Goal: Task Accomplishment & Management: Use online tool/utility

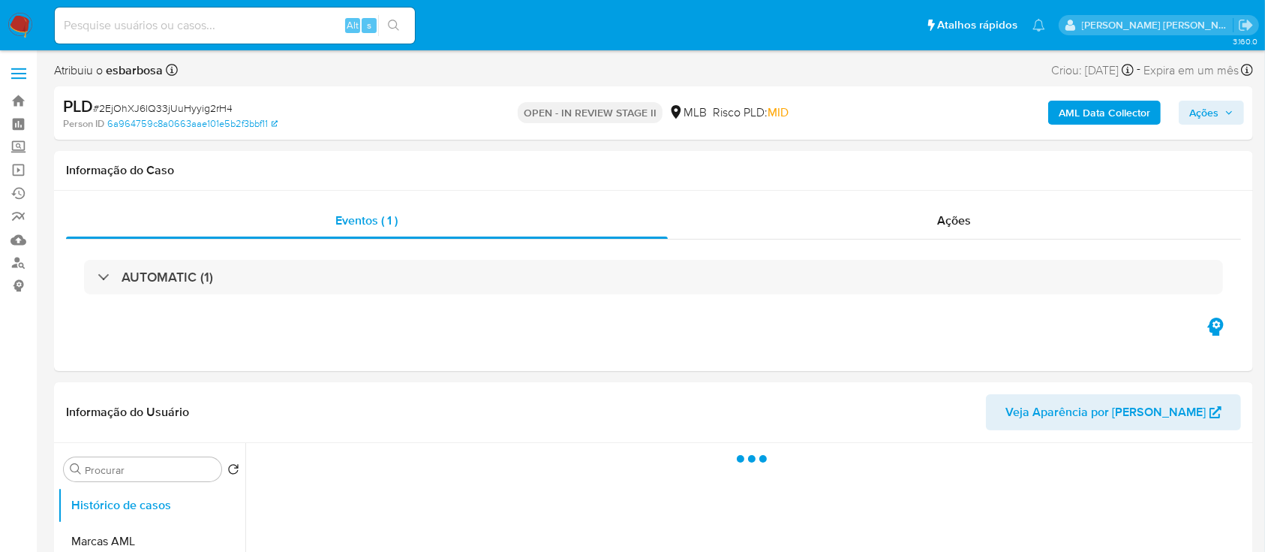
select select "10"
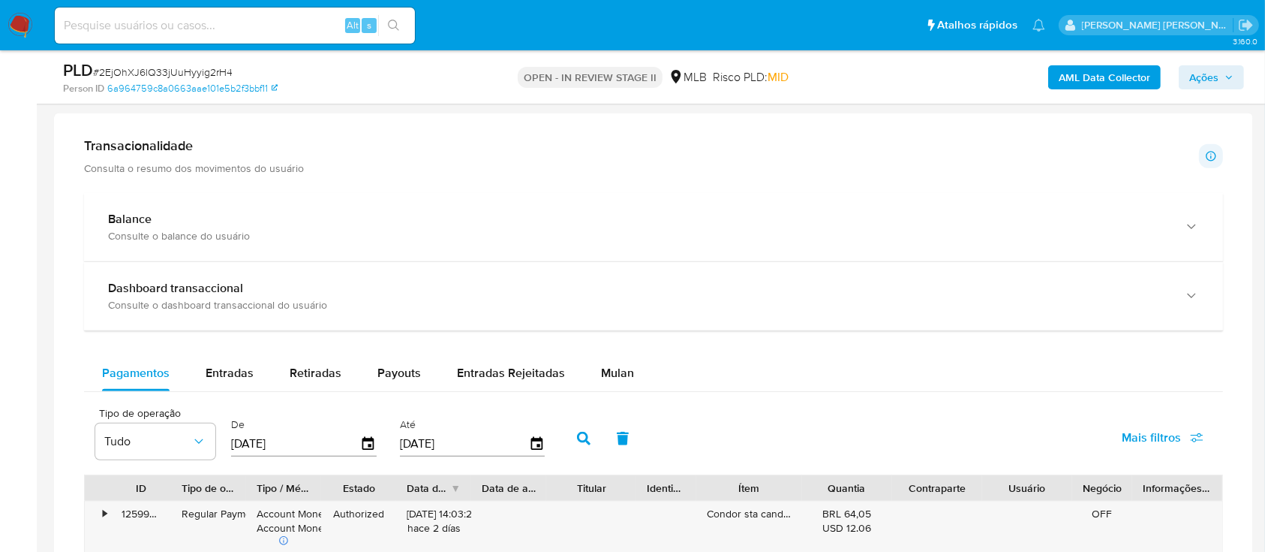
scroll to position [1100, 0]
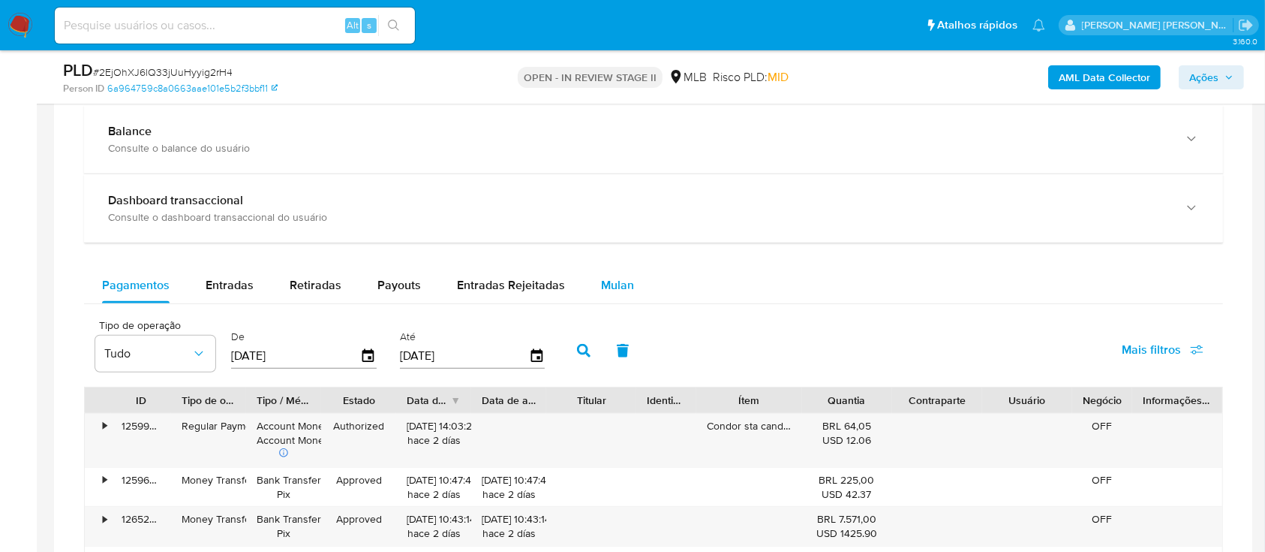
click at [615, 287] on span "Mulan" at bounding box center [617, 284] width 33 height 17
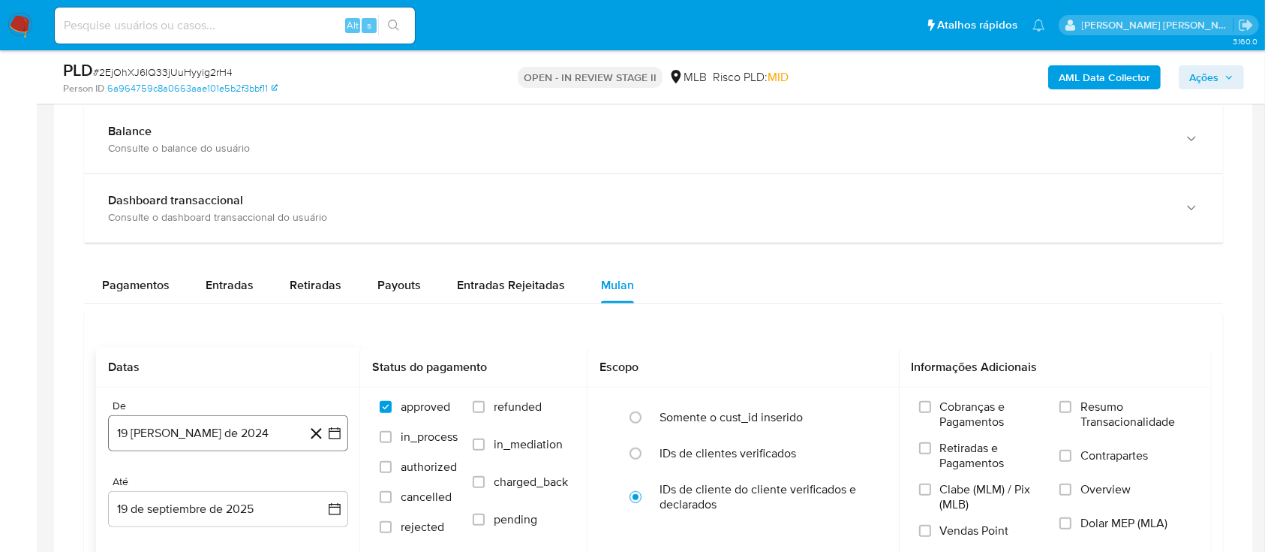
click at [214, 431] on button "19 de agosto de 2024" at bounding box center [228, 433] width 240 height 36
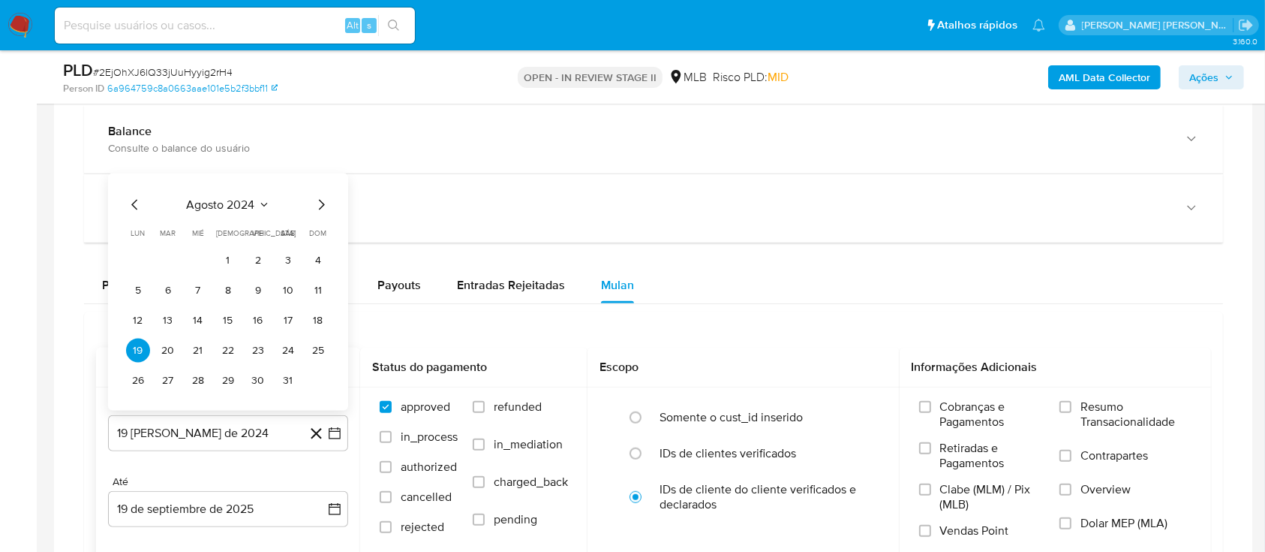
click at [238, 212] on div "agosto 2024" at bounding box center [228, 205] width 204 height 18
click at [240, 200] on span "agosto 2024" at bounding box center [221, 204] width 68 height 15
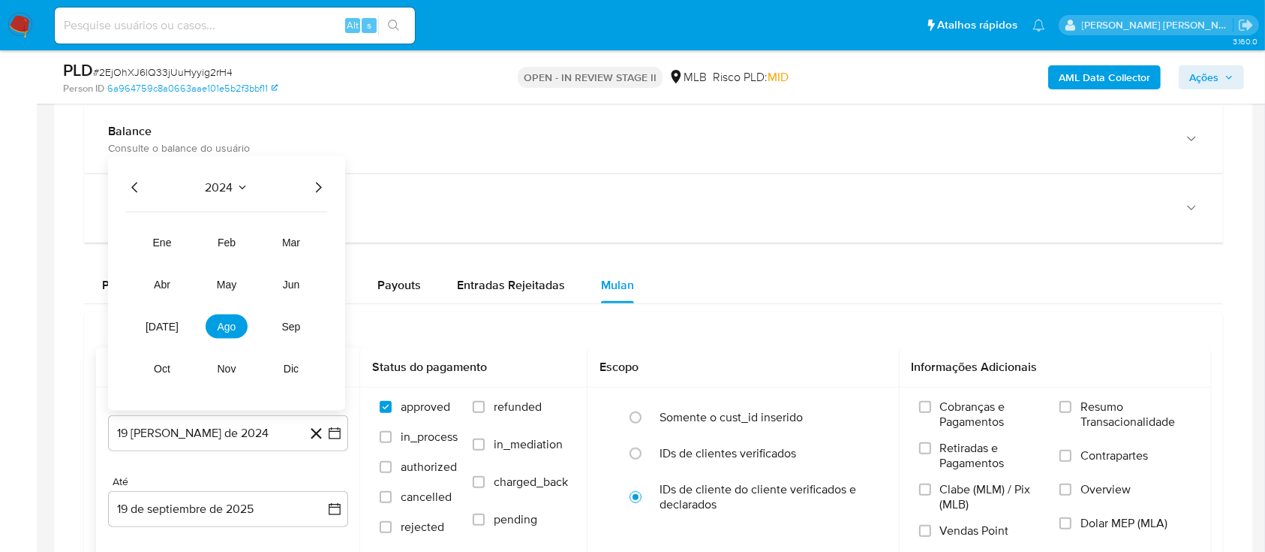
click at [319, 188] on icon "Año siguiente" at bounding box center [319, 187] width 6 height 11
click at [234, 333] on button "ago" at bounding box center [227, 326] width 42 height 24
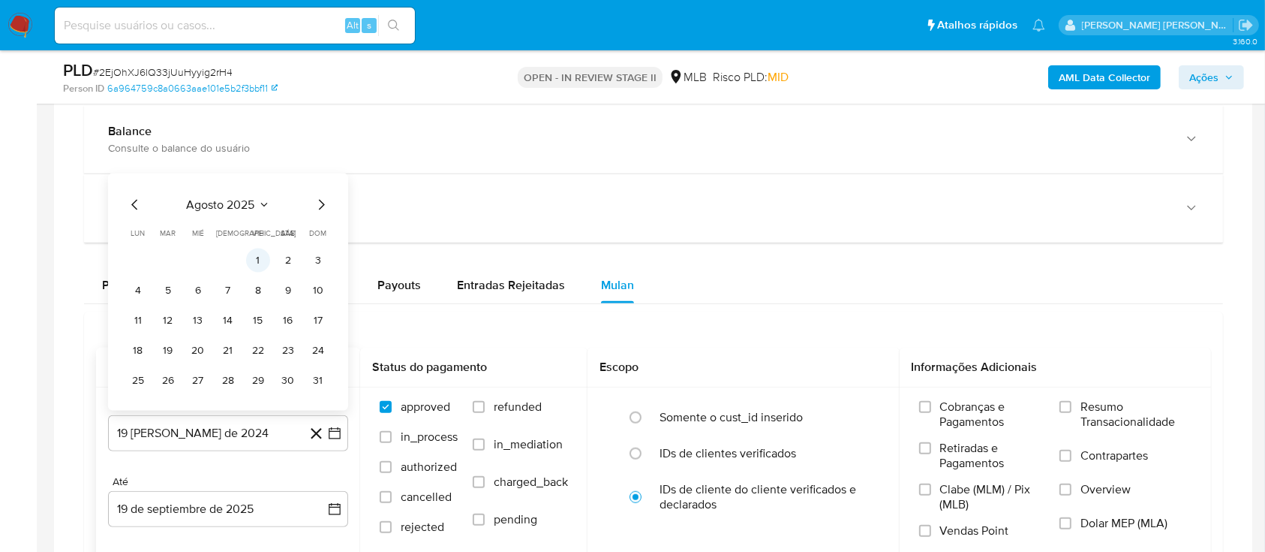
click at [258, 265] on button "1" at bounding box center [258, 260] width 24 height 24
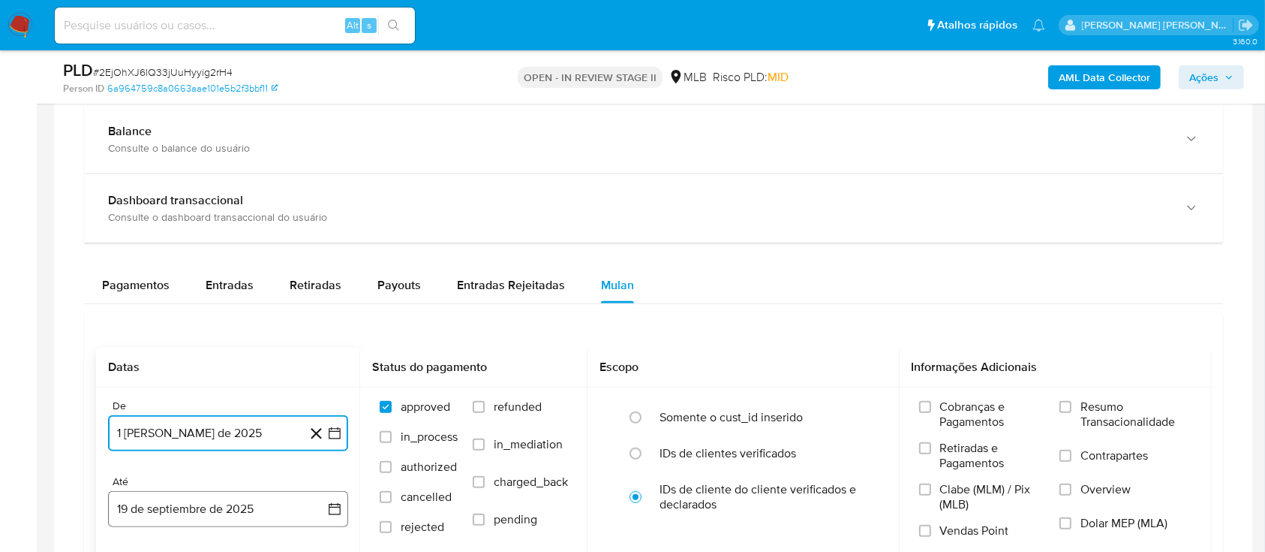
click at [227, 503] on button "19 de septiembre de 2025" at bounding box center [228, 509] width 240 height 36
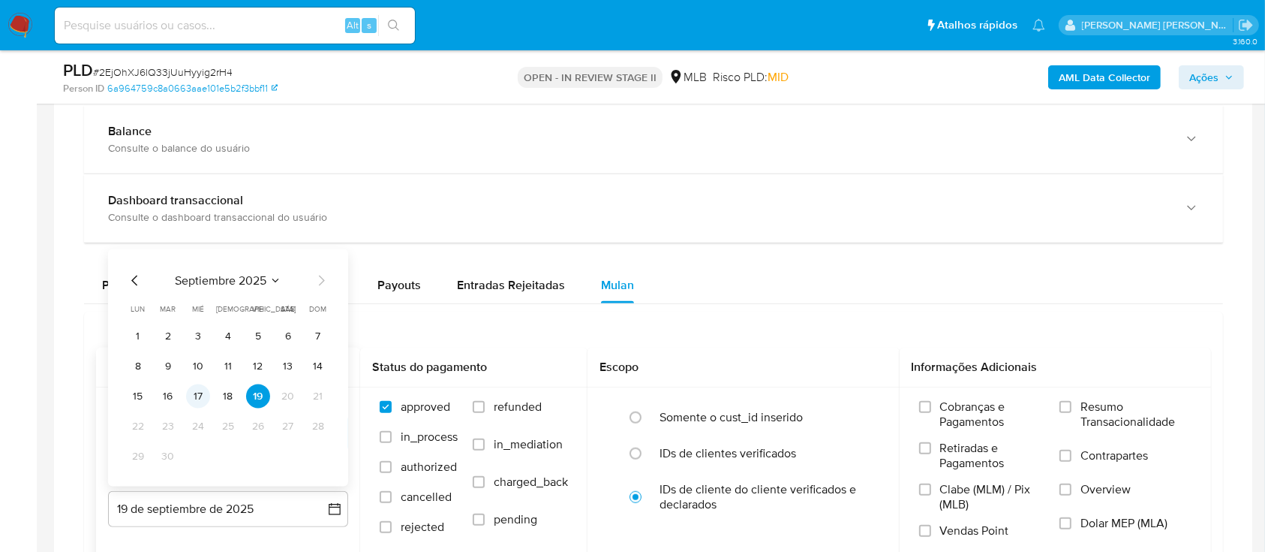
click at [198, 395] on button "17" at bounding box center [198, 396] width 24 height 24
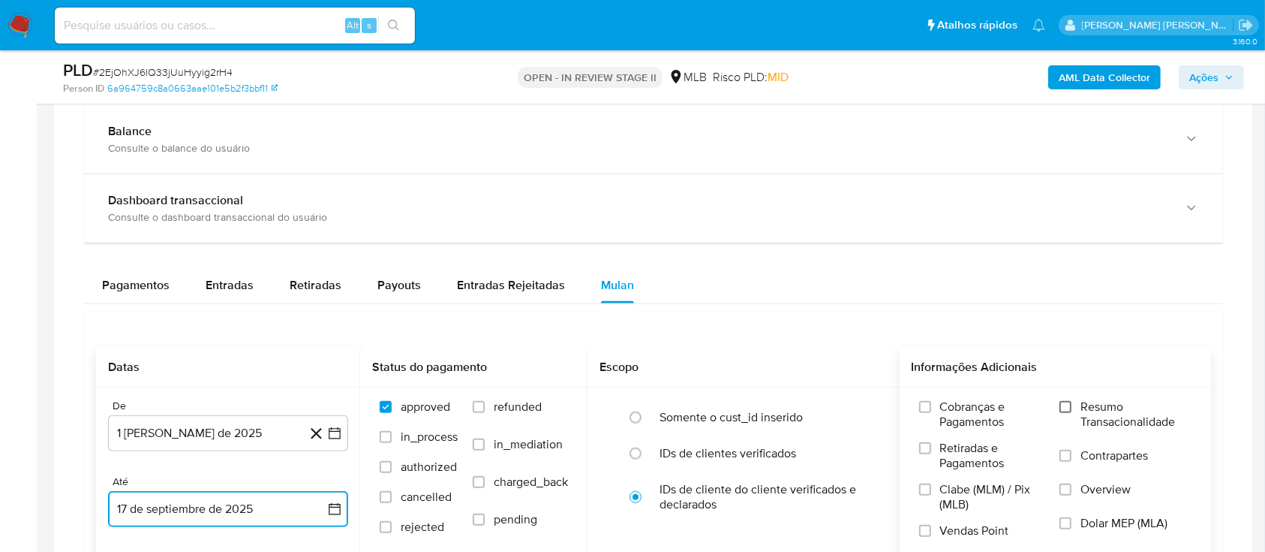
click at [1067, 401] on input "Resumo Transacionalidade" at bounding box center [1066, 407] width 12 height 12
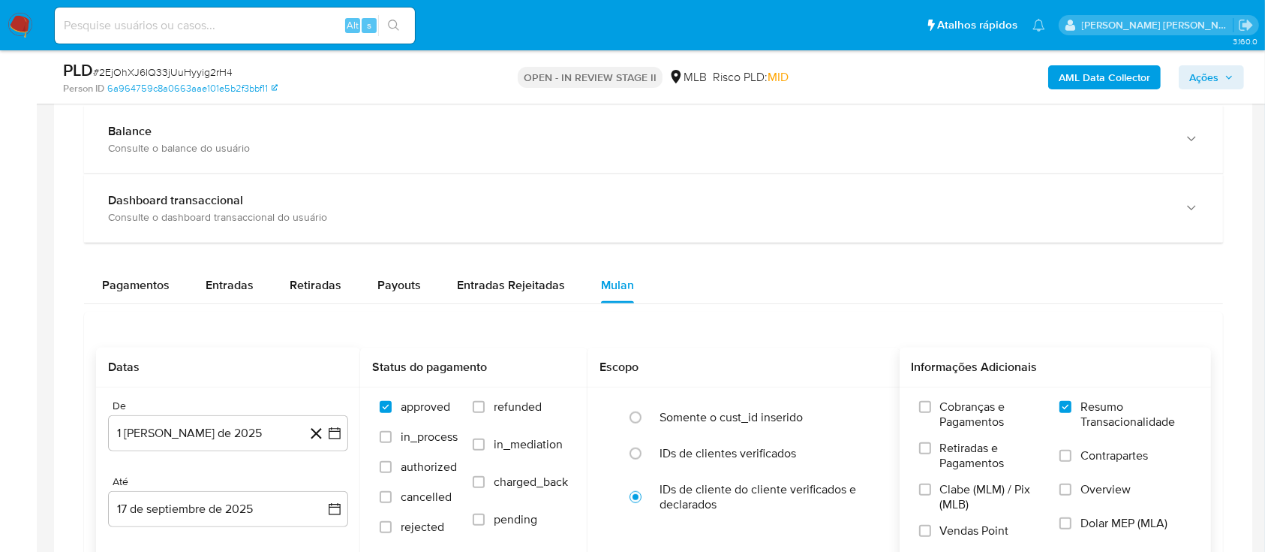
scroll to position [1201, 0]
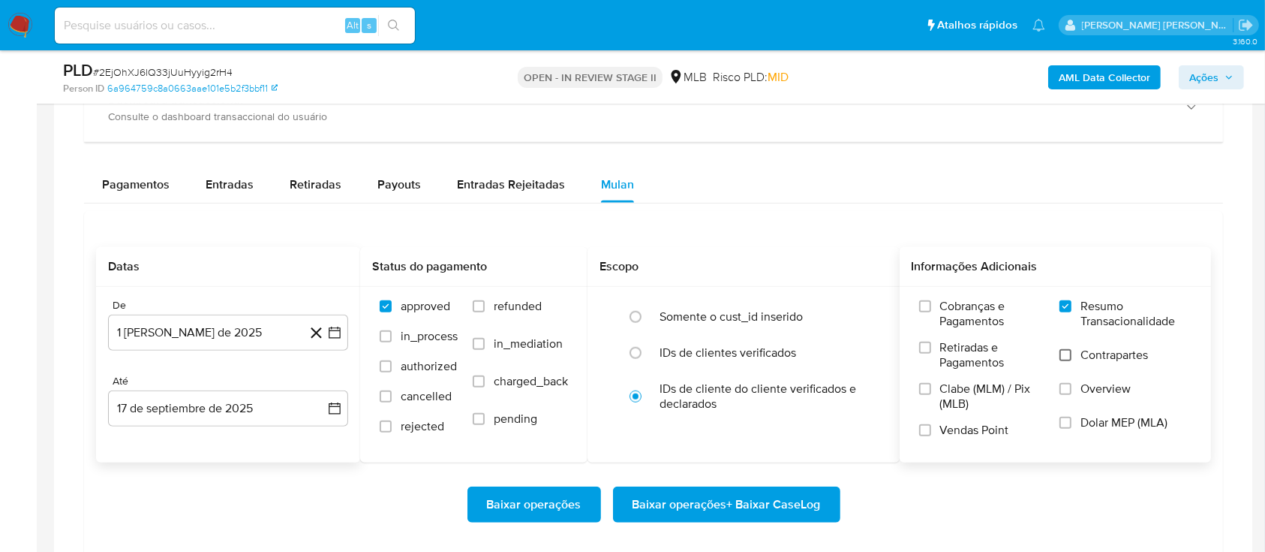
click at [1071, 350] on input "Contrapartes" at bounding box center [1066, 355] width 12 height 12
click at [925, 432] on input "Vendas Point" at bounding box center [925, 430] width 12 height 12
click at [718, 513] on span "Baixar operações + Baixar CaseLog" at bounding box center [727, 504] width 188 height 33
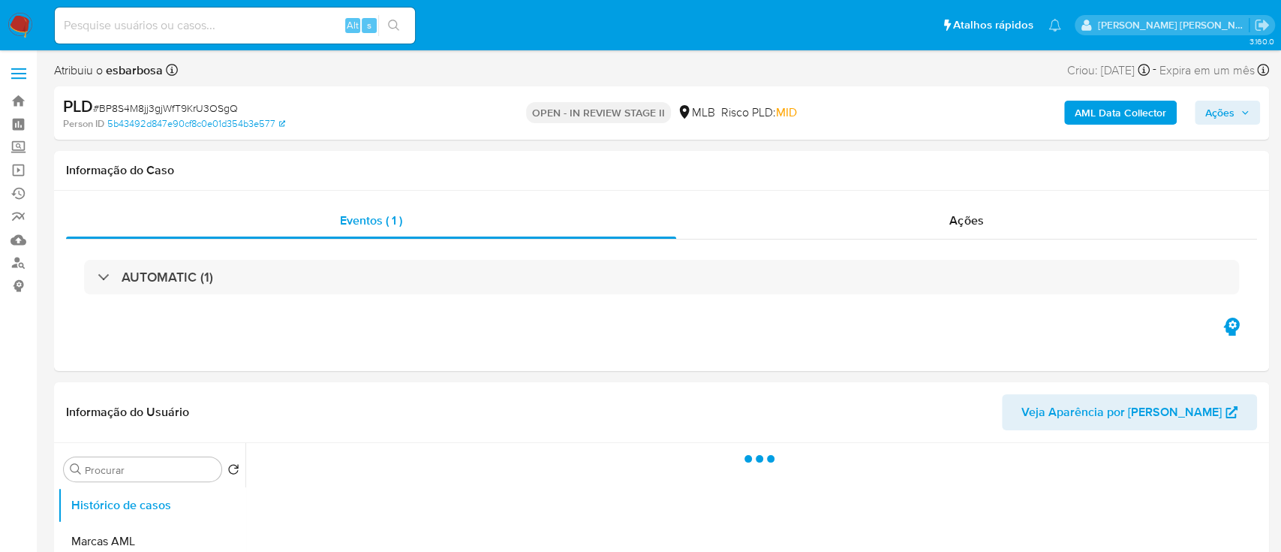
select select "10"
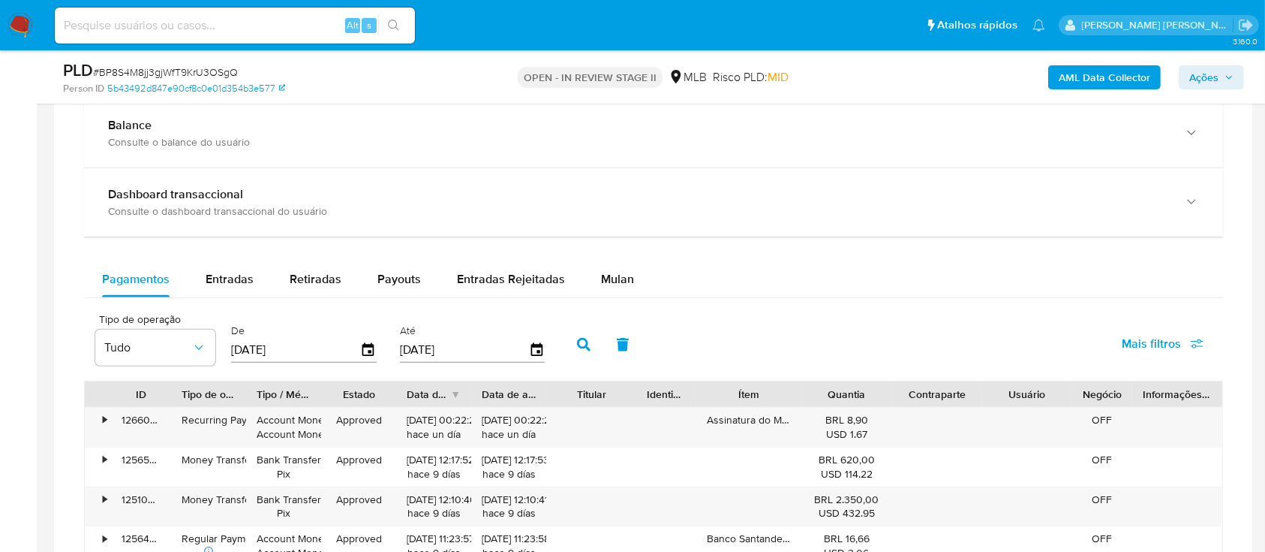
scroll to position [1201, 0]
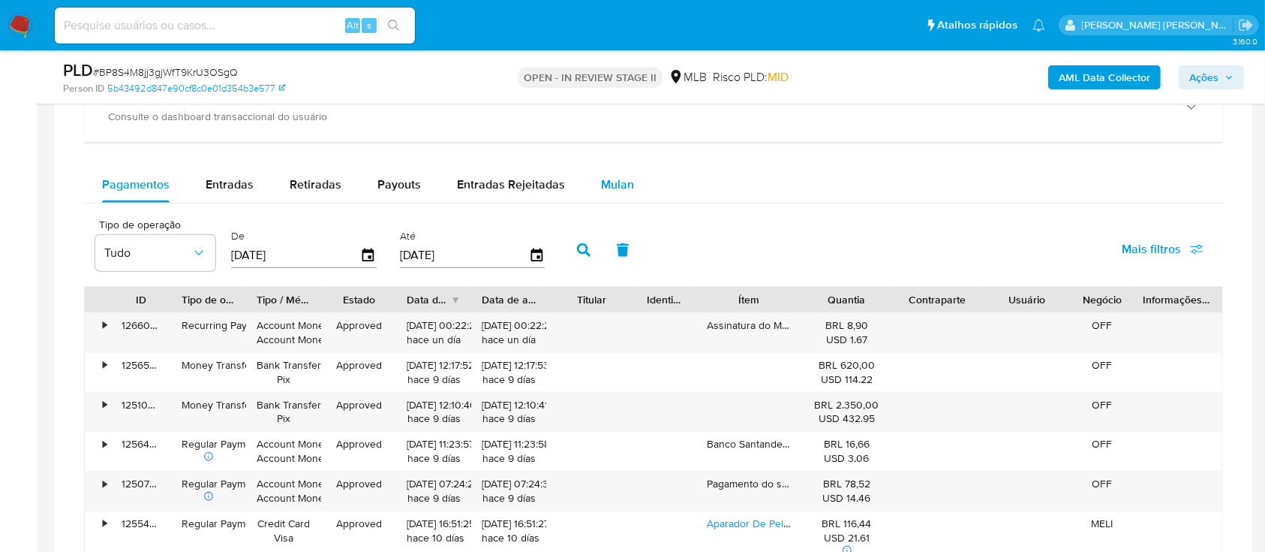
click at [630, 185] on button "Mulan" at bounding box center [617, 185] width 69 height 36
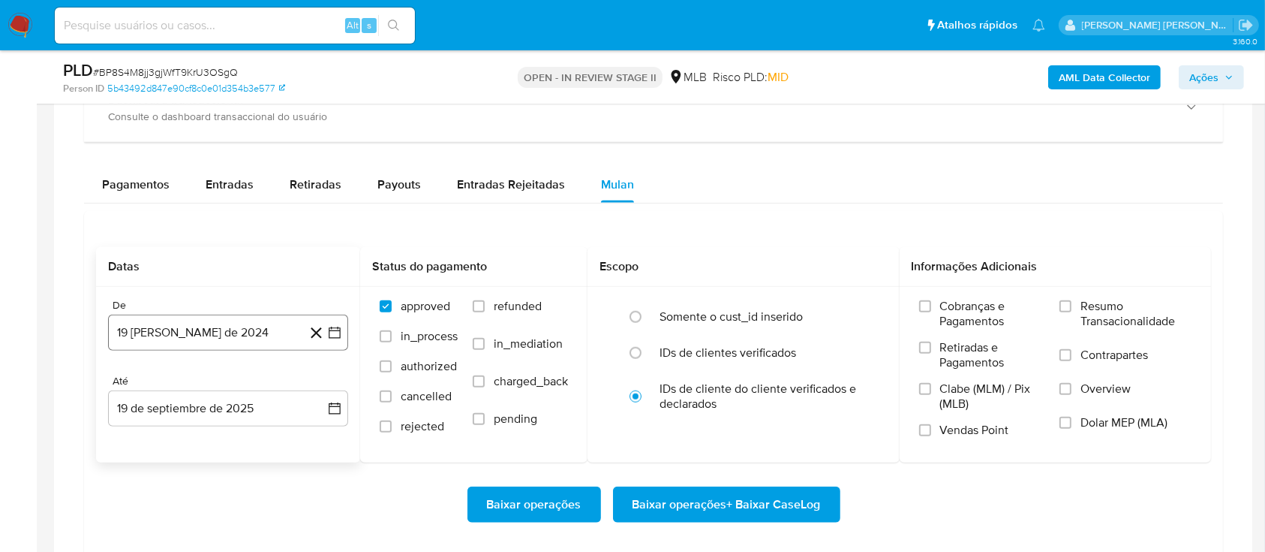
click at [270, 338] on button "19 [PERSON_NAME] de 2024" at bounding box center [228, 332] width 240 height 36
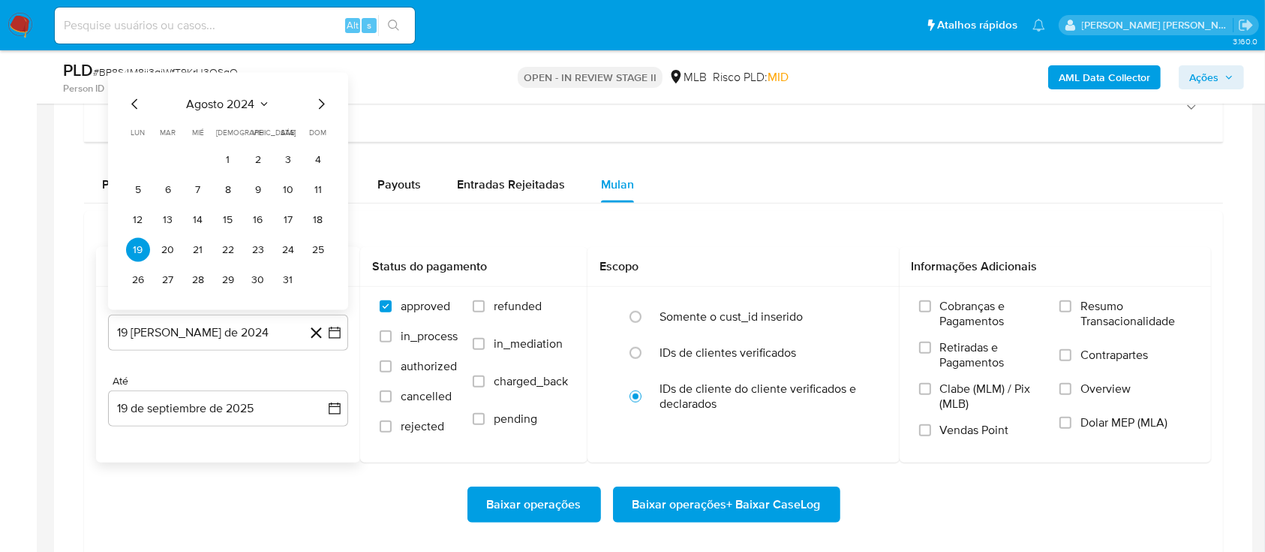
click at [221, 99] on span "agosto 2024" at bounding box center [221, 104] width 68 height 15
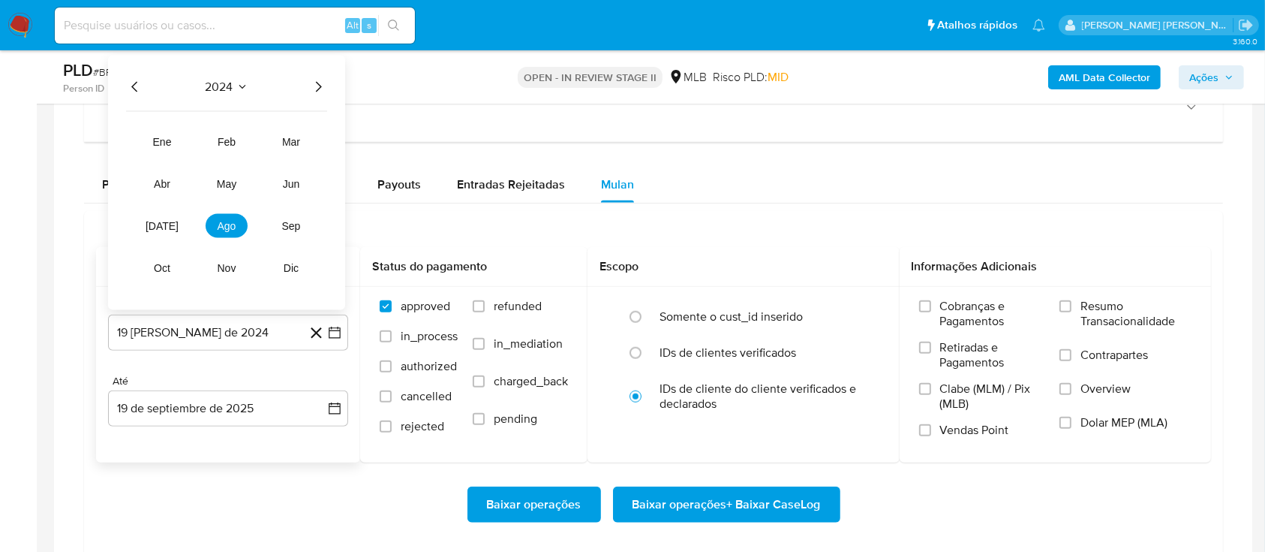
click at [318, 88] on icon "Año siguiente" at bounding box center [319, 87] width 6 height 11
click at [234, 220] on span "ago" at bounding box center [227, 226] width 19 height 12
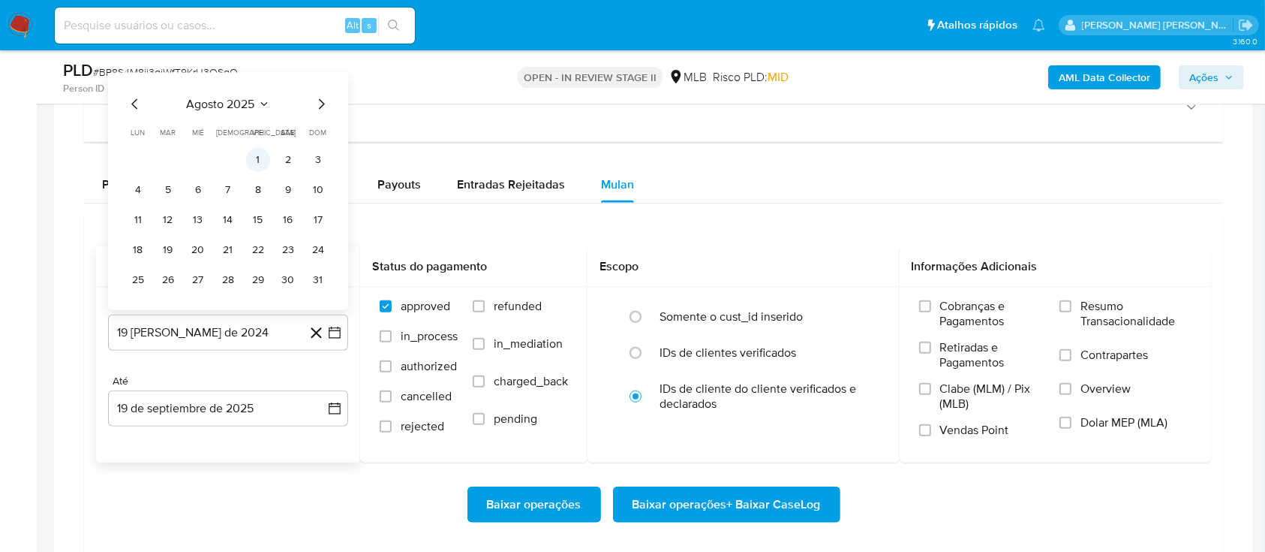
click at [255, 161] on button "1" at bounding box center [258, 160] width 24 height 24
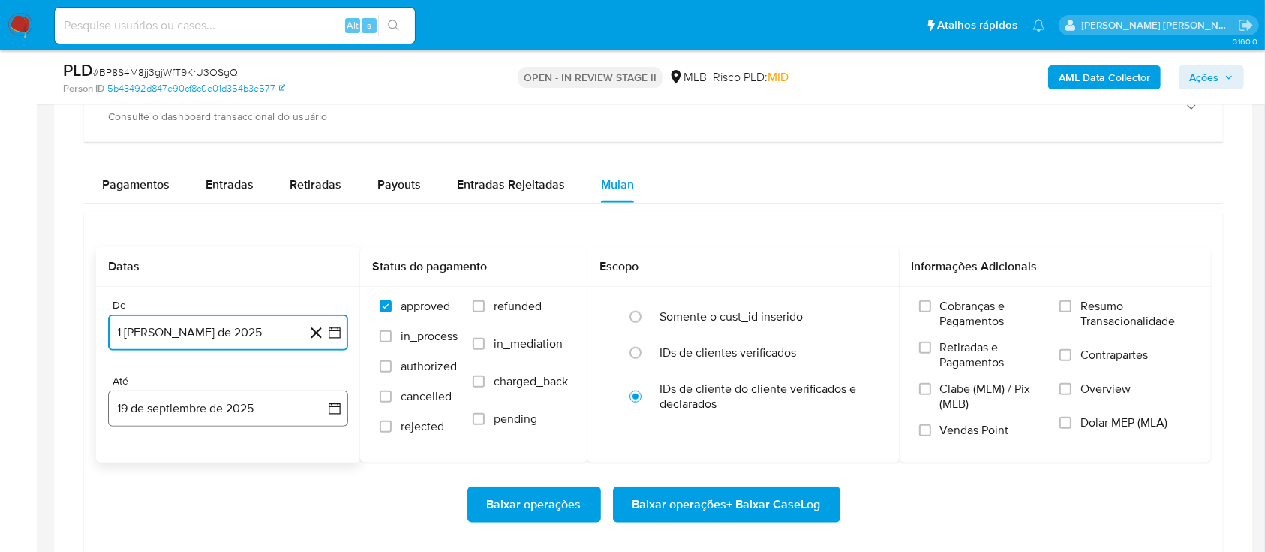
click at [224, 405] on button "19 de septiembre de 2025" at bounding box center [228, 408] width 240 height 36
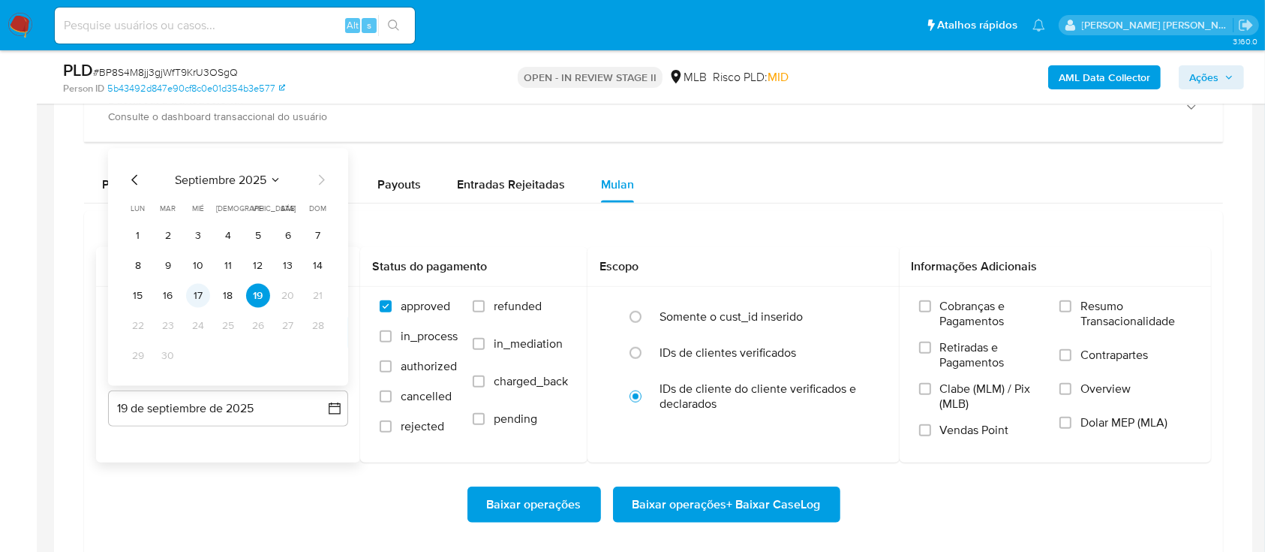
click at [204, 302] on button "17" at bounding box center [198, 296] width 24 height 24
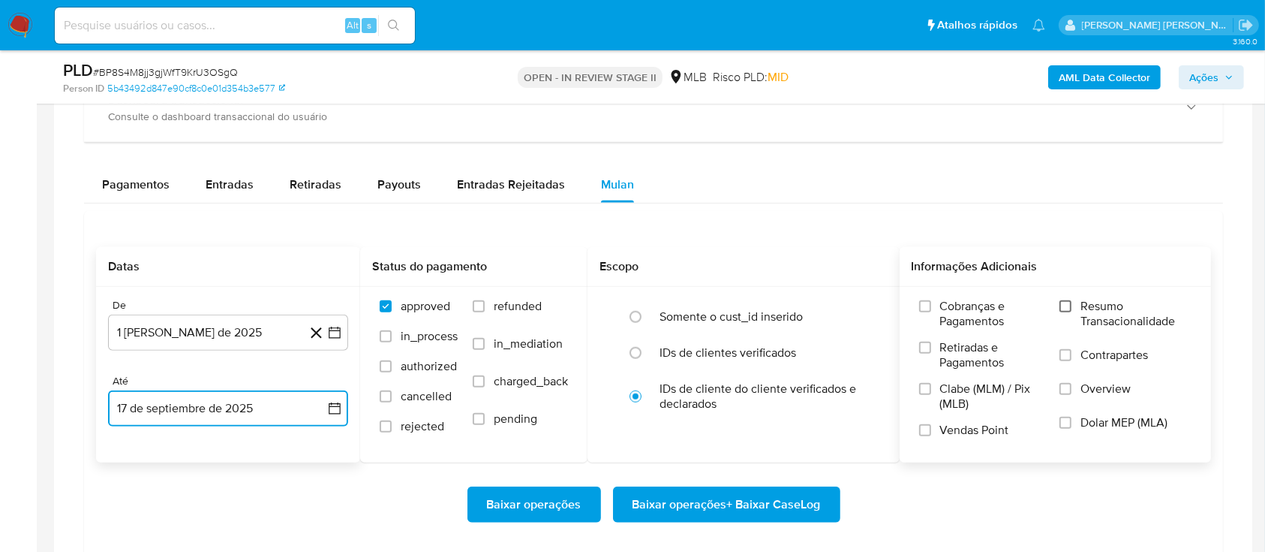
click at [1066, 305] on input "Resumo Transacionalidade" at bounding box center [1066, 306] width 12 height 12
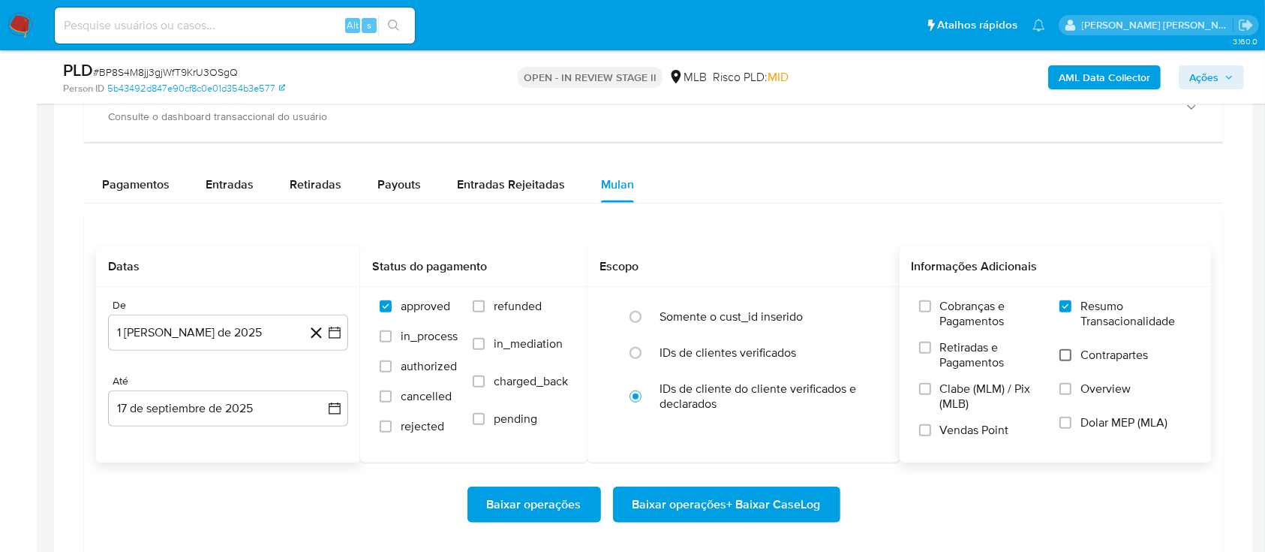
click at [1066, 356] on input "Contrapartes" at bounding box center [1066, 355] width 12 height 12
click at [920, 429] on input "Vendas Point" at bounding box center [925, 430] width 12 height 12
click at [726, 500] on span "Baixar operações + Baixar CaseLog" at bounding box center [727, 504] width 188 height 33
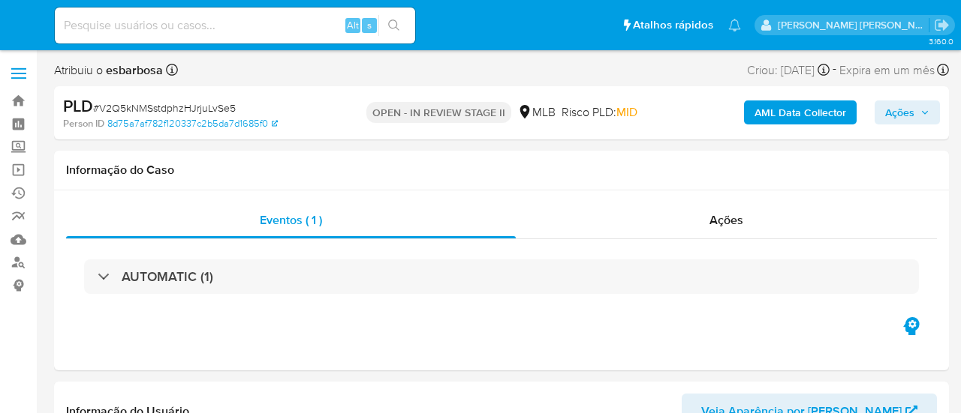
select select "10"
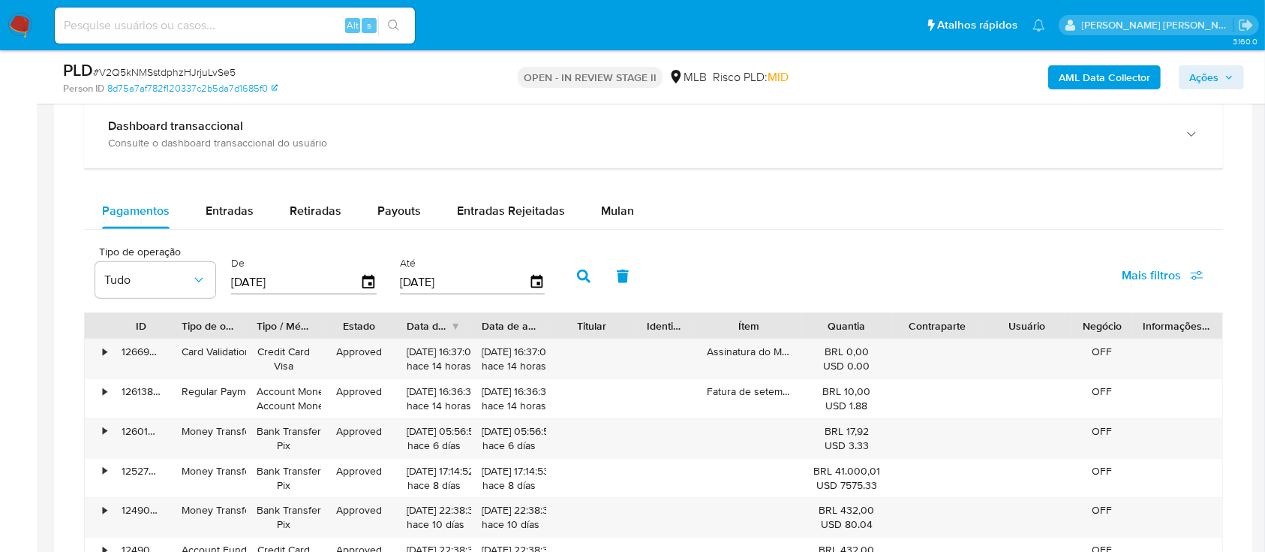
scroll to position [1100, 0]
click at [613, 212] on span "Mulan" at bounding box center [617, 208] width 33 height 17
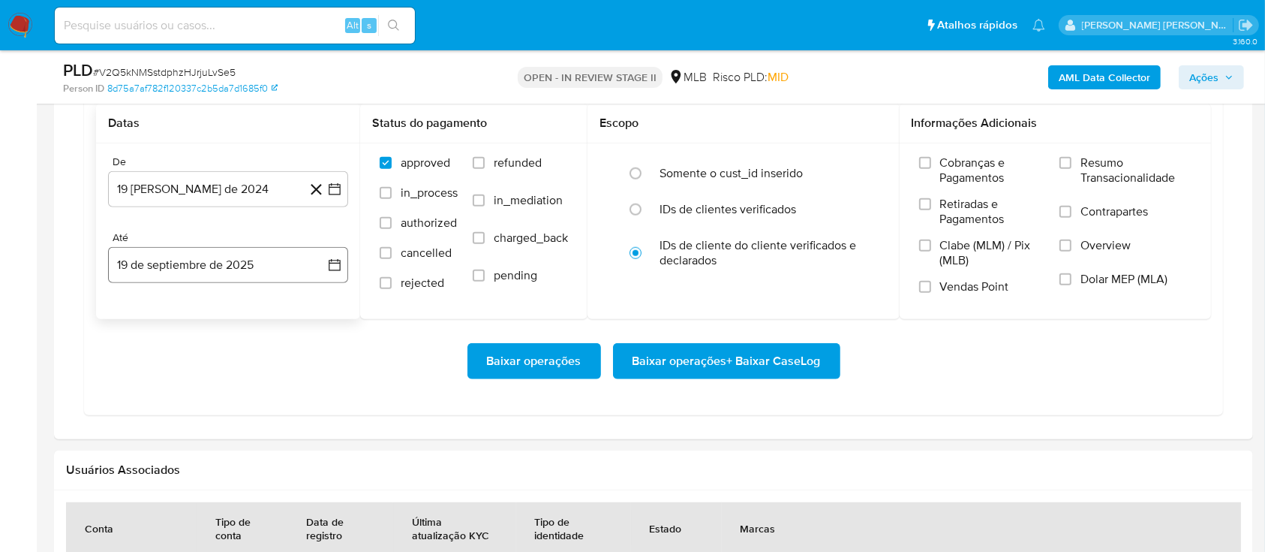
scroll to position [1300, 0]
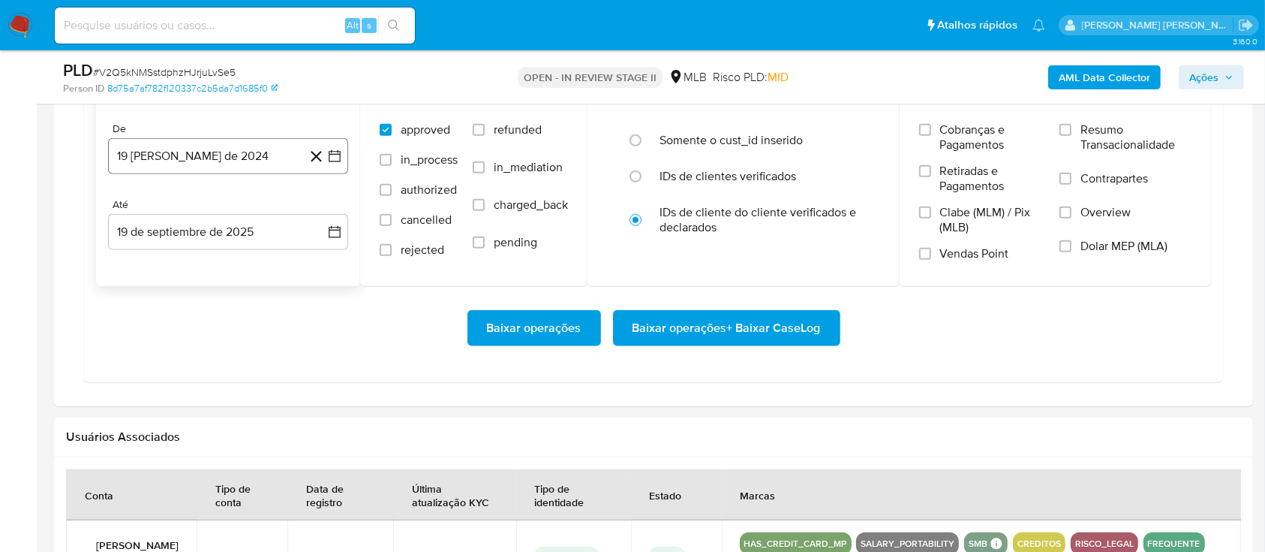
click at [251, 161] on button "19 [PERSON_NAME] de 2024" at bounding box center [228, 156] width 240 height 36
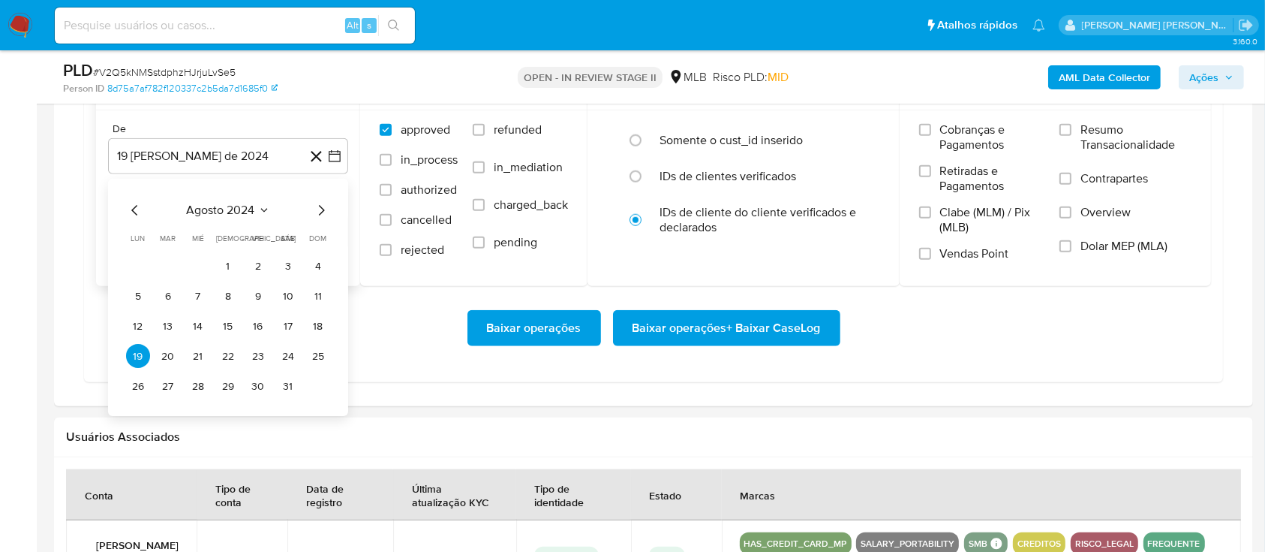
click at [243, 209] on span "agosto 2024" at bounding box center [221, 210] width 68 height 15
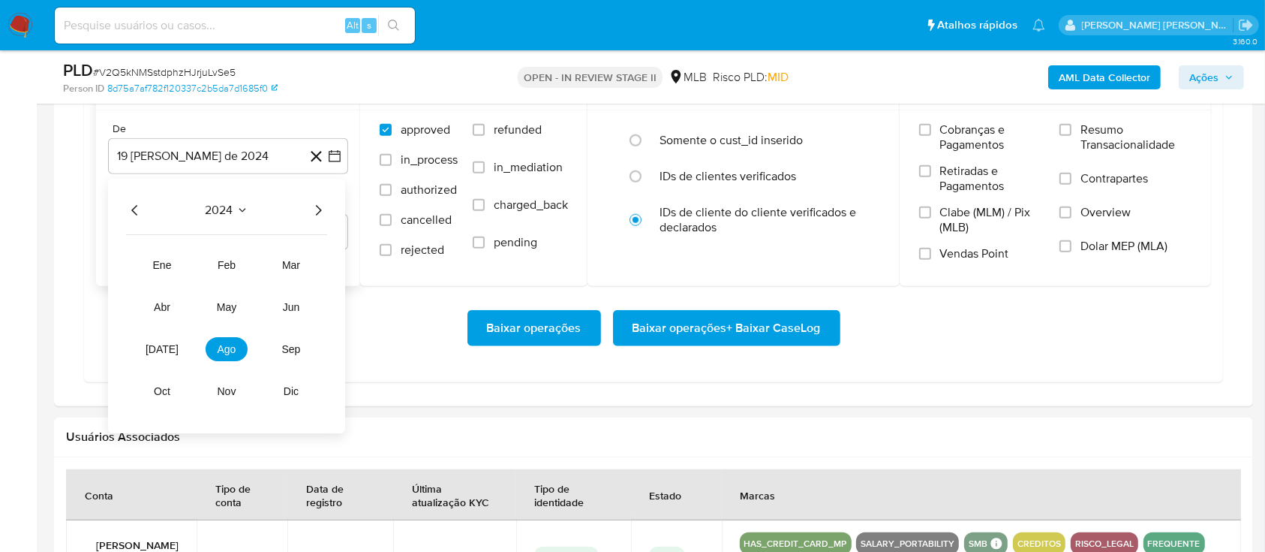
click at [318, 208] on icon "Año siguiente" at bounding box center [318, 211] width 18 height 18
click at [234, 357] on button "ago" at bounding box center [227, 350] width 42 height 24
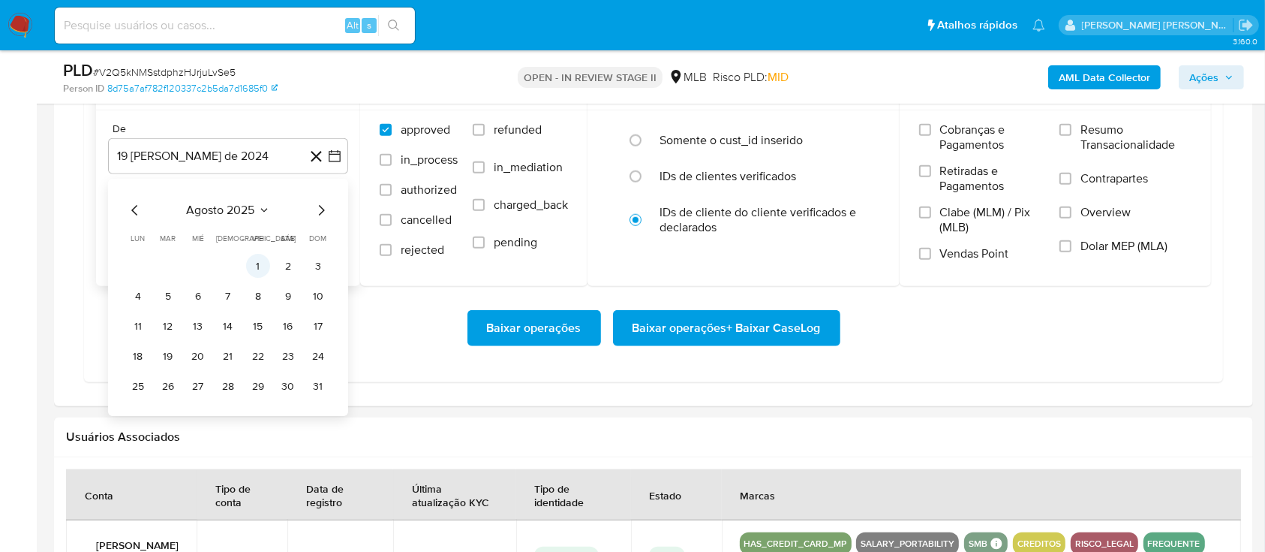
click at [260, 267] on button "1" at bounding box center [258, 266] width 24 height 24
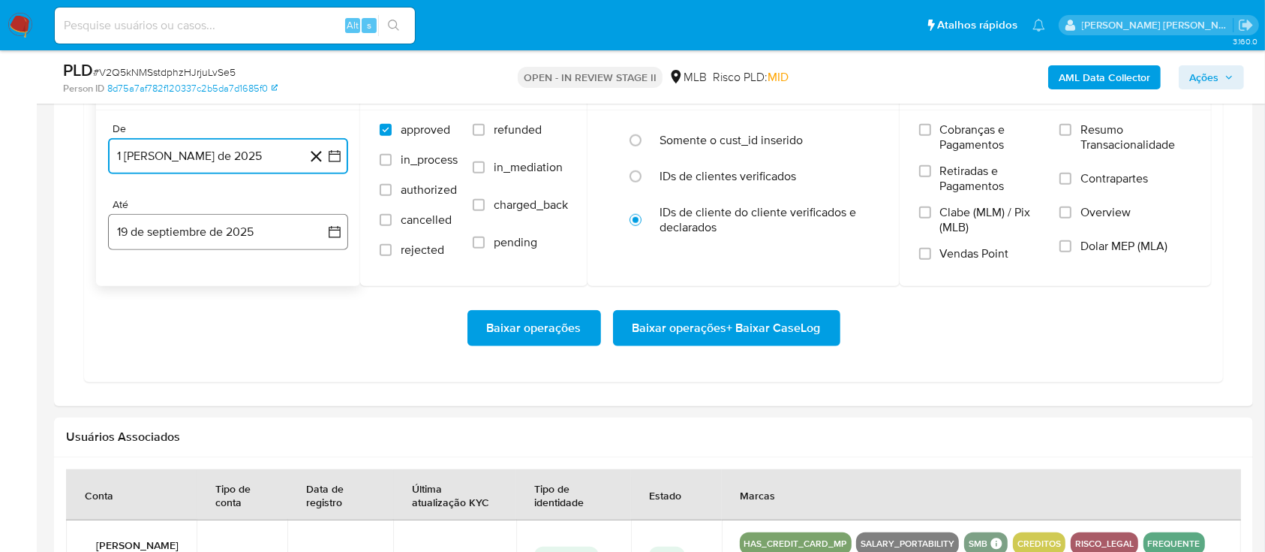
click at [260, 231] on button "19 de septiembre de 2025" at bounding box center [228, 232] width 240 height 36
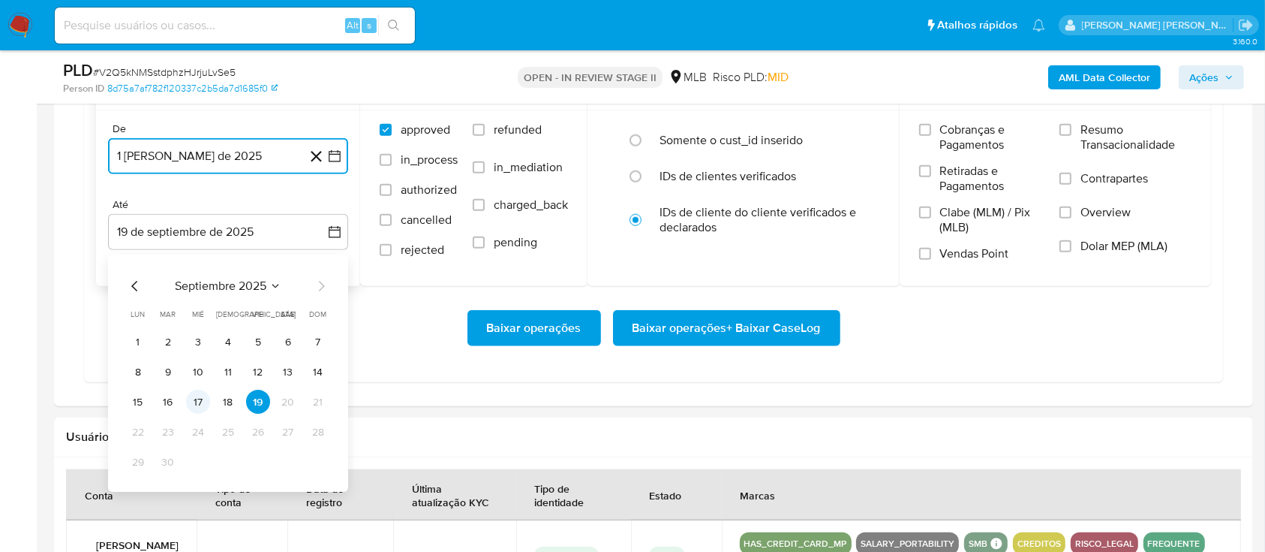
click at [198, 404] on button "17" at bounding box center [198, 402] width 24 height 24
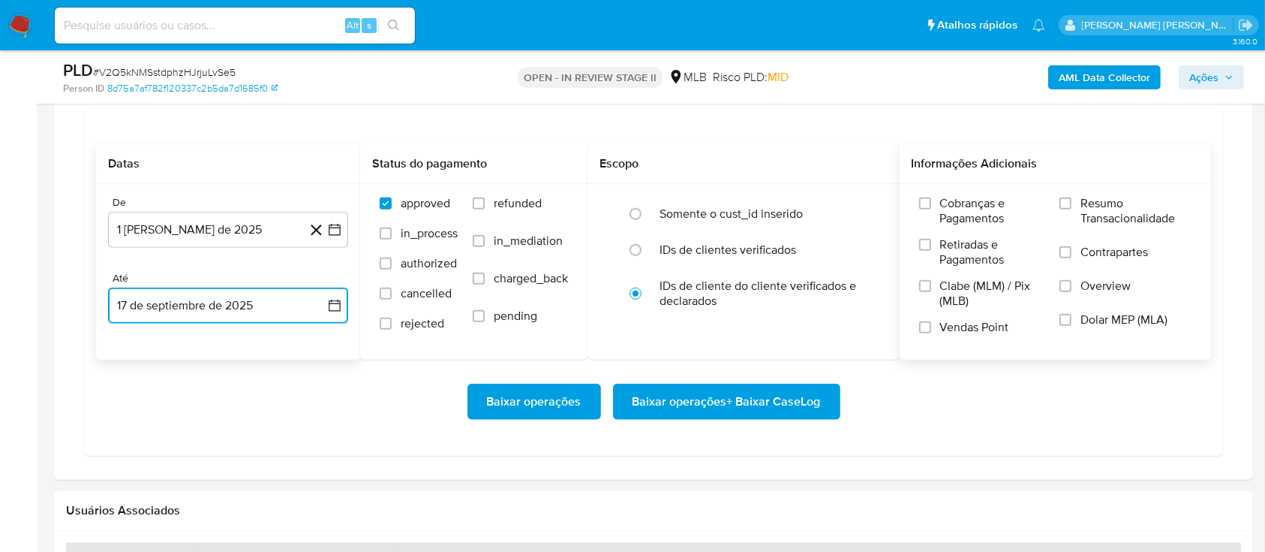
scroll to position [1201, 0]
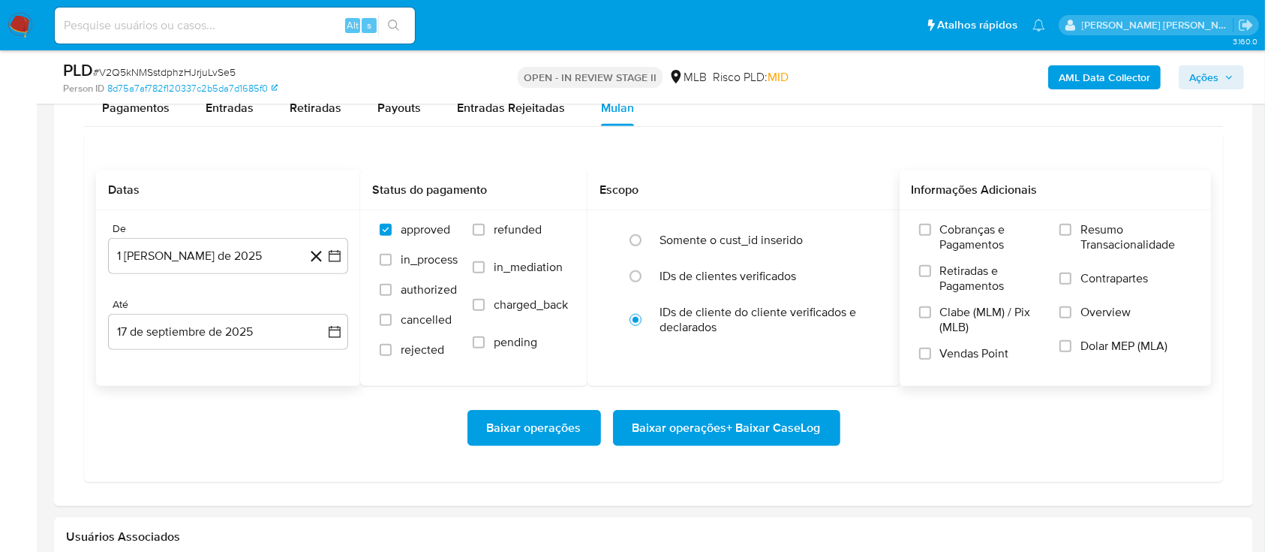
click at [960, 239] on label "Resumo Transacionalidade" at bounding box center [1126, 246] width 132 height 49
click at [960, 236] on input "Resumo Transacionalidade" at bounding box center [1066, 230] width 12 height 12
click at [960, 279] on input "Contrapartes" at bounding box center [1066, 278] width 12 height 12
click at [927, 355] on input "Vendas Point" at bounding box center [925, 353] width 12 height 12
click at [751, 413] on span "Baixar operações + Baixar CaseLog" at bounding box center [727, 427] width 188 height 33
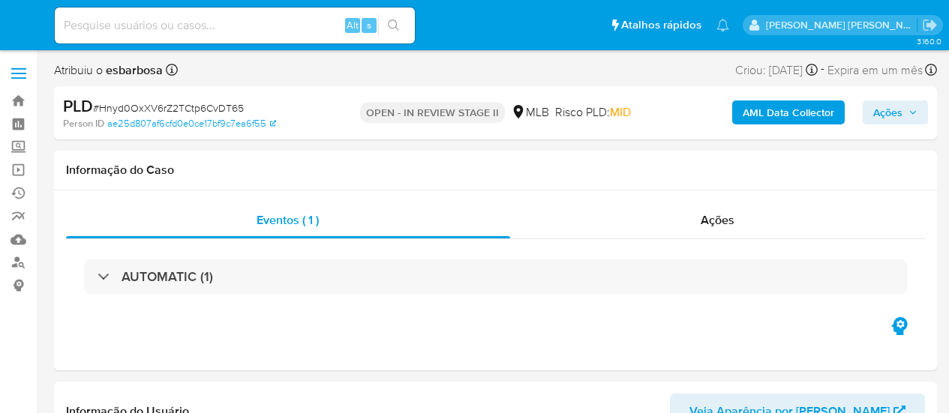
select select "10"
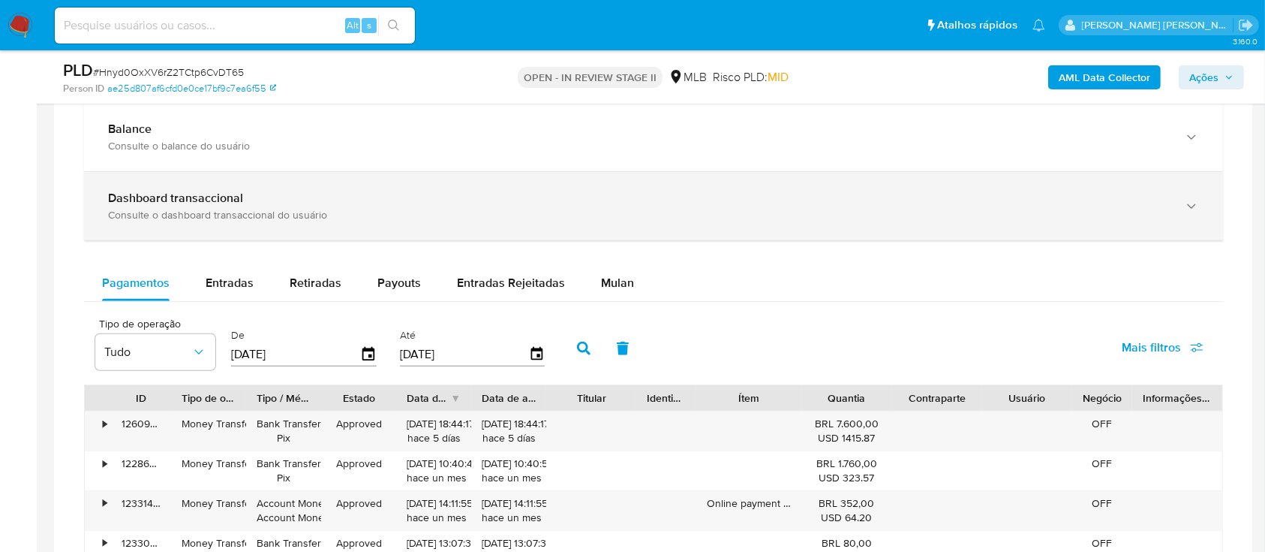
scroll to position [1100, 0]
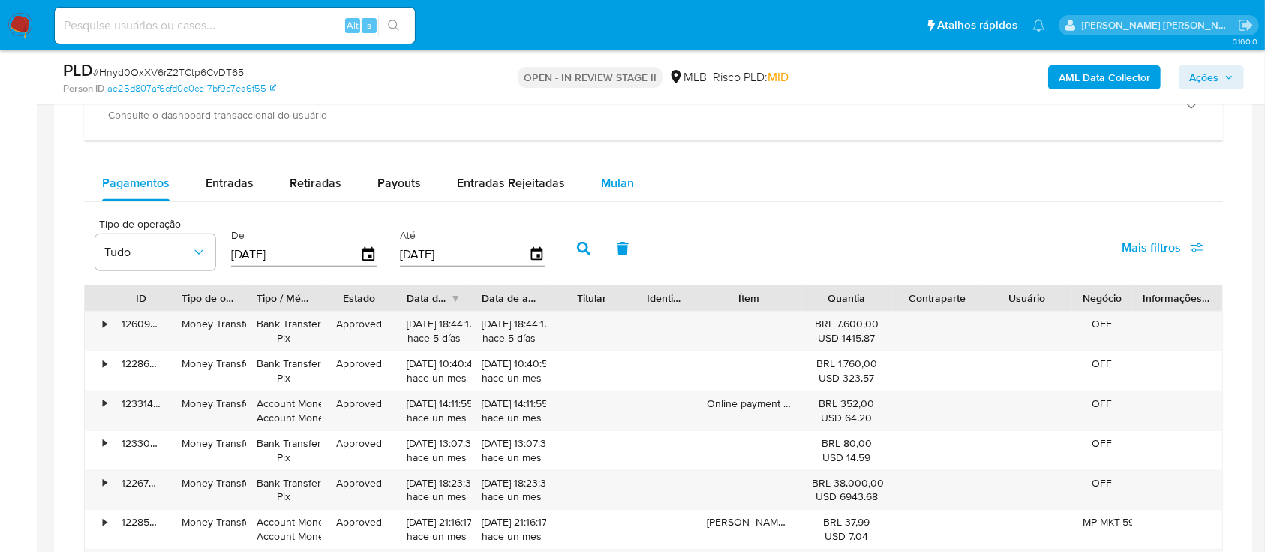
click at [620, 176] on span "Mulan" at bounding box center [617, 182] width 33 height 17
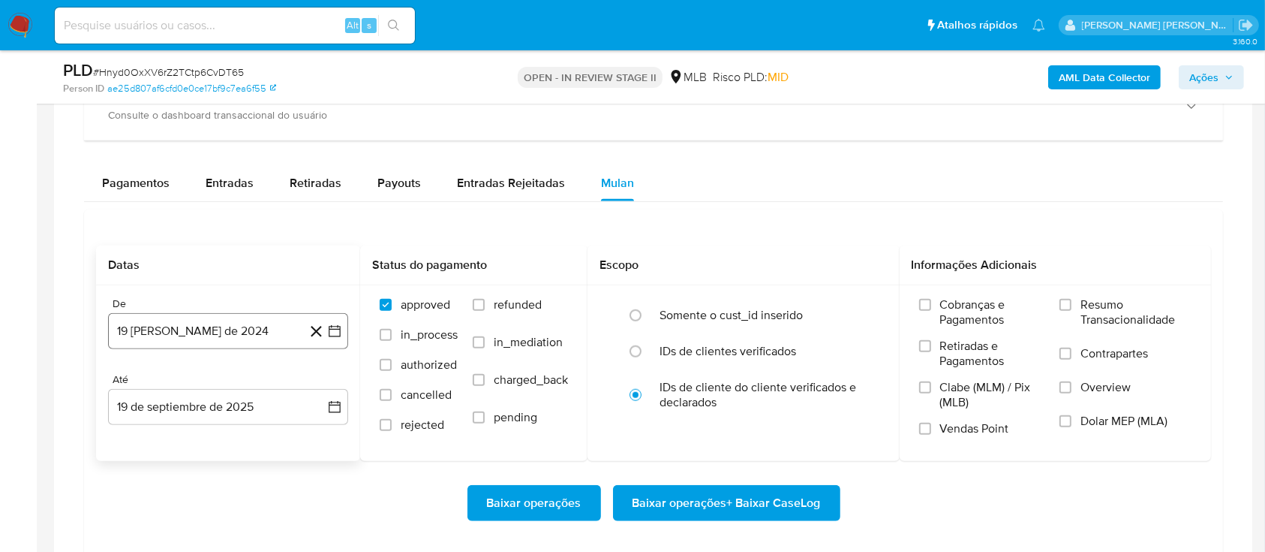
click at [245, 342] on button "19 [PERSON_NAME] de 2024" at bounding box center [228, 331] width 240 height 36
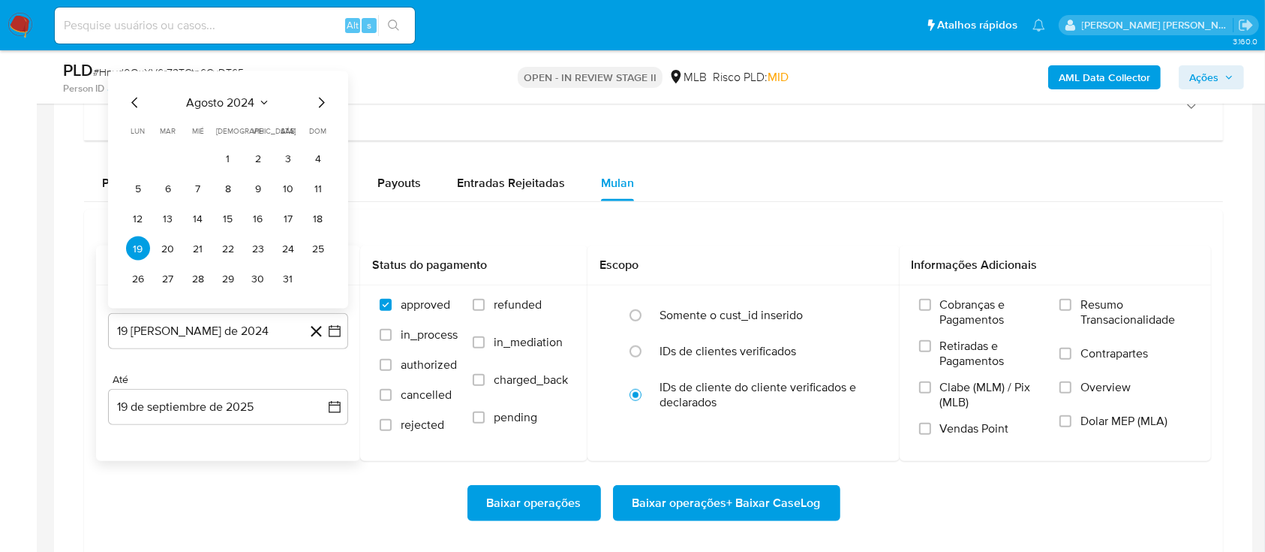
click at [236, 98] on span "agosto 2024" at bounding box center [221, 102] width 68 height 15
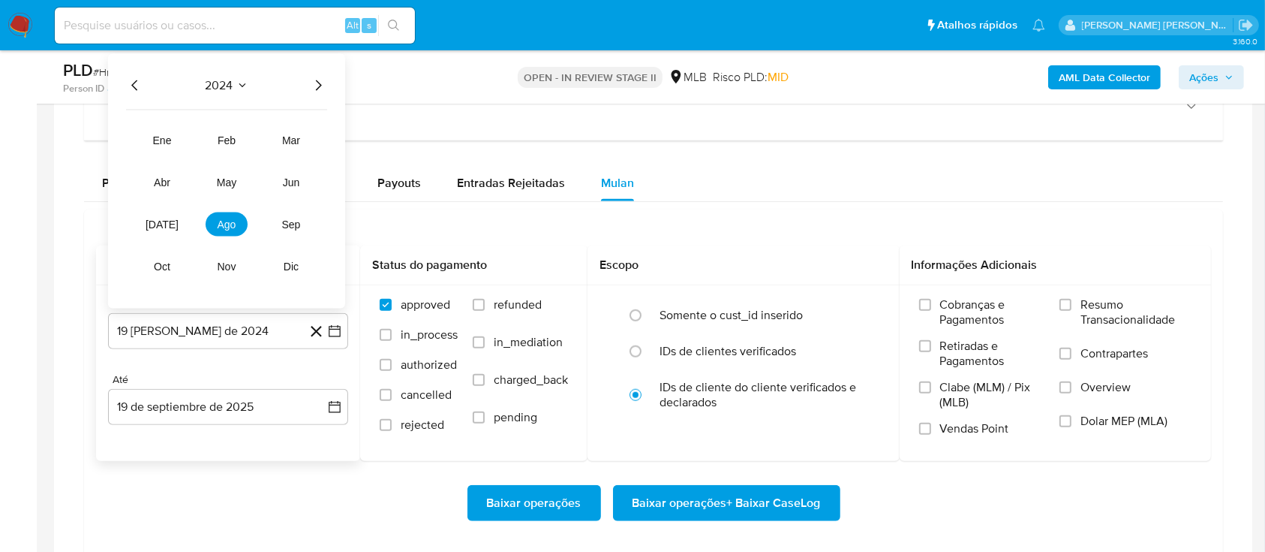
click at [330, 89] on div "2024 2024 ene feb mar abr may jun jul ago sep oct nov dic" at bounding box center [226, 181] width 237 height 254
click at [324, 89] on icon "Año siguiente" at bounding box center [318, 86] width 18 height 18
click at [234, 225] on span "ago" at bounding box center [227, 224] width 19 height 12
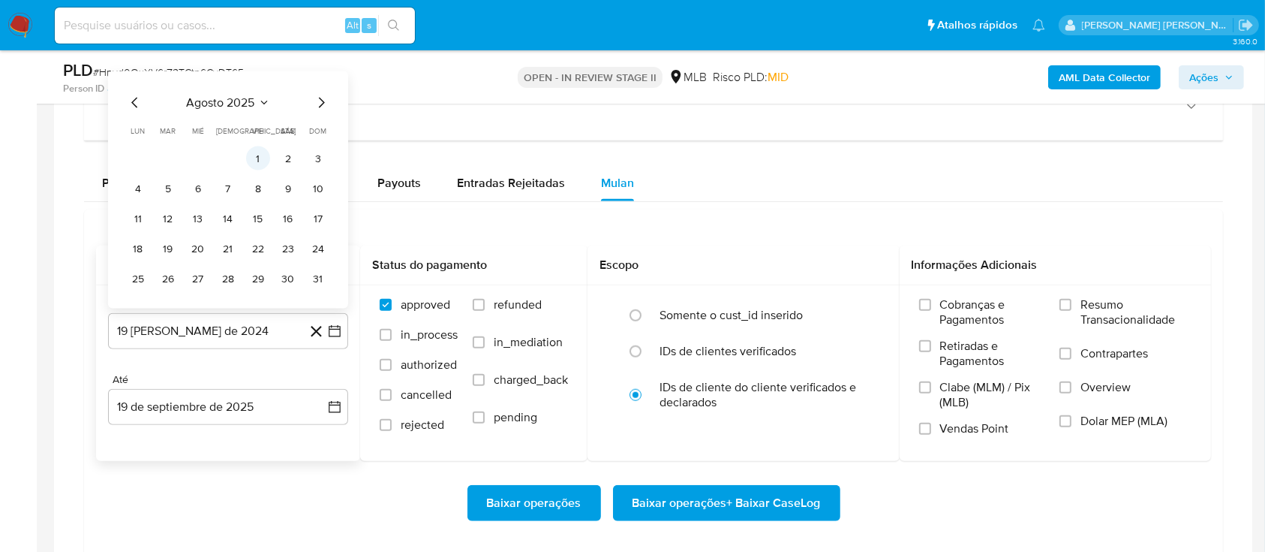
click at [263, 159] on button "1" at bounding box center [258, 158] width 24 height 24
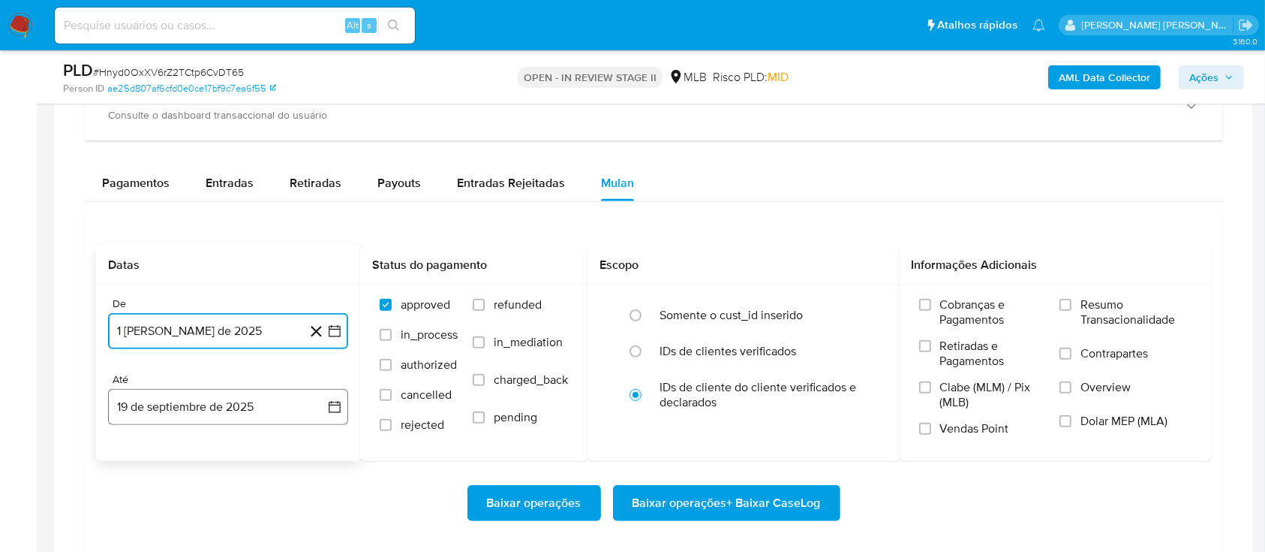
click at [244, 413] on button "19 de septiembre de 2025" at bounding box center [228, 407] width 240 height 36
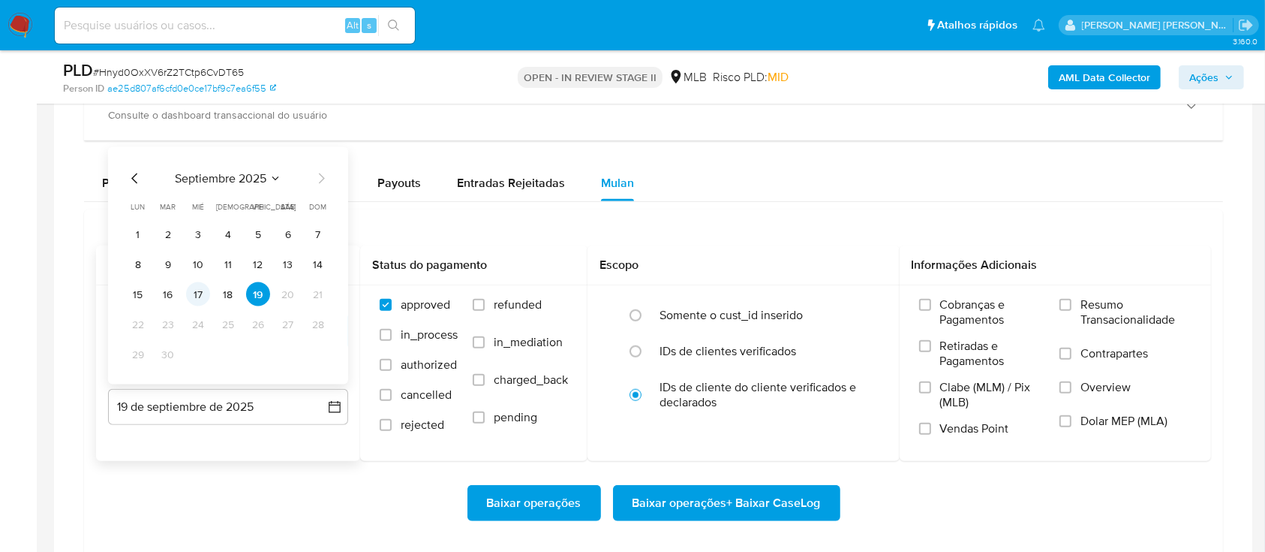
click at [204, 292] on button "17" at bounding box center [198, 294] width 24 height 24
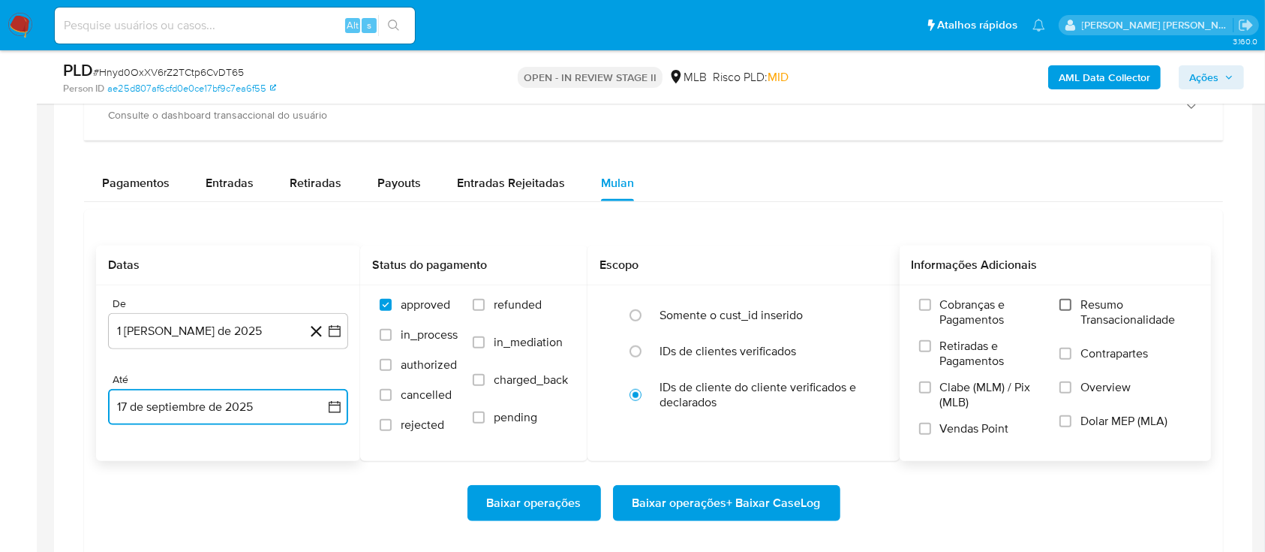
click at [949, 308] on input "Resumo Transacionalidade" at bounding box center [1066, 305] width 12 height 12
click at [949, 358] on input "Contrapartes" at bounding box center [1066, 353] width 12 height 12
click at [921, 413] on input "Vendas Point" at bounding box center [925, 428] width 12 height 12
click at [708, 413] on span "Baixar operações + Baixar CaseLog" at bounding box center [727, 502] width 188 height 33
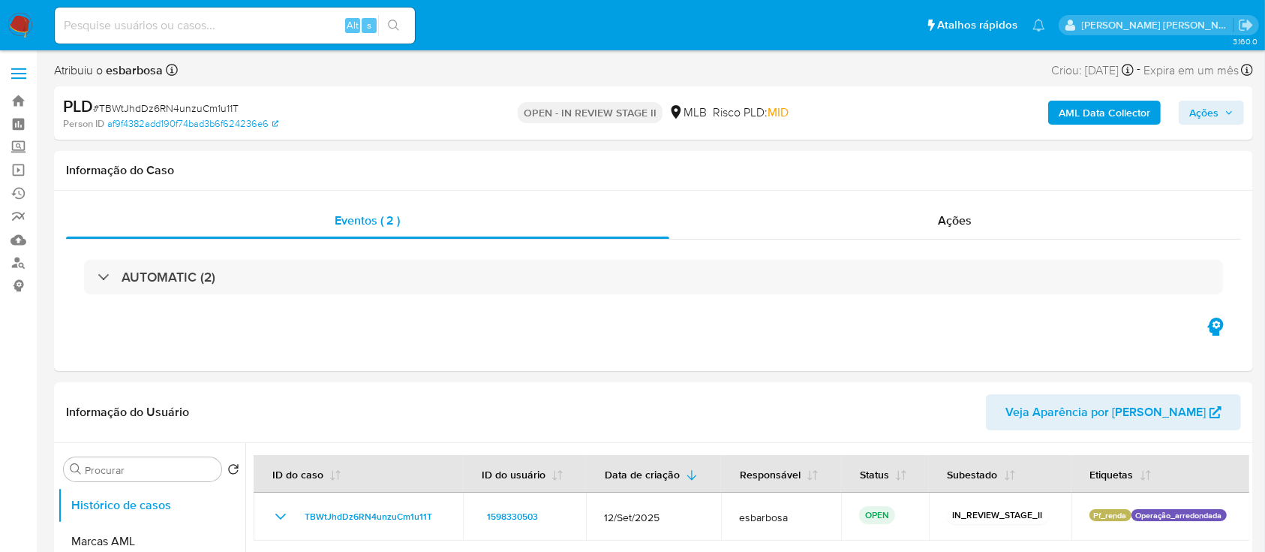
select select "10"
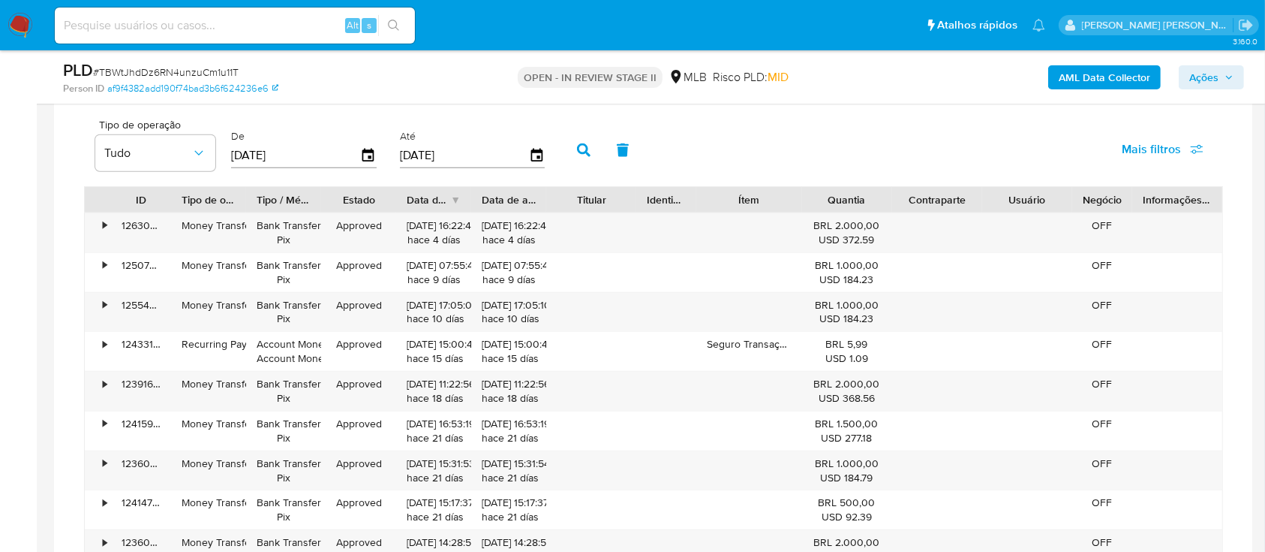
scroll to position [1201, 0]
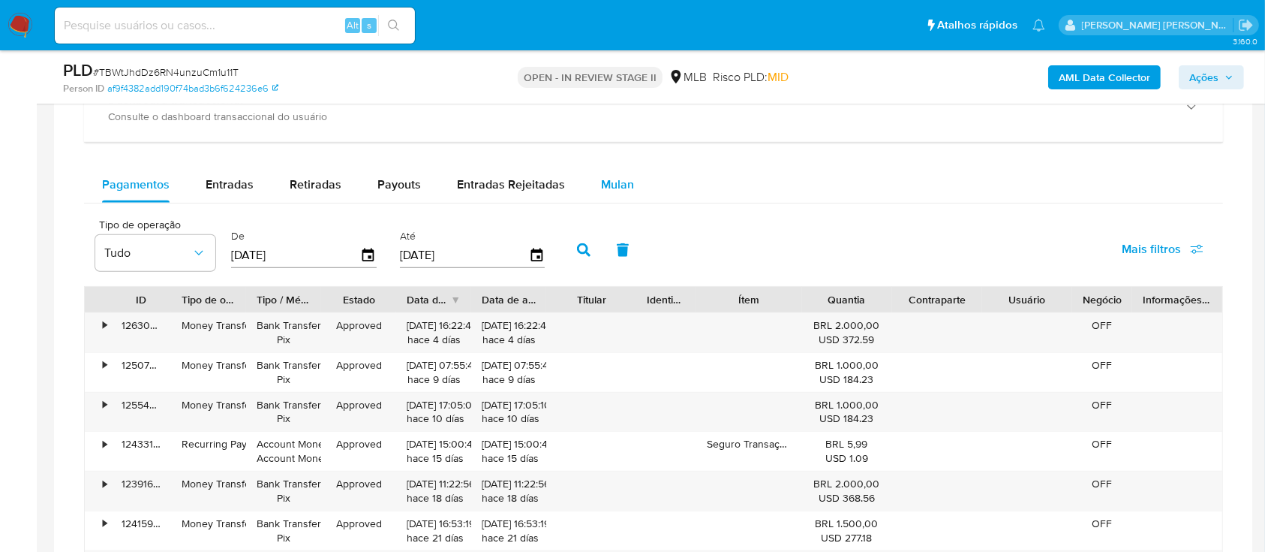
click at [615, 183] on span "Mulan" at bounding box center [617, 184] width 33 height 17
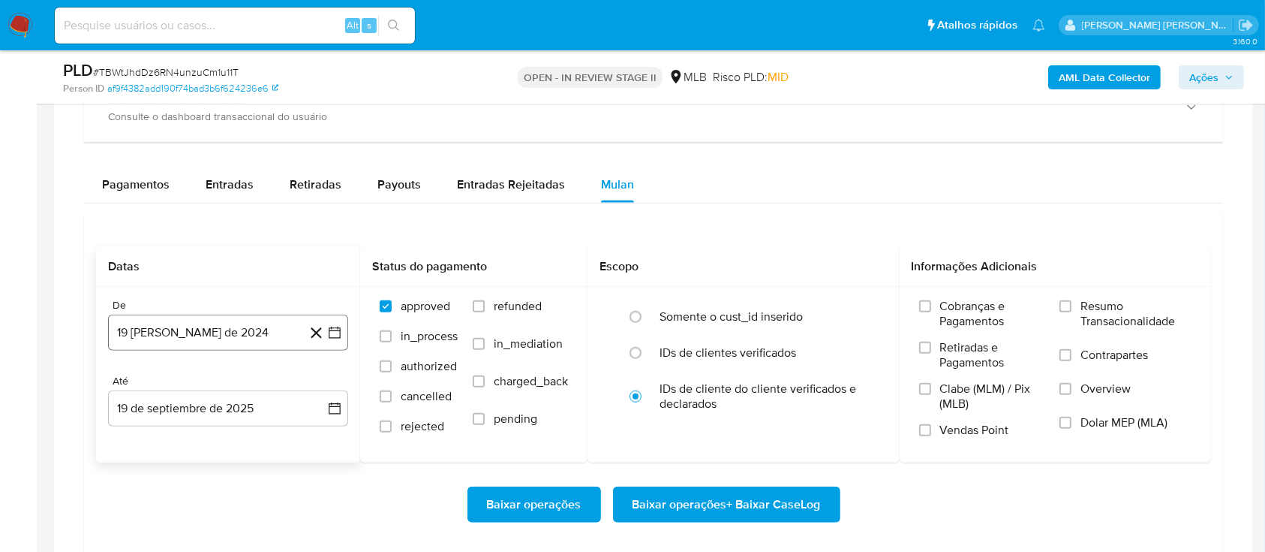
click at [258, 329] on button "19 [PERSON_NAME] de 2024" at bounding box center [228, 332] width 240 height 36
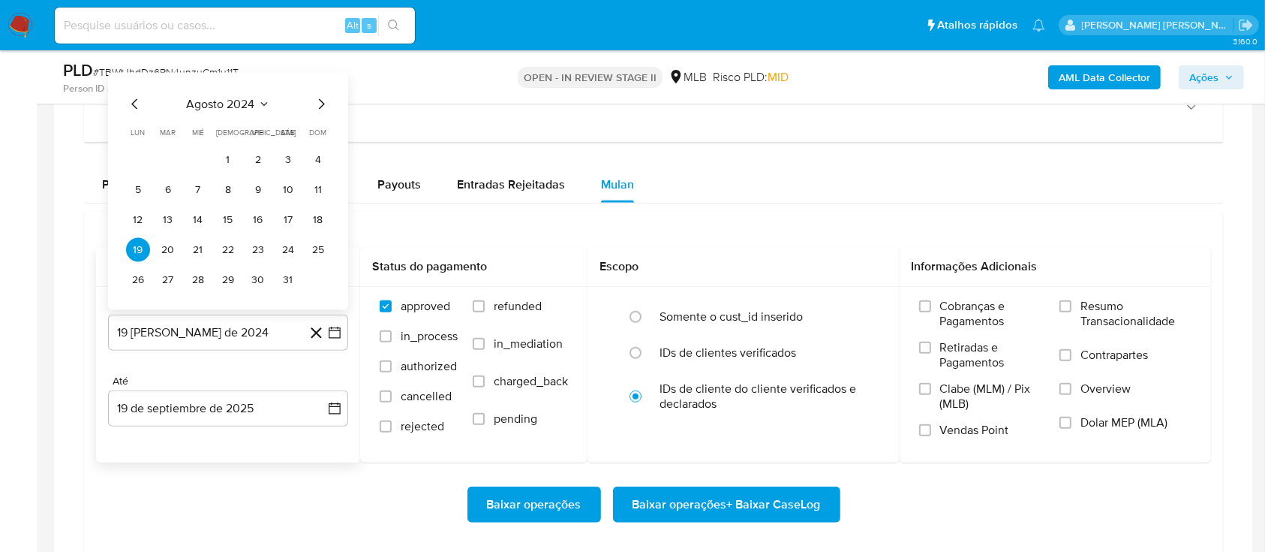
click at [234, 105] on span "agosto 2024" at bounding box center [221, 104] width 68 height 15
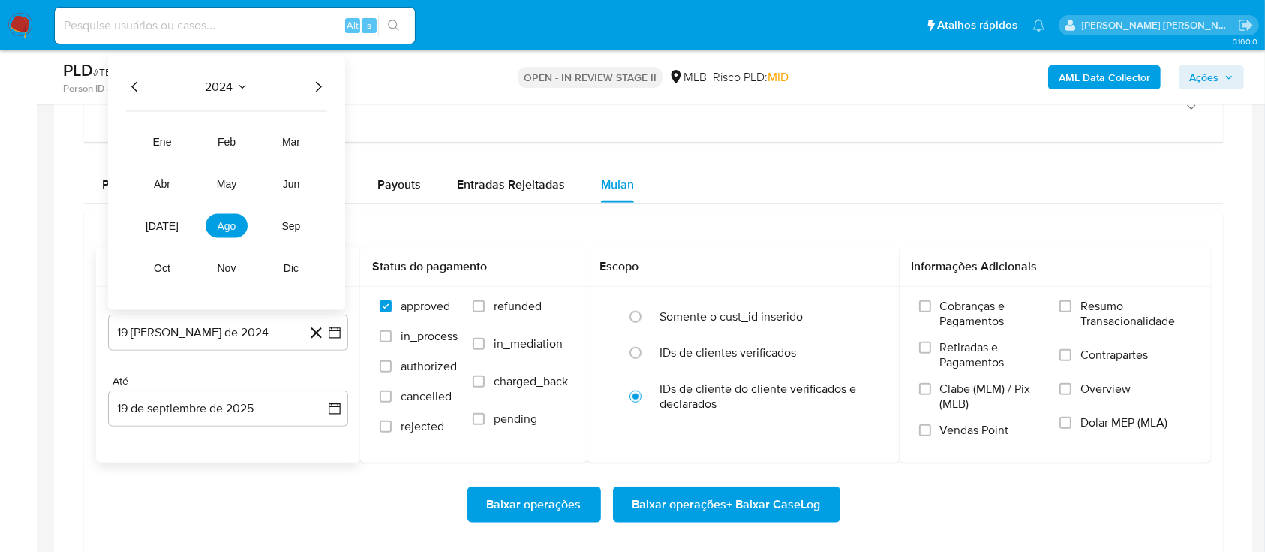
click at [320, 88] on icon "Año siguiente" at bounding box center [318, 87] width 18 height 18
click at [225, 225] on span "ago" at bounding box center [227, 226] width 19 height 12
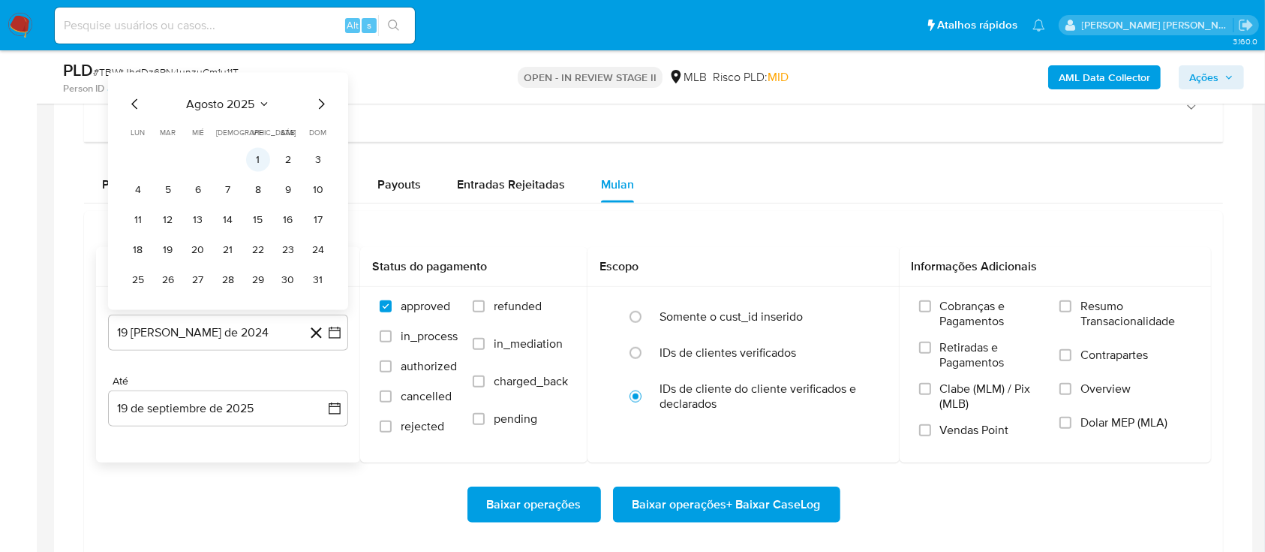
click at [260, 154] on button "1" at bounding box center [258, 160] width 24 height 24
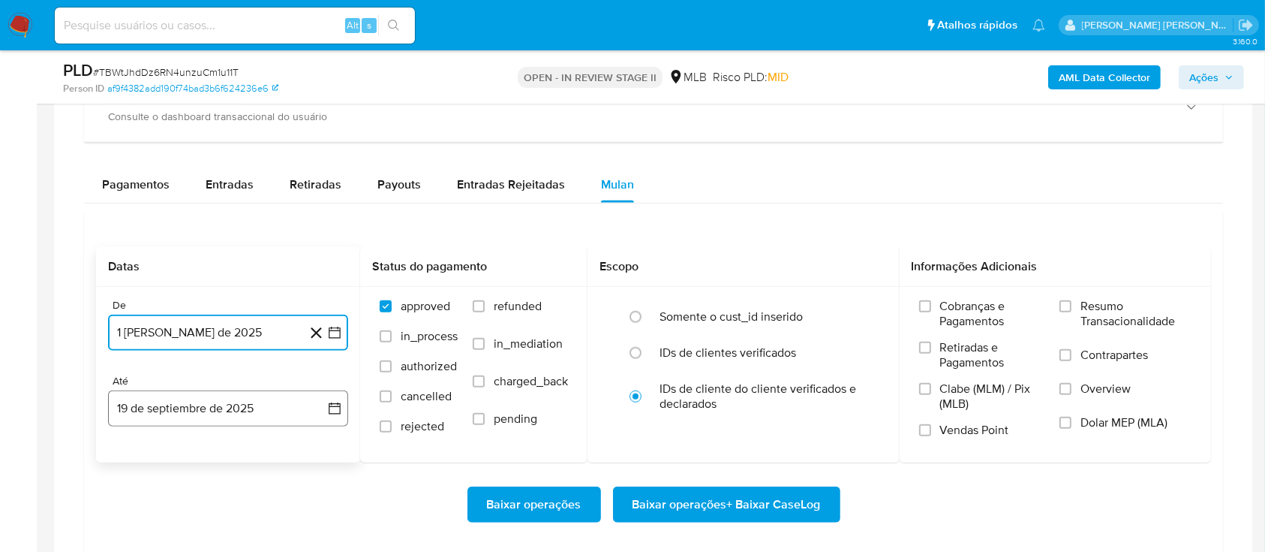
click at [216, 410] on button "19 de septiembre de 2025" at bounding box center [228, 408] width 240 height 36
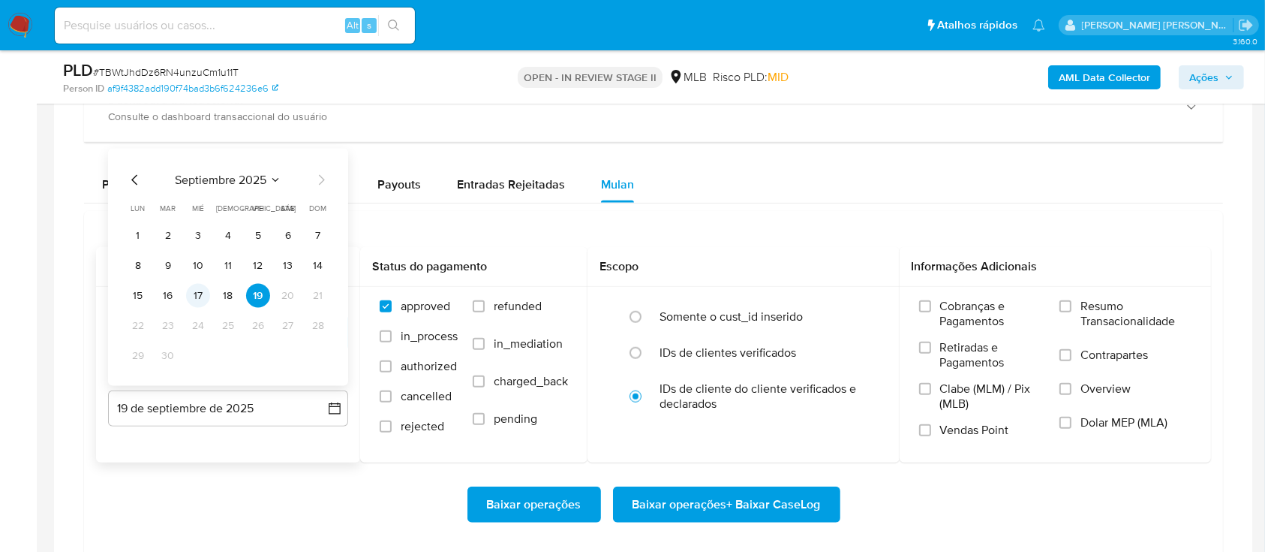
click at [200, 295] on button "17" at bounding box center [198, 296] width 24 height 24
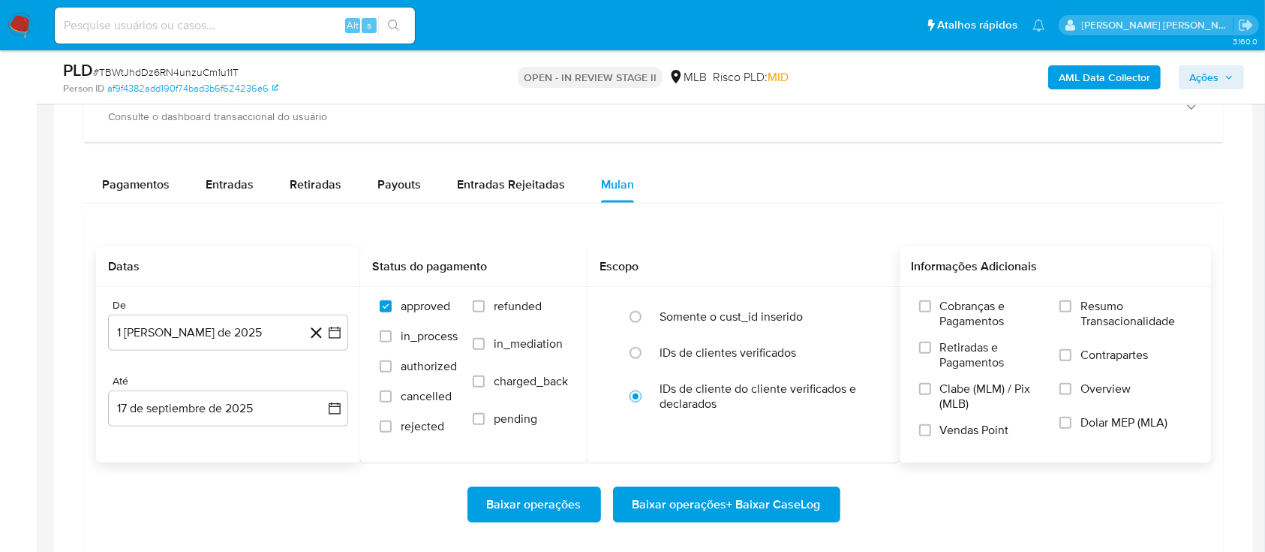
click at [1079, 306] on label "Resumo Transacionalidade" at bounding box center [1126, 323] width 132 height 49
click at [1072, 306] on input "Resumo Transacionalidade" at bounding box center [1066, 306] width 12 height 12
click at [1069, 353] on input "Contrapartes" at bounding box center [1066, 355] width 12 height 12
click at [929, 429] on input "Vendas Point" at bounding box center [925, 430] width 12 height 12
click at [740, 501] on span "Baixar operações + Baixar CaseLog" at bounding box center [727, 504] width 188 height 33
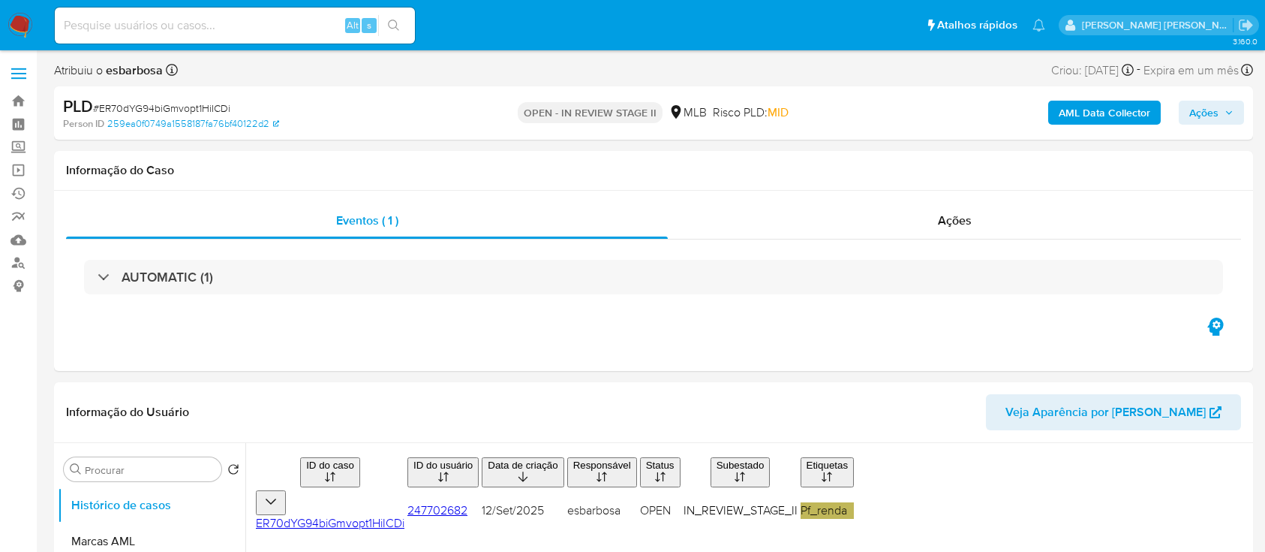
select select "10"
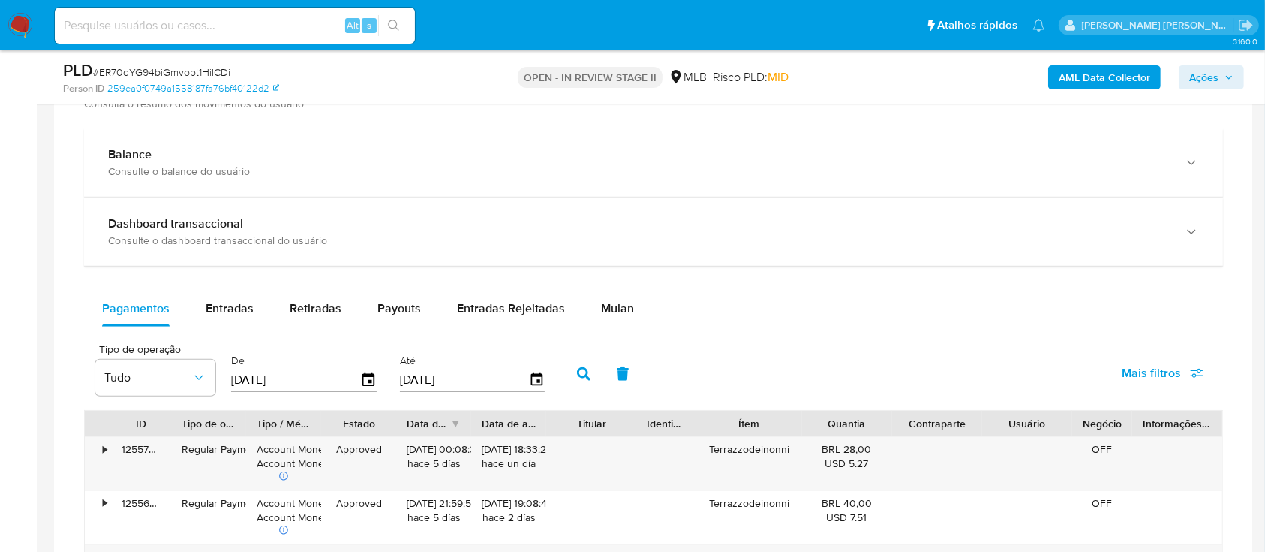
scroll to position [1100, 0]
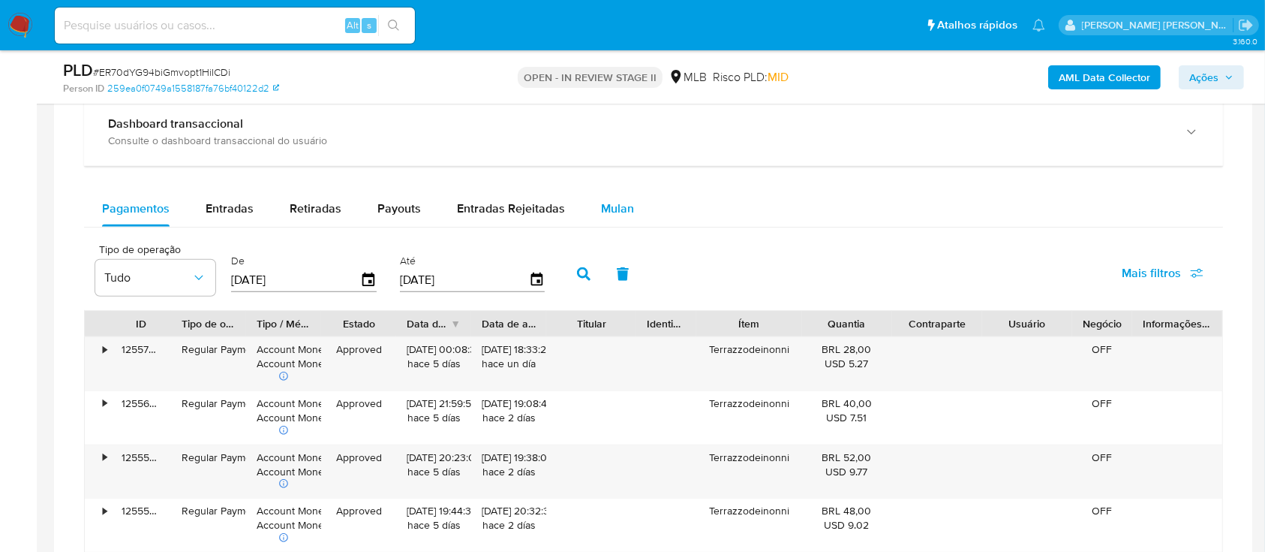
click at [609, 209] on span "Mulan" at bounding box center [617, 208] width 33 height 17
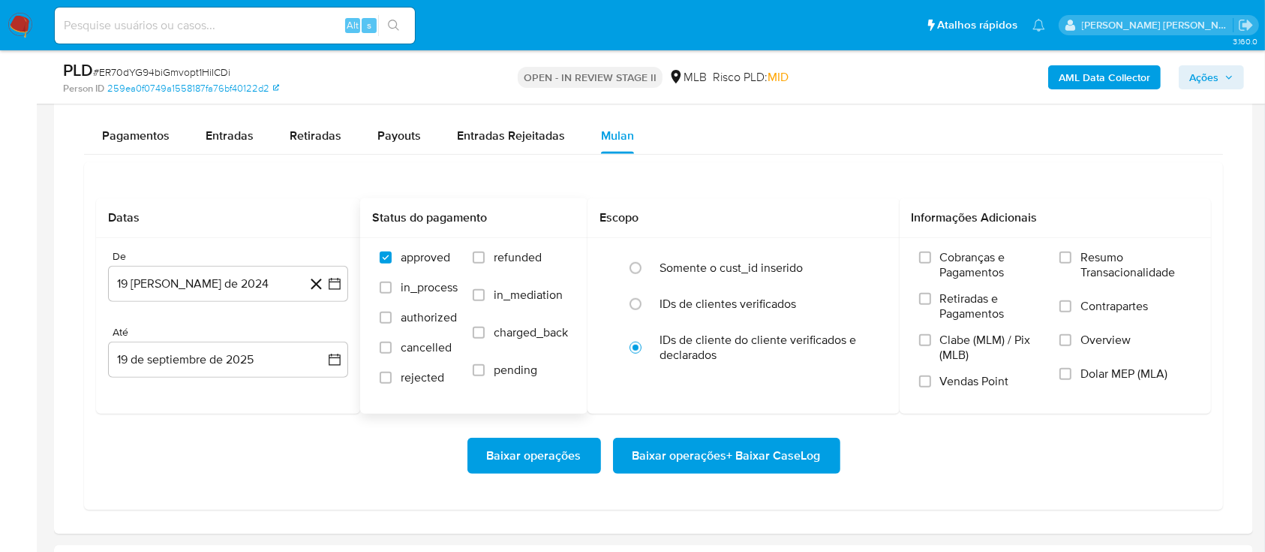
scroll to position [1201, 0]
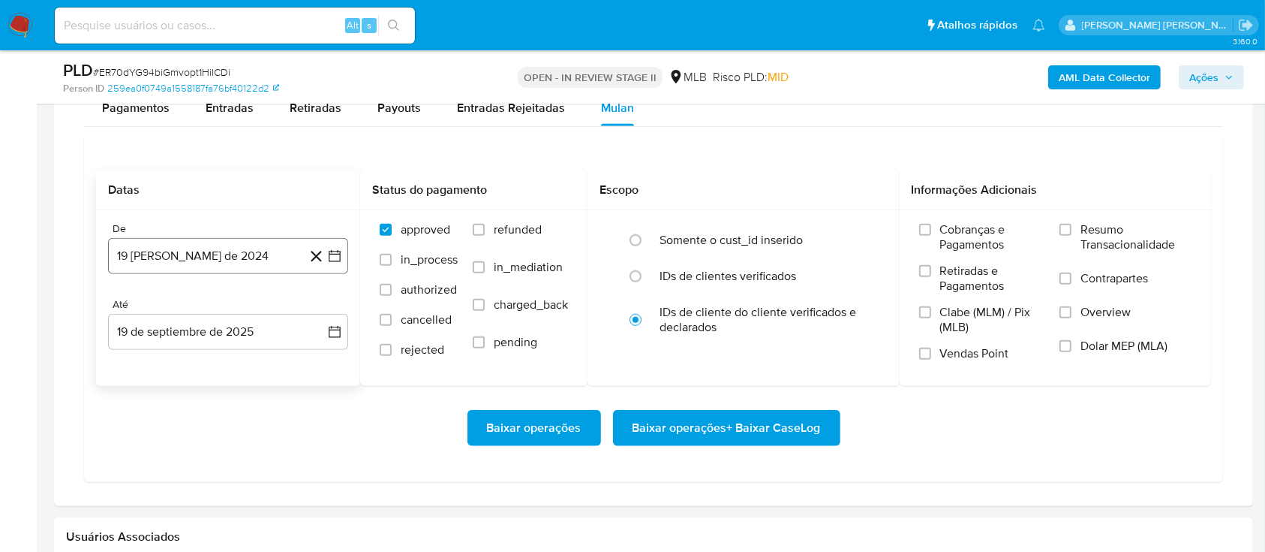
click at [272, 256] on button "19 [PERSON_NAME] de 2024" at bounding box center [228, 256] width 240 height 36
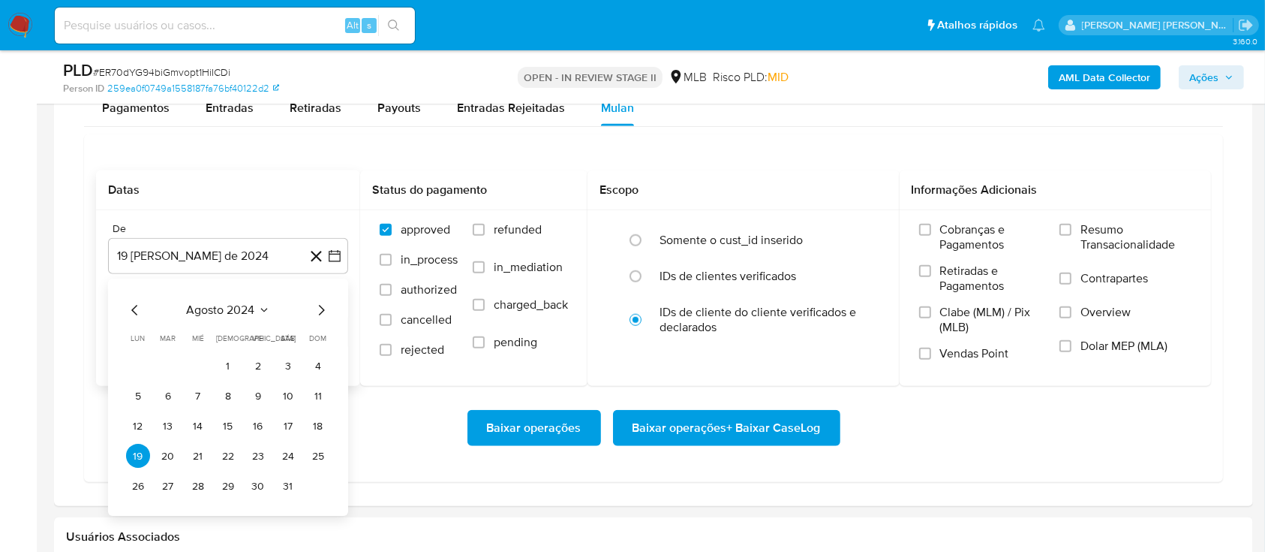
click at [235, 313] on span "agosto 2024" at bounding box center [221, 310] width 68 height 15
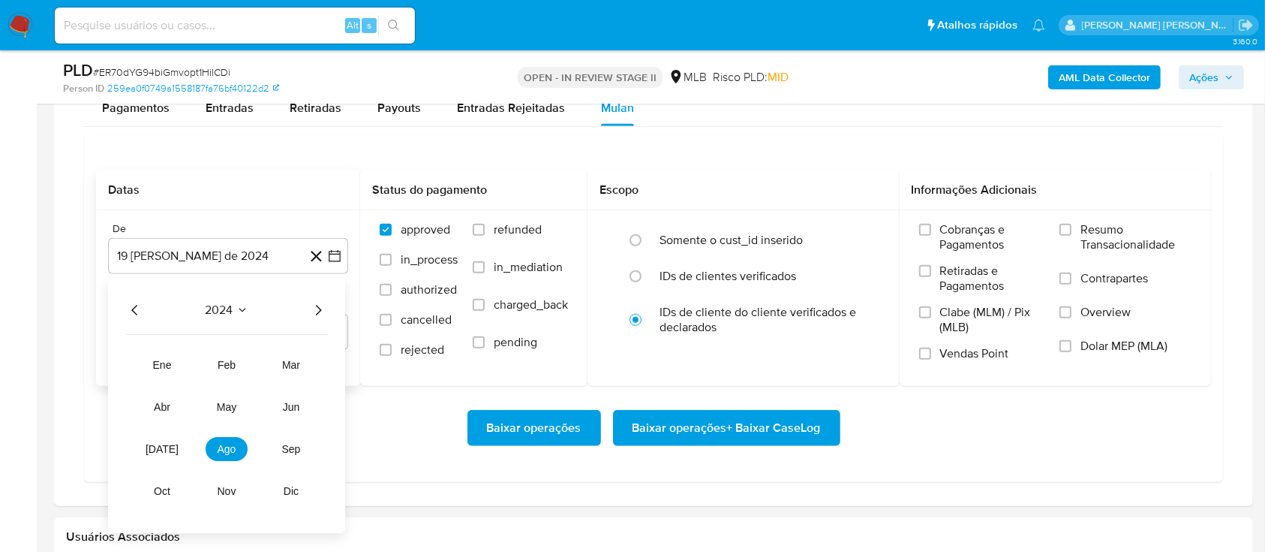
click at [320, 309] on icon "Año siguiente" at bounding box center [319, 310] width 6 height 11
click at [236, 450] on button "ago" at bounding box center [227, 449] width 42 height 24
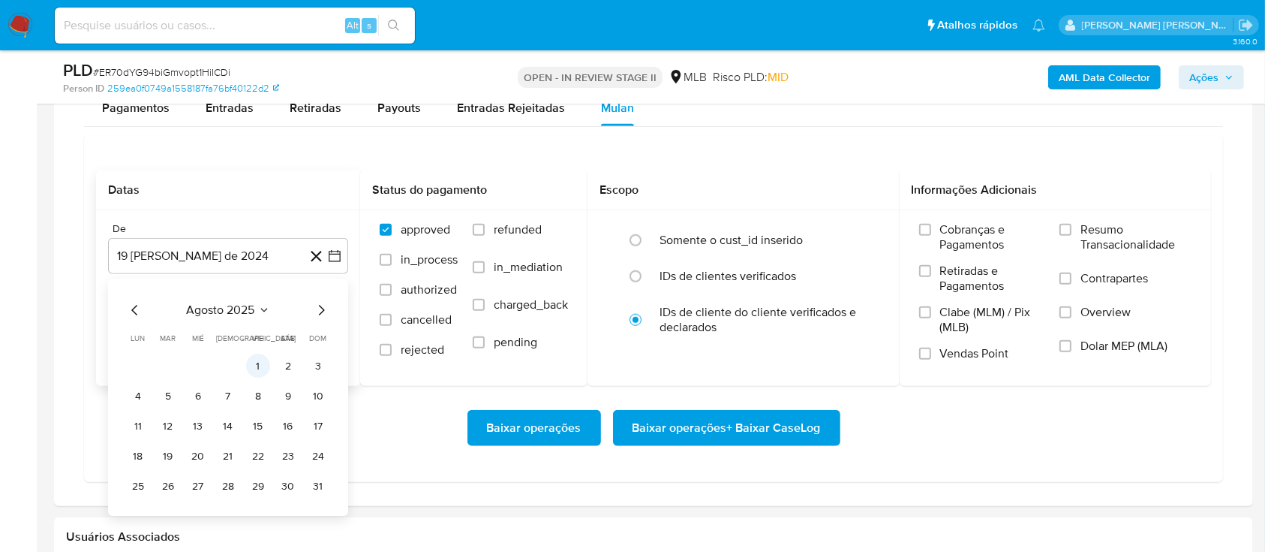
click at [262, 367] on button "1" at bounding box center [258, 366] width 24 height 24
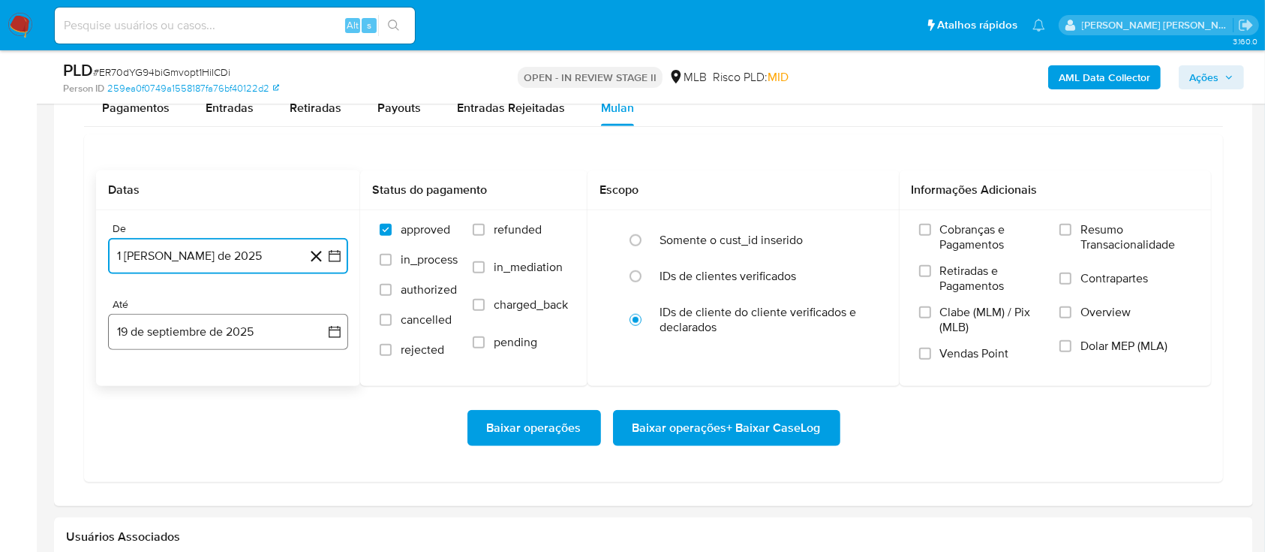
click at [254, 349] on button "19 de septiembre de 2025" at bounding box center [228, 332] width 240 height 36
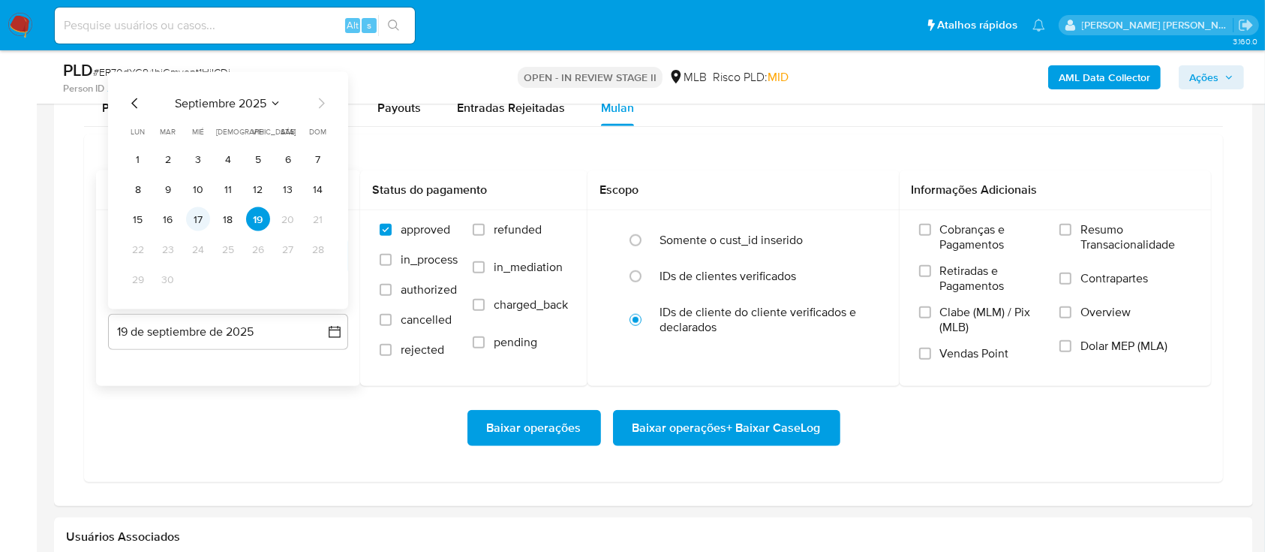
click at [192, 216] on button "17" at bounding box center [198, 219] width 24 height 24
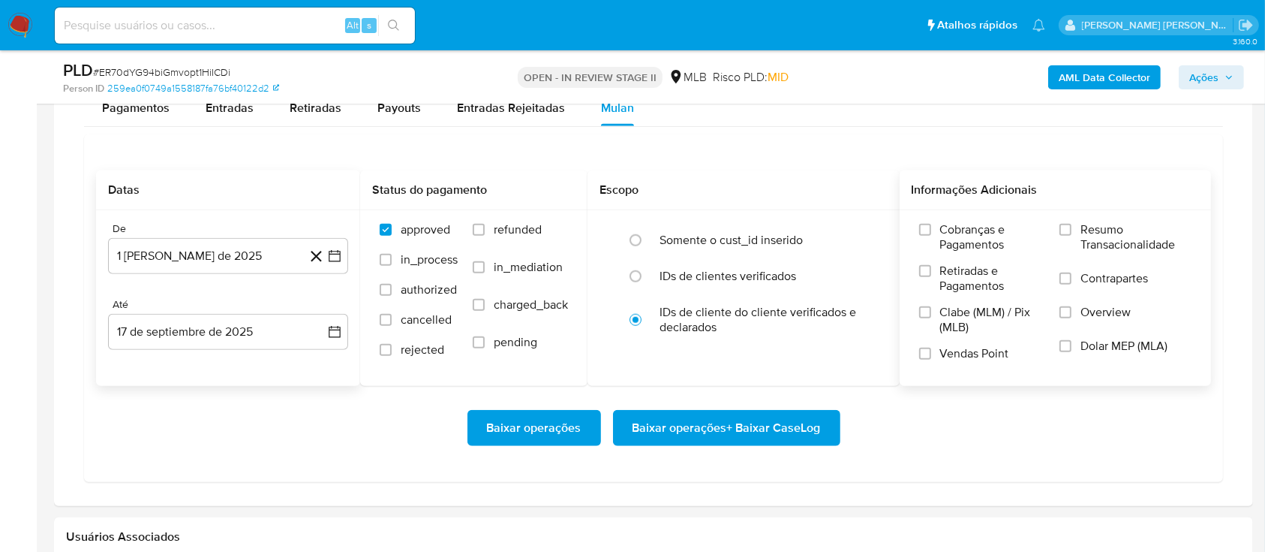
click at [1081, 226] on span "Resumo Transacionalidade" at bounding box center [1136, 237] width 111 height 30
click at [1072, 226] on input "Resumo Transacionalidade" at bounding box center [1066, 230] width 12 height 12
click at [1070, 276] on input "Contrapartes" at bounding box center [1066, 278] width 12 height 12
drag, startPoint x: 929, startPoint y: 353, endPoint x: 852, endPoint y: 398, distance: 89.5
click at [928, 354] on input "Vendas Point" at bounding box center [925, 353] width 12 height 12
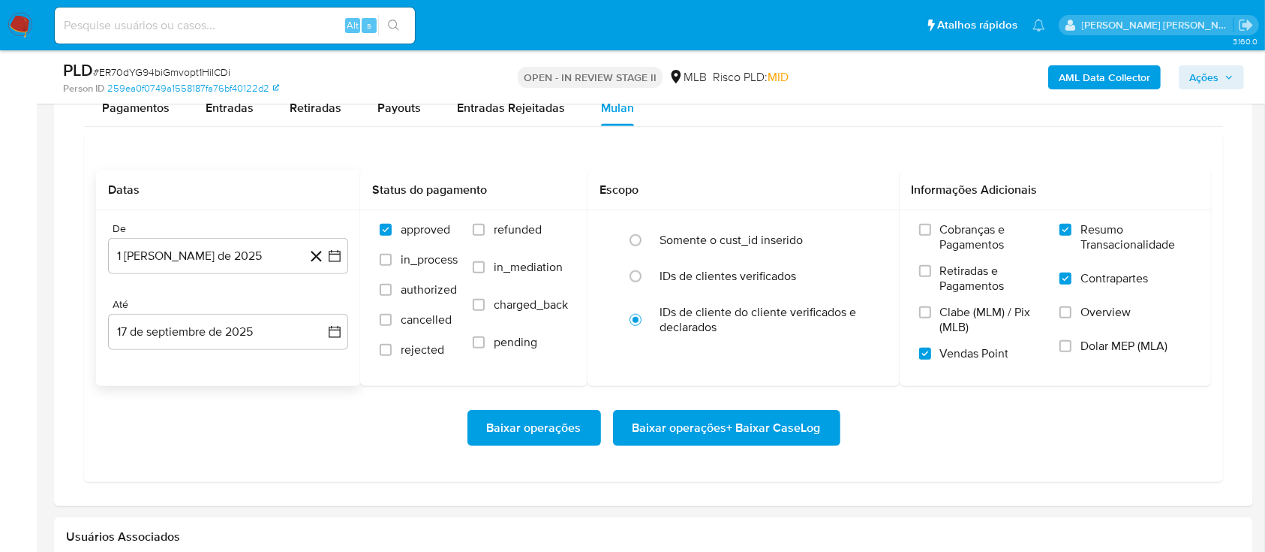
click at [712, 434] on span "Baixar operações + Baixar CaseLog" at bounding box center [727, 427] width 188 height 33
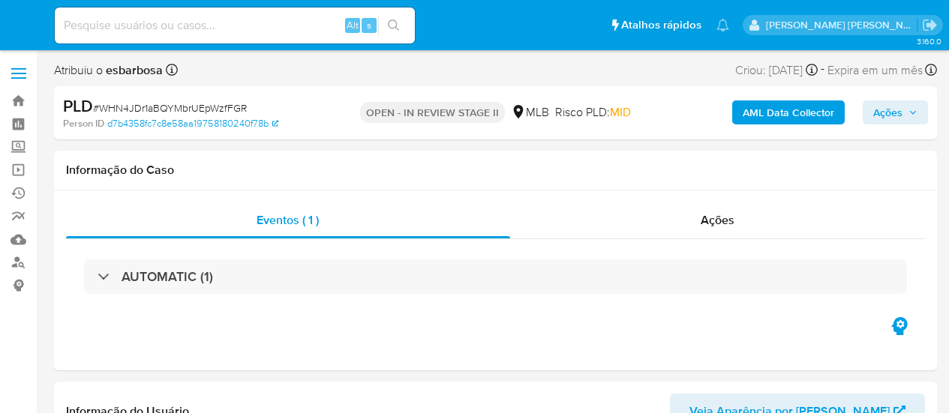
select select "10"
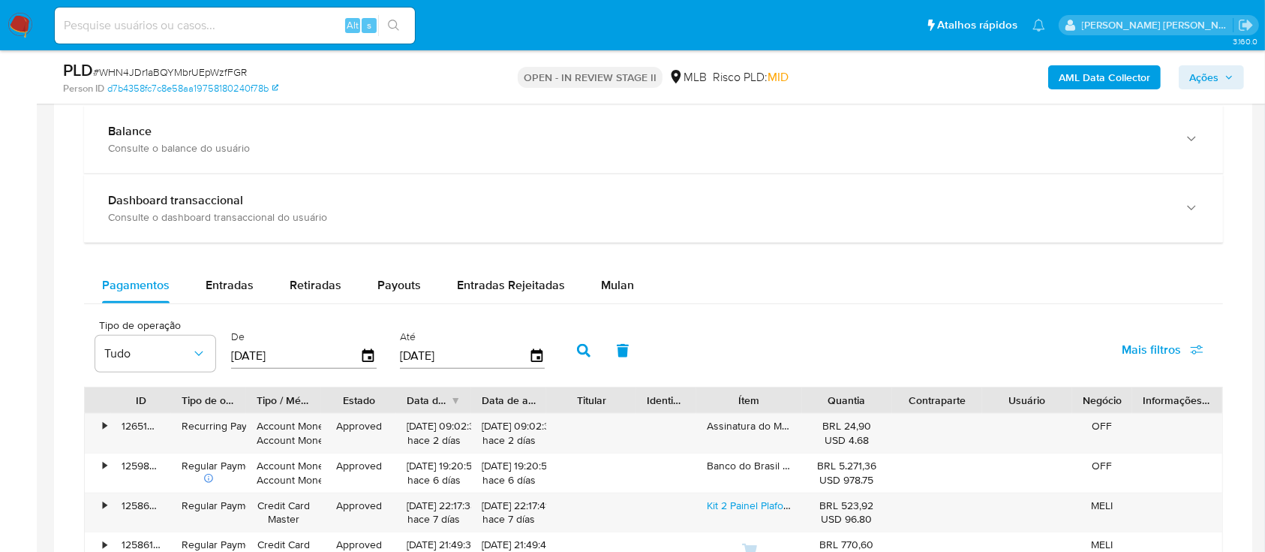
scroll to position [1201, 0]
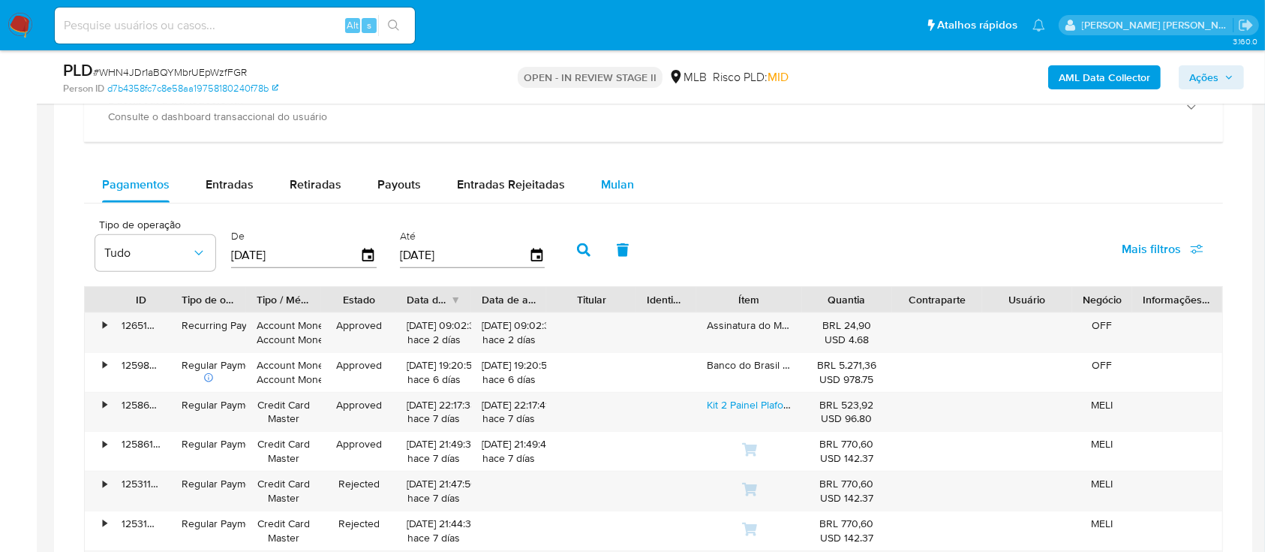
click at [624, 189] on span "Mulan" at bounding box center [617, 184] width 33 height 17
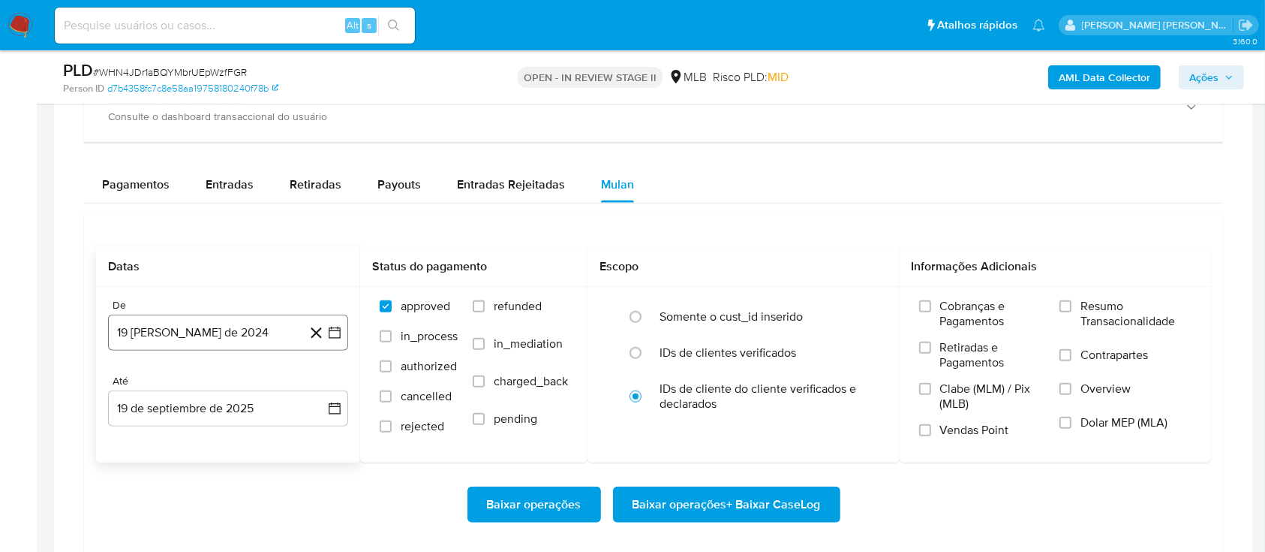
scroll to position [1300, 0]
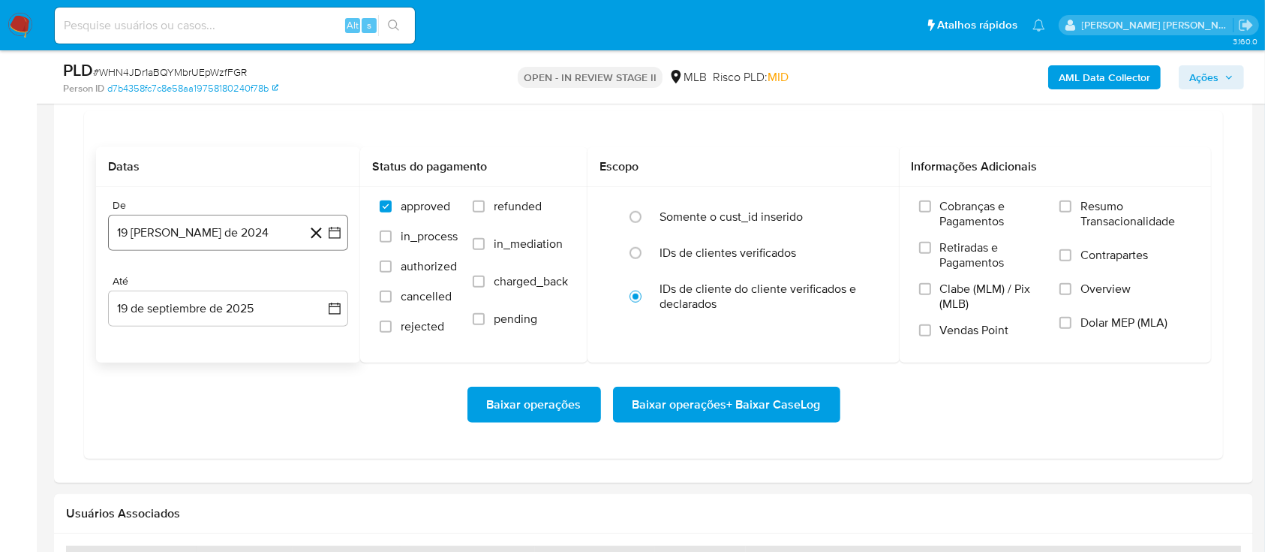
click at [247, 237] on button "19 [PERSON_NAME] de 2024" at bounding box center [228, 233] width 240 height 36
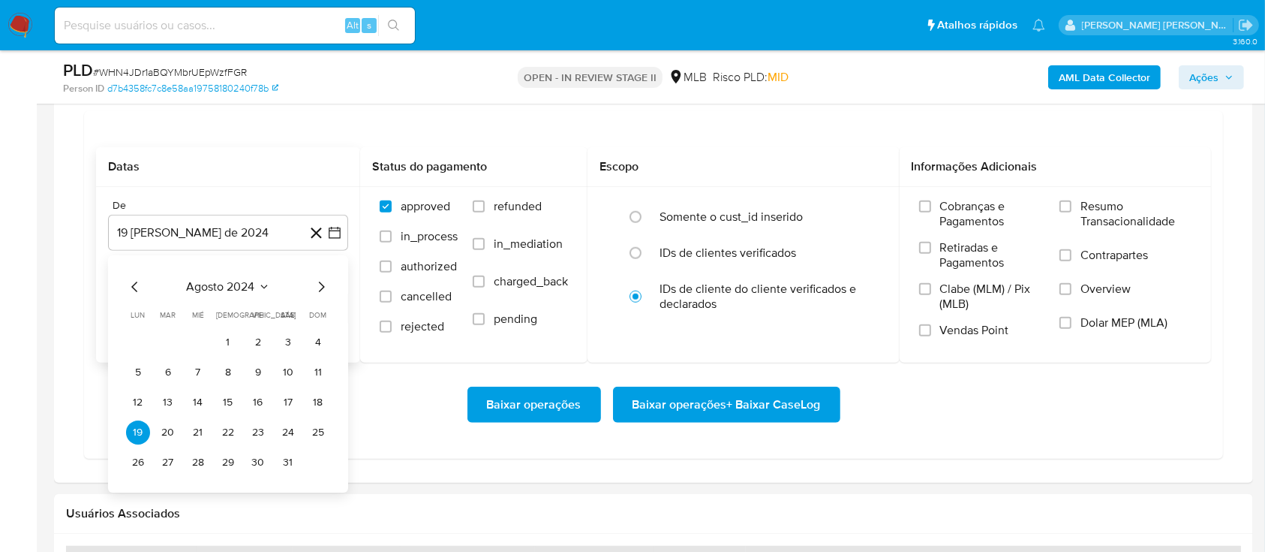
click at [243, 279] on span "agosto 2024" at bounding box center [221, 286] width 68 height 15
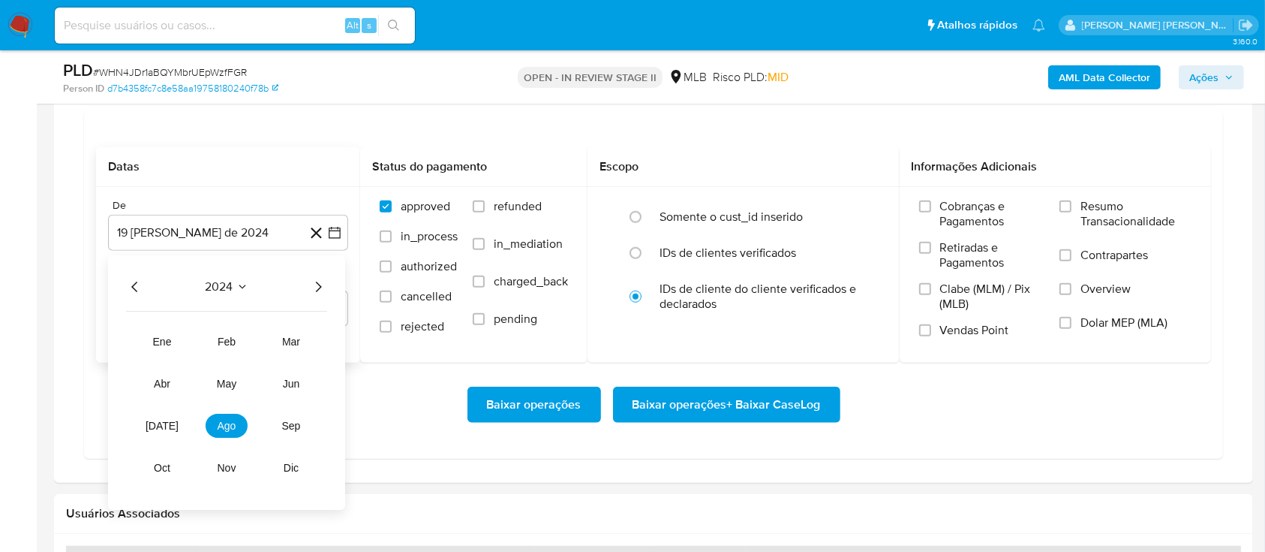
click at [318, 287] on icon "Año siguiente" at bounding box center [318, 287] width 18 height 18
click at [221, 413] on span "ago" at bounding box center [227, 425] width 19 height 12
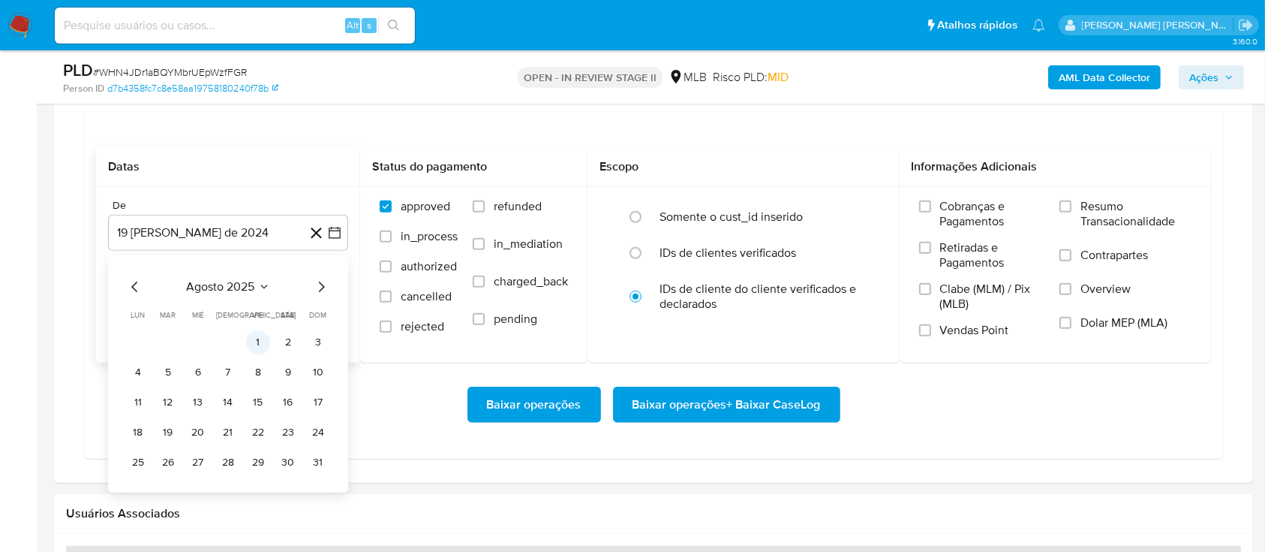
click at [262, 341] on button "1" at bounding box center [258, 342] width 24 height 24
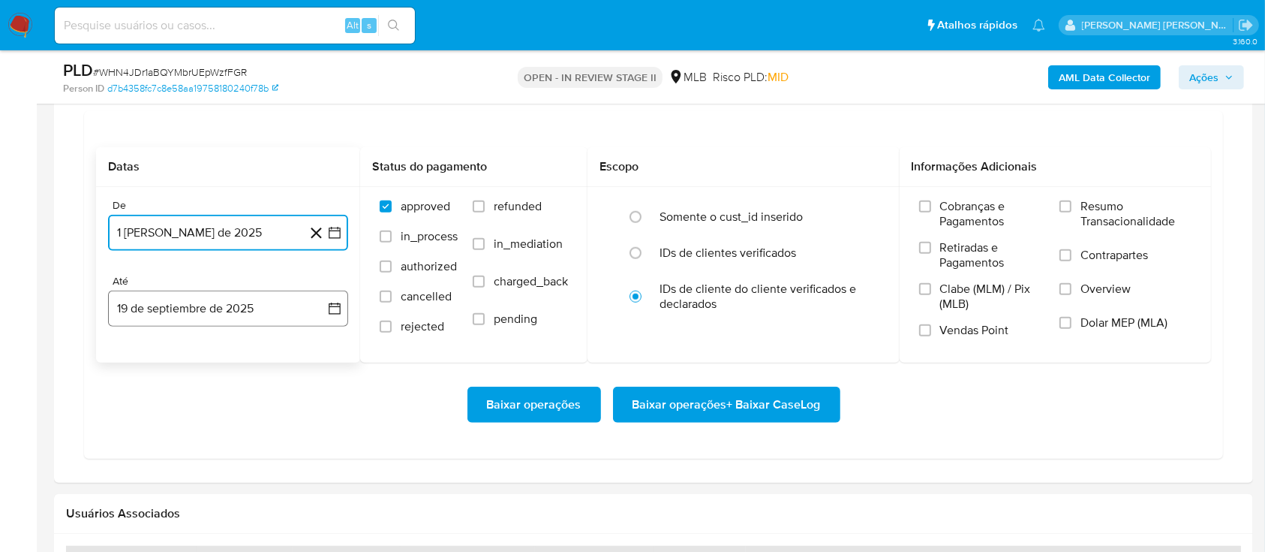
click at [269, 310] on button "19 de septiembre de 2025" at bounding box center [228, 308] width 240 height 36
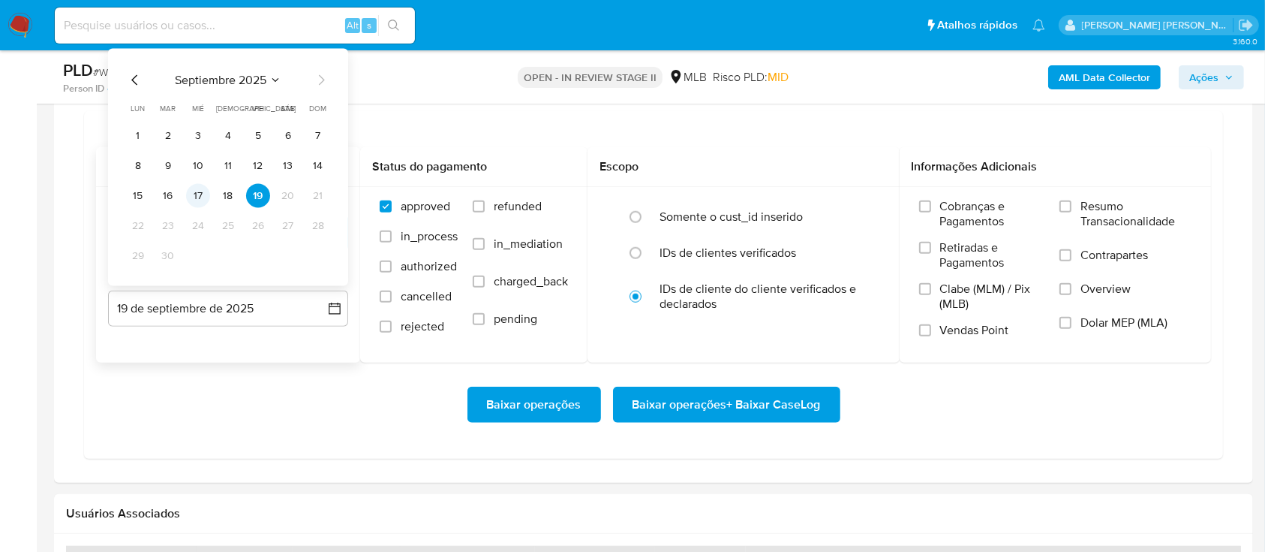
click at [201, 200] on button "17" at bounding box center [198, 196] width 24 height 24
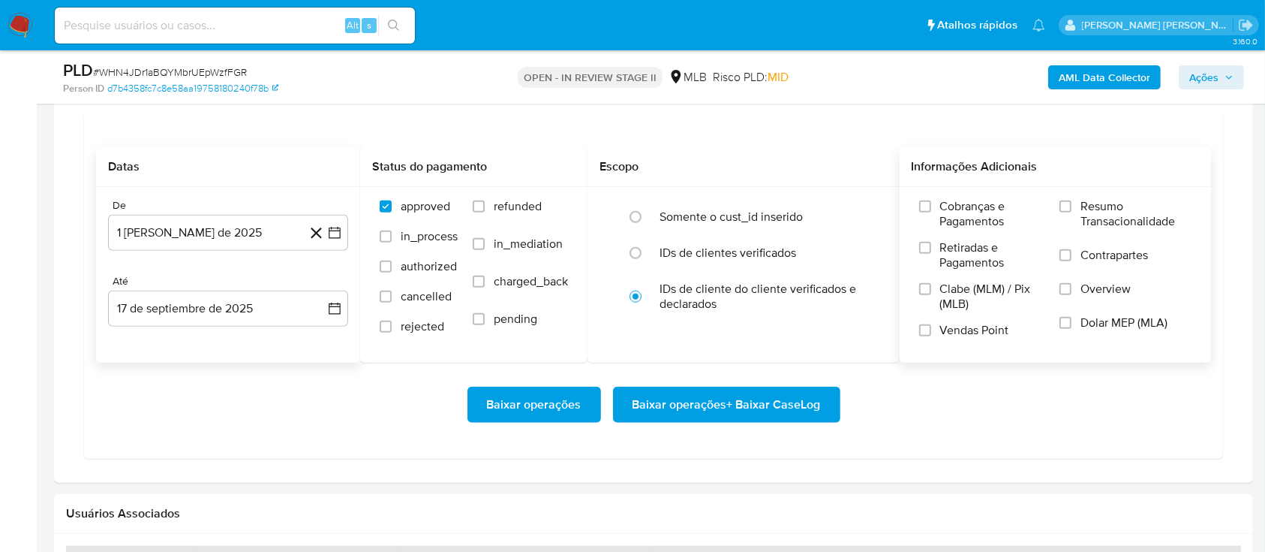
click at [949, 207] on label "Resumo Transacionalidade" at bounding box center [1126, 223] width 132 height 49
click at [949, 207] on input "Resumo Transacionalidade" at bounding box center [1066, 206] width 12 height 12
click at [949, 258] on input "Contrapartes" at bounding box center [1066, 255] width 12 height 12
click at [927, 333] on input "Vendas Point" at bounding box center [925, 330] width 12 height 12
click at [749, 401] on span "Baixar operações + Baixar CaseLog" at bounding box center [727, 404] width 188 height 33
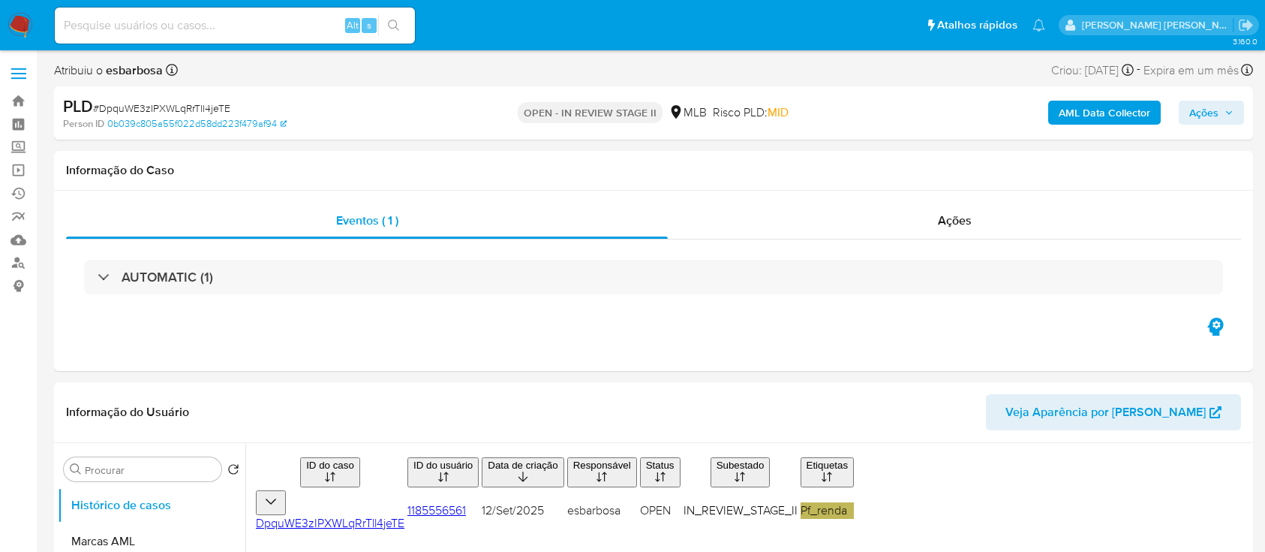
select select "10"
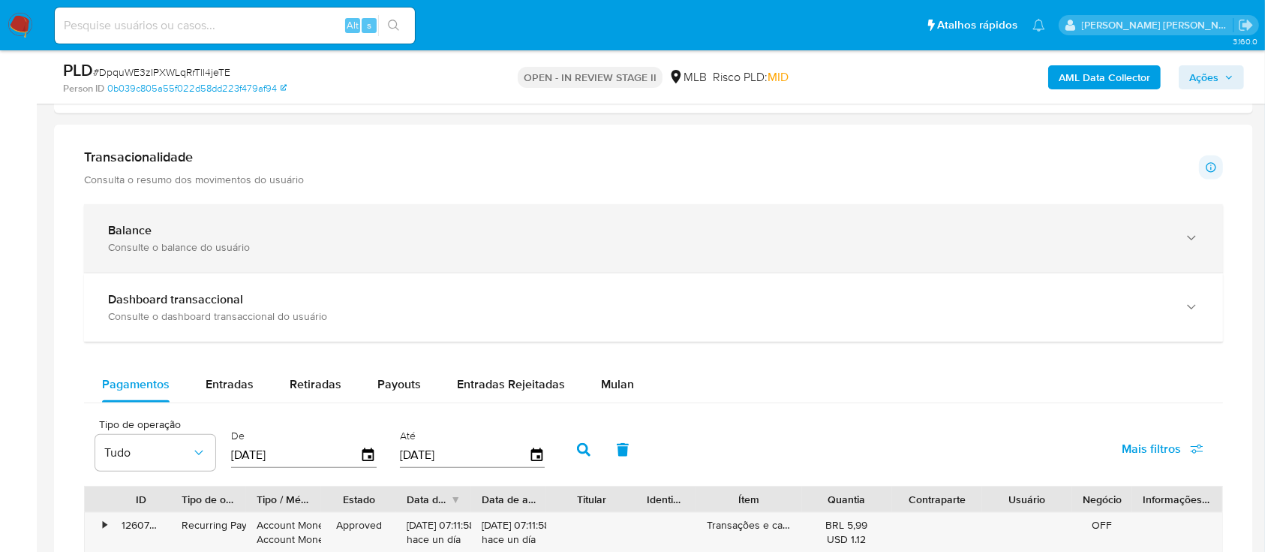
scroll to position [1000, 0]
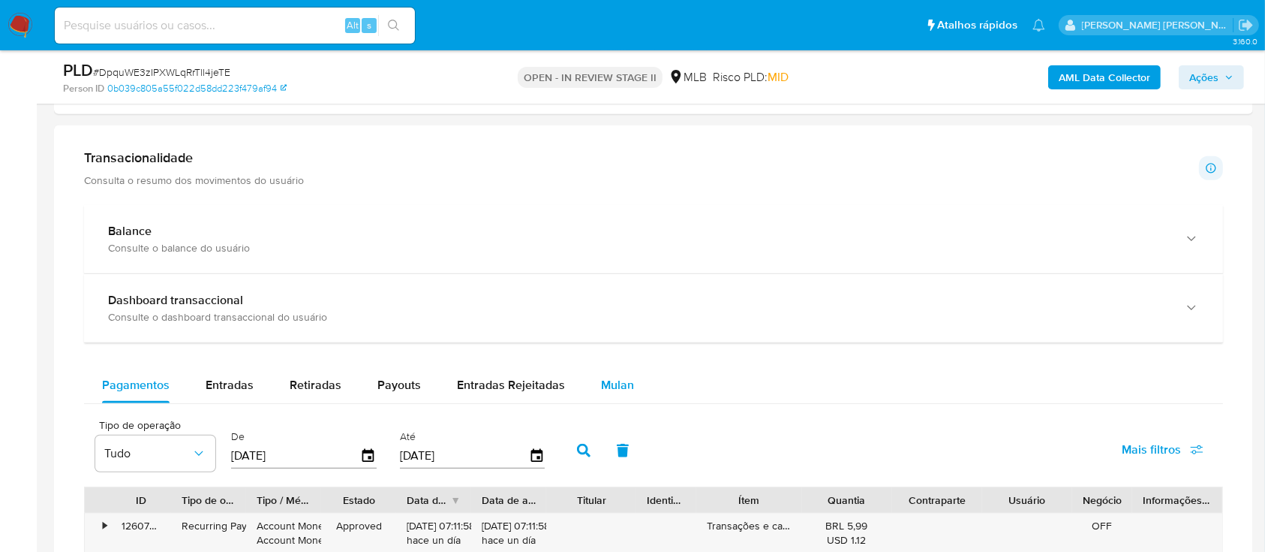
click at [608, 389] on span "Mulan" at bounding box center [617, 384] width 33 height 17
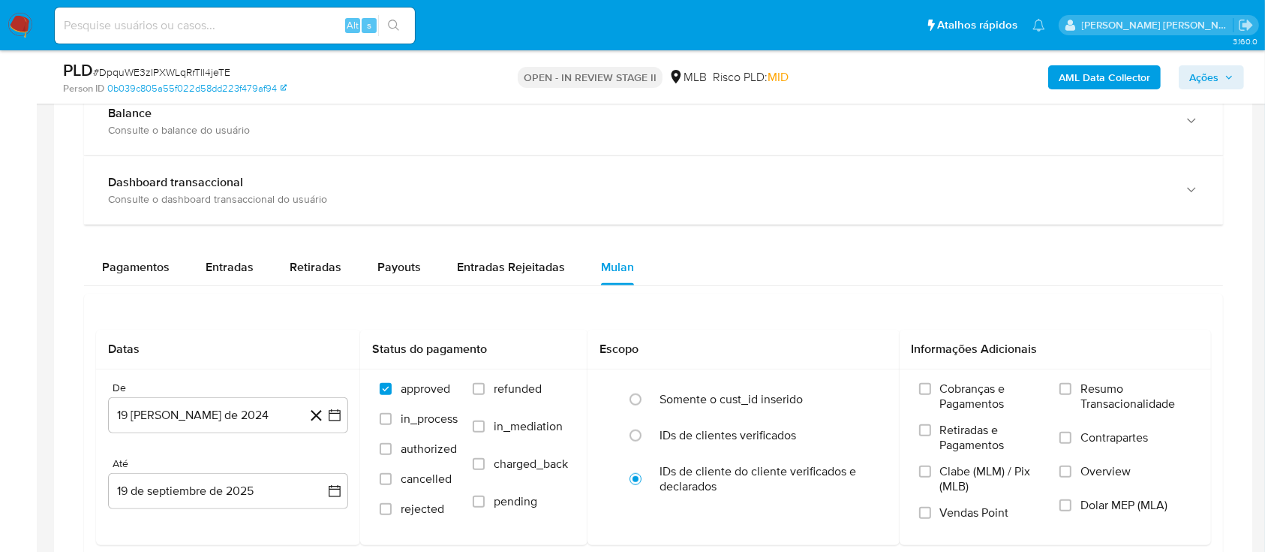
scroll to position [1201, 0]
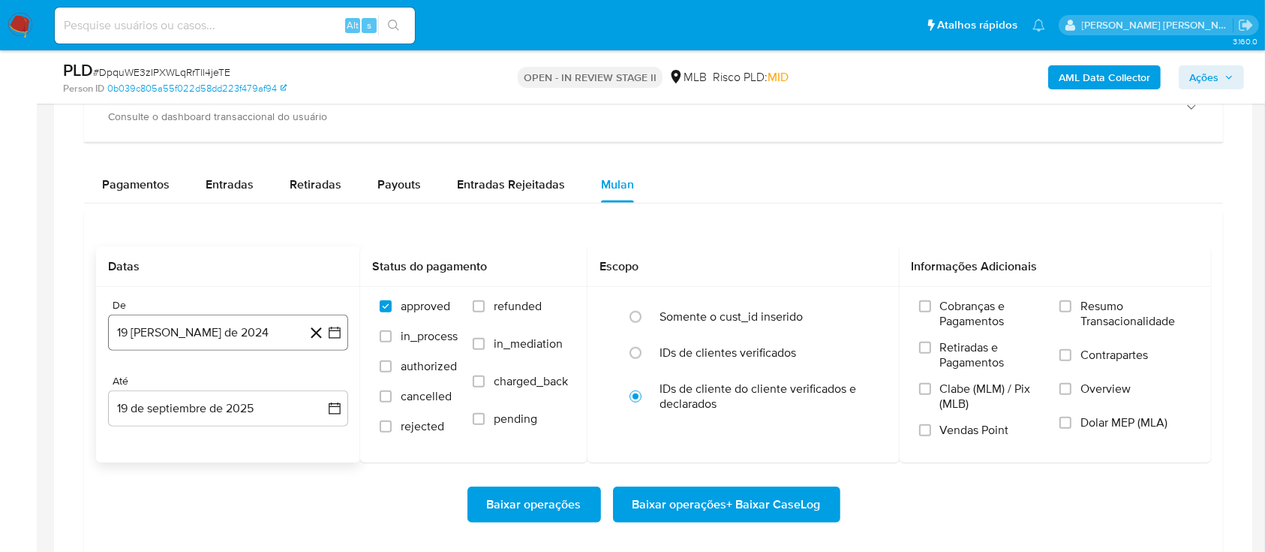
click at [266, 333] on button "19 [PERSON_NAME] de 2024" at bounding box center [228, 332] width 240 height 36
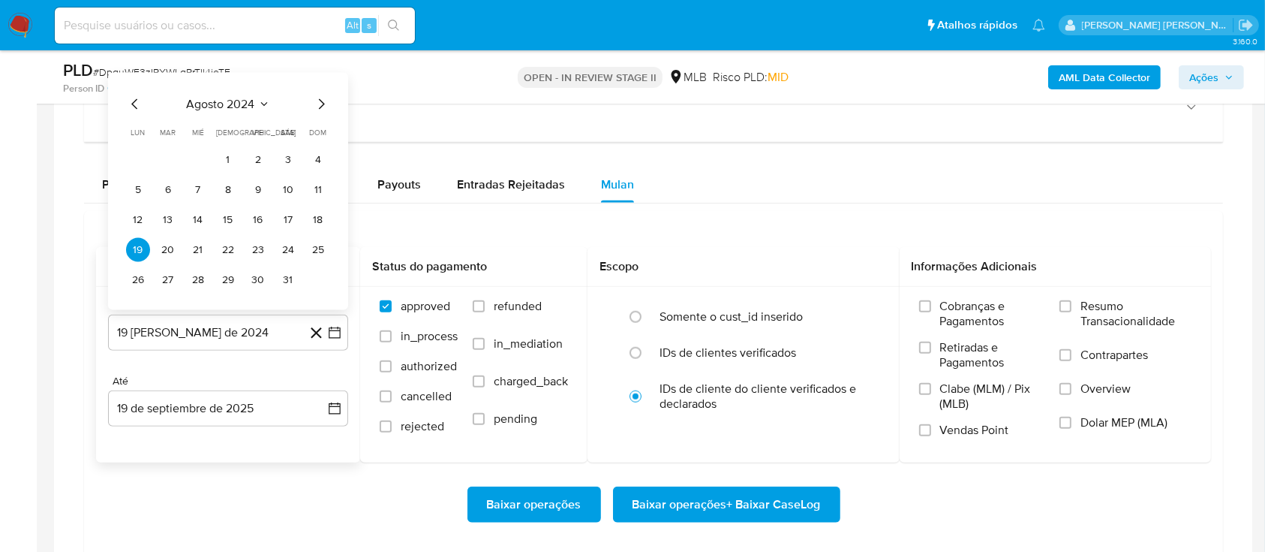
click at [251, 99] on span "agosto 2024" at bounding box center [221, 104] width 68 height 15
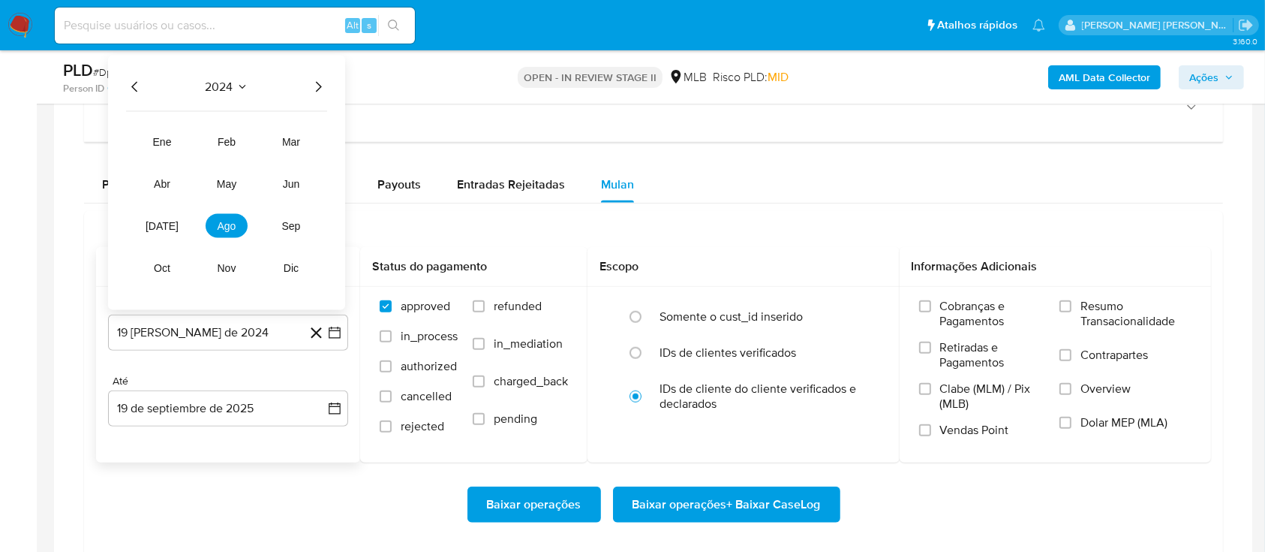
click at [319, 87] on icon "Año siguiente" at bounding box center [319, 87] width 6 height 11
click at [218, 225] on span "ago" at bounding box center [227, 226] width 19 height 12
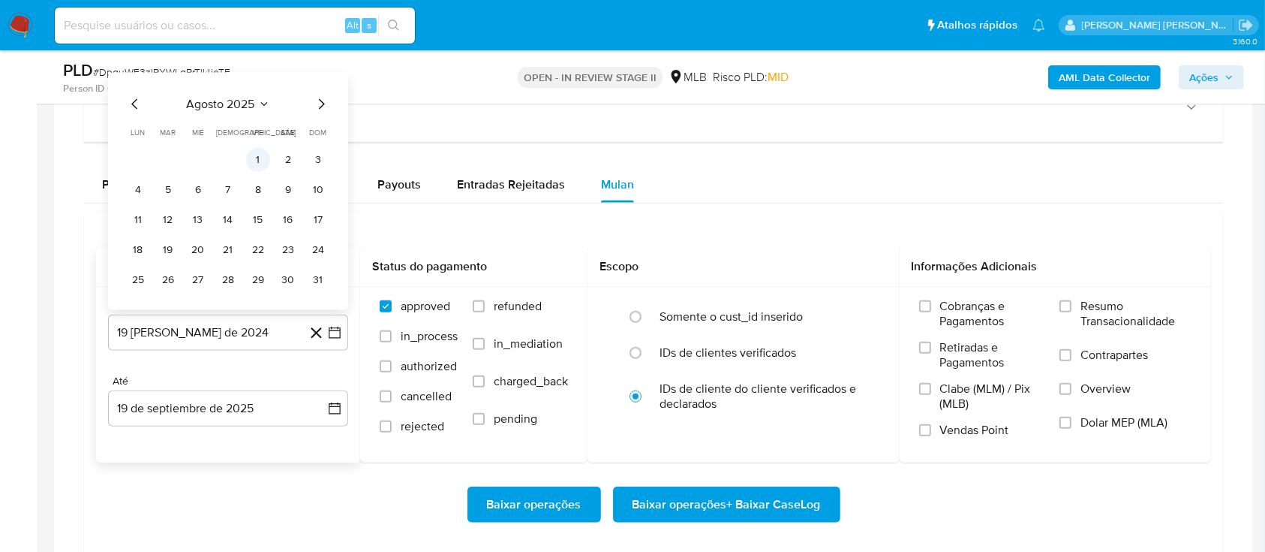
click at [257, 158] on button "1" at bounding box center [258, 160] width 24 height 24
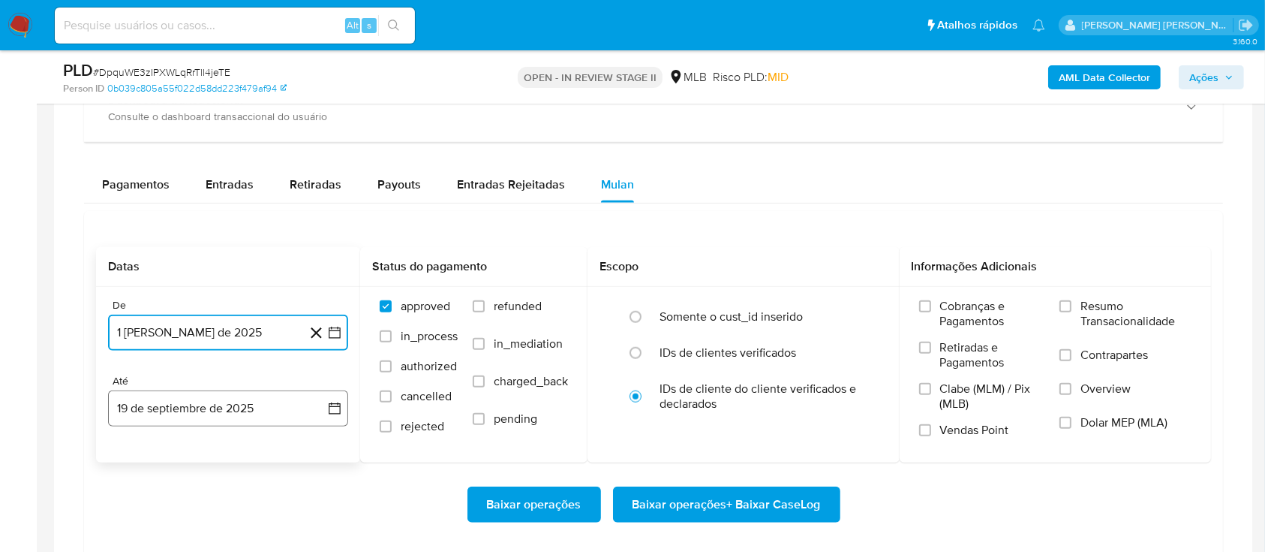
click at [249, 402] on button "19 de septiembre de 2025" at bounding box center [228, 408] width 240 height 36
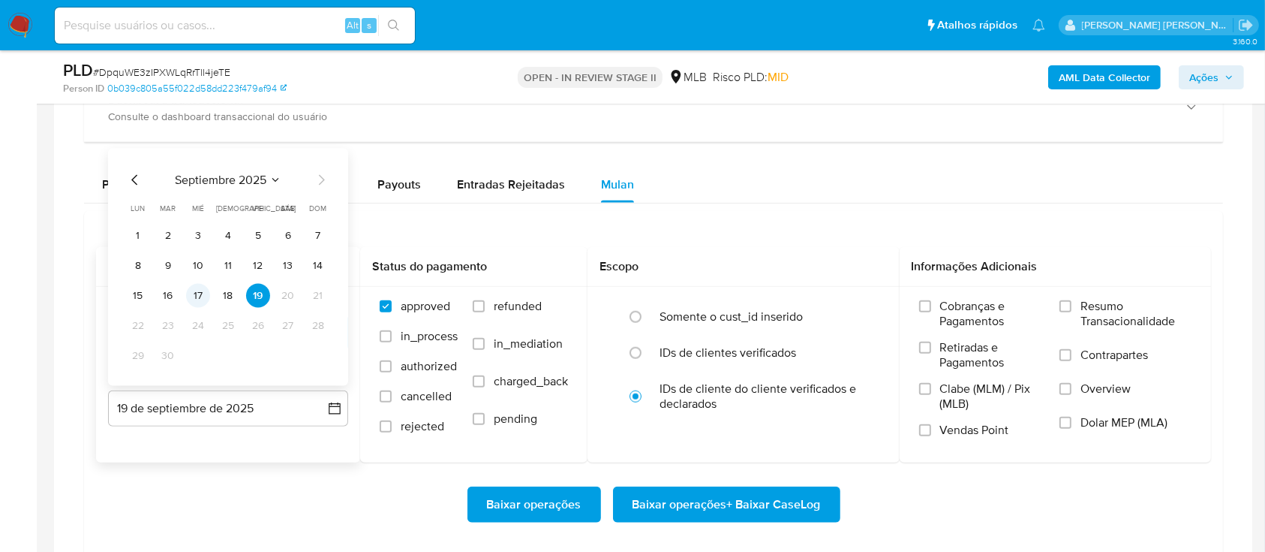
click at [201, 292] on button "17" at bounding box center [198, 296] width 24 height 24
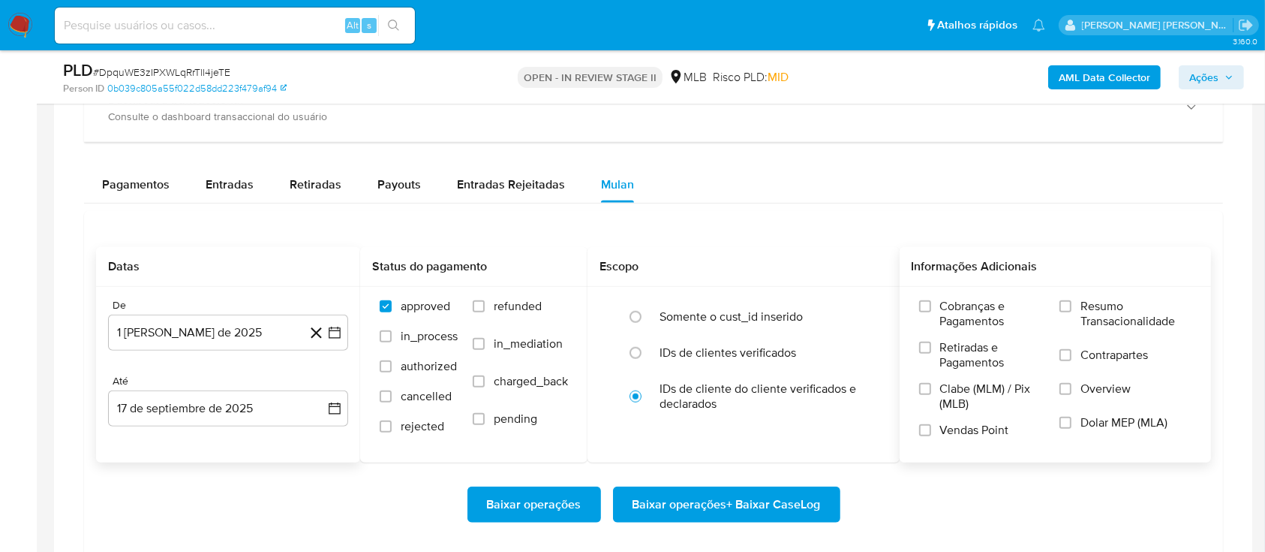
click at [1073, 304] on label "Resumo Transacionalidade" at bounding box center [1126, 323] width 132 height 49
click at [1072, 304] on input "Resumo Transacionalidade" at bounding box center [1066, 306] width 12 height 12
click at [1071, 353] on input "Contrapartes" at bounding box center [1066, 355] width 12 height 12
click at [925, 436] on label "Vendas Point" at bounding box center [982, 435] width 126 height 26
click at [925, 436] on input "Vendas Point" at bounding box center [925, 430] width 12 height 12
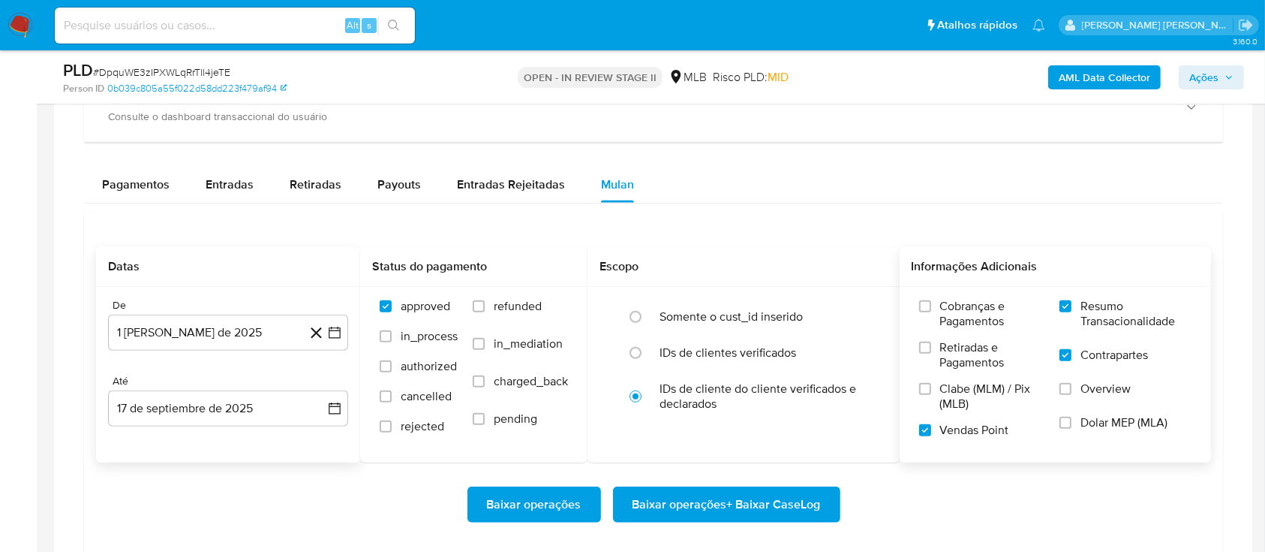
click at [740, 498] on span "Baixar operações + Baixar CaseLog" at bounding box center [727, 504] width 188 height 33
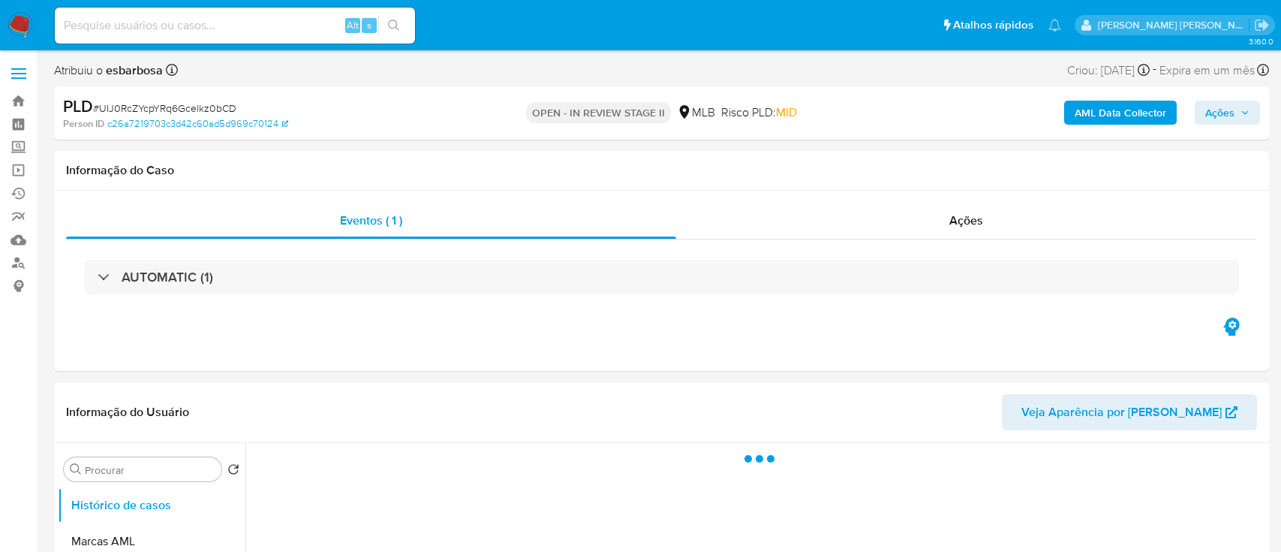
select select "10"
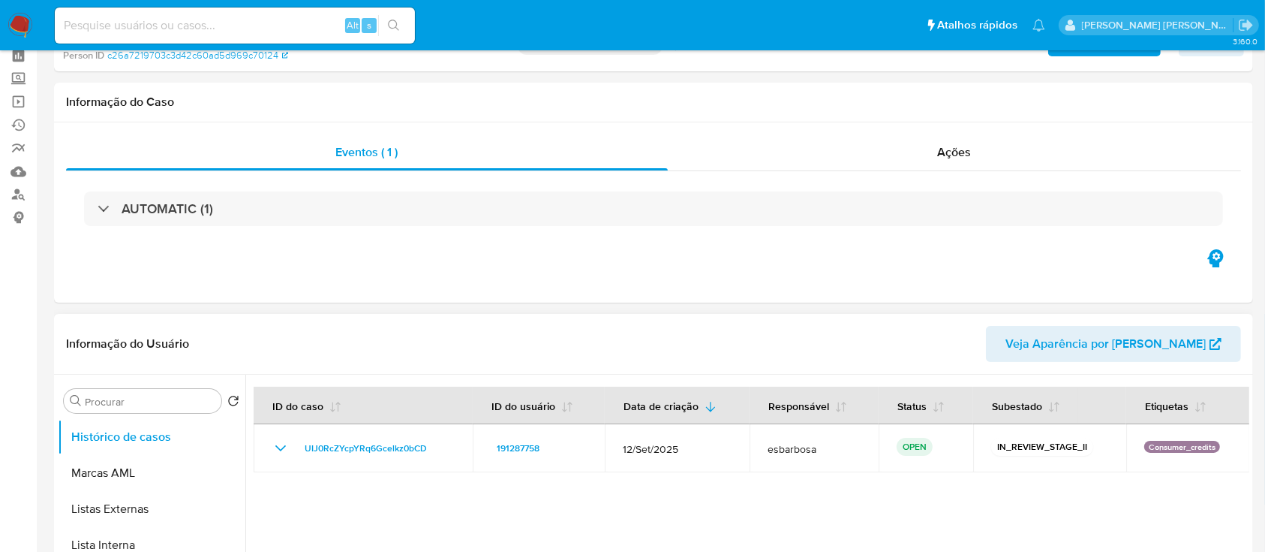
scroll to position [100, 0]
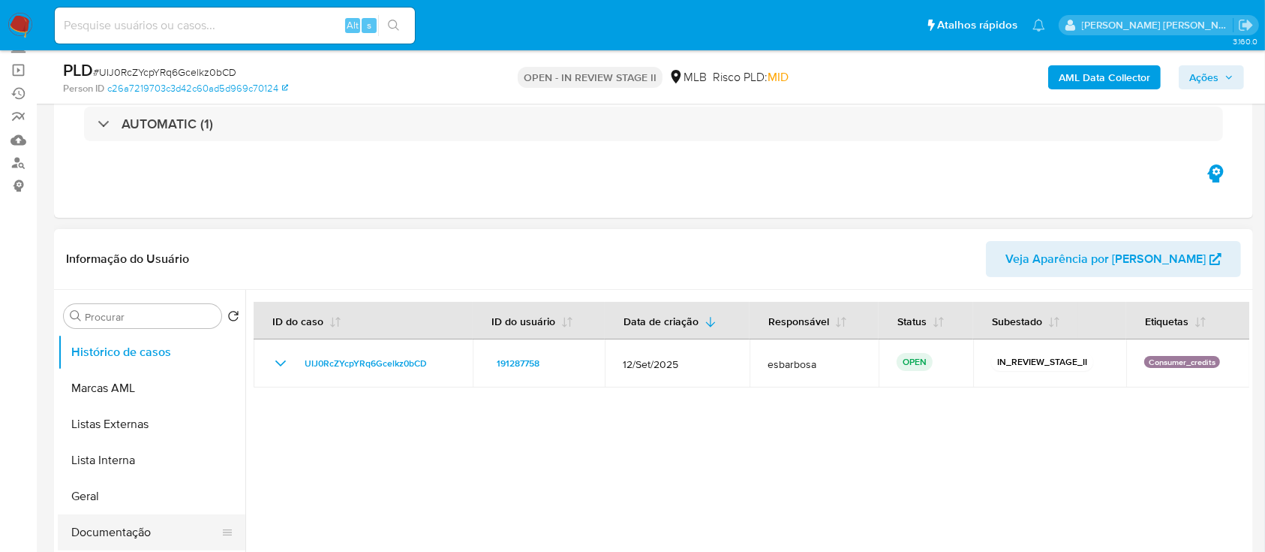
click at [125, 540] on button "Documentação" at bounding box center [146, 532] width 176 height 36
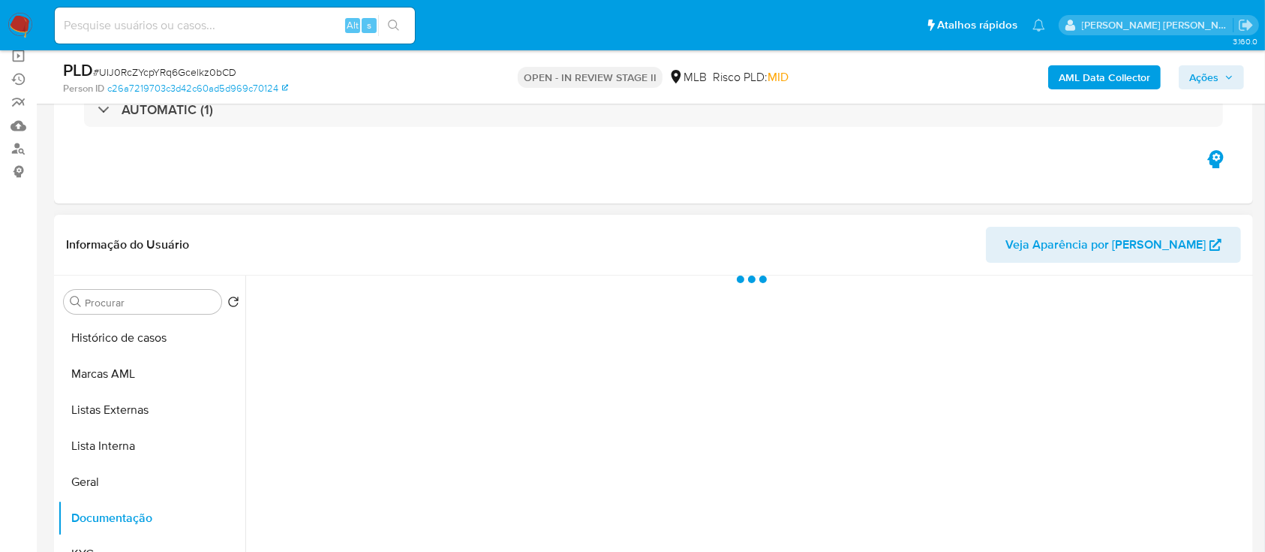
scroll to position [200, 0]
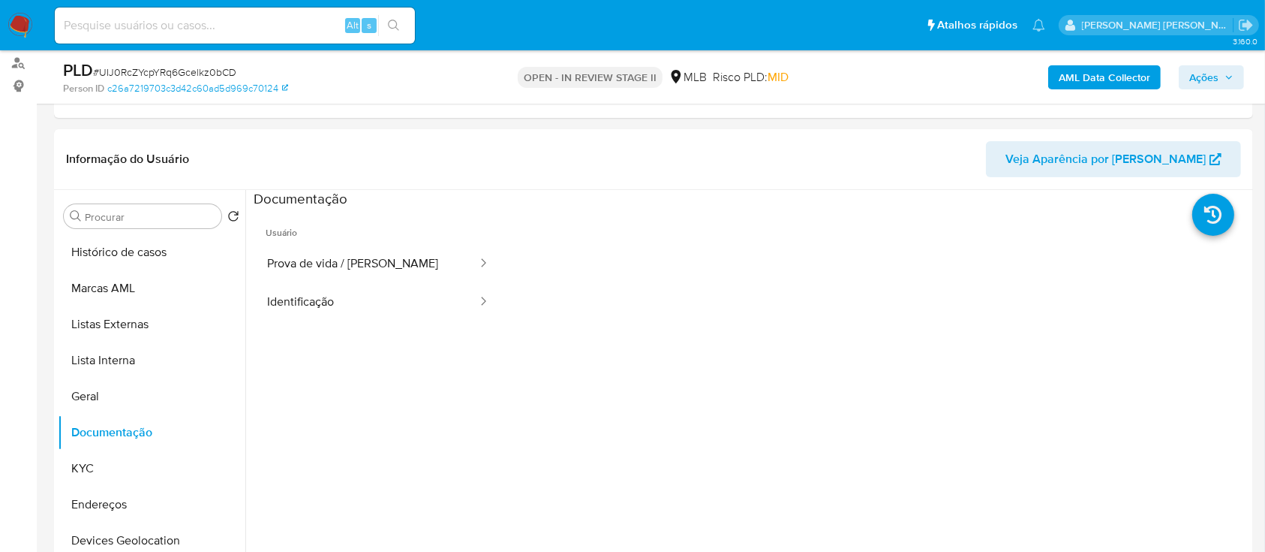
click at [333, 267] on button "Prova de vida / Selfie" at bounding box center [366, 264] width 225 height 38
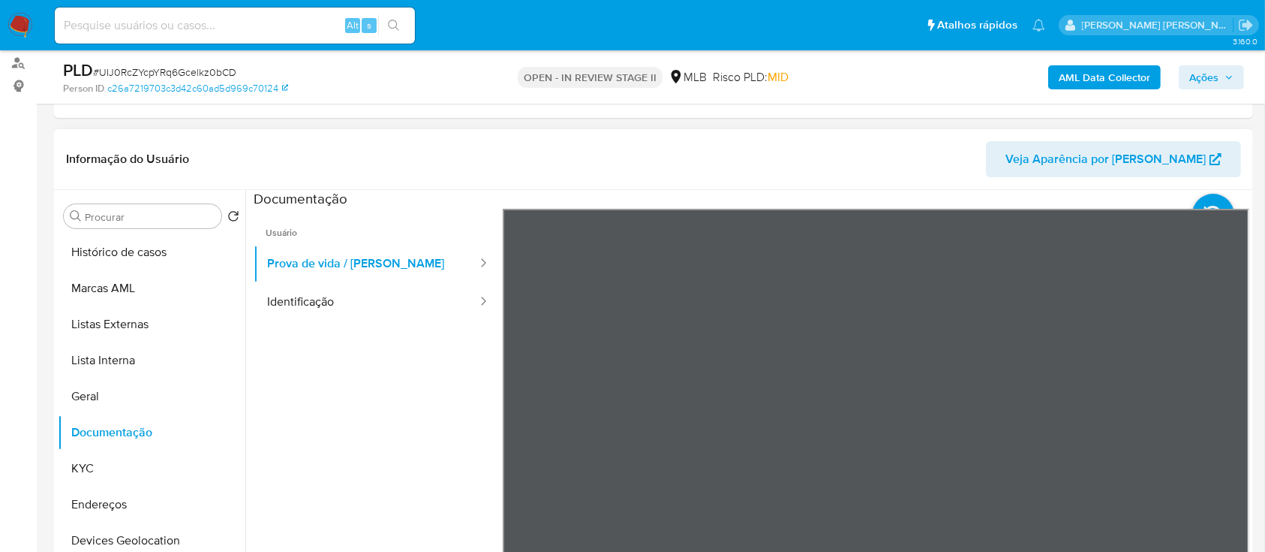
scroll to position [100, 0]
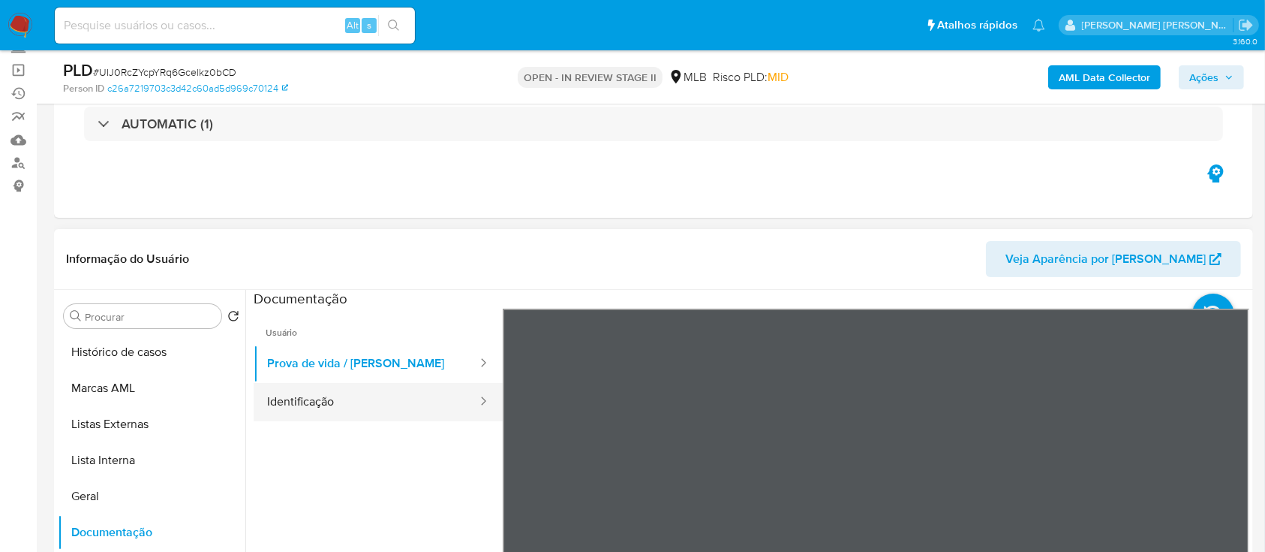
click at [372, 401] on button "Identificação" at bounding box center [366, 402] width 225 height 38
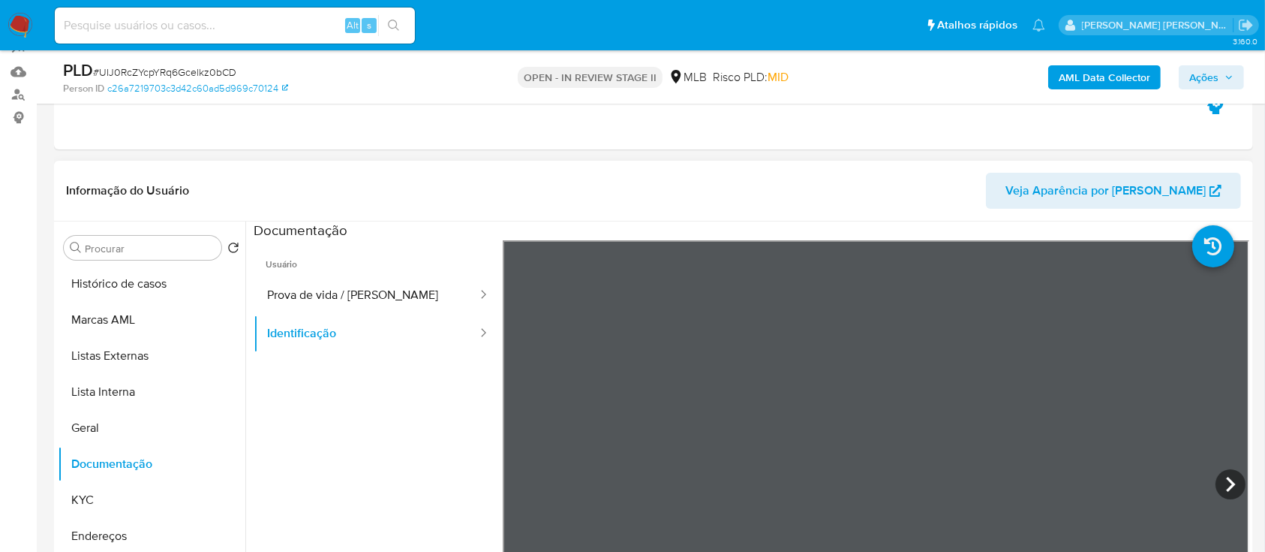
scroll to position [200, 0]
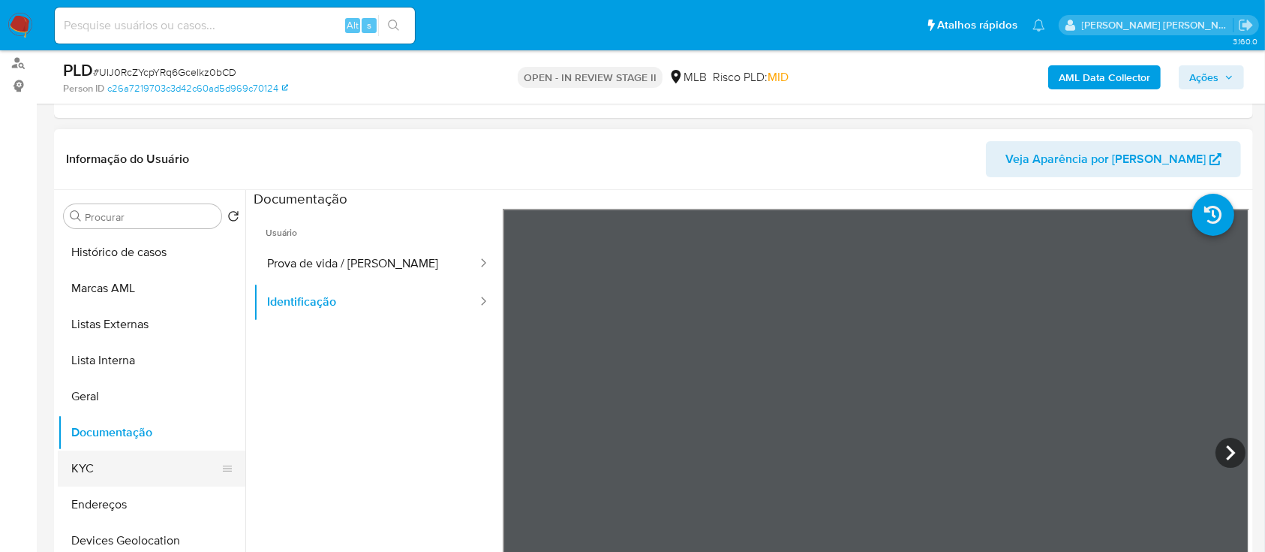
click at [145, 459] on button "KYC" at bounding box center [146, 468] width 176 height 36
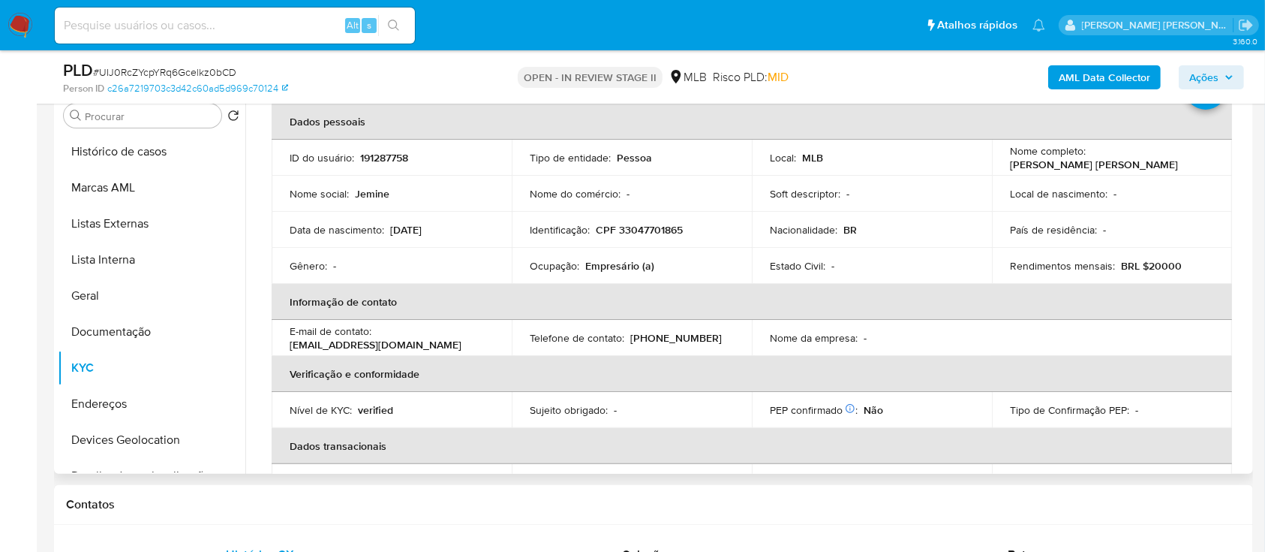
scroll to position [0, 0]
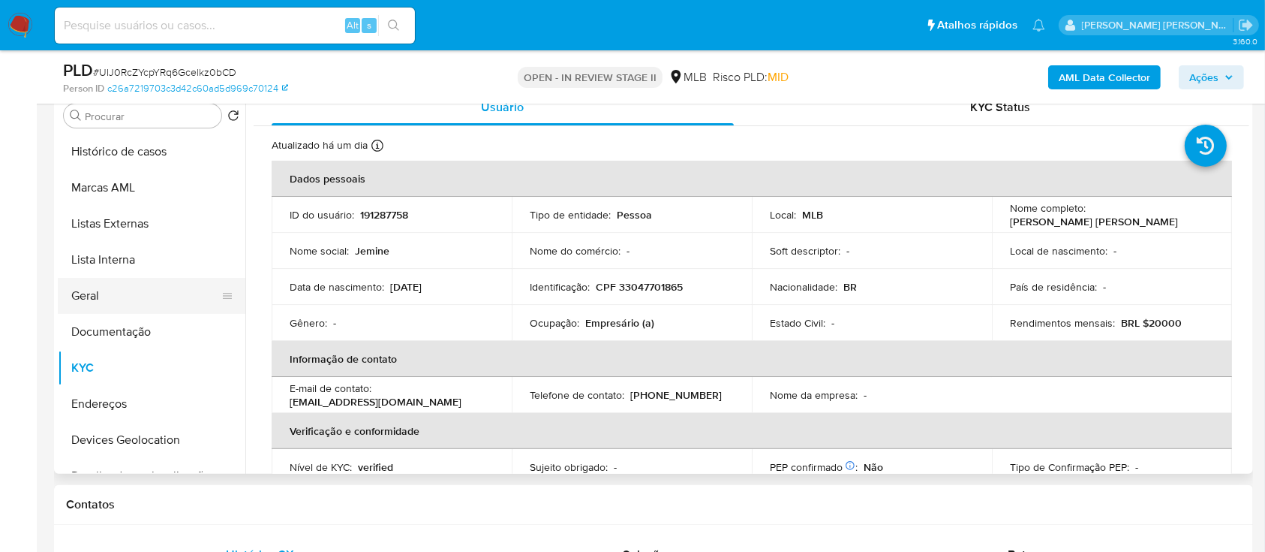
click at [99, 296] on button "Geral" at bounding box center [146, 296] width 176 height 36
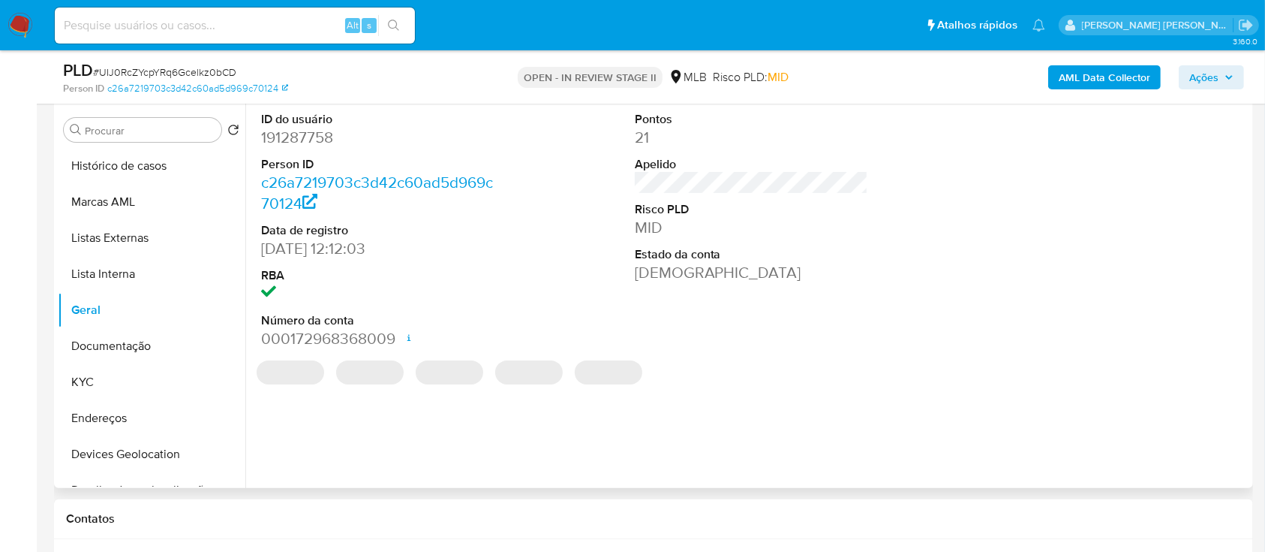
scroll to position [200, 0]
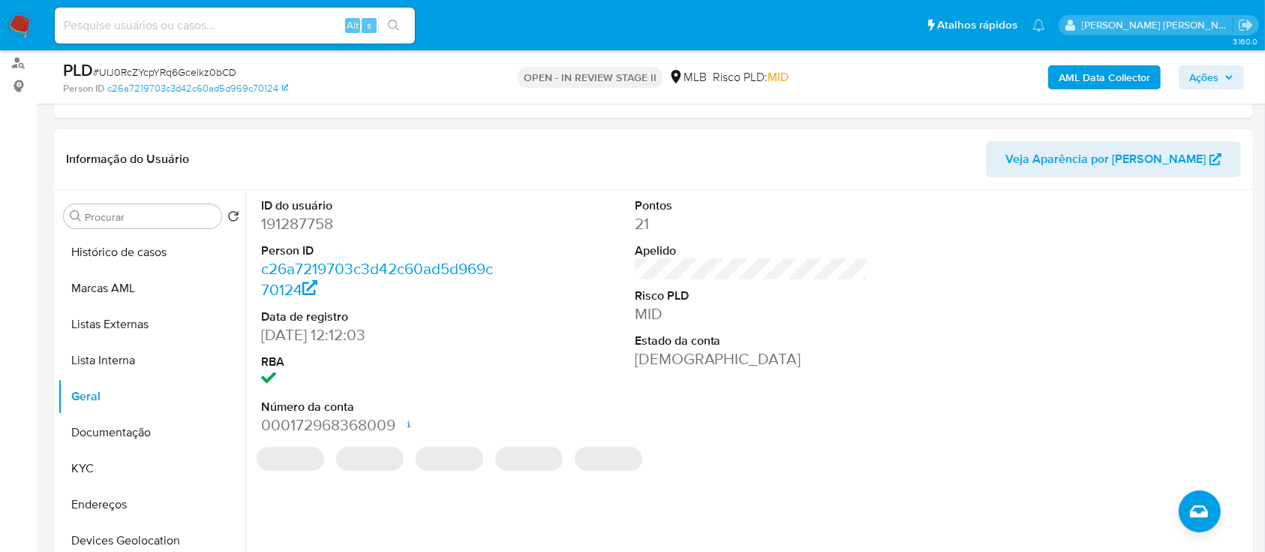
click at [300, 221] on dd "191287758" at bounding box center [378, 223] width 234 height 21
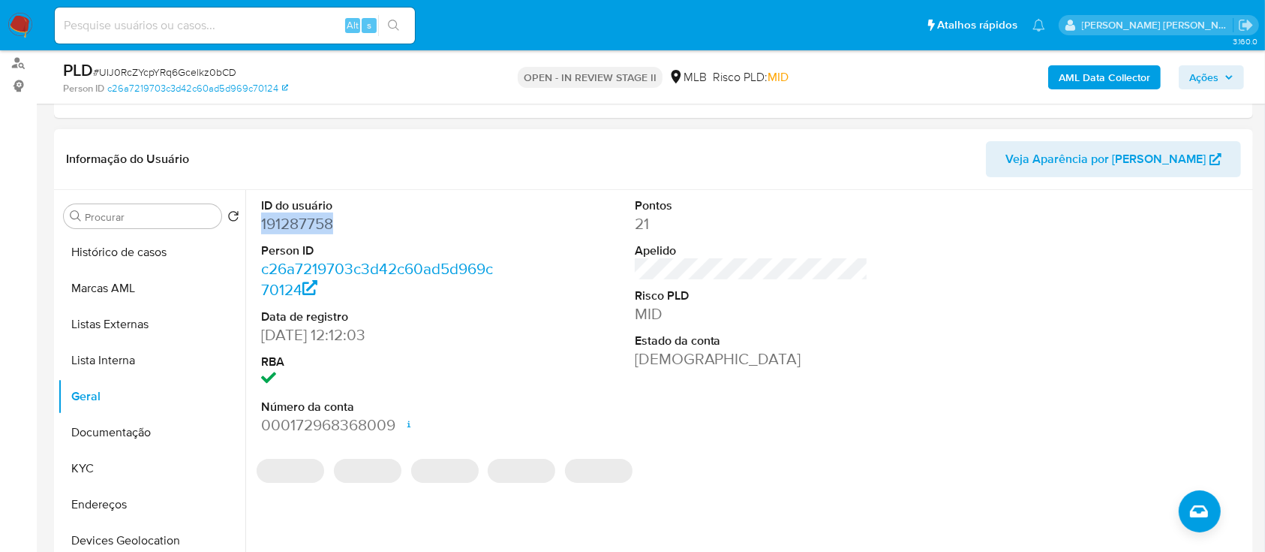
click at [300, 221] on dd "191287758" at bounding box center [378, 223] width 234 height 21
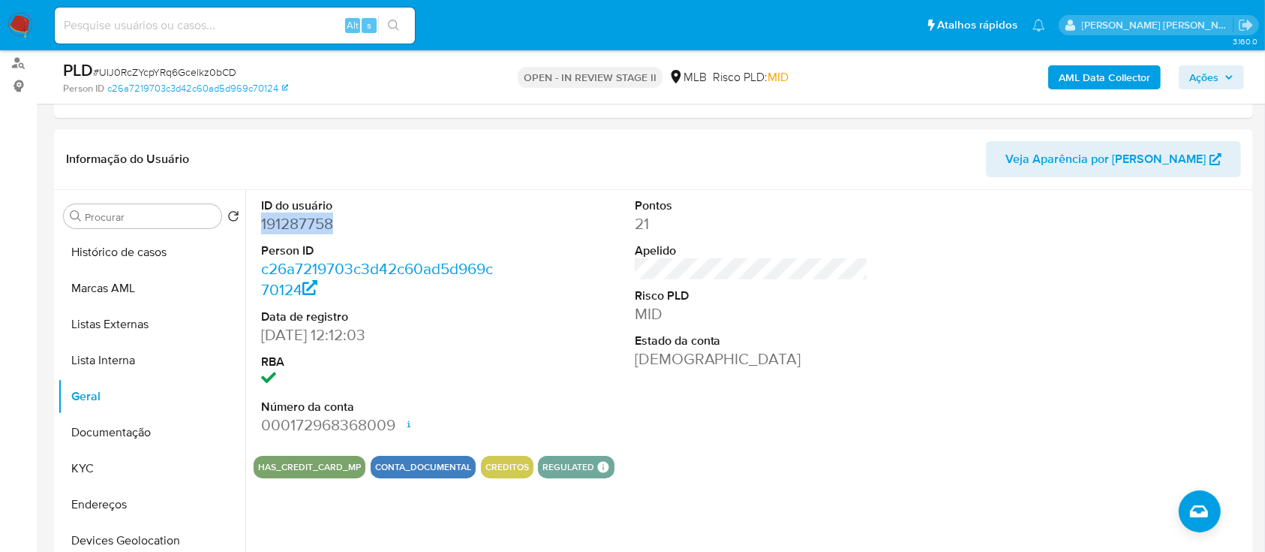
copy dd "191287758"
click at [106, 463] on button "KYC" at bounding box center [146, 468] width 176 height 36
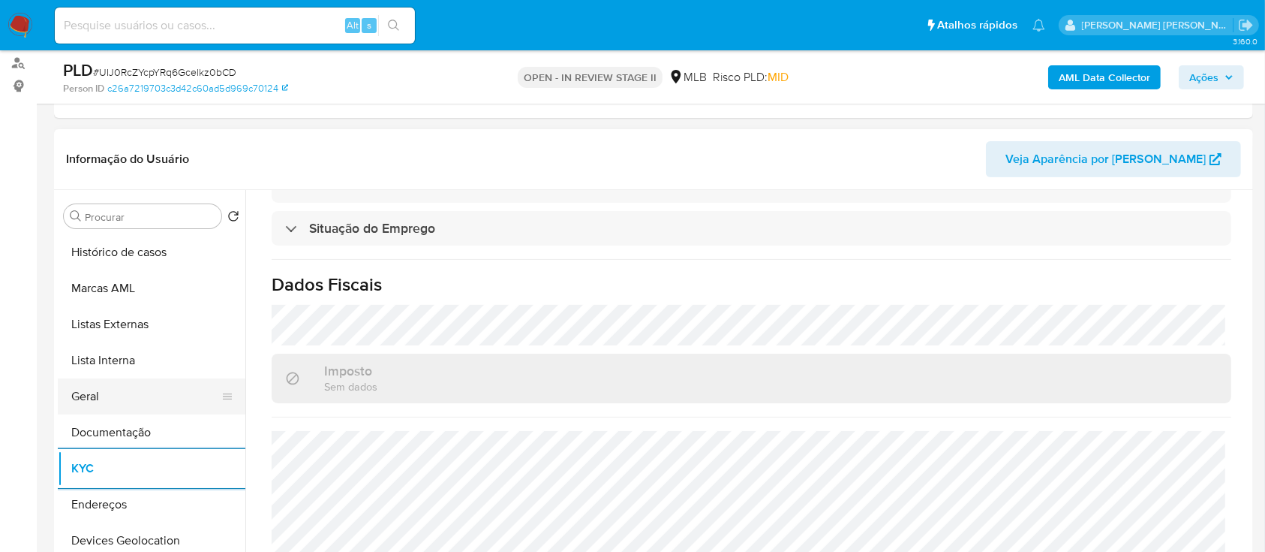
scroll to position [100, 0]
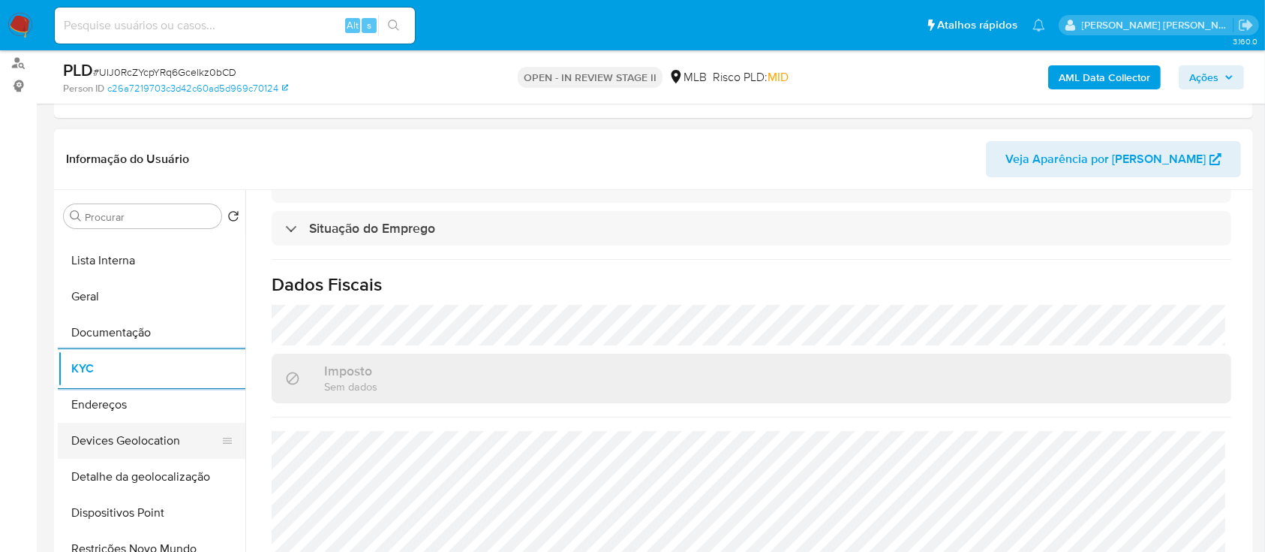
click at [150, 437] on button "Devices Geolocation" at bounding box center [146, 440] width 176 height 36
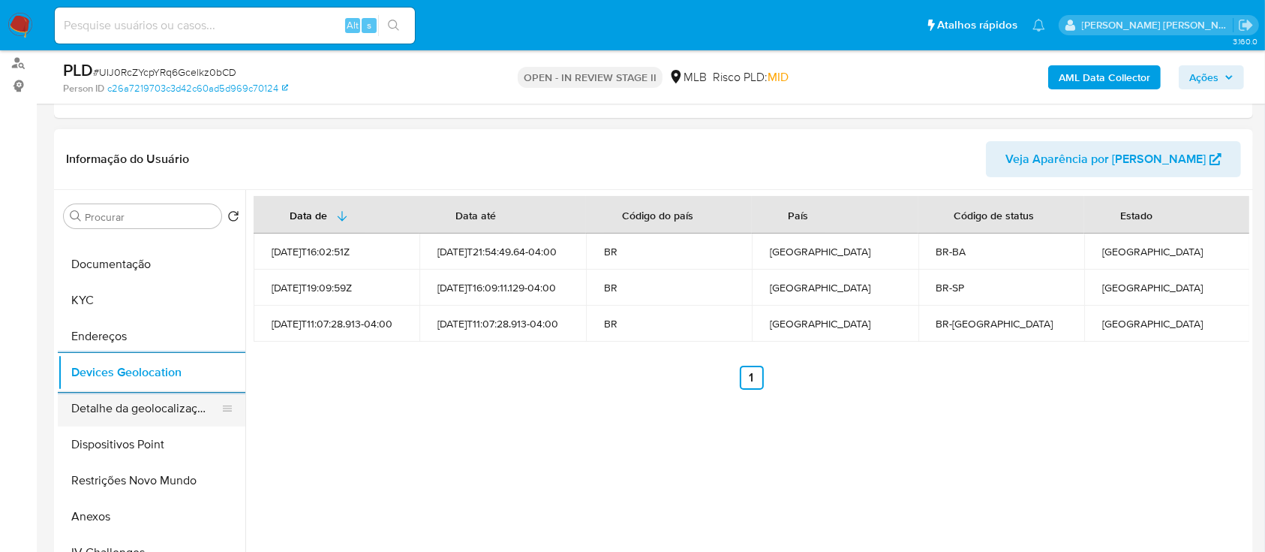
scroll to position [200, 0]
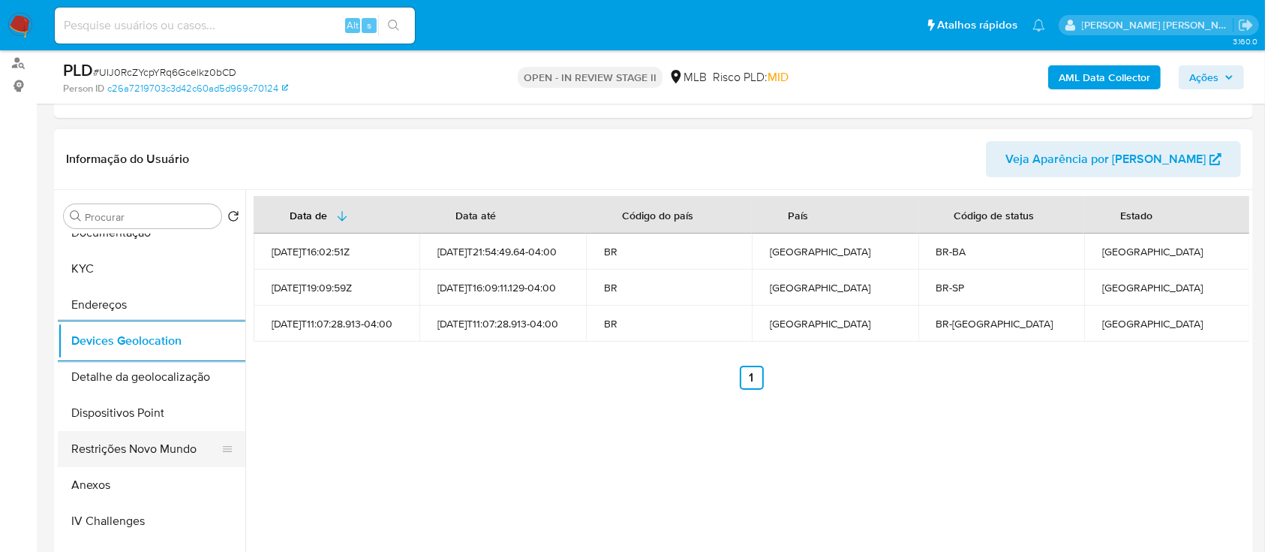
click at [162, 439] on button "Restrições Novo Mundo" at bounding box center [146, 449] width 176 height 36
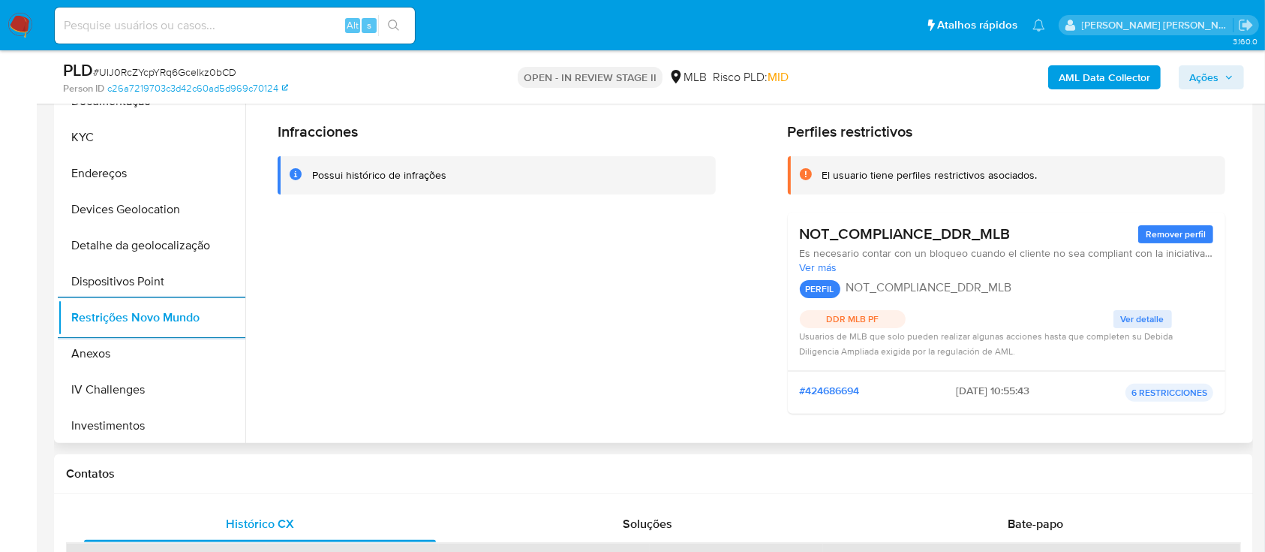
scroll to position [300, 0]
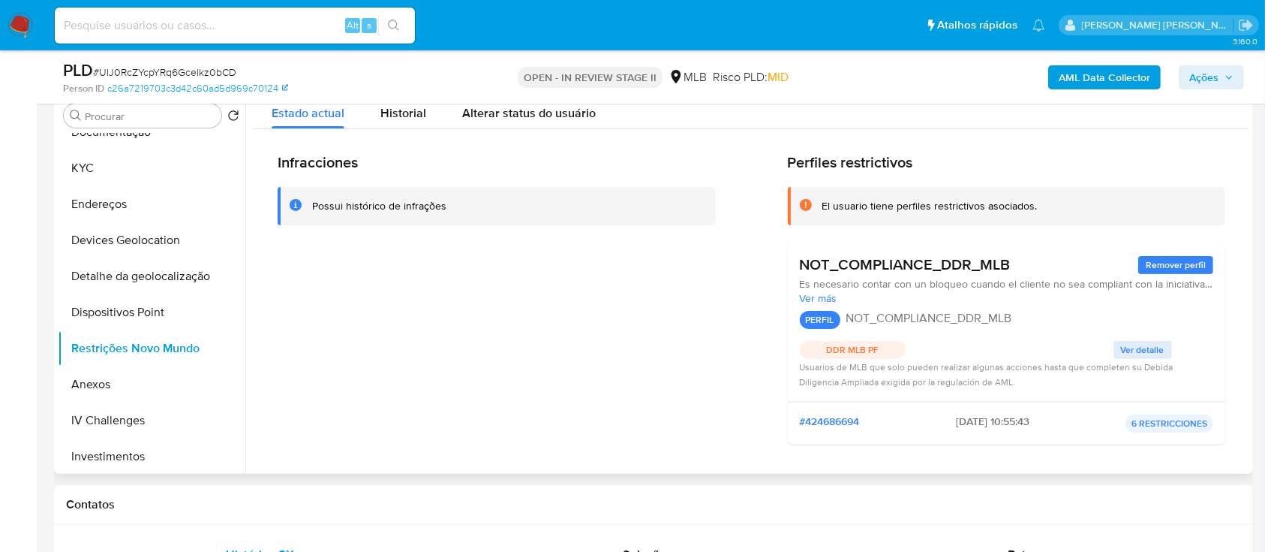
drag, startPoint x: 1039, startPoint y: 209, endPoint x: 816, endPoint y: 205, distance: 222.9
click at [816, 205] on div "El usuario tiene perfiles restrictivos asociados." at bounding box center [1007, 206] width 438 height 38
click at [1141, 347] on span "Ver detalle" at bounding box center [1143, 349] width 44 height 15
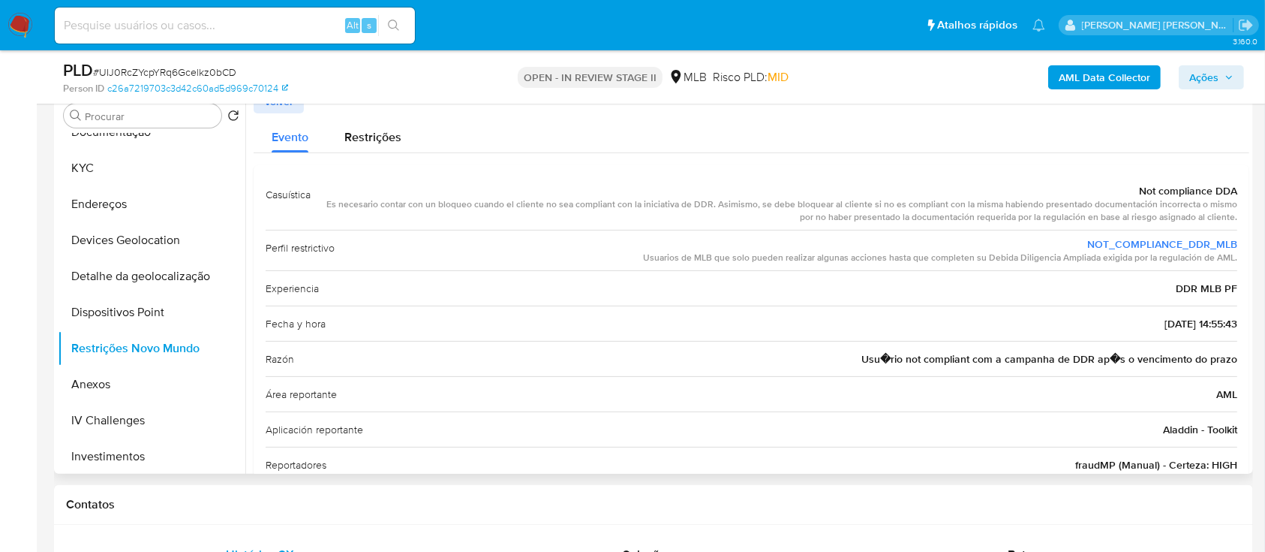
drag, startPoint x: 329, startPoint y: 204, endPoint x: 1105, endPoint y: 214, distance: 776.0
click at [834, 212] on div "Es necesario contar con un bloqueo cuando el cliente no sea compliant con la in…" at bounding box center [780, 211] width 915 height 26
drag, startPoint x: 1132, startPoint y: 189, endPoint x: 1233, endPoint y: 214, distance: 103.6
click at [1233, 214] on div "Casuística Not compliance DDA Es necesario contar con un bloqueo cuando el clie…" at bounding box center [752, 329] width 996 height 328
drag, startPoint x: 644, startPoint y: 255, endPoint x: 1237, endPoint y: 260, distance: 592.9
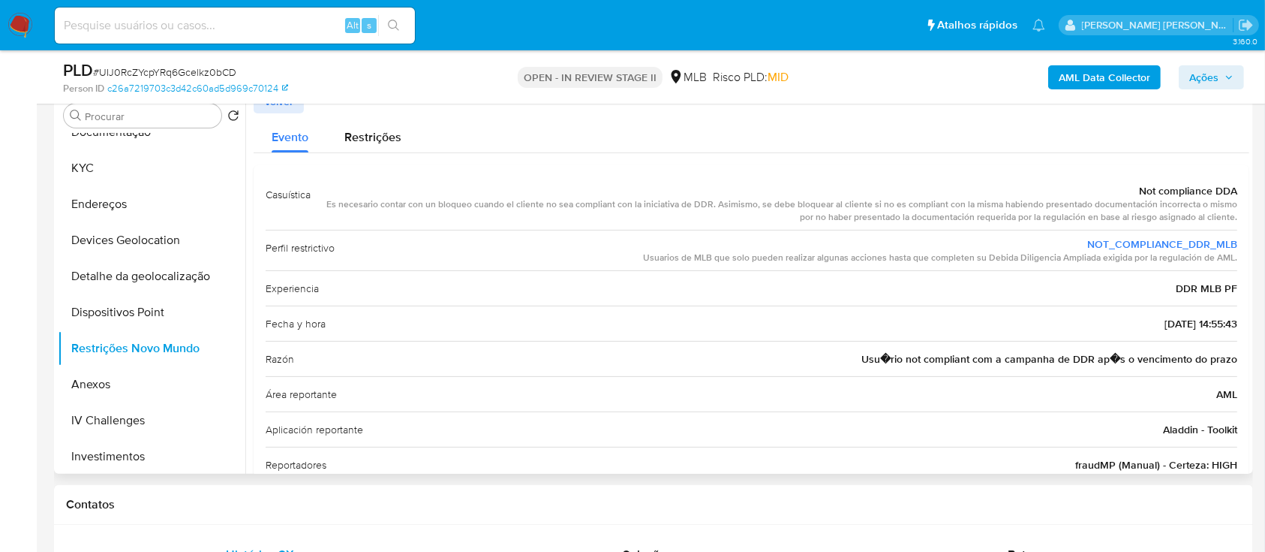
click at [1237, 260] on div "Casuística Not compliance DDA Es necesario contar con un bloqueo cuando el clie…" at bounding box center [752, 329] width 996 height 328
click at [597, 135] on div "Evento Restrições" at bounding box center [752, 133] width 996 height 40
click at [156, 314] on button "Dispositivos Point" at bounding box center [146, 312] width 176 height 36
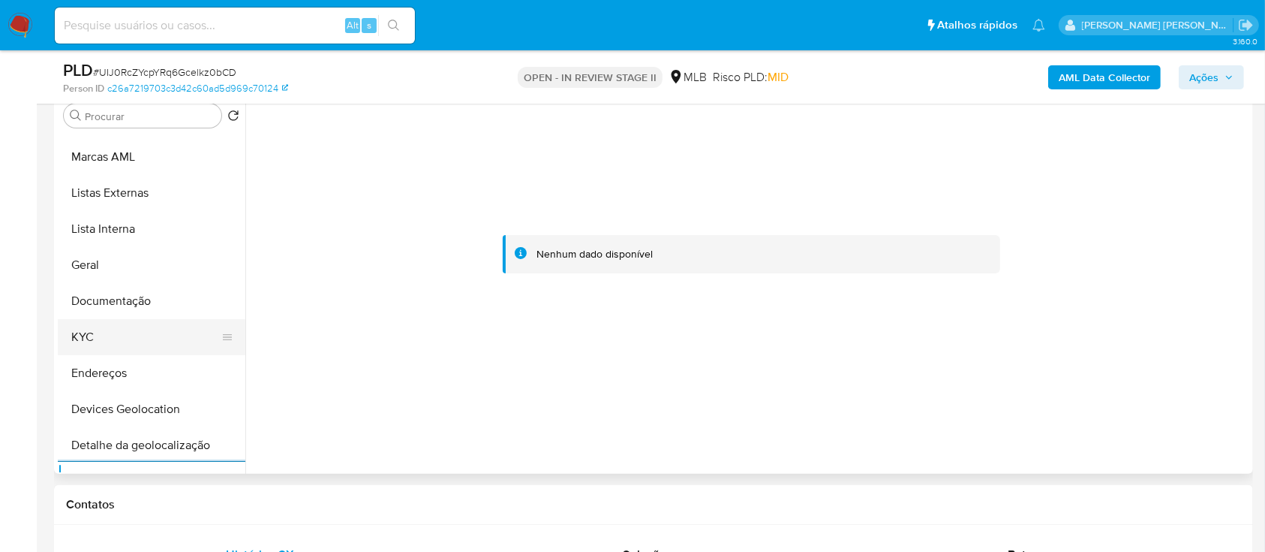
scroll to position [0, 0]
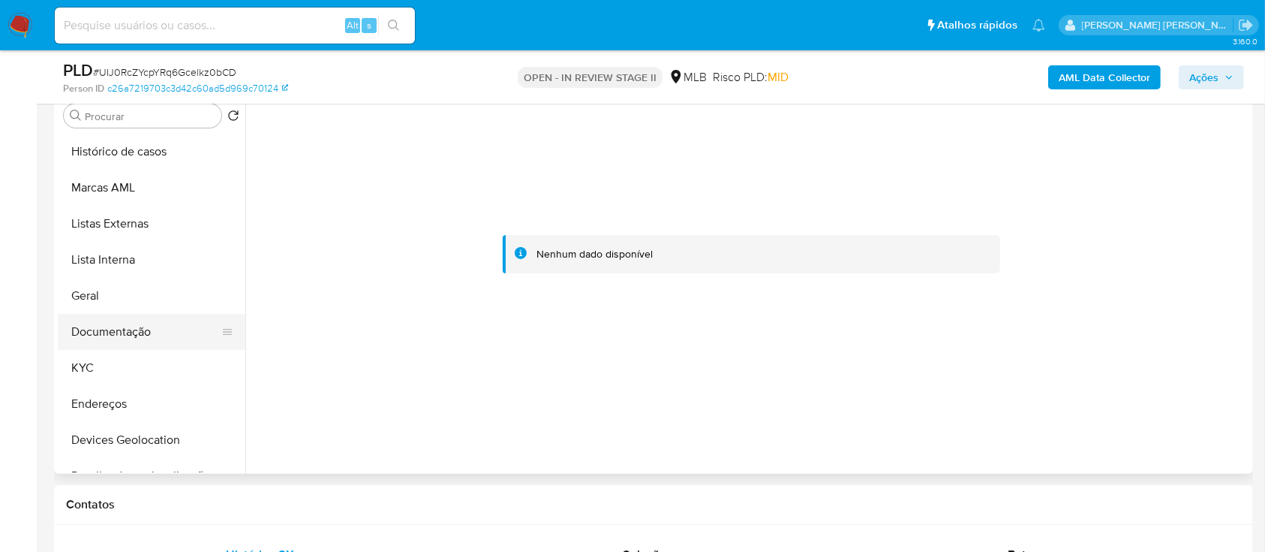
click at [132, 332] on button "Documentação" at bounding box center [146, 332] width 176 height 36
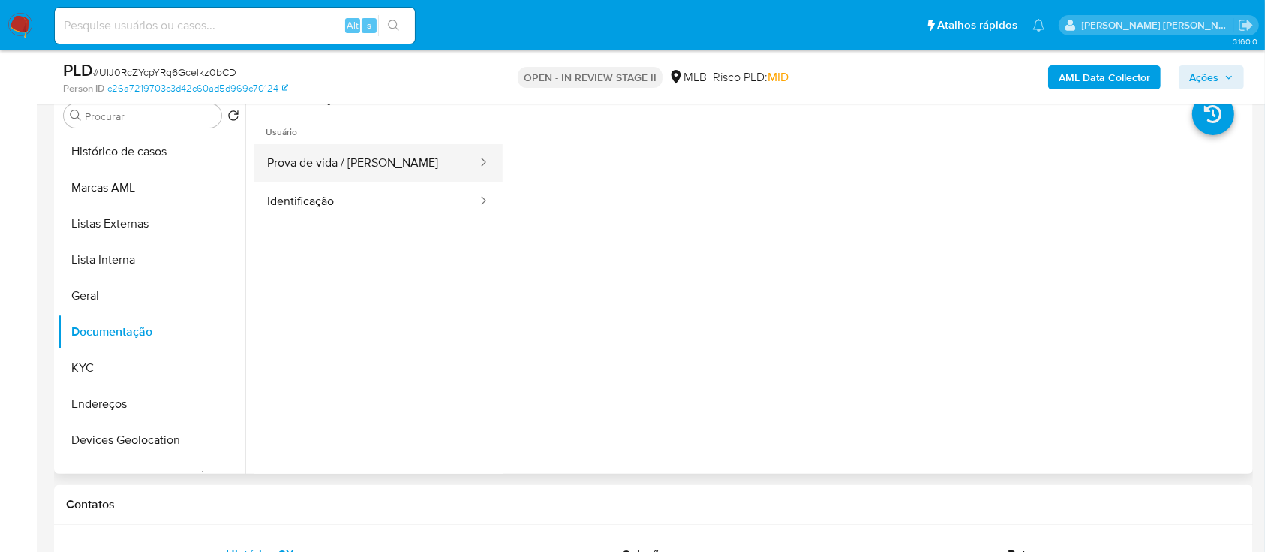
click at [363, 170] on button "Prova de vida / [PERSON_NAME]" at bounding box center [366, 163] width 225 height 38
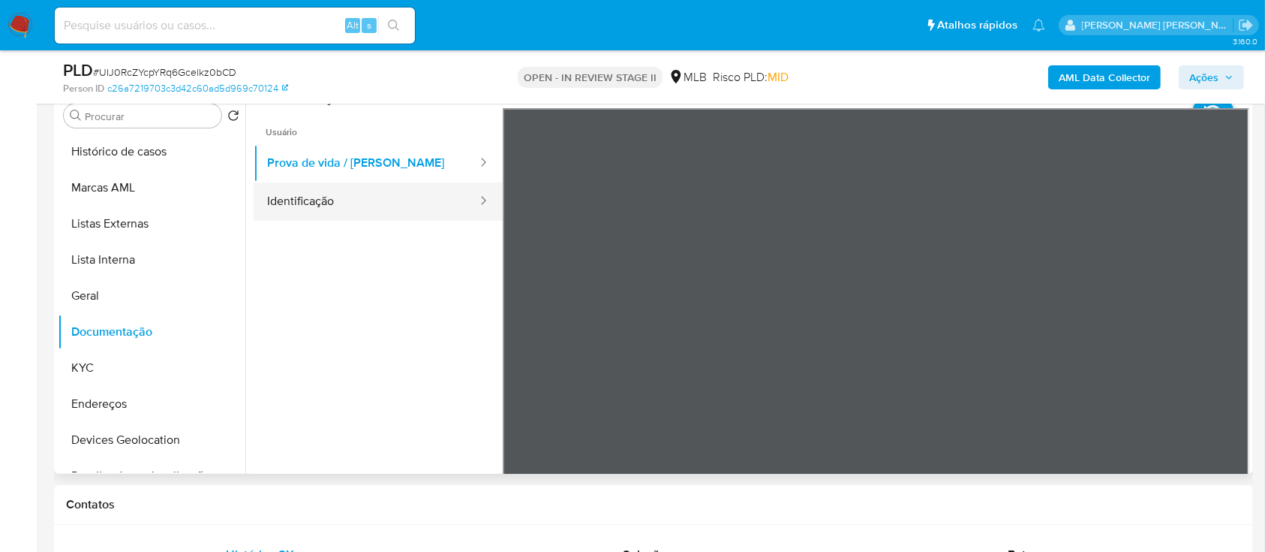
click at [373, 201] on button "Identificação" at bounding box center [366, 201] width 225 height 38
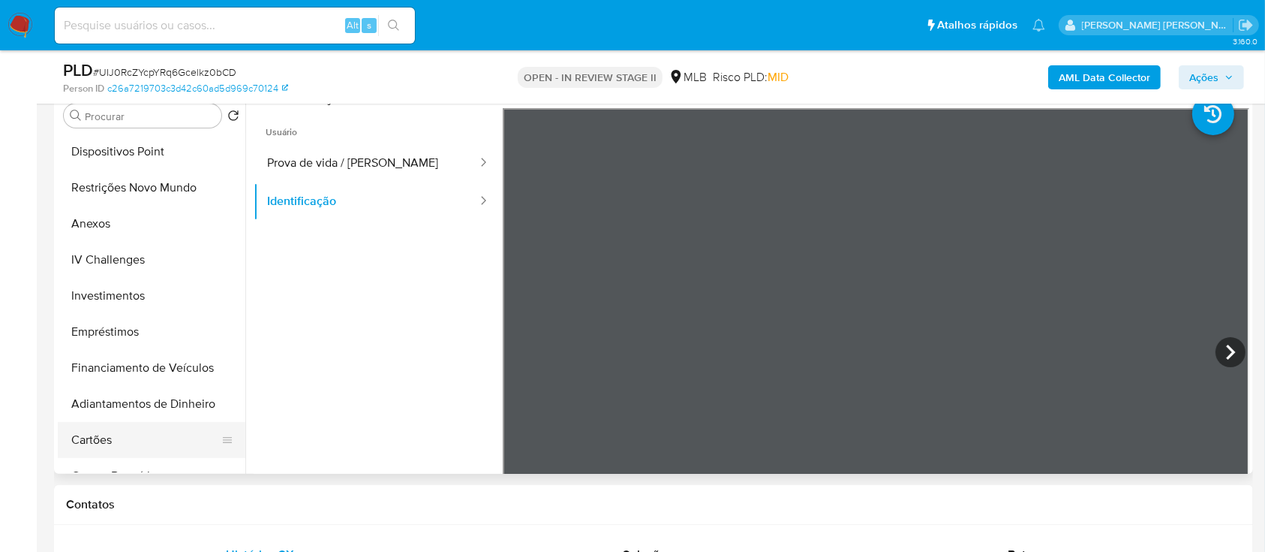
scroll to position [400, 0]
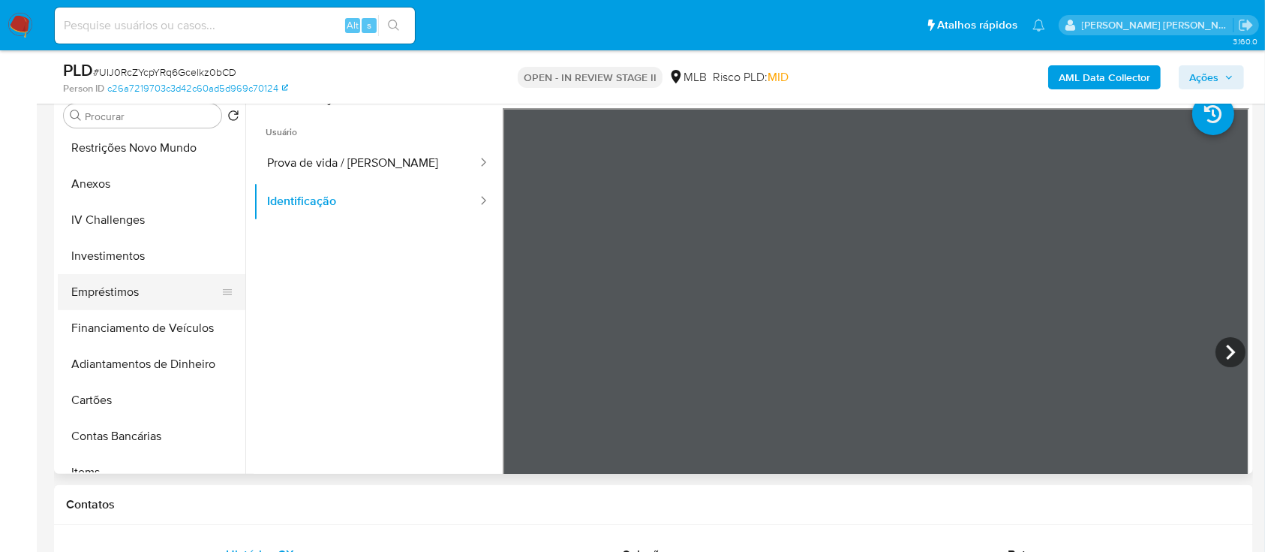
click at [157, 291] on button "Empréstimos" at bounding box center [146, 292] width 176 height 36
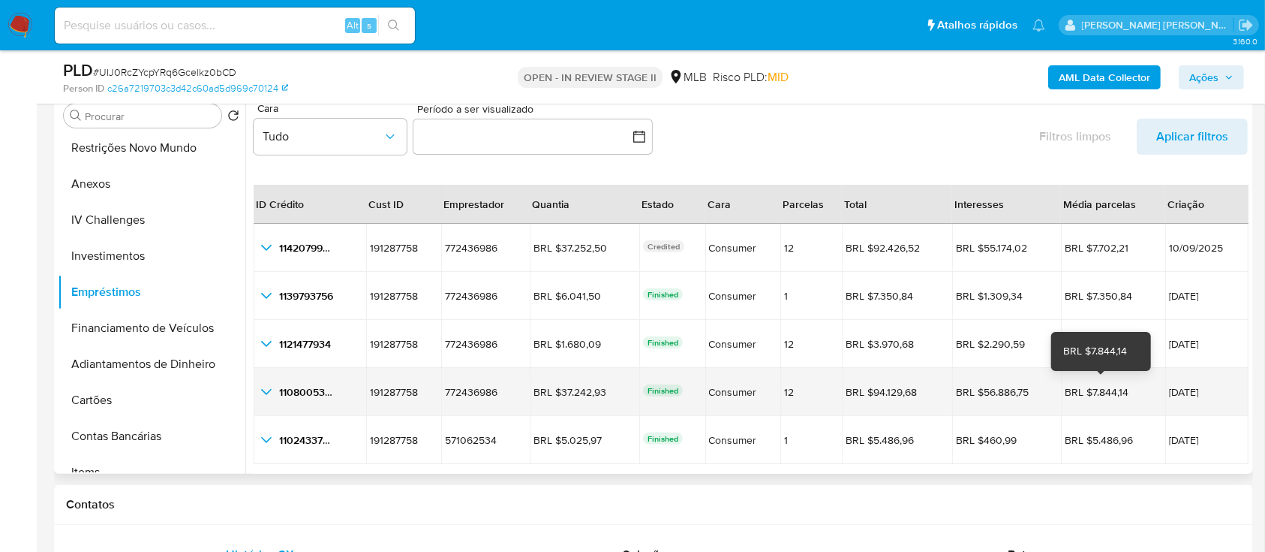
scroll to position [35, 0]
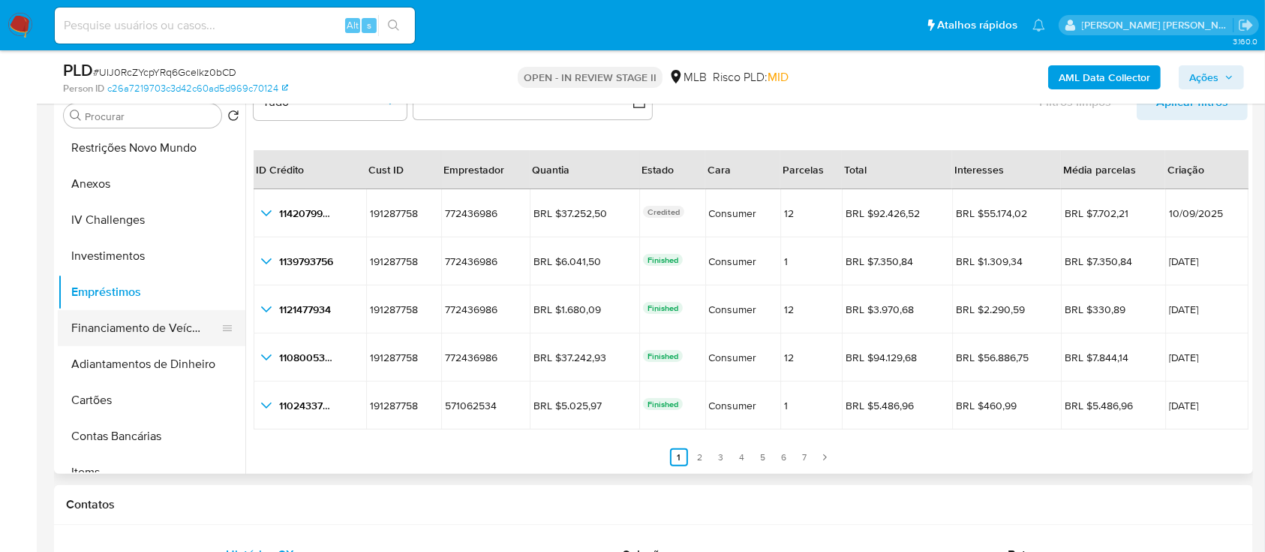
click at [152, 327] on button "Financiamento de Veículos" at bounding box center [146, 328] width 176 height 36
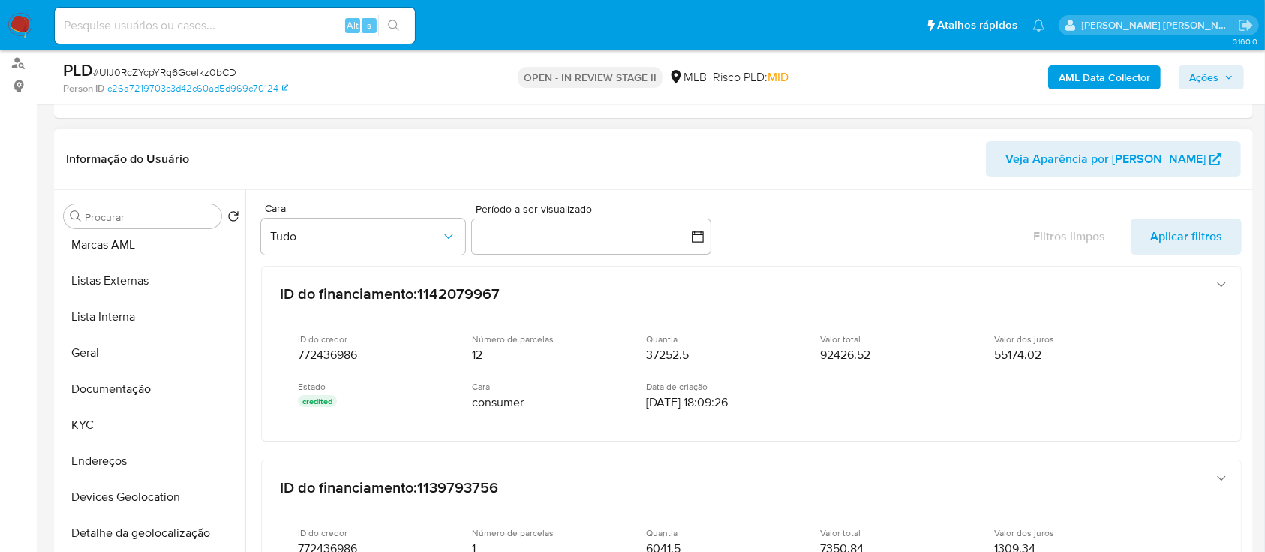
scroll to position [0, 0]
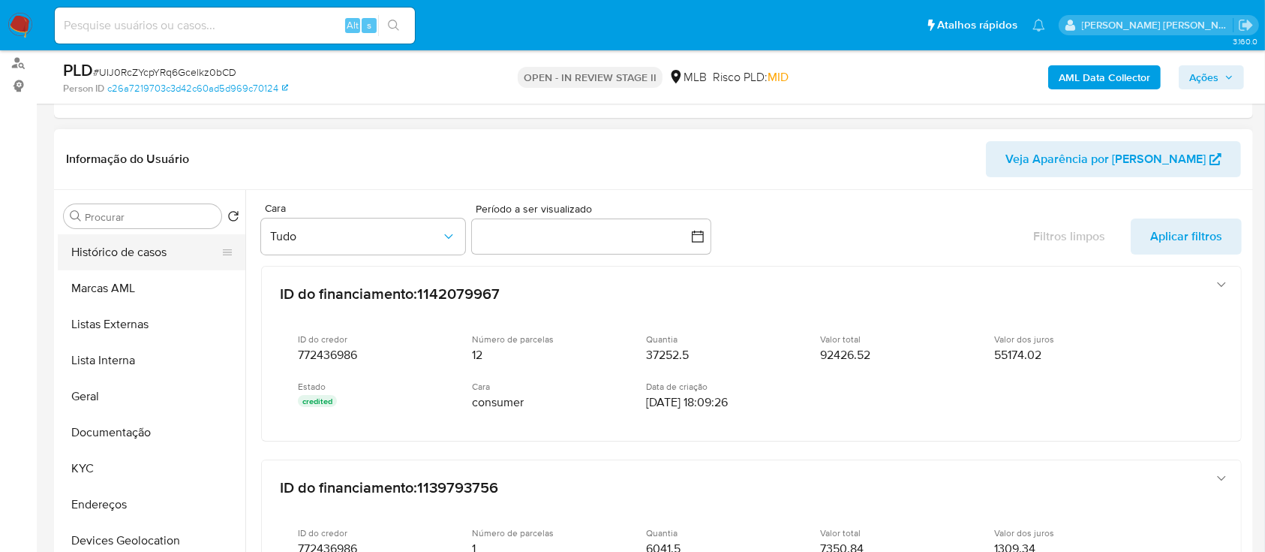
click at [155, 255] on button "Histórico de casos" at bounding box center [146, 252] width 176 height 36
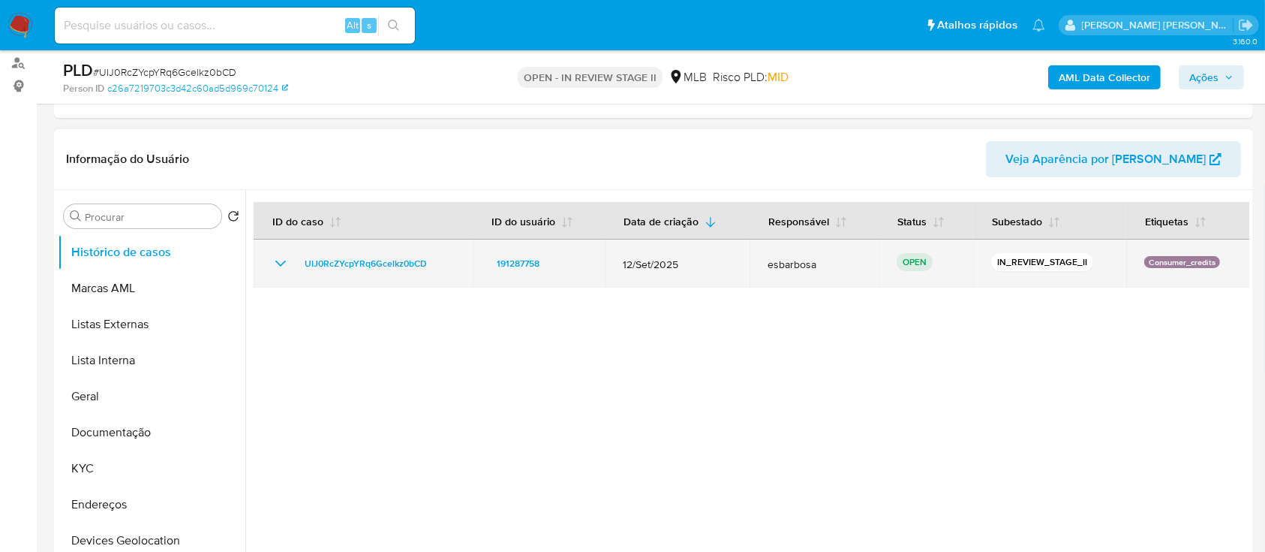
click at [278, 260] on icon "Mostrar/Ocultar" at bounding box center [281, 263] width 18 height 18
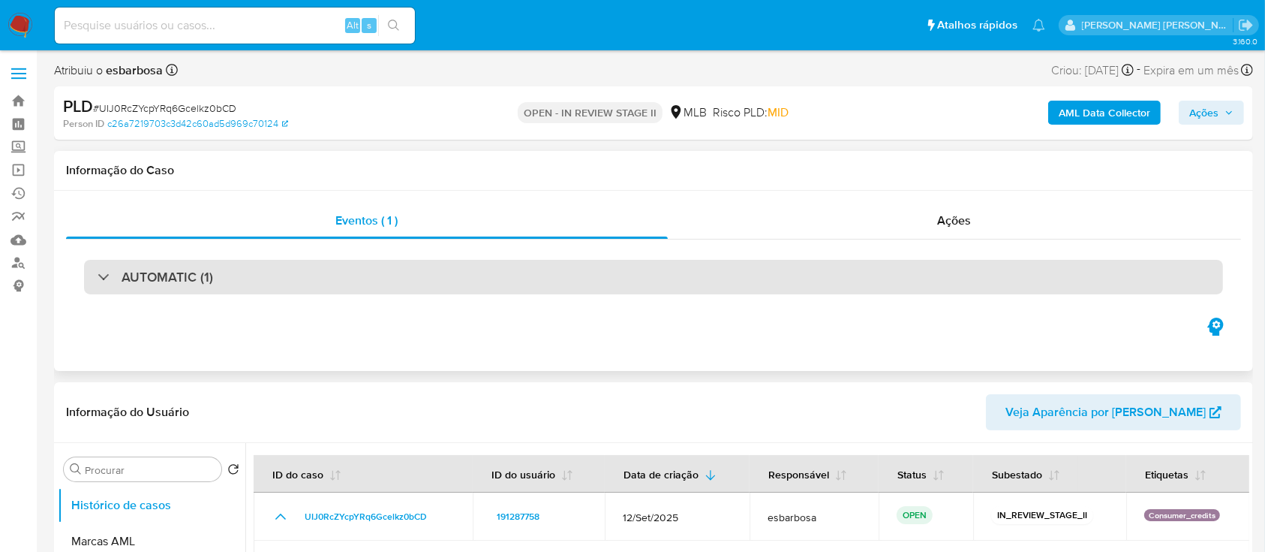
click at [269, 274] on div "AUTOMATIC (1)" at bounding box center [653, 277] width 1139 height 35
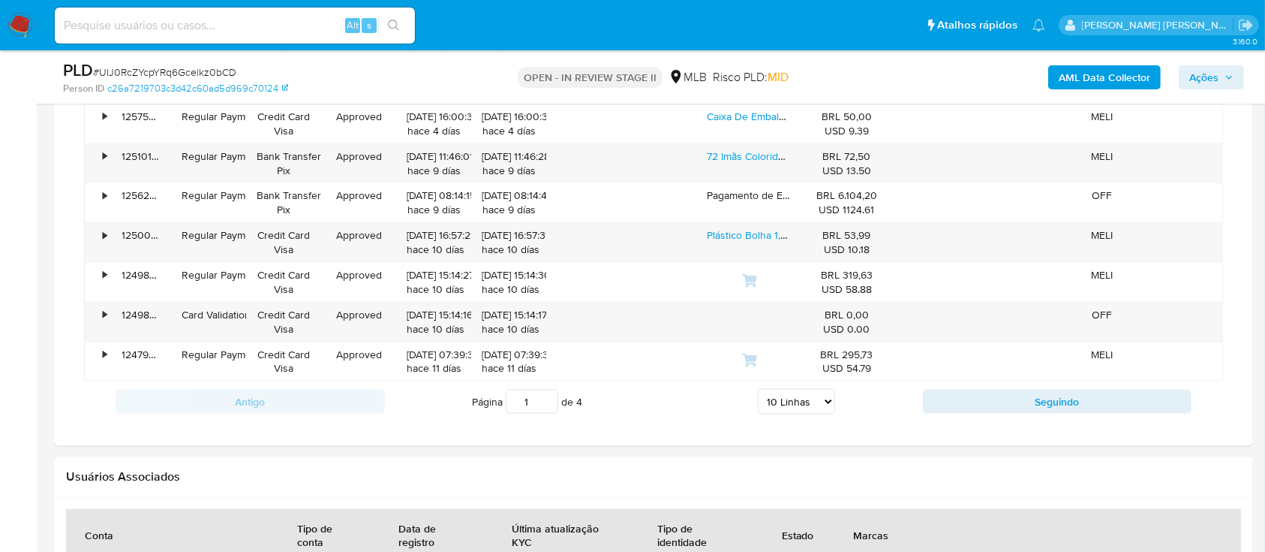
scroll to position [1801, 0]
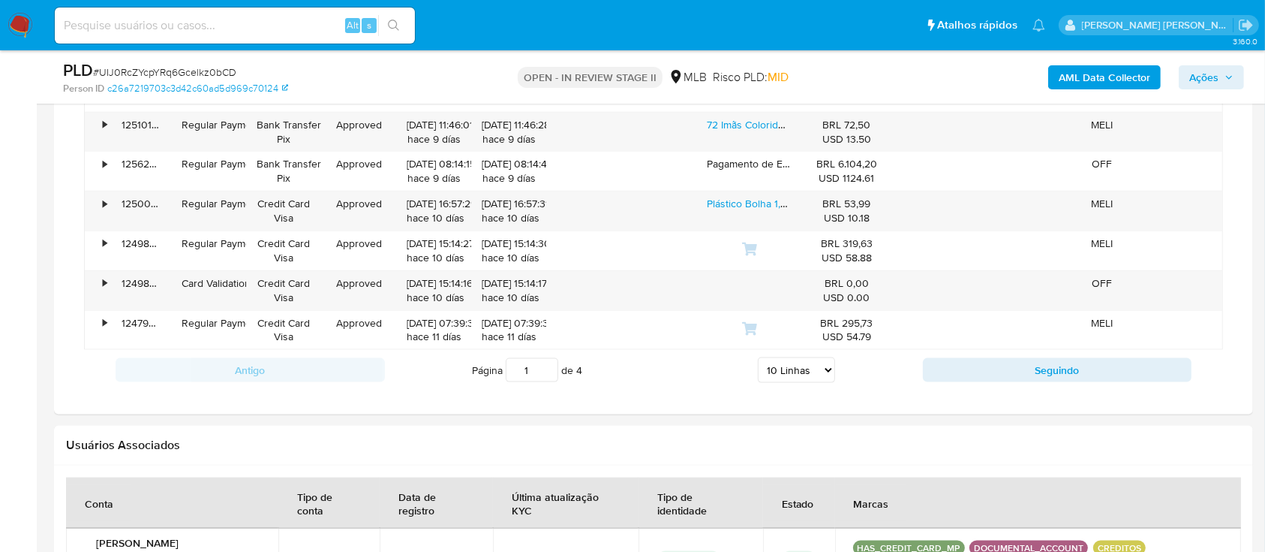
click at [804, 360] on select "5 Linhas 10 Linhas 20 Linhas 25 Linhas 50 Linhas 100 Linhas" at bounding box center [796, 370] width 77 height 26
select select "100"
click at [758, 357] on select "5 Linhas 10 Linhas 20 Linhas 25 Linhas 50 Linhas 100 Linhas" at bounding box center [796, 370] width 77 height 26
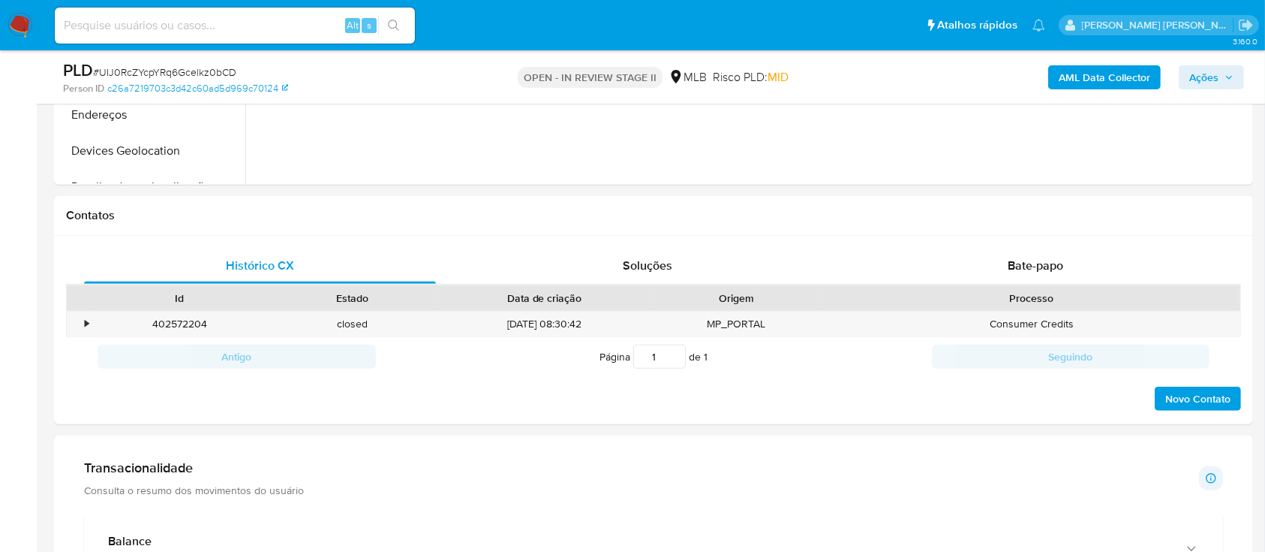
scroll to position [323, 0]
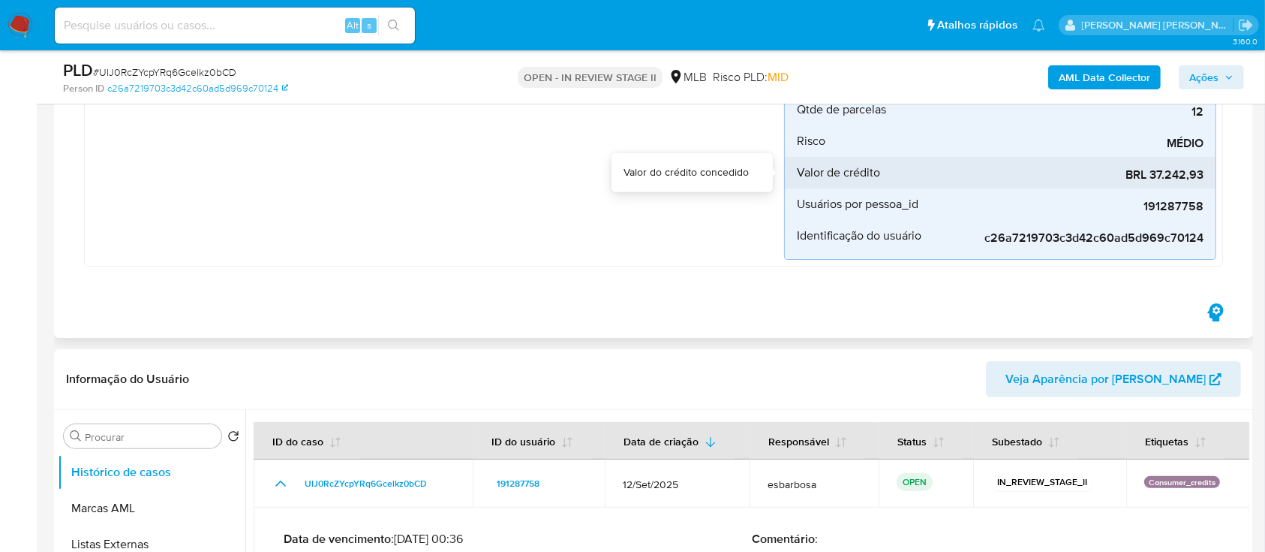
drag, startPoint x: 1154, startPoint y: 176, endPoint x: 1201, endPoint y: 179, distance: 47.4
click at [1201, 179] on span "BRL 37.242,93" at bounding box center [1091, 174] width 225 height 15
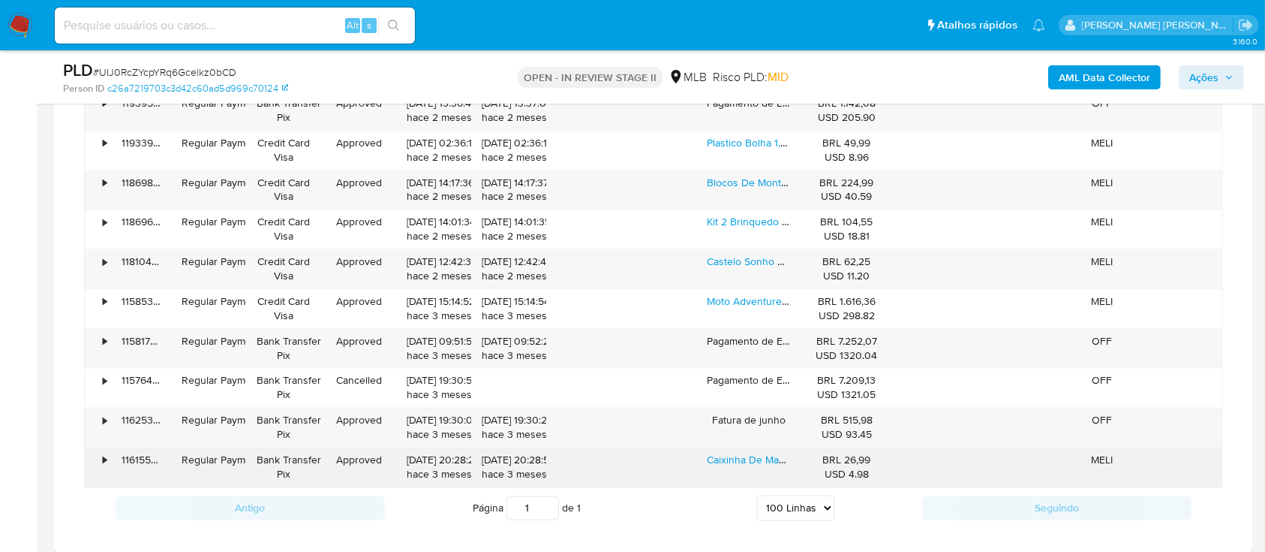
scroll to position [2824, 0]
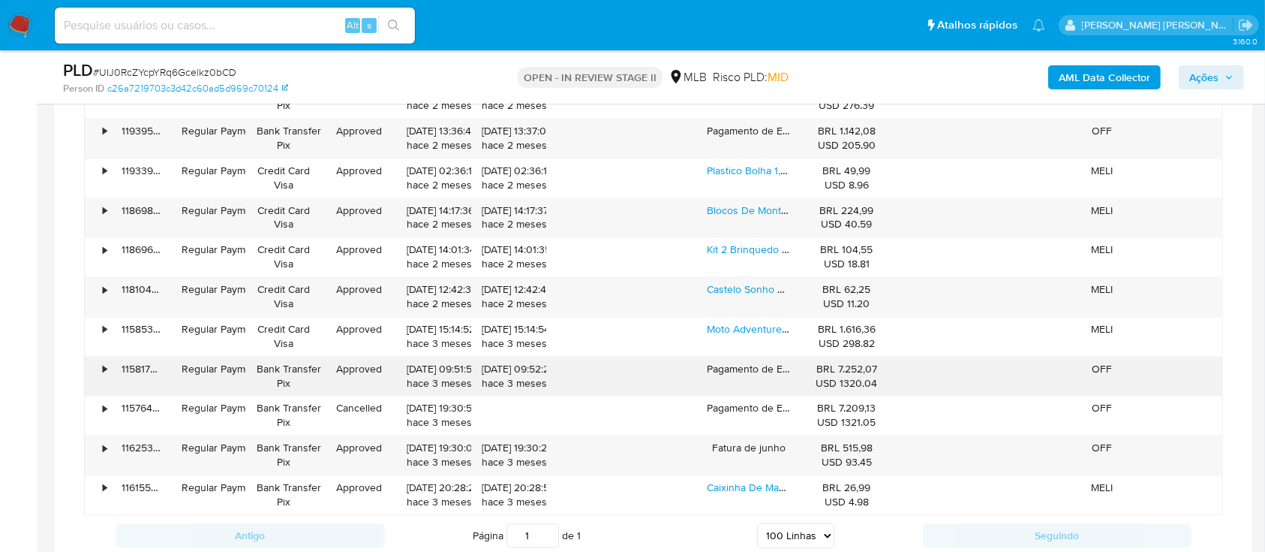
click at [99, 366] on div "•" at bounding box center [98, 376] width 26 height 39
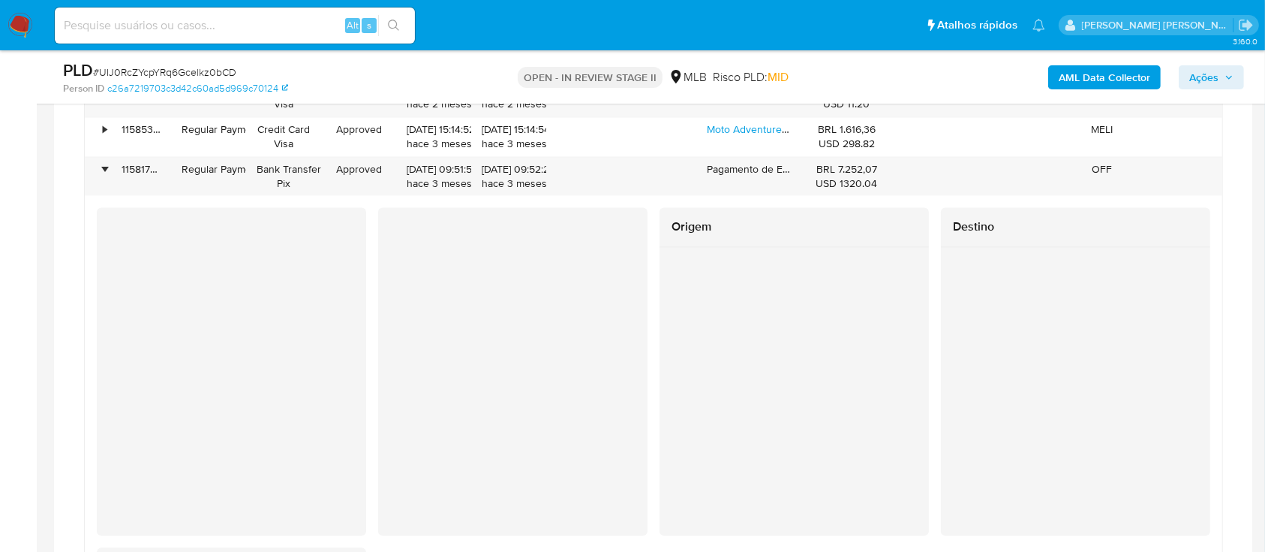
scroll to position [2924, 0]
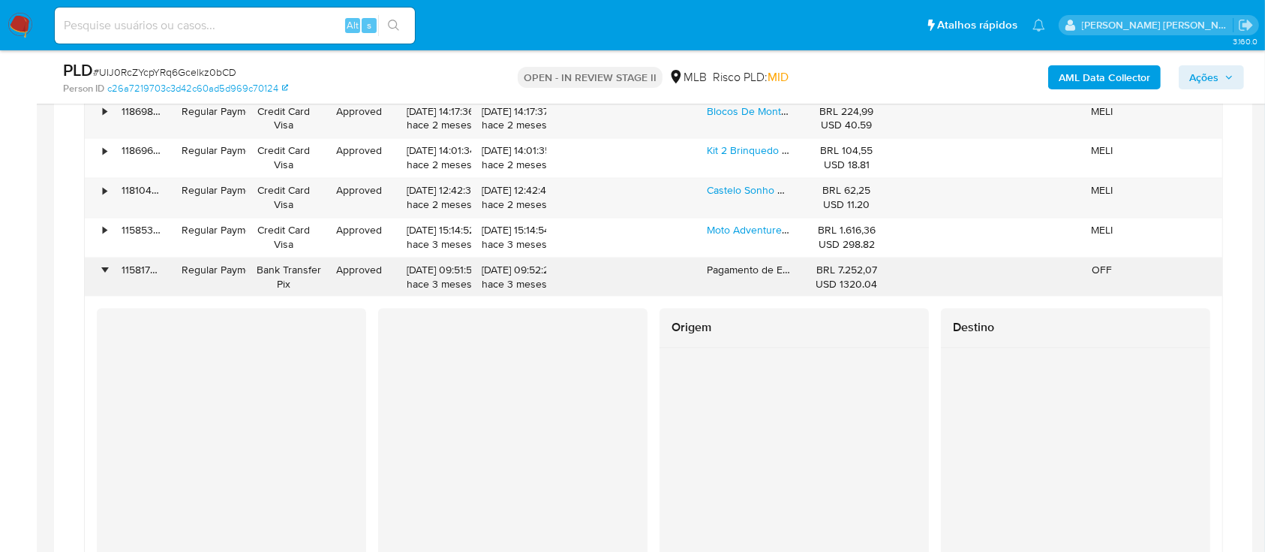
click at [107, 263] on div "•" at bounding box center [105, 270] width 4 height 14
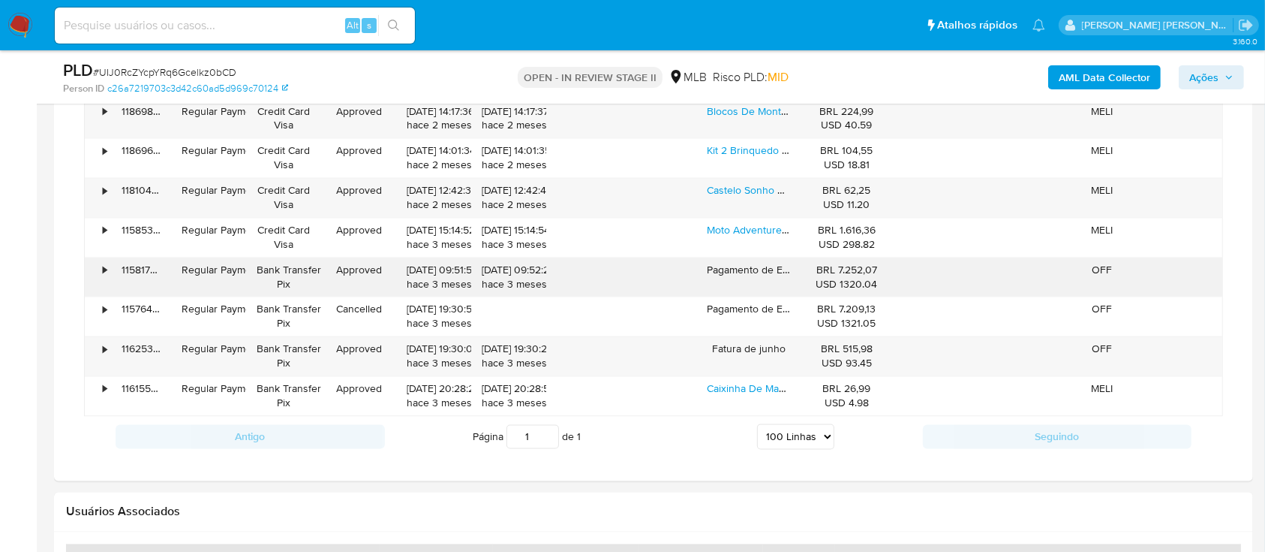
click at [107, 263] on div "•" at bounding box center [105, 270] width 4 height 14
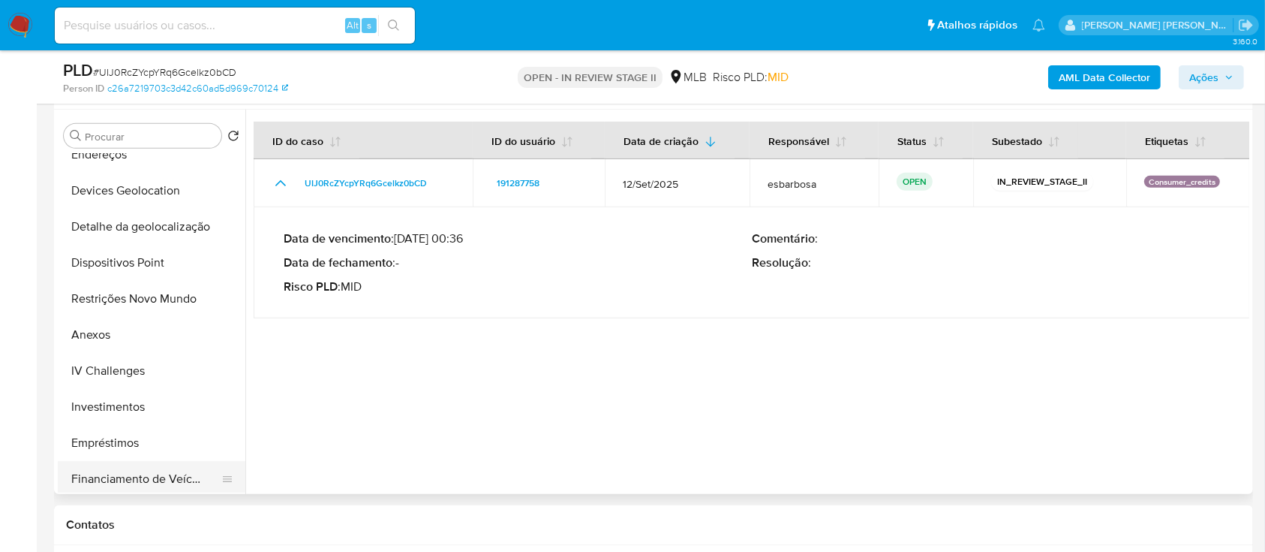
scroll to position [300, 0]
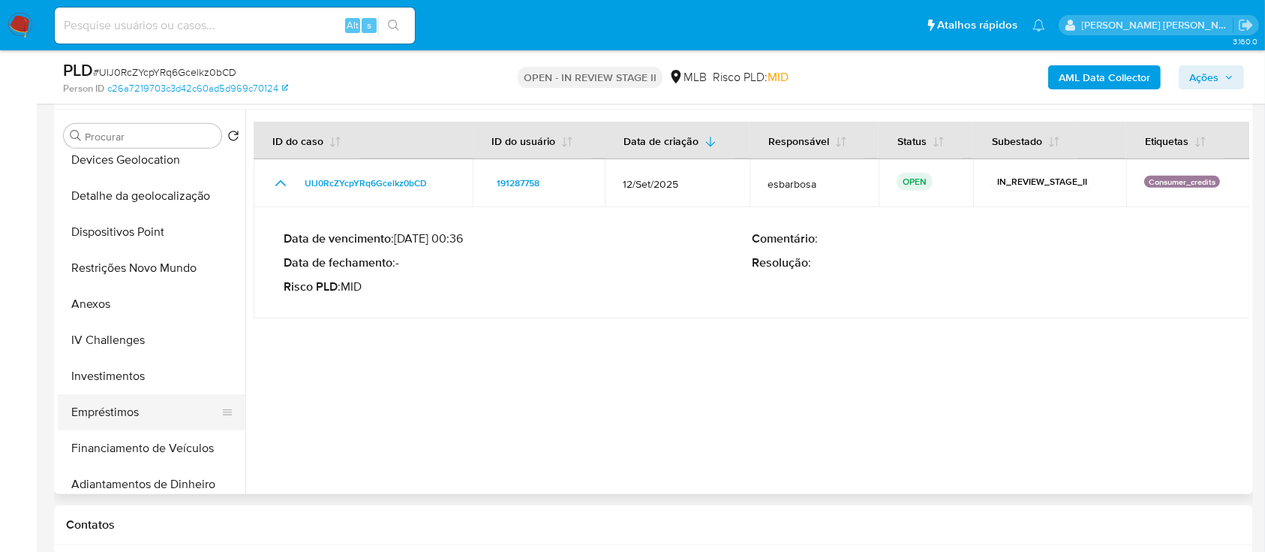
click at [138, 417] on button "Empréstimos" at bounding box center [146, 412] width 176 height 36
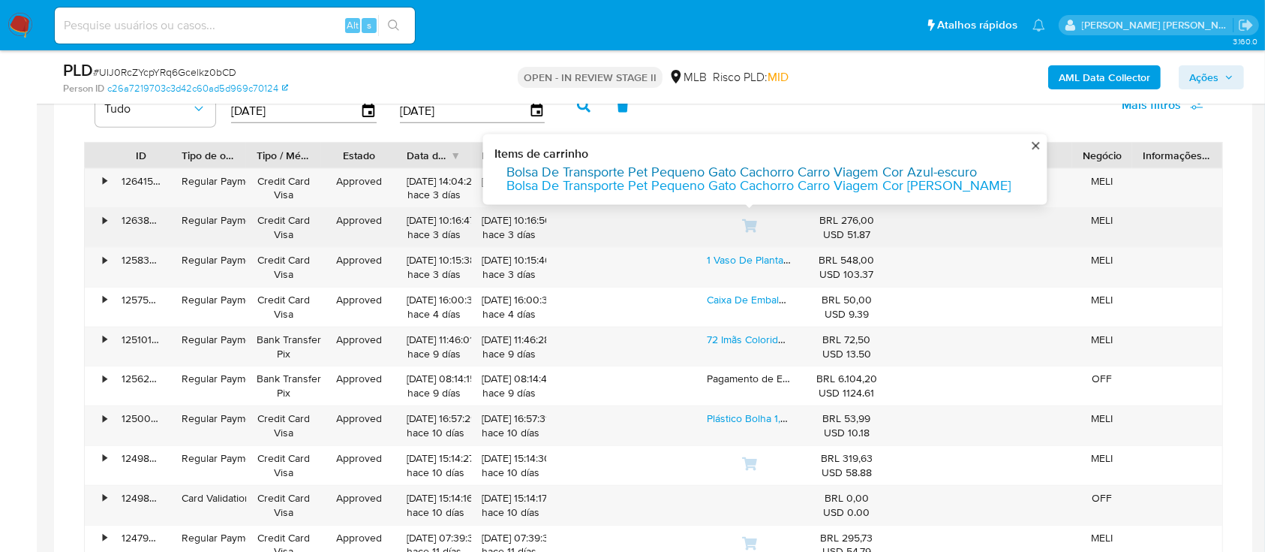
scroll to position [1523, 0]
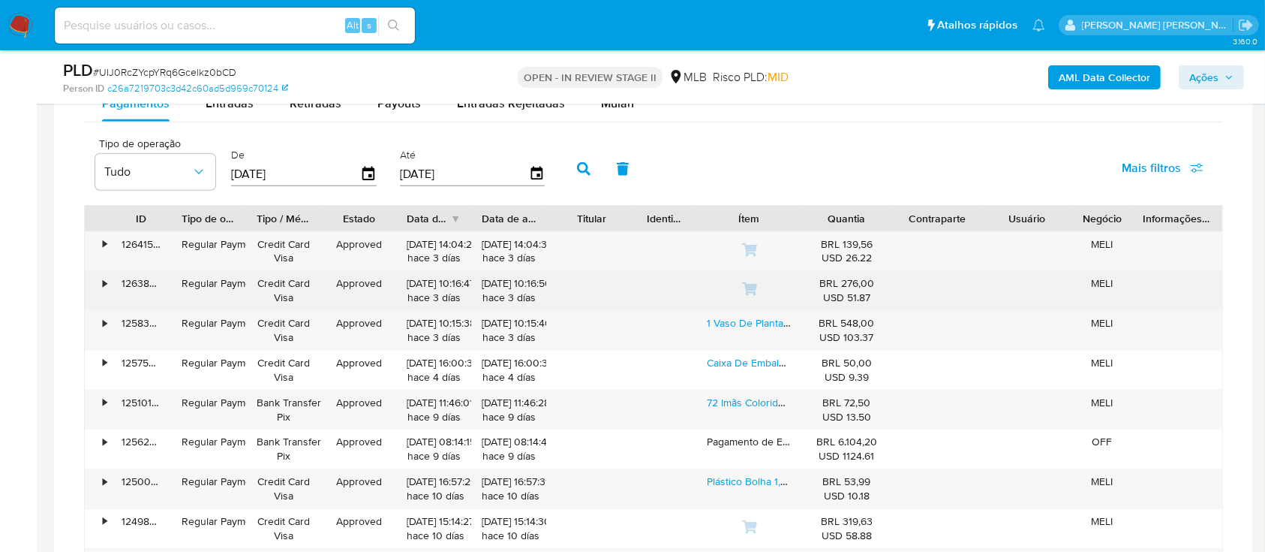
click at [752, 217] on div "Ítem" at bounding box center [749, 218] width 84 height 15
click at [203, 176] on icon "button" at bounding box center [198, 171] width 15 height 15
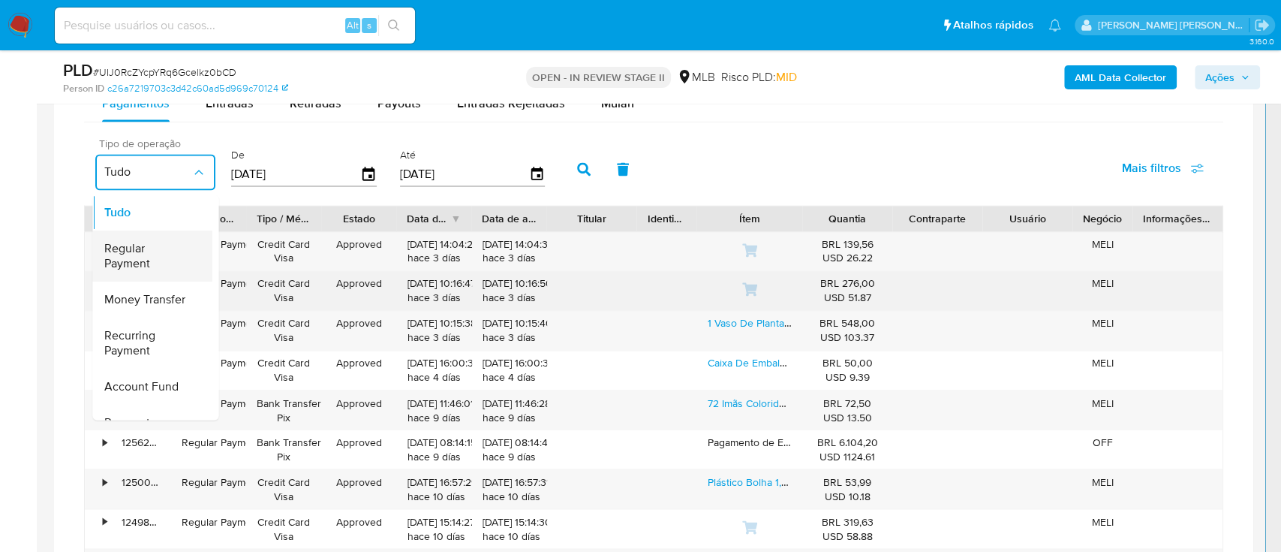
click at [137, 253] on span "Regular Payment" at bounding box center [147, 256] width 87 height 30
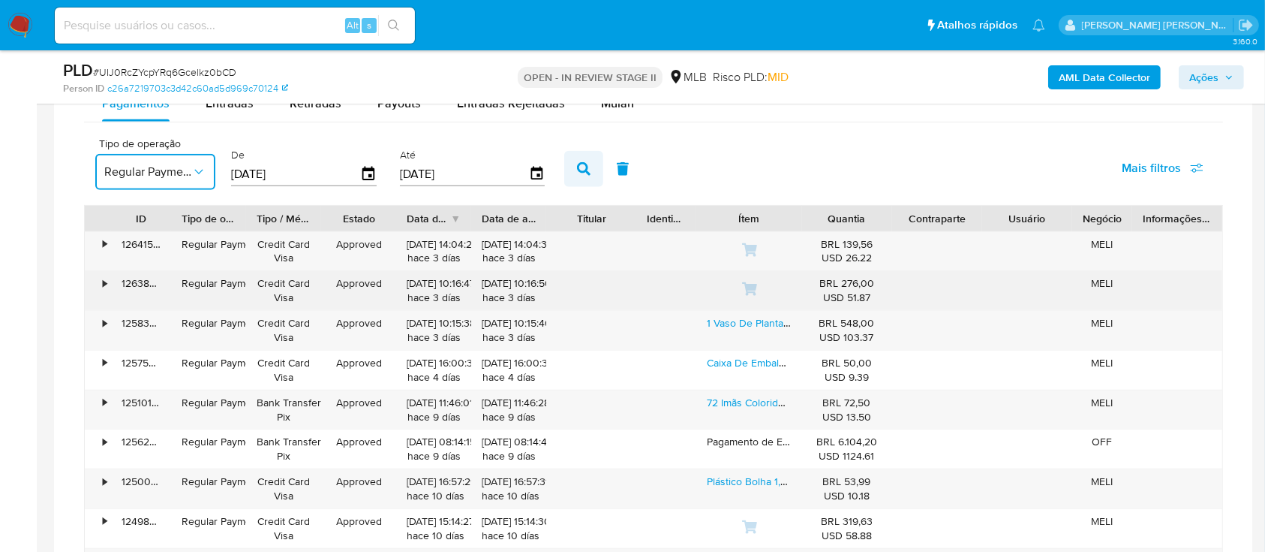
click at [584, 162] on icon "button" at bounding box center [584, 169] width 14 height 14
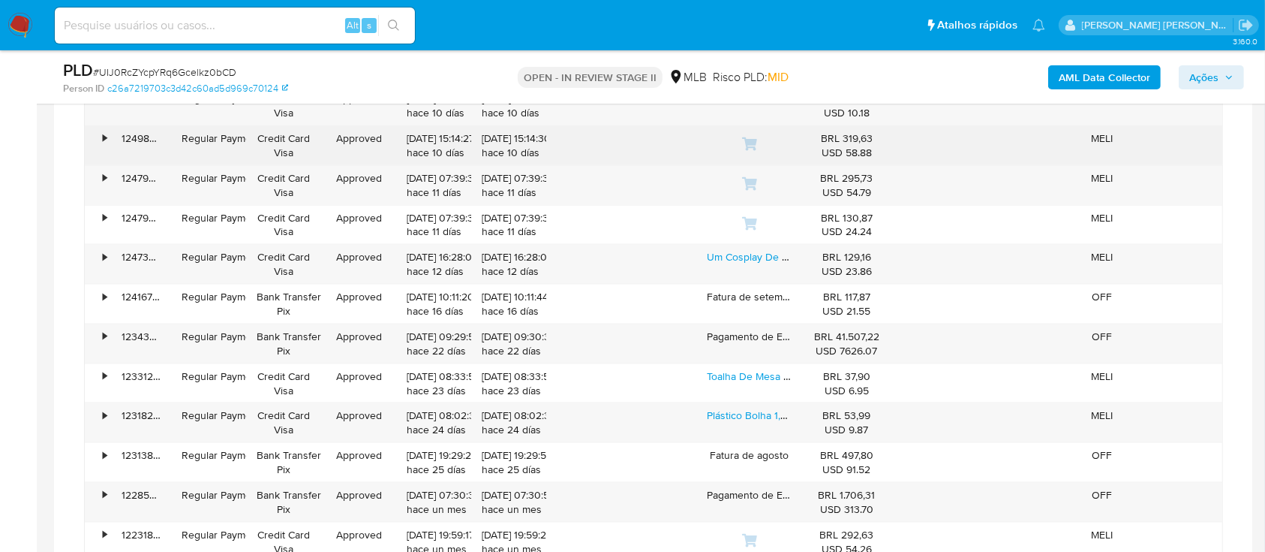
scroll to position [1923, 0]
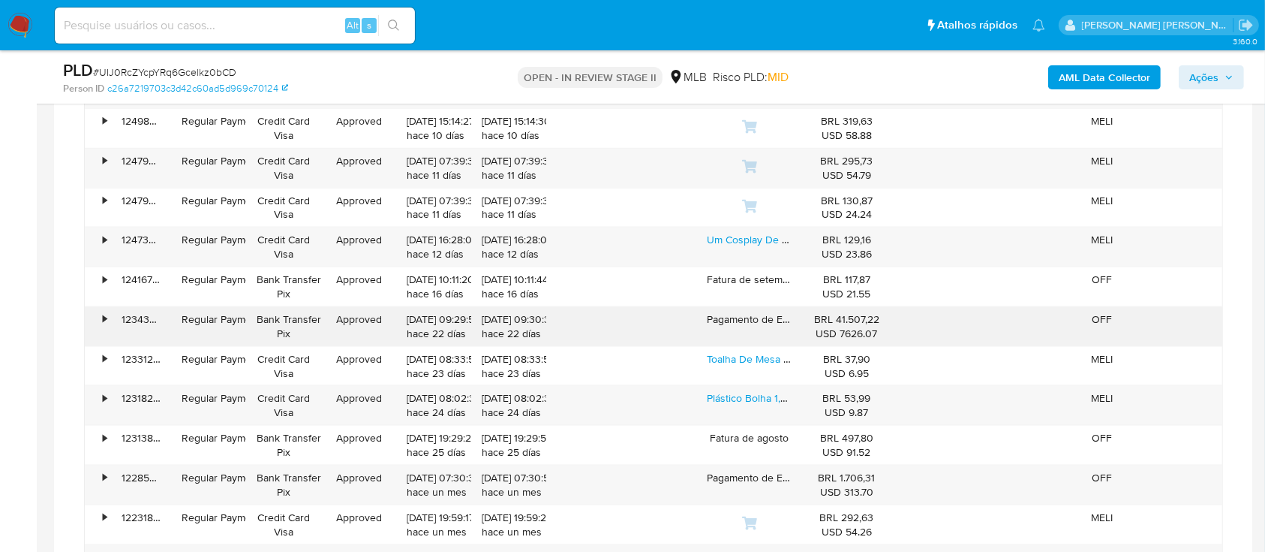
click at [107, 314] on div "•" at bounding box center [105, 319] width 4 height 14
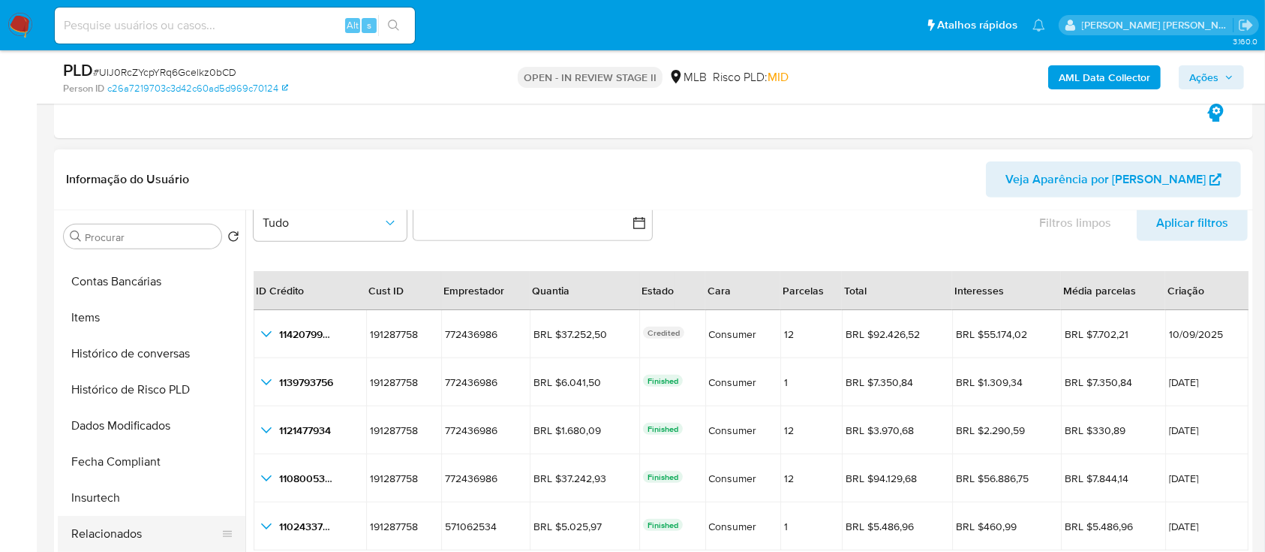
scroll to position [706, 0]
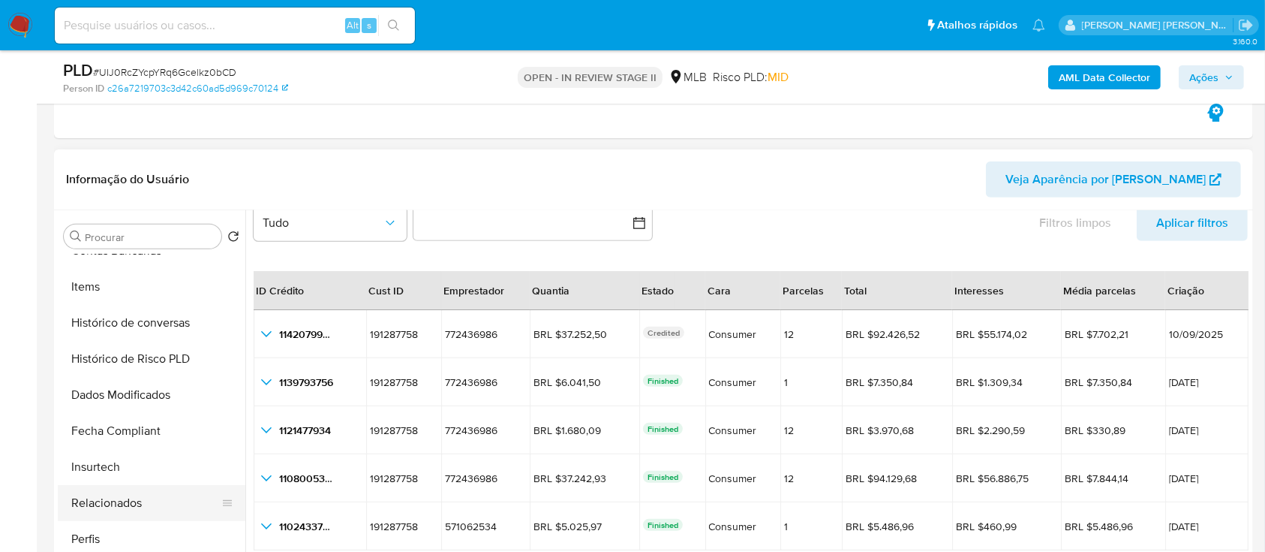
click at [126, 502] on button "Relacionados" at bounding box center [146, 503] width 176 height 36
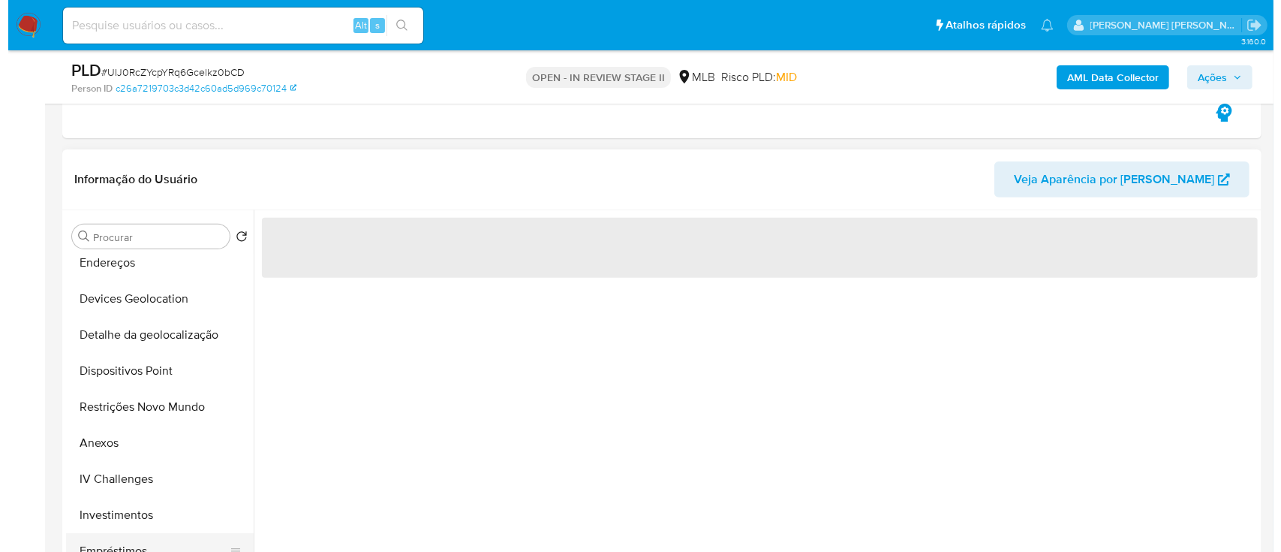
scroll to position [206, 0]
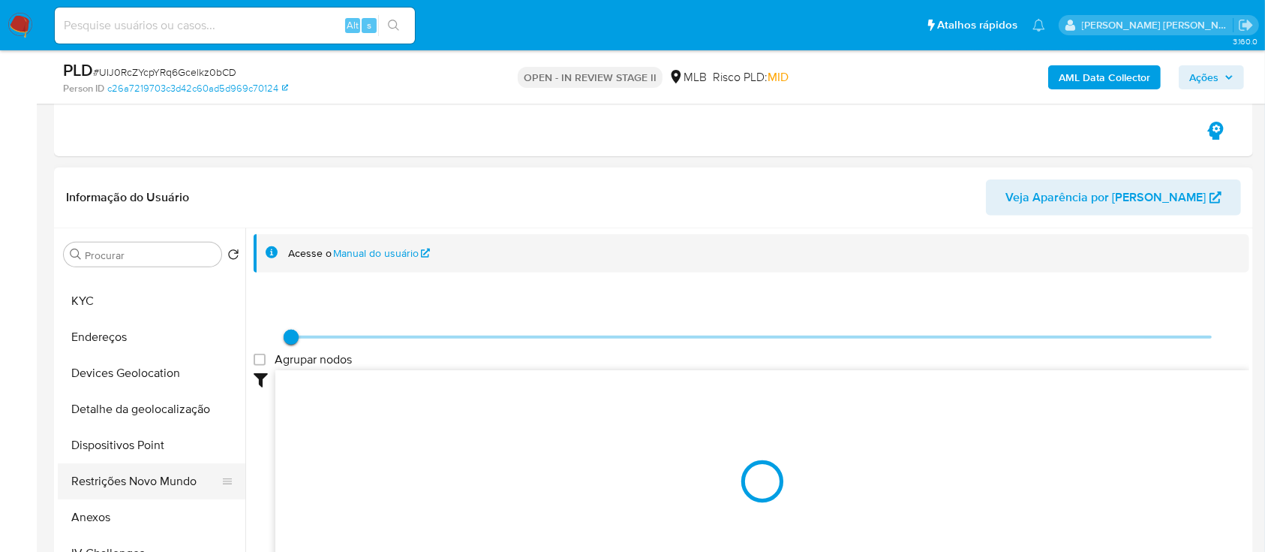
click at [143, 471] on button "Restrições Novo Mundo" at bounding box center [146, 481] width 176 height 36
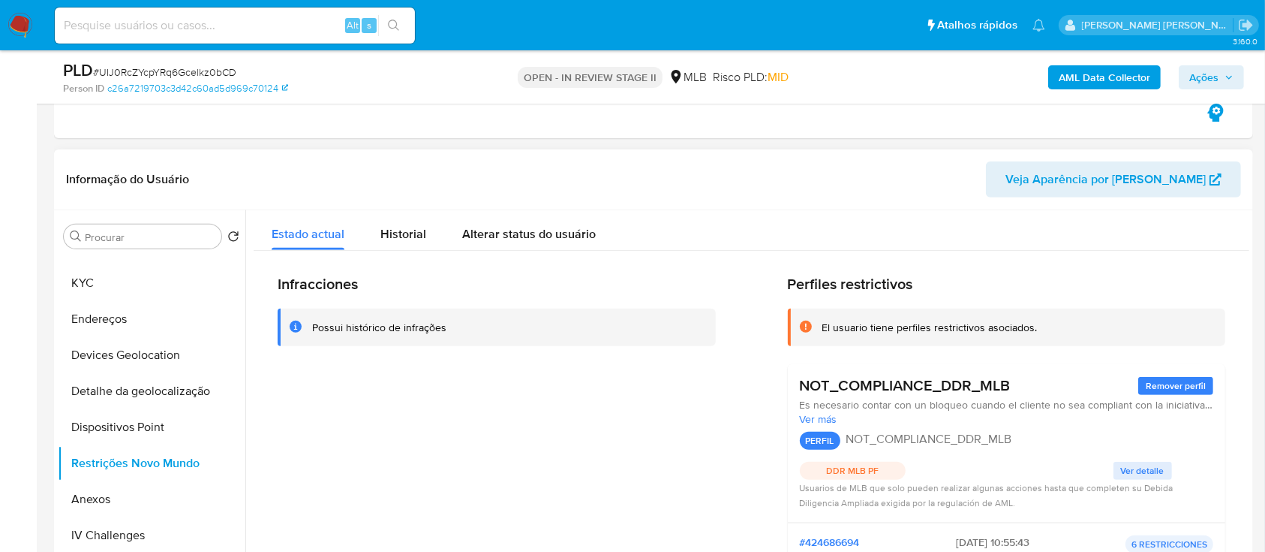
drag, startPoint x: 1015, startPoint y: 389, endPoint x: 941, endPoint y: 380, distance: 74.8
click at [941, 380] on div "NOT_COMPLIANCE_DDR_MLB Remover perfil" at bounding box center [1007, 385] width 414 height 19
click at [1197, 67] on span "Ações" at bounding box center [1203, 77] width 29 height 24
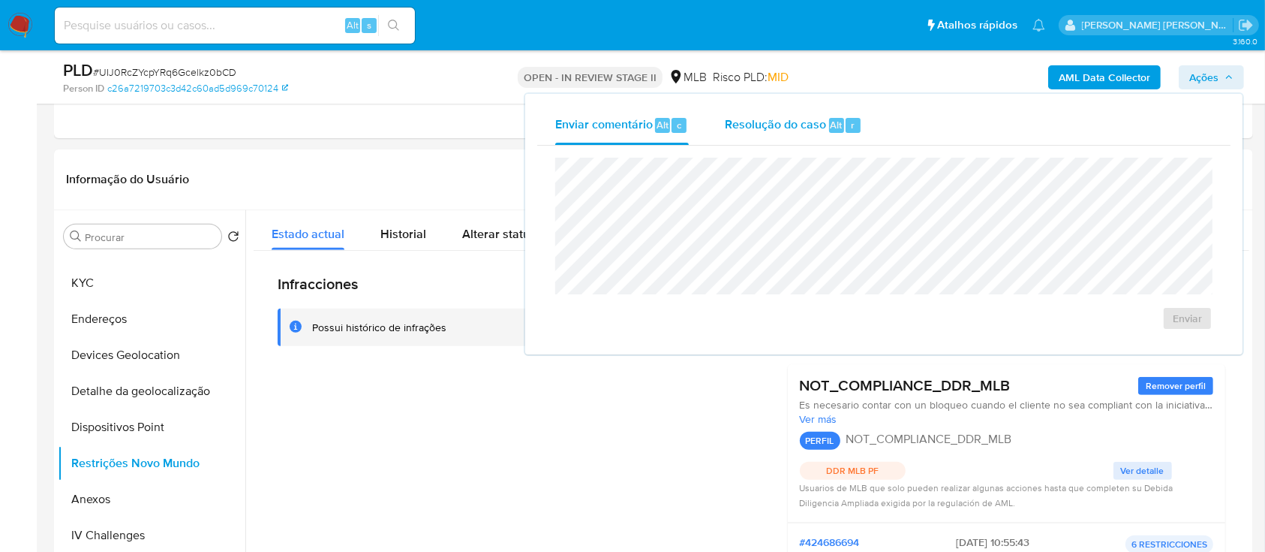
click at [806, 131] on span "Resolução do caso" at bounding box center [775, 124] width 101 height 17
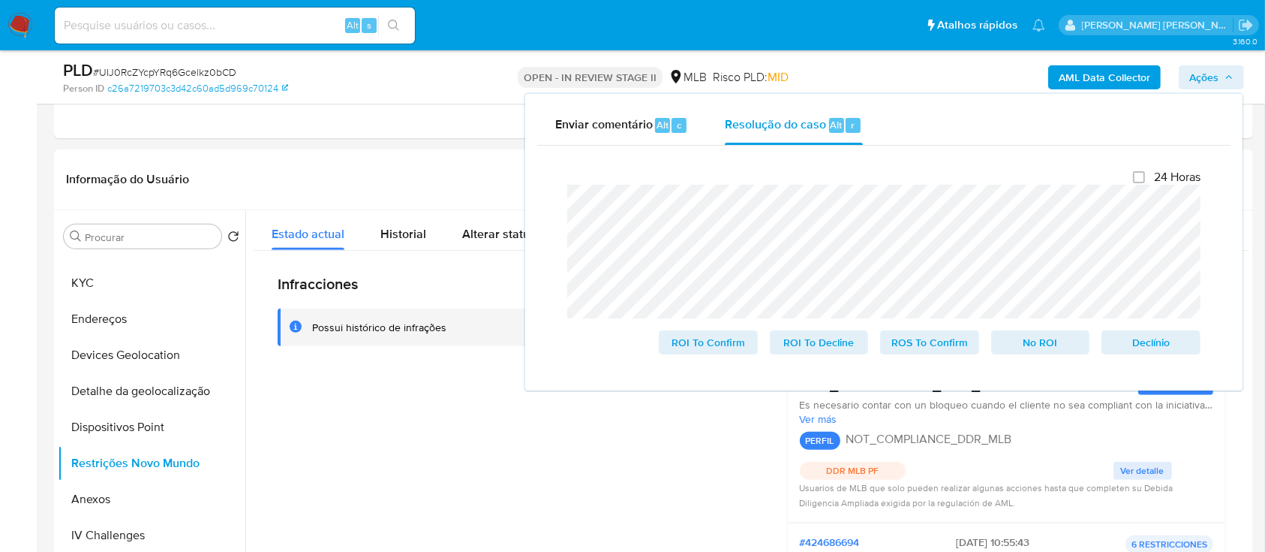
click at [1081, 78] on b "AML Data Collector" at bounding box center [1105, 77] width 92 height 24
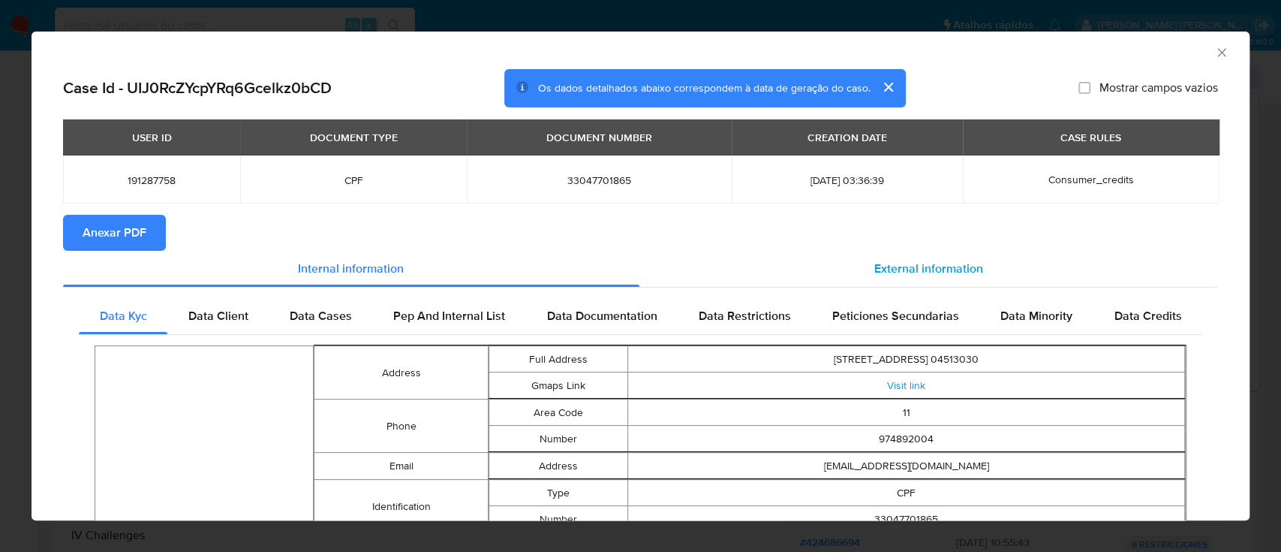
click at [929, 267] on span "External information" at bounding box center [928, 268] width 109 height 17
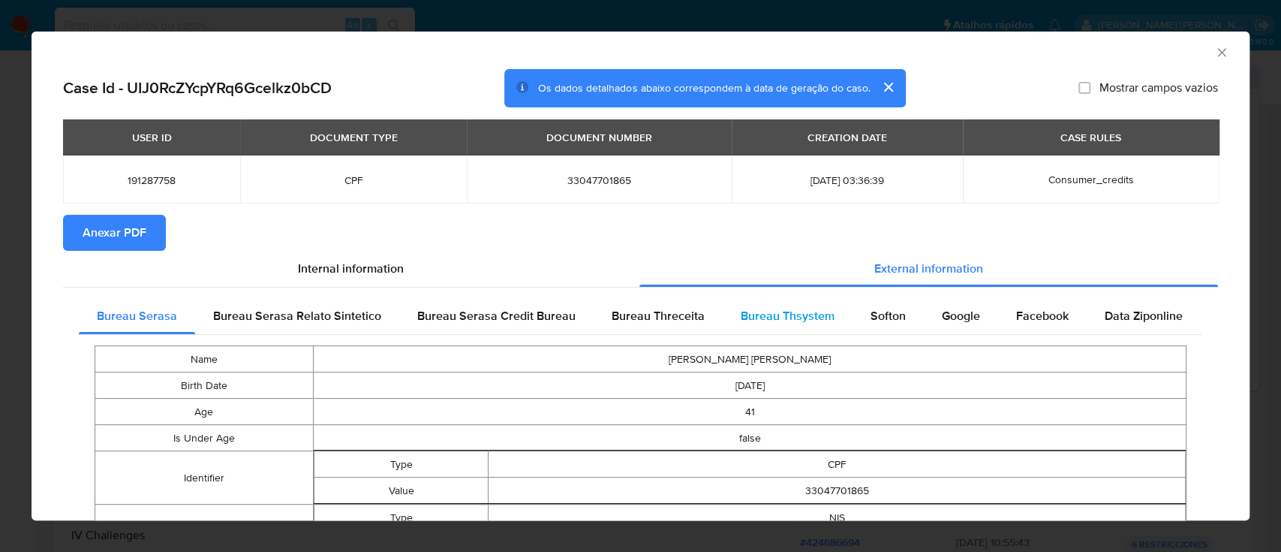
click at [764, 318] on span "Bureau Thsystem" at bounding box center [788, 315] width 94 height 17
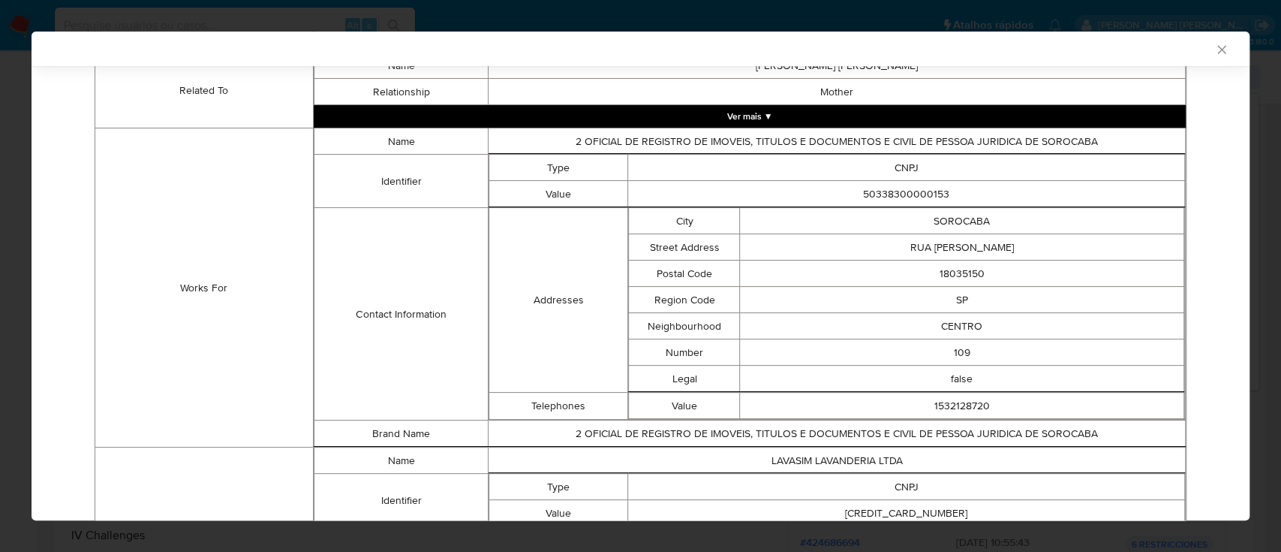
scroll to position [1054, 0]
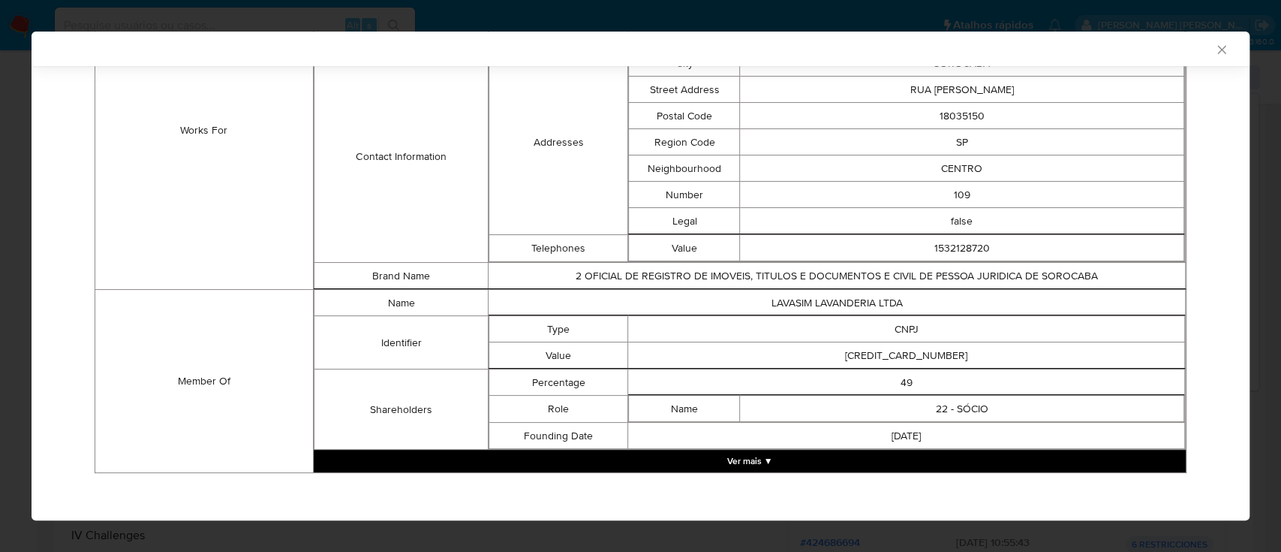
click at [735, 456] on button "Ver mais ▼" at bounding box center [750, 461] width 872 height 23
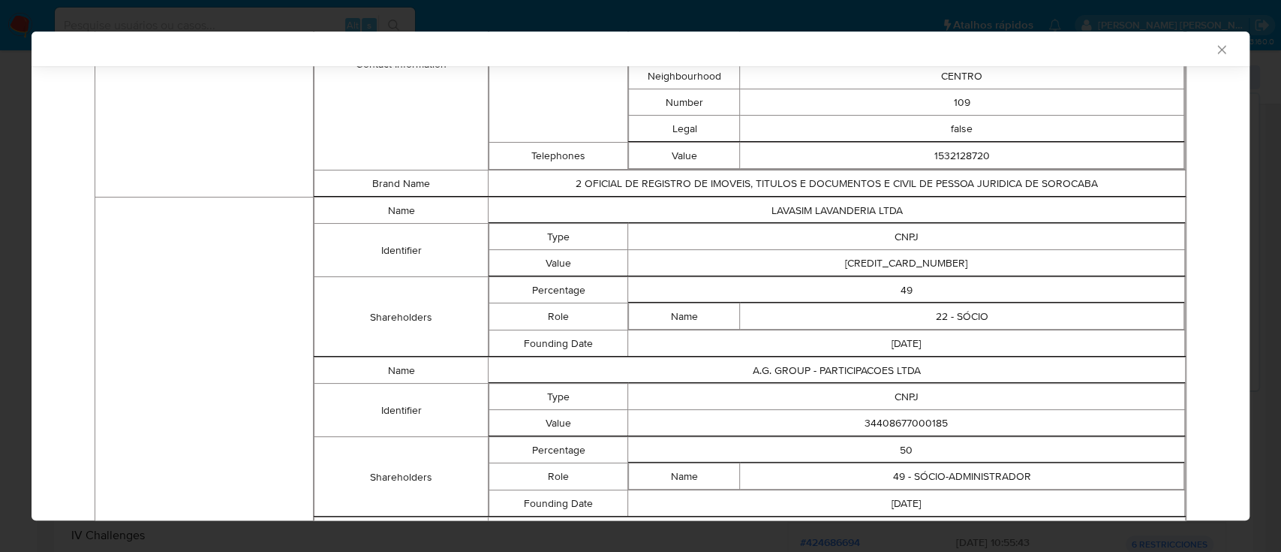
scroll to position [1255, 0]
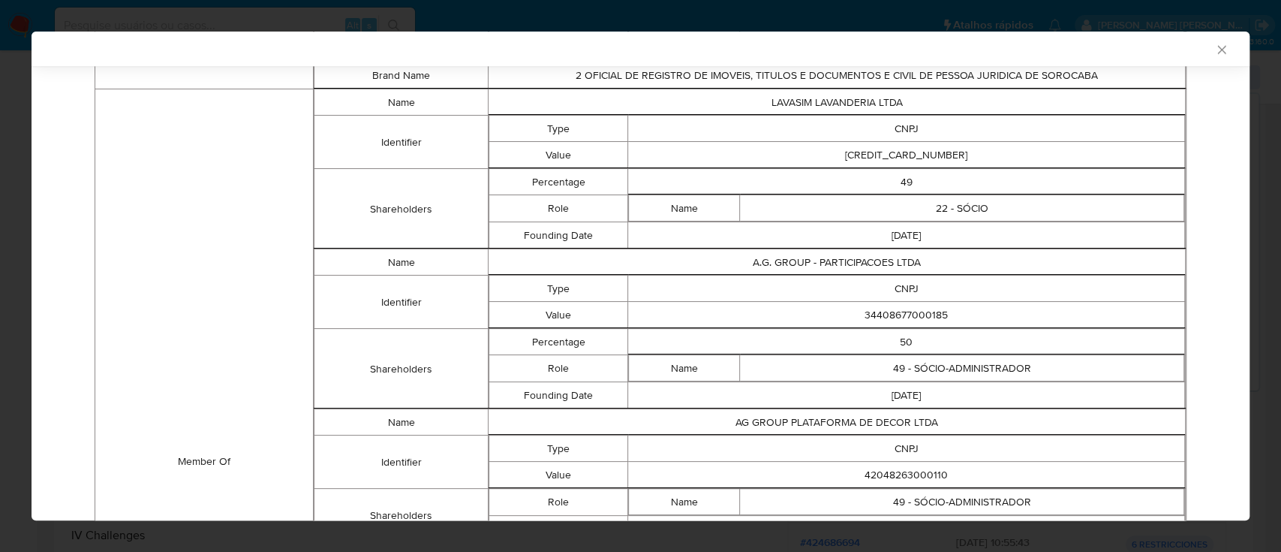
click at [917, 151] on td "30494882000150" at bounding box center [906, 155] width 557 height 26
copy td "30494882000150"
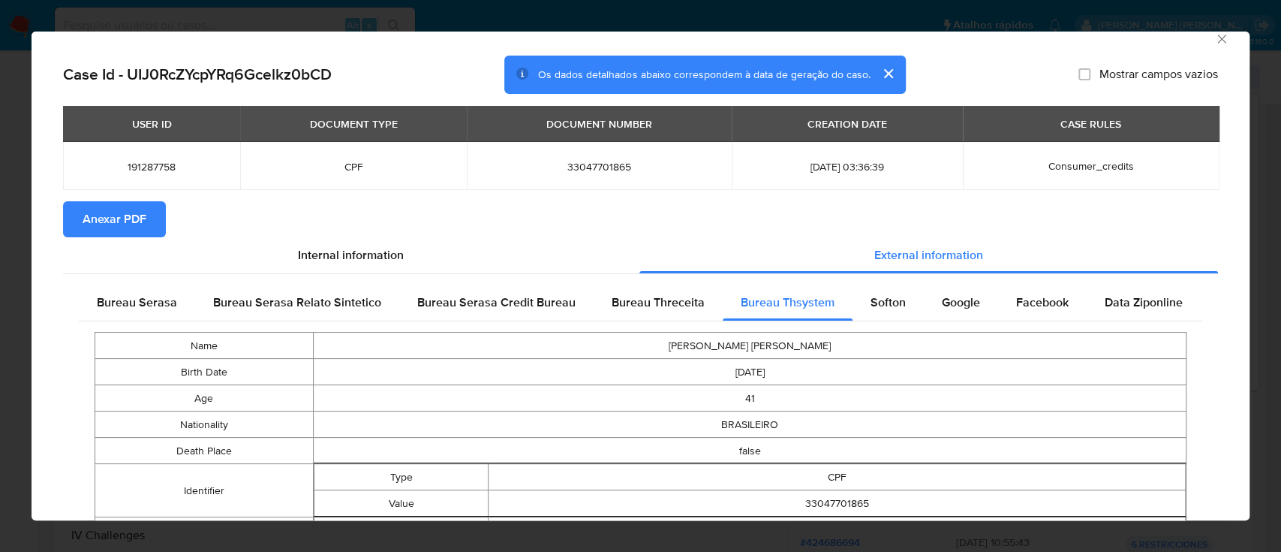
scroll to position [0, 0]
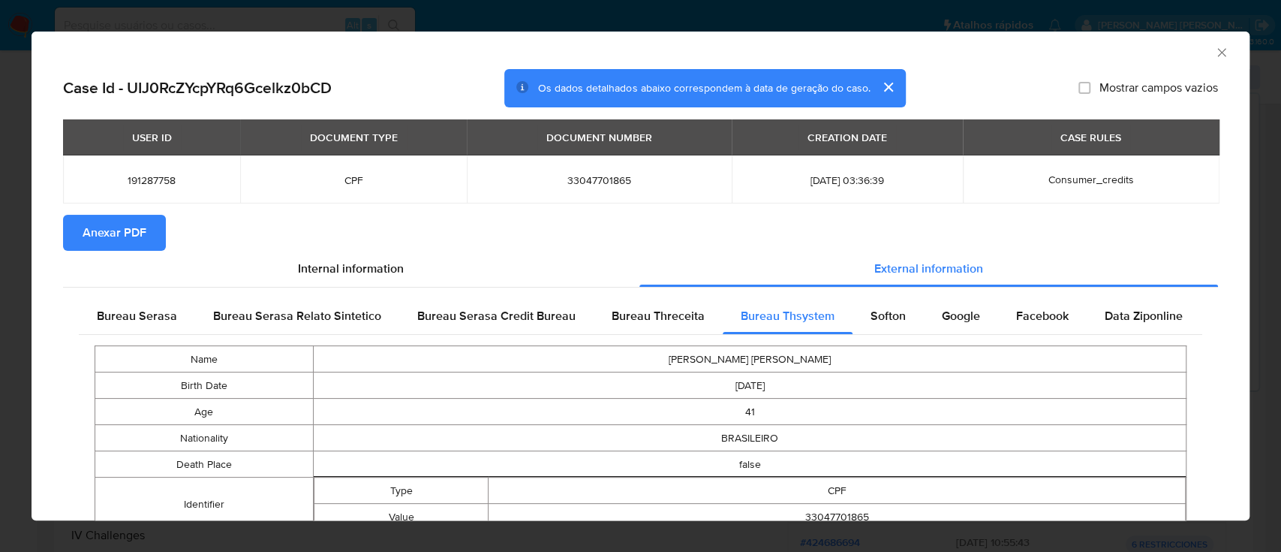
click at [131, 228] on span "Anexar PDF" at bounding box center [115, 232] width 64 height 33
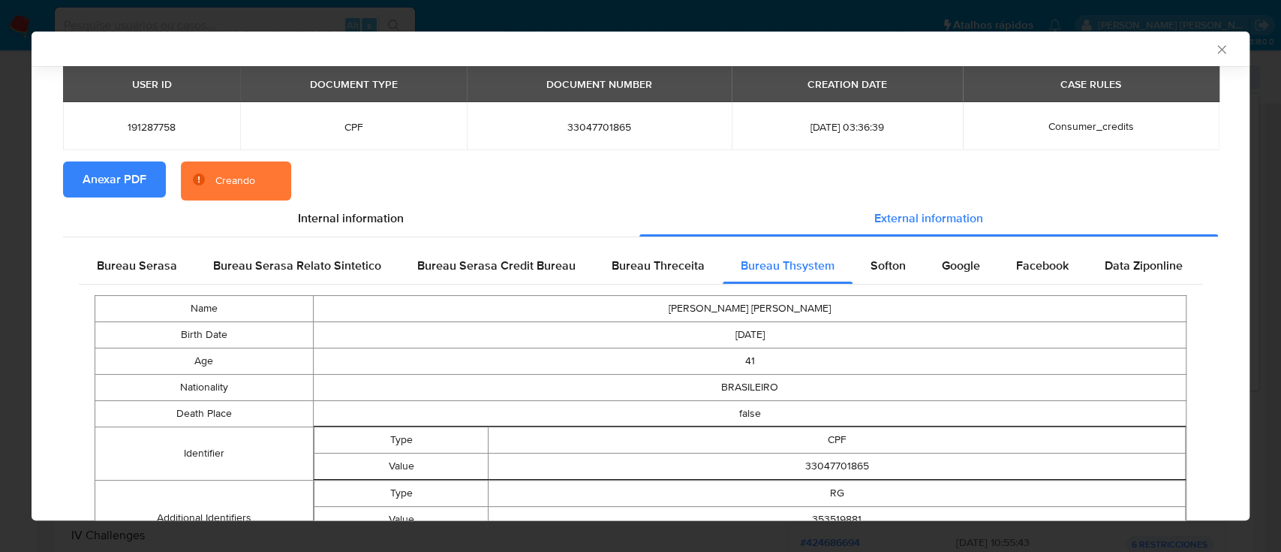
scroll to position [96, 0]
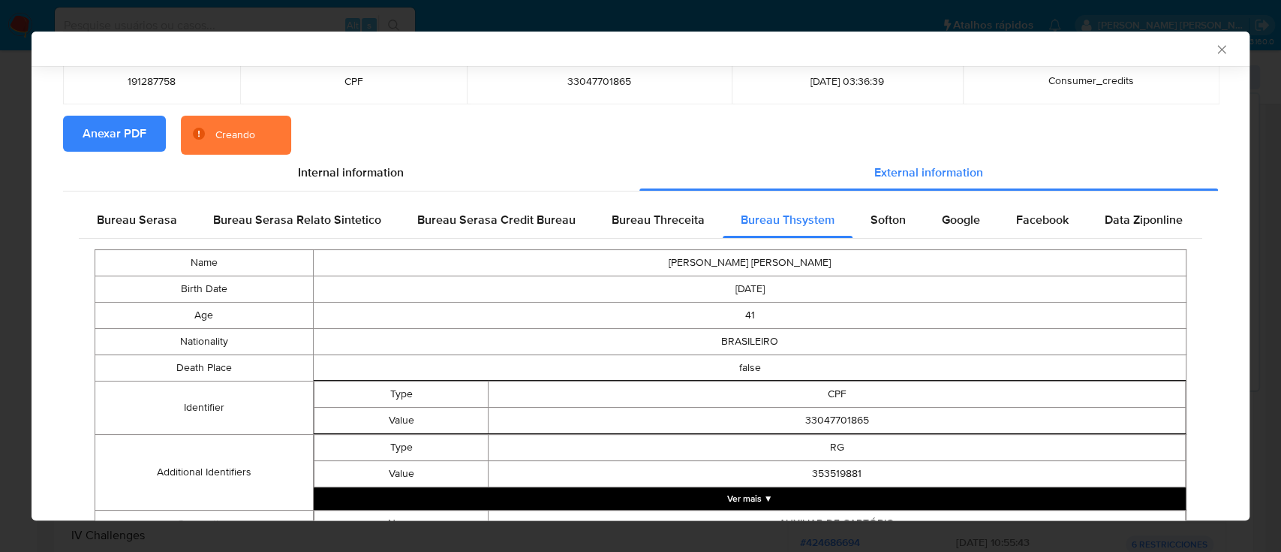
click at [834, 421] on td "33047701865" at bounding box center [837, 420] width 697 height 26
copy td "33047701865"
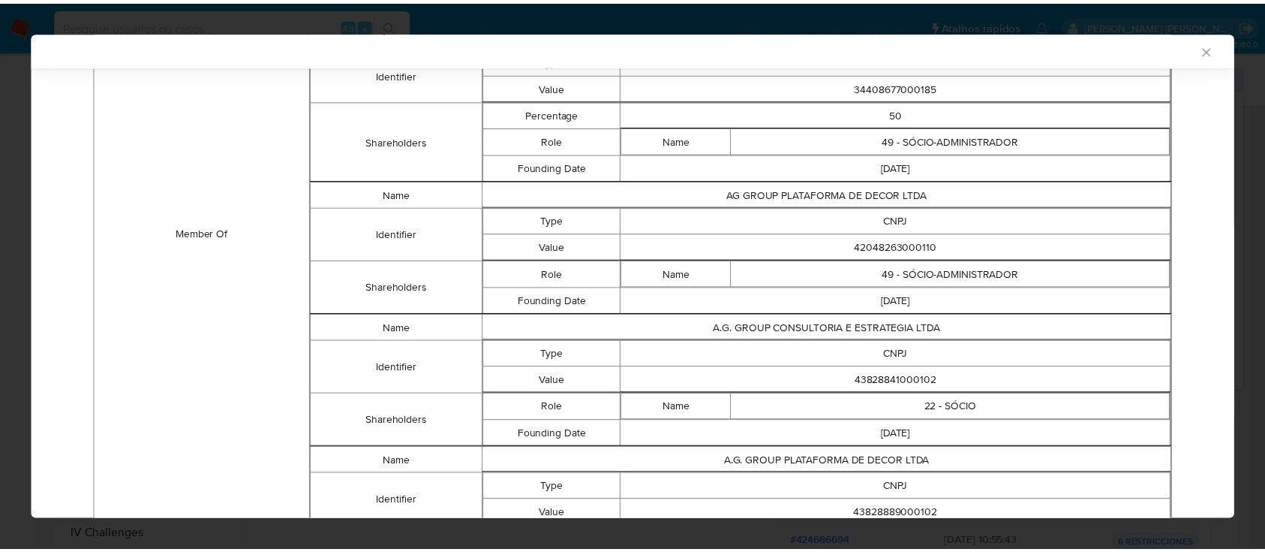
scroll to position [1511, 0]
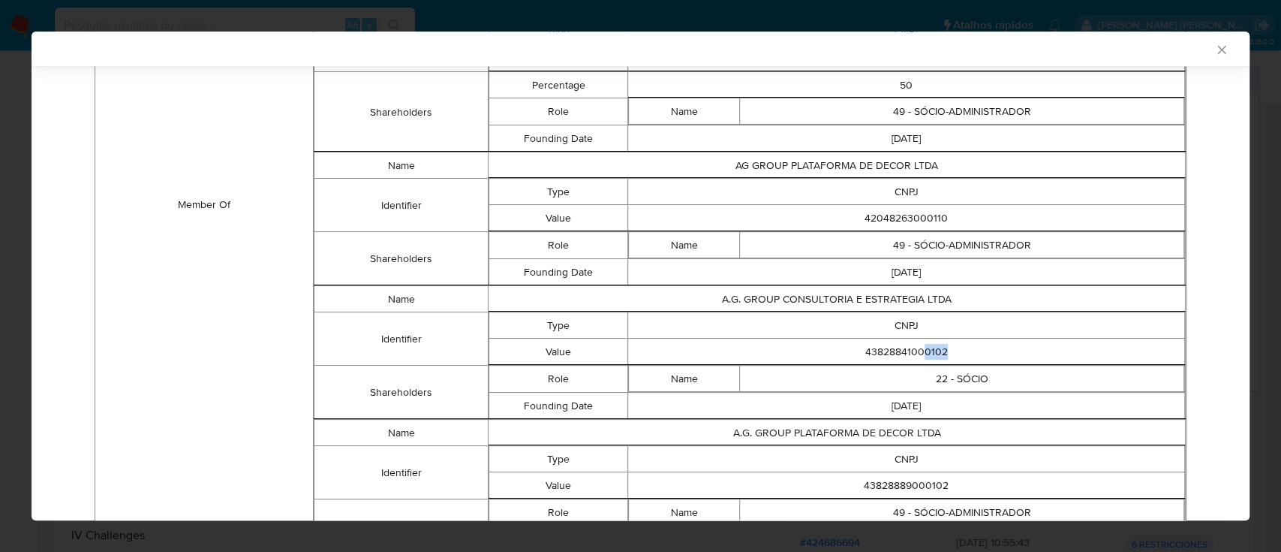
drag, startPoint x: 911, startPoint y: 350, endPoint x: 943, endPoint y: 339, distance: 33.9
click at [943, 339] on td "43828841000102" at bounding box center [906, 351] width 557 height 26
click at [1217, 51] on icon "Fechar a janela" at bounding box center [1221, 49] width 8 height 8
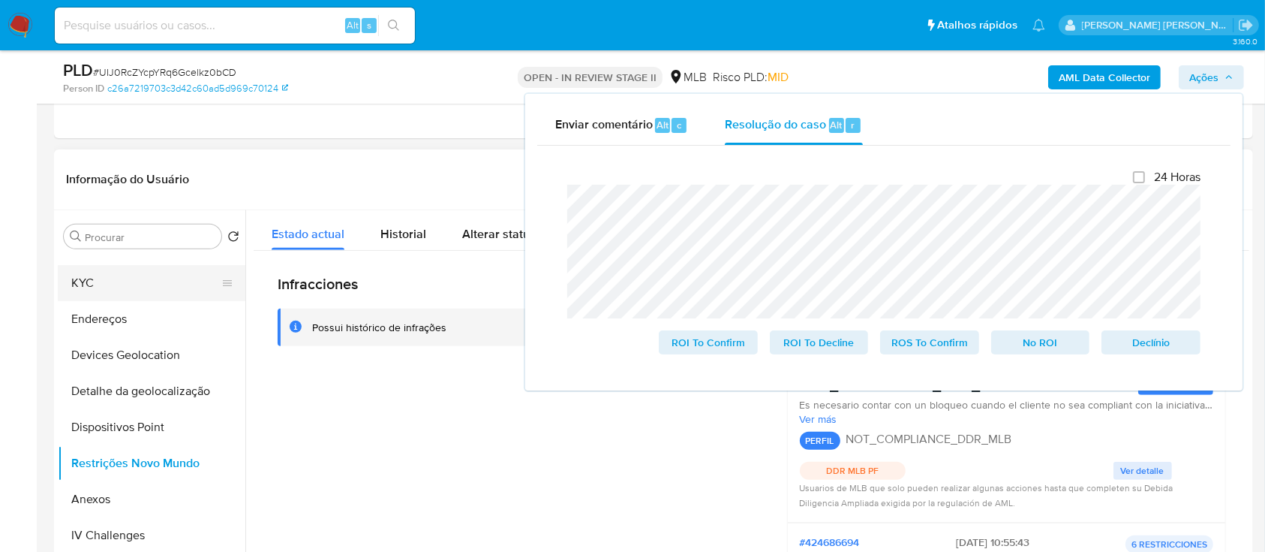
click at [126, 284] on button "KYC" at bounding box center [146, 283] width 176 height 36
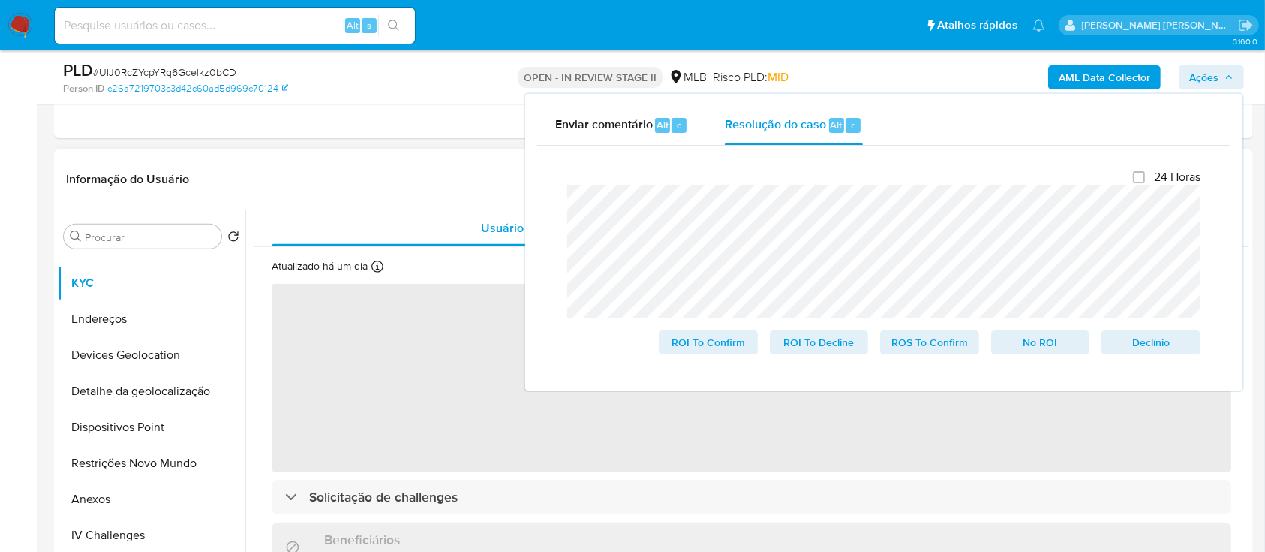
click at [444, 164] on header "Informação do Usuário Veja Aparência por Pessoa" at bounding box center [653, 179] width 1175 height 36
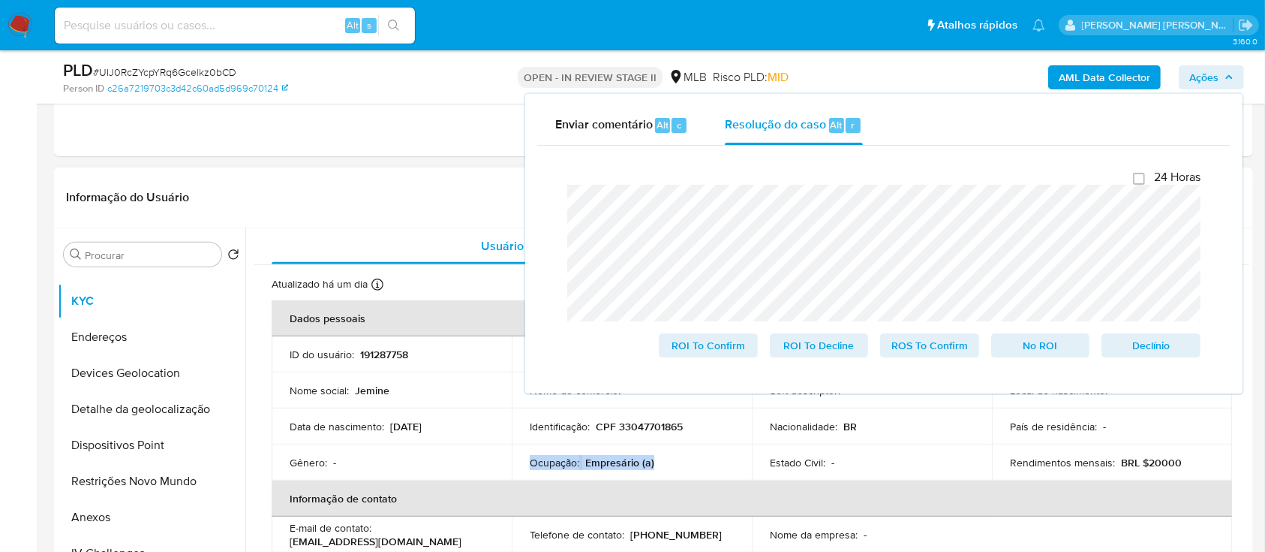
drag, startPoint x: 624, startPoint y: 466, endPoint x: 528, endPoint y: 461, distance: 95.4
click at [530, 461] on div "Ocupação : Empresário (a)" at bounding box center [632, 463] width 204 height 14
copy div "Ocupação : Empresário (a)"
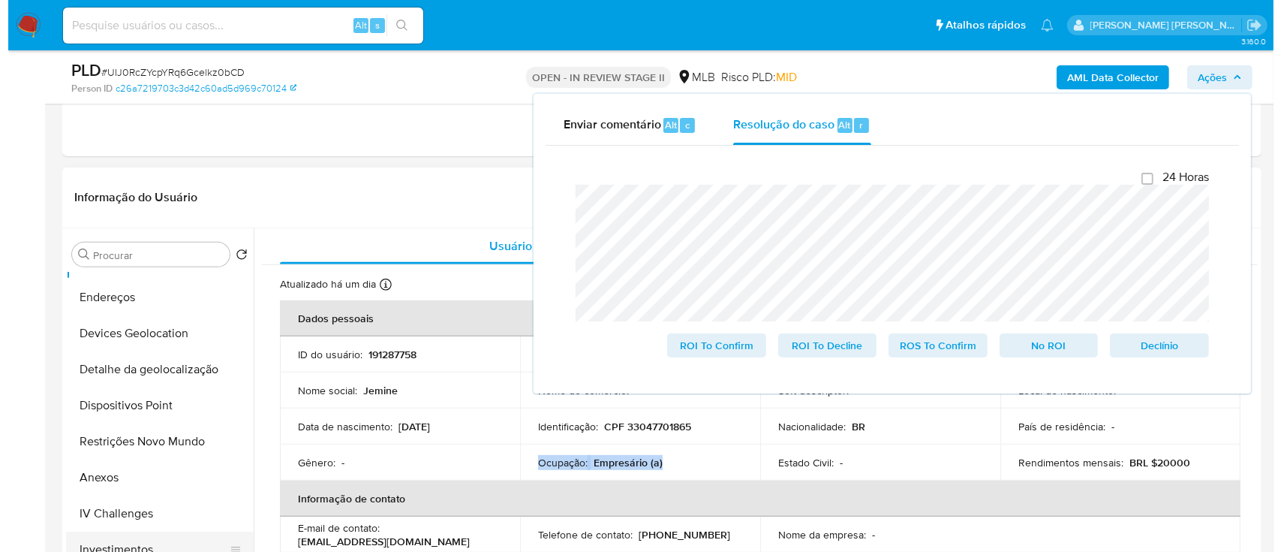
scroll to position [306, 0]
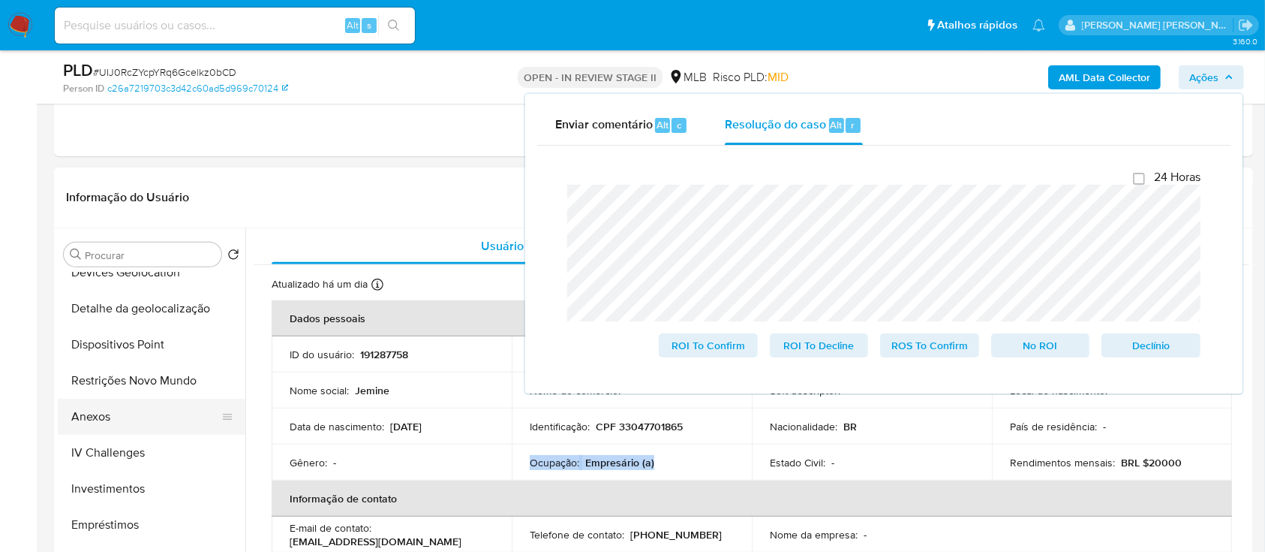
click at [121, 419] on button "Anexos" at bounding box center [146, 416] width 176 height 36
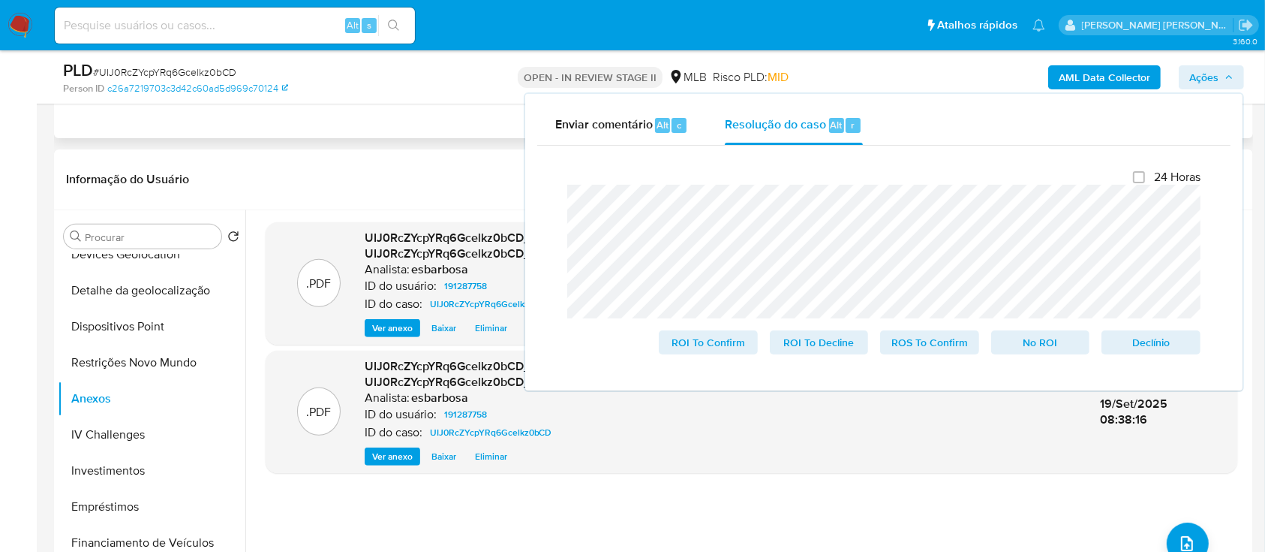
click at [1181, 540] on icon "upload-file" at bounding box center [1187, 543] width 12 height 15
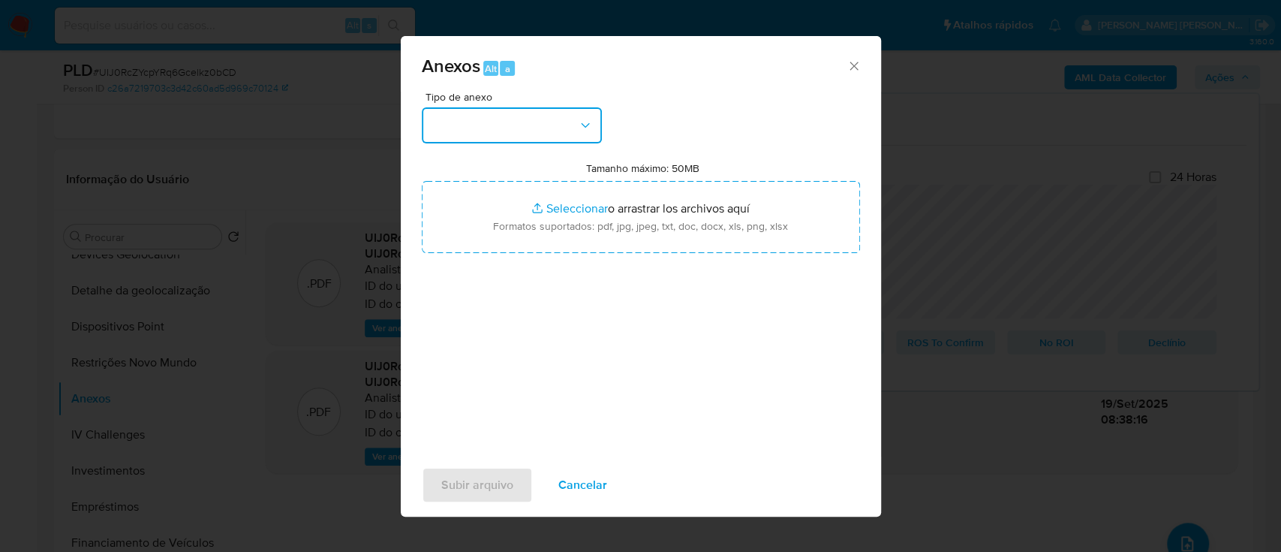
click at [551, 135] on button "button" at bounding box center [512, 125] width 180 height 36
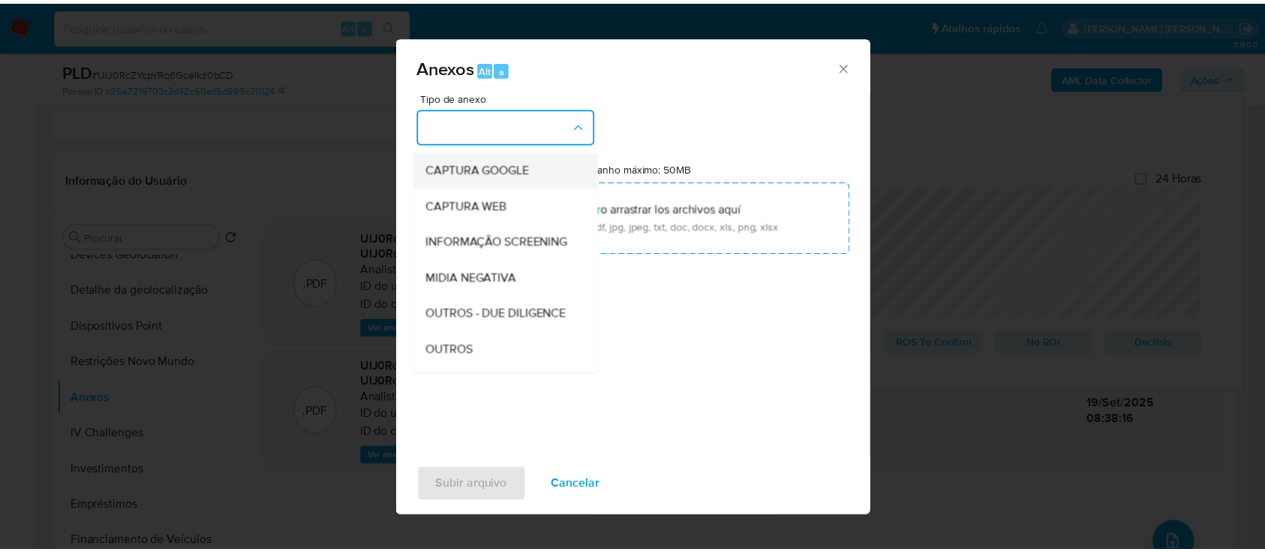
scroll to position [100, 0]
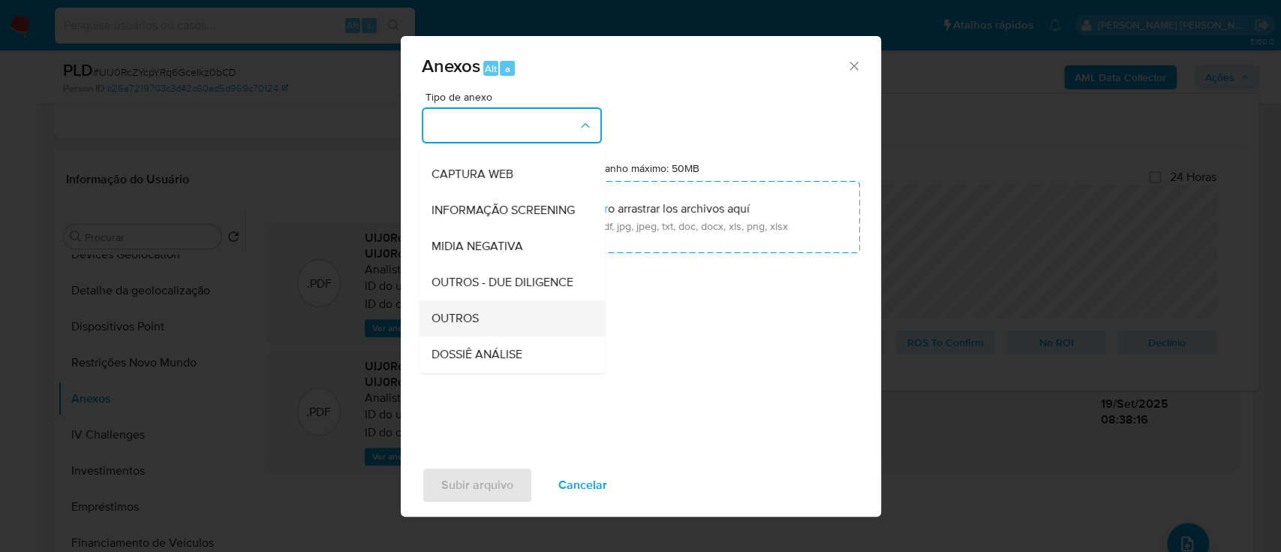
click at [445, 326] on span "OUTROS" at bounding box center [454, 318] width 47 height 15
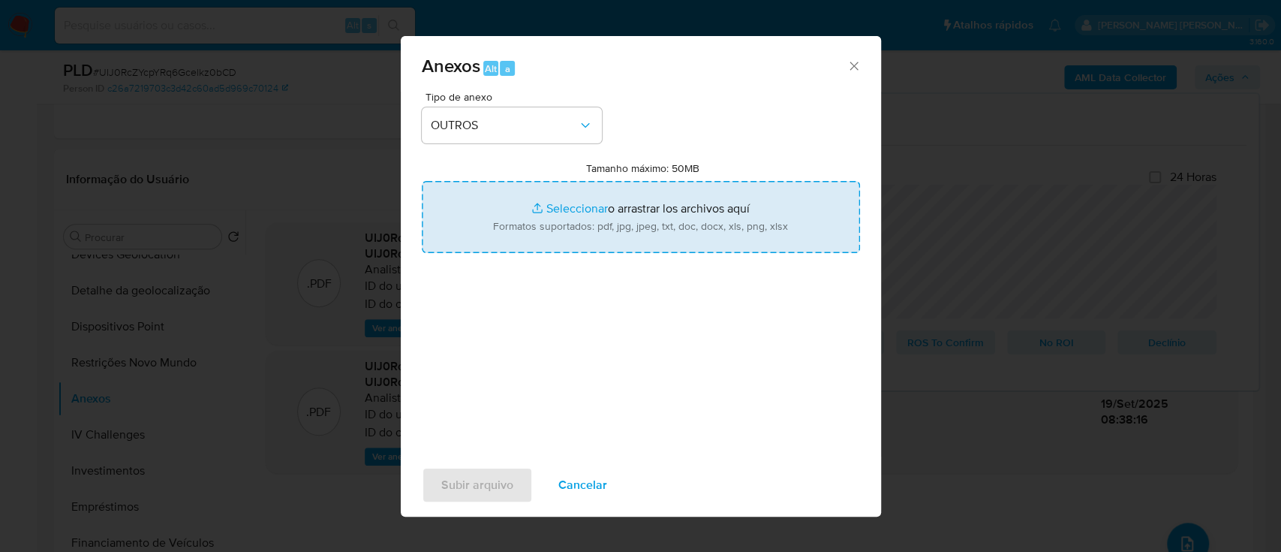
click at [573, 209] on input "Tamanho máximo: 50MB Seleccionar archivos" at bounding box center [641, 217] width 438 height 72
click at [572, 204] on input "Tamanho máximo: 50MB Seleccionar archivos" at bounding box center [641, 217] width 438 height 72
type input "C:\fakepath\Mulan 191287758_2025_09_18_09_56_35.xlsx"
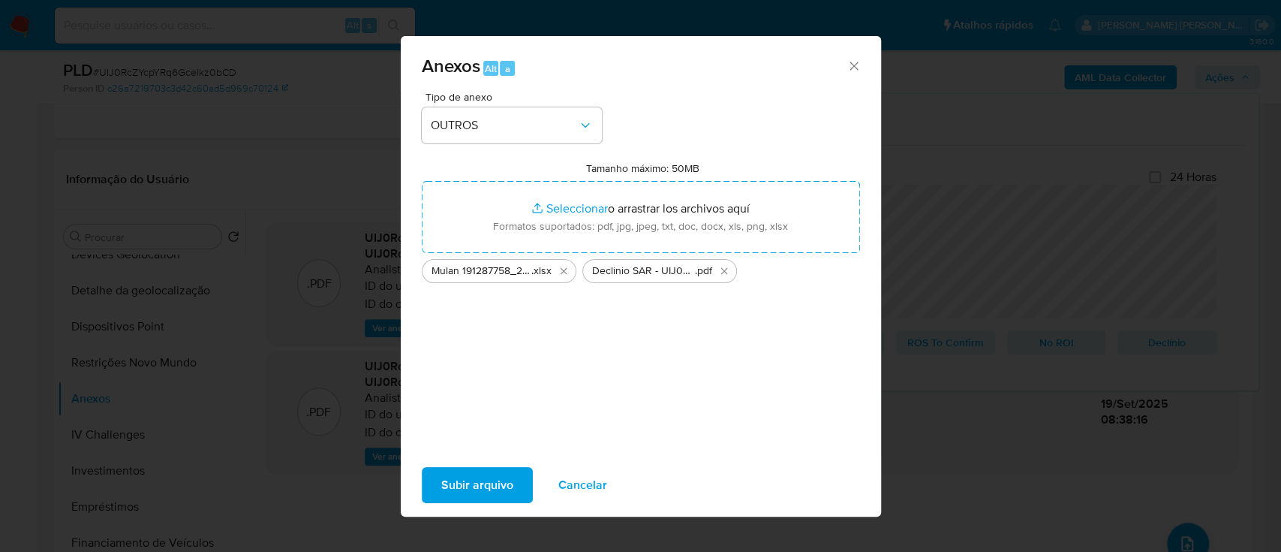
click at [485, 483] on span "Subir arquivo" at bounding box center [477, 484] width 72 height 33
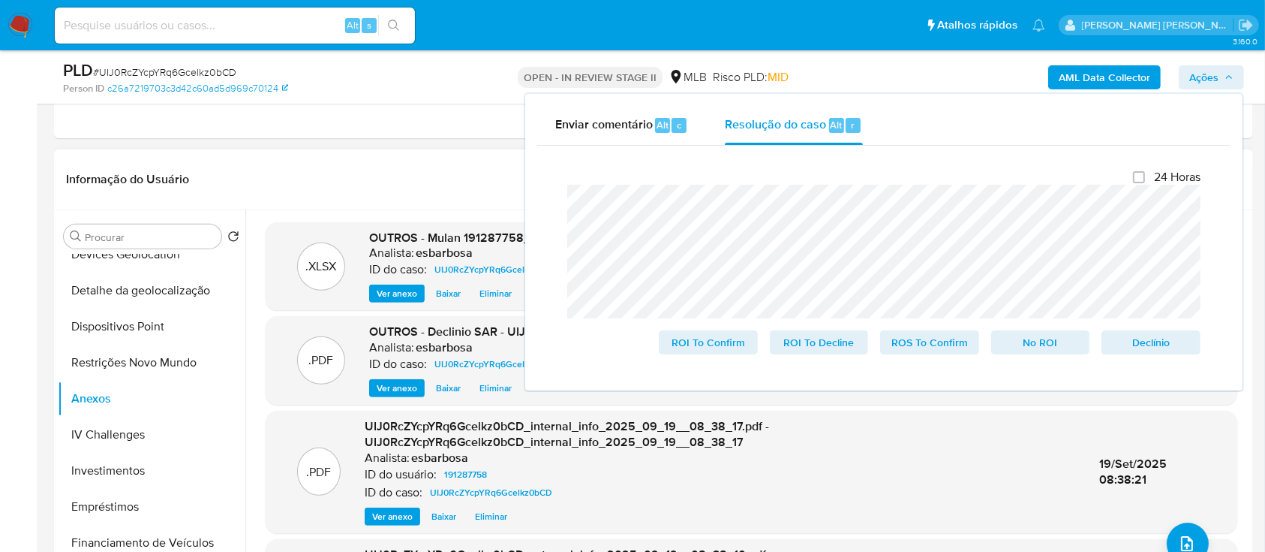
scroll to position [80, 0]
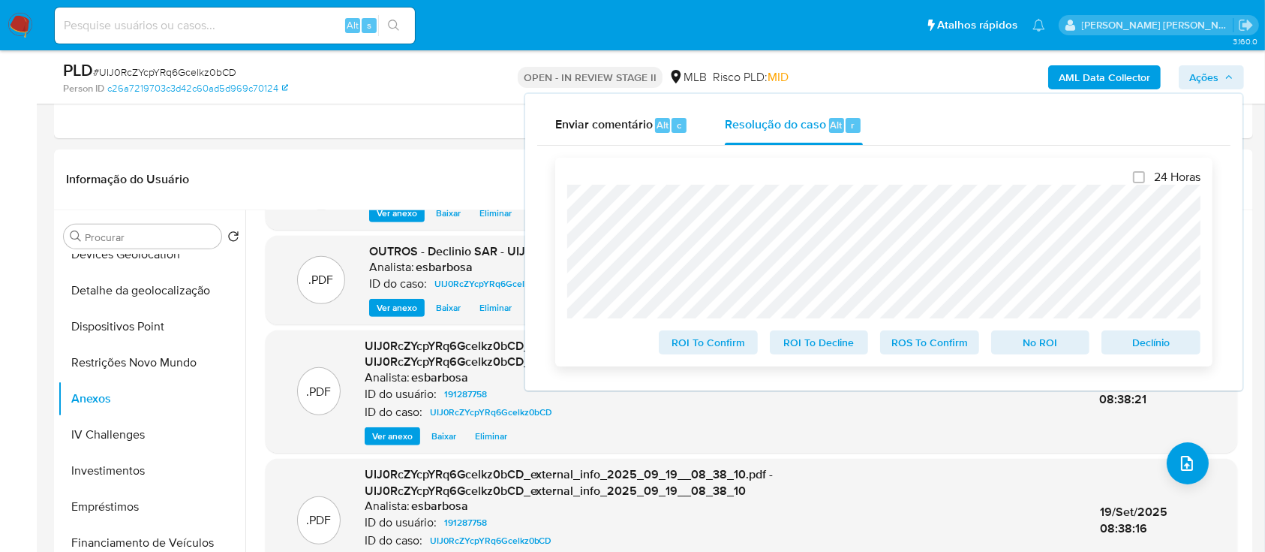
click at [1025, 348] on span "No ROI" at bounding box center [1041, 342] width 78 height 21
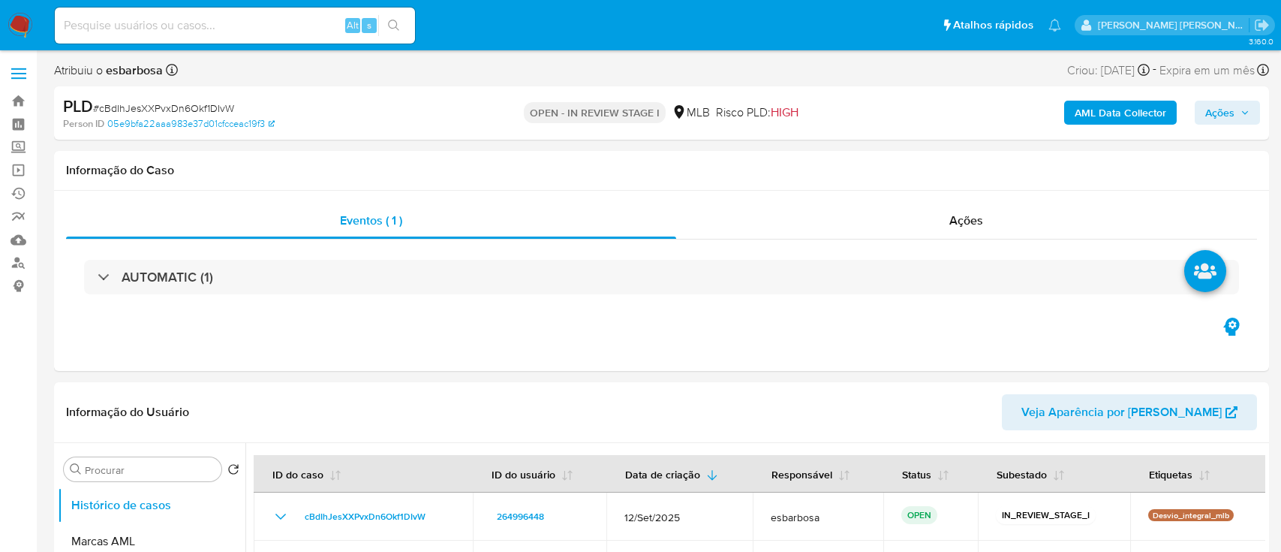
select select "10"
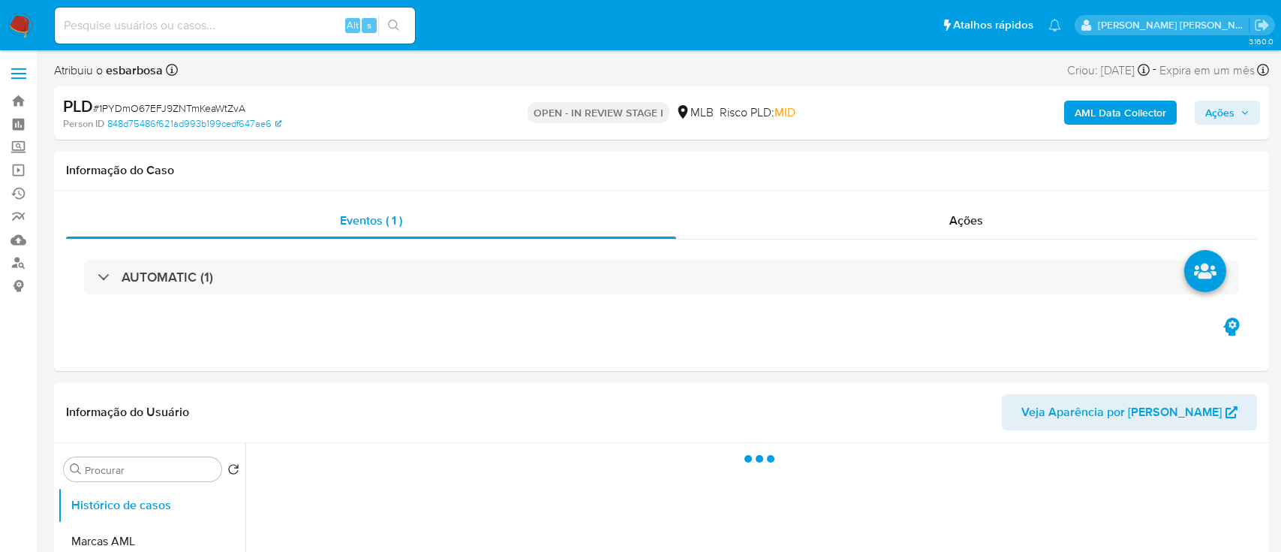
select select "10"
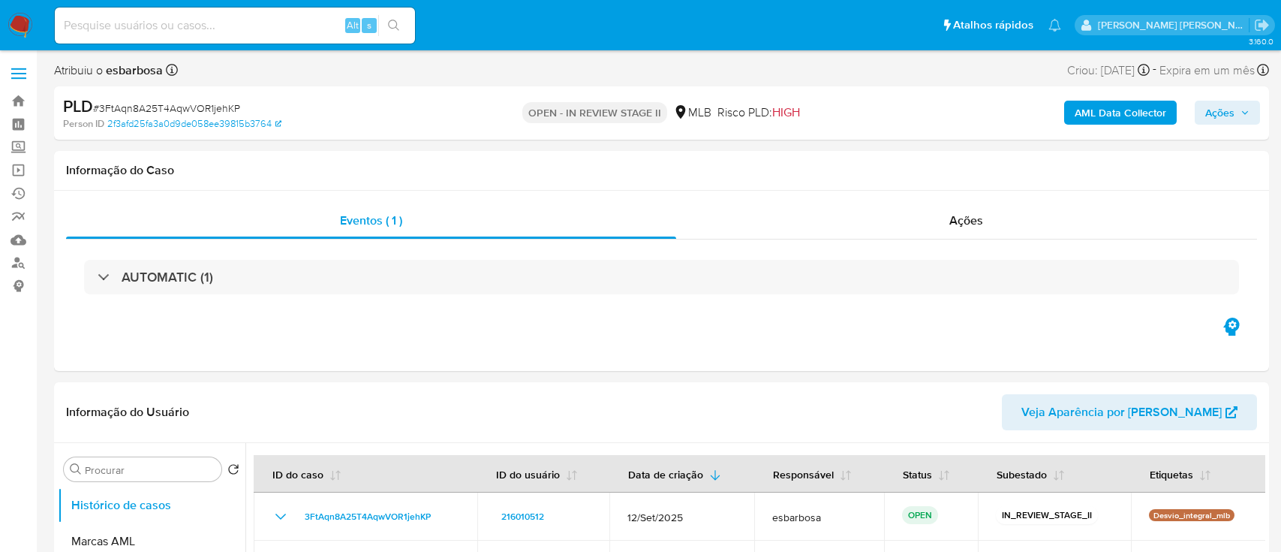
select select "10"
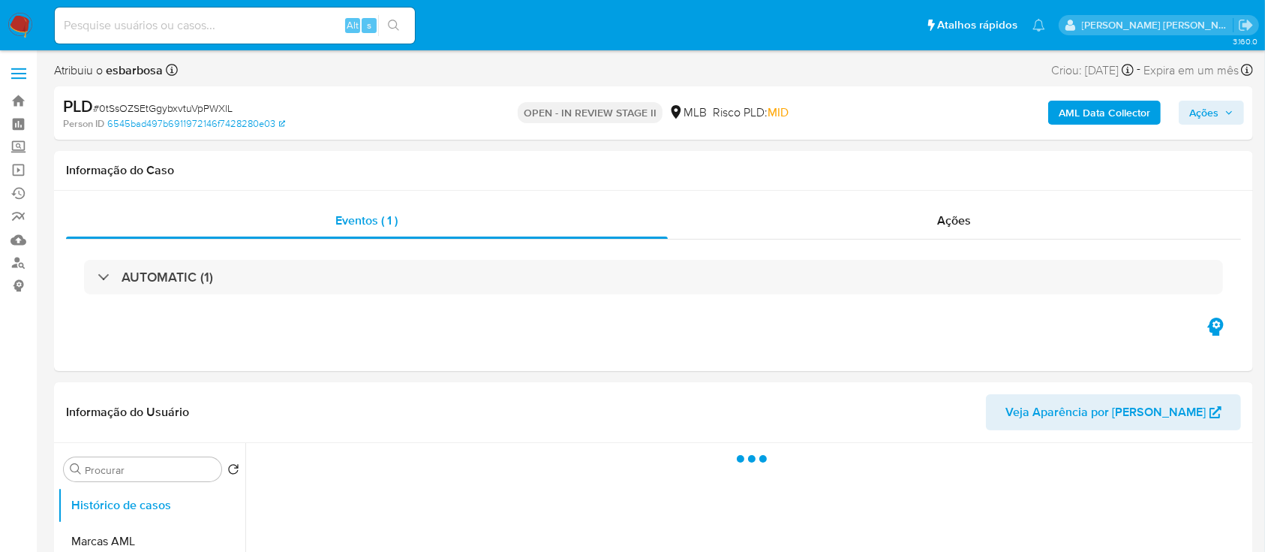
select select "10"
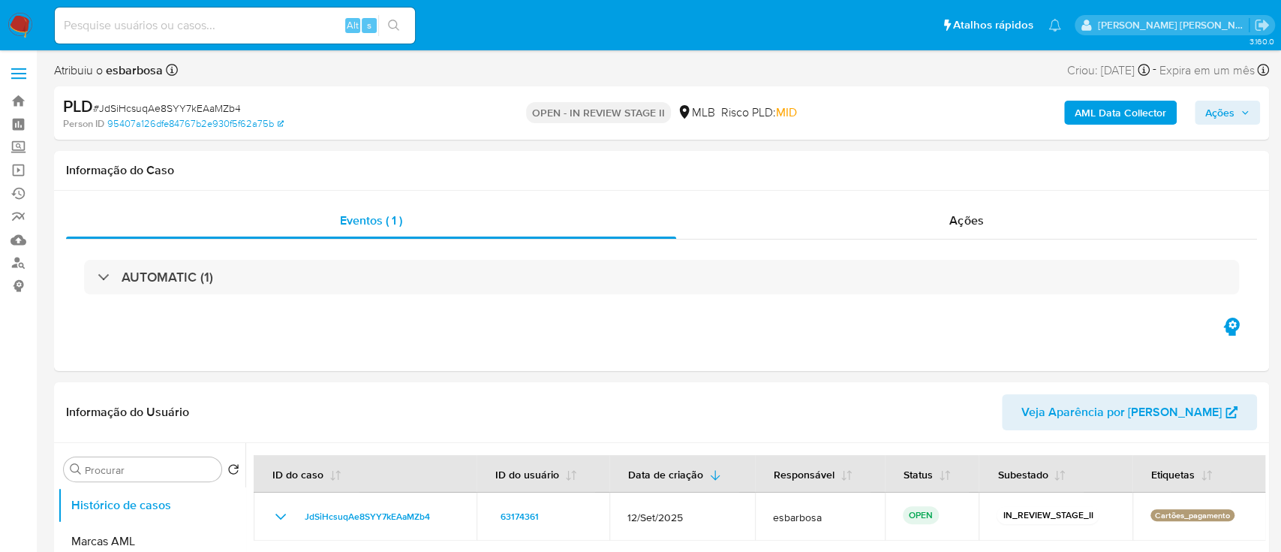
select select "10"
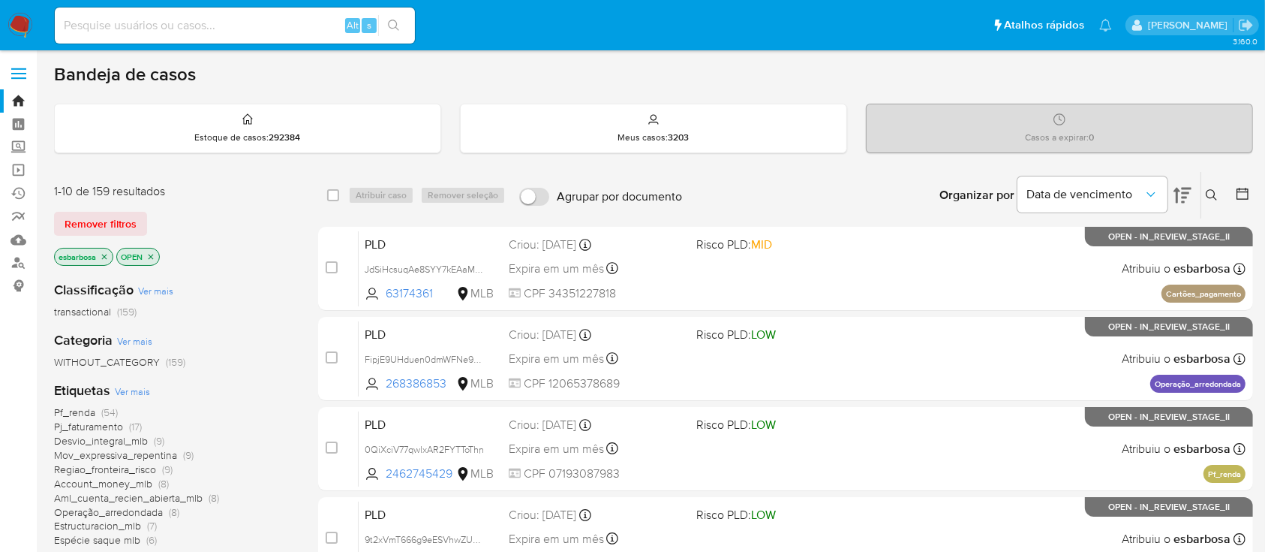
click at [26, 26] on img at bounding box center [21, 26] width 26 height 26
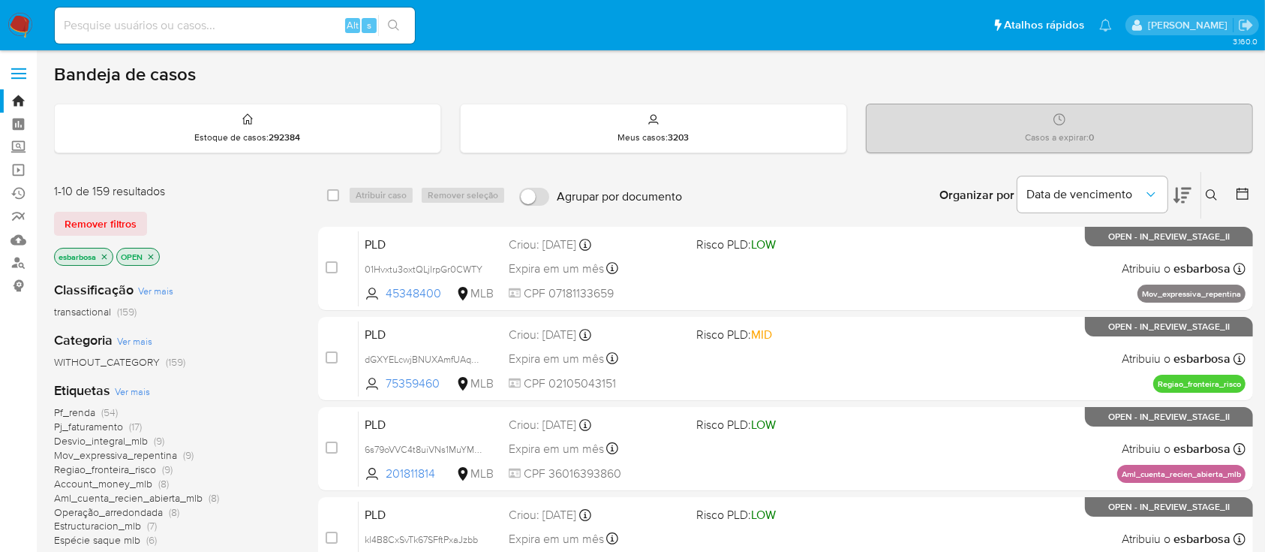
click at [198, 26] on input at bounding box center [235, 26] width 360 height 20
paste input "210554134"
type input "210554134"
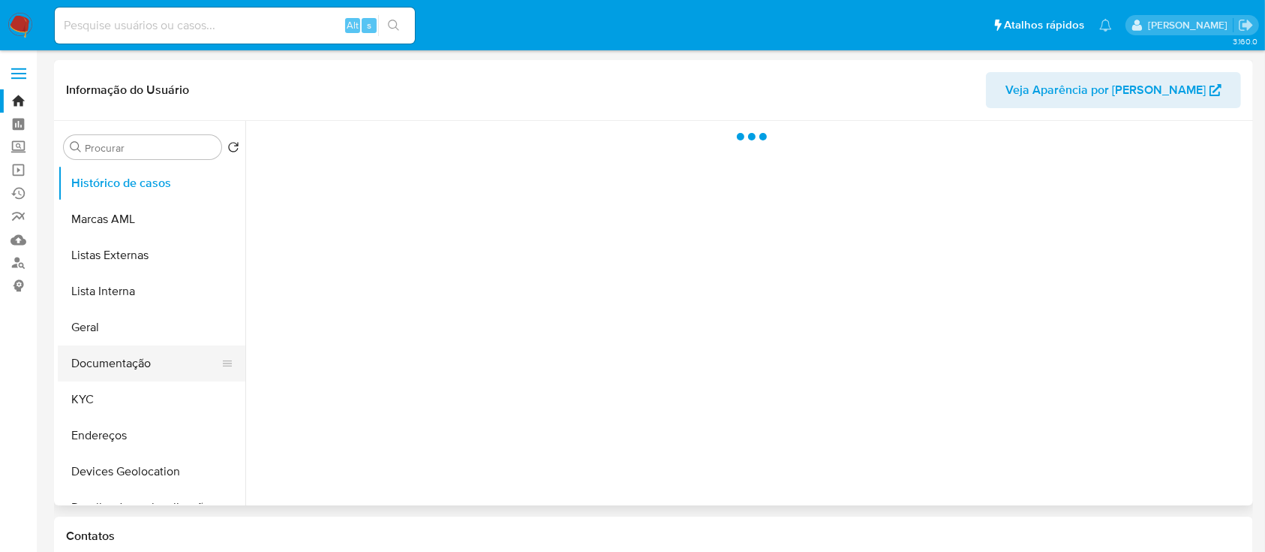
select select "10"
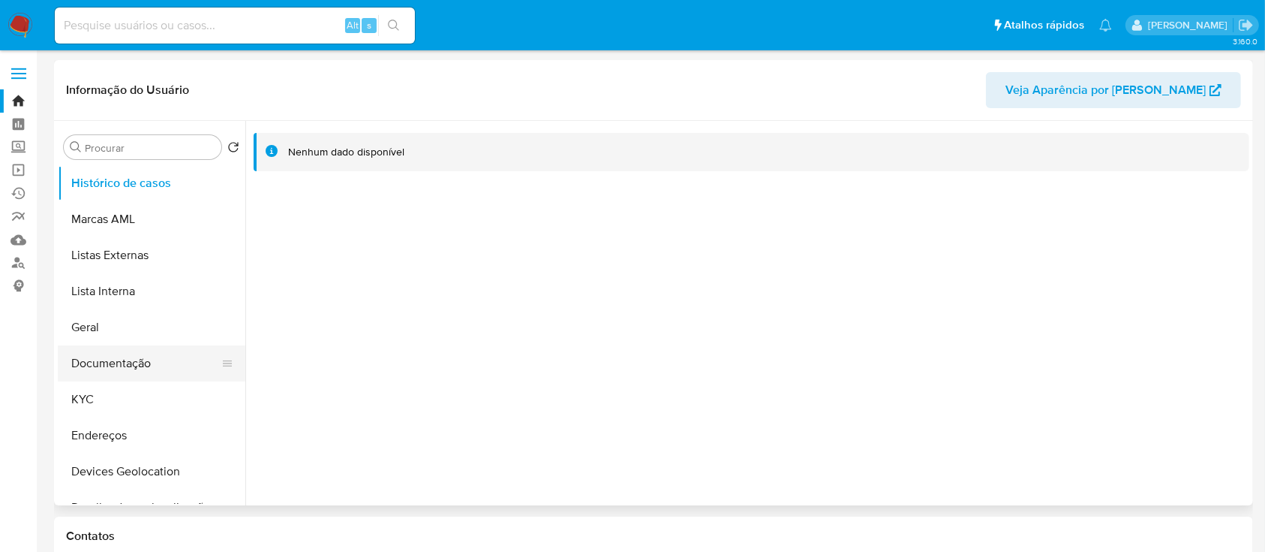
click at [125, 359] on button "Documentação" at bounding box center [146, 363] width 176 height 36
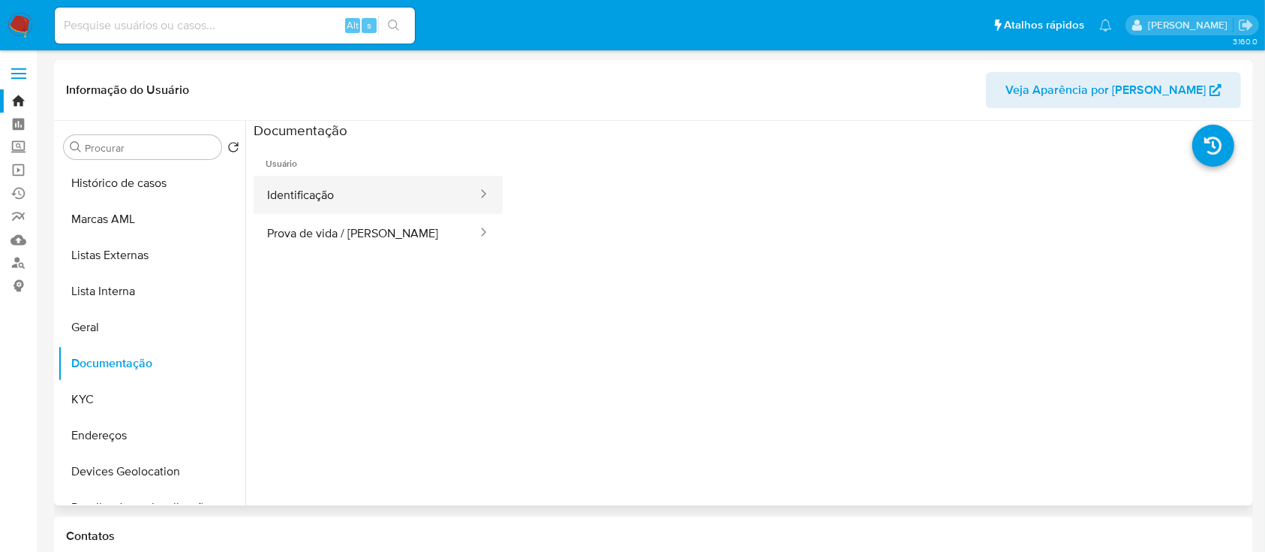
click at [333, 183] on button "Identificação" at bounding box center [366, 195] width 225 height 38
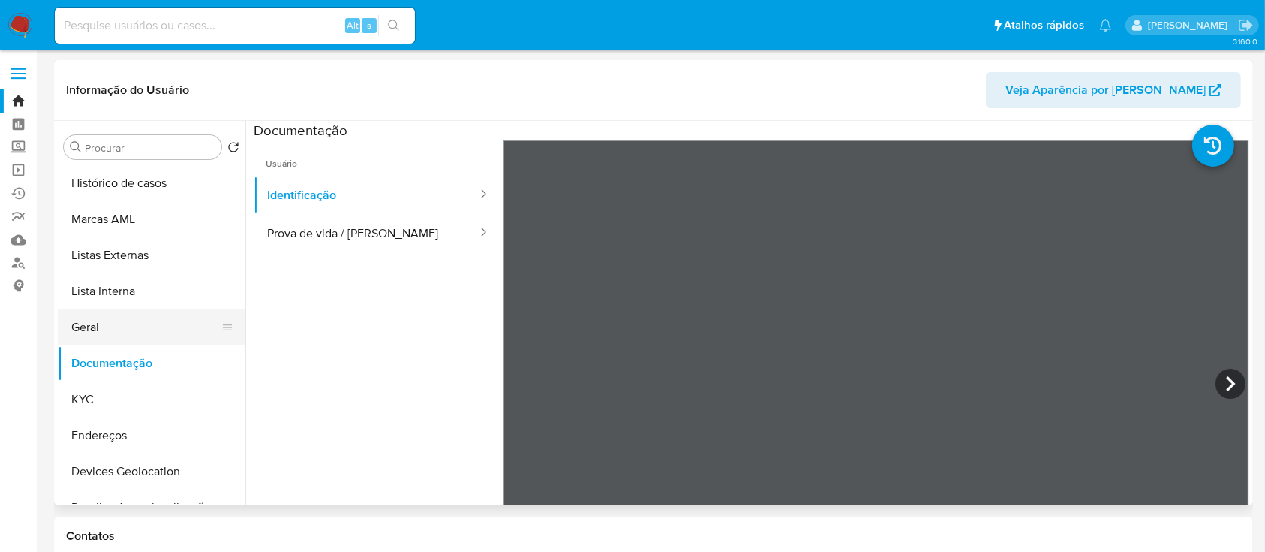
click at [114, 336] on button "Geral" at bounding box center [146, 327] width 176 height 36
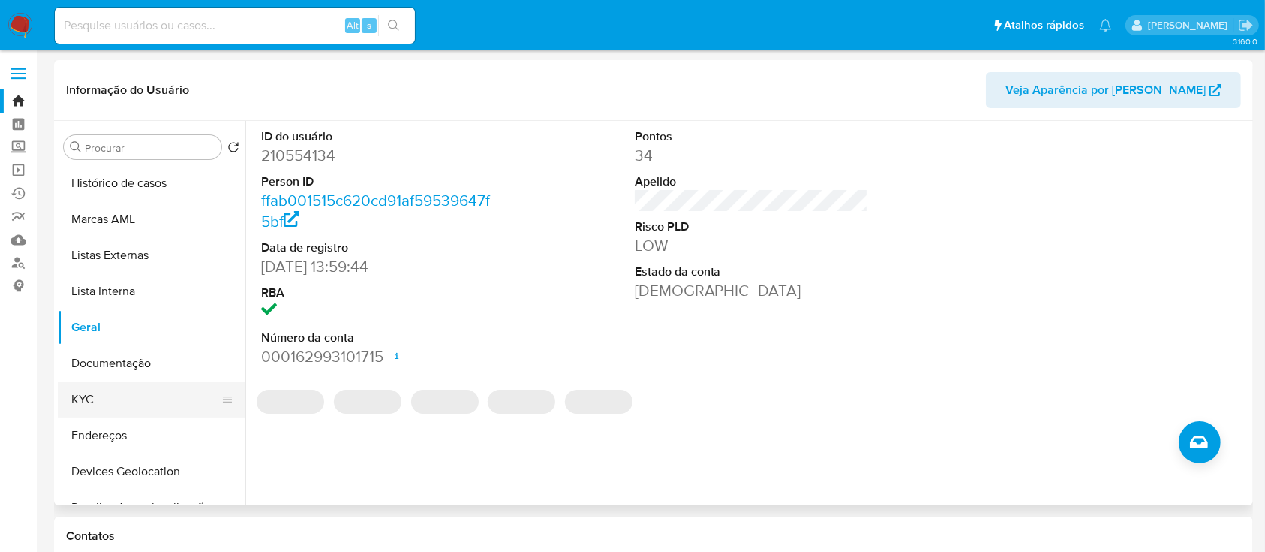
click at [106, 404] on button "KYC" at bounding box center [146, 399] width 176 height 36
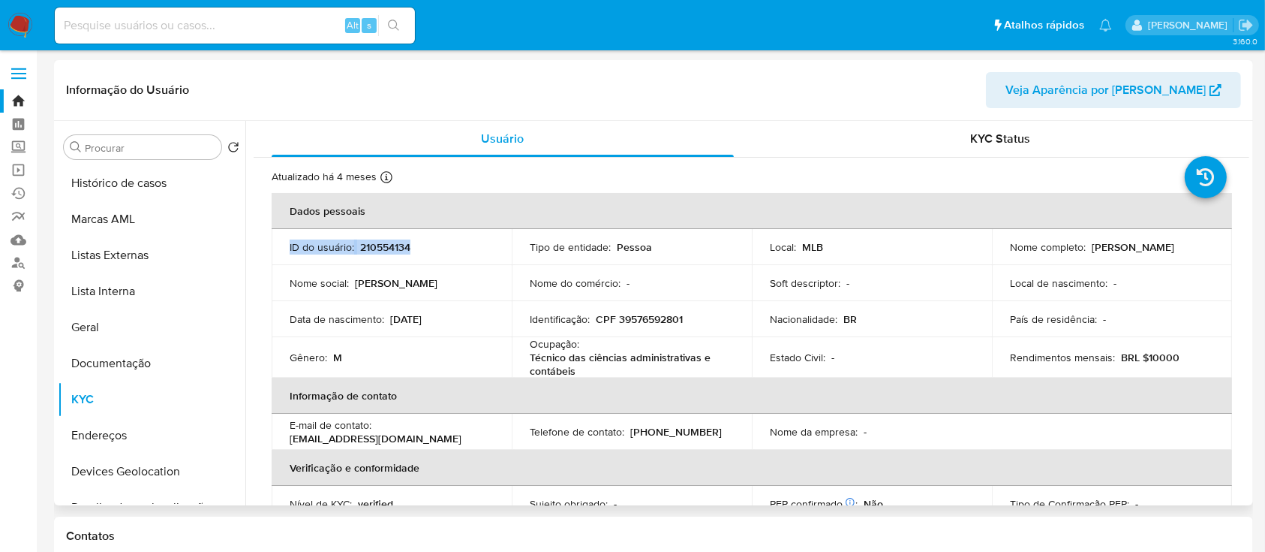
drag, startPoint x: 425, startPoint y: 246, endPoint x: 288, endPoint y: 246, distance: 137.3
click at [288, 246] on td "ID do usuário : 210554134" at bounding box center [392, 247] width 240 height 36
copy div "ID do usuário : 210554134"
click at [141, 355] on button "Documentação" at bounding box center [146, 363] width 176 height 36
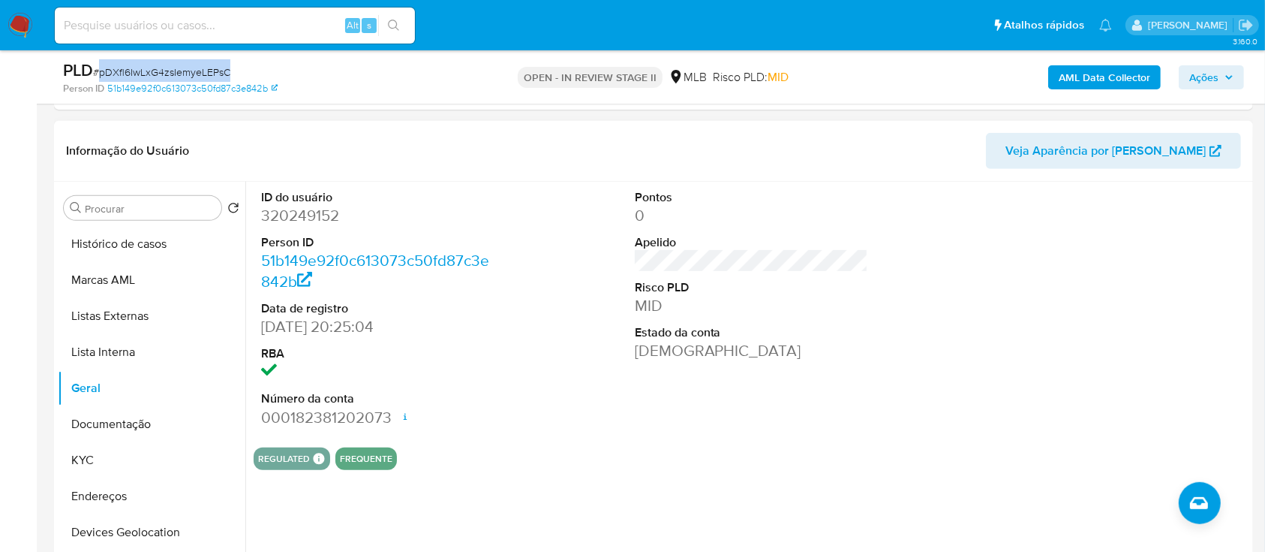
scroll to position [100, 0]
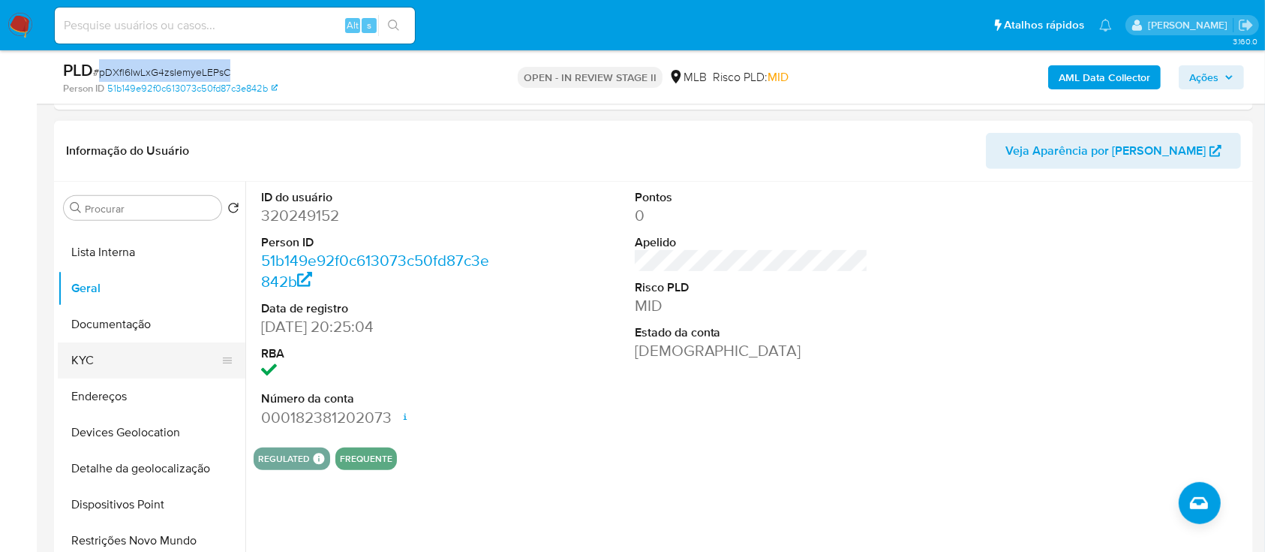
click at [134, 357] on button "KYC" at bounding box center [146, 360] width 176 height 36
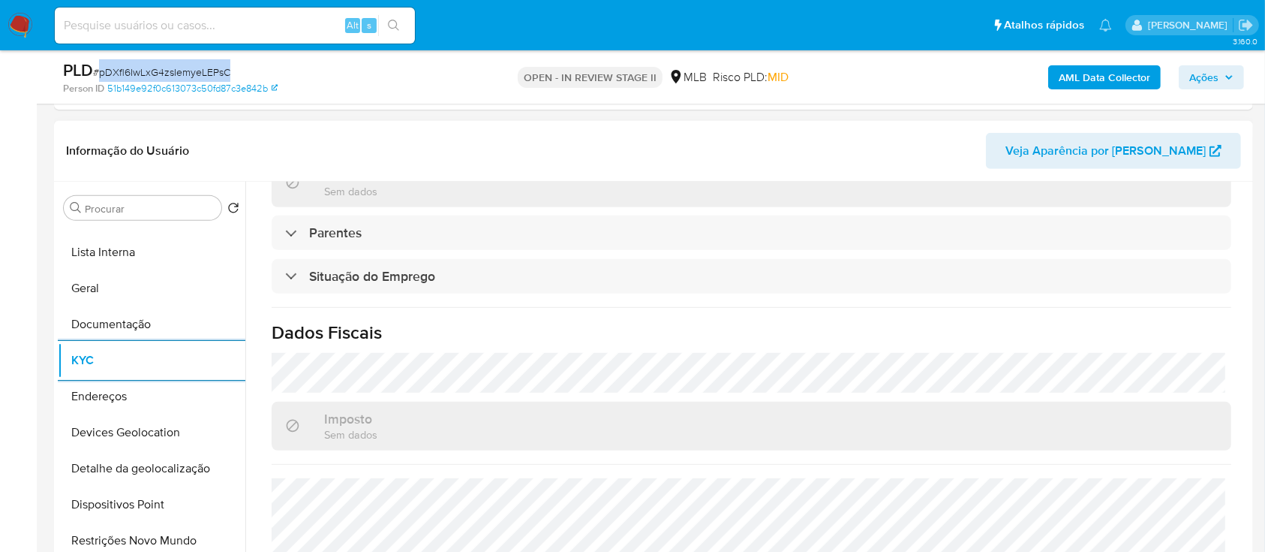
scroll to position [656, 0]
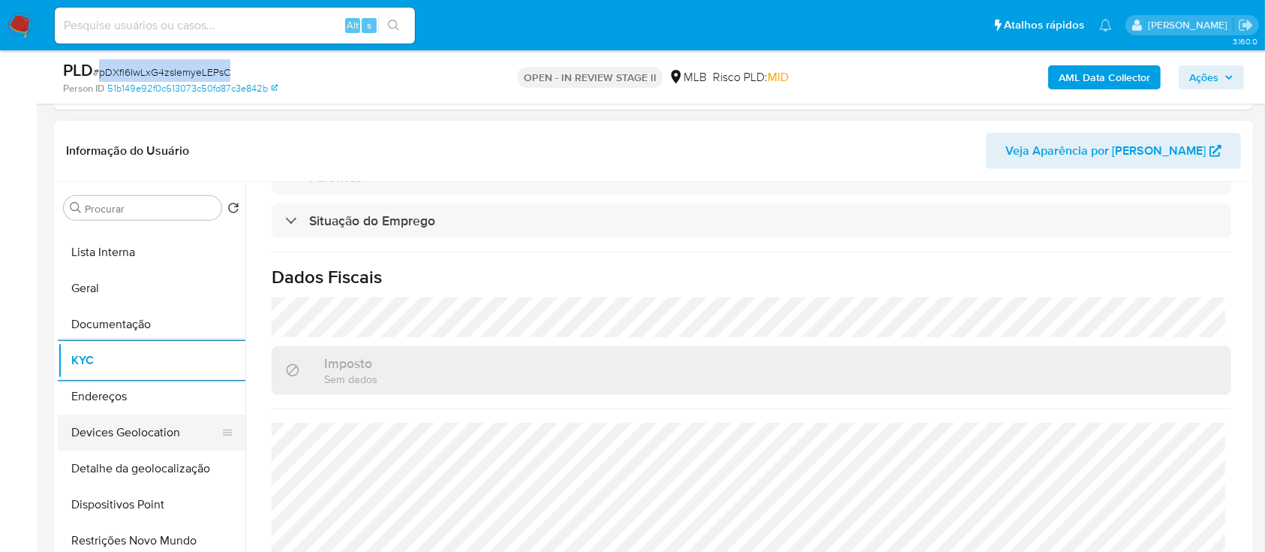
click at [146, 426] on button "Devices Geolocation" at bounding box center [146, 432] width 176 height 36
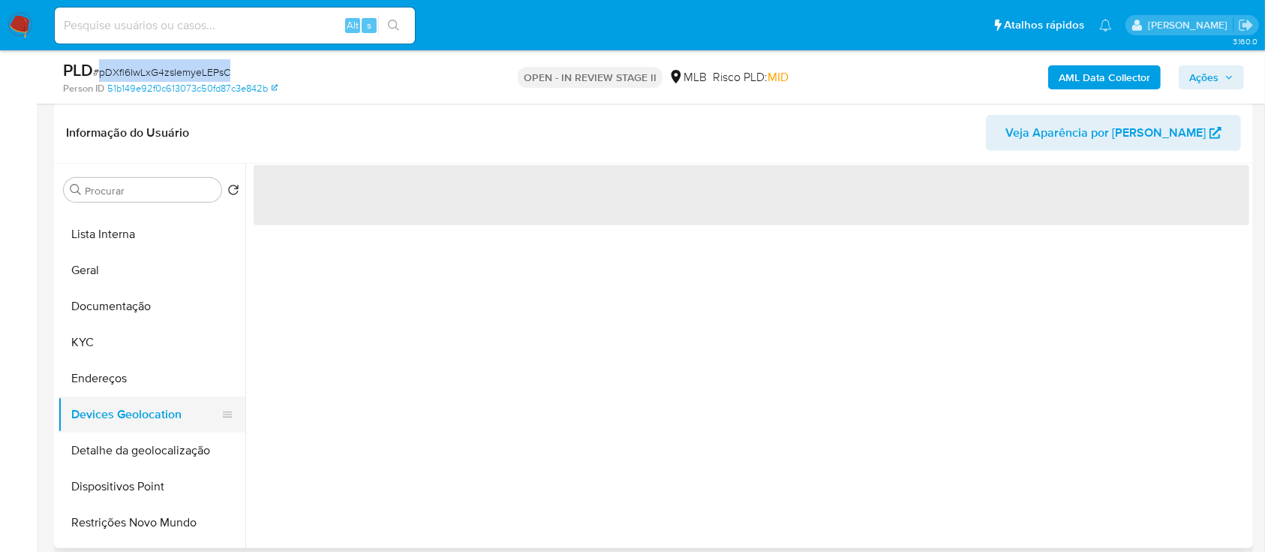
scroll to position [0, 0]
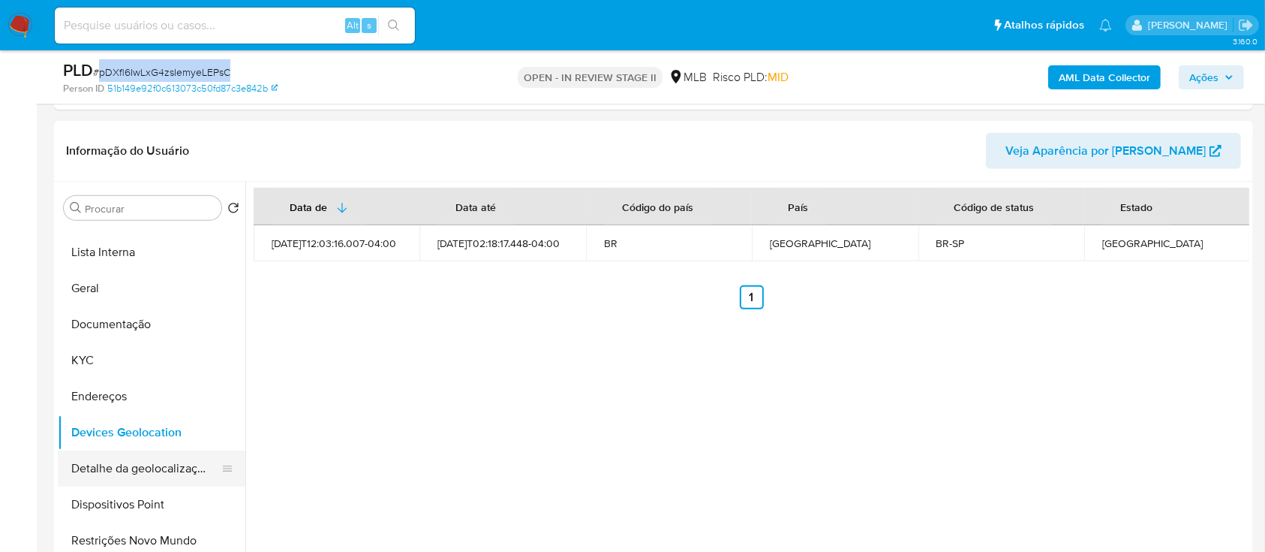
click at [164, 461] on button "Detalhe da geolocalização" at bounding box center [146, 468] width 176 height 36
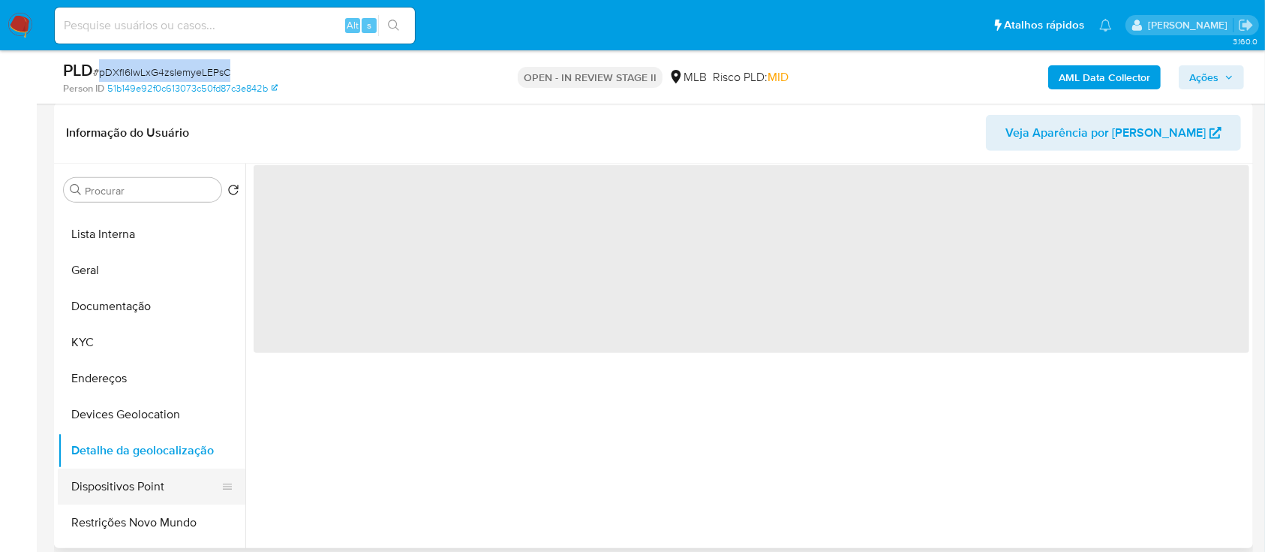
click at [131, 492] on button "Dispositivos Point" at bounding box center [146, 486] width 176 height 36
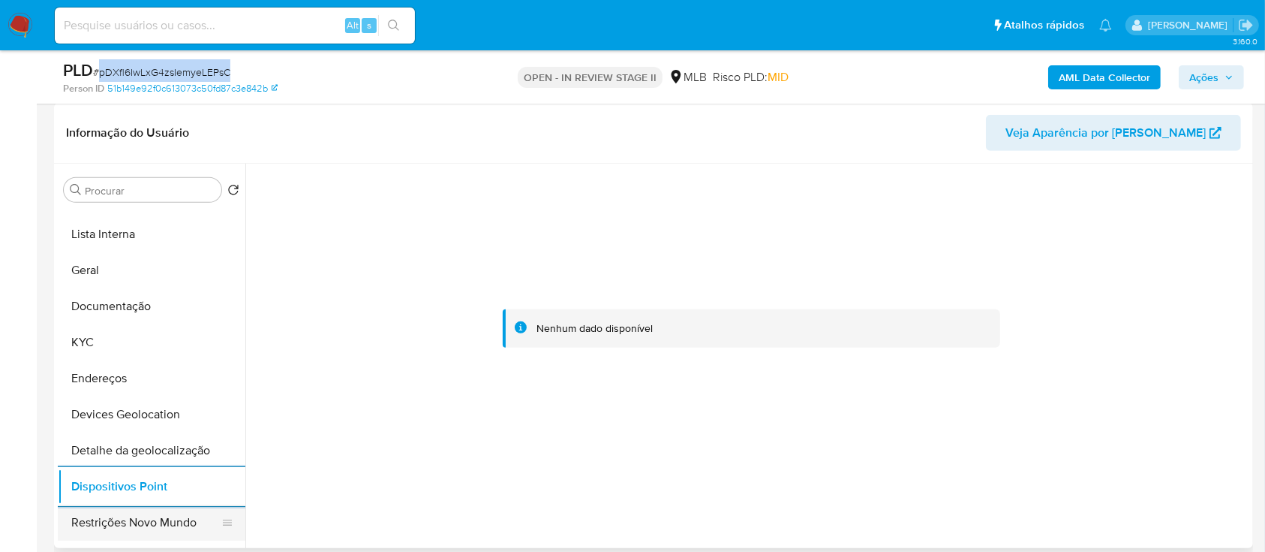
click at [160, 526] on button "Restrições Novo Mundo" at bounding box center [146, 522] width 176 height 36
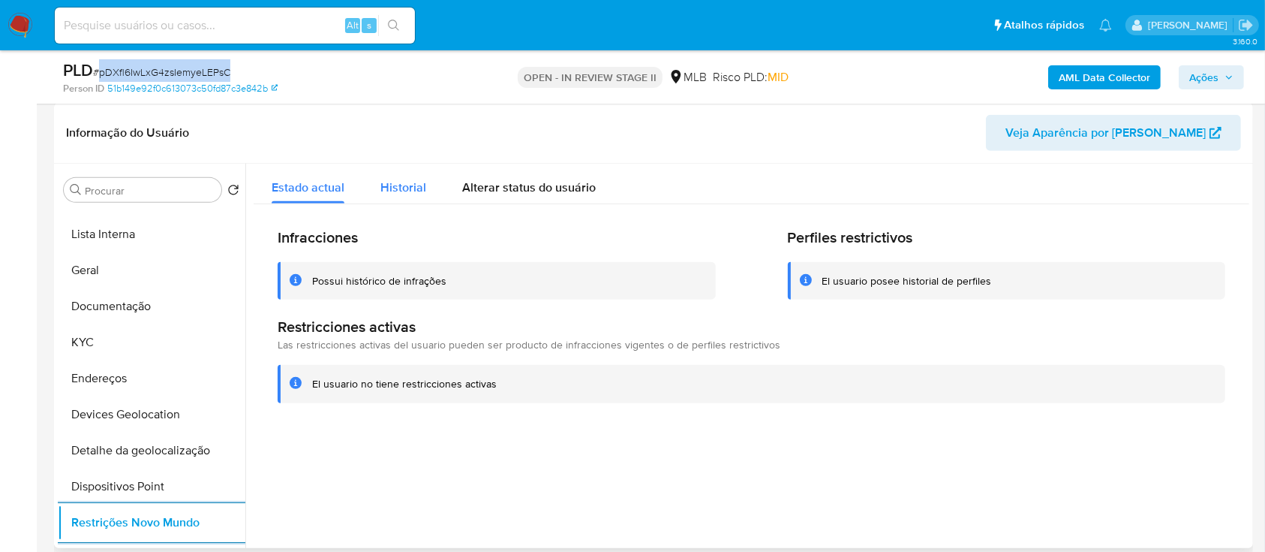
click at [426, 185] on button "Historial" at bounding box center [403, 184] width 82 height 40
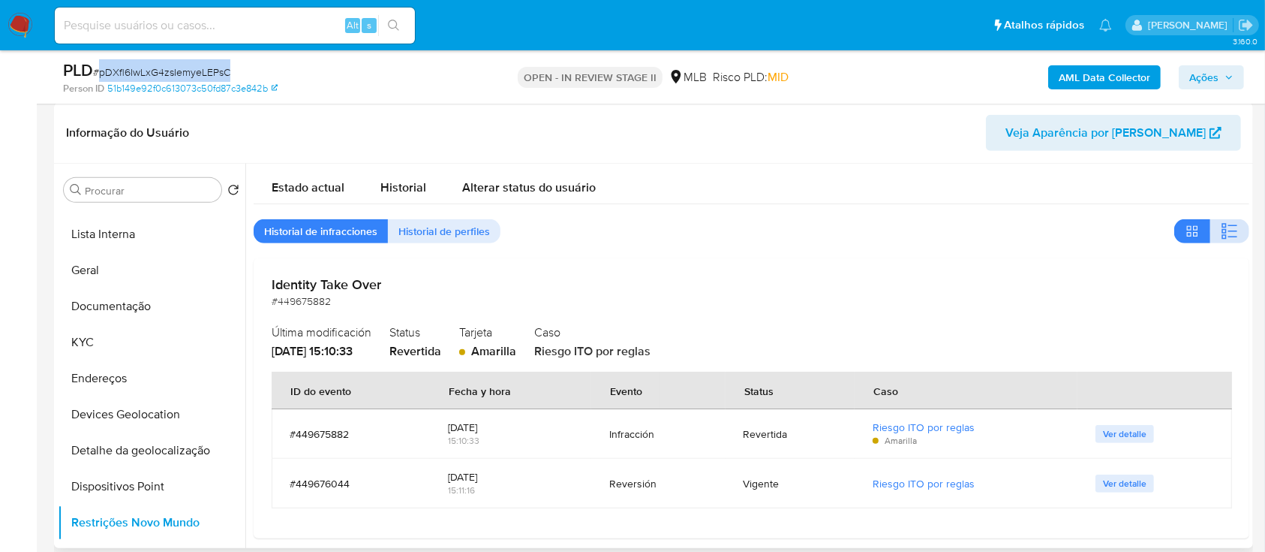
click at [1222, 225] on icon "button" at bounding box center [1230, 231] width 18 height 18
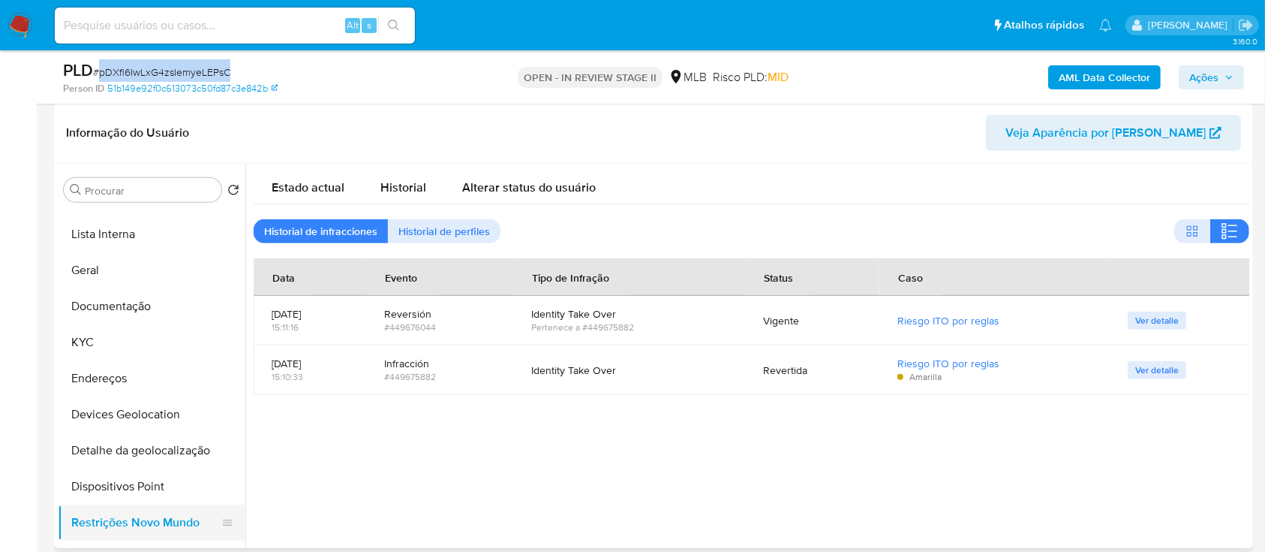
click at [110, 522] on button "Restrições Novo Mundo" at bounding box center [146, 522] width 176 height 36
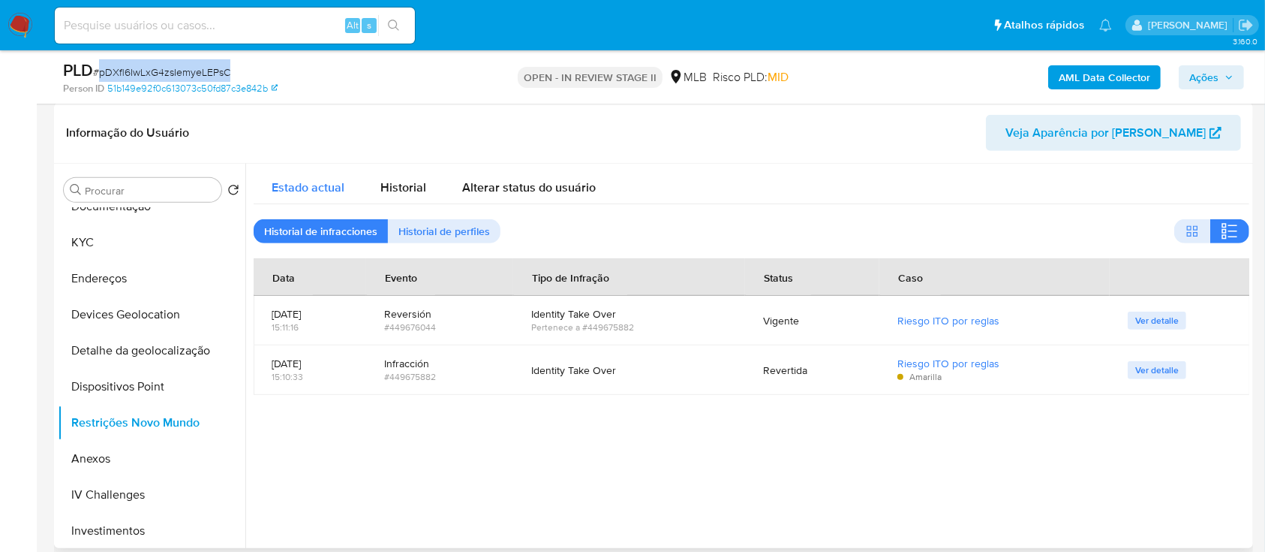
click at [293, 181] on span "Estado actual" at bounding box center [308, 187] width 73 height 17
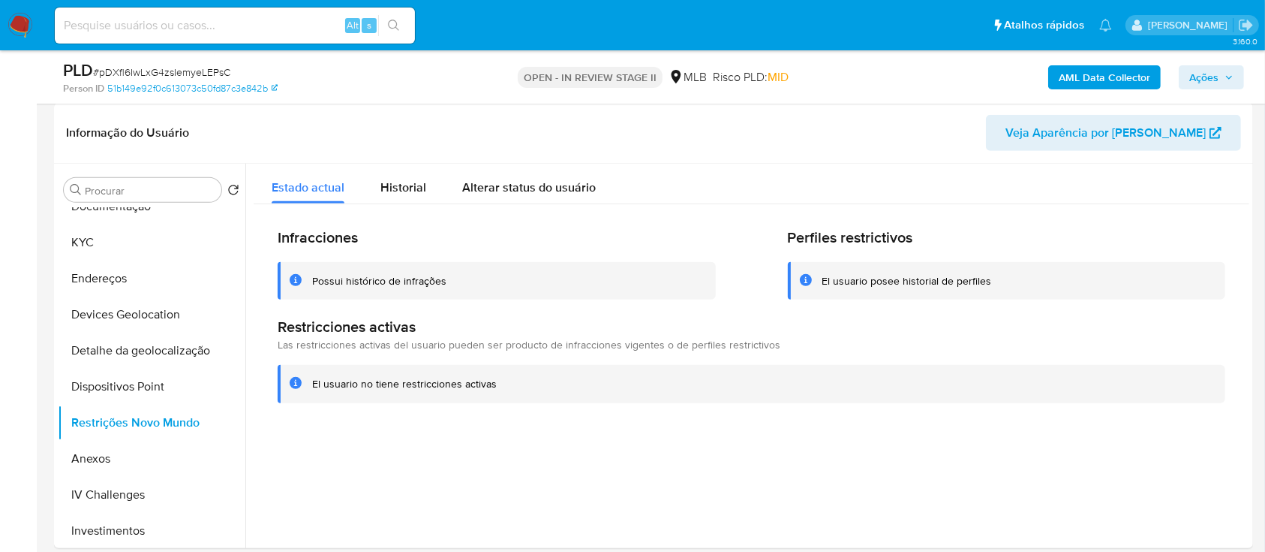
click at [373, 283] on div "Possui histórico de infrações" at bounding box center [379, 281] width 134 height 14
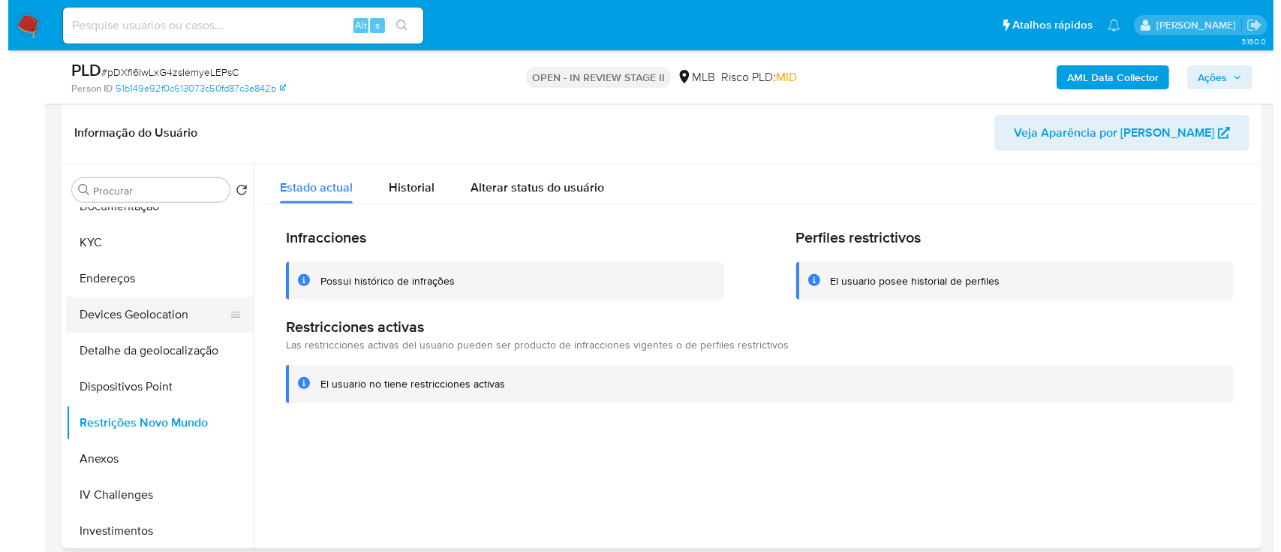
scroll to position [0, 0]
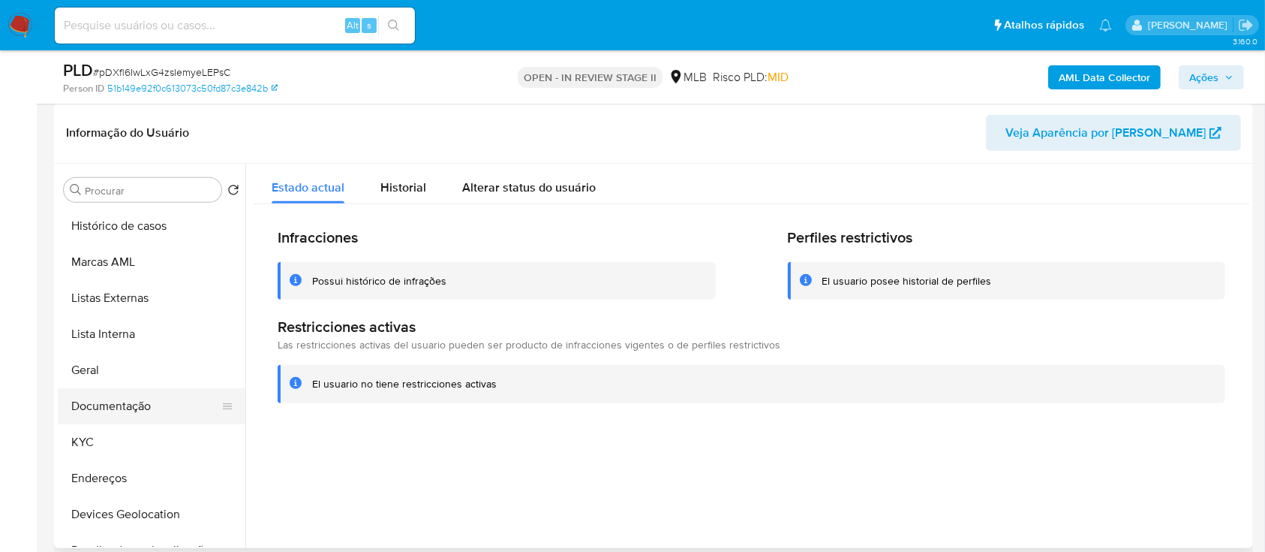
click at [122, 407] on button "Documentação" at bounding box center [146, 406] width 176 height 36
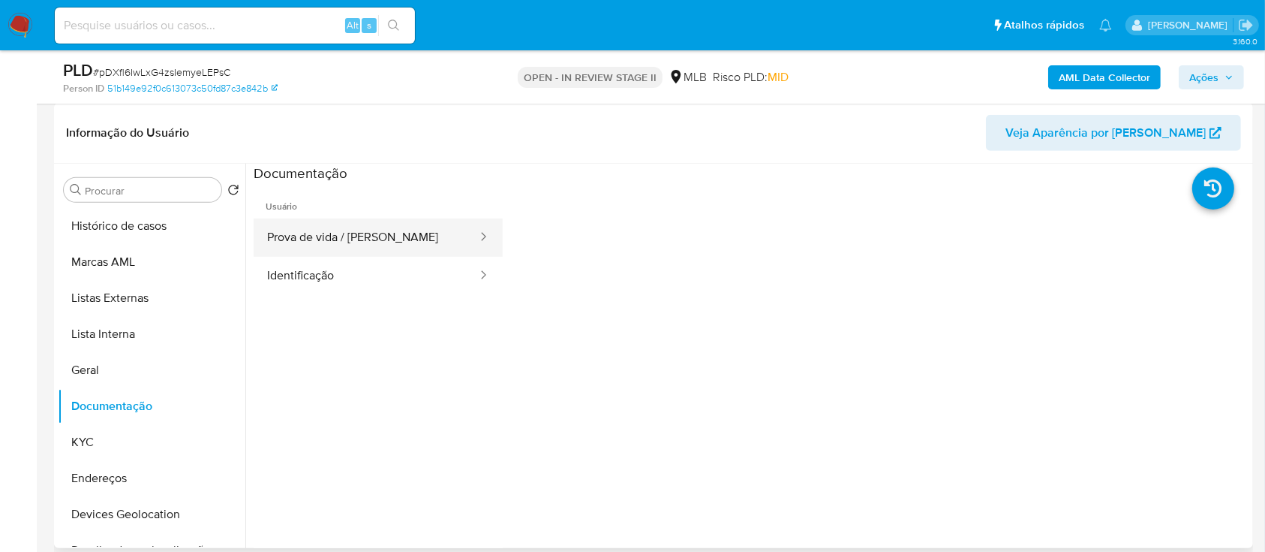
click at [332, 230] on button "Prova de vida / Selfie" at bounding box center [366, 237] width 225 height 38
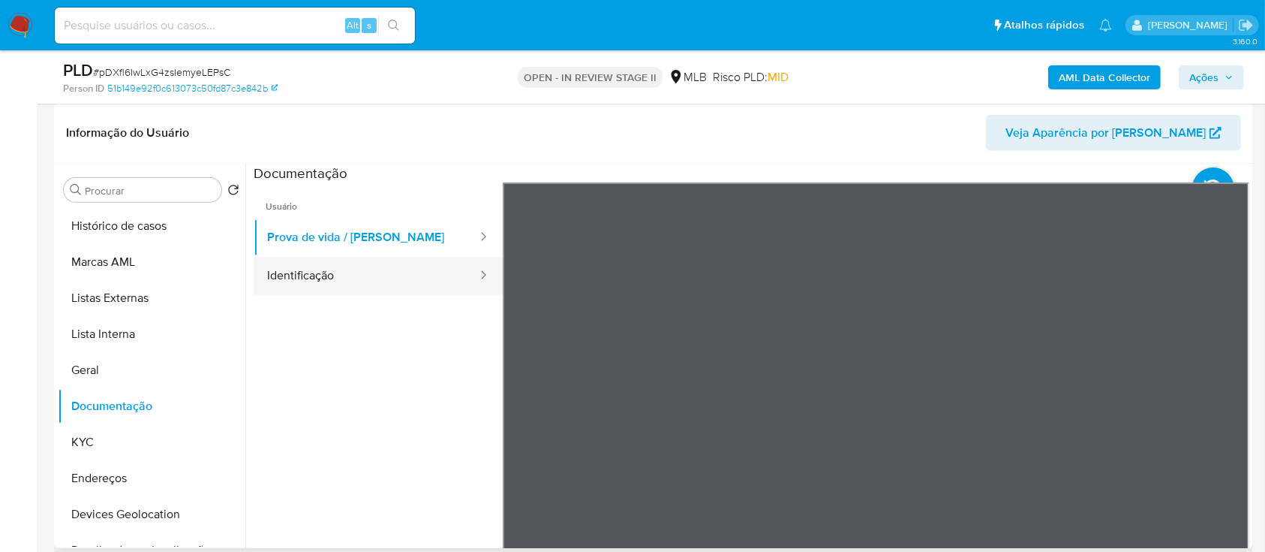
click at [320, 272] on button "Identificação" at bounding box center [366, 276] width 225 height 38
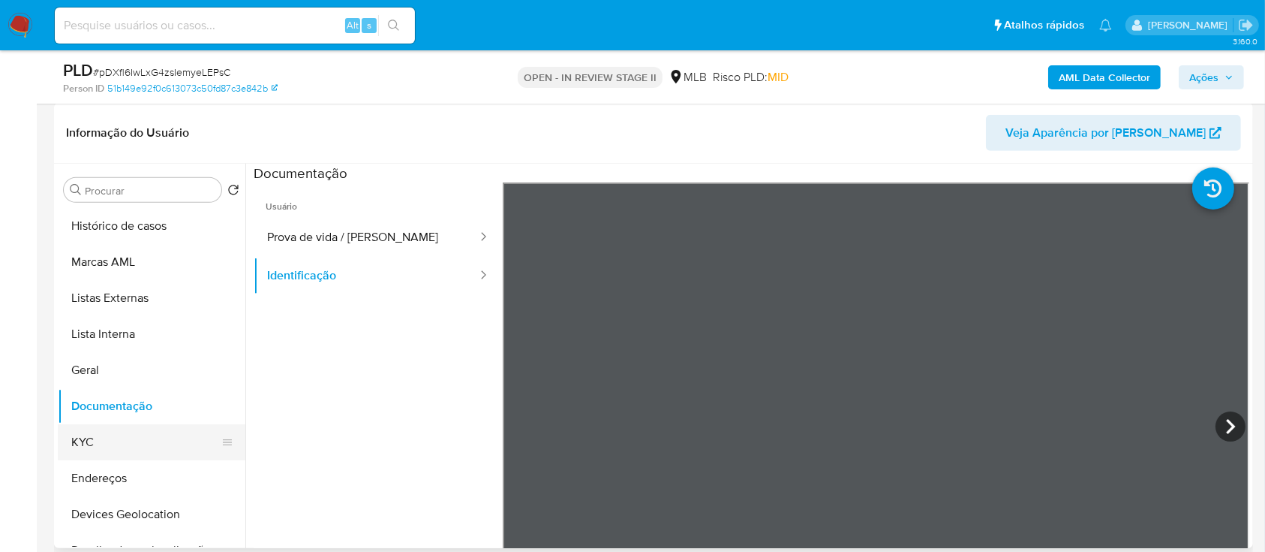
click at [91, 448] on button "KYC" at bounding box center [146, 442] width 176 height 36
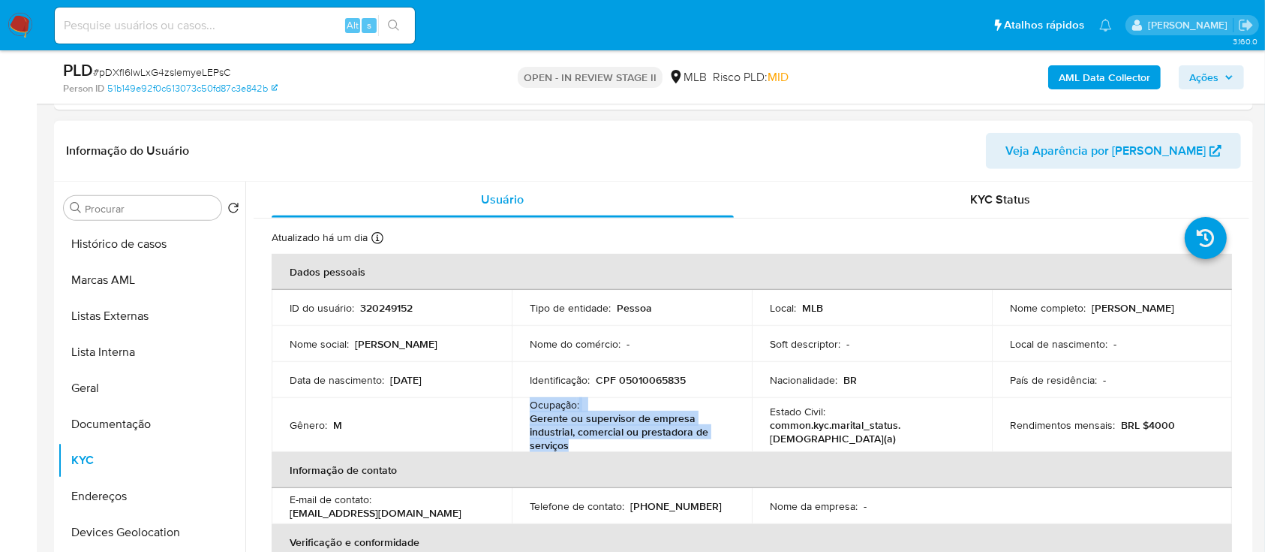
drag, startPoint x: 570, startPoint y: 447, endPoint x: 527, endPoint y: 406, distance: 59.4
click at [527, 406] on td "Ocupação : Gerente ou supervisor de empresa industrial, comercial ou prestadora…" at bounding box center [632, 425] width 240 height 54
copy div "Ocupação : Gerente ou supervisor de empresa industrial, comercial ou prestadora…"
click at [1078, 71] on b "AML Data Collector" at bounding box center [1105, 77] width 92 height 24
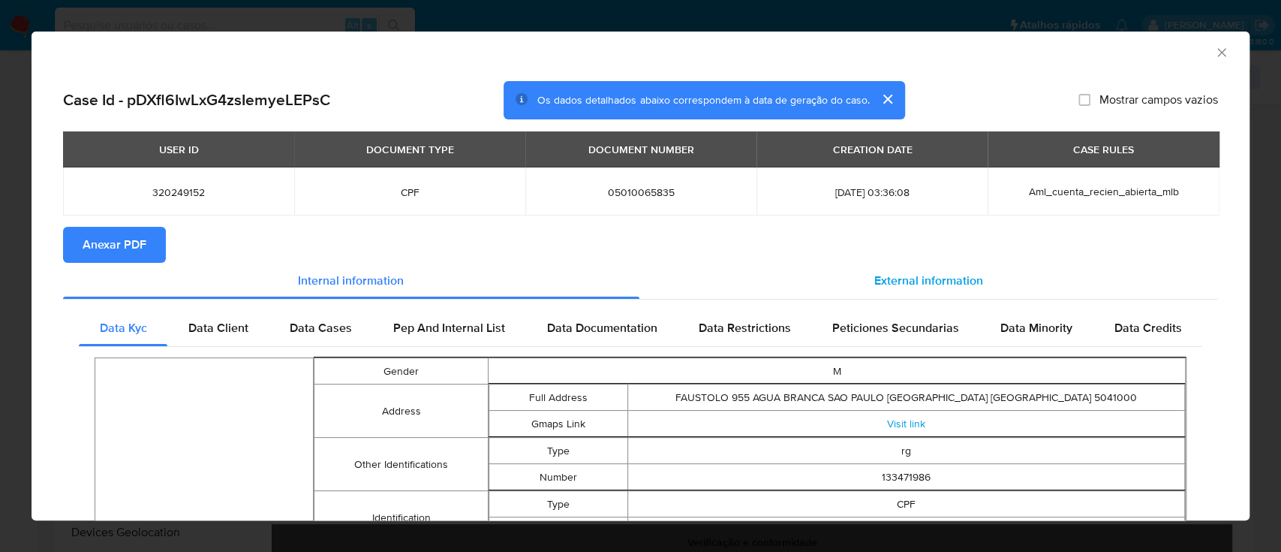
click at [907, 280] on span "External information" at bounding box center [928, 280] width 109 height 17
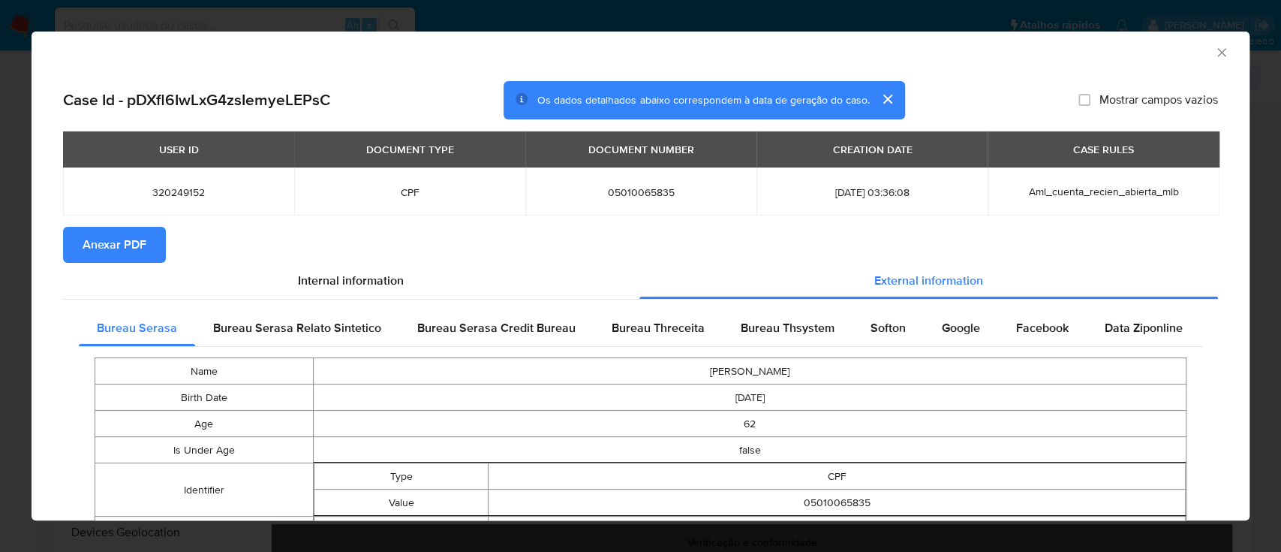
click at [107, 247] on span "Anexar PDF" at bounding box center [115, 244] width 64 height 33
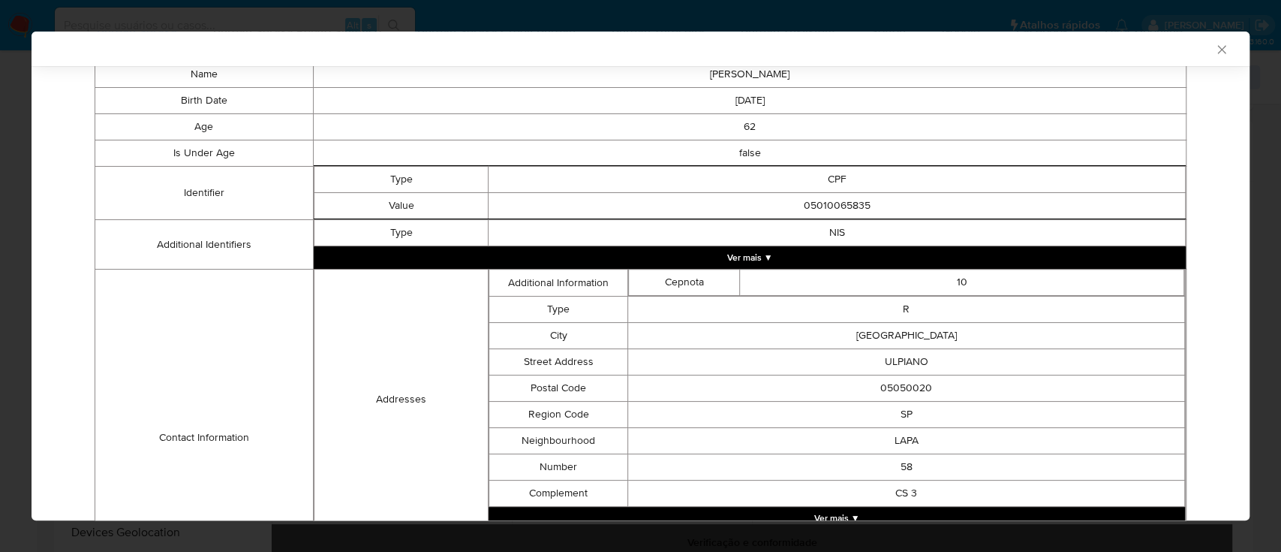
scroll to position [513, 0]
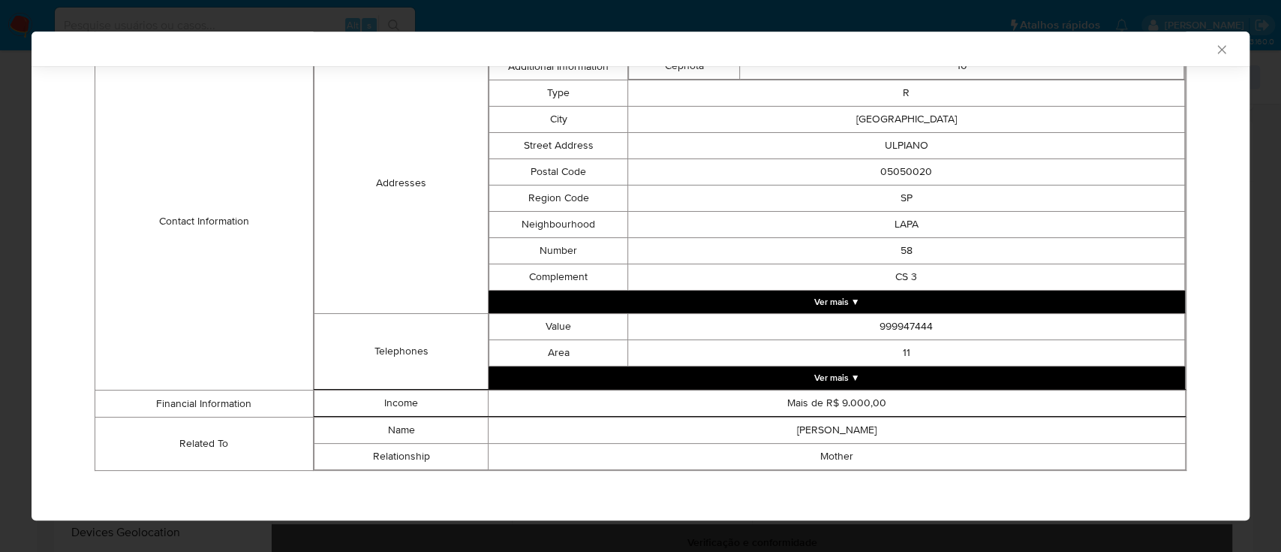
click at [840, 374] on button "Ver mais ▼" at bounding box center [837, 377] width 696 height 23
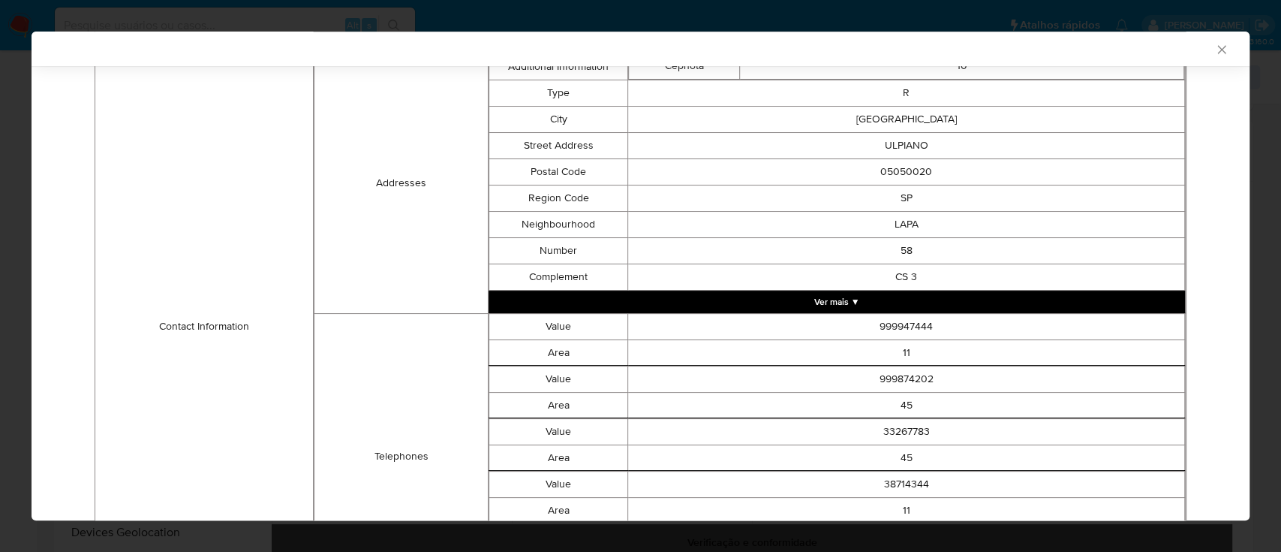
click at [833, 303] on button "Ver mais ▼" at bounding box center [837, 301] width 696 height 23
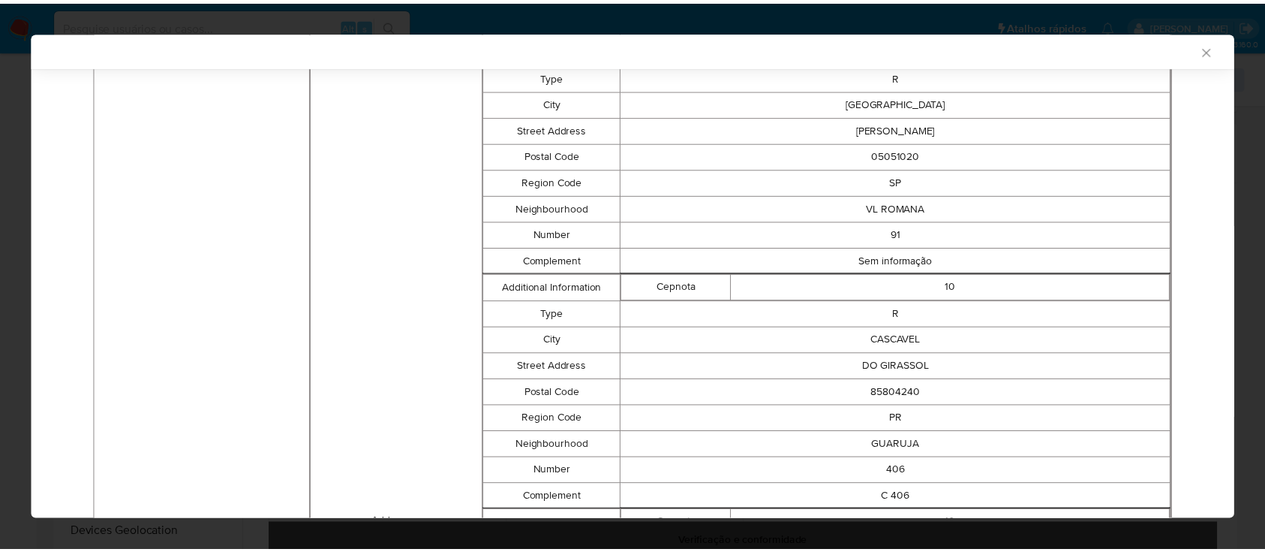
scroll to position [0, 0]
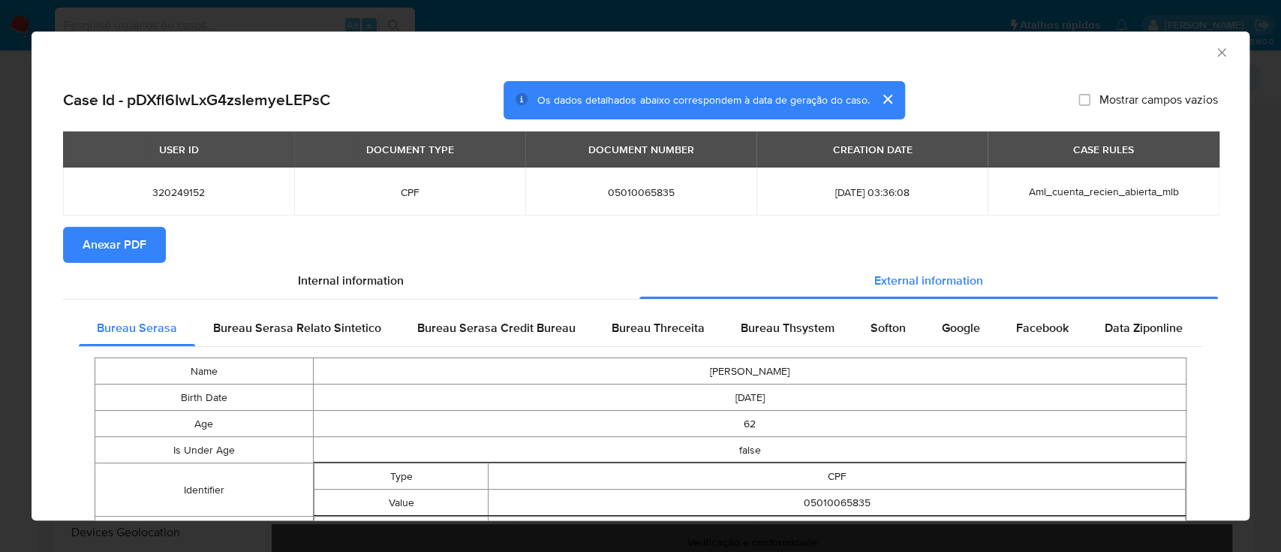
click at [1214, 50] on icon "Fechar a janela" at bounding box center [1221, 52] width 15 height 15
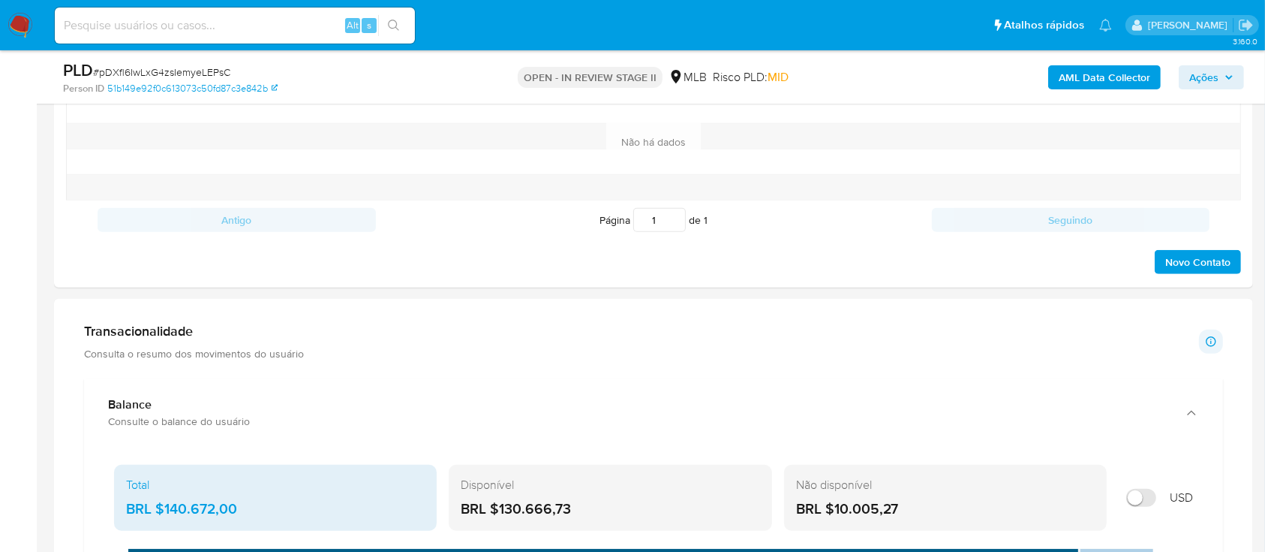
scroll to position [1400, 0]
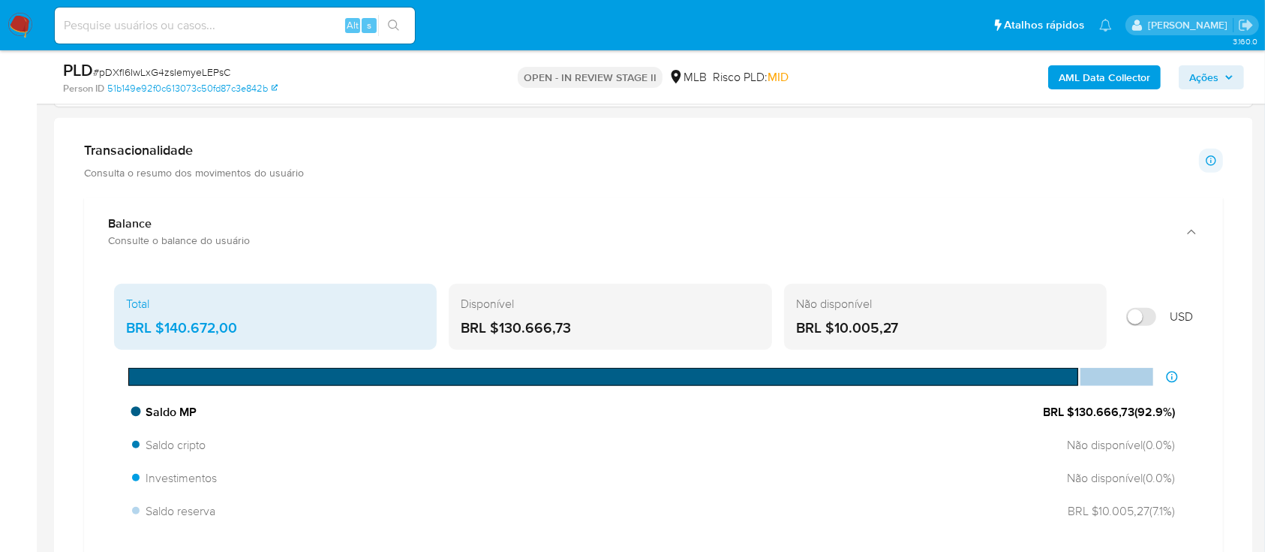
drag, startPoint x: 1135, startPoint y: 408, endPoint x: 1067, endPoint y: 411, distance: 67.6
click at [1067, 411] on span "BRL $130.666,73 ( 92.9 %)" at bounding box center [1109, 412] width 132 height 17
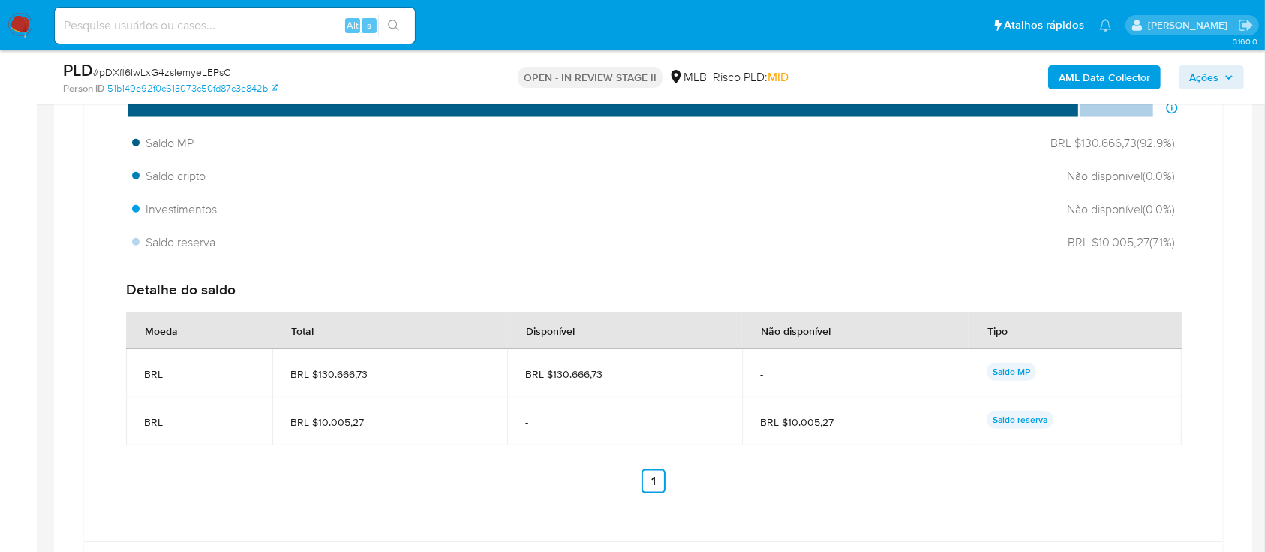
scroll to position [1700, 0]
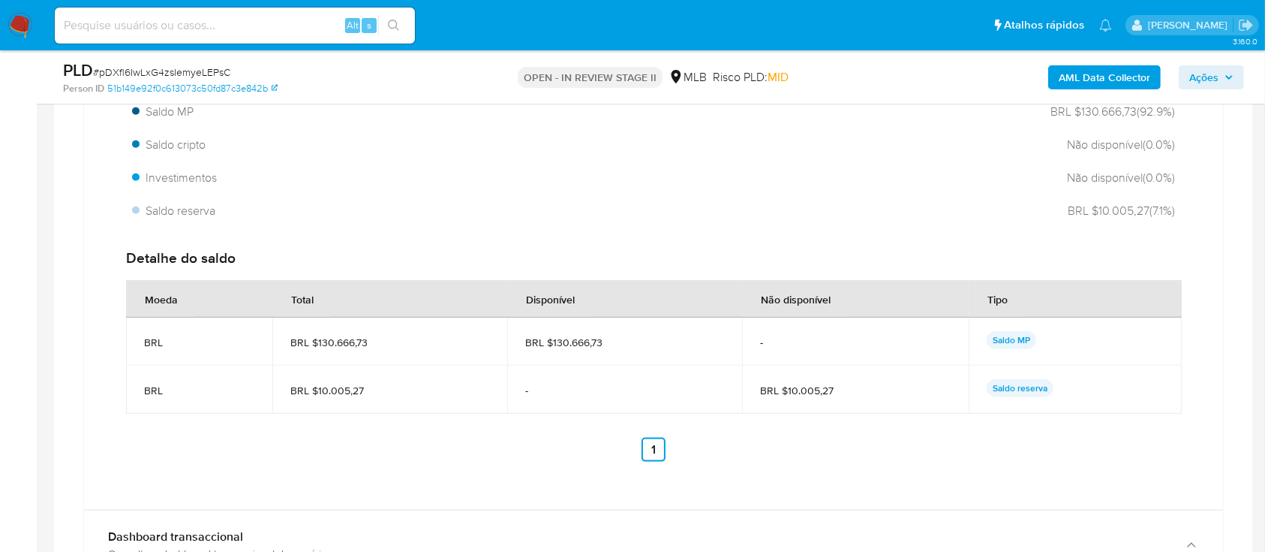
drag, startPoint x: 587, startPoint y: 342, endPoint x: 547, endPoint y: 342, distance: 39.8
click at [547, 342] on span "BRL $130.666,73" at bounding box center [624, 342] width 199 height 14
drag, startPoint x: 839, startPoint y: 387, endPoint x: 788, endPoint y: 386, distance: 51.0
click at [788, 386] on span "BRL $10.005,27" at bounding box center [855, 390] width 191 height 14
drag, startPoint x: 1198, startPoint y: 74, endPoint x: 1118, endPoint y: 87, distance: 80.6
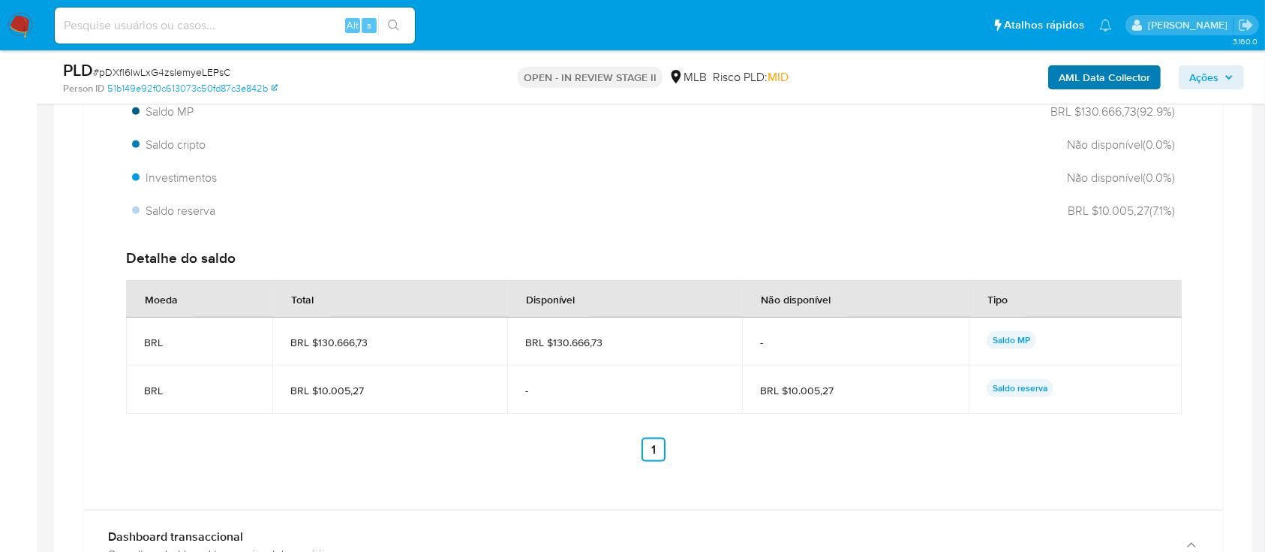
click at [1198, 75] on span "Ações" at bounding box center [1203, 77] width 29 height 24
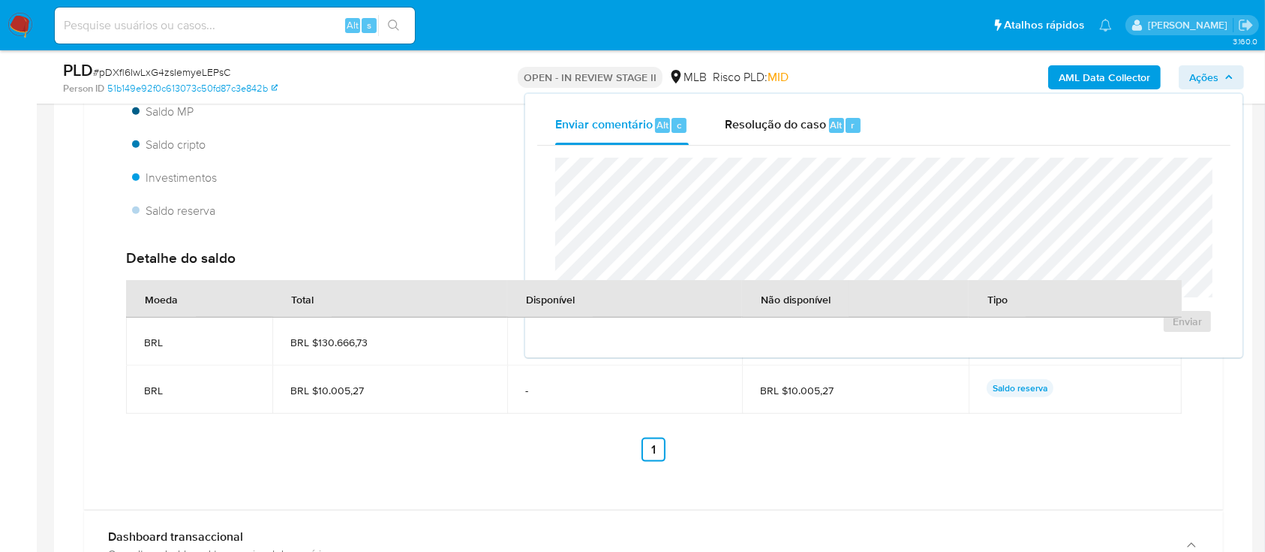
drag, startPoint x: 776, startPoint y: 121, endPoint x: 783, endPoint y: 149, distance: 29.3
click at [779, 128] on span "Resolução do caso" at bounding box center [775, 124] width 101 height 17
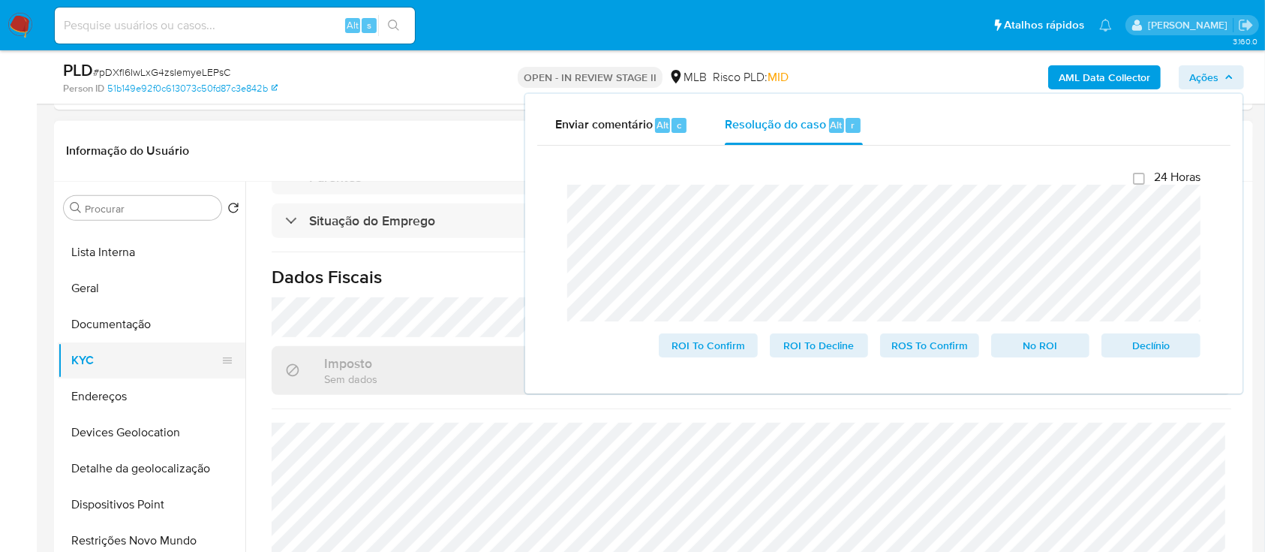
scroll to position [200, 0]
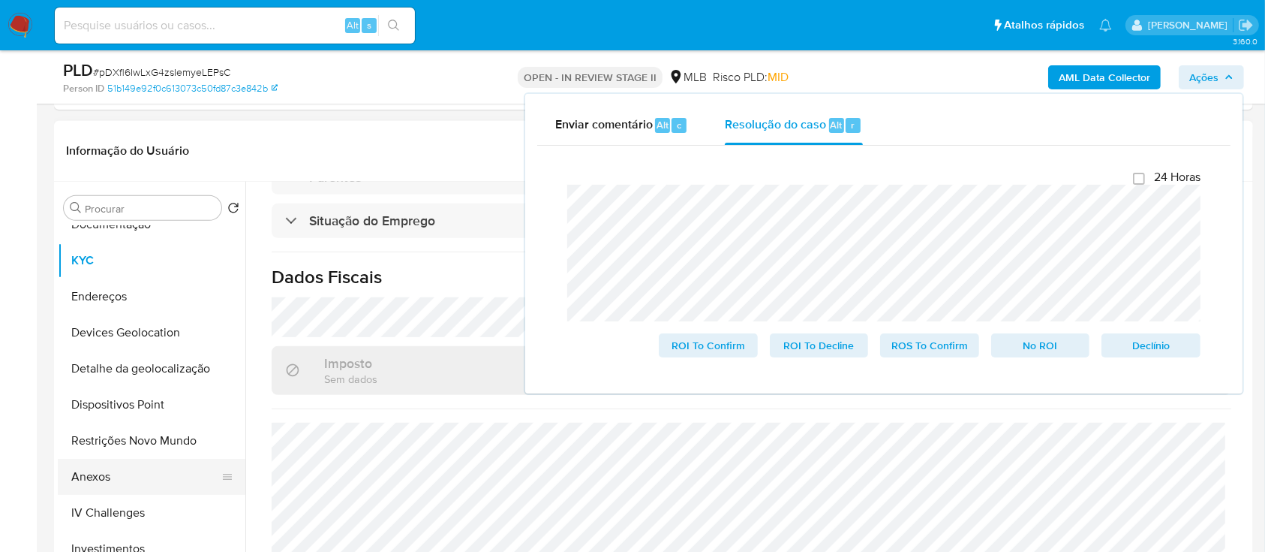
click at [104, 471] on button "Anexos" at bounding box center [146, 477] width 176 height 36
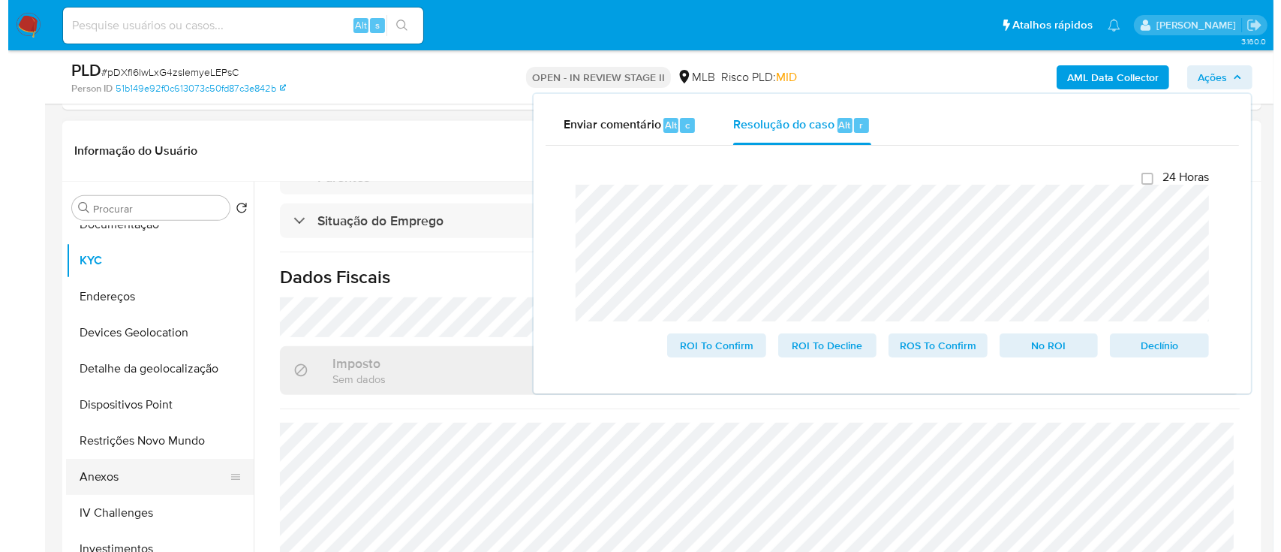
scroll to position [0, 0]
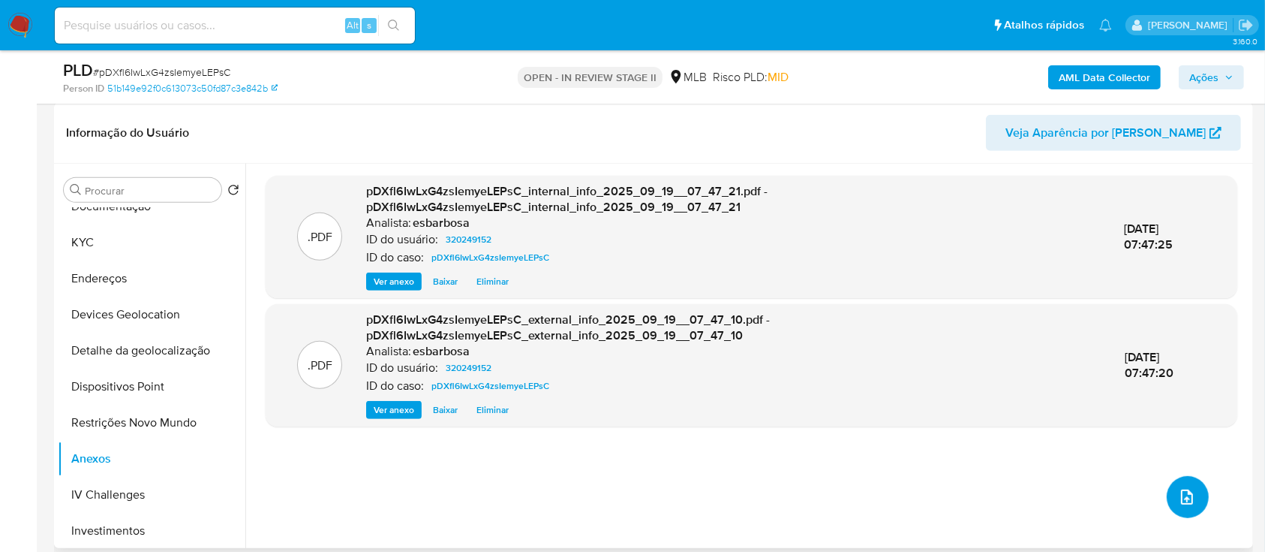
click at [1178, 496] on icon "upload-file" at bounding box center [1187, 497] width 18 height 18
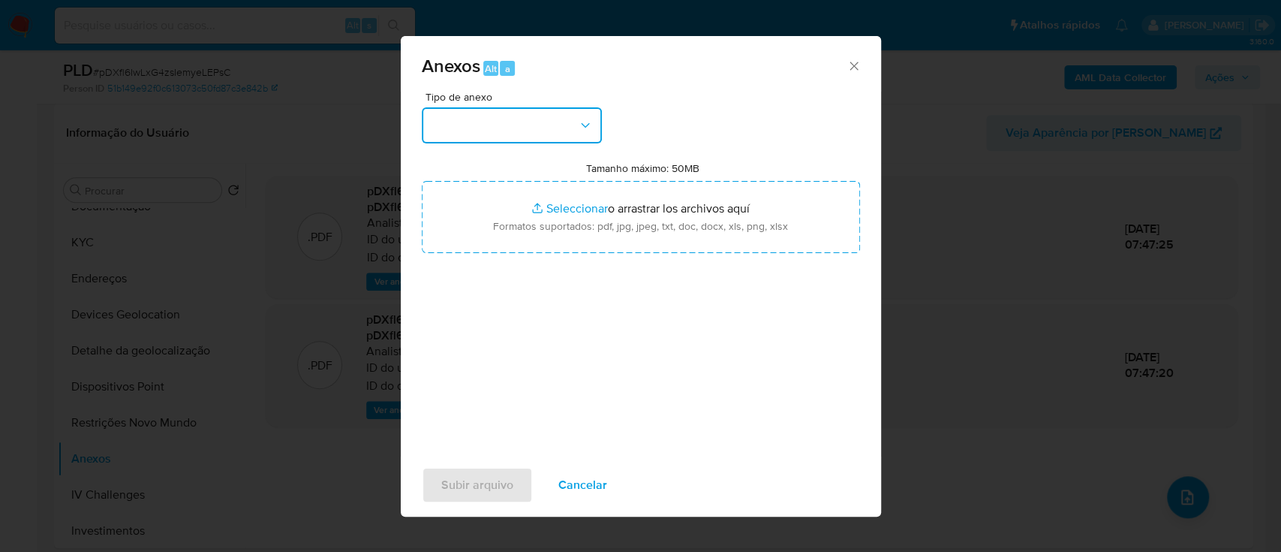
click at [562, 136] on button "button" at bounding box center [512, 125] width 180 height 36
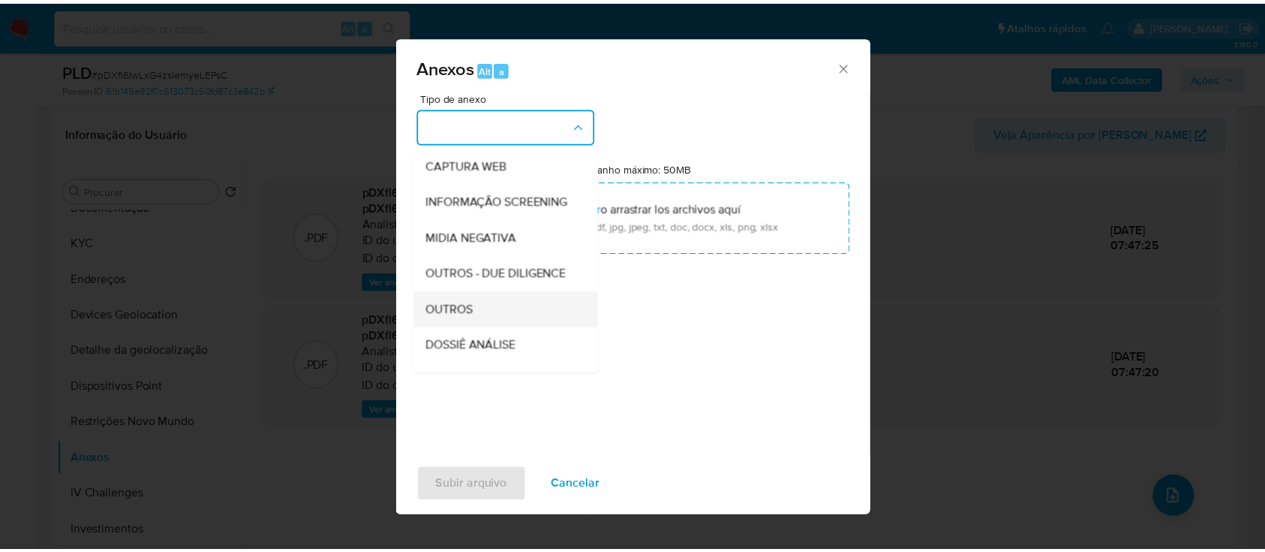
scroll to position [200, 0]
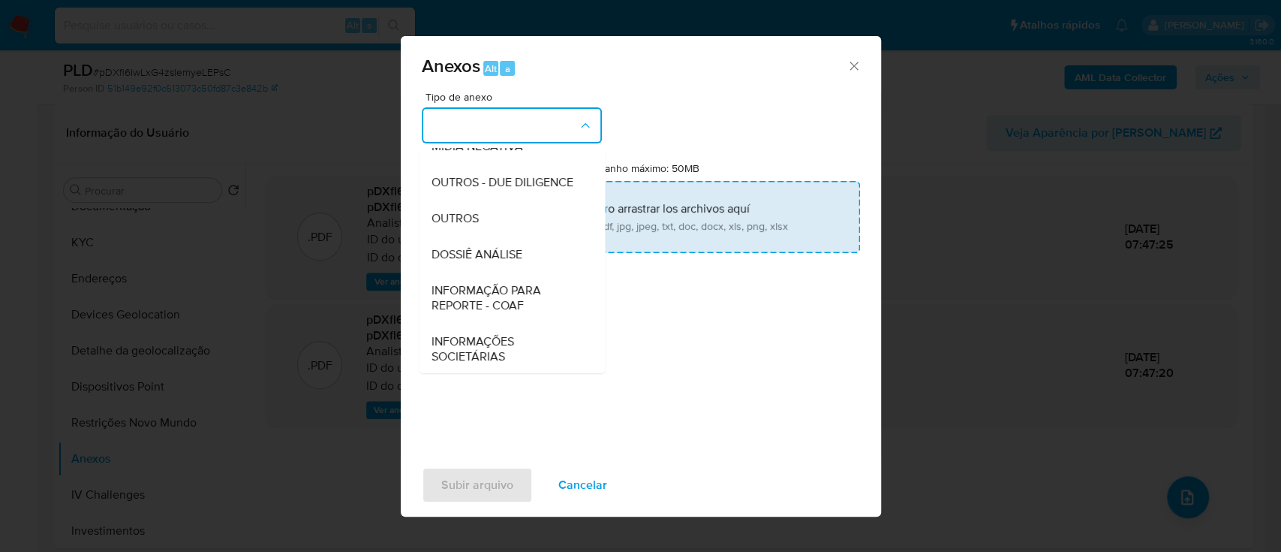
click at [468, 226] on span "OUTROS" at bounding box center [454, 218] width 47 height 15
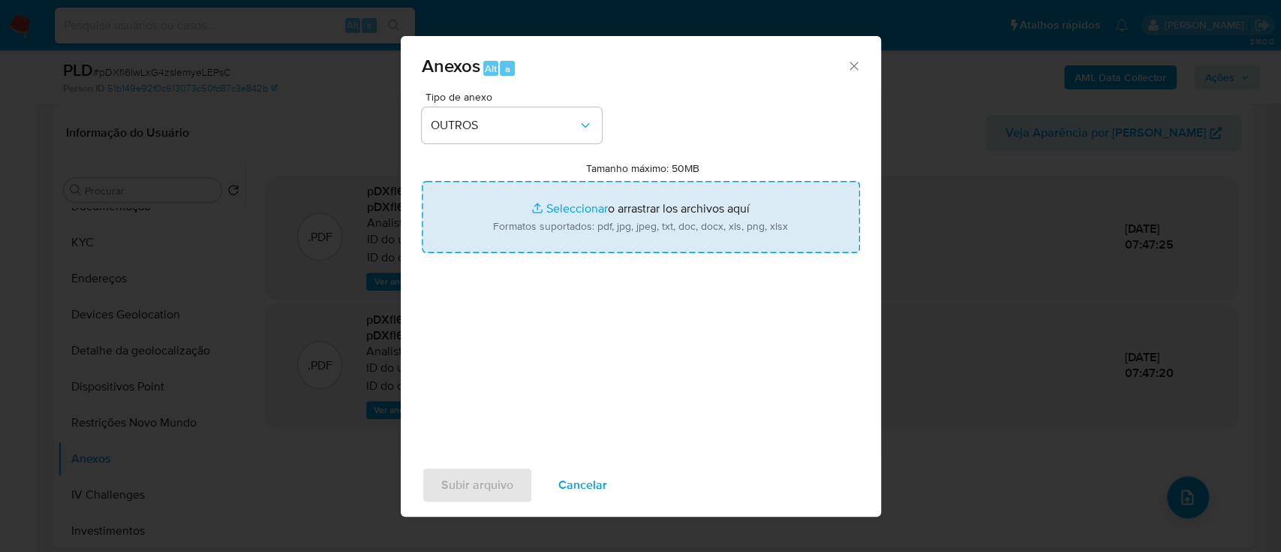
click at [585, 204] on input "Tamanho máximo: 50MB Seleccionar archivos" at bounding box center [641, 217] width 438 height 72
type input "C:\fakepath\Declinio .SAR - pDXfl6IwLxG4zsIemyeLEPsC - CPF 05010065835 - NEWTON…"
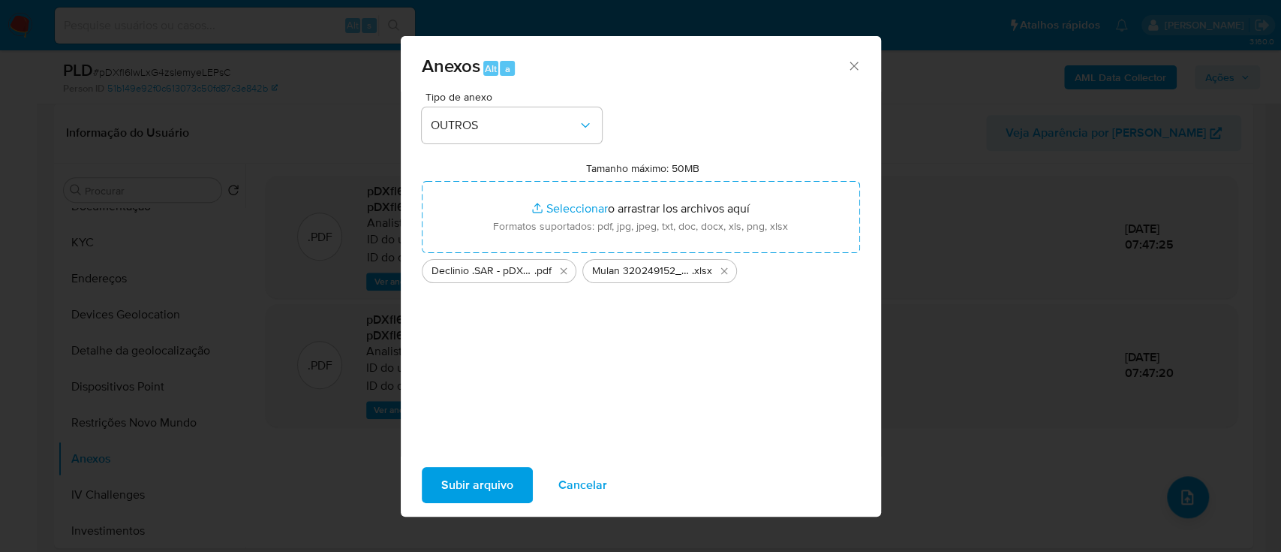
click at [471, 480] on span "Subir arquivo" at bounding box center [477, 484] width 72 height 33
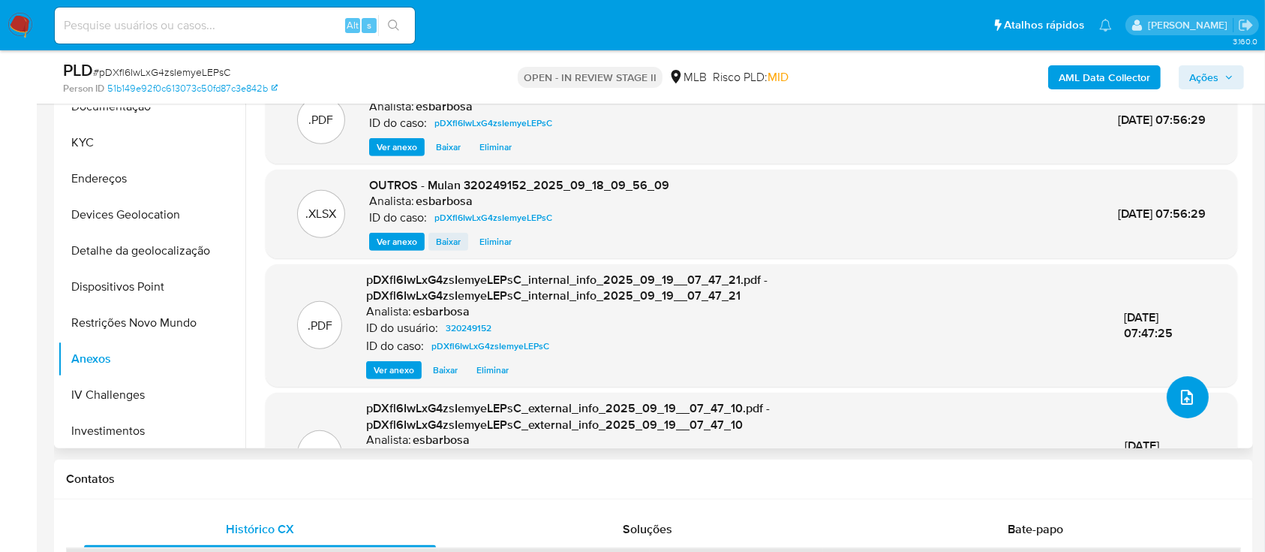
scroll to position [600, 0]
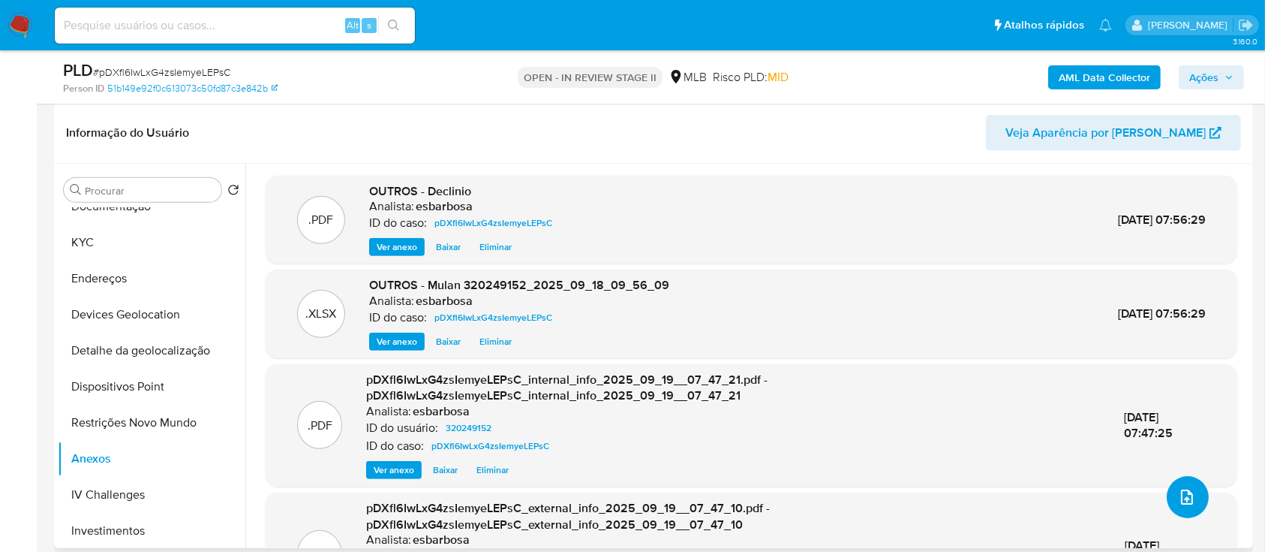
click at [1182, 498] on icon "upload-file" at bounding box center [1187, 497] width 18 height 18
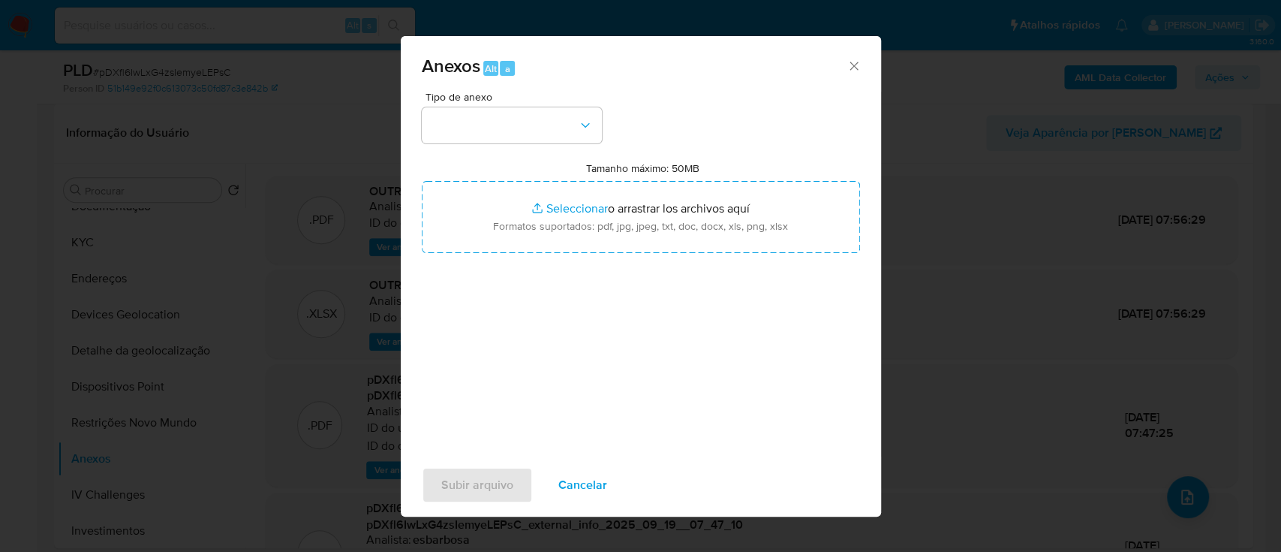
click at [0, 176] on div "Anexos Alt a Tipo de anexo Tamanho máximo: 50MB Seleccionar archivos Selecciona…" at bounding box center [640, 276] width 1281 height 552
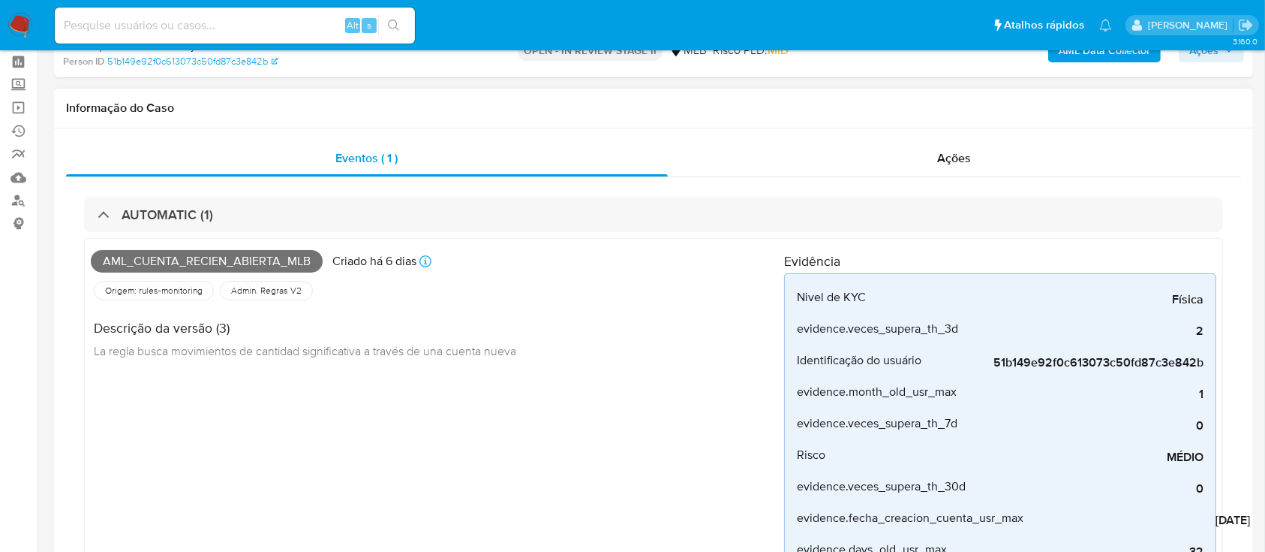
scroll to position [0, 0]
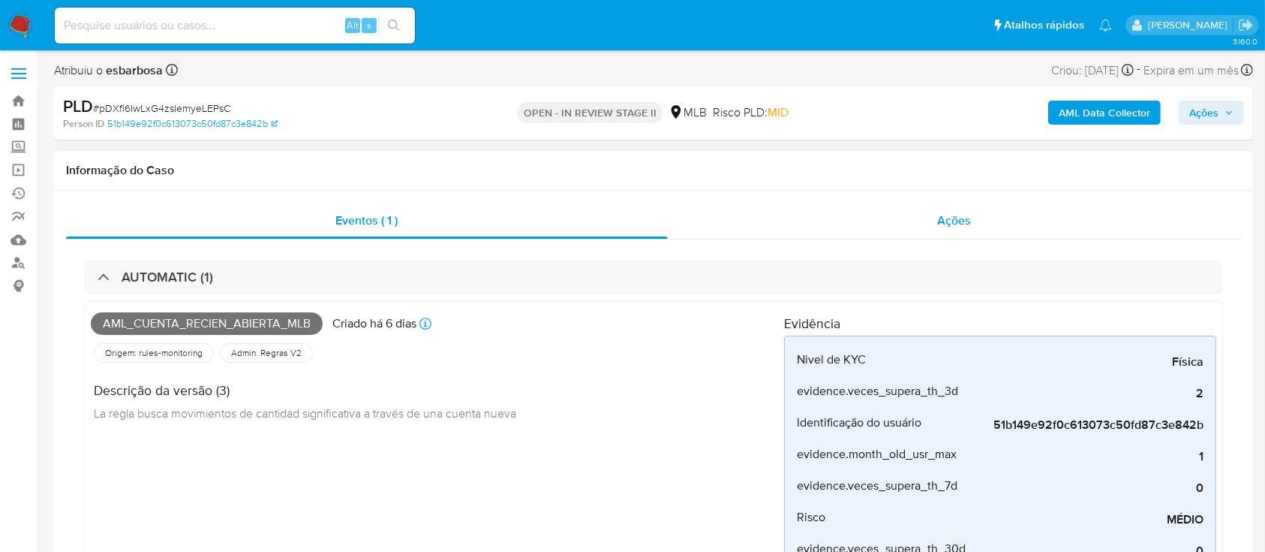
click at [750, 231] on div "Ações" at bounding box center [954, 221] width 573 height 36
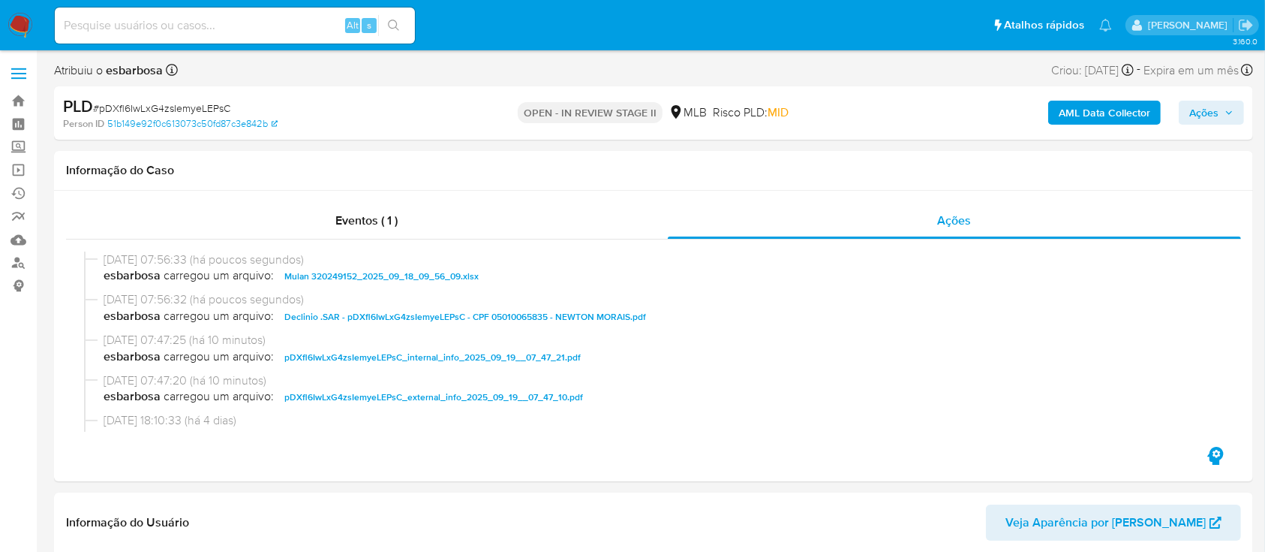
click at [1206, 116] on span "Ações" at bounding box center [1203, 113] width 29 height 24
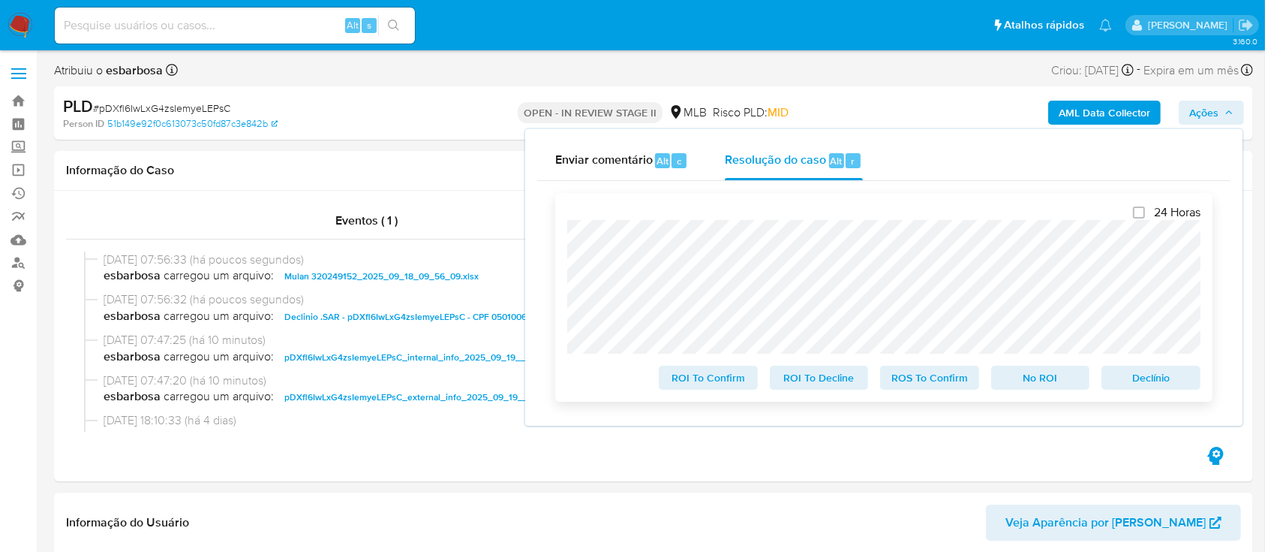
click at [1053, 381] on span "No ROI" at bounding box center [1041, 377] width 78 height 21
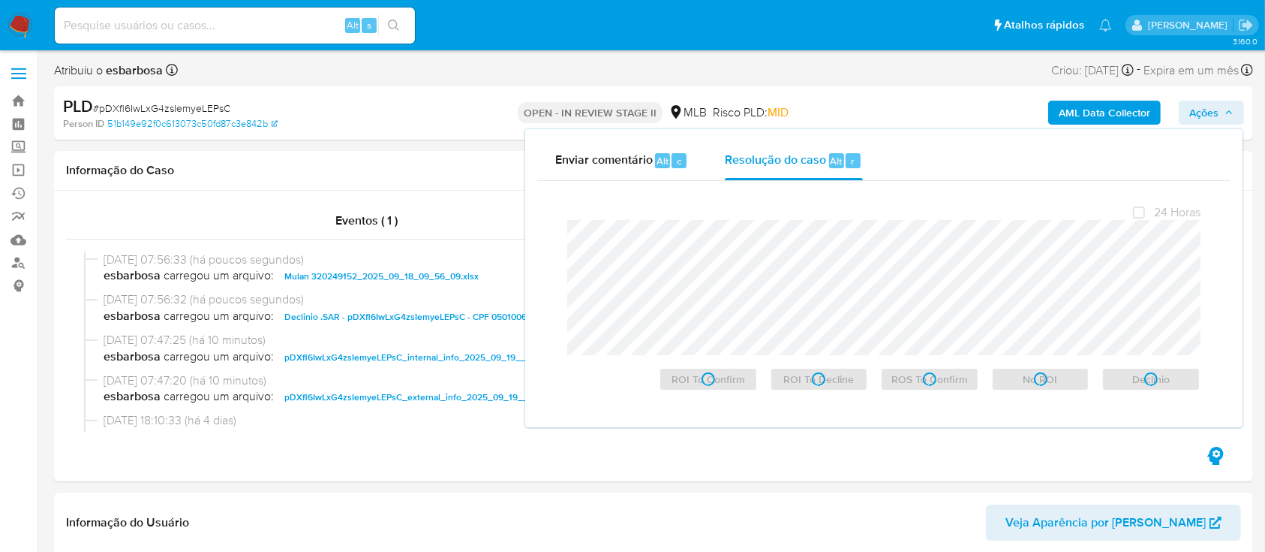
click at [173, 108] on span "# pDXfl6IwLxG4zsIemyeLEPsC" at bounding box center [161, 108] width 137 height 15
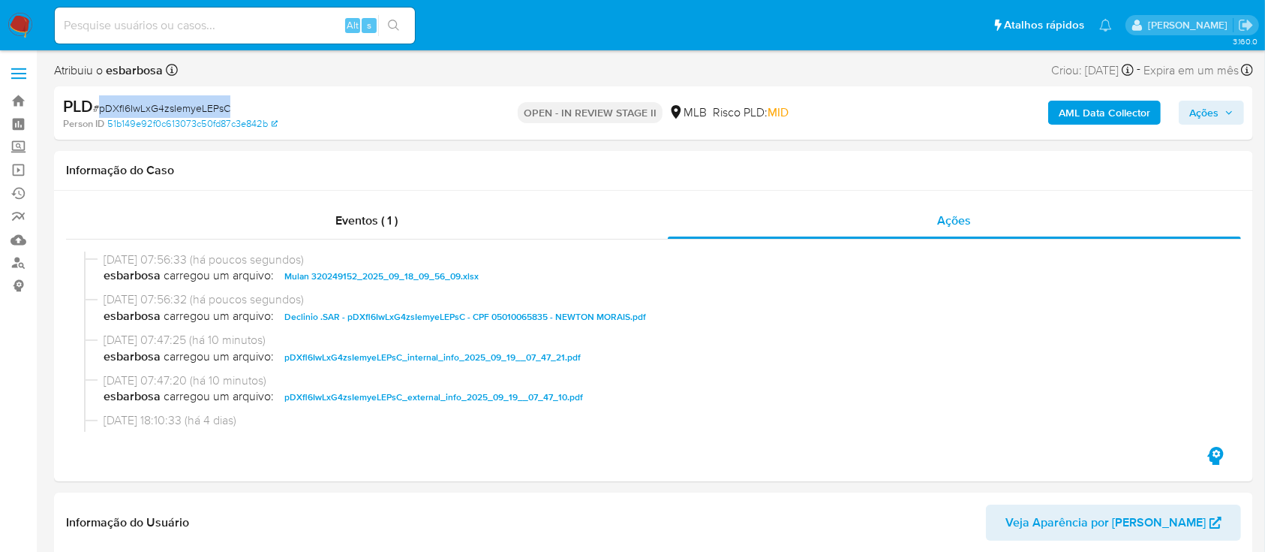
copy span "pDXfl6IwLxG4zsIemyeLEPsC"
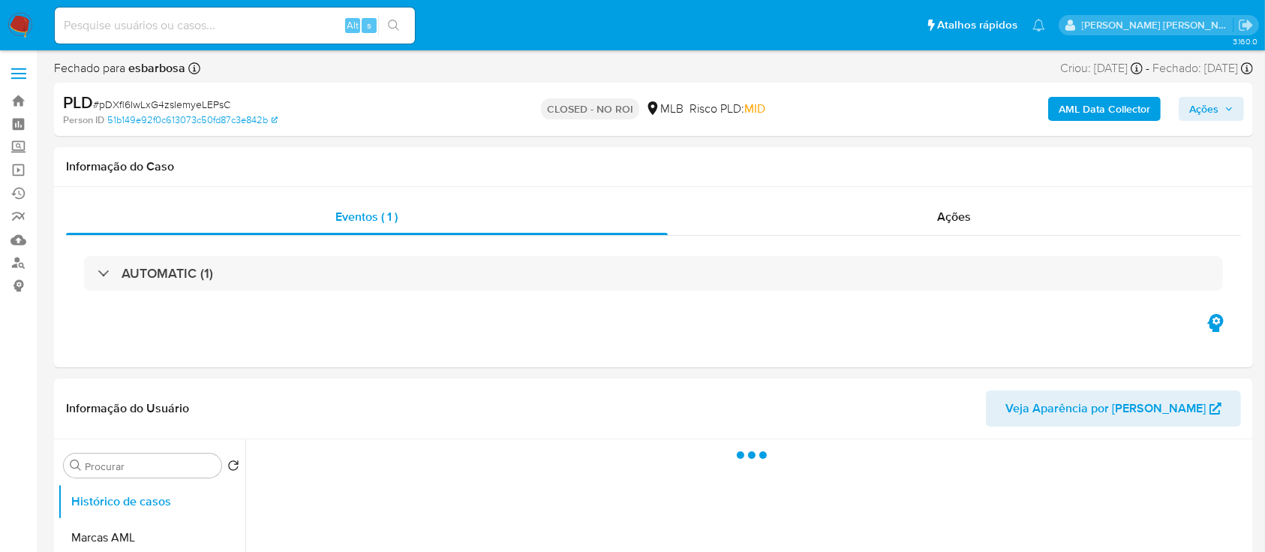
select select "10"
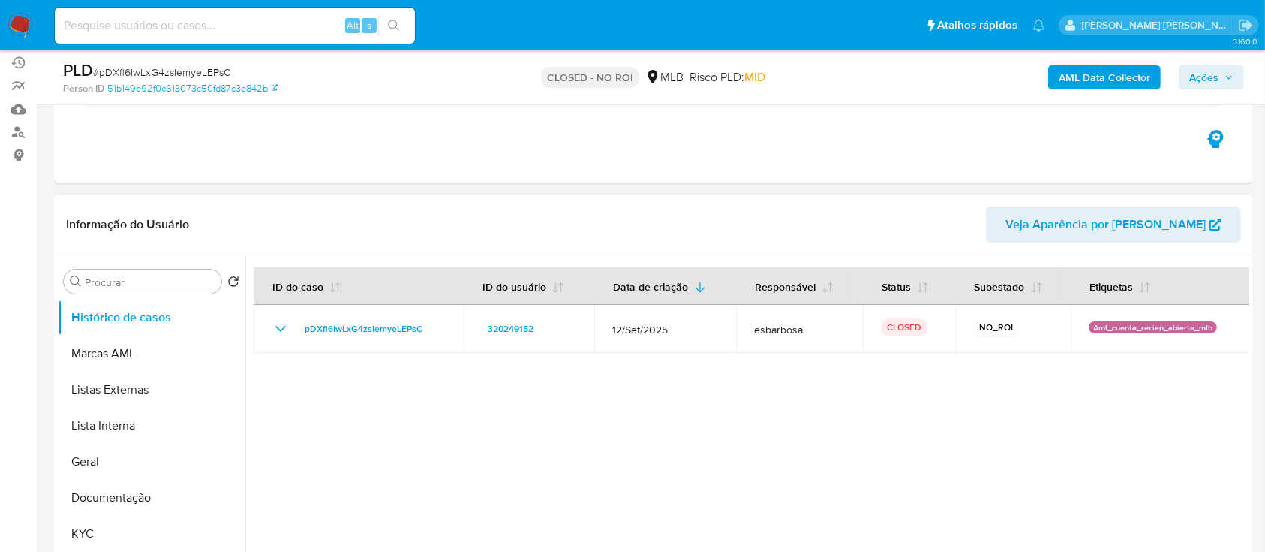
scroll to position [100, 0]
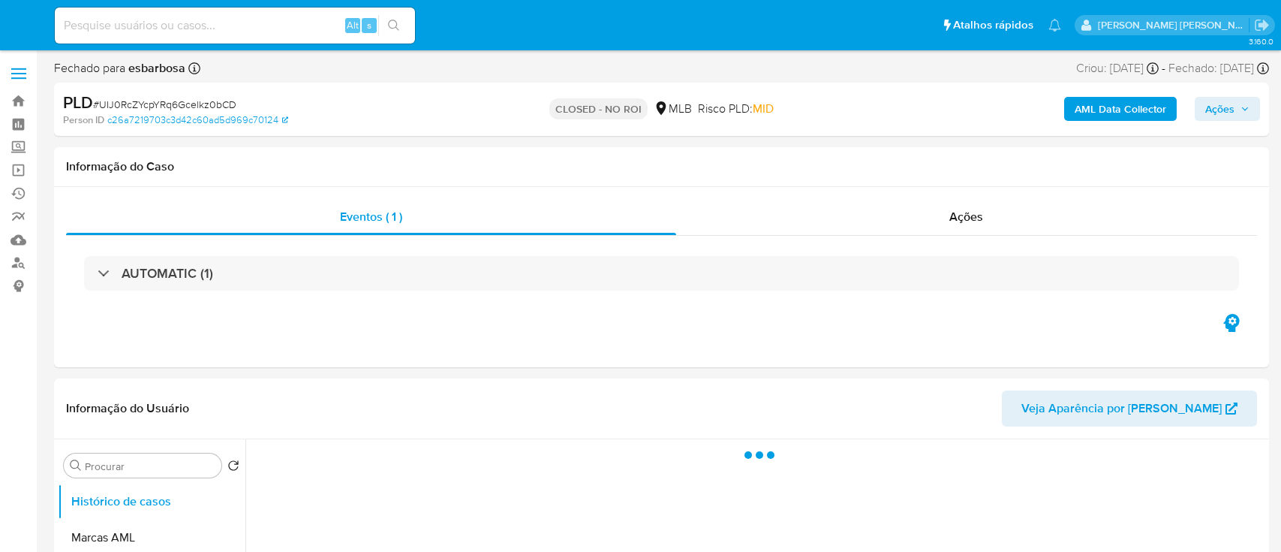
select select "10"
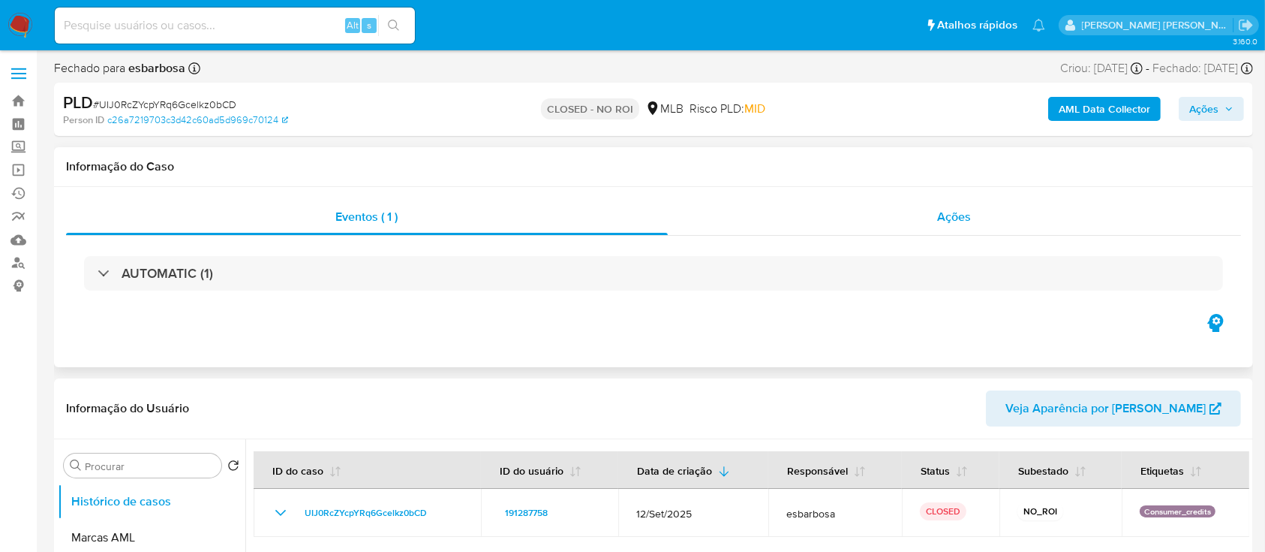
click at [708, 223] on div "Ações" at bounding box center [954, 217] width 573 height 36
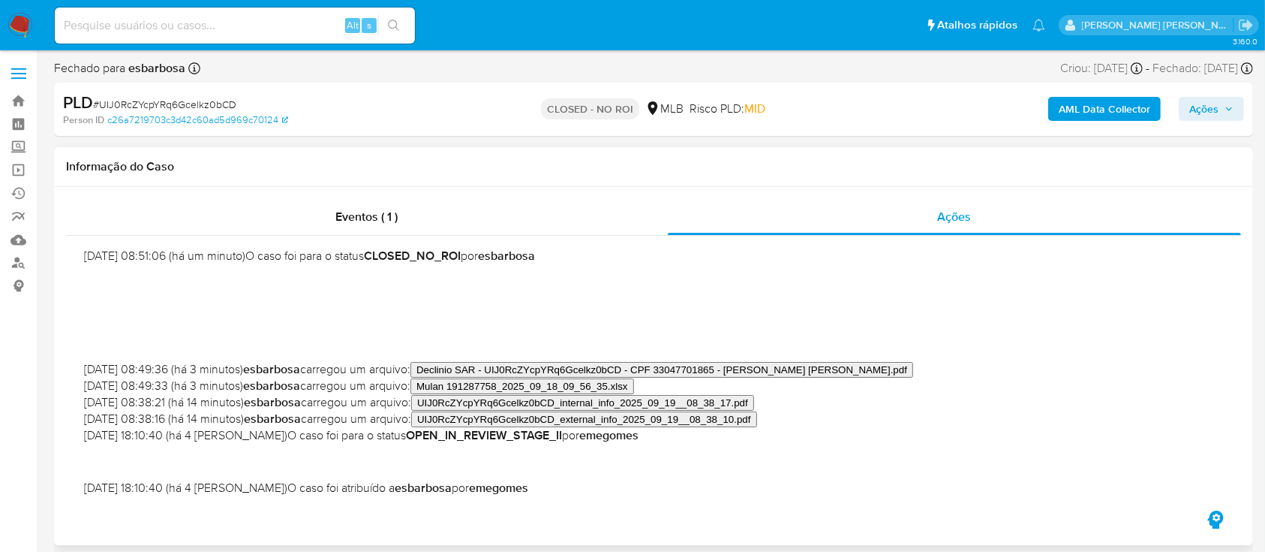
scroll to position [200, 0]
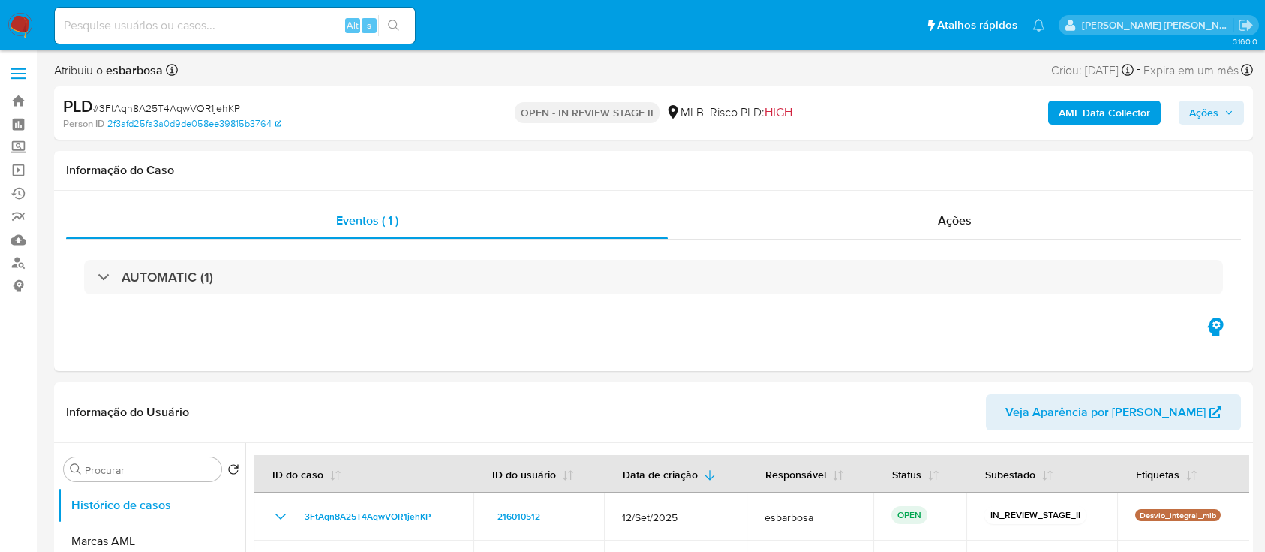
select select "10"
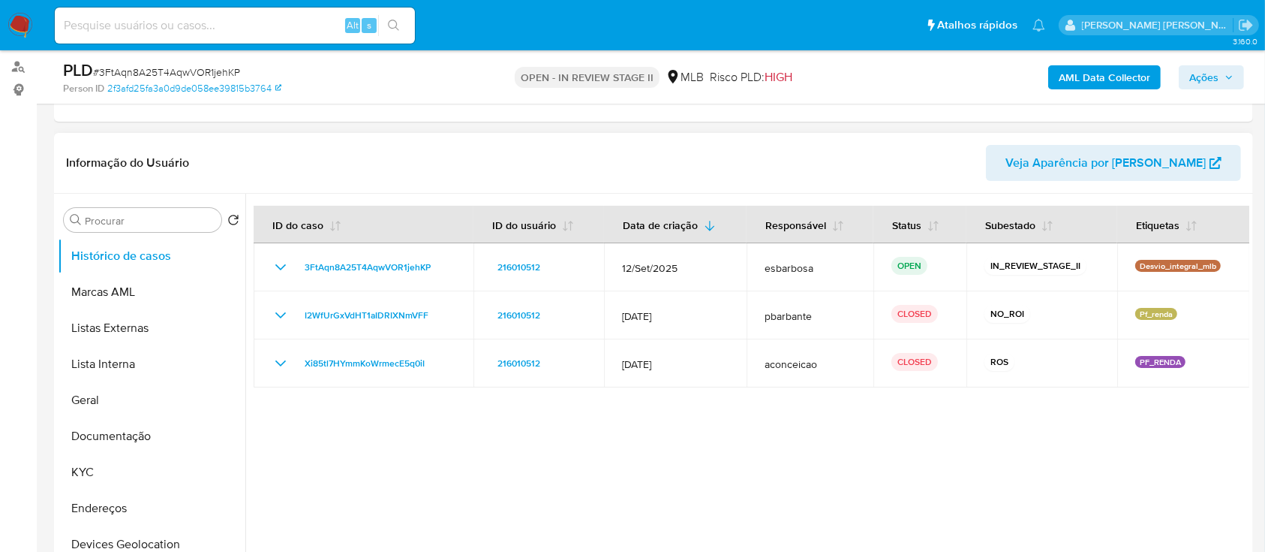
scroll to position [200, 0]
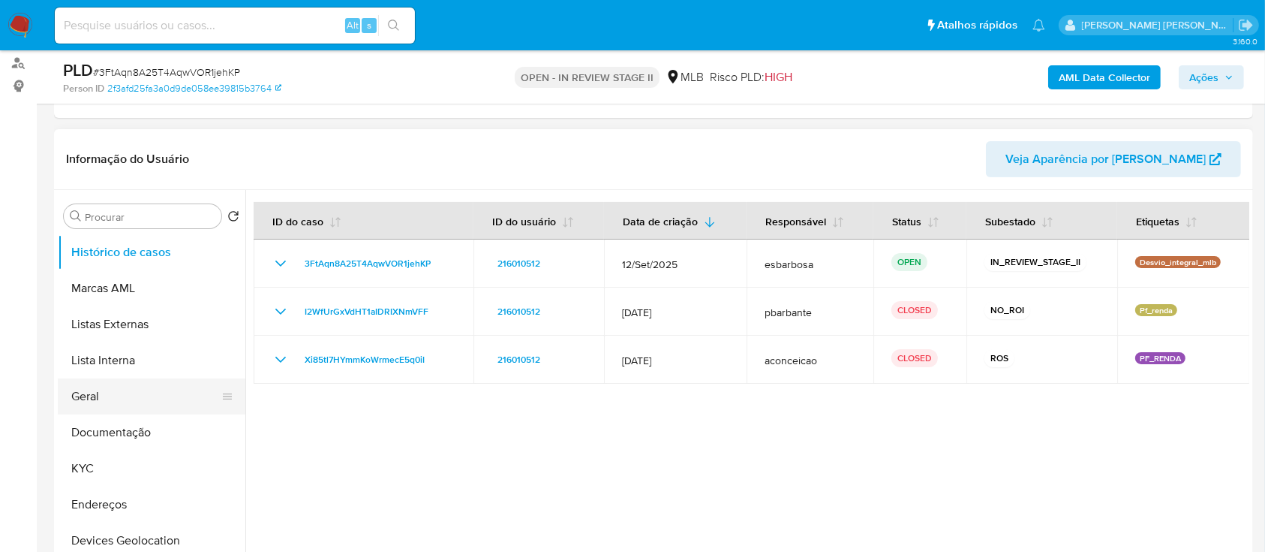
click at [117, 404] on button "Geral" at bounding box center [146, 396] width 176 height 36
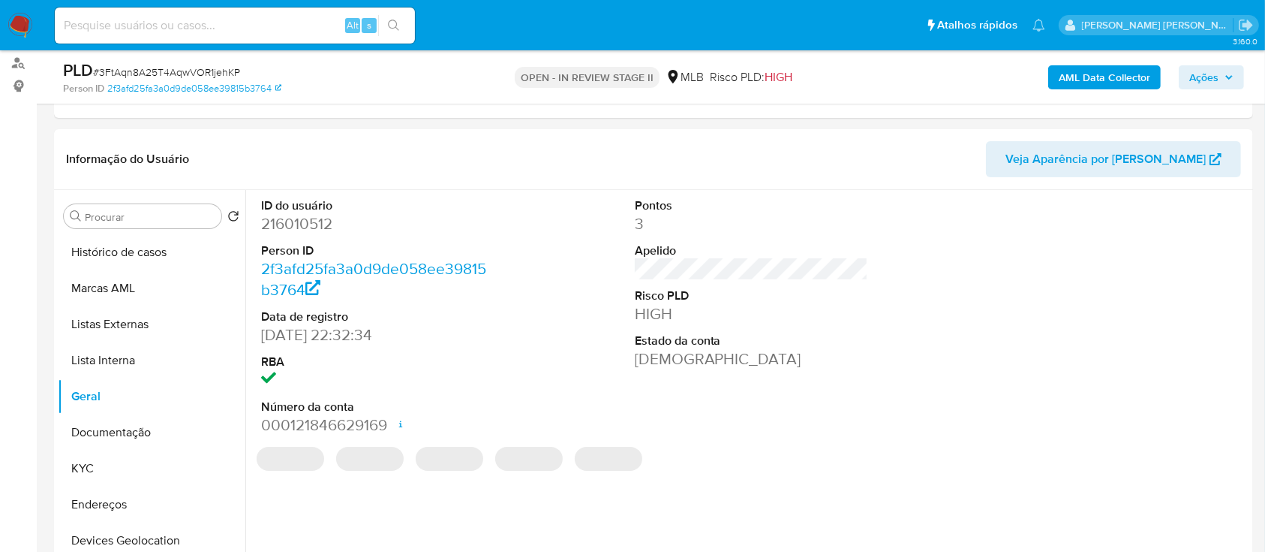
click at [318, 230] on dd "216010512" at bounding box center [378, 223] width 234 height 21
copy dd "216010512"
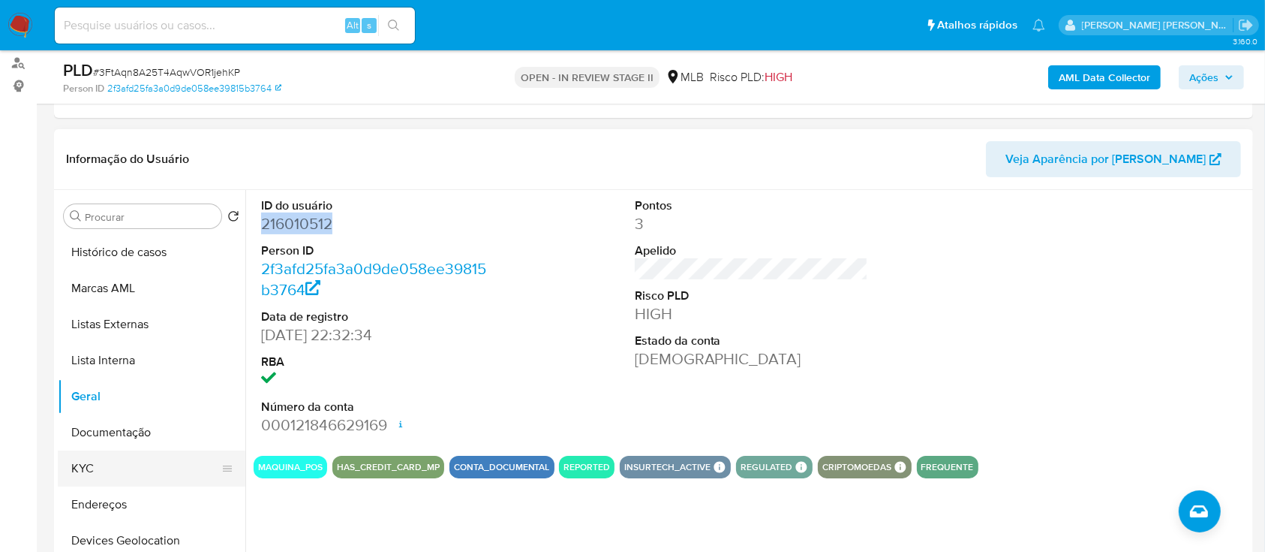
click at [118, 454] on button "KYC" at bounding box center [146, 468] width 176 height 36
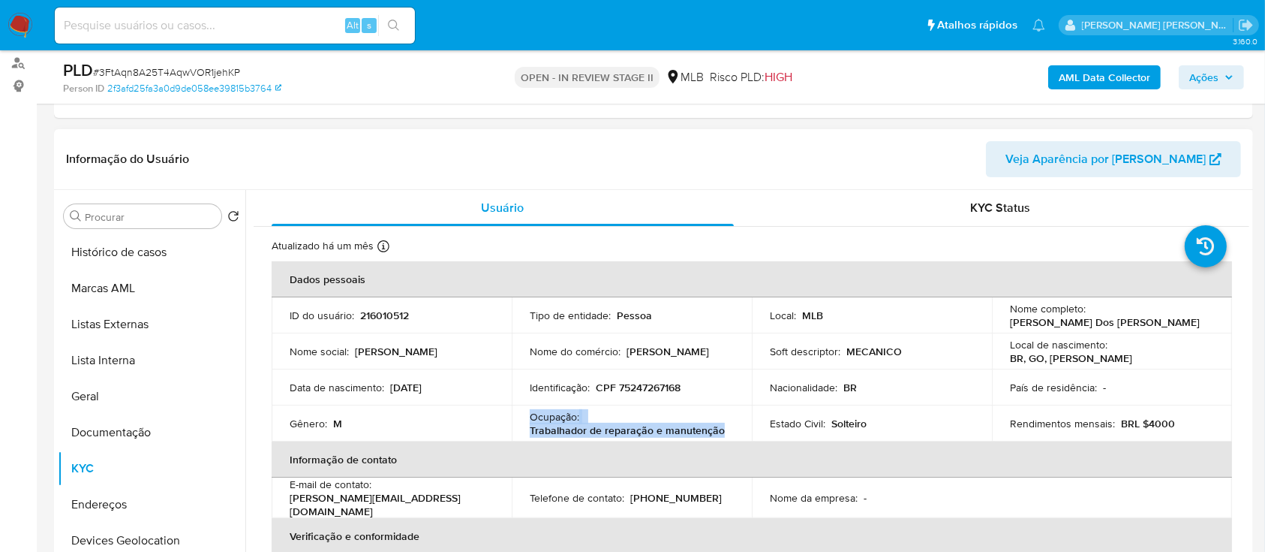
drag, startPoint x: 723, startPoint y: 429, endPoint x: 528, endPoint y: 420, distance: 195.3
click at [530, 420] on div "Ocupação : Trabalhador de reparação e manutenção" at bounding box center [632, 423] width 204 height 27
copy div "Ocupação : Trabalhador de reparação e manutenção"
click at [647, 386] on p "CPF 75247267168" at bounding box center [638, 387] width 85 height 14
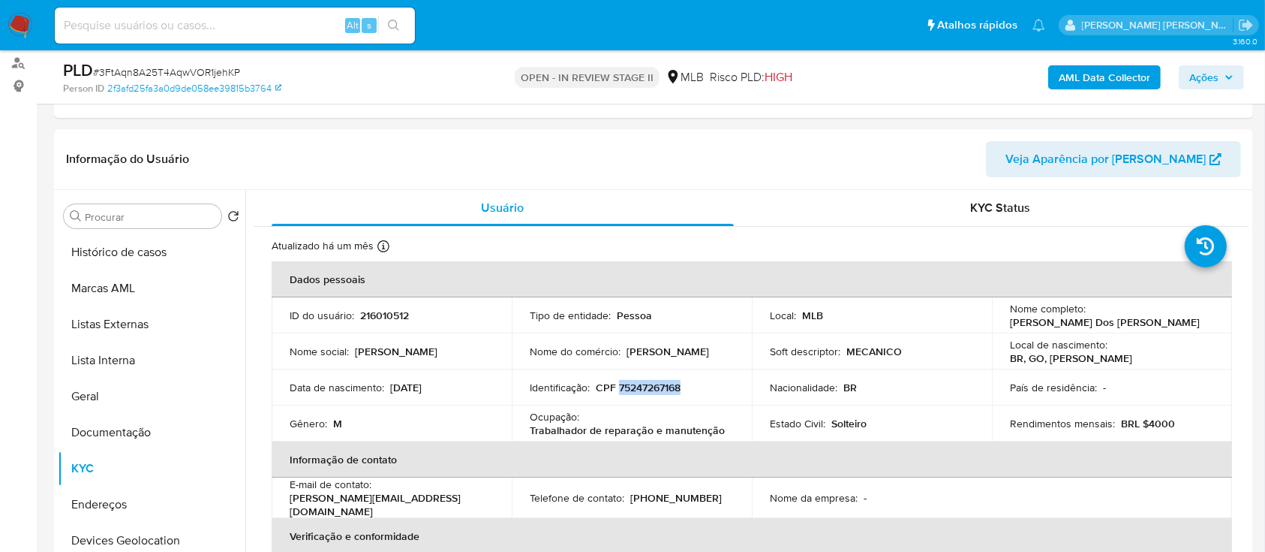
copy p "75247267168"
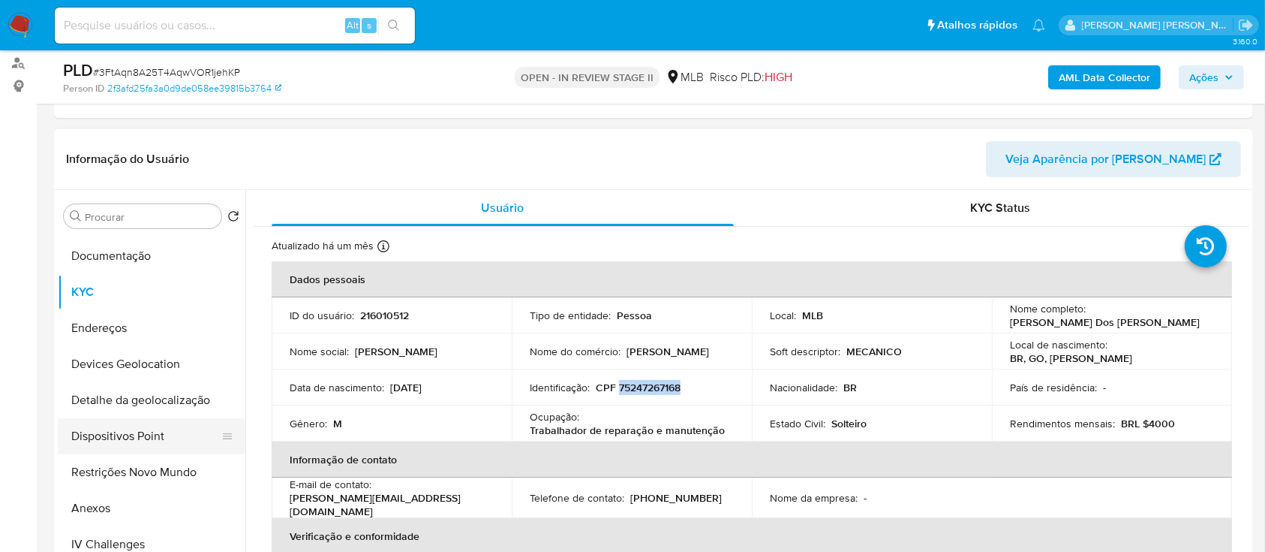
scroll to position [300, 0]
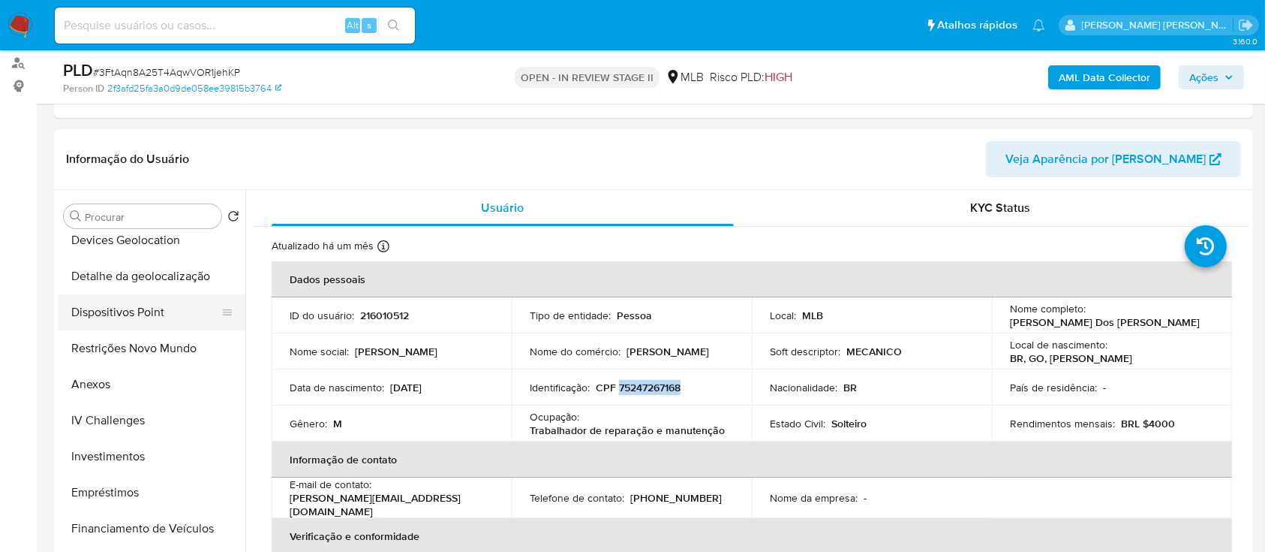
click at [156, 315] on button "Dispositivos Point" at bounding box center [146, 312] width 176 height 36
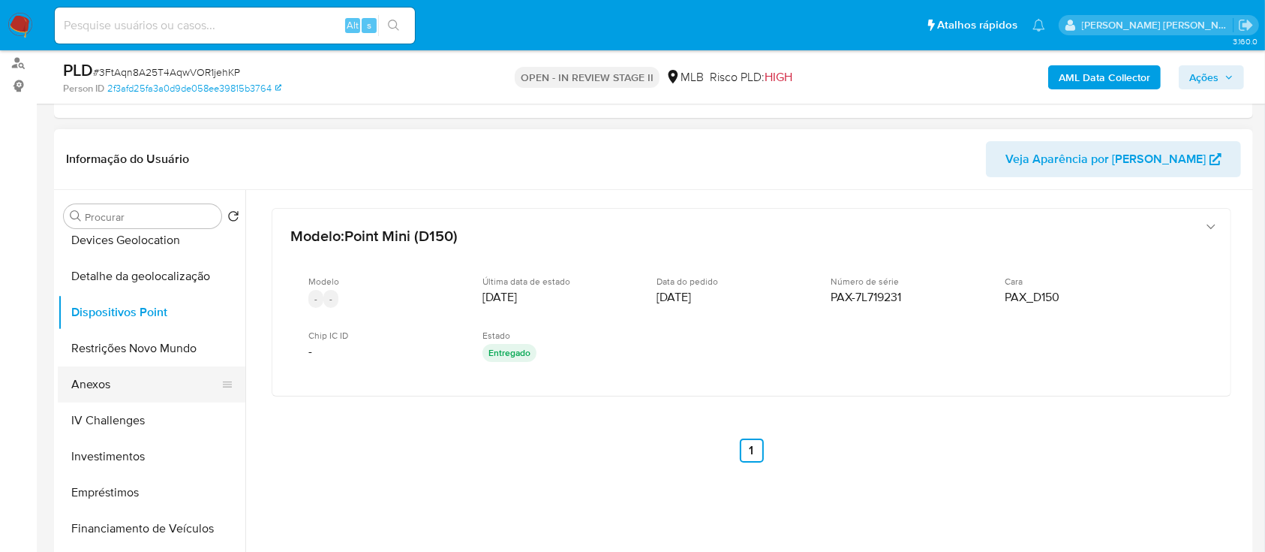
click at [142, 389] on button "Anexos" at bounding box center [146, 384] width 176 height 36
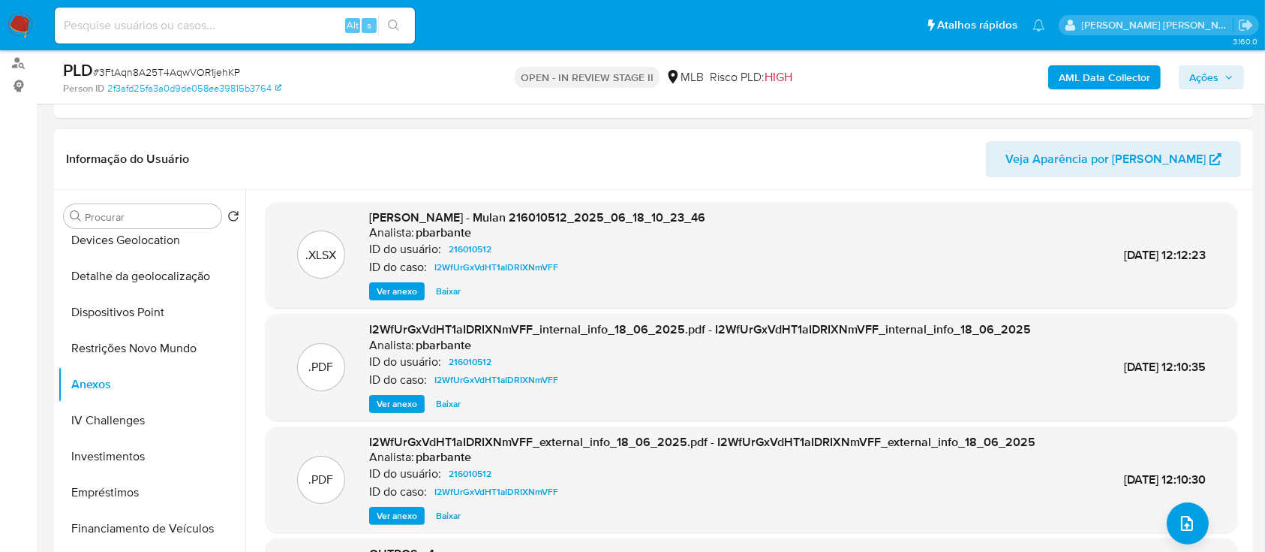
click at [389, 291] on span "Ver anexo" at bounding box center [397, 291] width 41 height 15
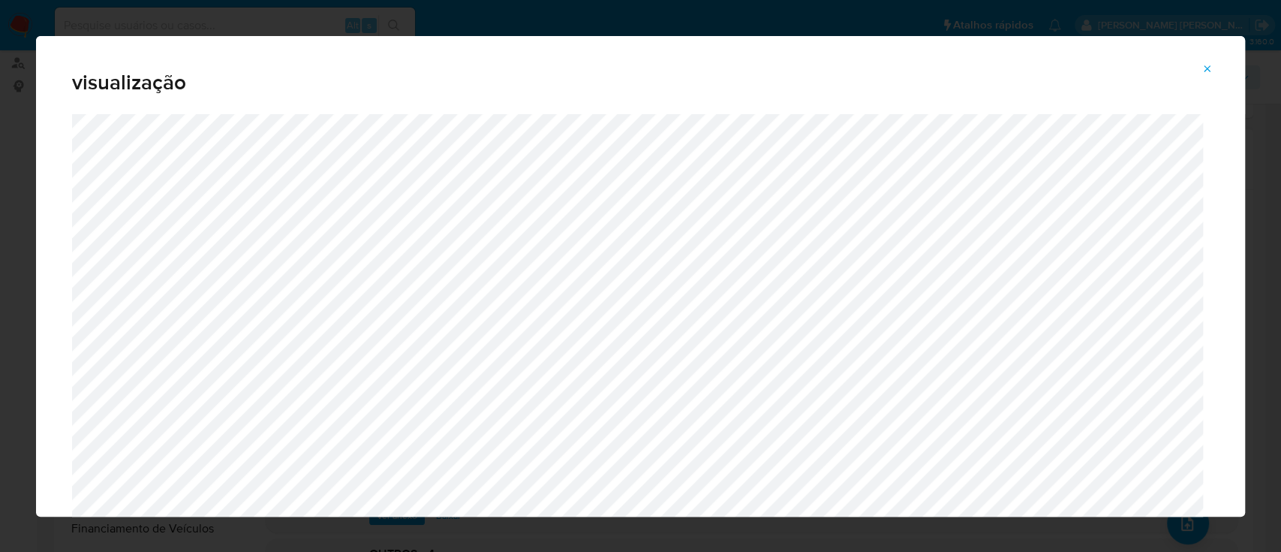
click at [1207, 71] on icon "Attachment preview" at bounding box center [1207, 69] width 12 height 12
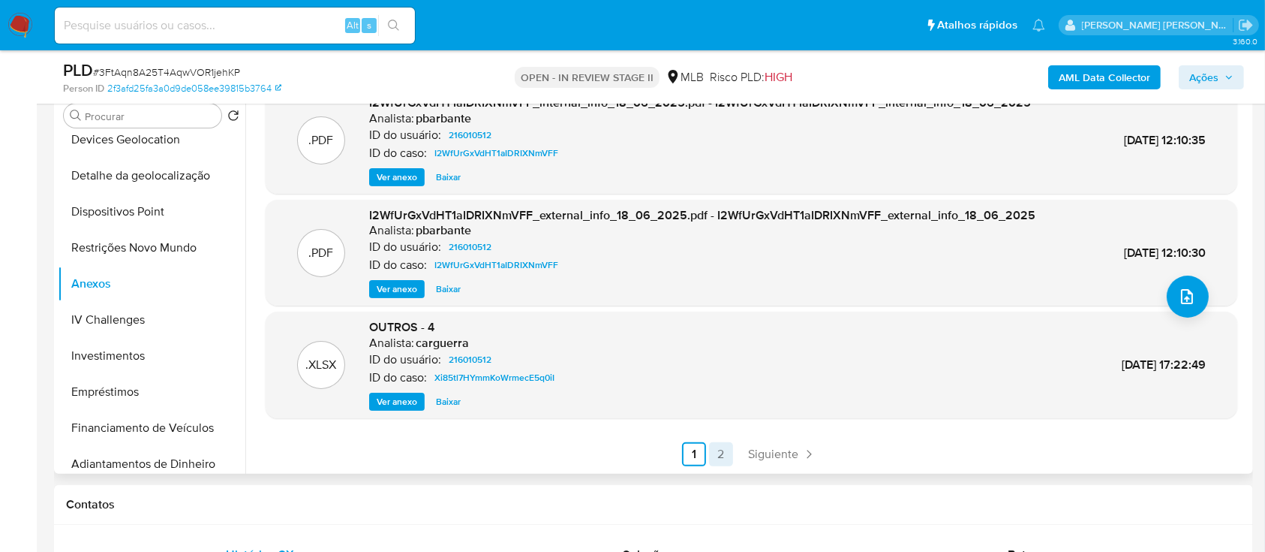
click at [720, 457] on link "2" at bounding box center [721, 454] width 24 height 24
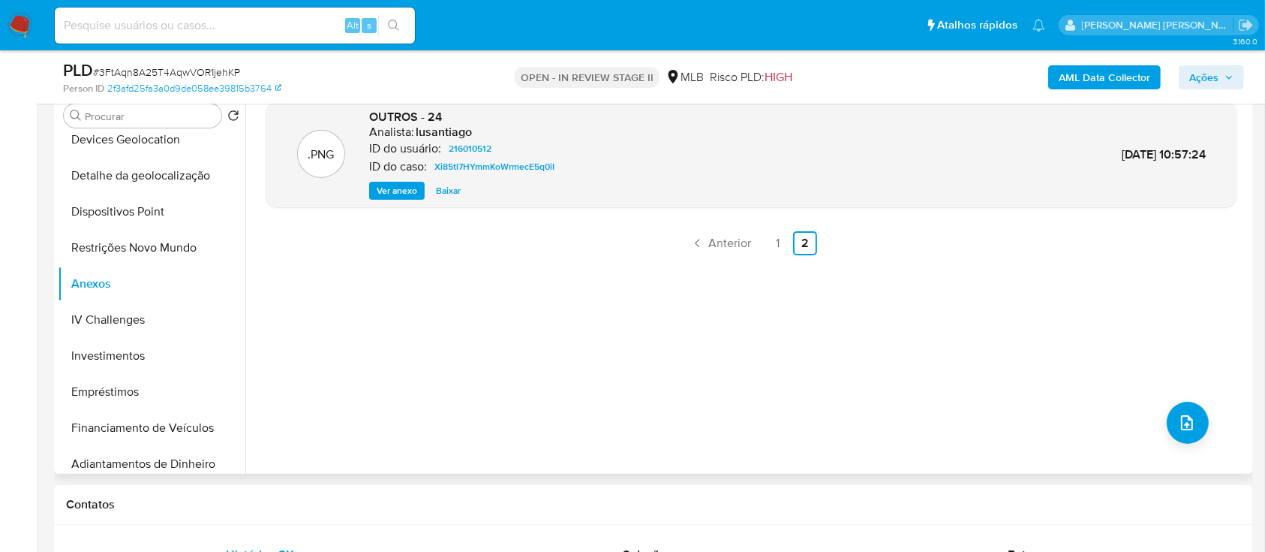
scroll to position [200, 0]
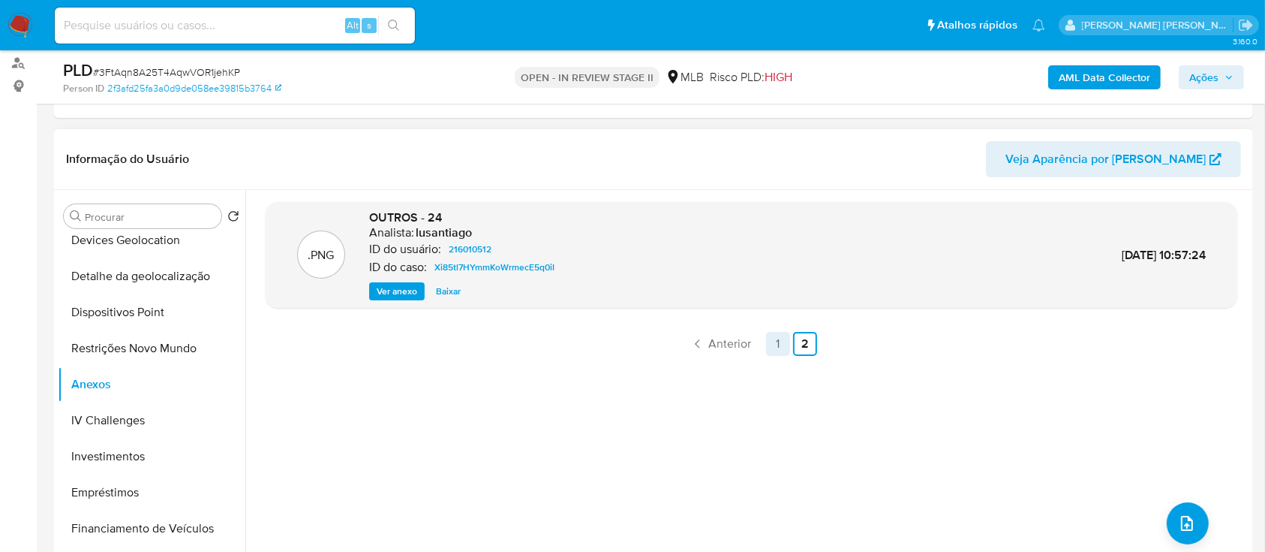
click at [774, 343] on link "1" at bounding box center [778, 344] width 24 height 24
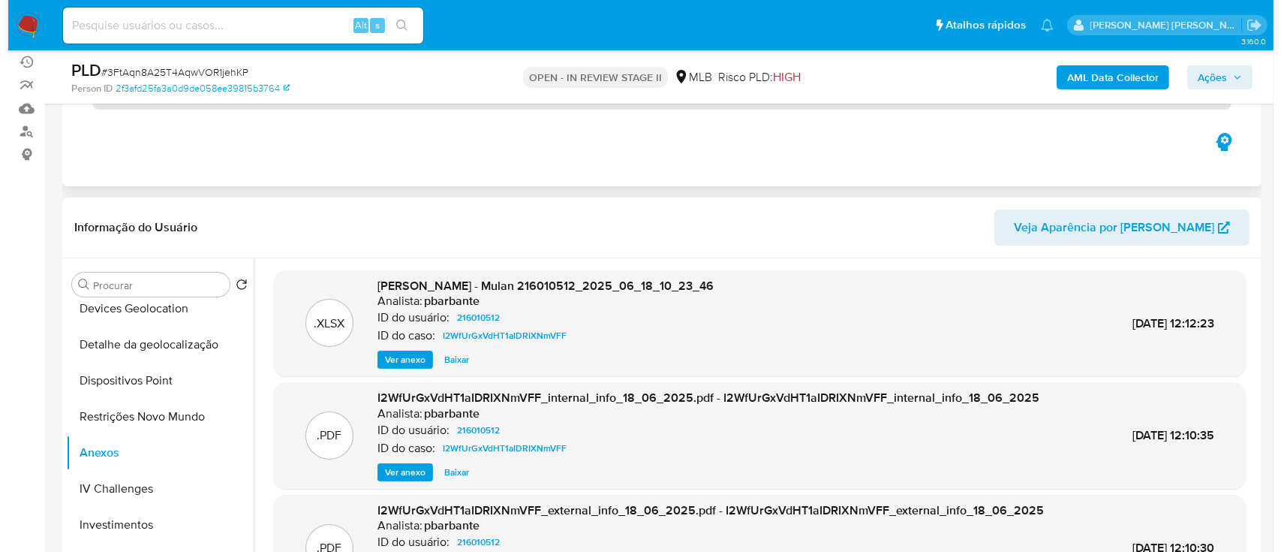
scroll to position [100, 0]
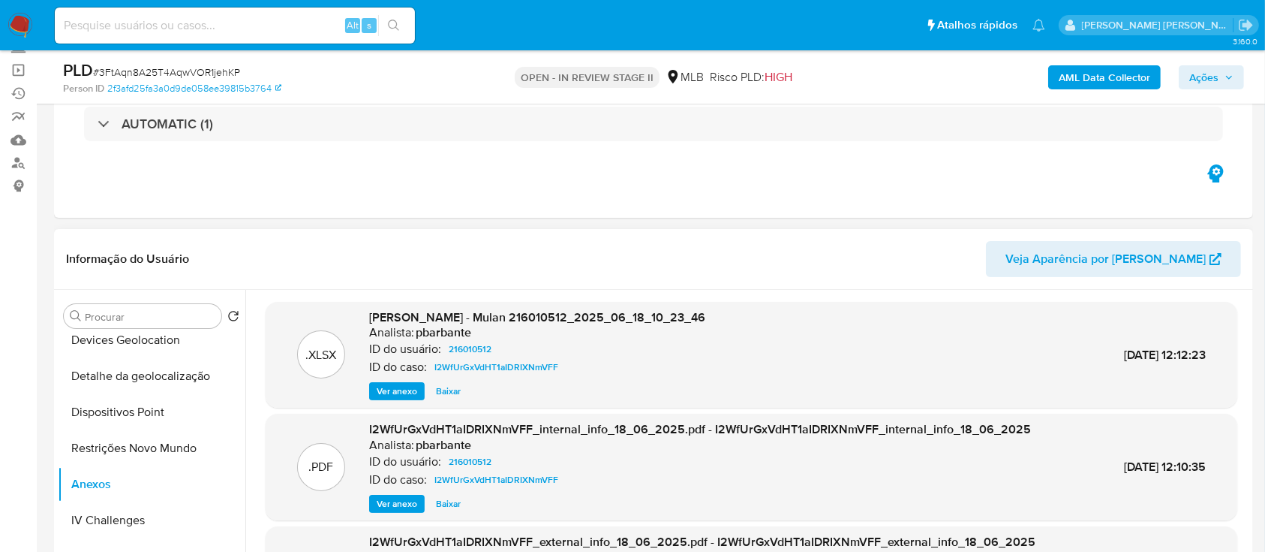
click at [1105, 77] on b "AML Data Collector" at bounding box center [1105, 77] width 92 height 24
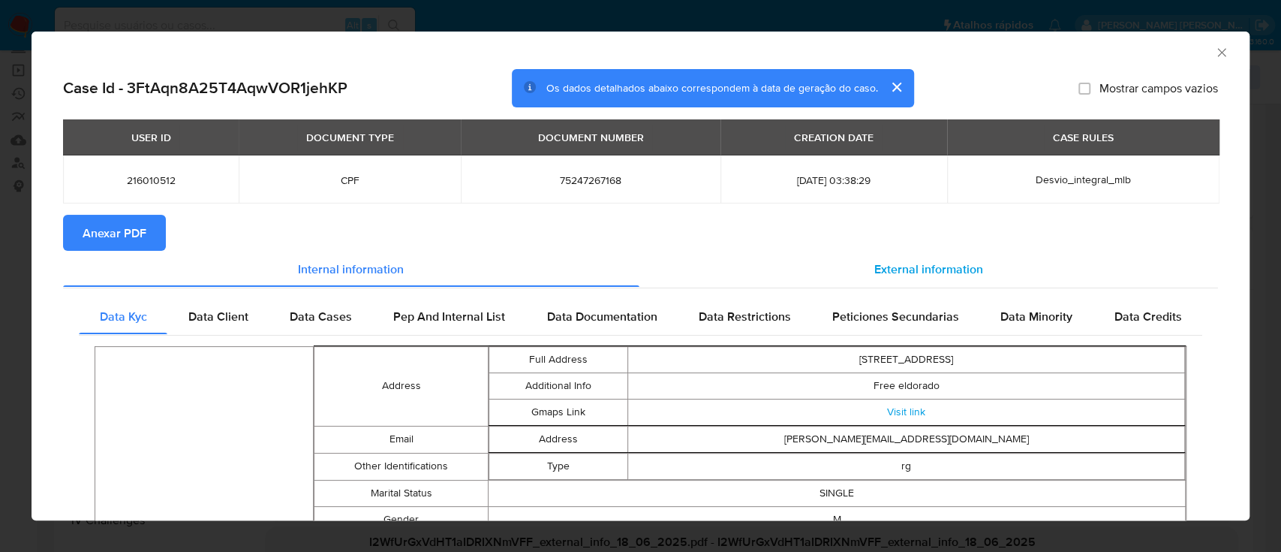
click at [900, 268] on span "External information" at bounding box center [928, 268] width 109 height 17
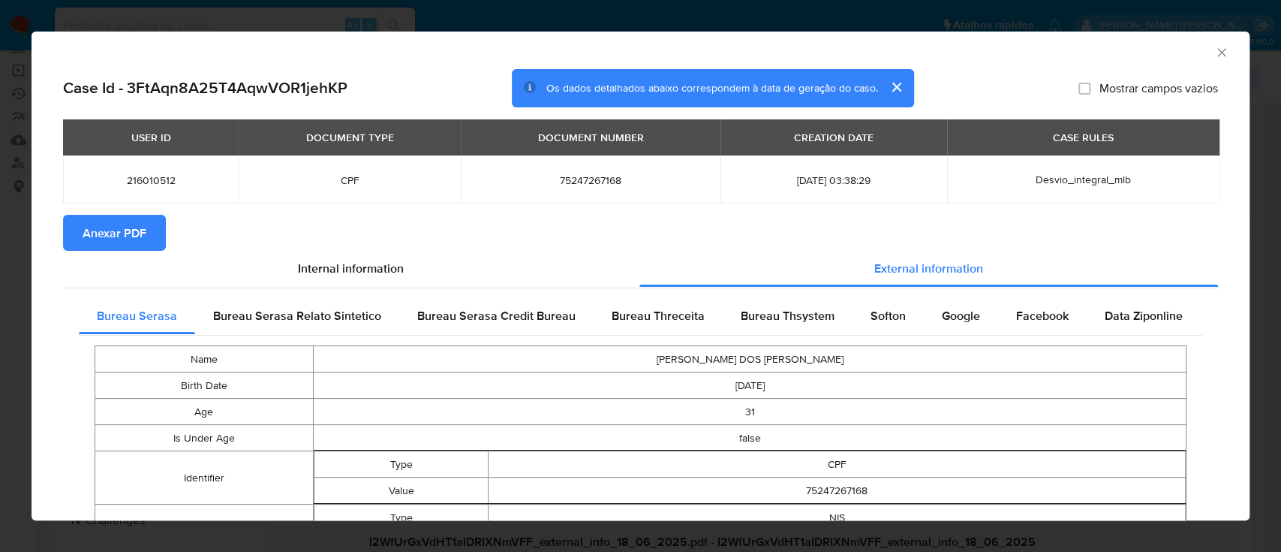
click at [137, 229] on span "Anexar PDF" at bounding box center [115, 232] width 64 height 33
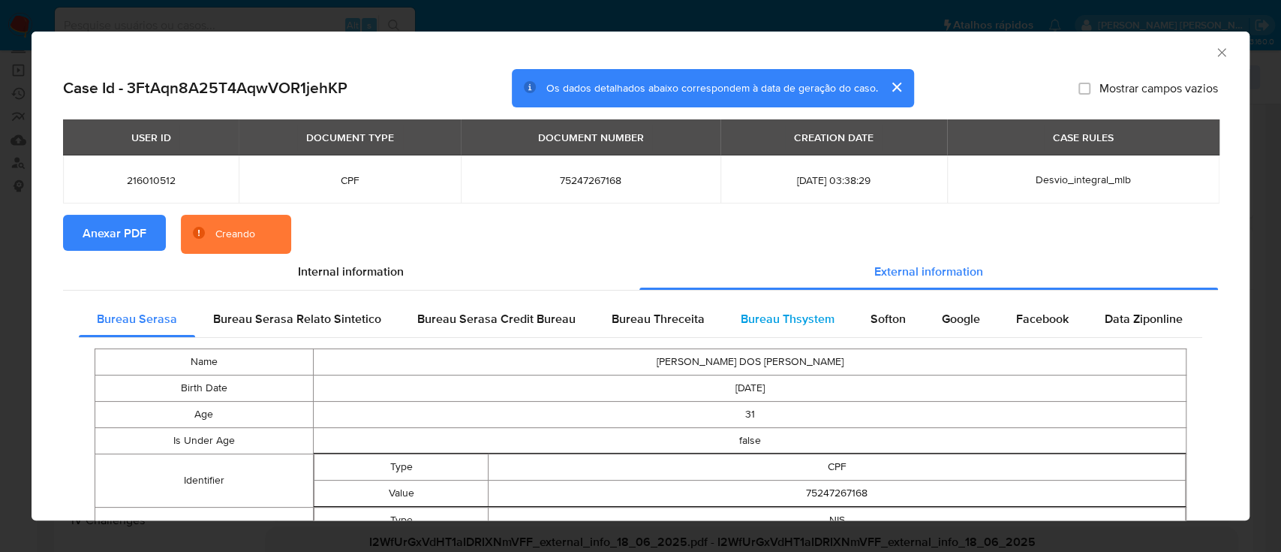
click at [793, 312] on span "Bureau Thsystem" at bounding box center [788, 318] width 94 height 17
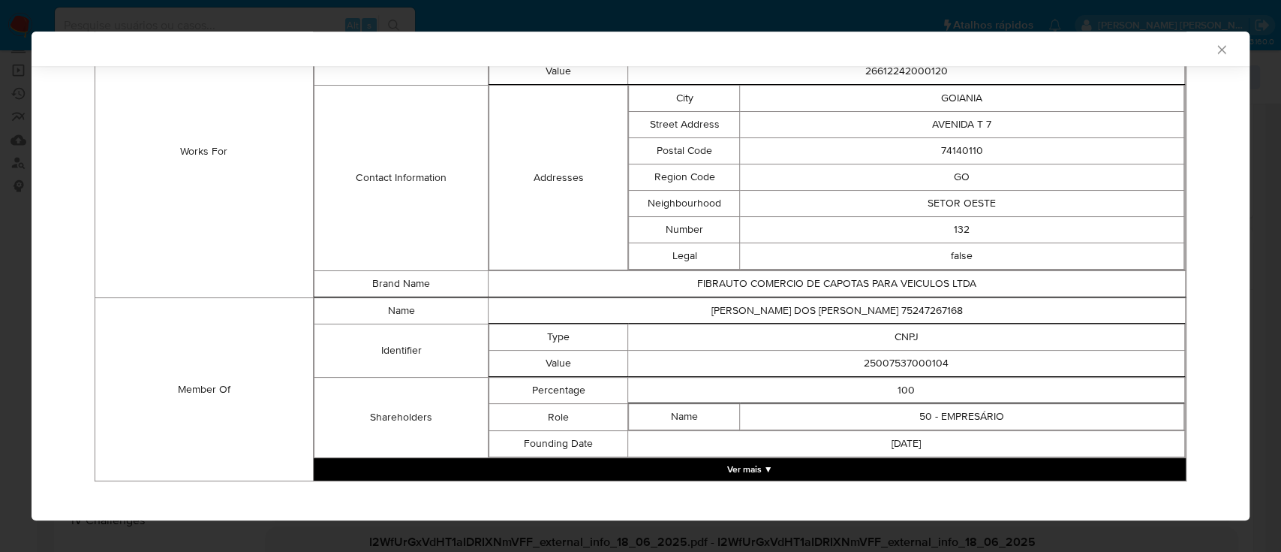
scroll to position [1083, 0]
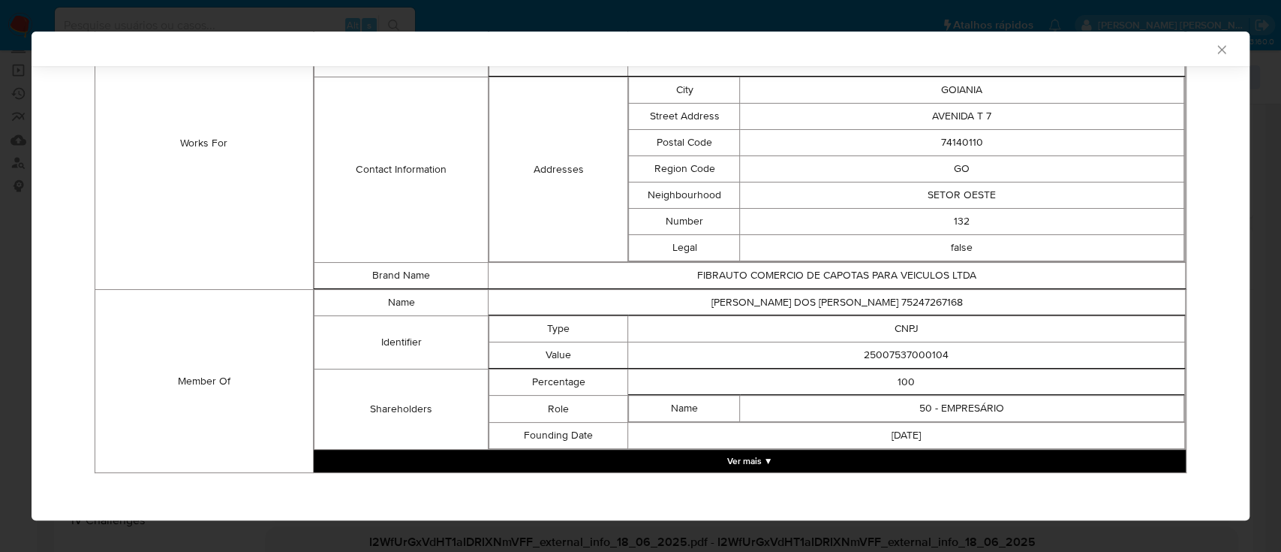
click at [777, 460] on button "Ver mais ▼" at bounding box center [750, 461] width 872 height 23
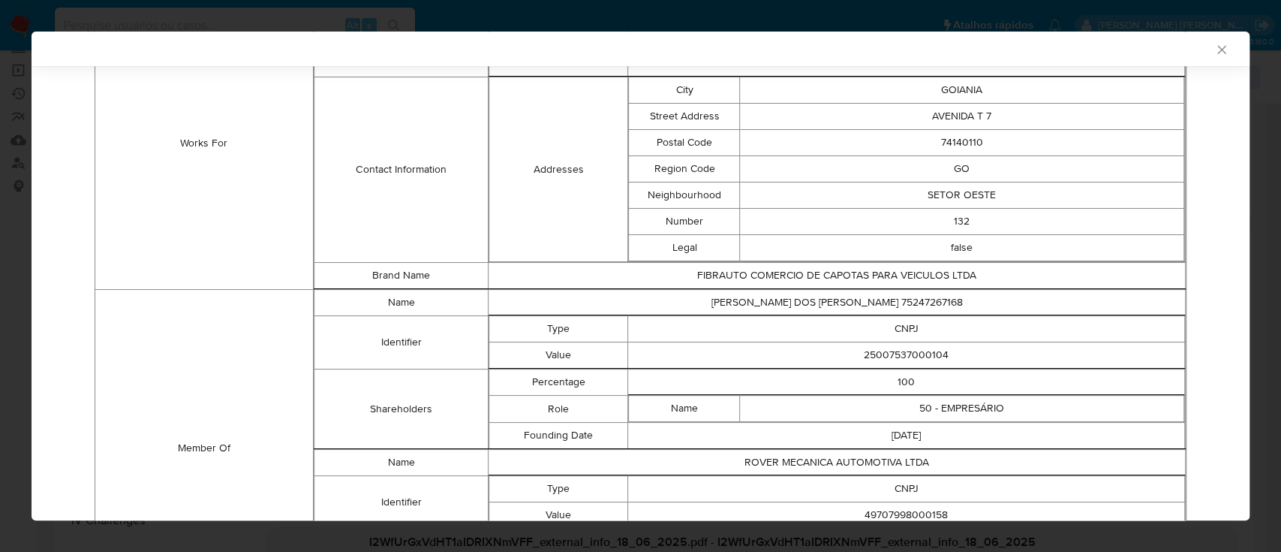
click at [911, 354] on td "25007537000104" at bounding box center [906, 355] width 557 height 26
copy td "25007537000104"
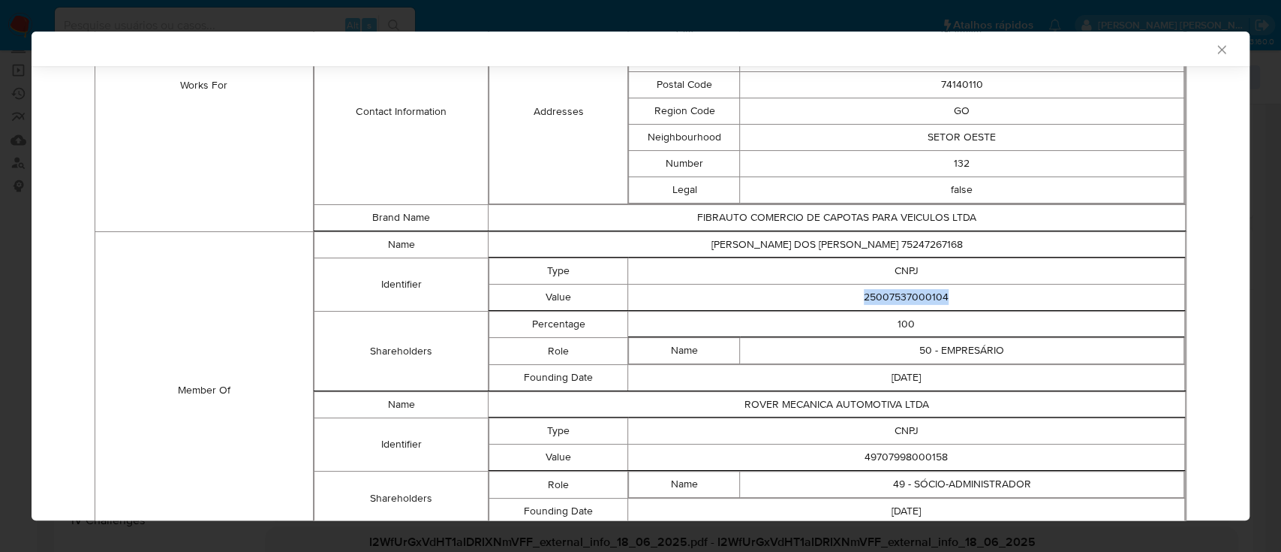
scroll to position [1183, 0]
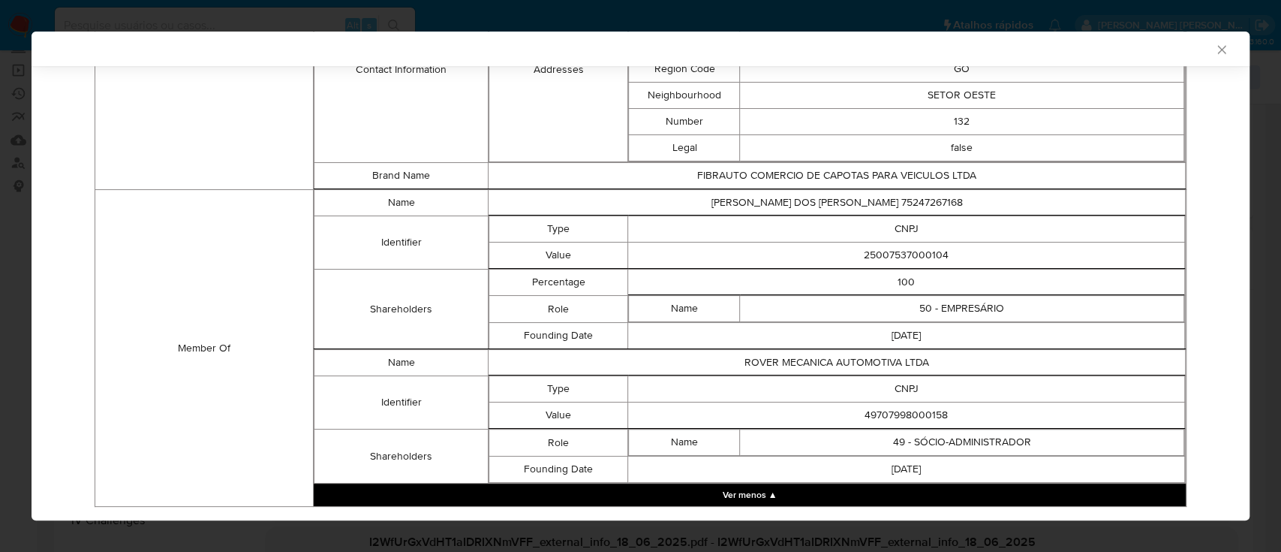
click at [901, 404] on td "49707998000158" at bounding box center [906, 415] width 557 height 26
click at [901, 405] on td "49707998000158" at bounding box center [906, 415] width 557 height 26
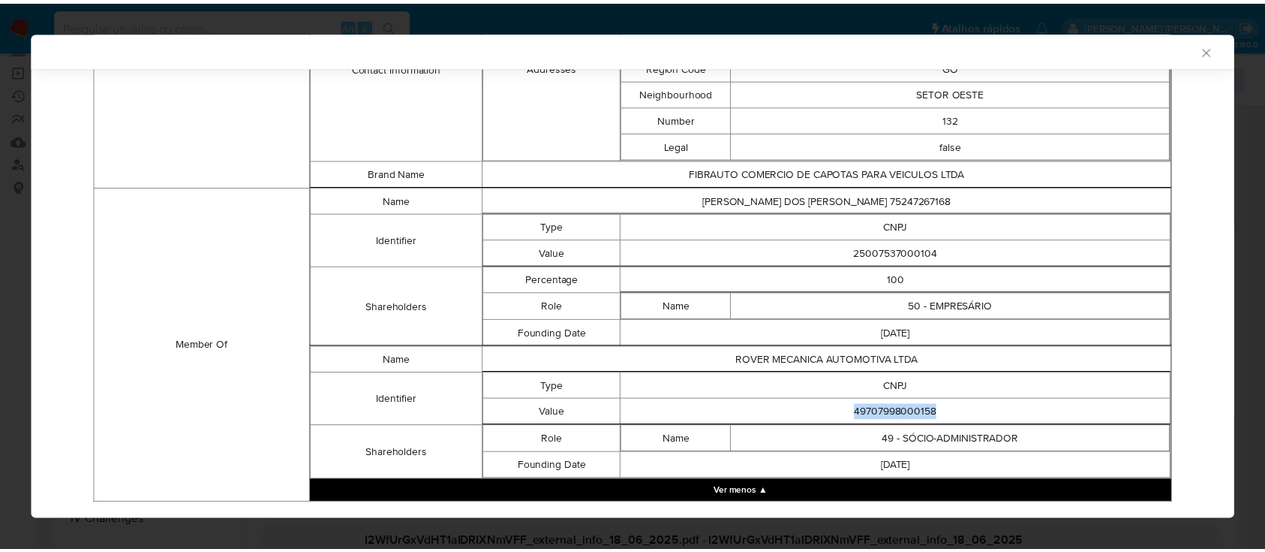
scroll to position [1180, 0]
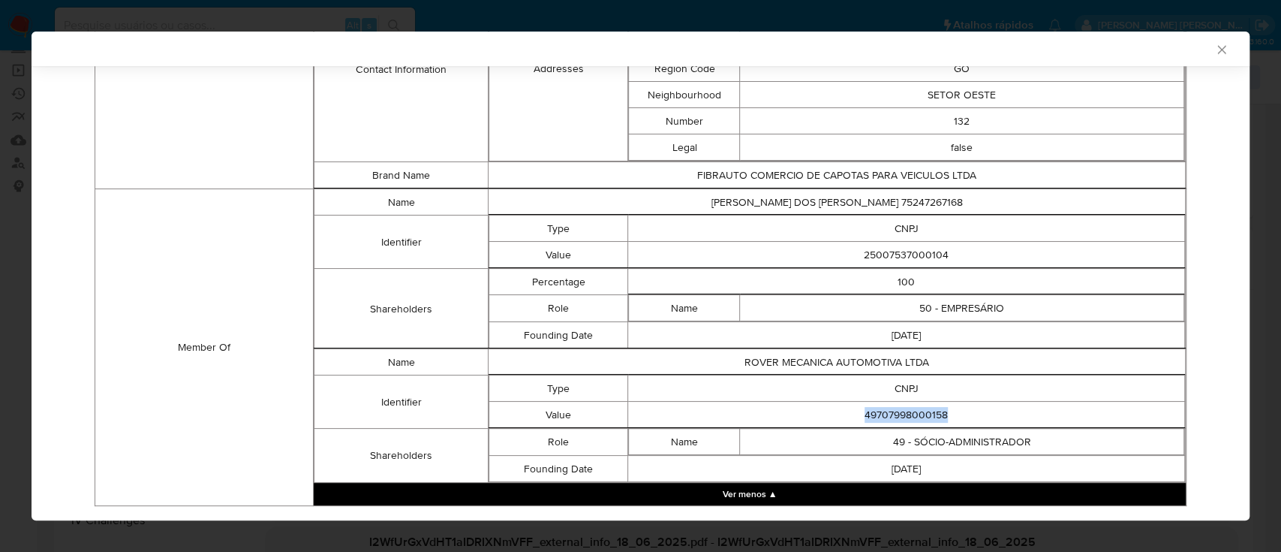
copy td "49707998000158"
click at [1214, 47] on icon "Fechar a janela" at bounding box center [1221, 49] width 15 height 15
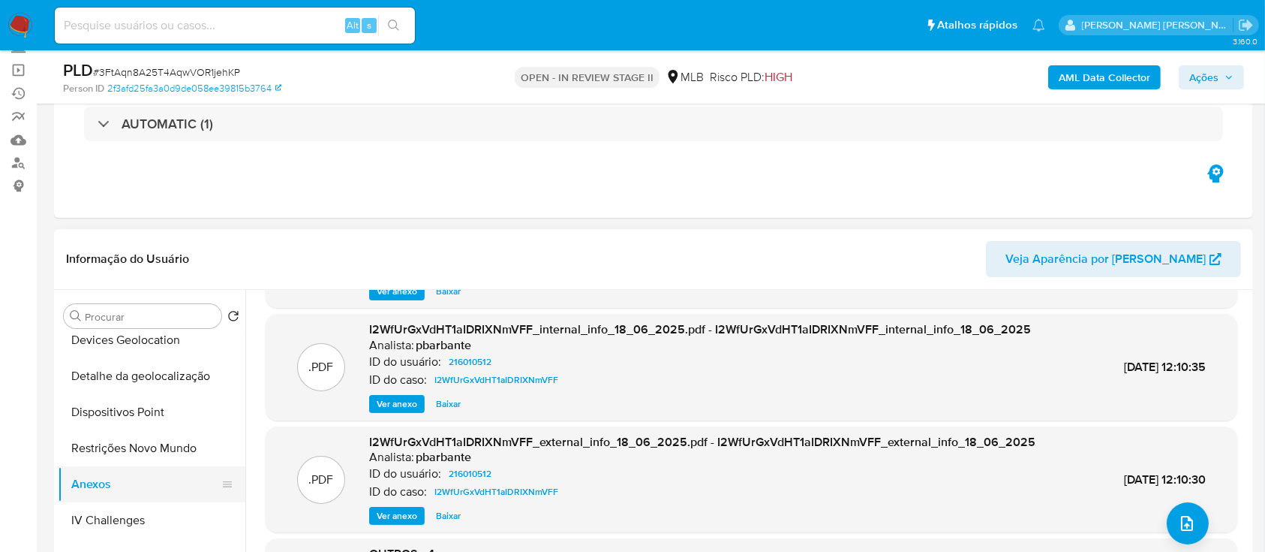
scroll to position [400, 0]
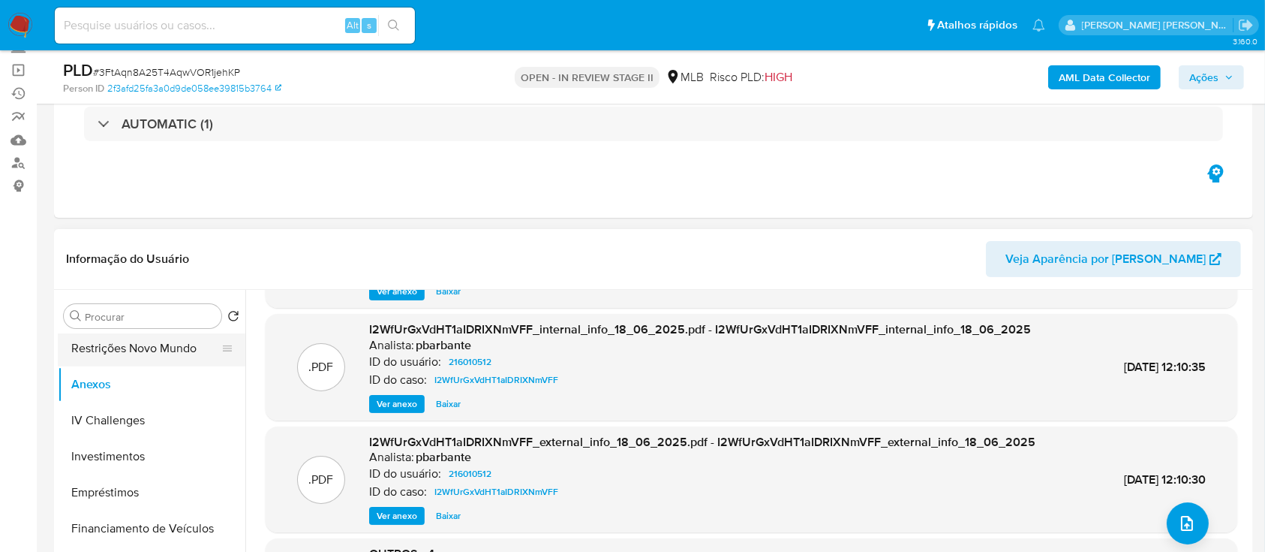
click at [142, 356] on button "Restrições Novo Mundo" at bounding box center [146, 348] width 176 height 36
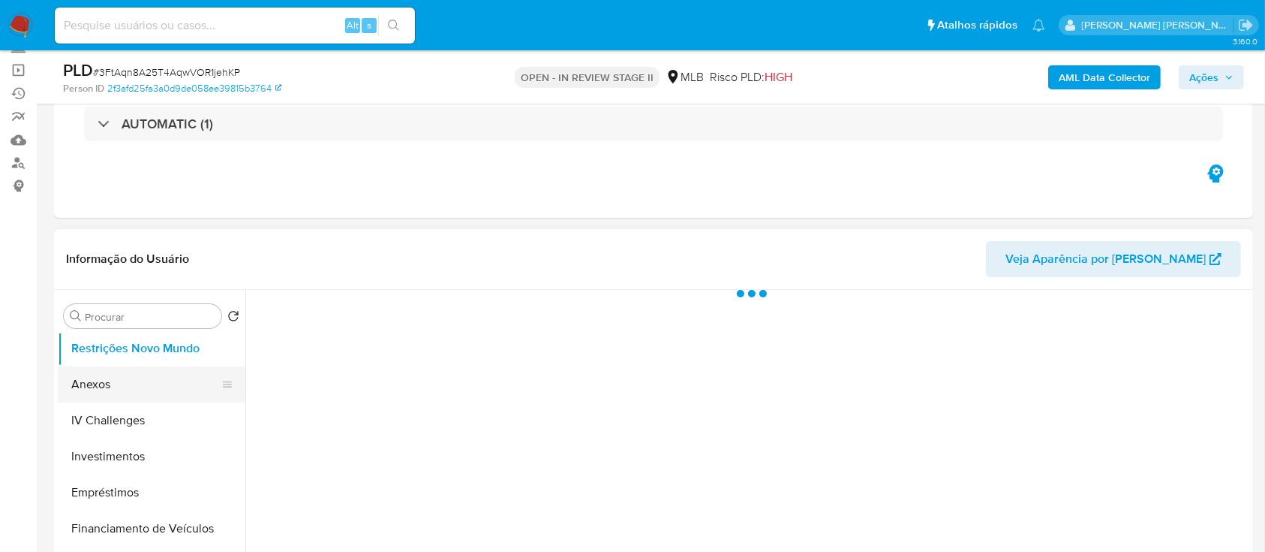
scroll to position [0, 0]
click at [130, 386] on button "Anexos" at bounding box center [146, 384] width 176 height 36
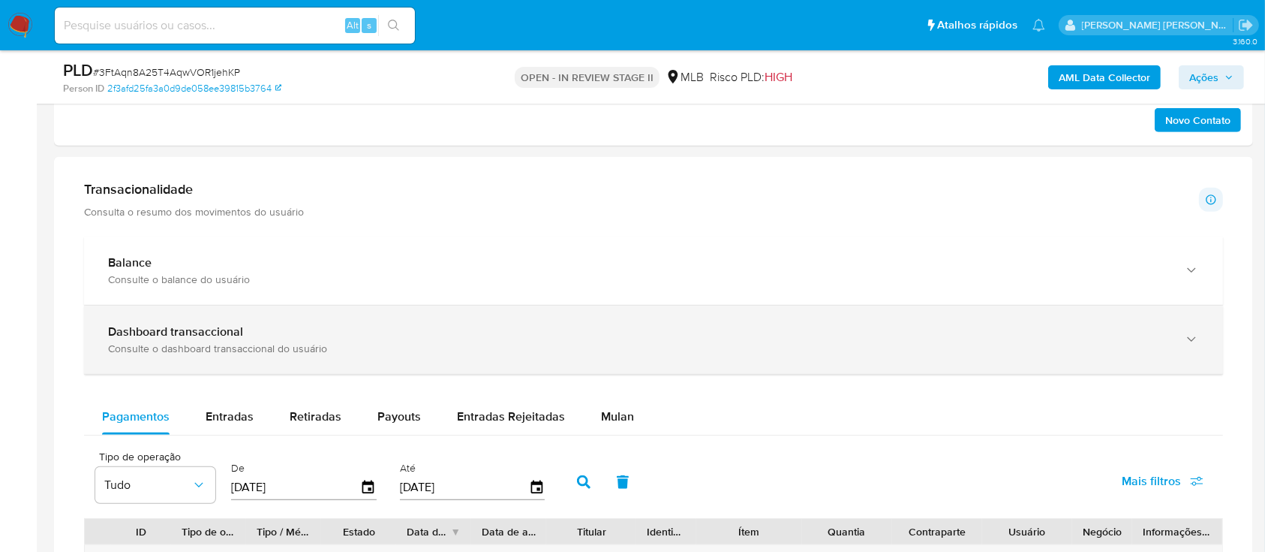
scroll to position [1000, 0]
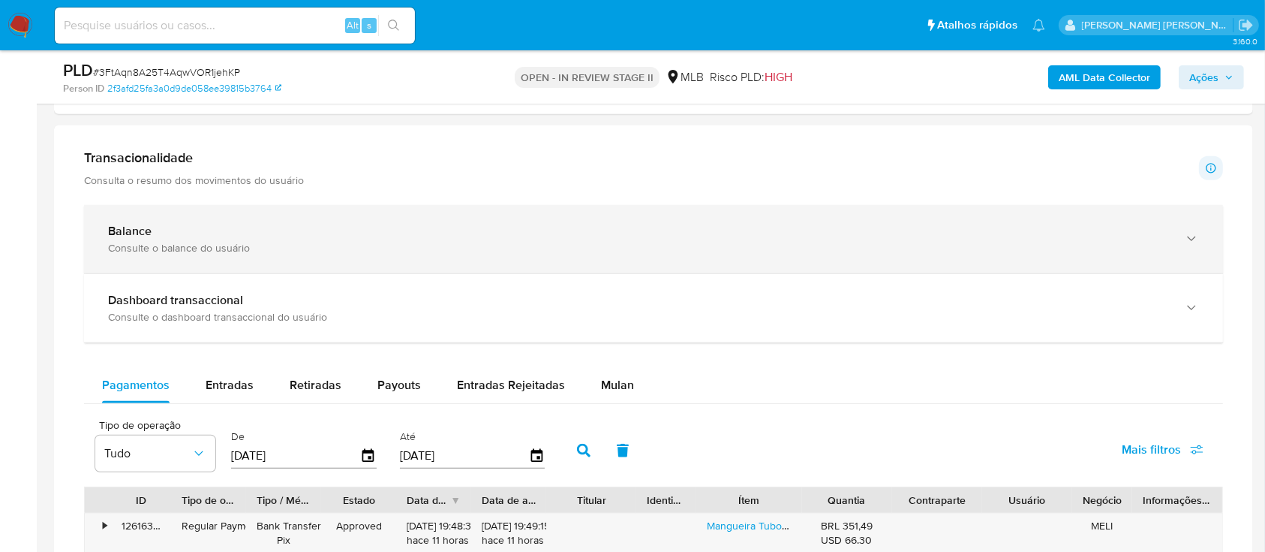
click at [312, 229] on div "Balance" at bounding box center [638, 231] width 1061 height 15
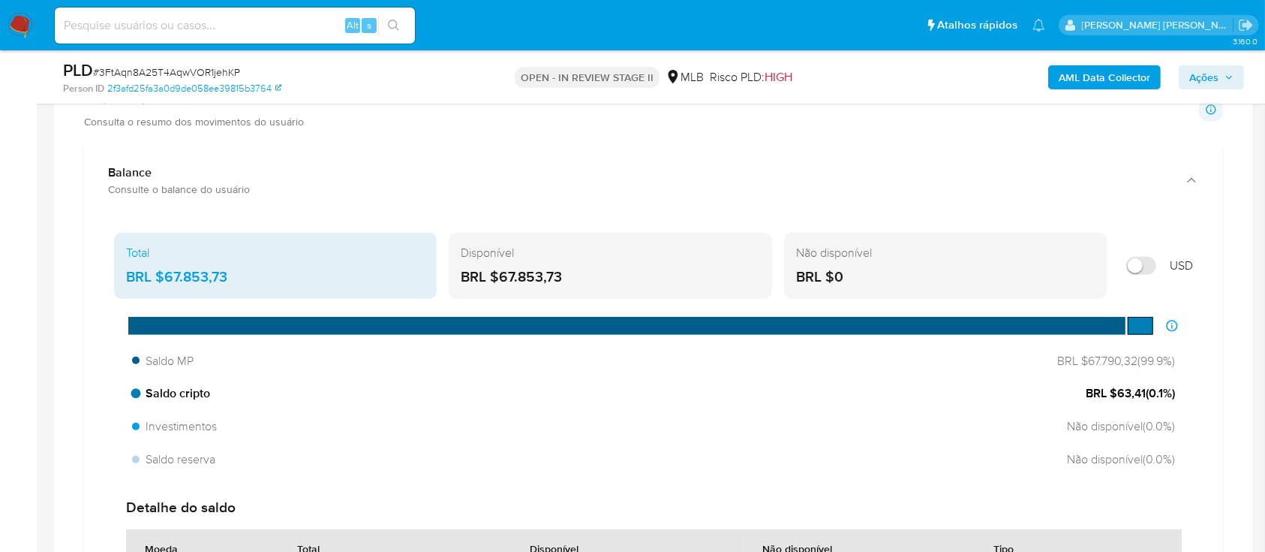
scroll to position [1159, 0]
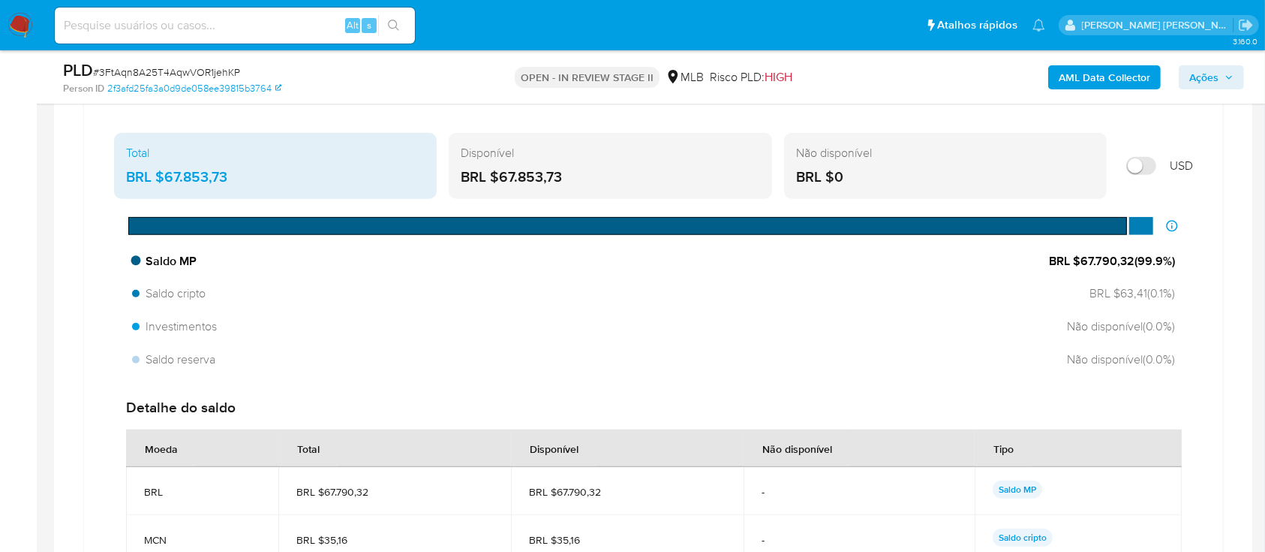
drag, startPoint x: 1134, startPoint y: 258, endPoint x: 1081, endPoint y: 259, distance: 52.5
click at [1081, 259] on span "BRL $67.790,32 ( 99.9 %)" at bounding box center [1112, 261] width 126 height 17
drag, startPoint x: 1144, startPoint y: 291, endPoint x: 1114, endPoint y: 291, distance: 30.0
click at [1114, 291] on span "BRL $63,41 ( 0.1 %)" at bounding box center [1130, 293] width 89 height 17
click at [1201, 77] on span "Ações" at bounding box center [1203, 77] width 29 height 24
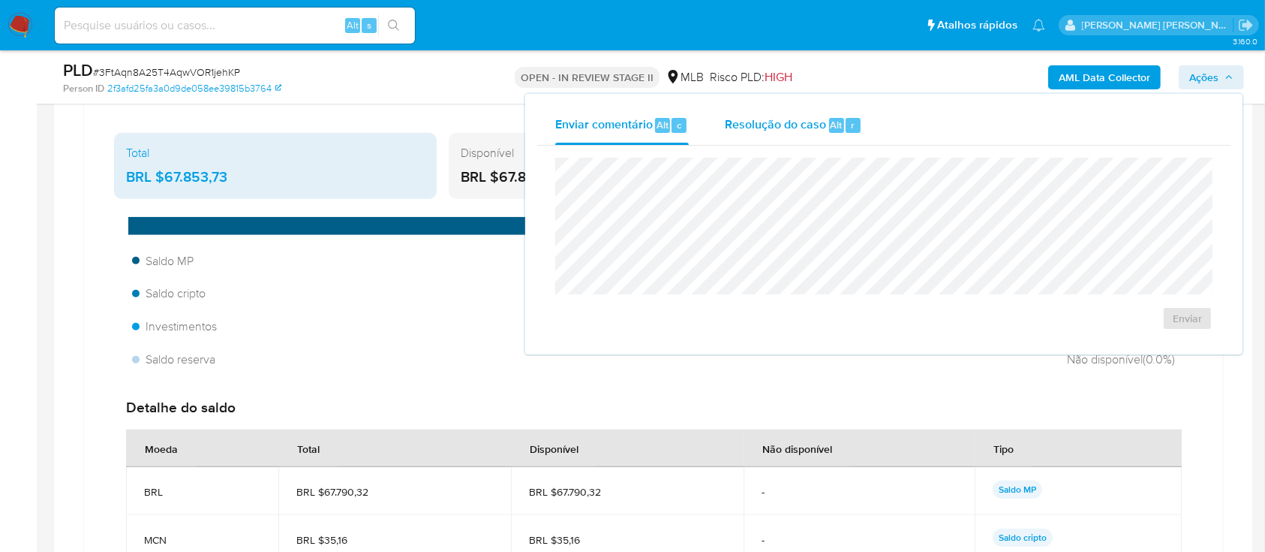
click at [772, 122] on span "Resolução do caso" at bounding box center [775, 124] width 101 height 17
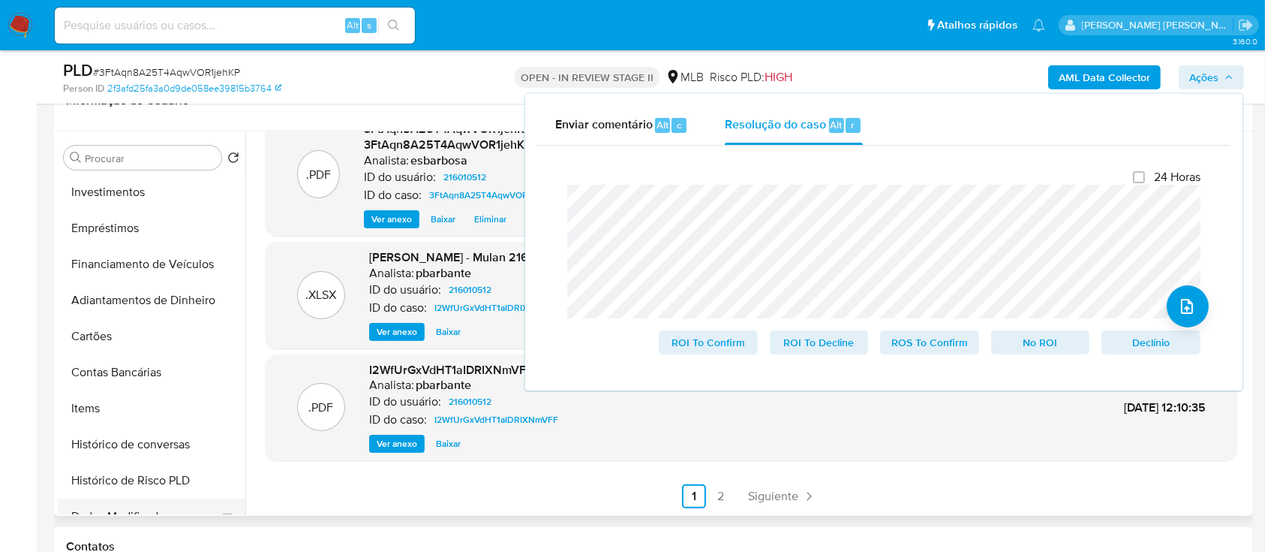
scroll to position [406, 0]
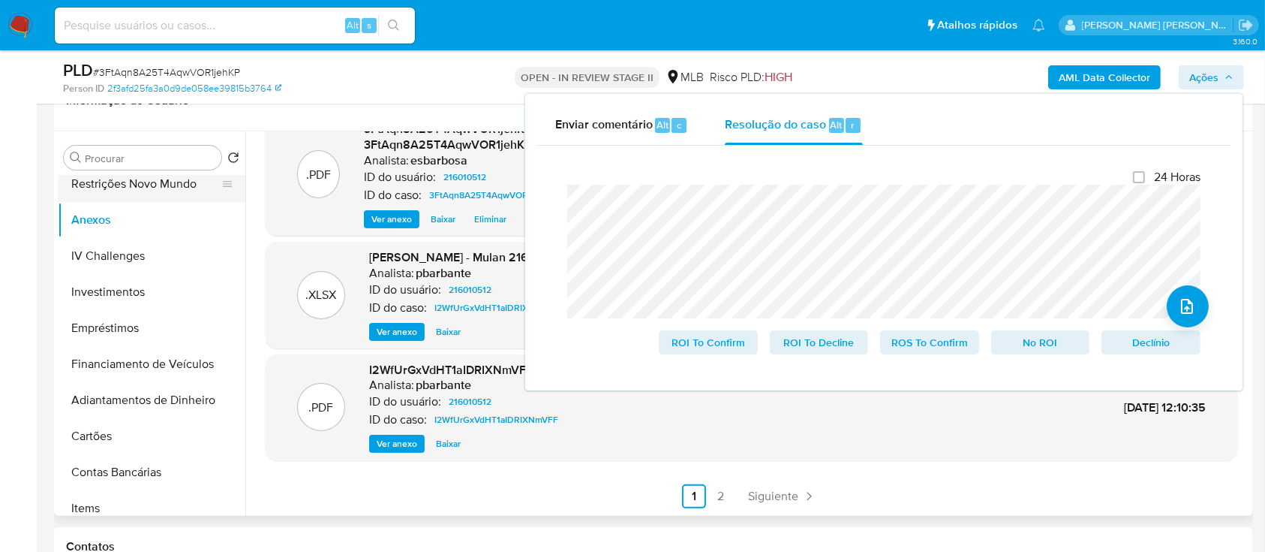
click at [150, 190] on button "Restrições Novo Mundo" at bounding box center [146, 184] width 176 height 36
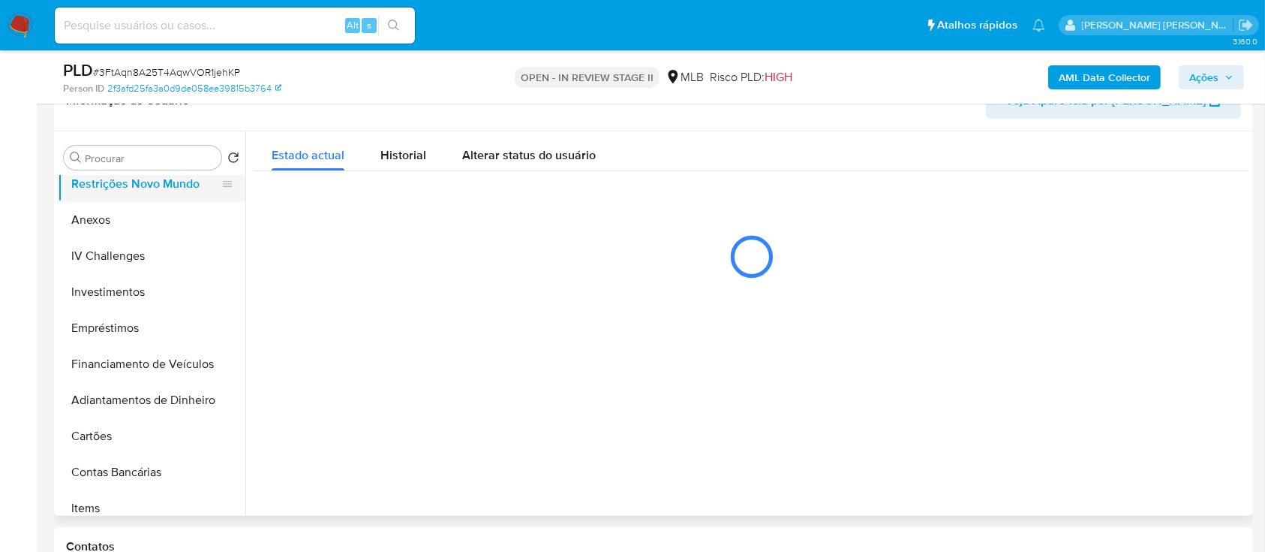
scroll to position [0, 0]
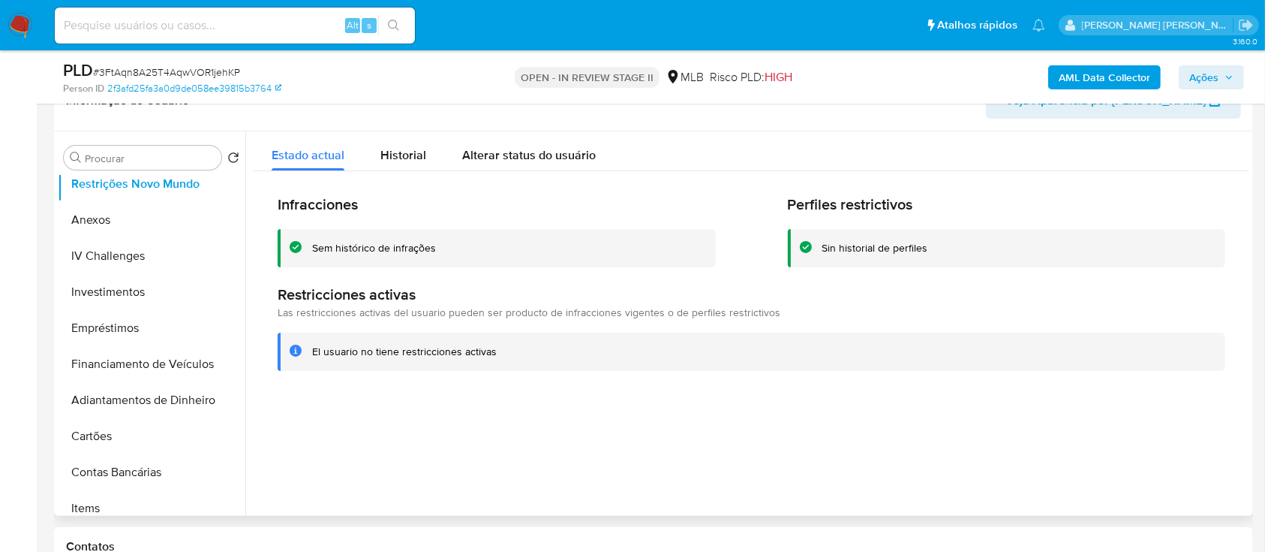
click at [350, 249] on div "Sem histórico de infrações" at bounding box center [374, 248] width 124 height 14
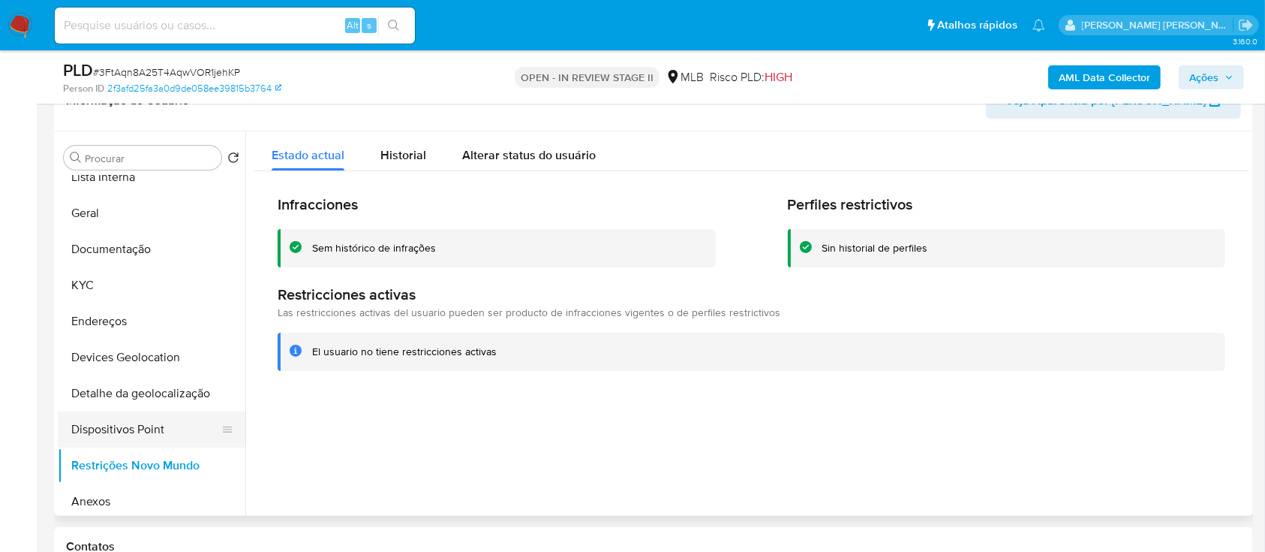
scroll to position [106, 0]
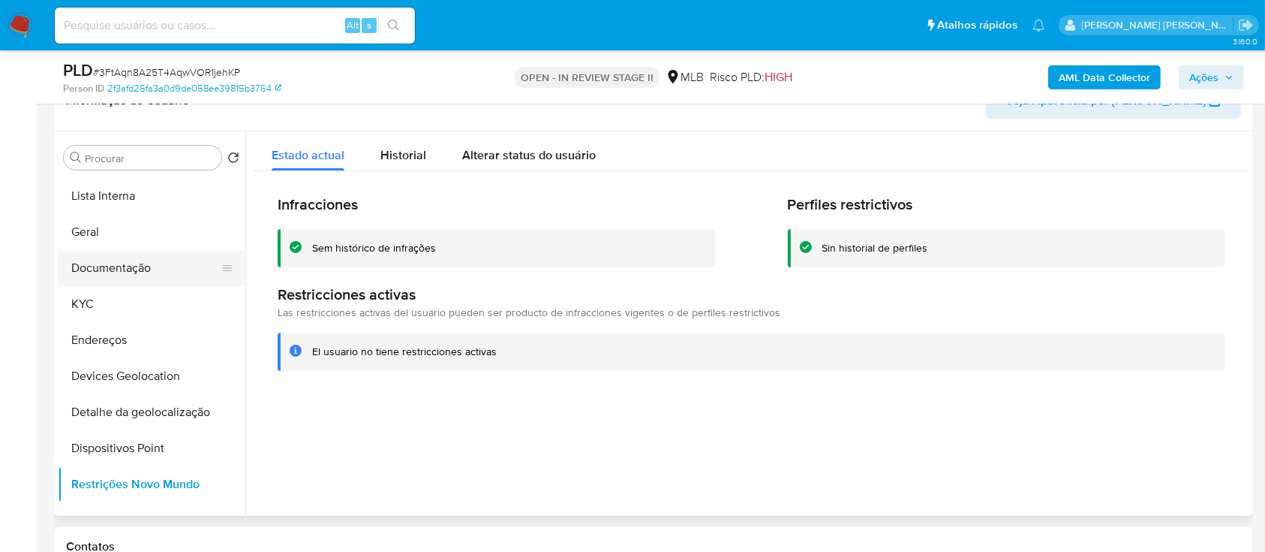
click at [132, 271] on button "Documentação" at bounding box center [146, 268] width 176 height 36
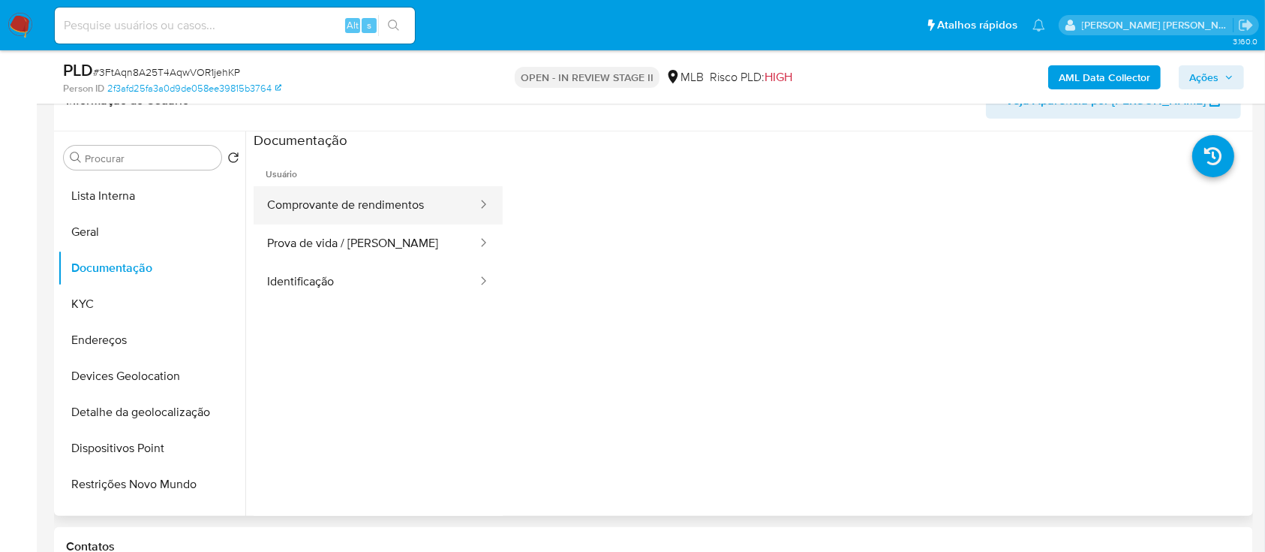
click at [354, 213] on button "Comprovante de rendimentos" at bounding box center [366, 205] width 225 height 38
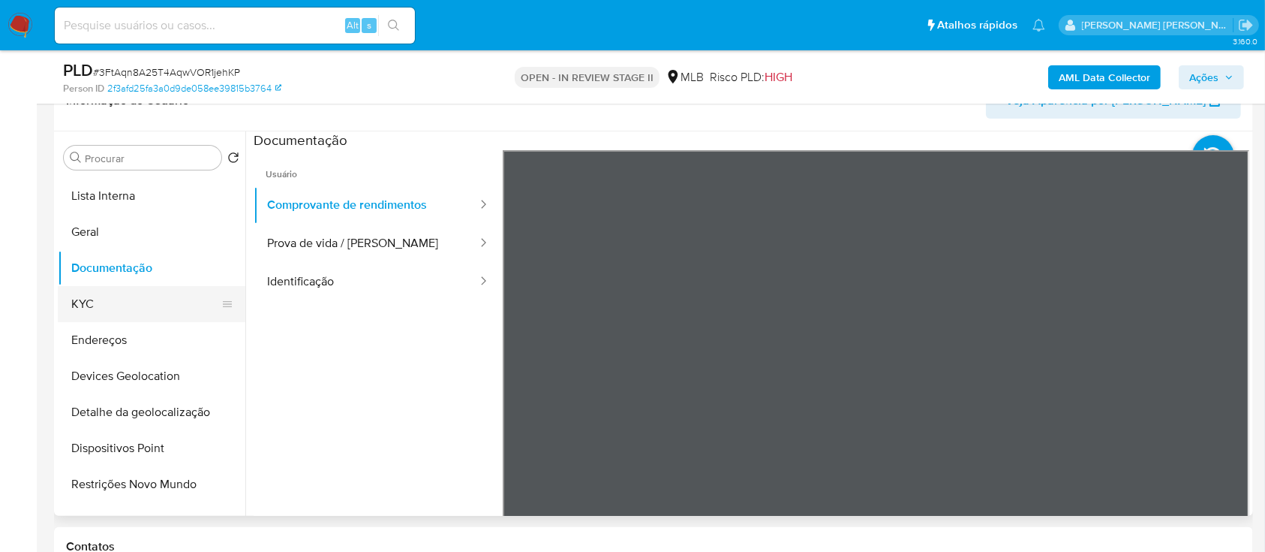
click at [135, 308] on button "KYC" at bounding box center [146, 304] width 176 height 36
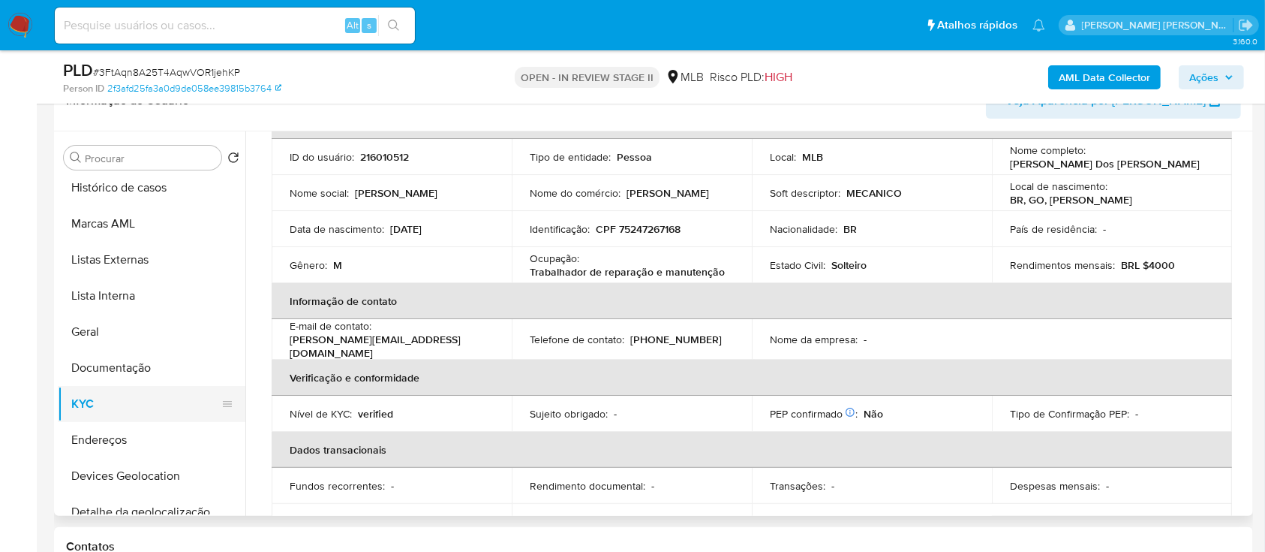
scroll to position [0, 0]
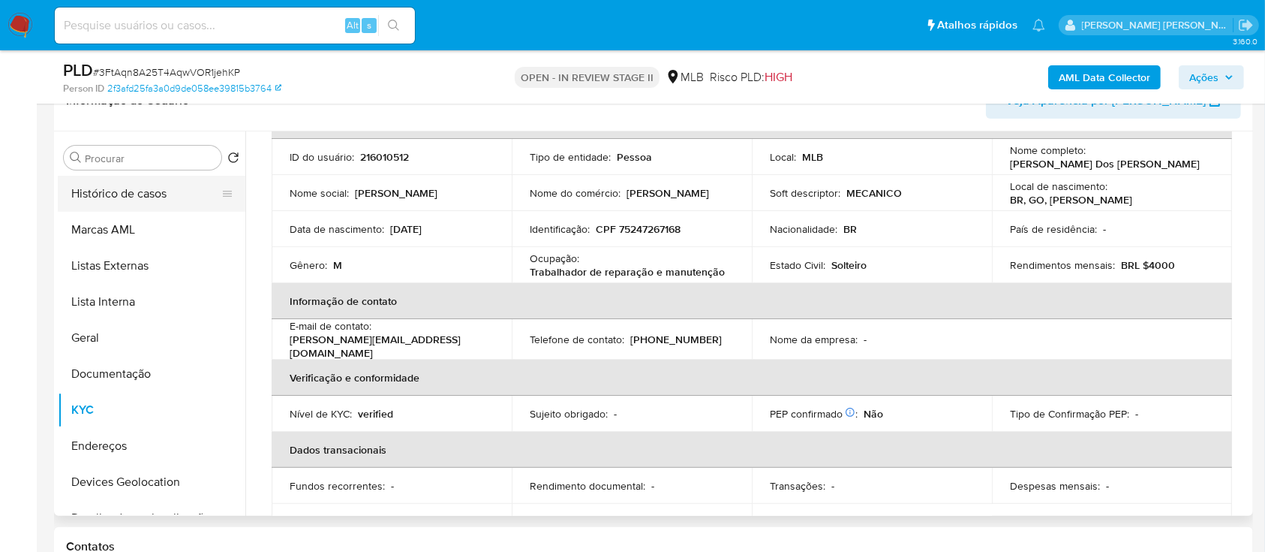
click at [146, 200] on button "Histórico de casos" at bounding box center [146, 194] width 176 height 36
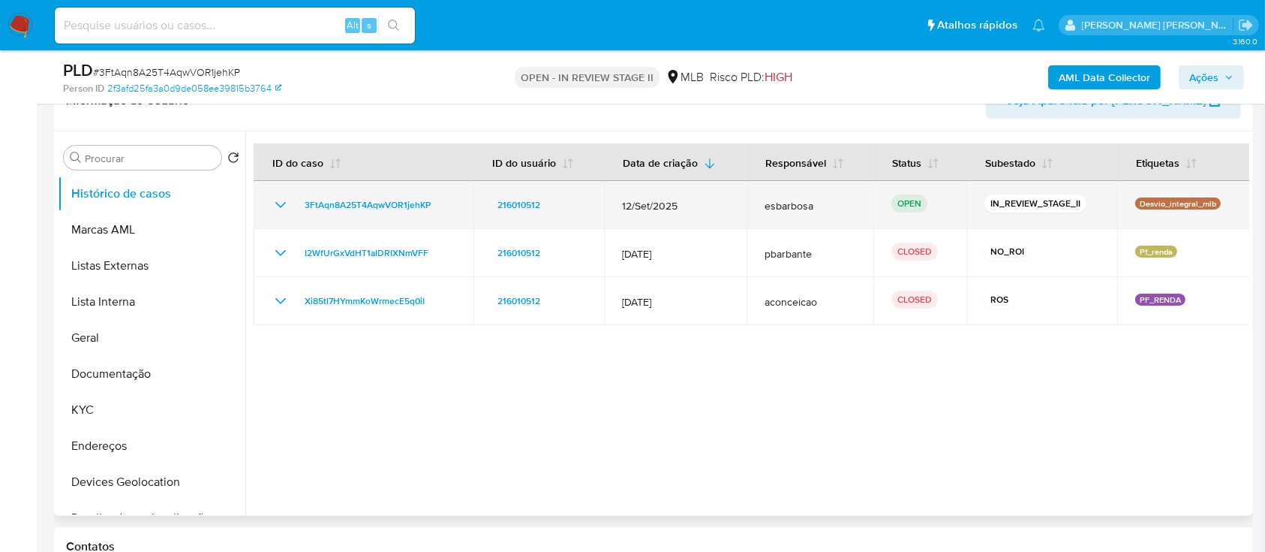
drag, startPoint x: 1219, startPoint y: 204, endPoint x: 1135, endPoint y: 205, distance: 84.1
click at [1135, 205] on div "Desvio_integral_mlb" at bounding box center [1183, 204] width 97 height 15
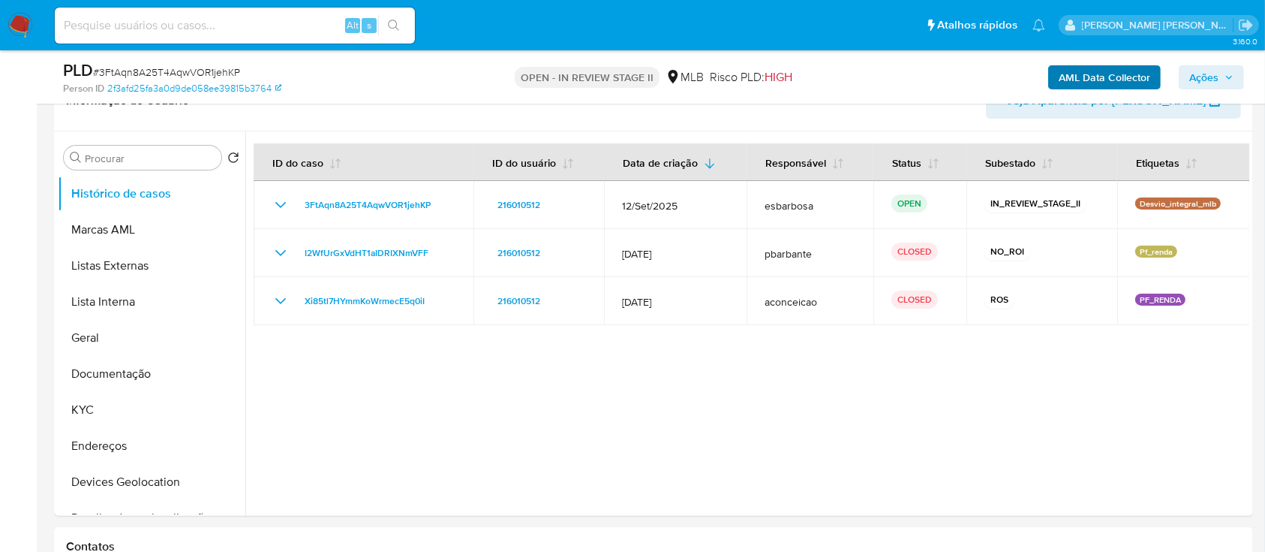
drag, startPoint x: 1205, startPoint y: 80, endPoint x: 1129, endPoint y: 77, distance: 75.9
click at [1204, 78] on span "Ações" at bounding box center [1203, 77] width 29 height 24
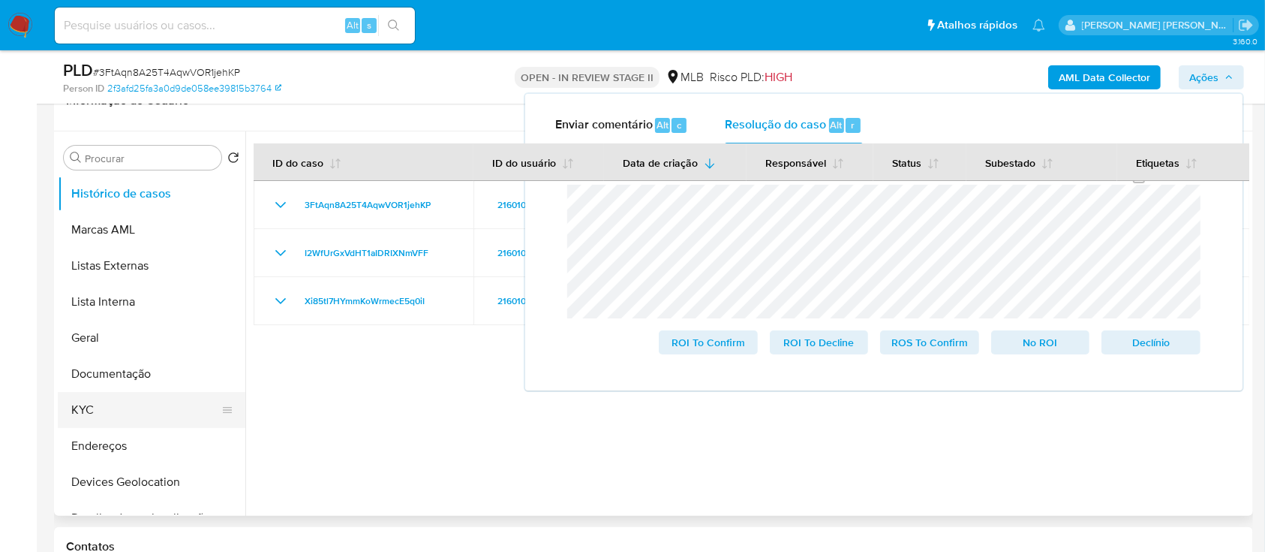
click at [85, 410] on button "KYC" at bounding box center [146, 410] width 176 height 36
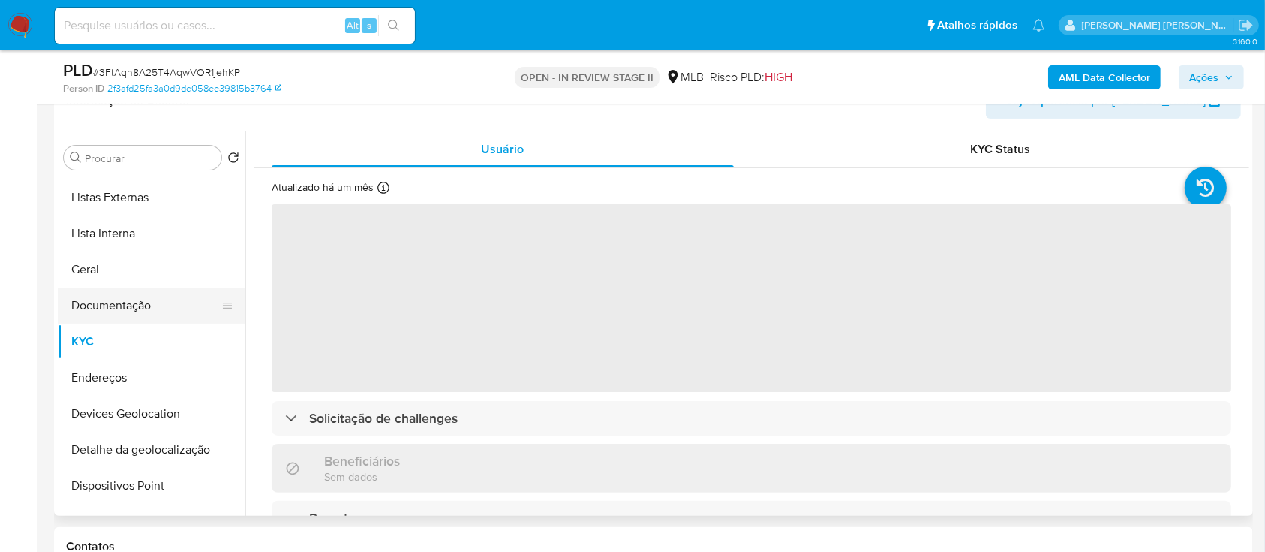
scroll to position [100, 0]
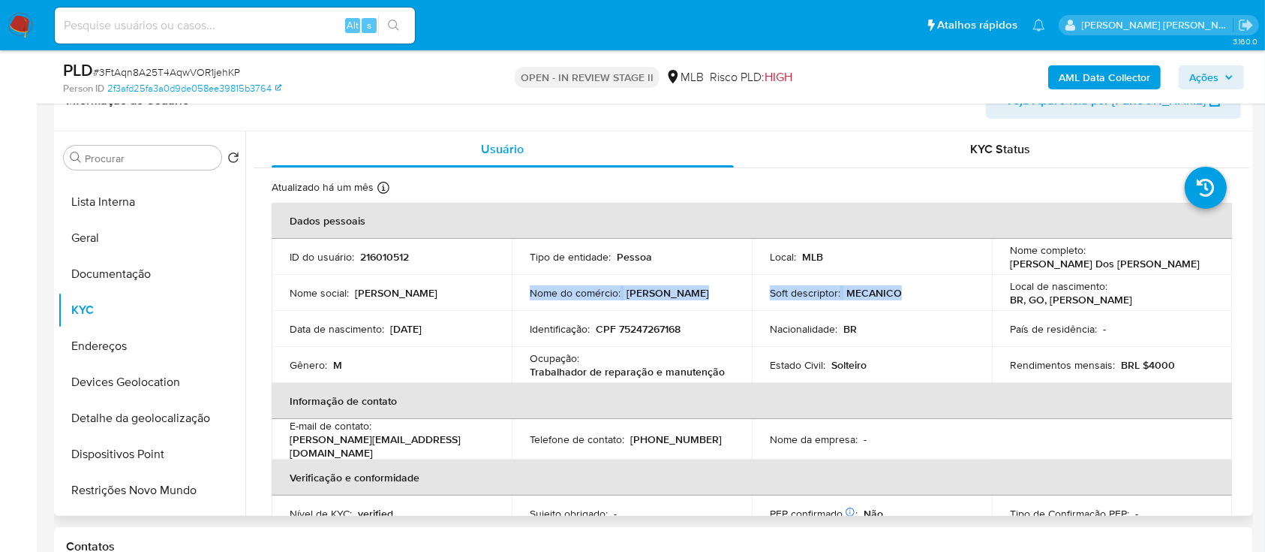
drag, startPoint x: 907, startPoint y: 293, endPoint x: 524, endPoint y: 294, distance: 382.7
click at [524, 294] on tr "Nome social : Danilo Nome do comércio : Mecanico Danilo Soft descriptor : MECAN…" at bounding box center [752, 293] width 961 height 36
copy tr "Nome do comércio : Mecanico Danilo Soft descriptor : MECANICO"
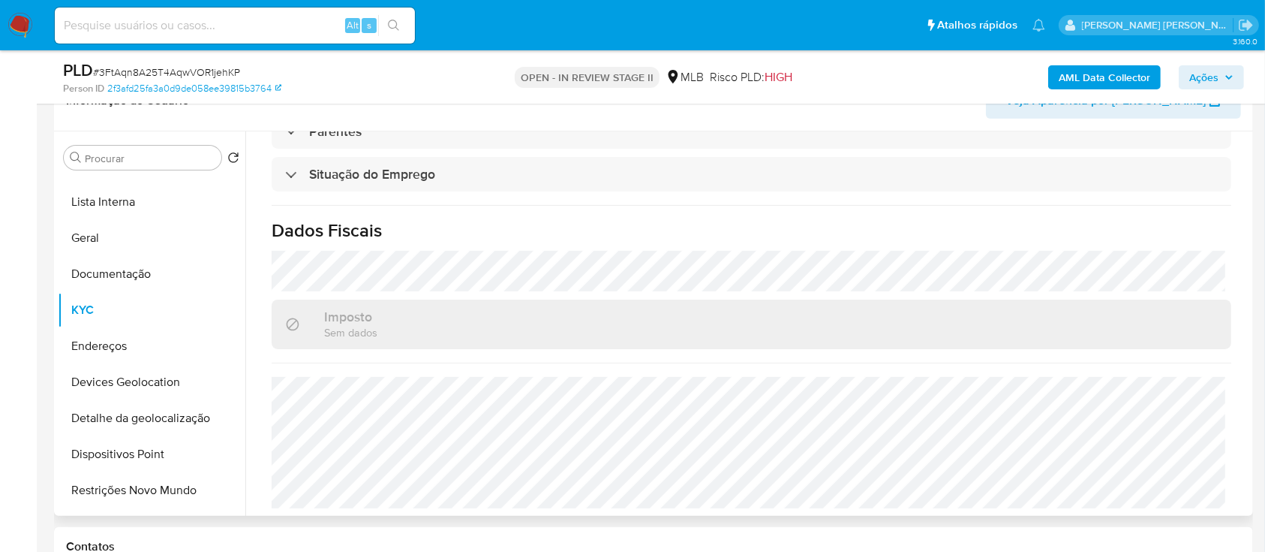
scroll to position [359, 0]
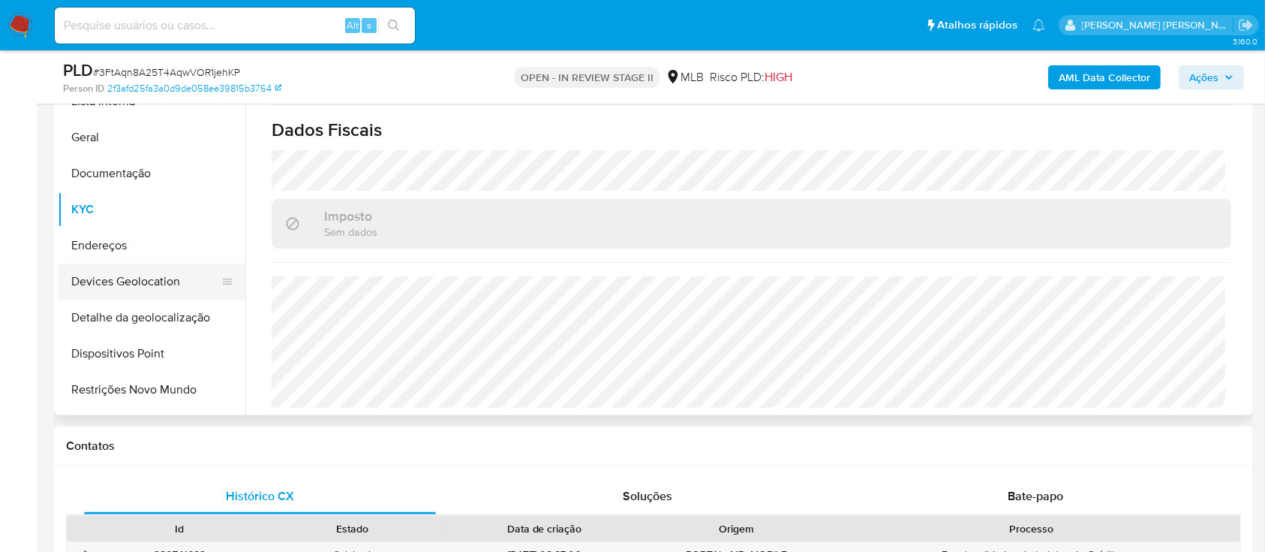
click at [152, 284] on button "Devices Geolocation" at bounding box center [146, 281] width 176 height 36
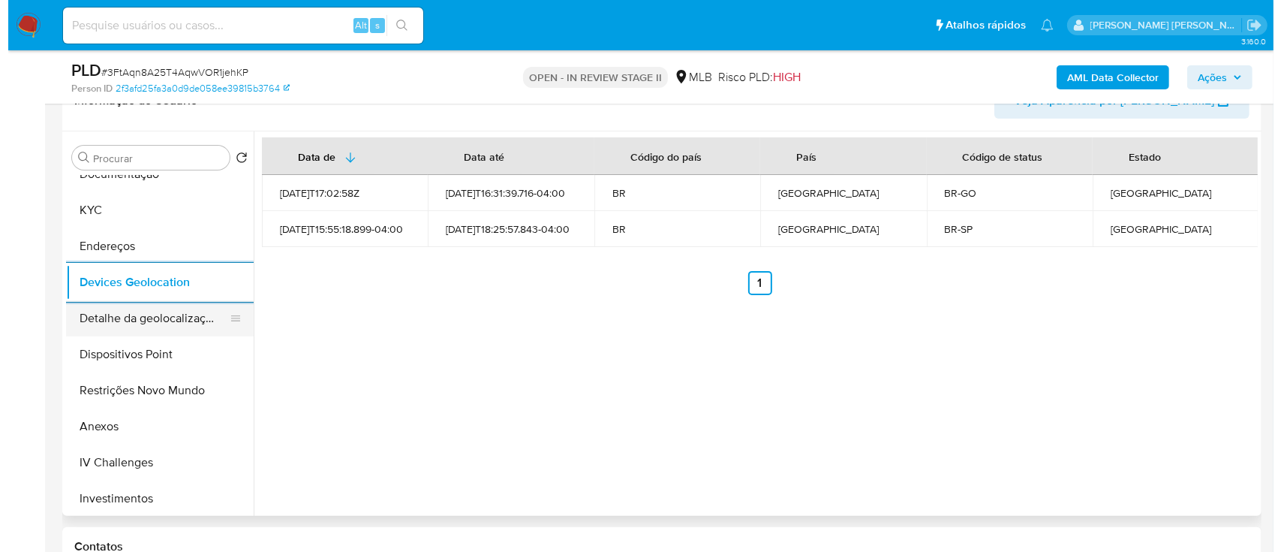
scroll to position [300, 0]
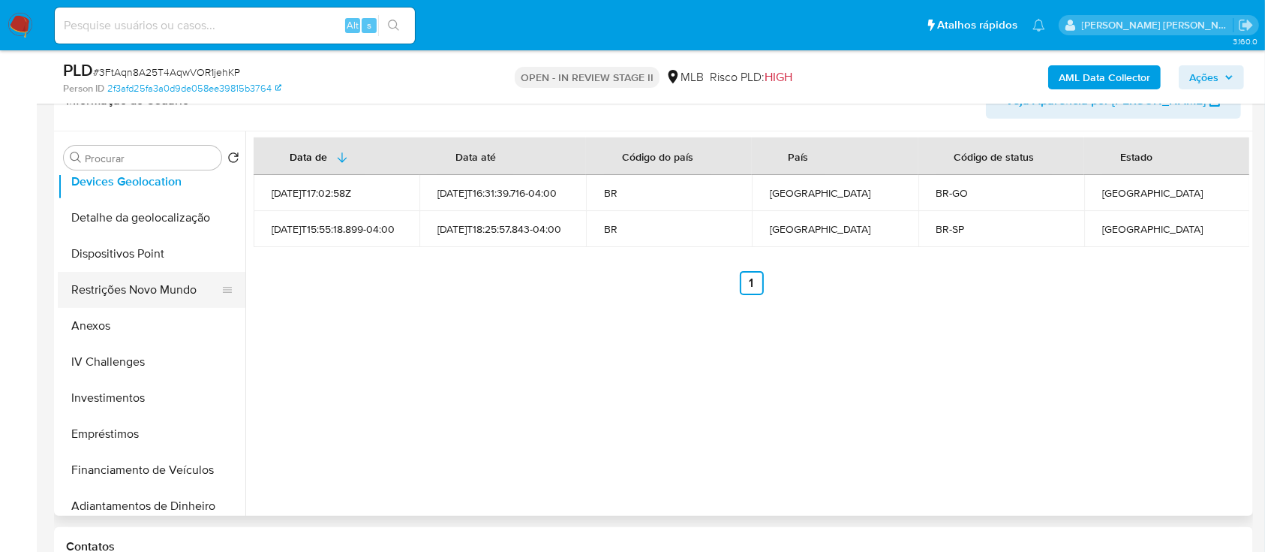
click at [133, 285] on button "Restrições Novo Mundo" at bounding box center [146, 290] width 176 height 36
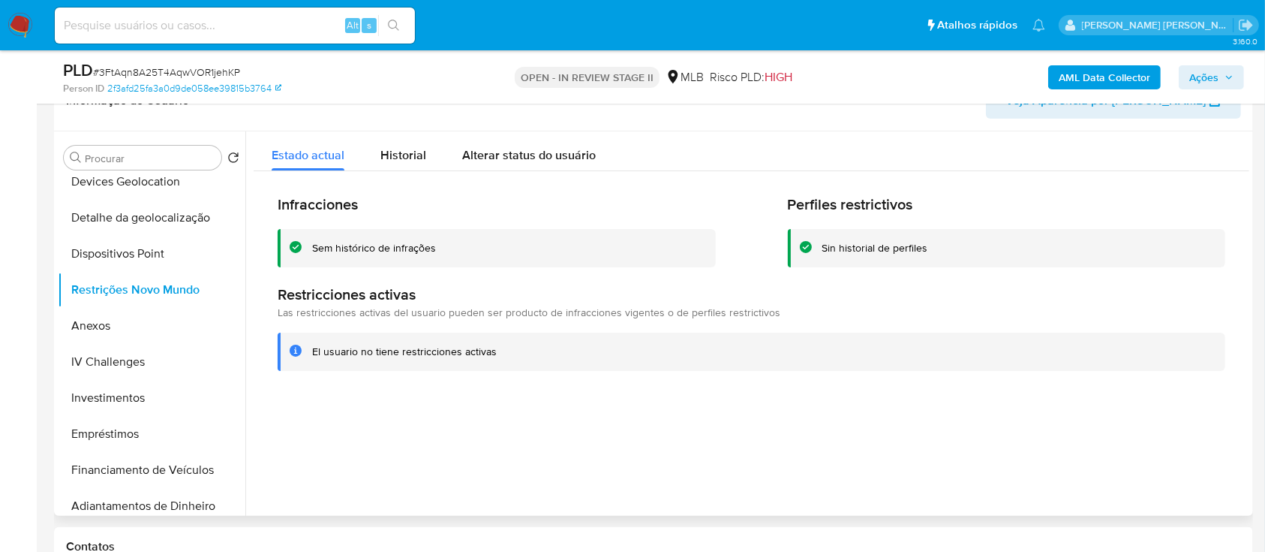
click at [352, 250] on div "Sem histórico de infrações" at bounding box center [374, 248] width 124 height 14
click at [168, 255] on button "Dispositivos Point" at bounding box center [146, 254] width 176 height 36
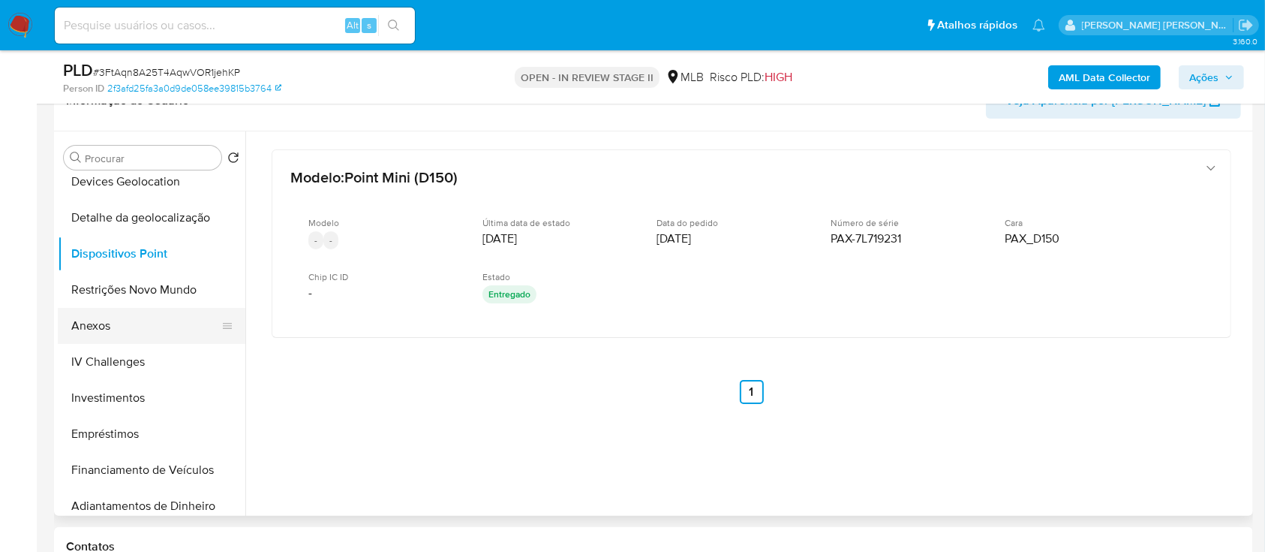
click at [139, 323] on button "Anexos" at bounding box center [146, 326] width 176 height 36
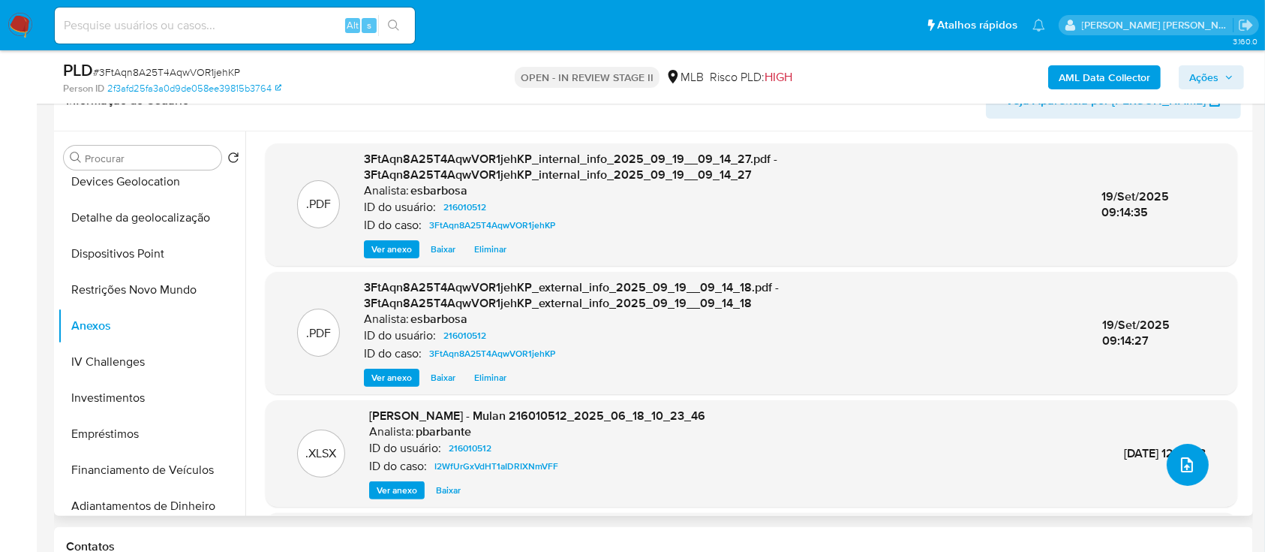
click at [1178, 460] on icon "upload-file" at bounding box center [1187, 465] width 18 height 18
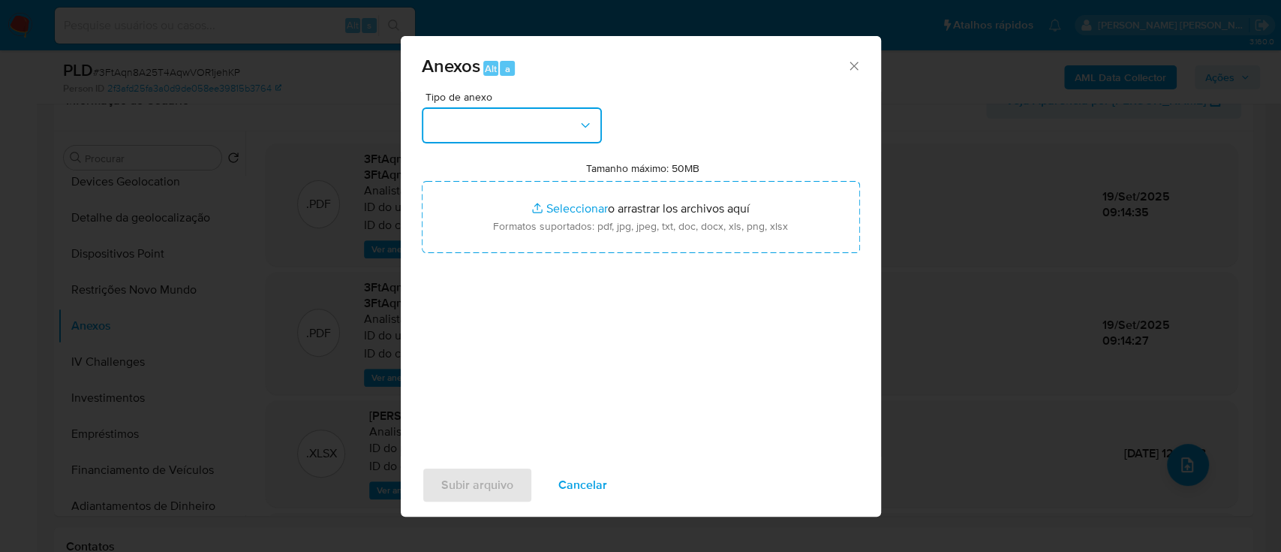
click at [540, 125] on button "button" at bounding box center [512, 125] width 180 height 36
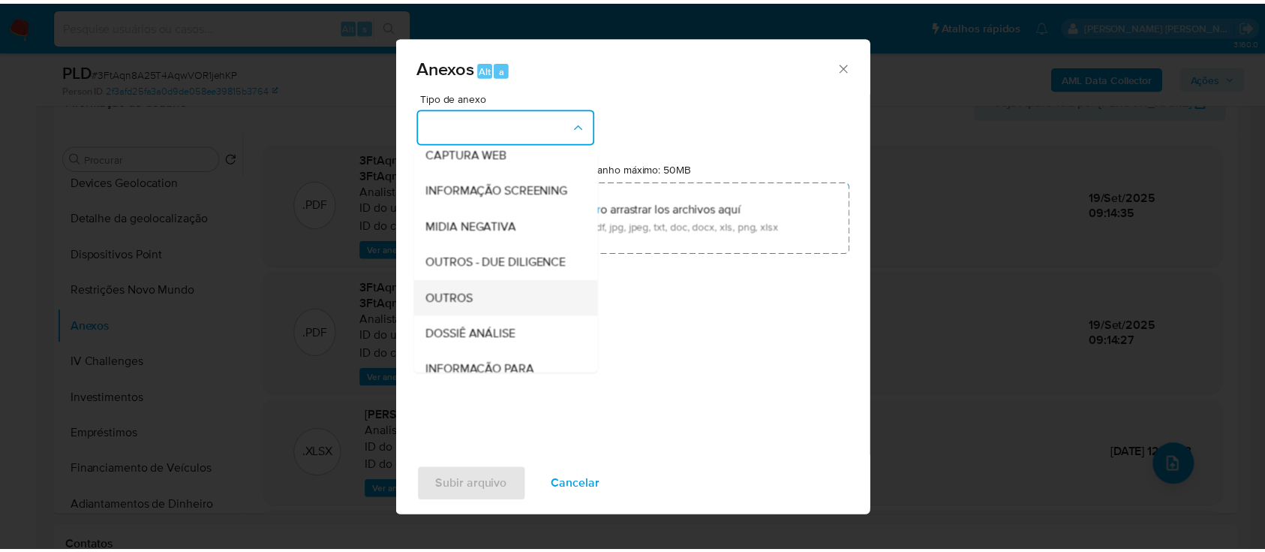
scroll to position [230, 0]
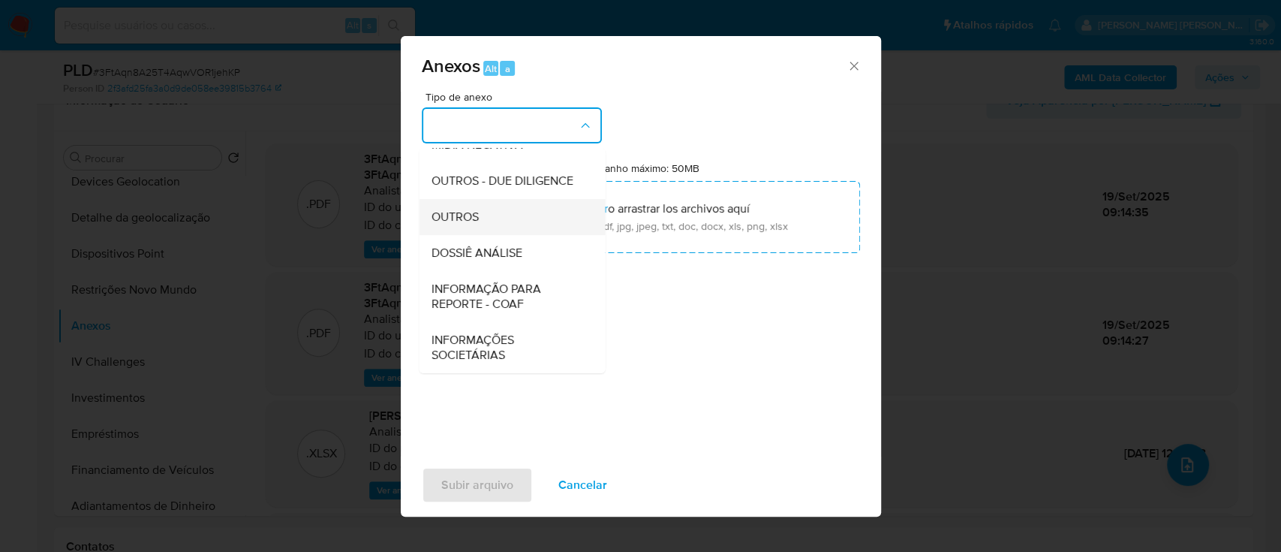
click at [468, 213] on span "OUTROS" at bounding box center [454, 216] width 47 height 15
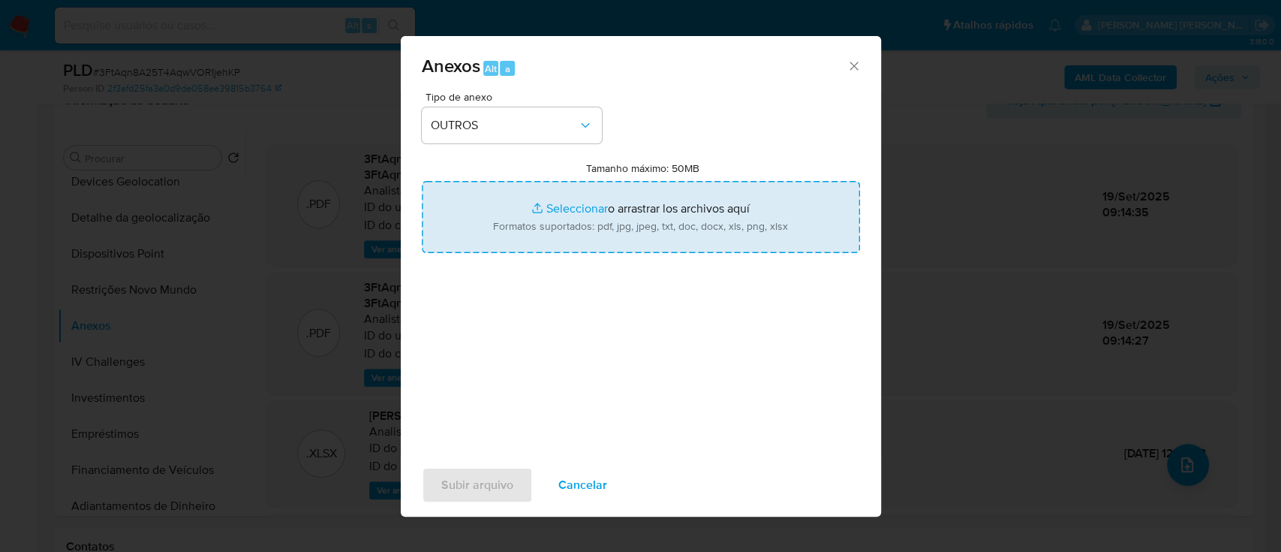
click at [578, 212] on input "Tamanho máximo: 50MB Seleccionar archivos" at bounding box center [641, 217] width 438 height 72
type input "C:\fakepath\Mulan 216010512_2025_09_18_09_58_04.xlsx"
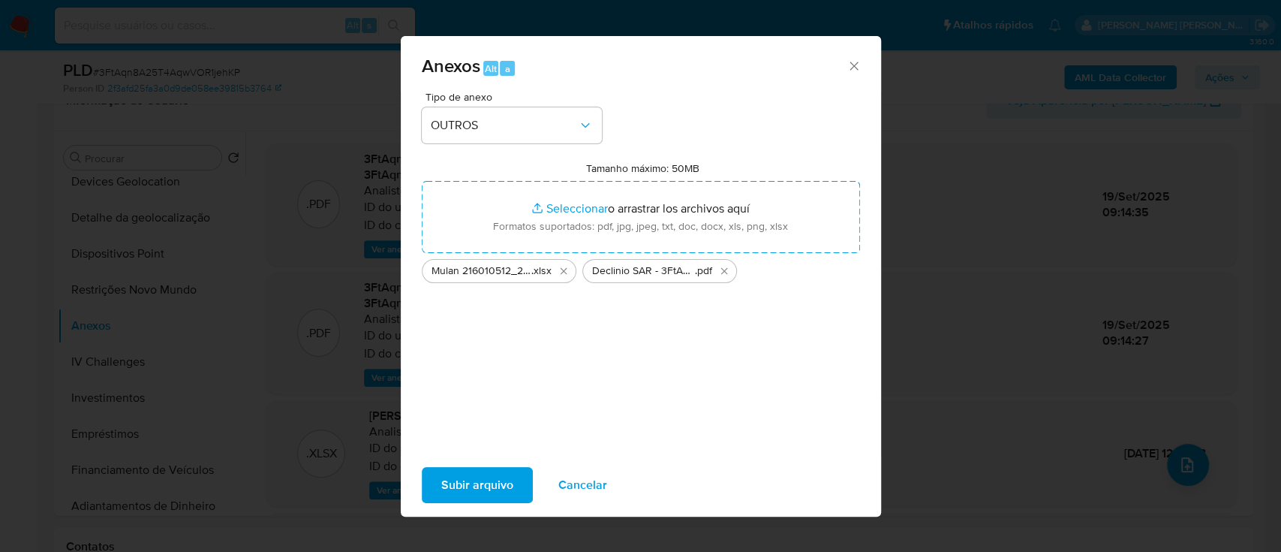
click at [475, 481] on span "Subir arquivo" at bounding box center [477, 484] width 72 height 33
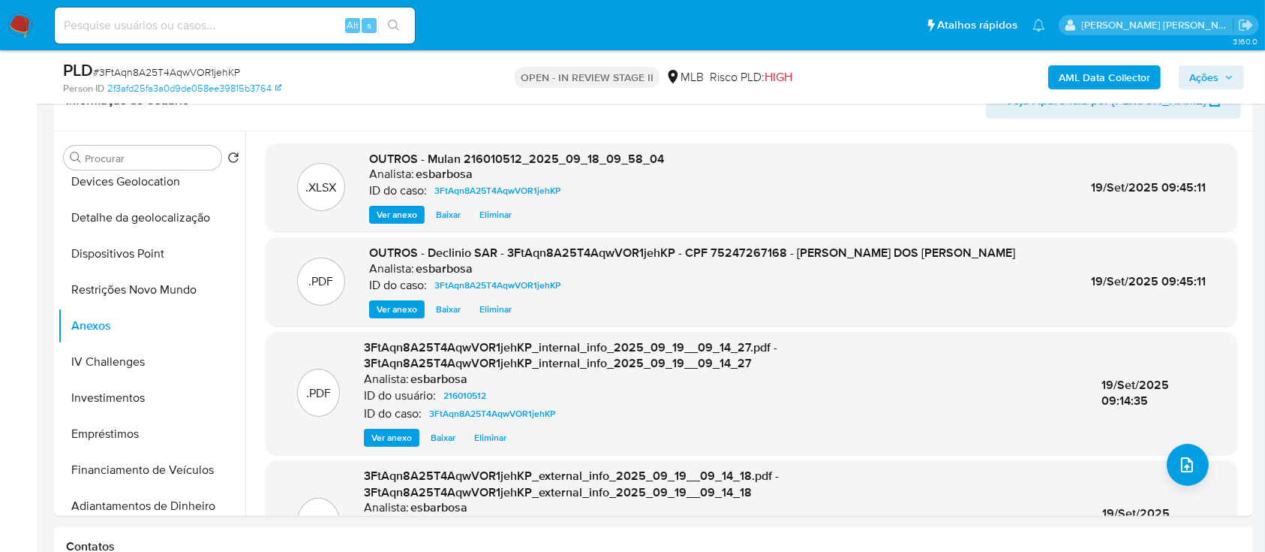
click at [1201, 80] on span "Ações" at bounding box center [1203, 77] width 29 height 24
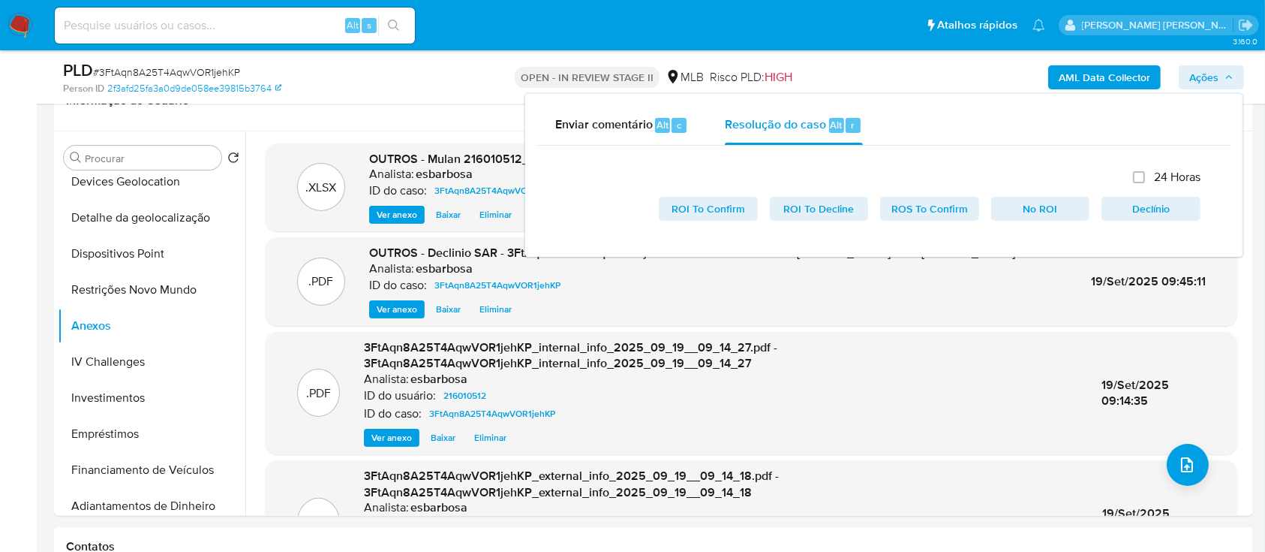
click at [1195, 74] on span "Ações" at bounding box center [1203, 77] width 29 height 24
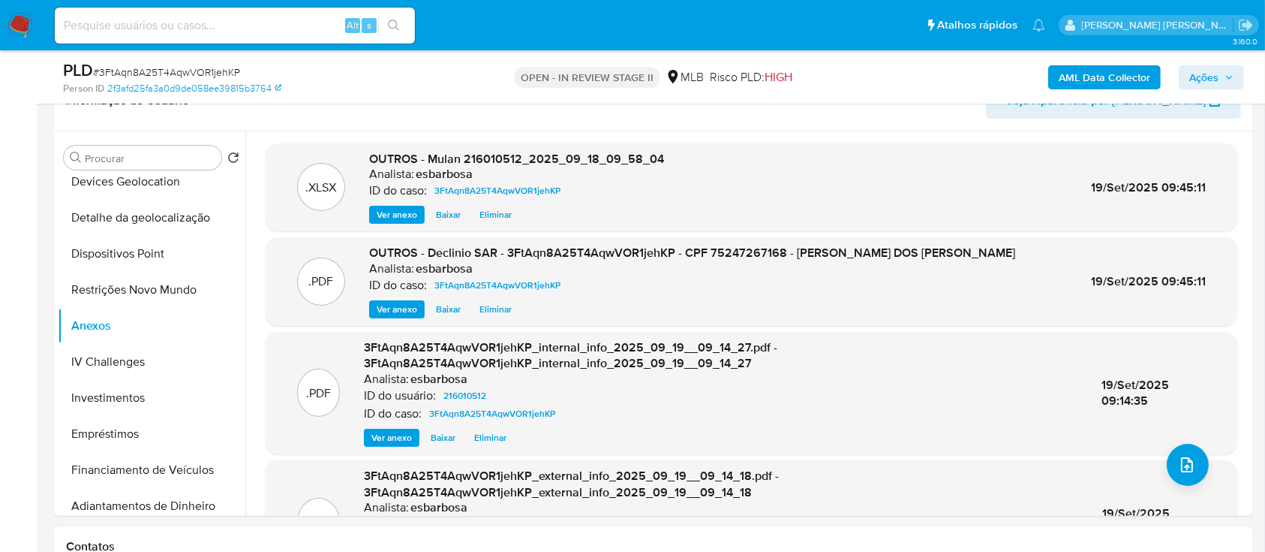
click at [1195, 79] on span "Ações" at bounding box center [1203, 77] width 29 height 24
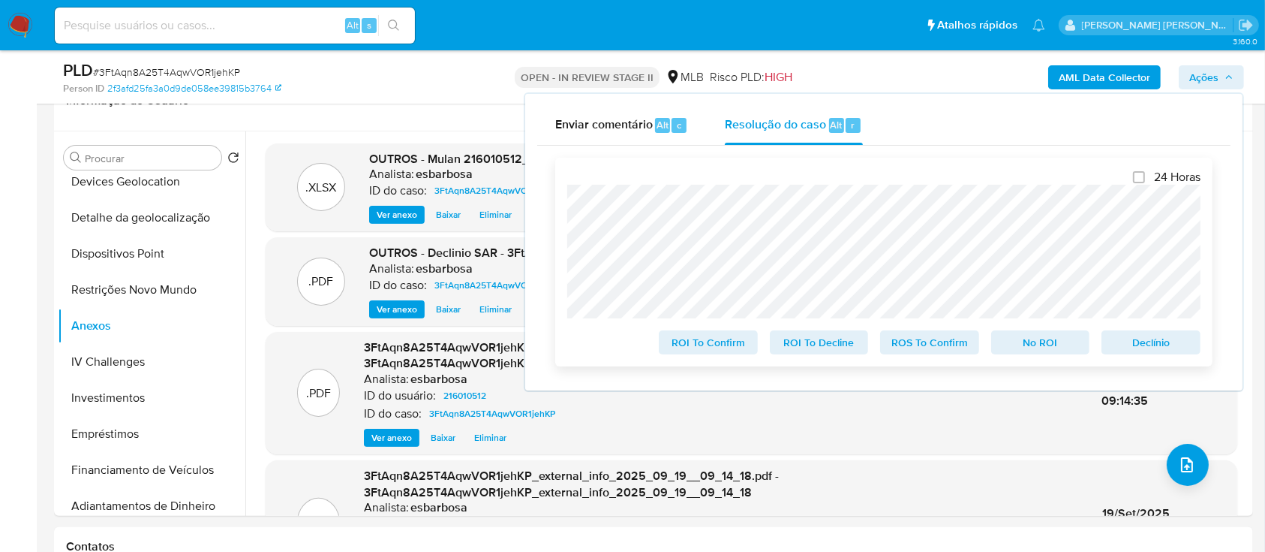
click at [1037, 338] on span "No ROI" at bounding box center [1041, 342] width 78 height 21
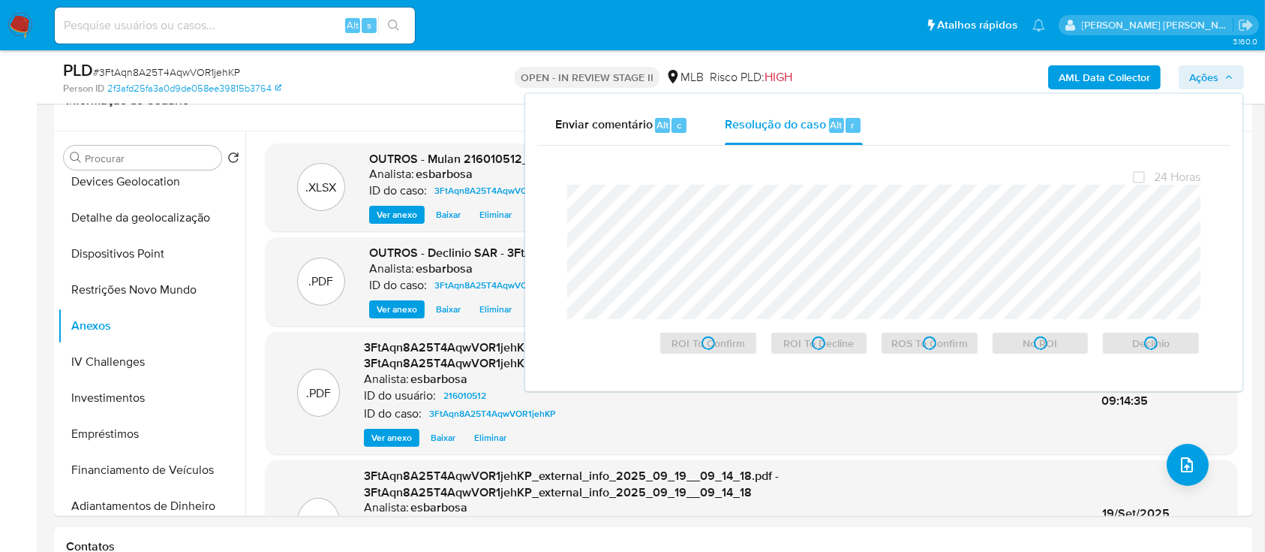
click at [222, 71] on span "# 3FtAqn8A25T4AqwVOR1jehKP" at bounding box center [166, 72] width 147 height 15
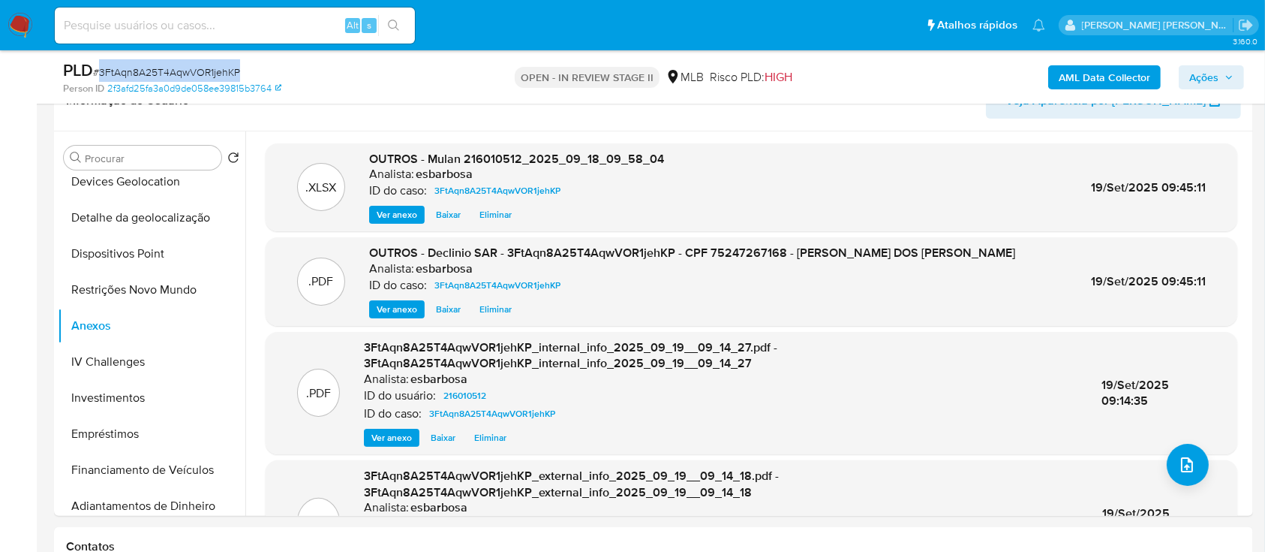
click at [222, 71] on span "# 3FtAqn8A25T4AqwVOR1jehKP" at bounding box center [166, 72] width 147 height 15
copy span "3FtAqn8A25T4AqwVOR1jehKP"
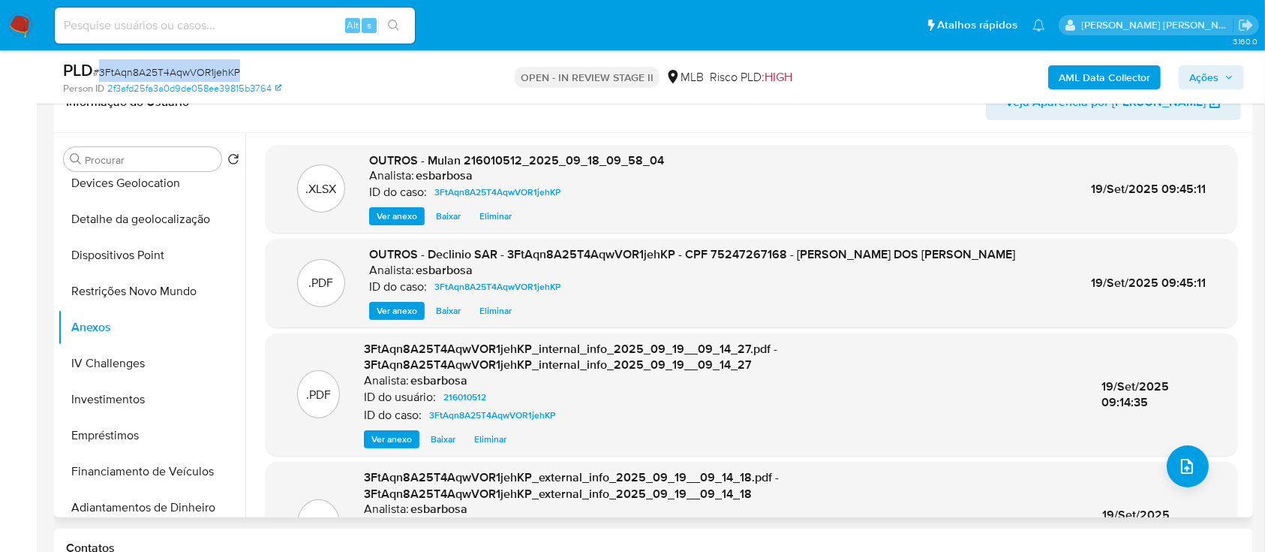
scroll to position [0, 0]
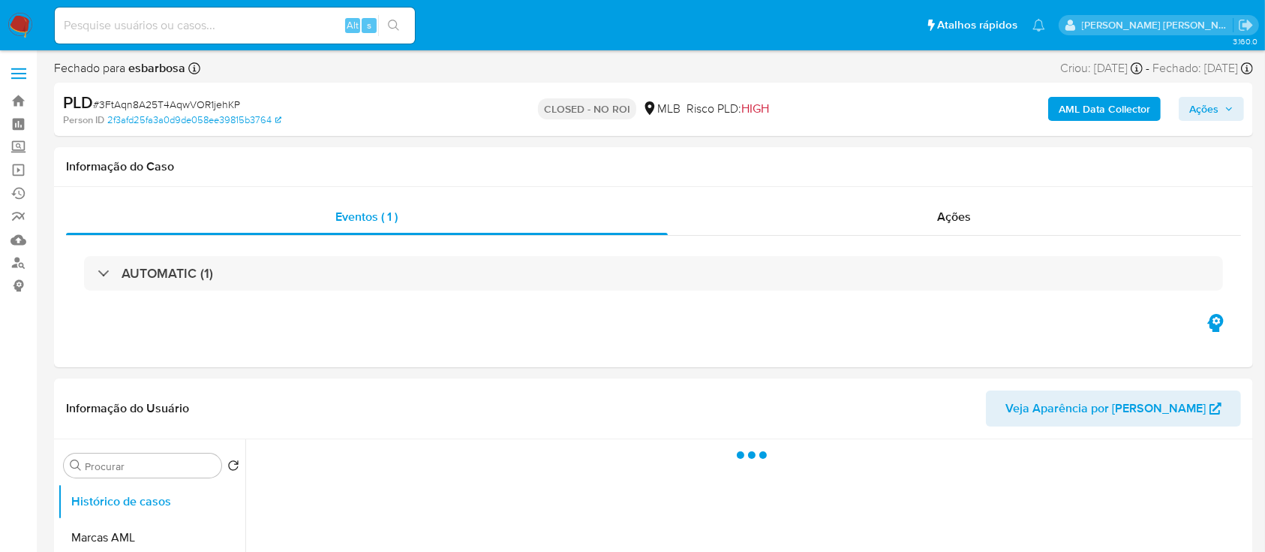
select select "10"
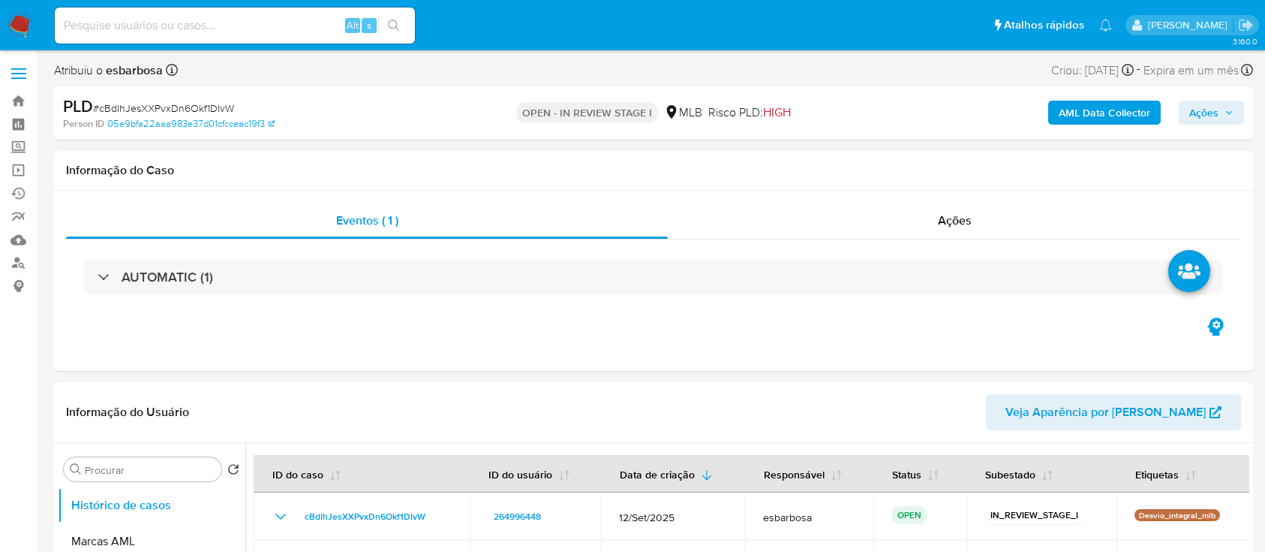
select select "10"
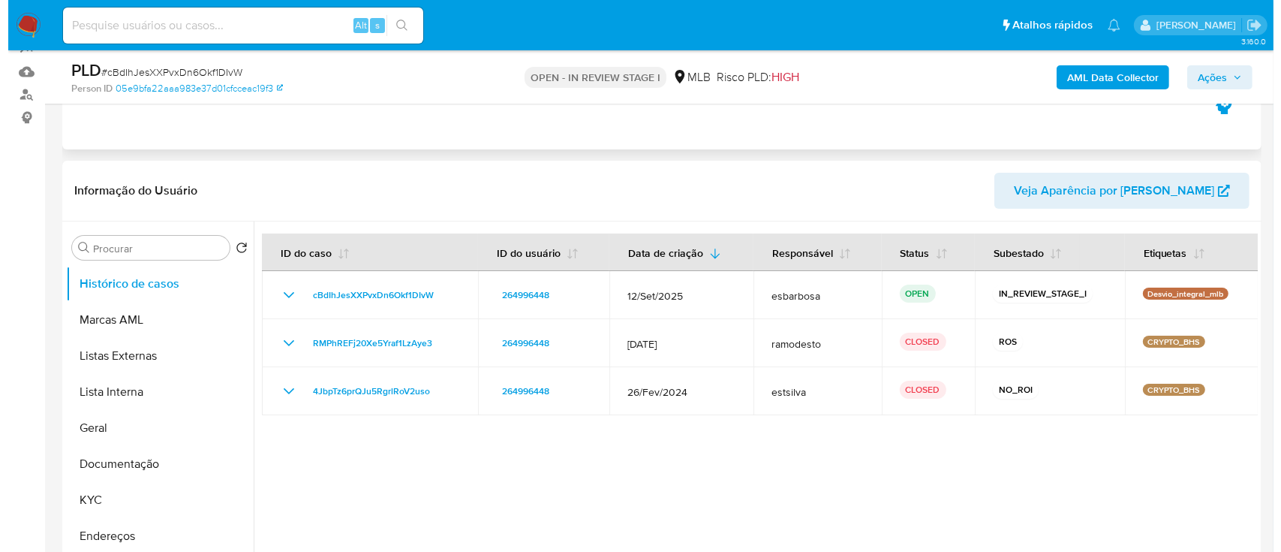
scroll to position [200, 0]
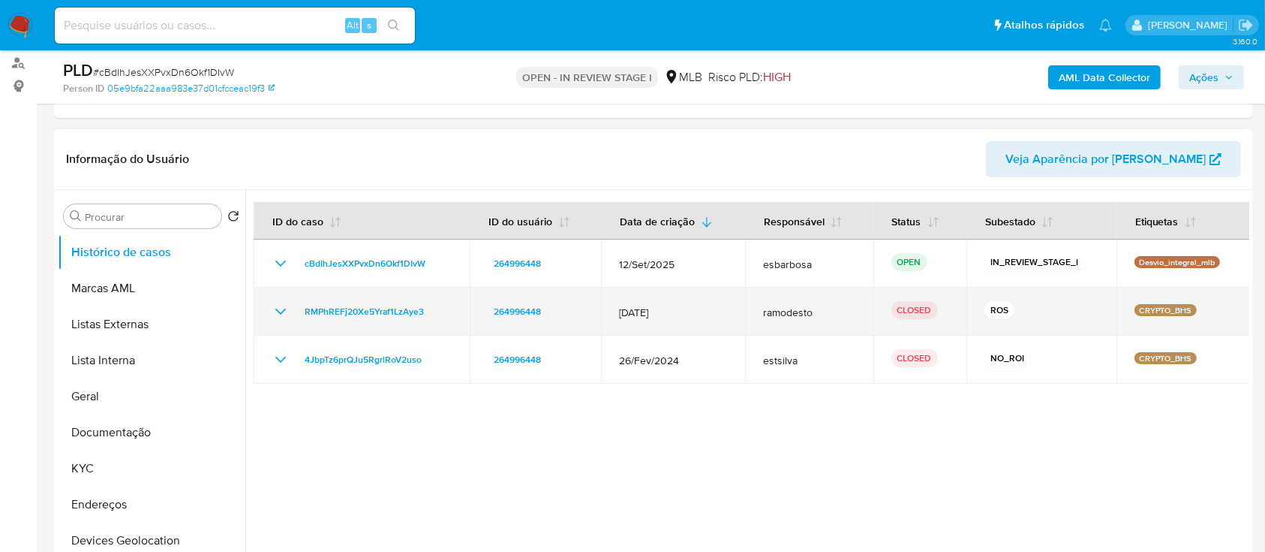
click at [281, 308] on icon "Mostrar/Ocultar" at bounding box center [281, 311] width 18 height 18
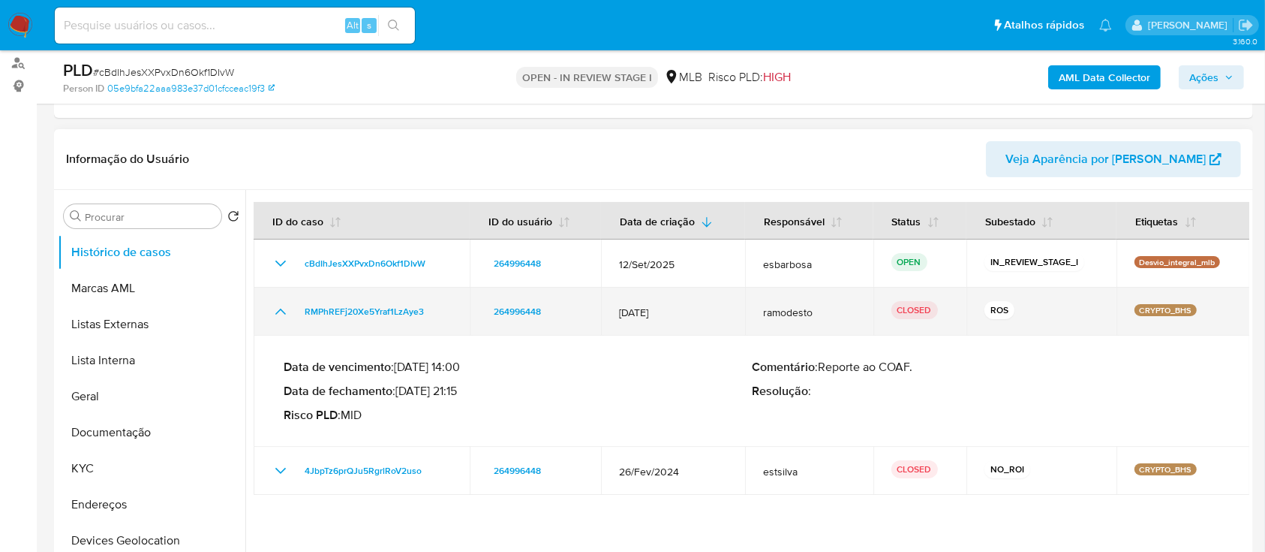
click at [281, 308] on icon "Mostrar/Ocultar" at bounding box center [280, 311] width 11 height 6
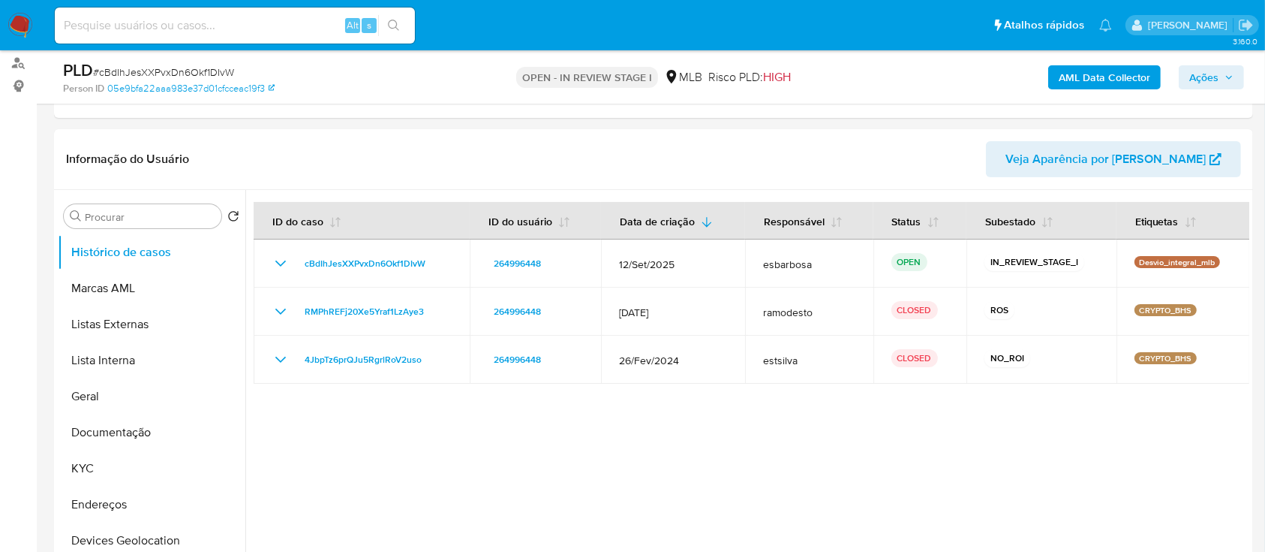
click at [1108, 78] on b "AML Data Collector" at bounding box center [1105, 77] width 92 height 24
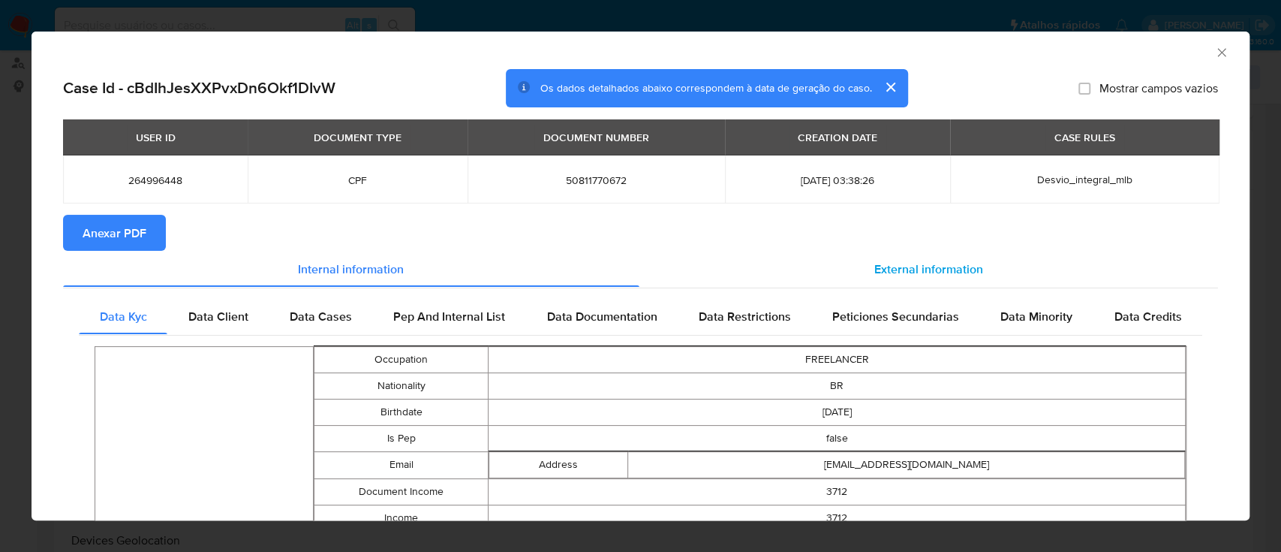
click at [895, 258] on div "External information" at bounding box center [928, 269] width 579 height 36
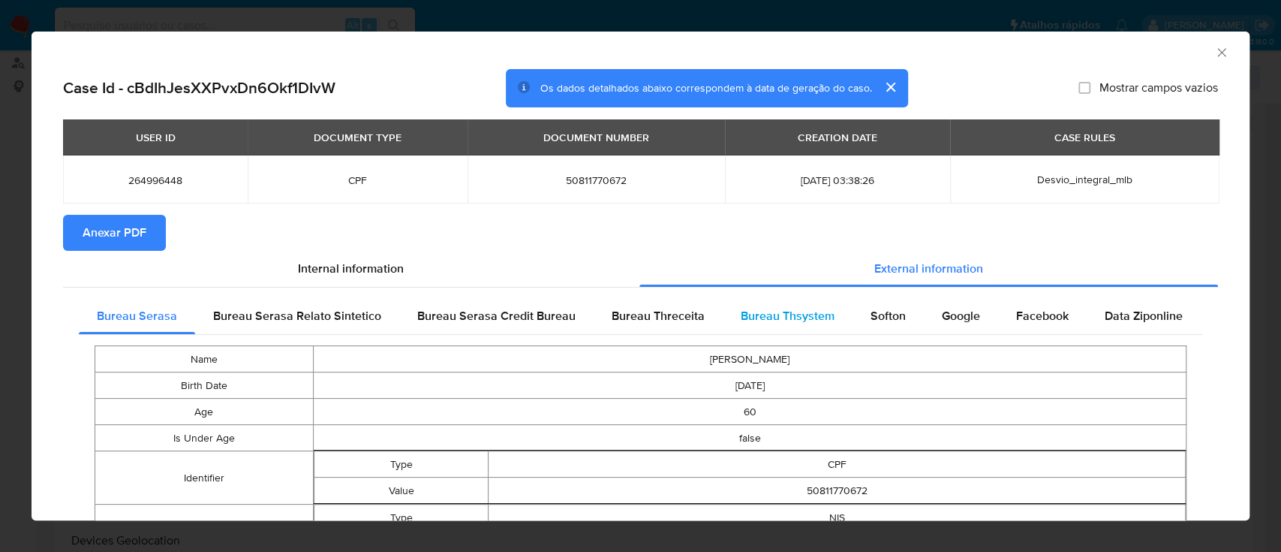
click at [768, 313] on span "Bureau Thsystem" at bounding box center [788, 315] width 94 height 17
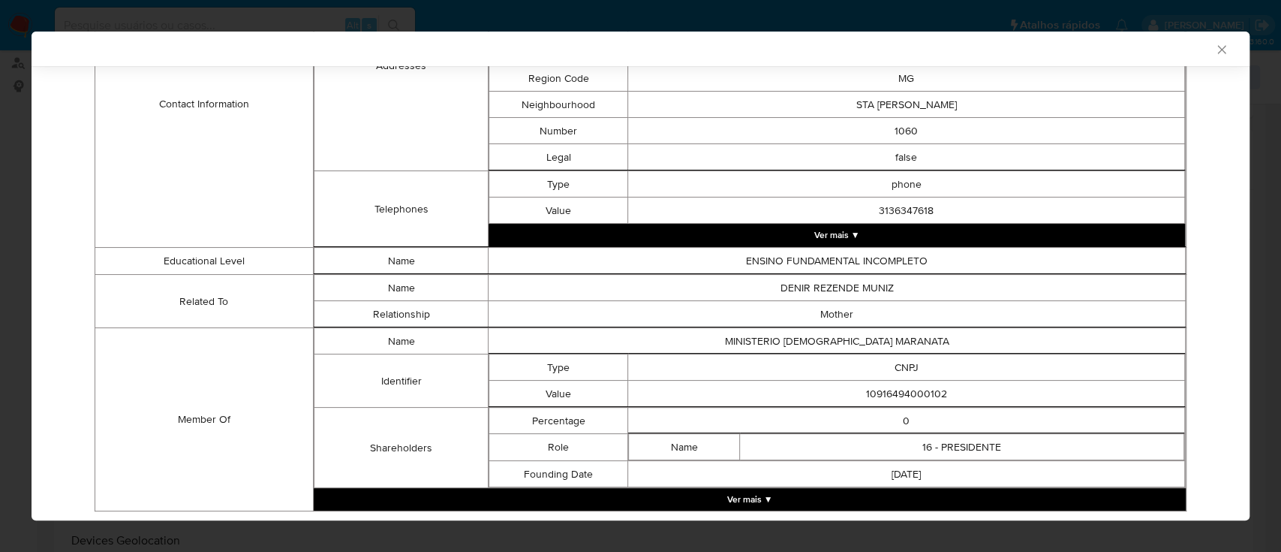
scroll to position [736, 0]
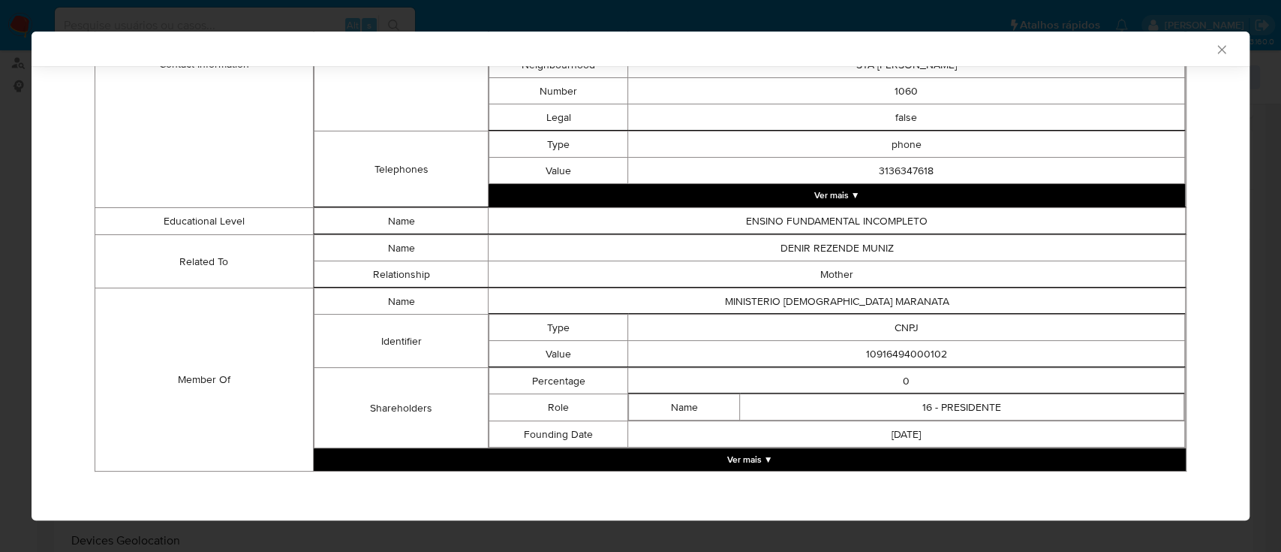
click at [771, 457] on button "Ver mais ▼" at bounding box center [750, 459] width 872 height 23
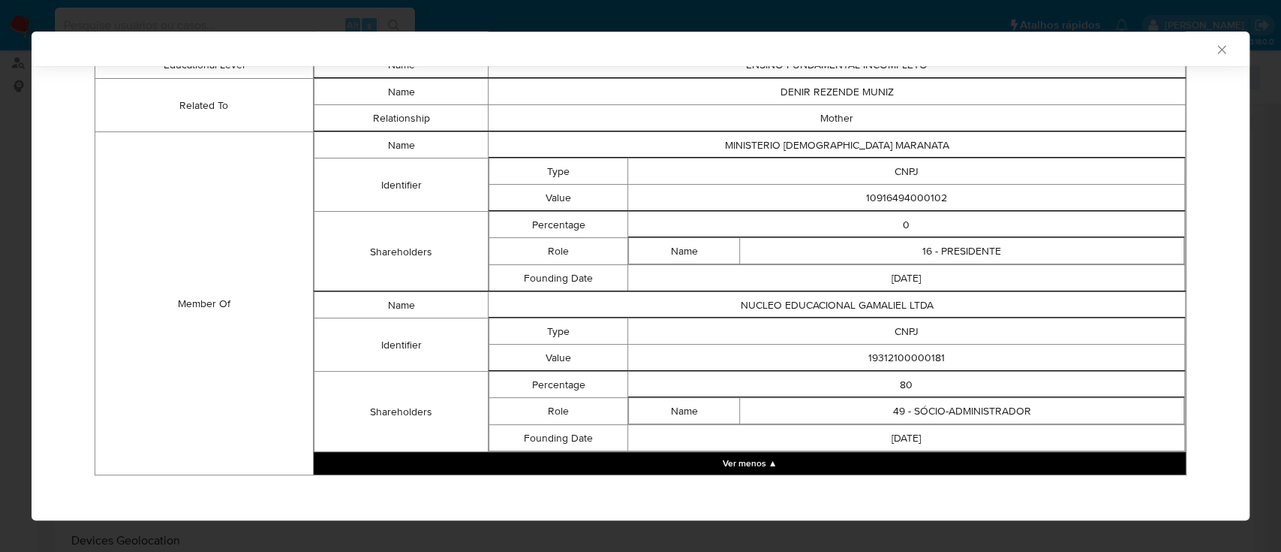
scroll to position [895, 0]
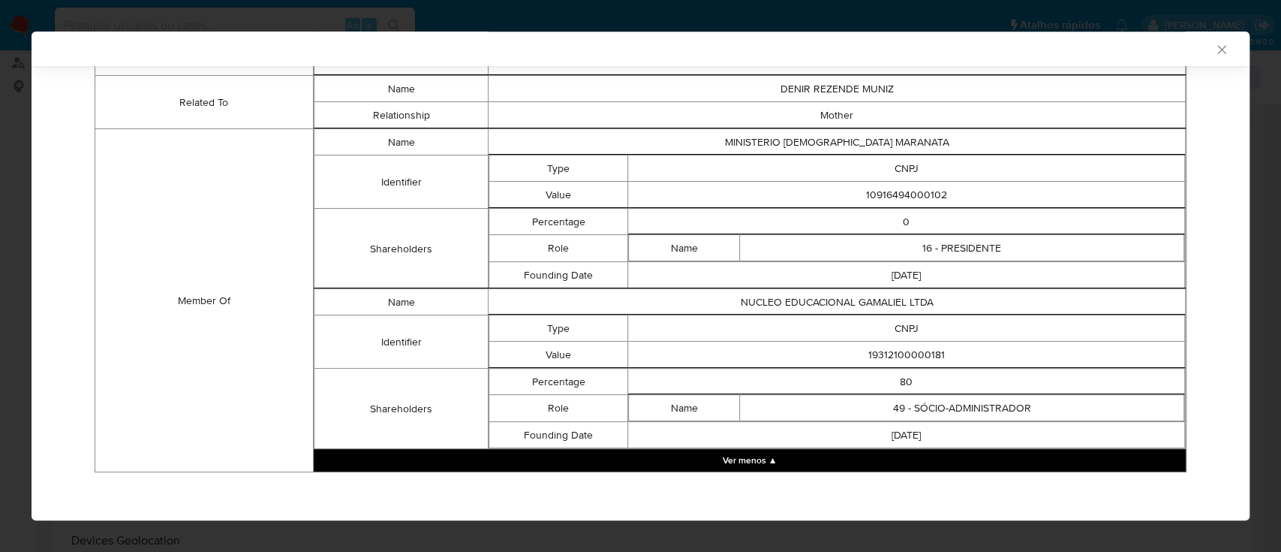
click at [901, 184] on td "10916494000102" at bounding box center [906, 195] width 557 height 26
copy td "10916494000102"
click at [905, 350] on td "19312100000181" at bounding box center [906, 354] width 557 height 26
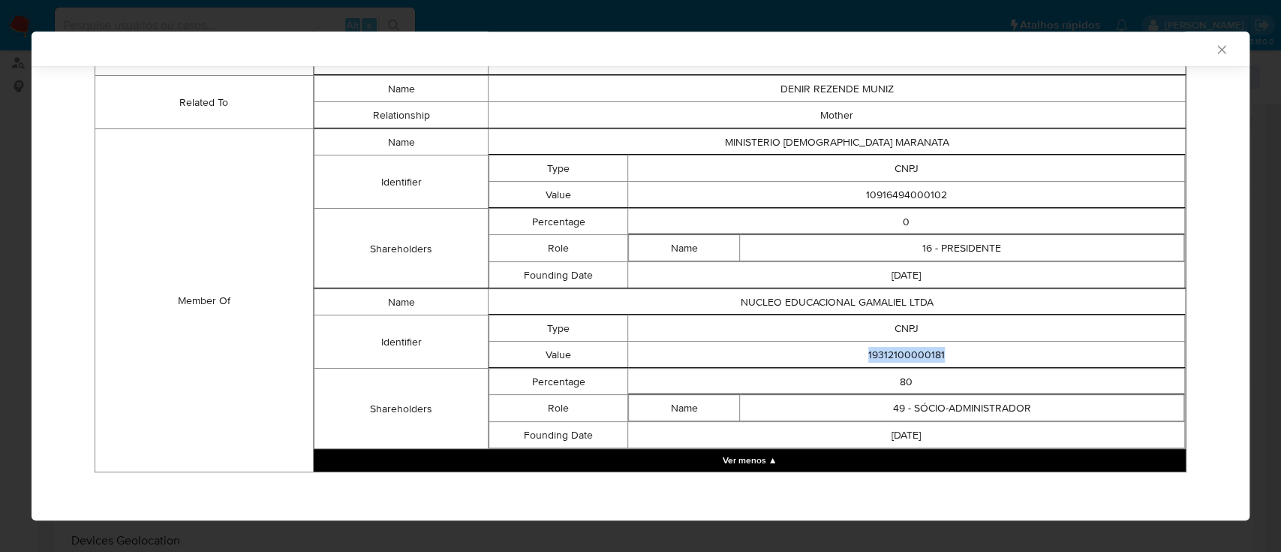
copy td "19312100000181"
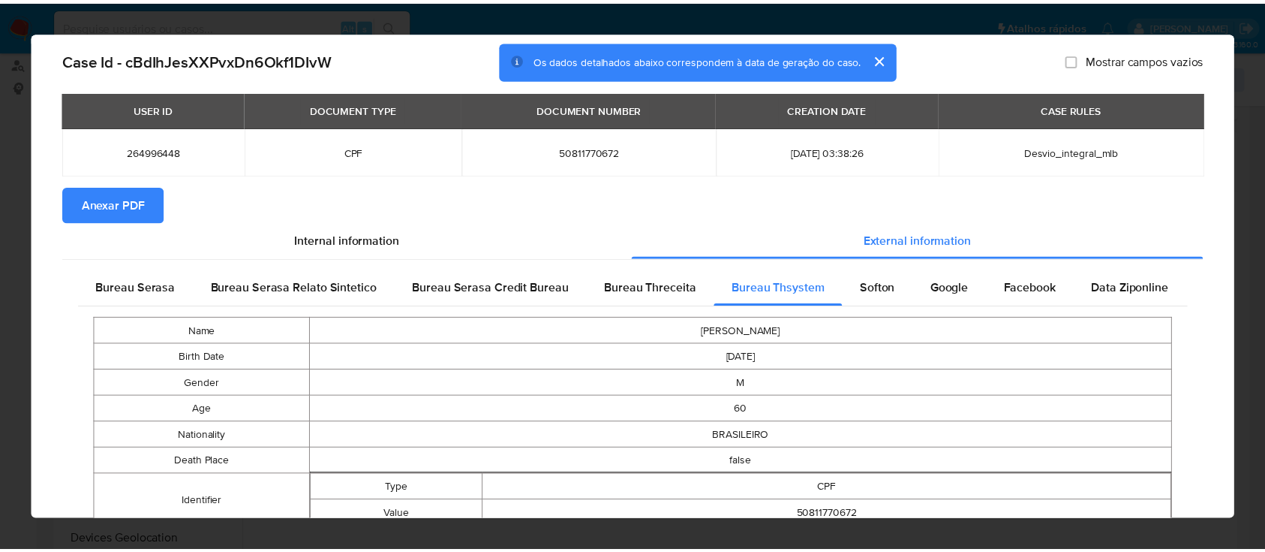
scroll to position [0, 0]
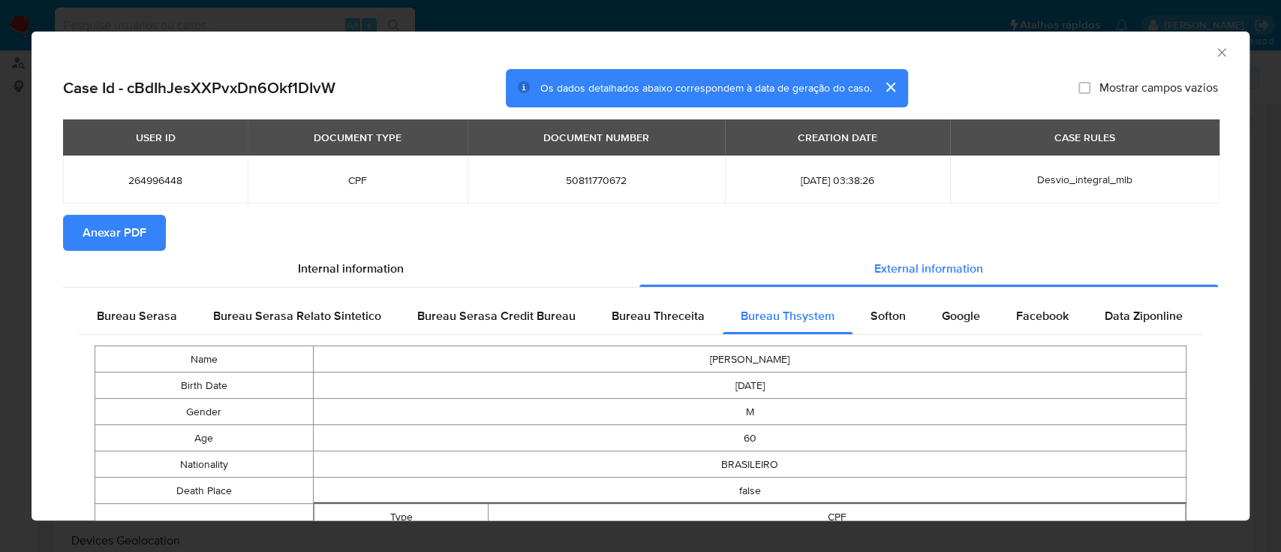
click at [133, 230] on span "Anexar PDF" at bounding box center [115, 232] width 64 height 33
click at [1214, 57] on icon "Fechar a janela" at bounding box center [1221, 52] width 15 height 15
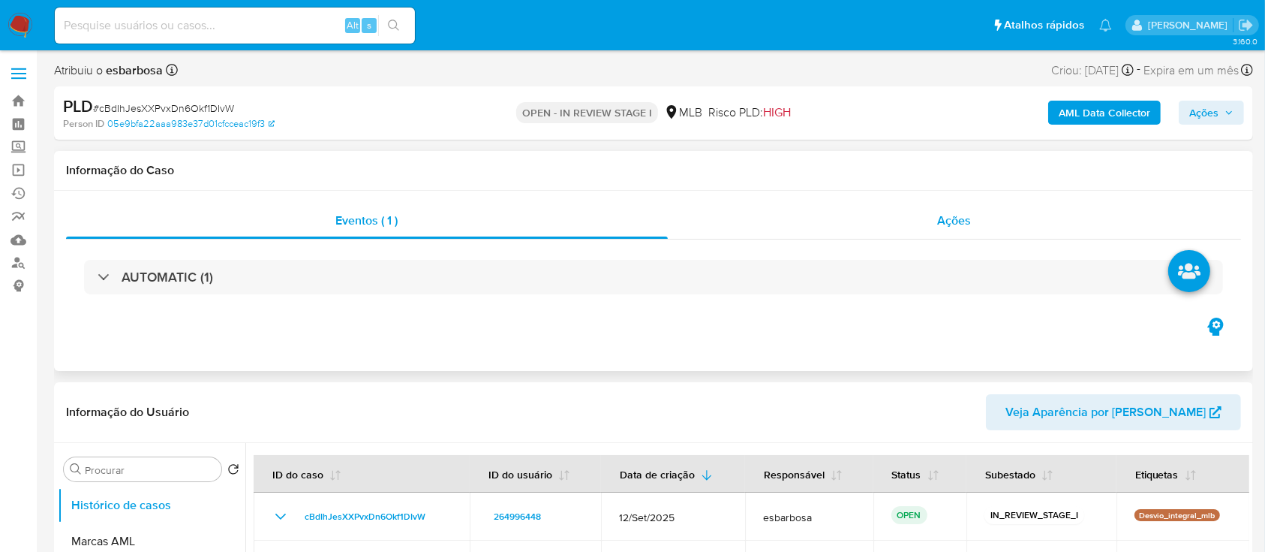
click at [776, 220] on div "Ações" at bounding box center [954, 221] width 573 height 36
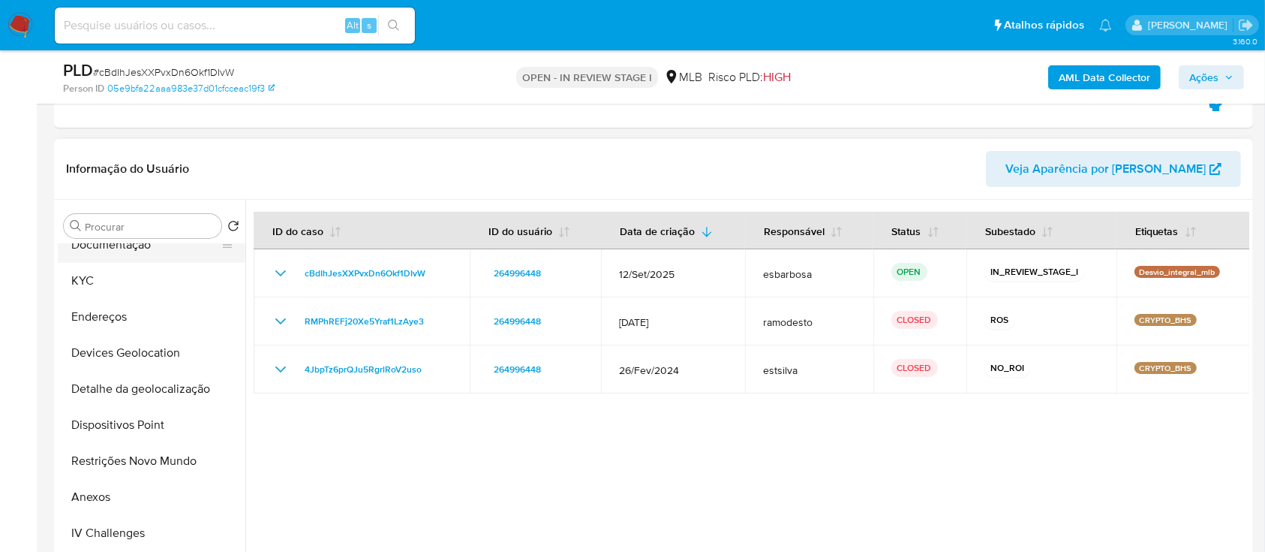
scroll to position [200, 0]
click at [111, 501] on button "Anexos" at bounding box center [146, 495] width 176 height 36
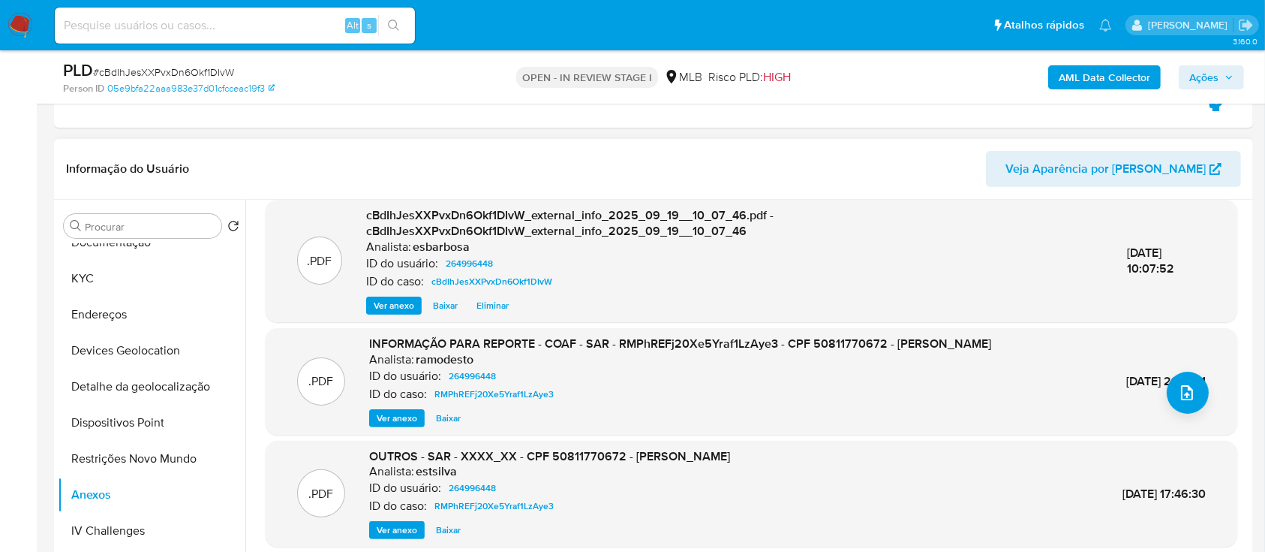
scroll to position [158, 0]
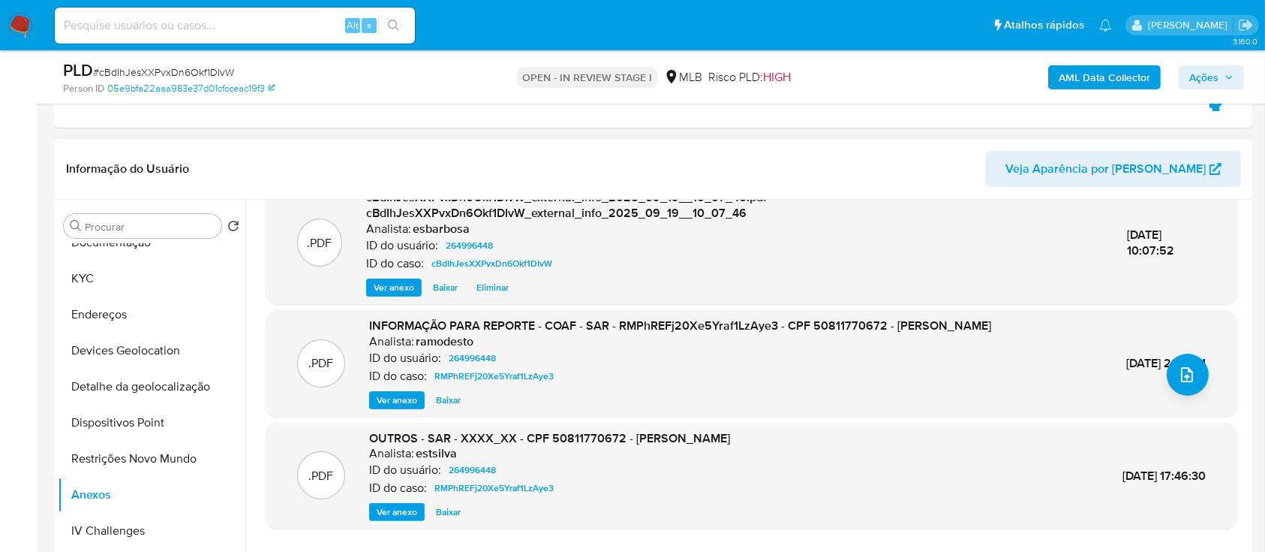
click at [404, 395] on span "Ver anexo" at bounding box center [397, 399] width 41 height 15
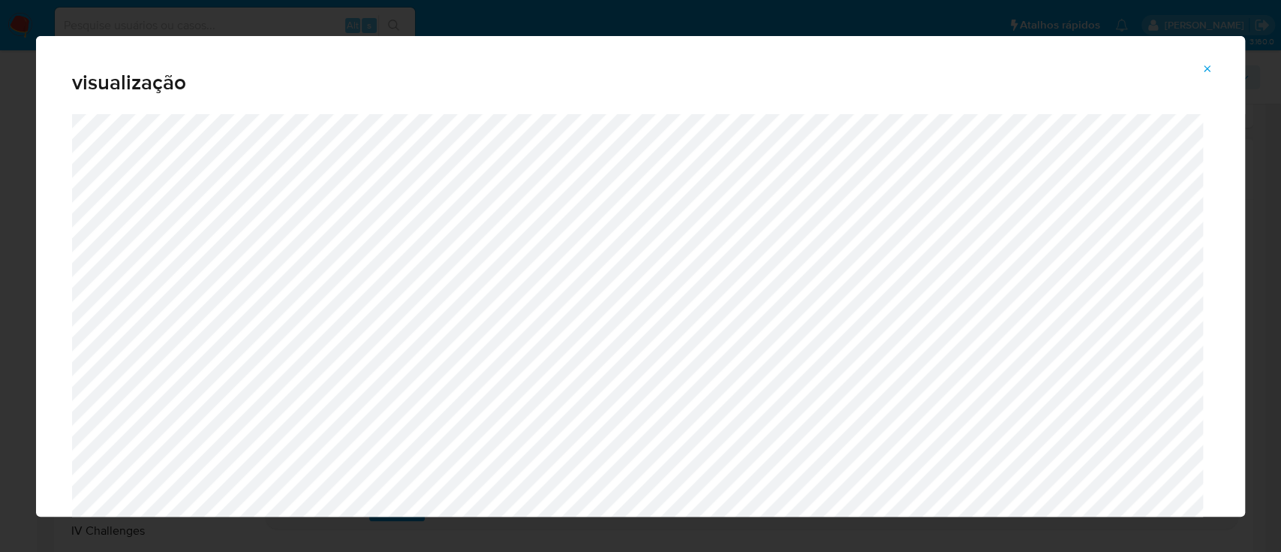
click at [1213, 68] on icon "Attachment preview" at bounding box center [1207, 69] width 12 height 12
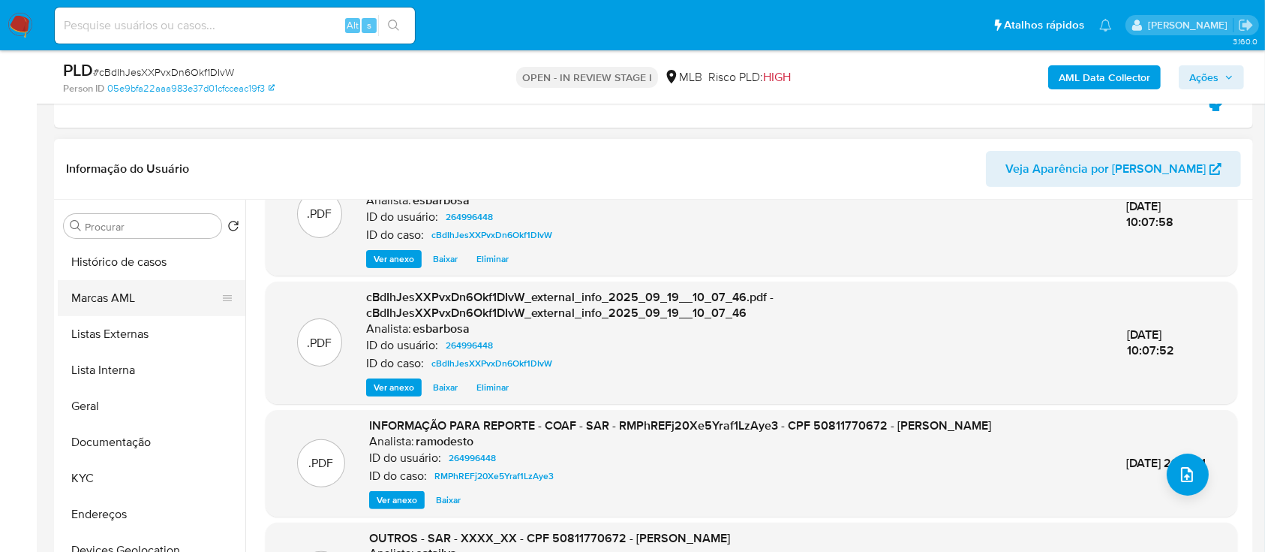
scroll to position [100, 0]
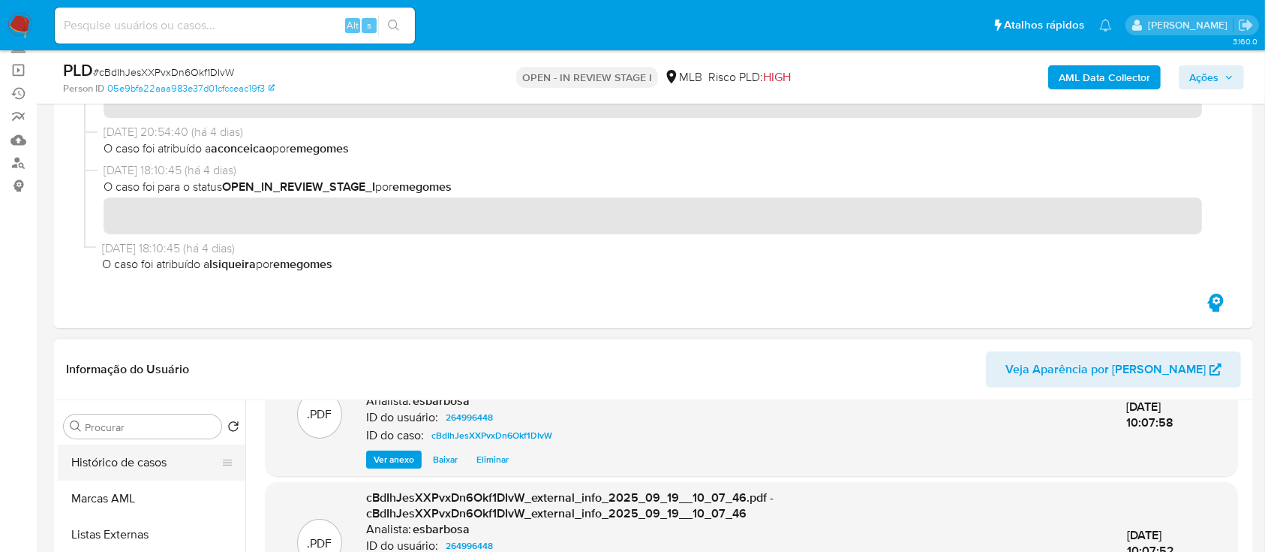
click at [151, 465] on button "Histórico de casos" at bounding box center [146, 462] width 176 height 36
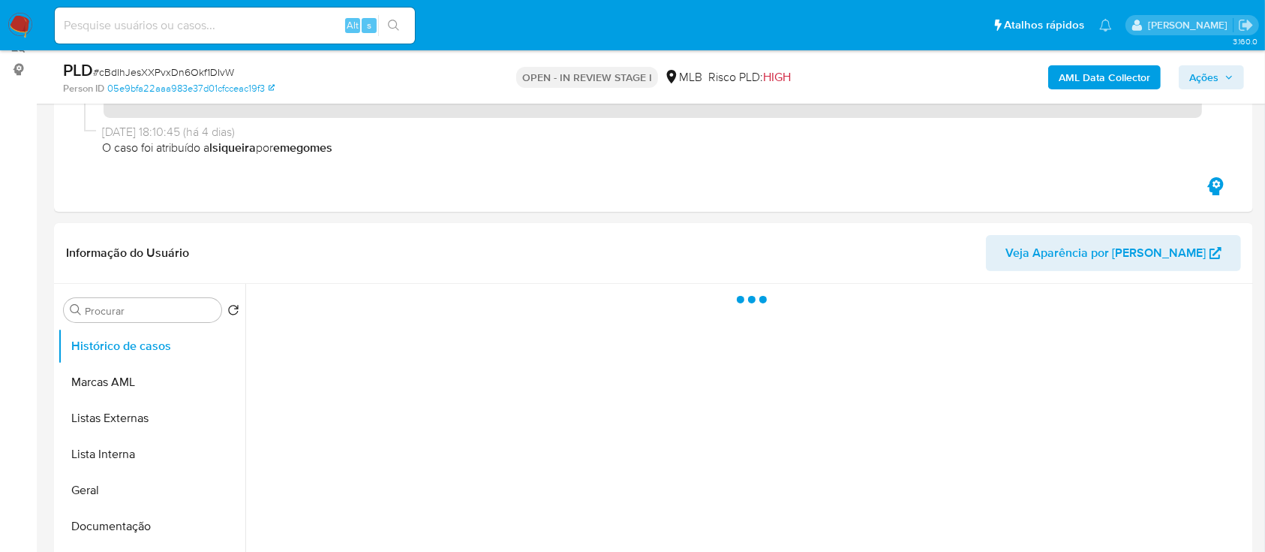
scroll to position [300, 0]
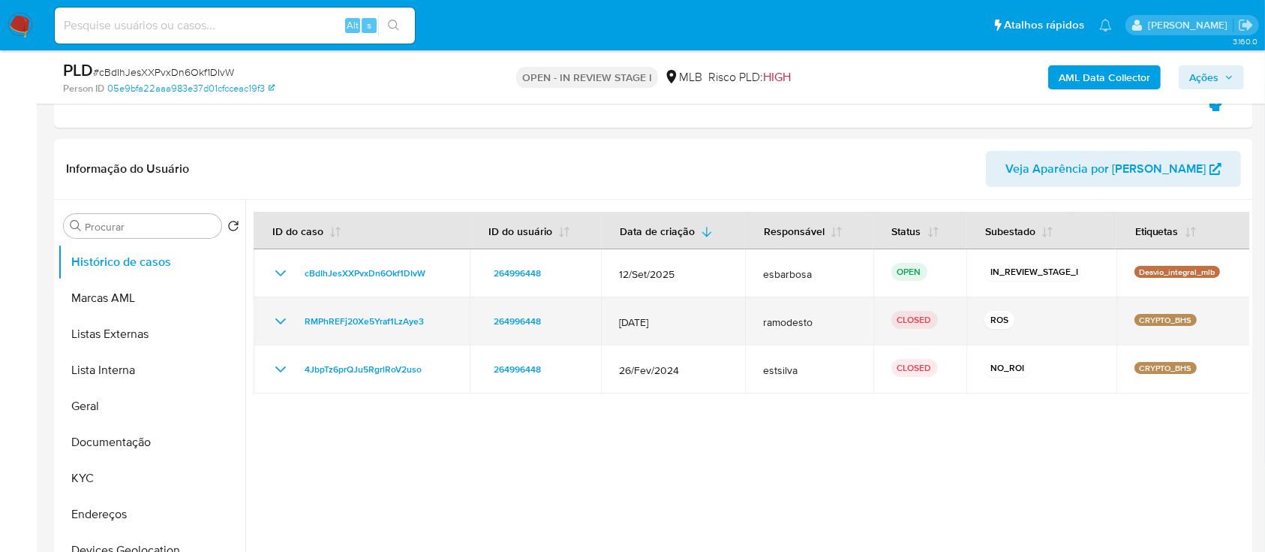
click at [284, 323] on icon "Mostrar/Ocultar" at bounding box center [281, 321] width 18 height 18
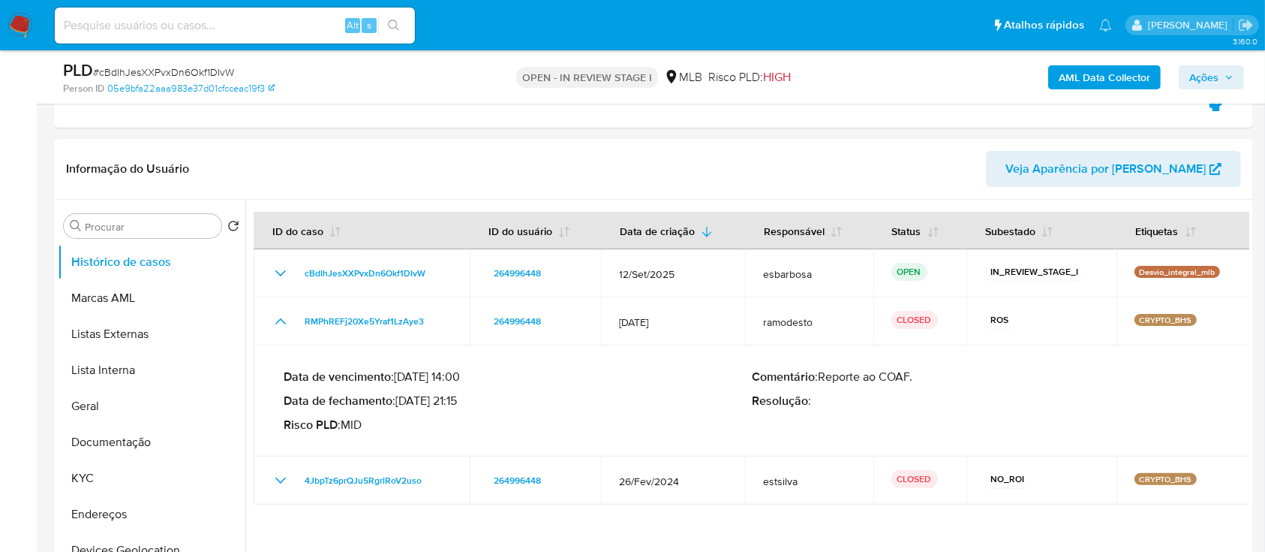
drag, startPoint x: 465, startPoint y: 401, endPoint x: 401, endPoint y: 402, distance: 63.8
click at [401, 402] on p "Data de fechamento : [DATE] 21:15" at bounding box center [518, 400] width 468 height 15
click at [92, 403] on button "Geral" at bounding box center [146, 406] width 176 height 36
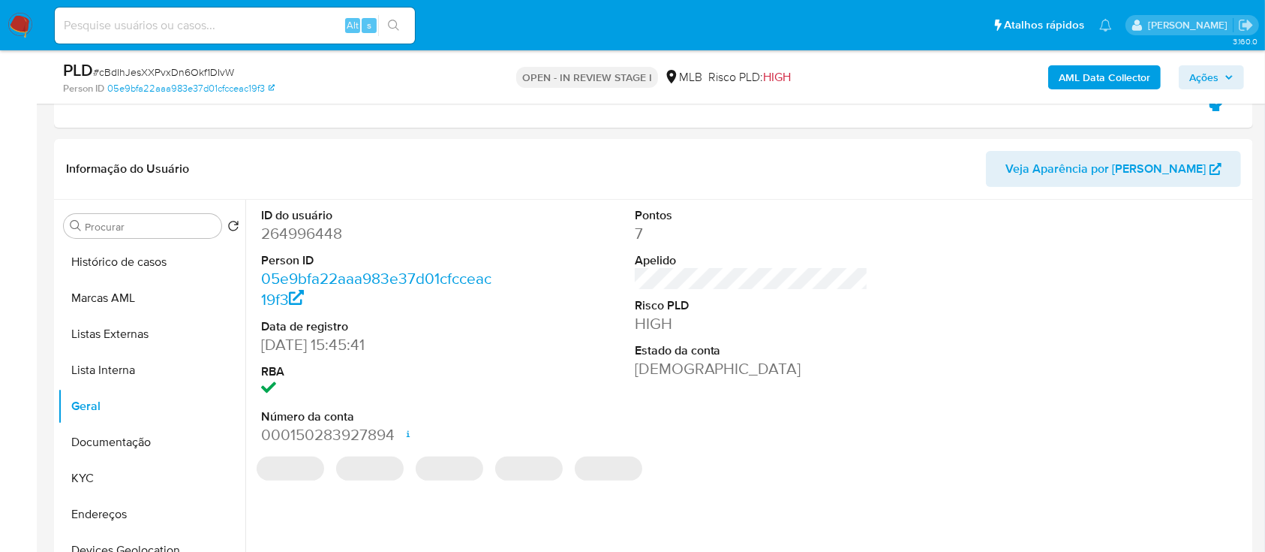
click at [324, 239] on dd "264996448" at bounding box center [378, 233] width 234 height 21
copy dd "264996448"
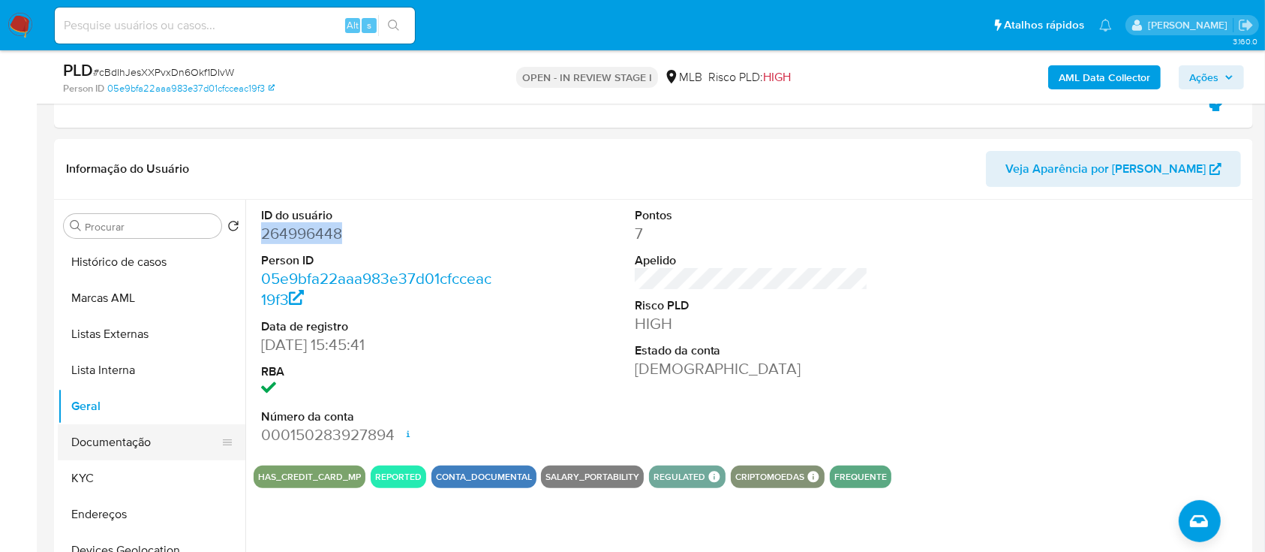
click at [157, 450] on button "Documentação" at bounding box center [146, 442] width 176 height 36
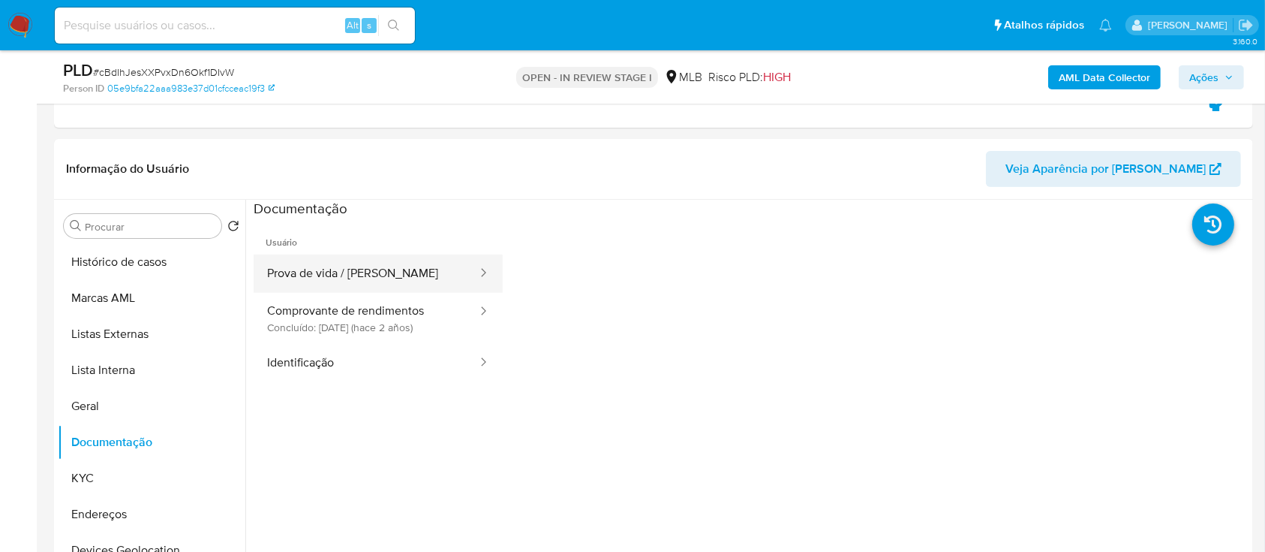
click at [370, 274] on button "Prova de vida / [PERSON_NAME]" at bounding box center [366, 273] width 225 height 38
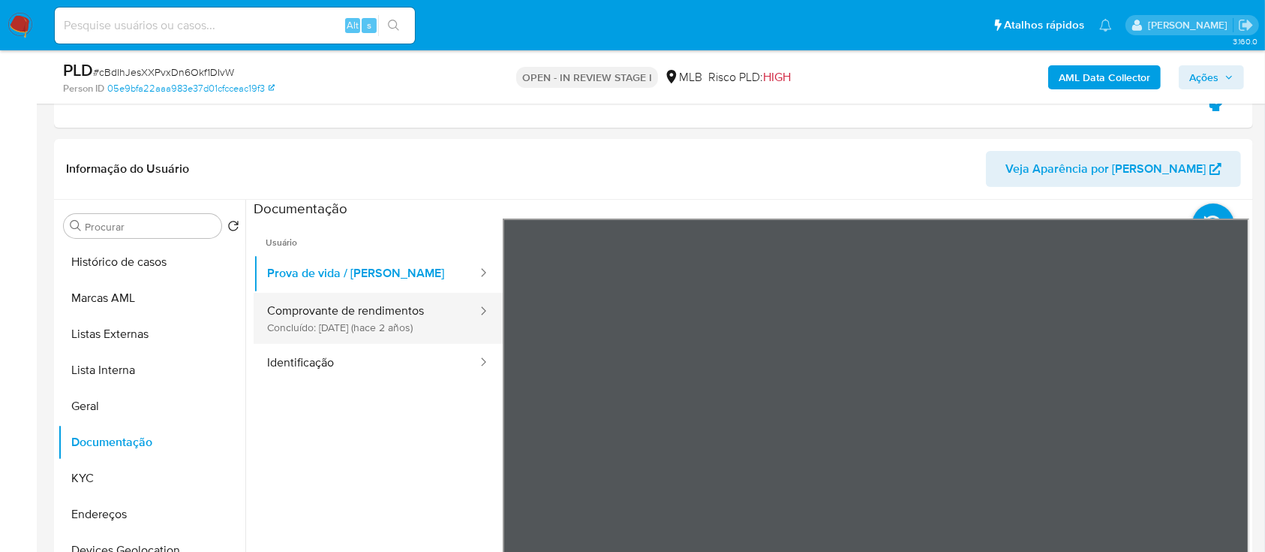
click at [309, 323] on button "Comprovante de rendimentos Concluído: [DATE] (hace 2 años)" at bounding box center [366, 318] width 225 height 51
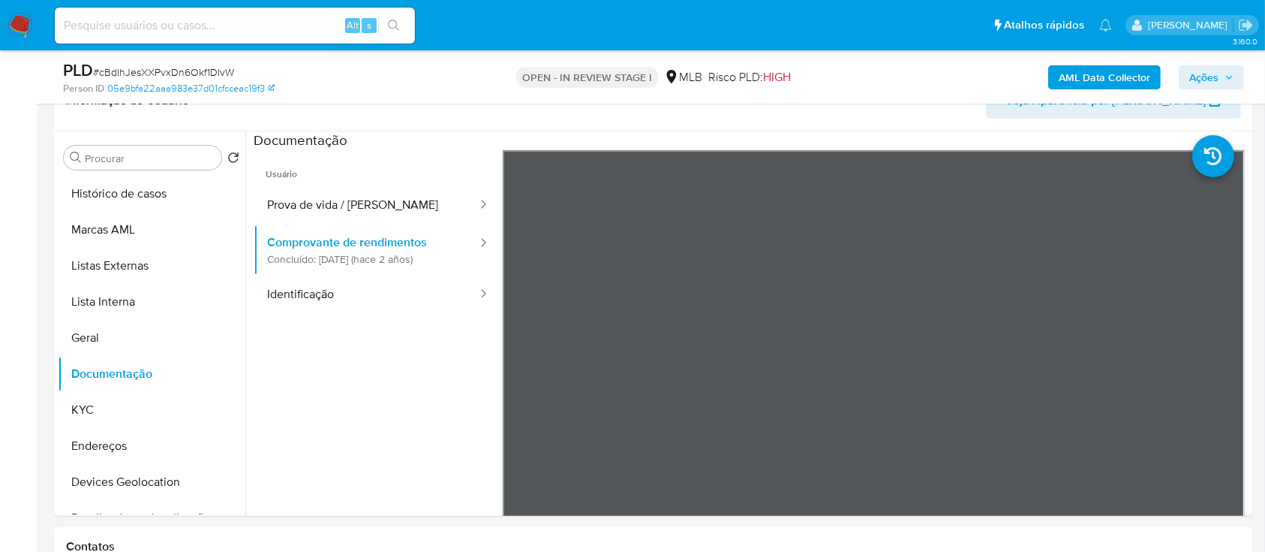
scroll to position [400, 0]
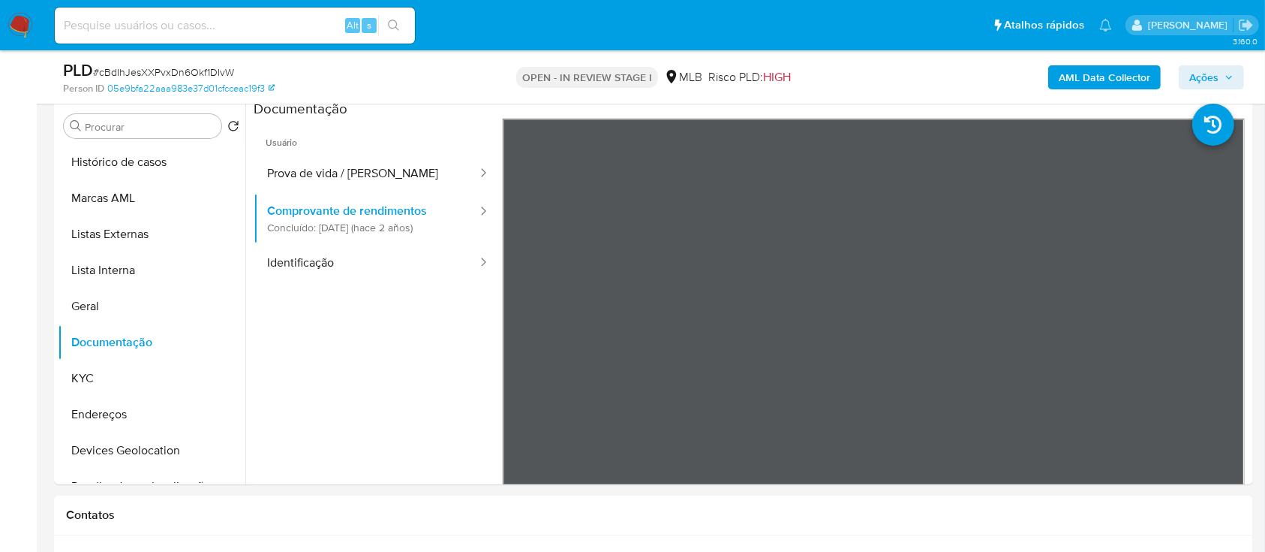
click at [1197, 74] on span "Ações" at bounding box center [1203, 77] width 29 height 24
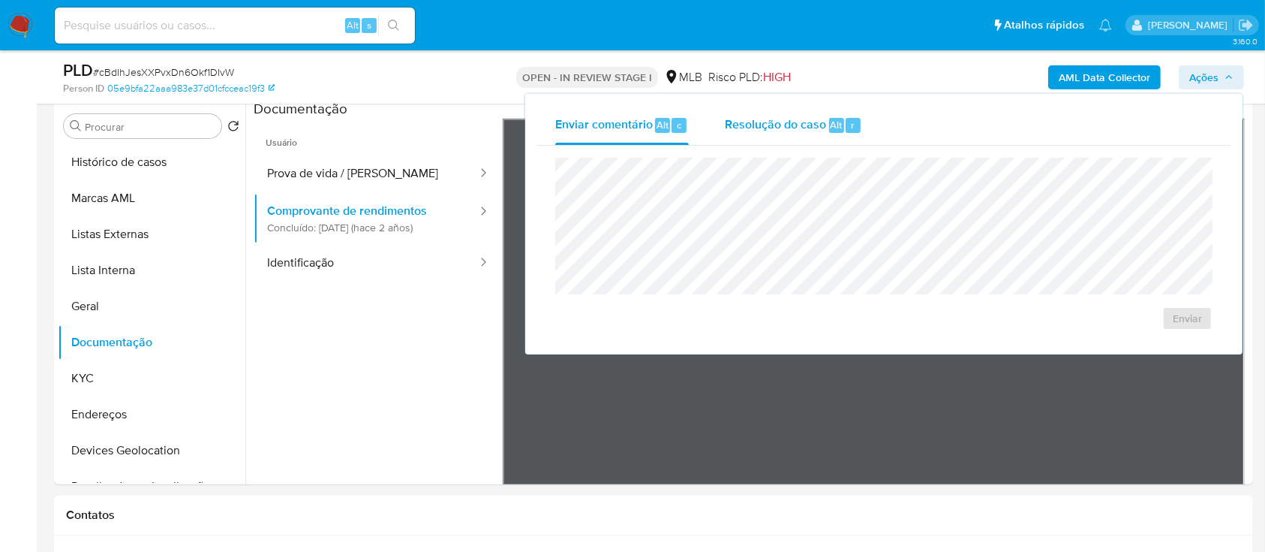
click at [788, 125] on span "Resolução do caso" at bounding box center [775, 124] width 101 height 17
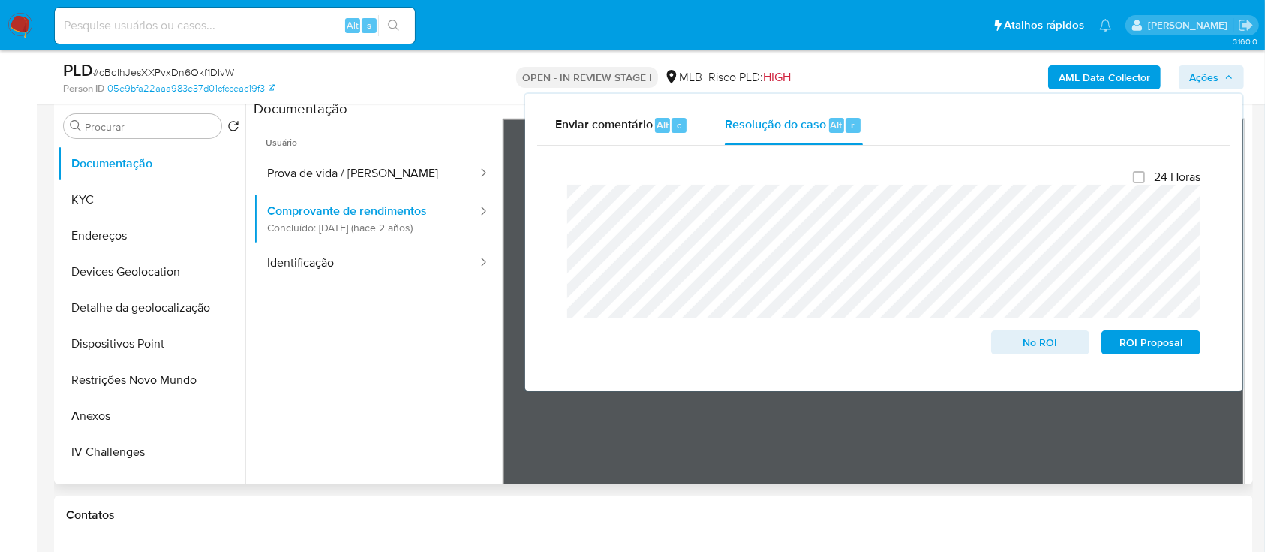
scroll to position [300, 0]
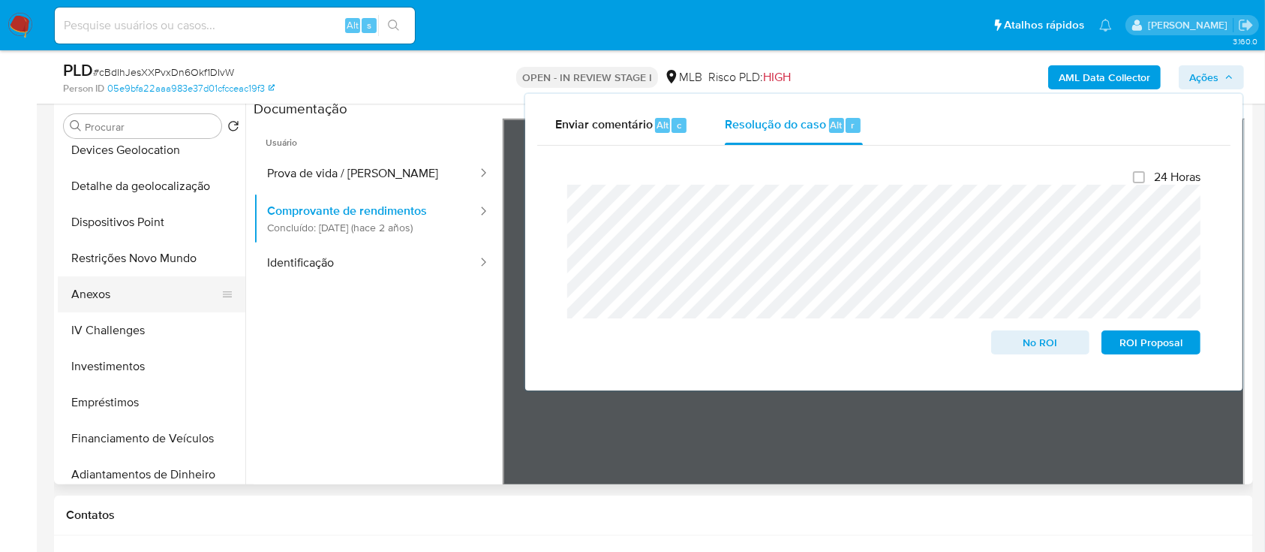
click at [104, 293] on button "Anexos" at bounding box center [146, 294] width 176 height 36
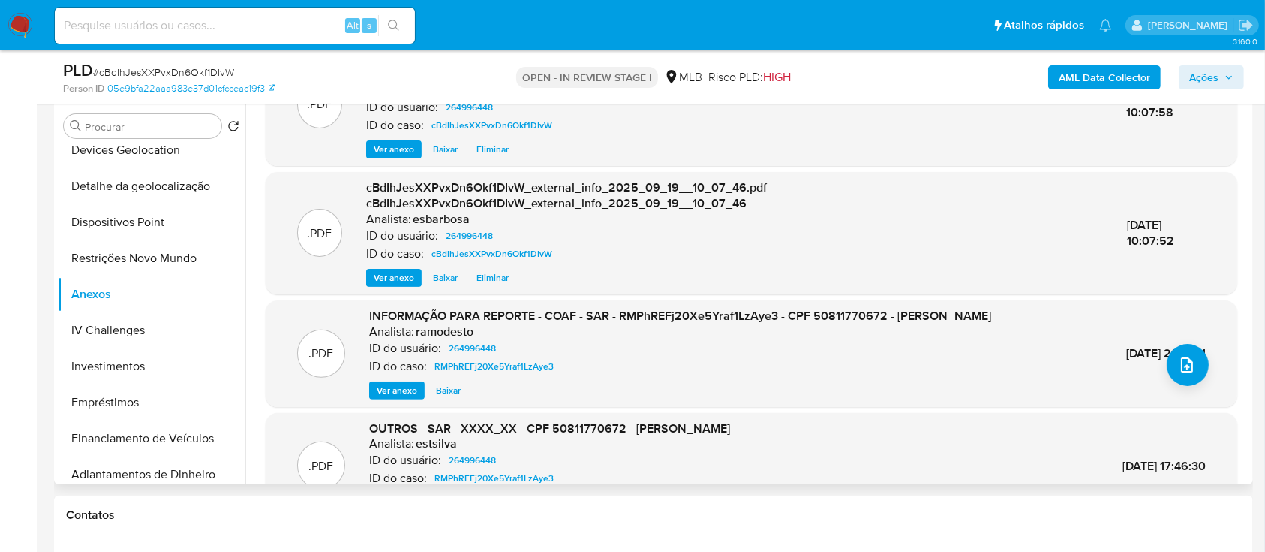
scroll to position [100, 0]
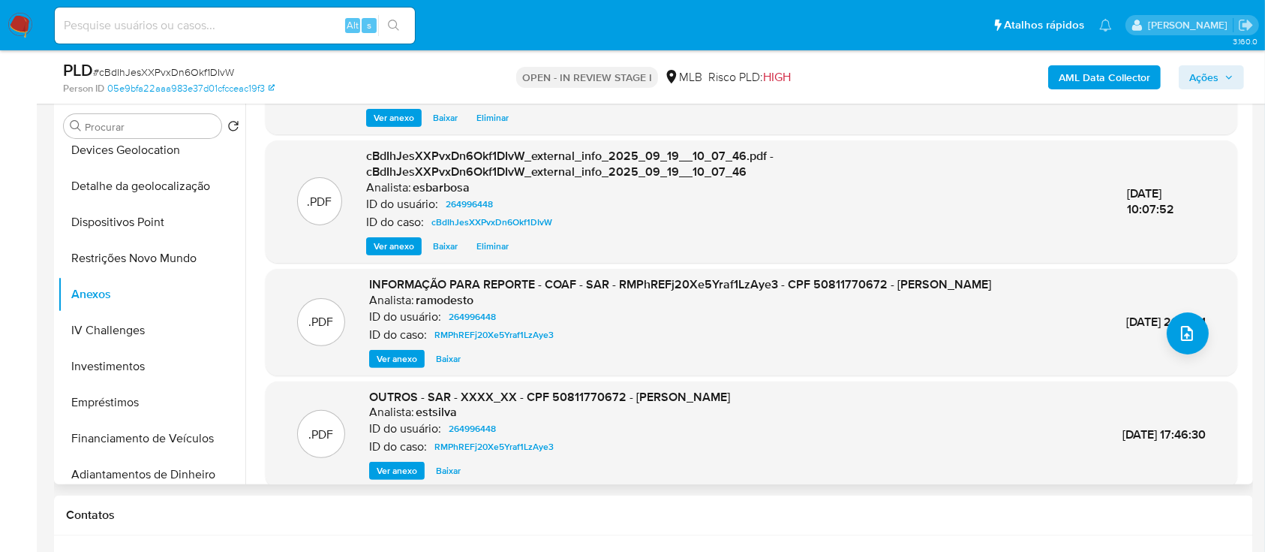
click at [395, 356] on span "Ver anexo" at bounding box center [397, 358] width 41 height 15
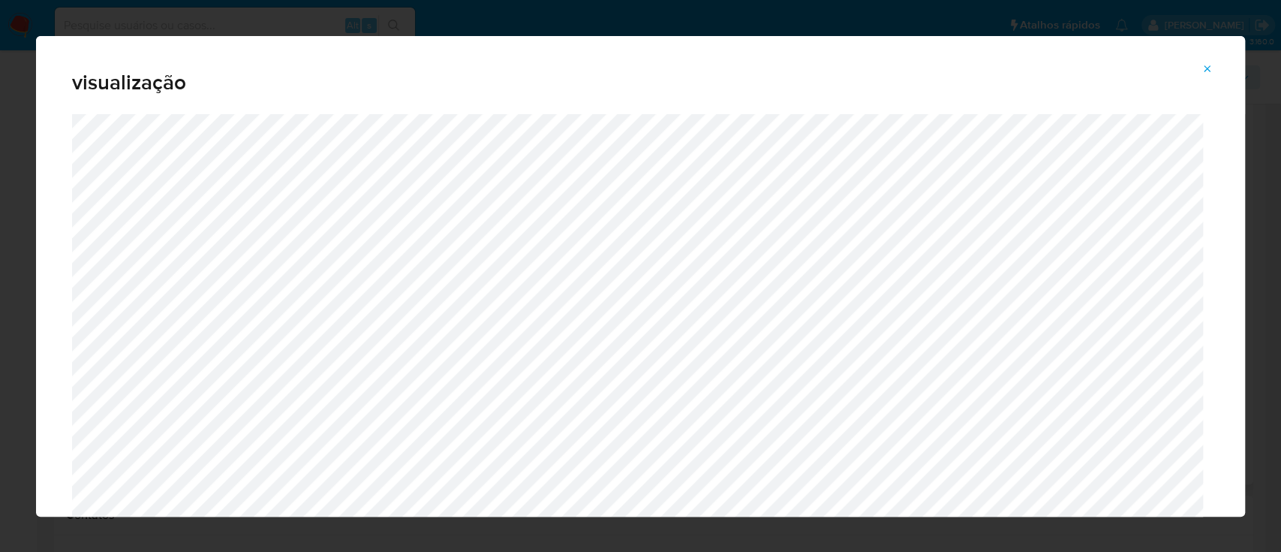
click at [1213, 69] on button "Attachment preview" at bounding box center [1207, 69] width 33 height 24
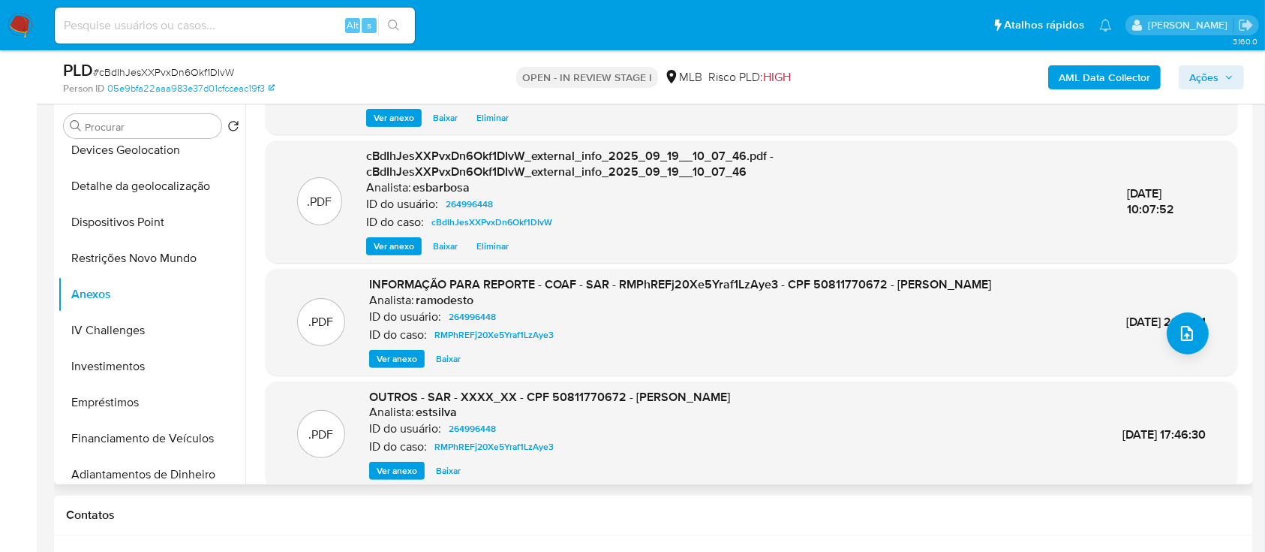
click at [1205, 73] on span "Ações" at bounding box center [1203, 77] width 29 height 24
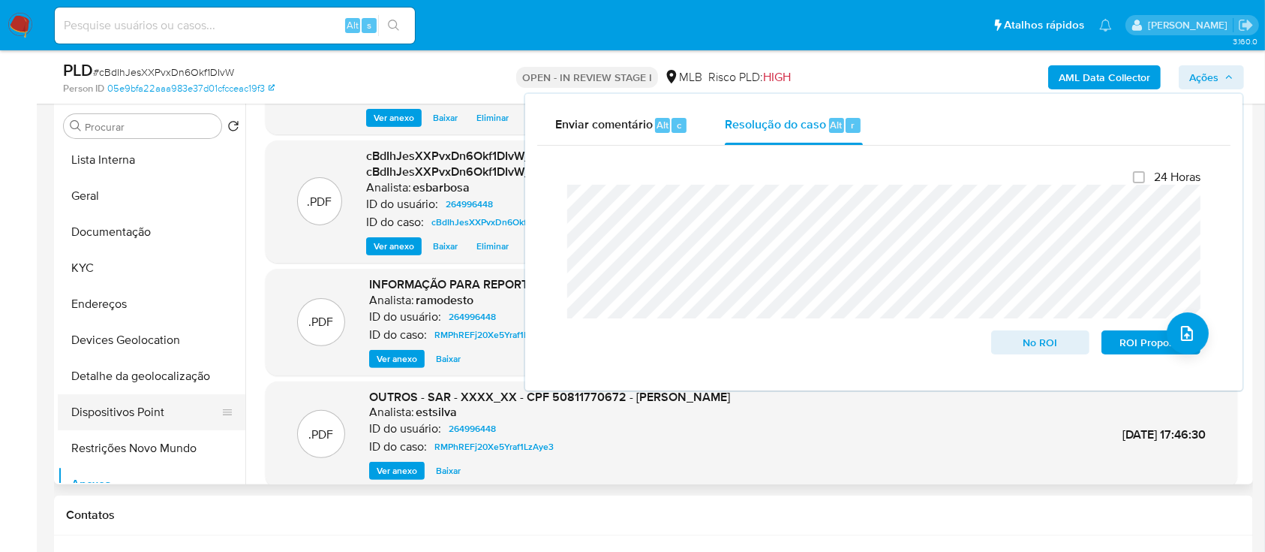
scroll to position [106, 0]
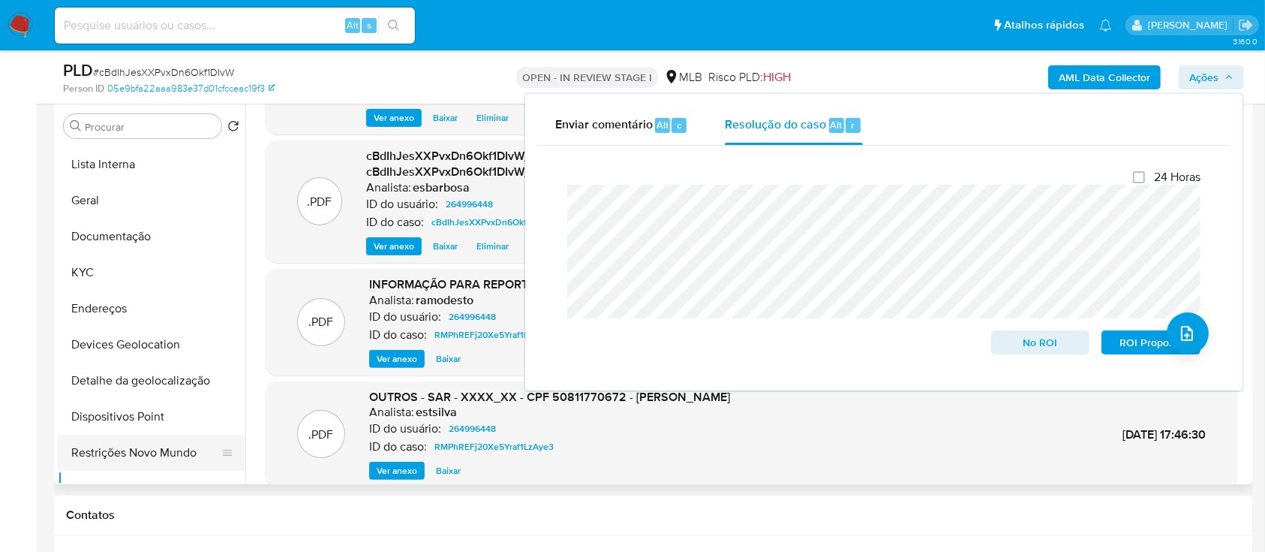
click at [137, 453] on button "Restrições Novo Mundo" at bounding box center [146, 452] width 176 height 36
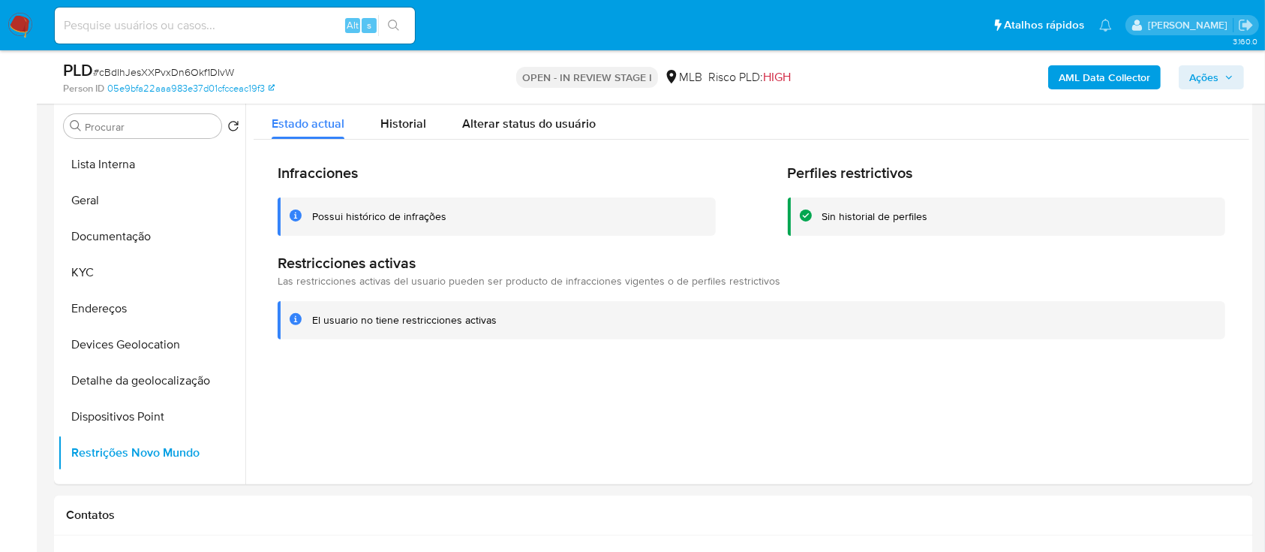
click at [406, 212] on div "Possui histórico de infrações" at bounding box center [379, 216] width 134 height 14
click at [444, 395] on div at bounding box center [747, 292] width 1004 height 384
click at [416, 128] on span "Historial" at bounding box center [403, 123] width 46 height 17
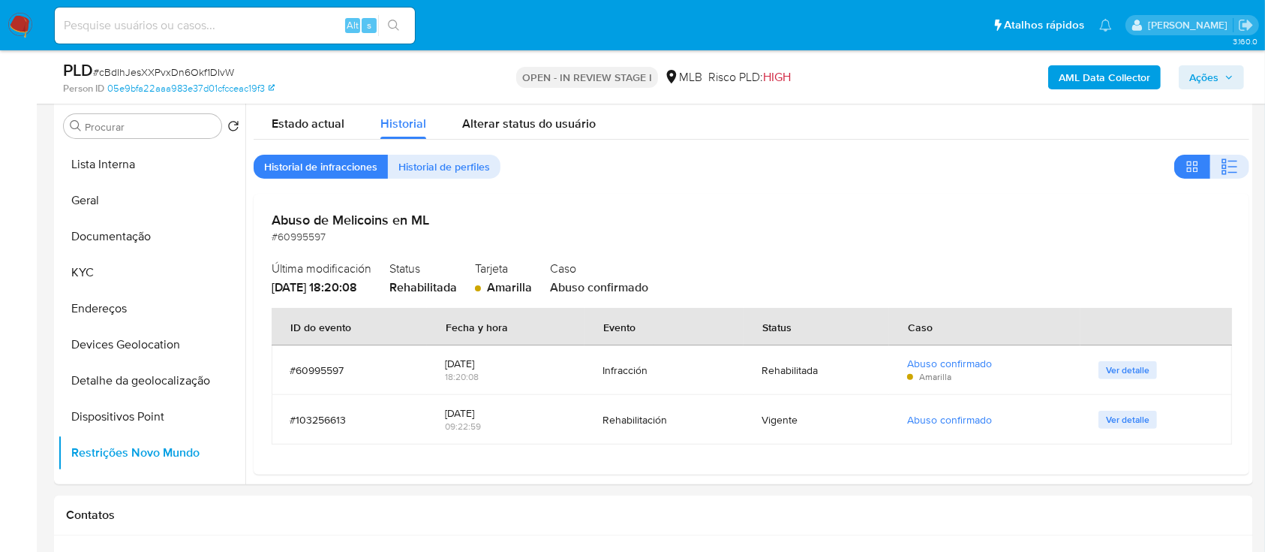
drag, startPoint x: 1234, startPoint y: 167, endPoint x: 1075, endPoint y: 4, distance: 228.2
click at [1233, 166] on button "button" at bounding box center [1229, 167] width 39 height 24
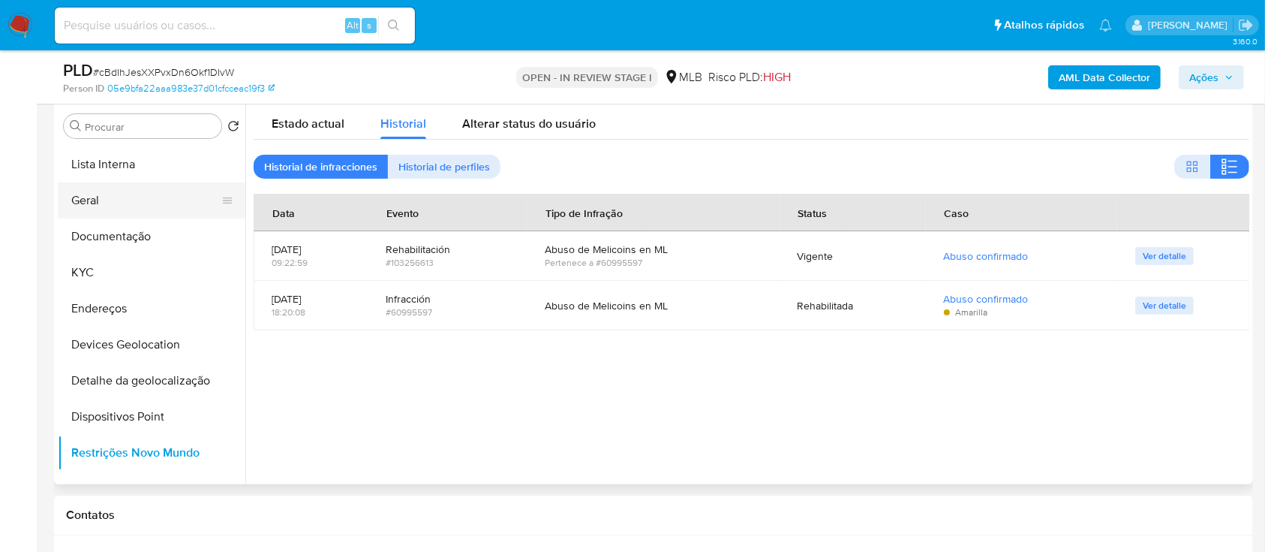
click at [114, 197] on button "Geral" at bounding box center [146, 200] width 176 height 36
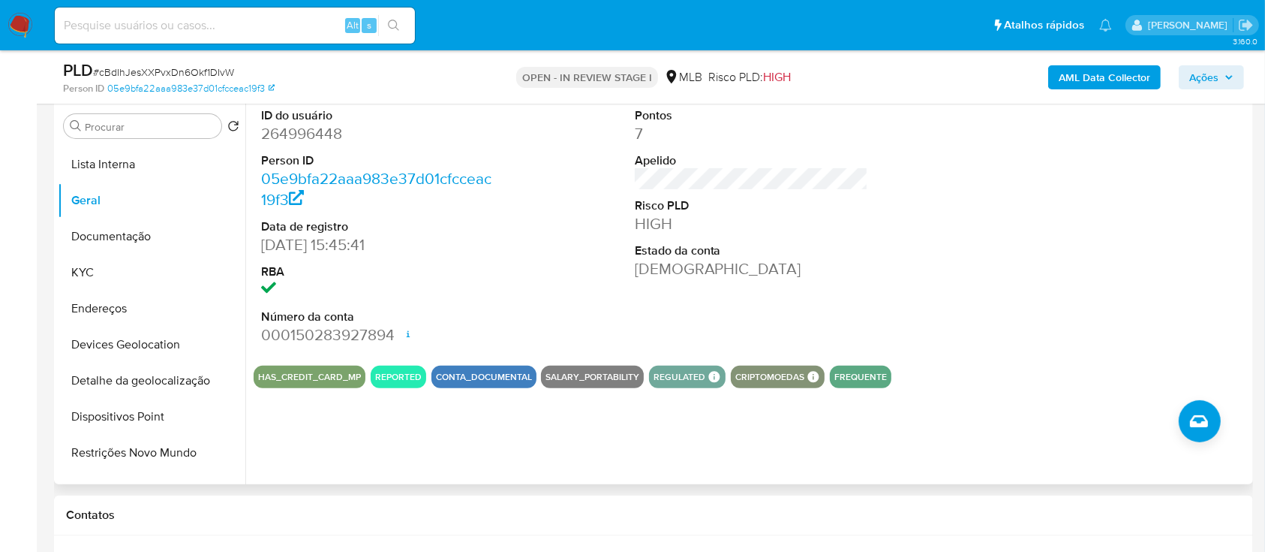
drag, startPoint x: 102, startPoint y: 271, endPoint x: 242, endPoint y: 230, distance: 145.6
click at [102, 273] on button "KYC" at bounding box center [152, 272] width 188 height 36
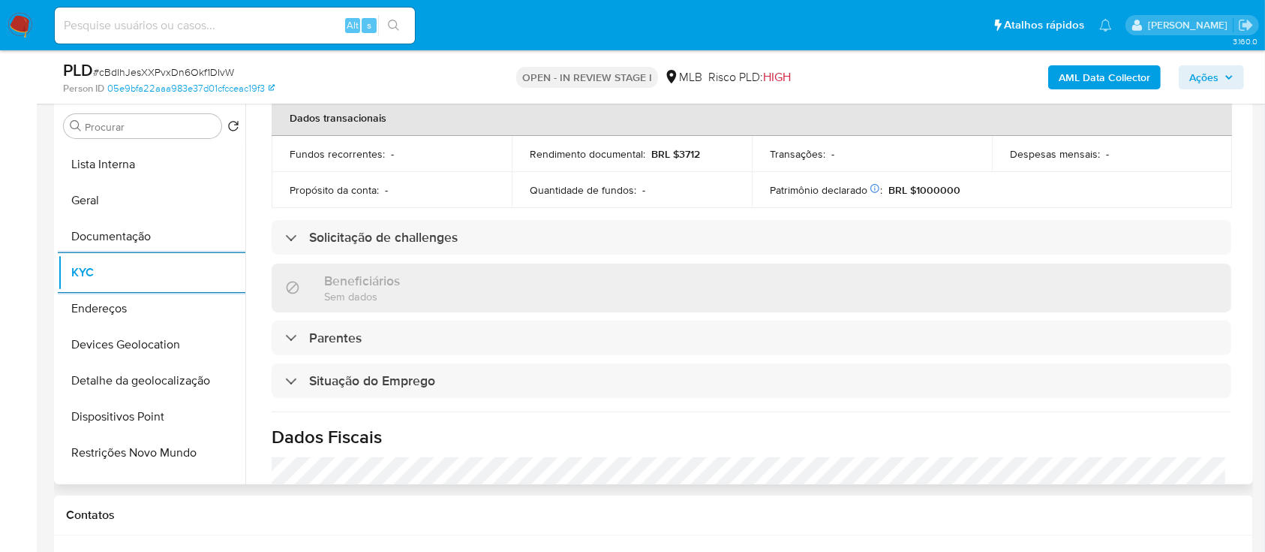
scroll to position [638, 0]
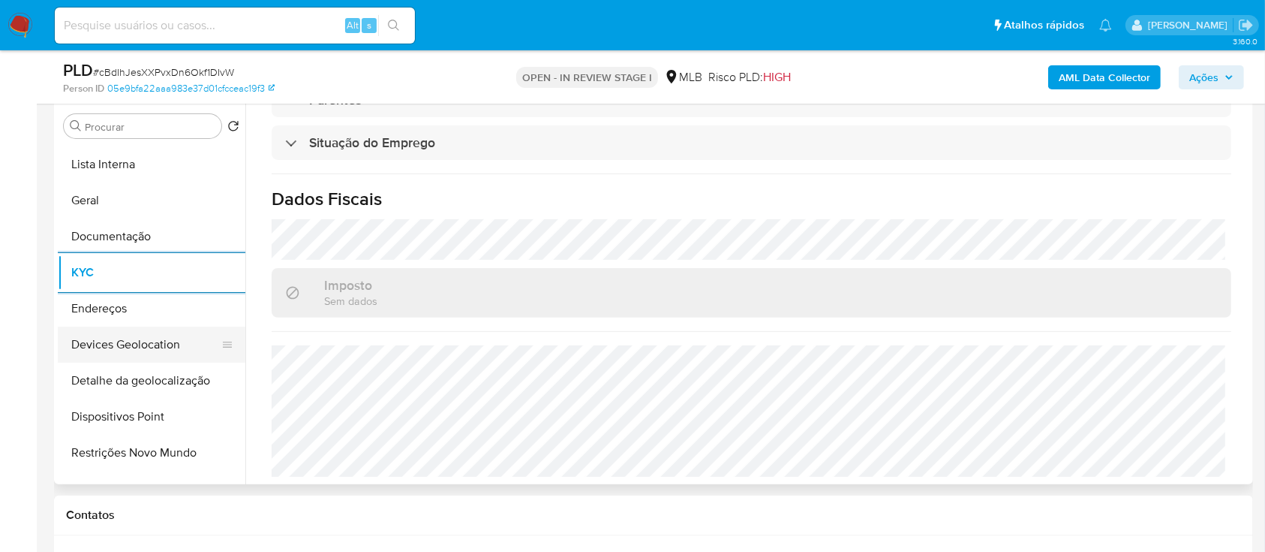
click at [149, 360] on button "Devices Geolocation" at bounding box center [146, 344] width 176 height 36
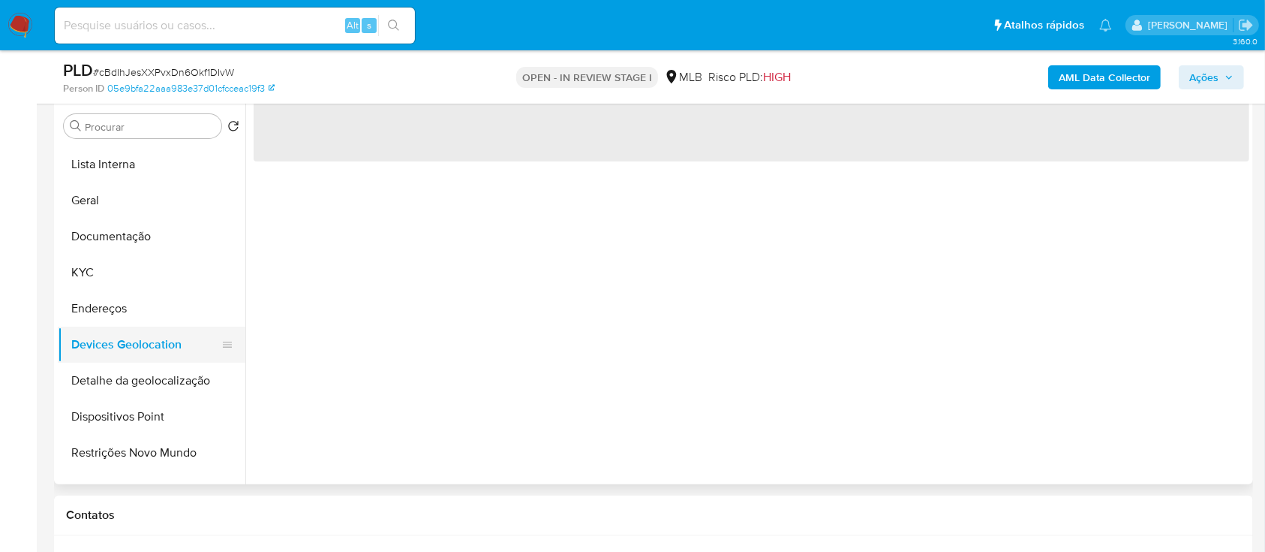
scroll to position [0, 0]
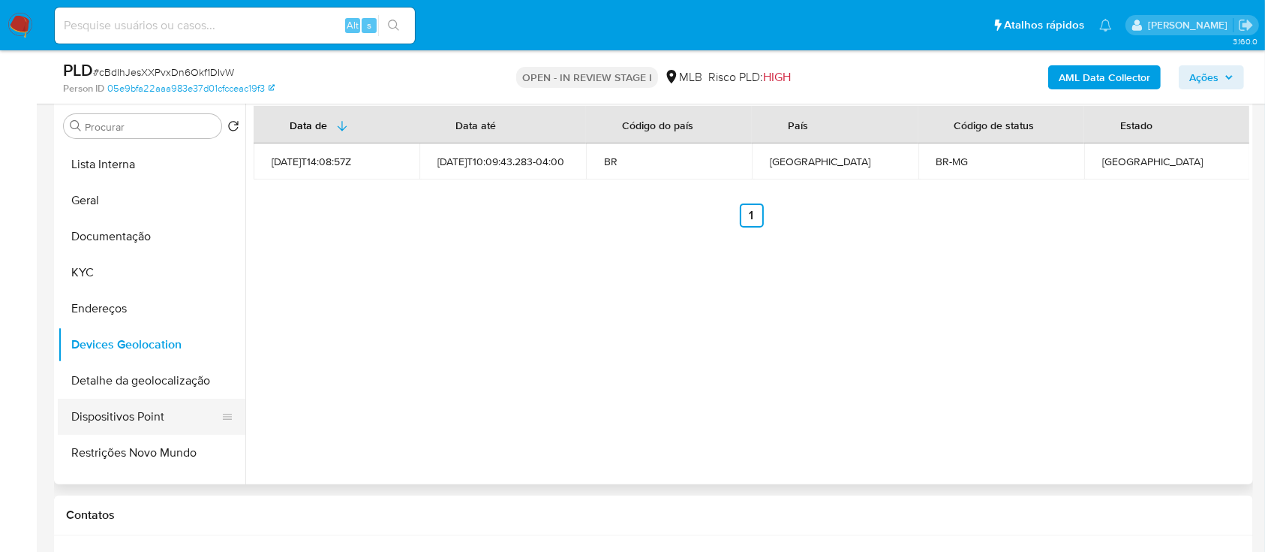
click at [155, 411] on button "Dispositivos Point" at bounding box center [146, 416] width 176 height 36
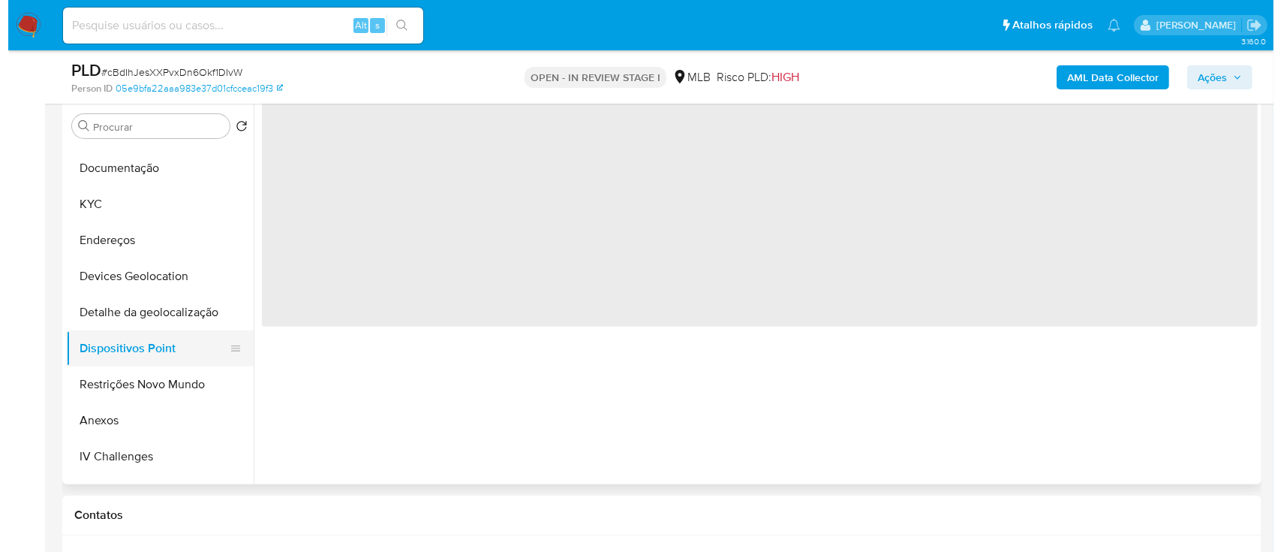
scroll to position [206, 0]
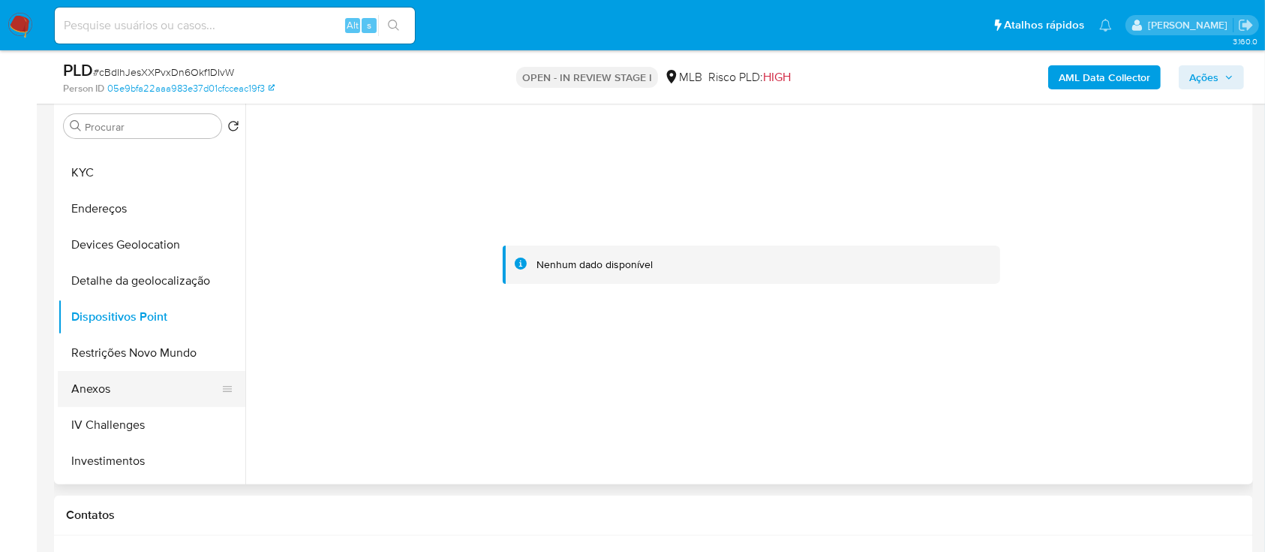
click at [134, 389] on button "Anexos" at bounding box center [146, 389] width 176 height 36
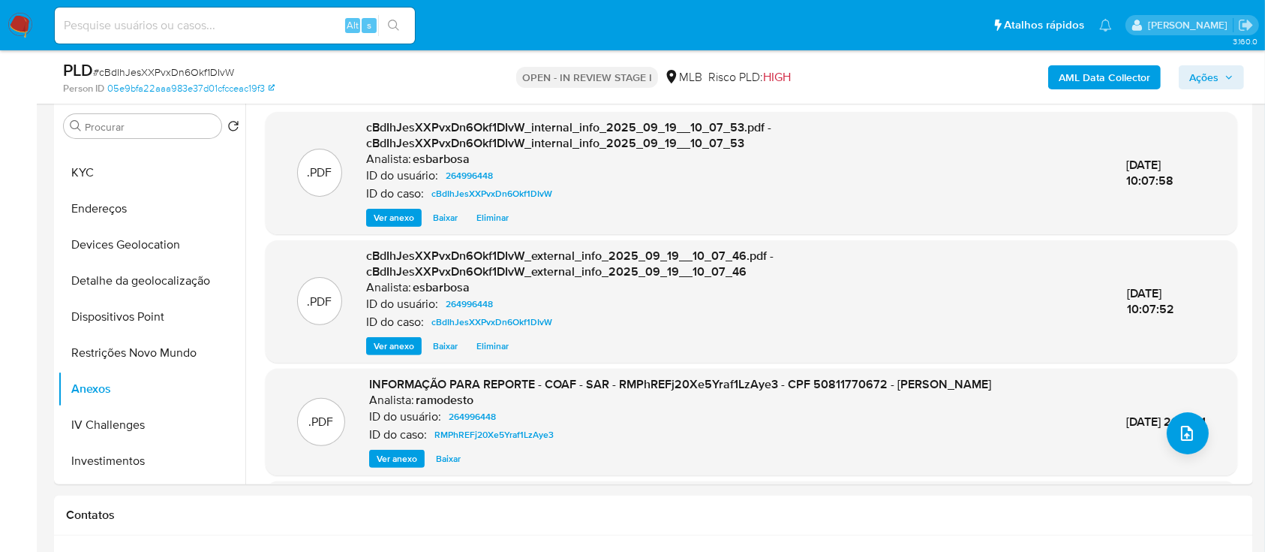
click at [200, 71] on span "# cBdIhJesXXPvxDn6Okf1DIvW" at bounding box center [163, 72] width 141 height 15
copy span "cBdIhJesXXPvxDn6Okf1DIvW"
click at [1182, 435] on icon "upload-file" at bounding box center [1187, 433] width 18 height 18
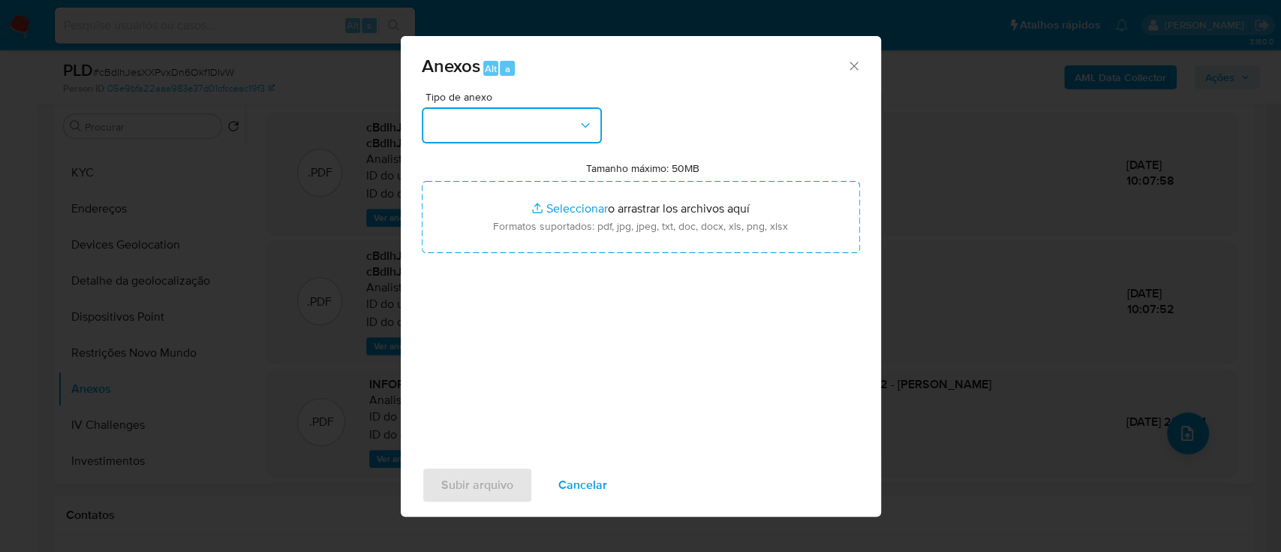
click at [542, 115] on button "button" at bounding box center [512, 125] width 180 height 36
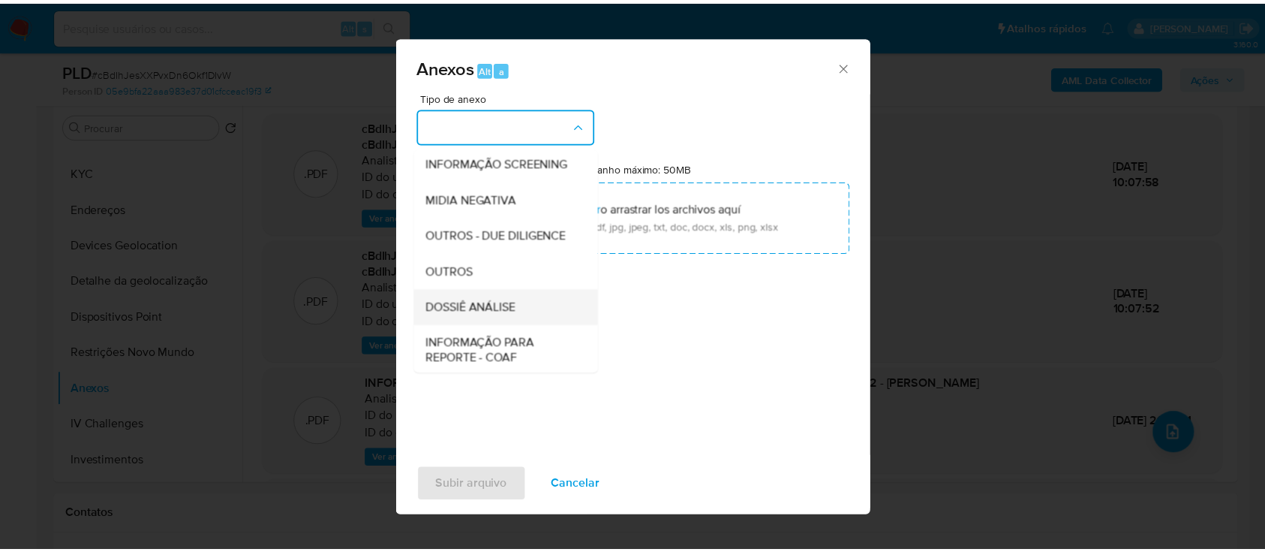
scroll to position [230, 0]
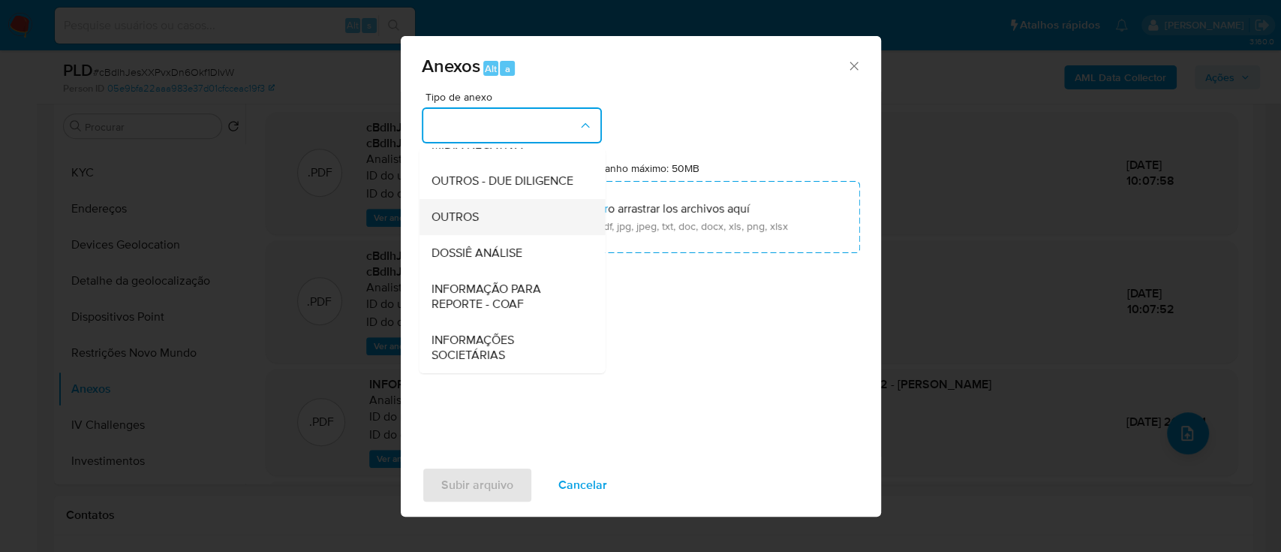
click at [466, 213] on span "OUTROS" at bounding box center [454, 216] width 47 height 15
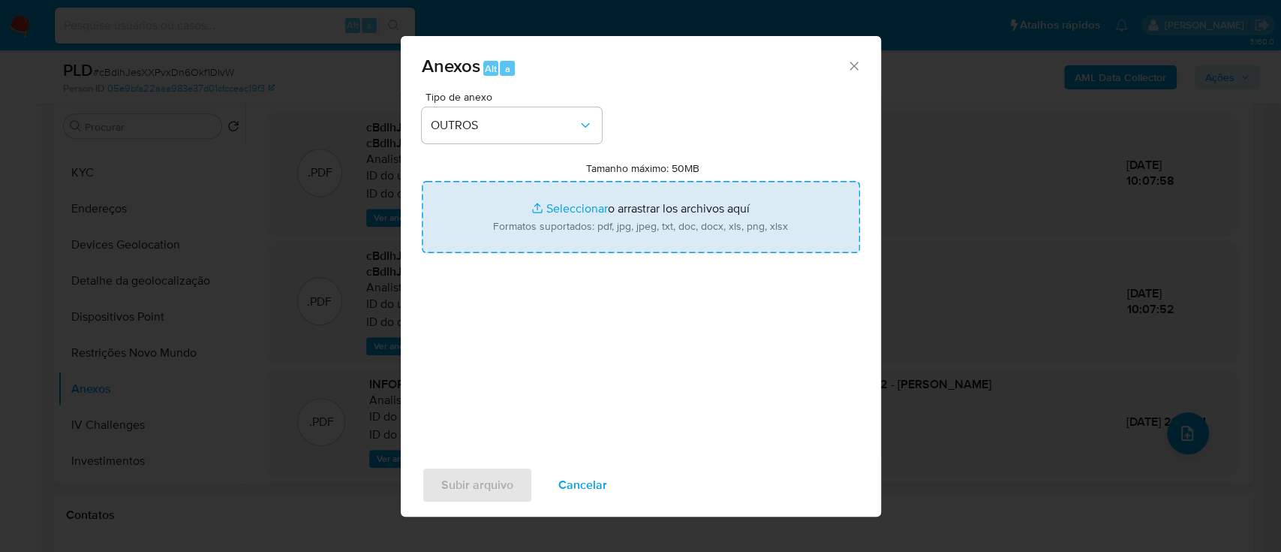
click at [570, 213] on input "Tamanho máximo: 50MB Seleccionar archivos" at bounding box center [641, 217] width 438 height 72
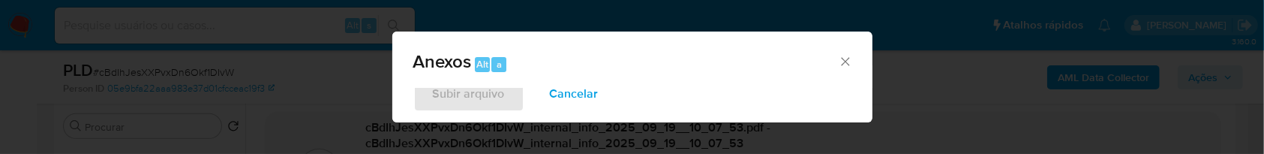
type input "C:\fakepath\2° SAR - XXXXX - CPF 50811770672 - [PERSON_NAME] MUNIZ.pdf"
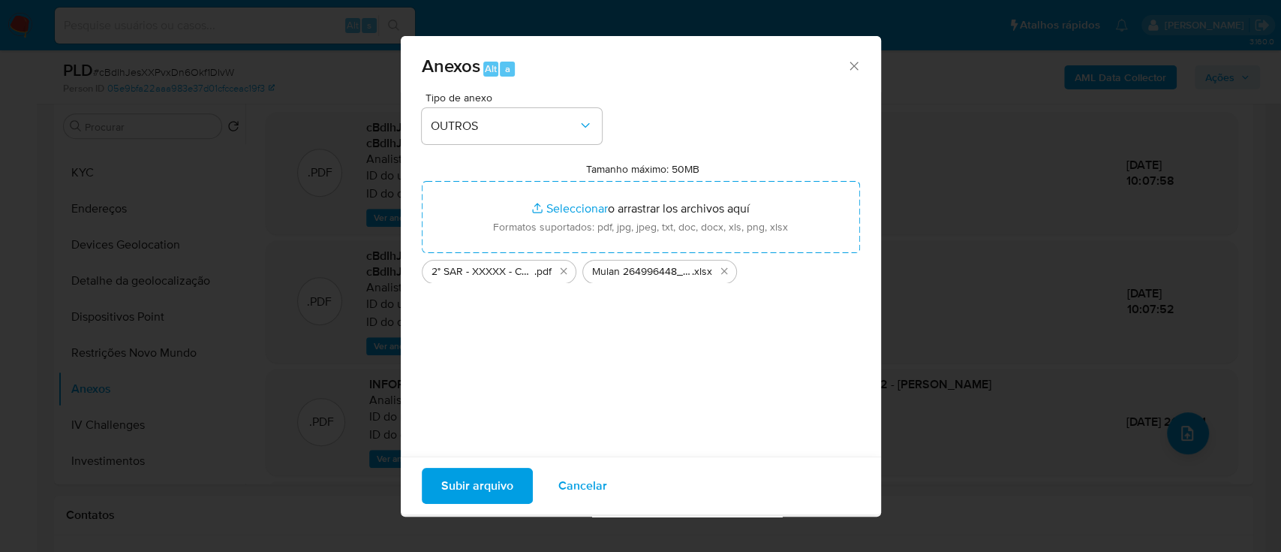
click at [492, 484] on span "Subir arquivo" at bounding box center [477, 485] width 72 height 33
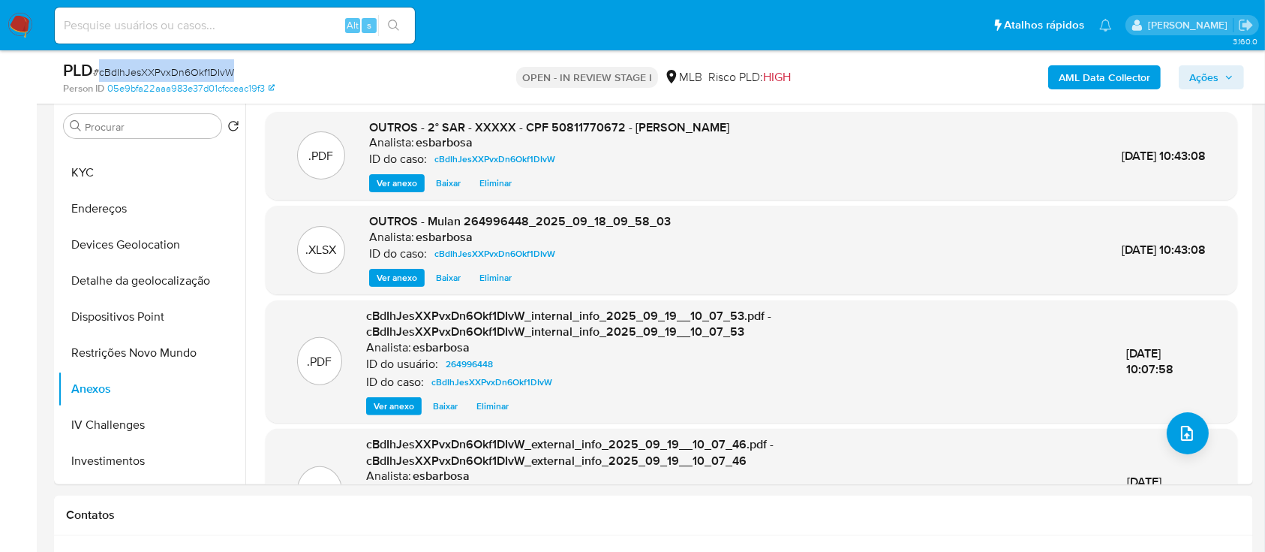
click at [1189, 85] on button "Ações" at bounding box center [1211, 77] width 65 height 24
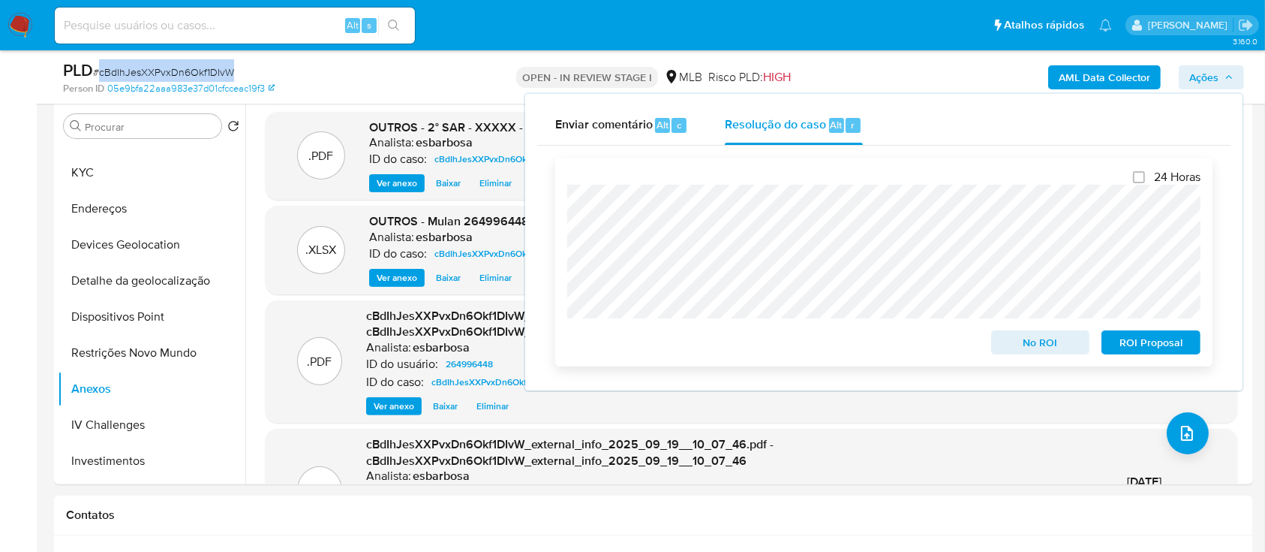
click at [1132, 345] on span "ROI Proposal" at bounding box center [1151, 342] width 78 height 21
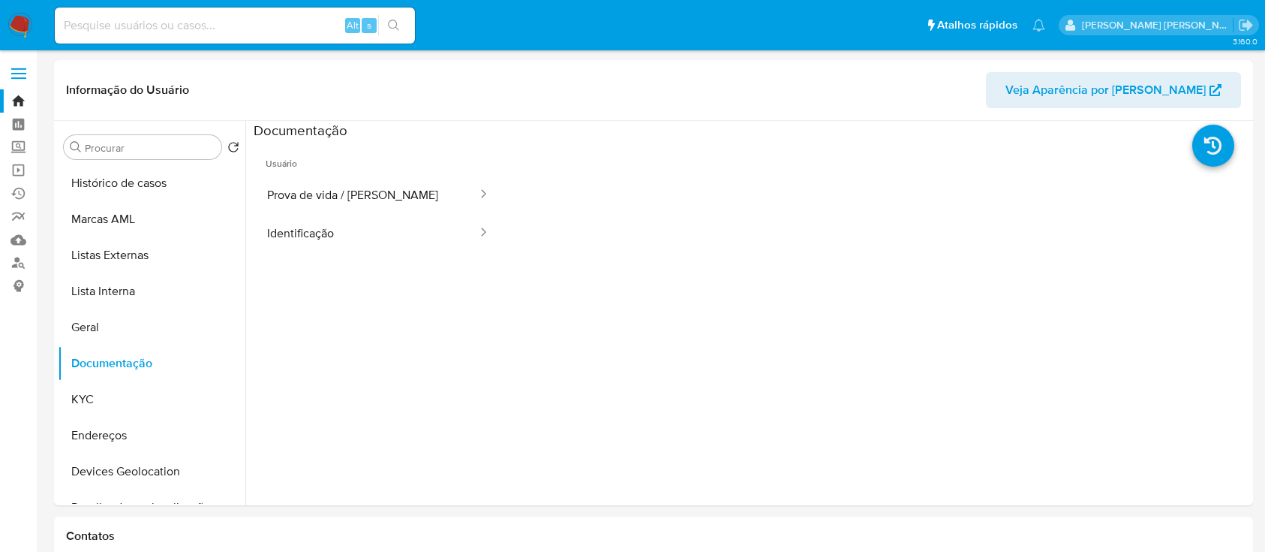
select select "10"
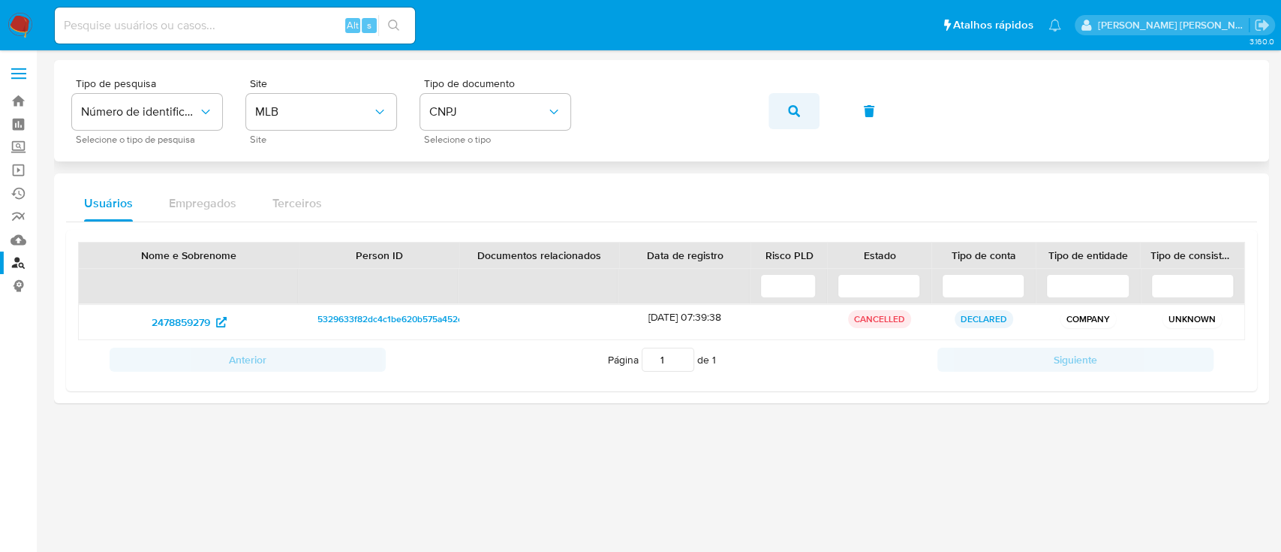
click at [793, 111] on icon "button" at bounding box center [794, 111] width 12 height 12
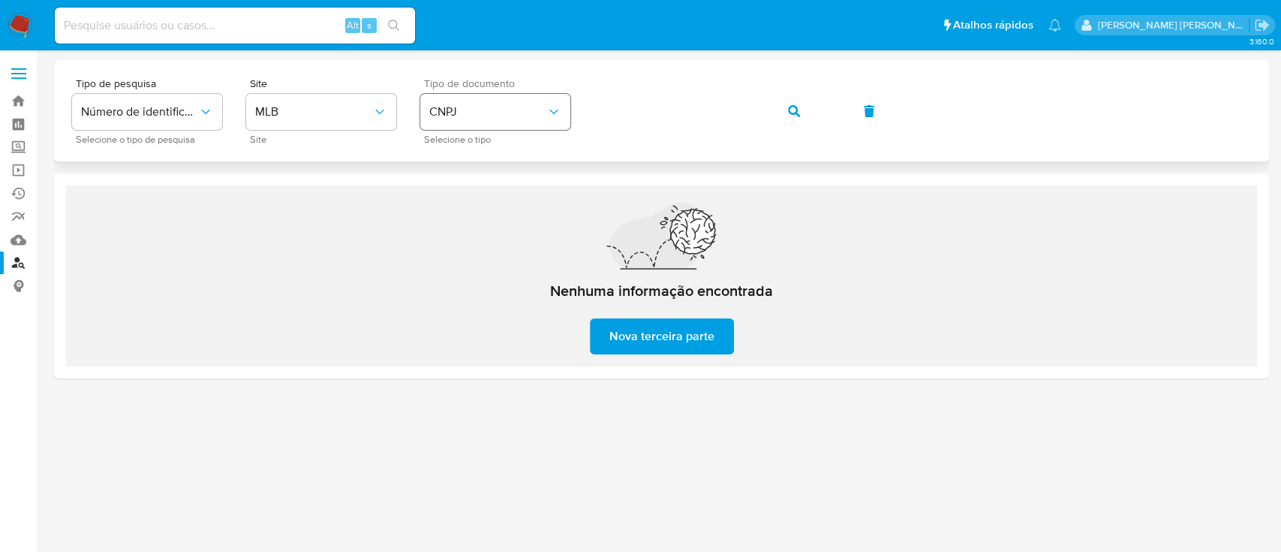
click at [500, 113] on span "CNPJ" at bounding box center [487, 111] width 117 height 15
click at [475, 217] on div "CPF CPF" at bounding box center [490, 210] width 123 height 51
click at [813, 110] on button "button" at bounding box center [793, 111] width 51 height 36
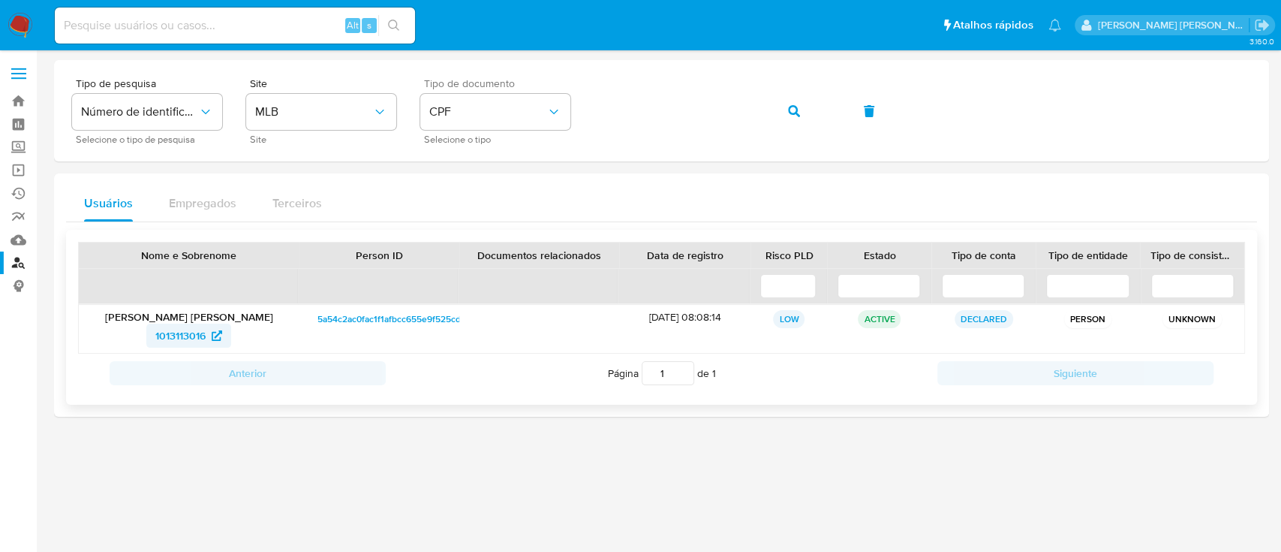
click at [174, 333] on span "1013113016" at bounding box center [180, 335] width 50 height 24
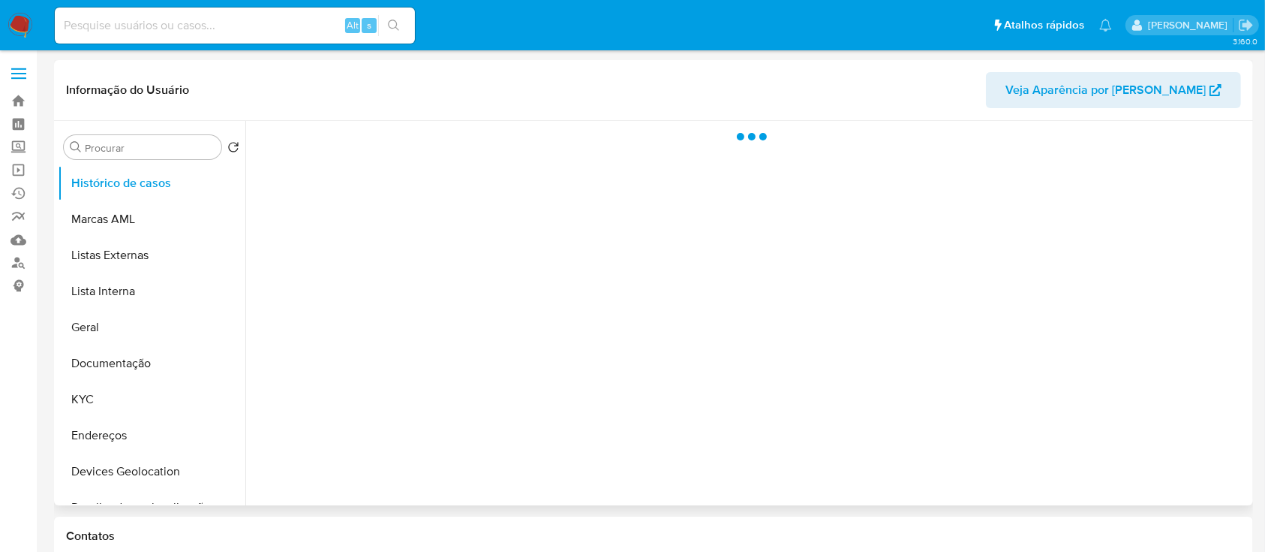
select select "10"
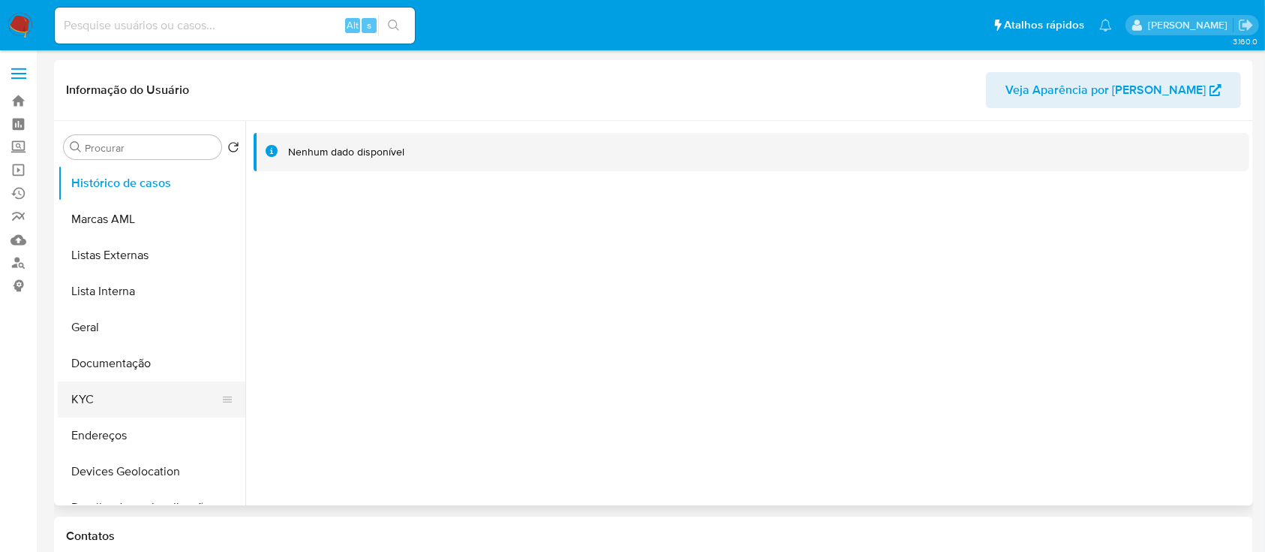
click at [129, 402] on button "KYC" at bounding box center [146, 399] width 176 height 36
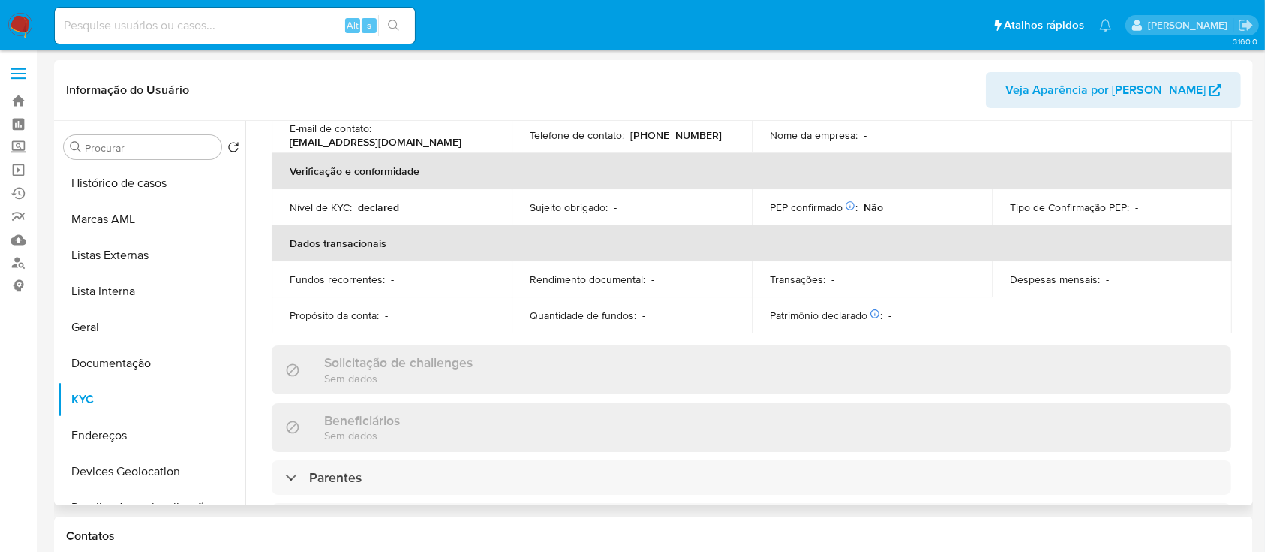
scroll to position [300, 0]
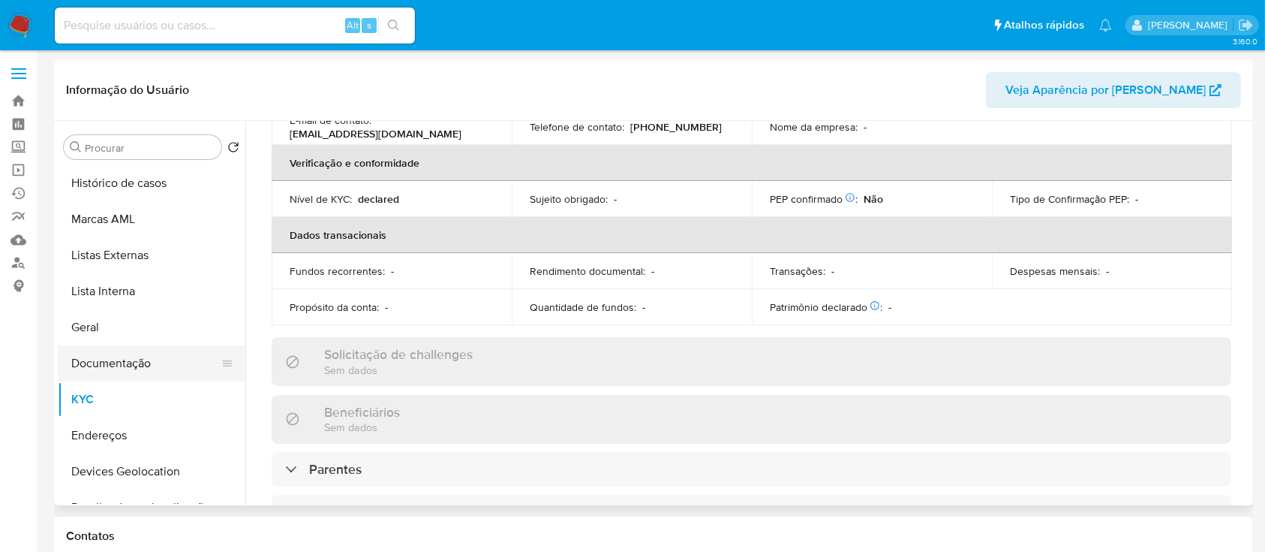
click at [132, 370] on button "Documentação" at bounding box center [146, 363] width 176 height 36
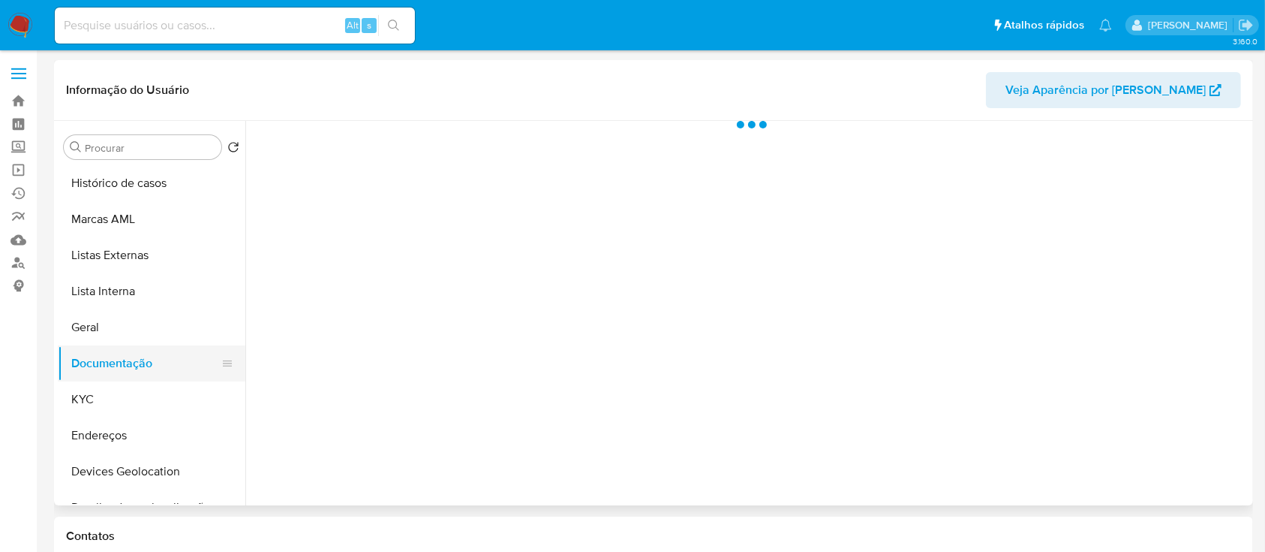
scroll to position [0, 0]
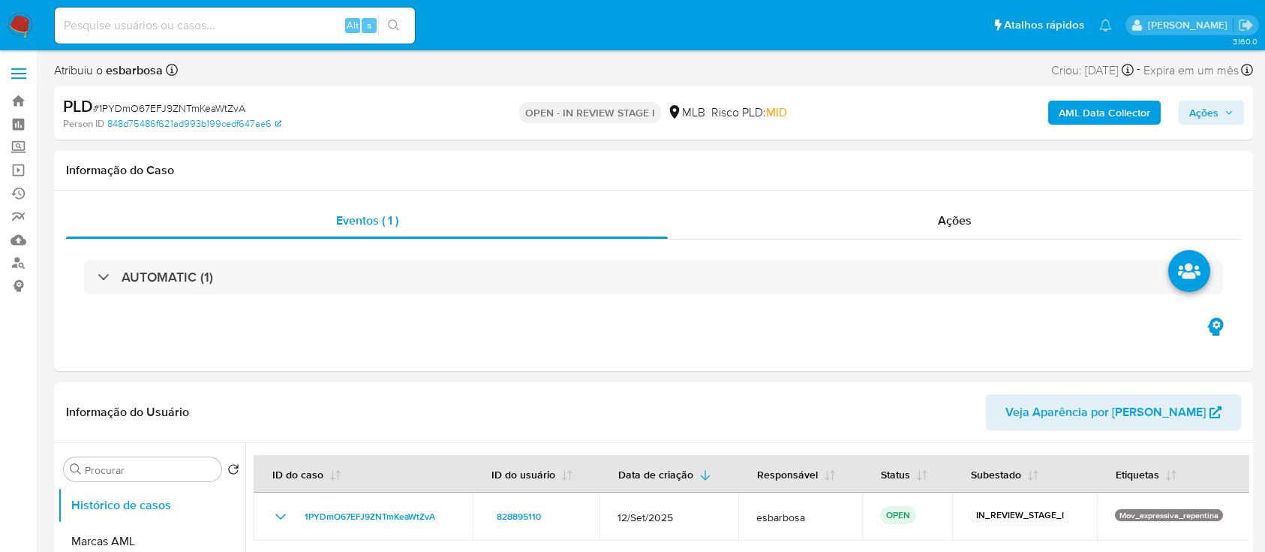
select select "10"
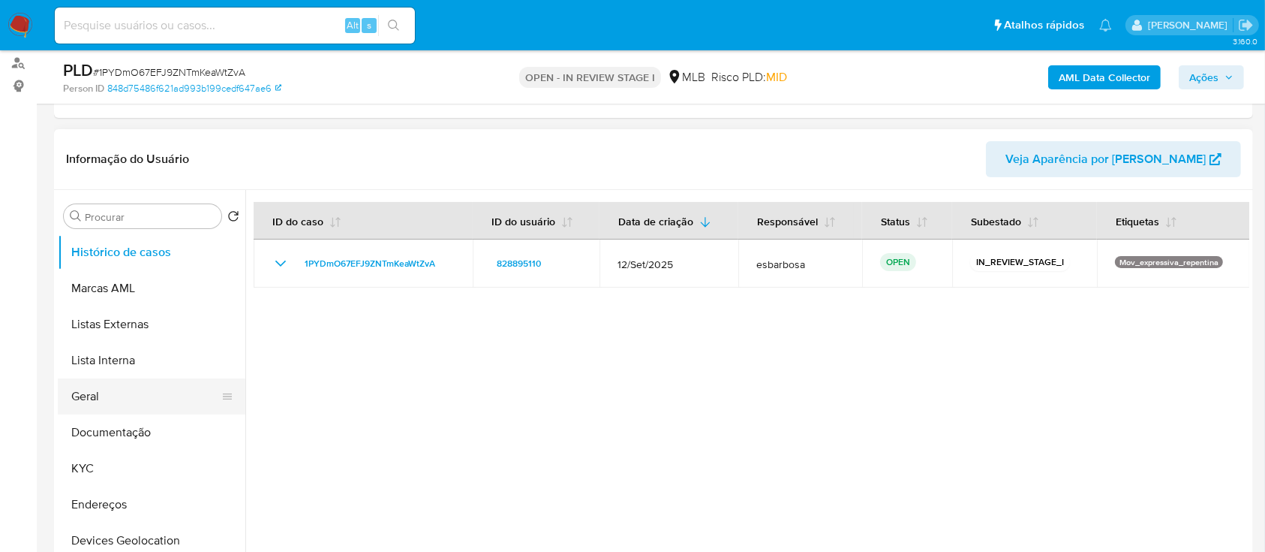
click at [100, 395] on button "Geral" at bounding box center [146, 396] width 176 height 36
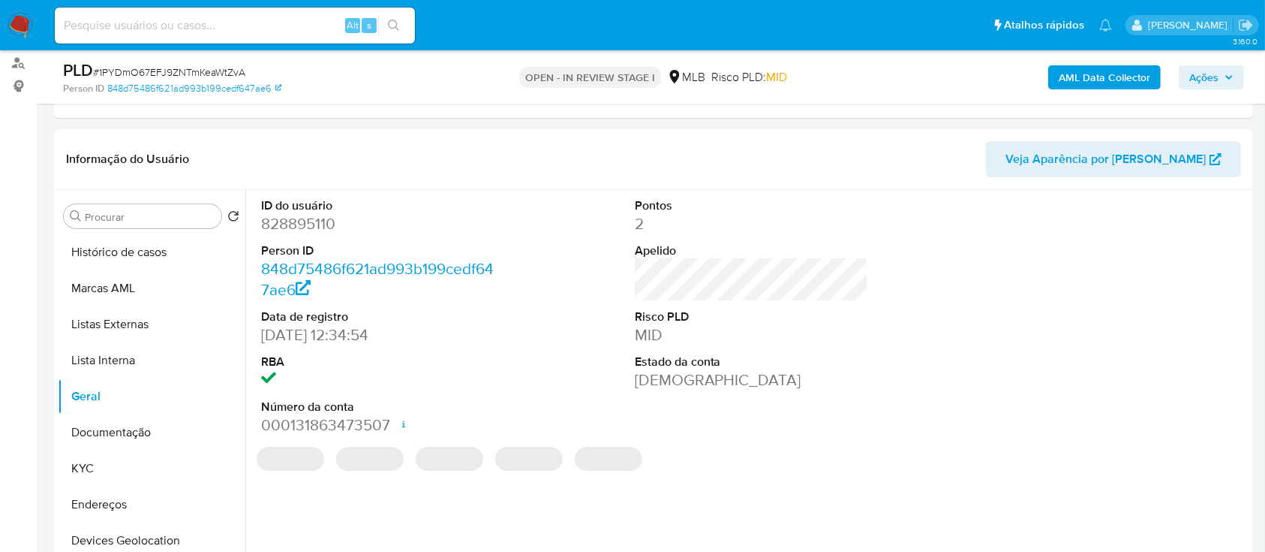
click at [326, 224] on dd "828895110" at bounding box center [378, 223] width 234 height 21
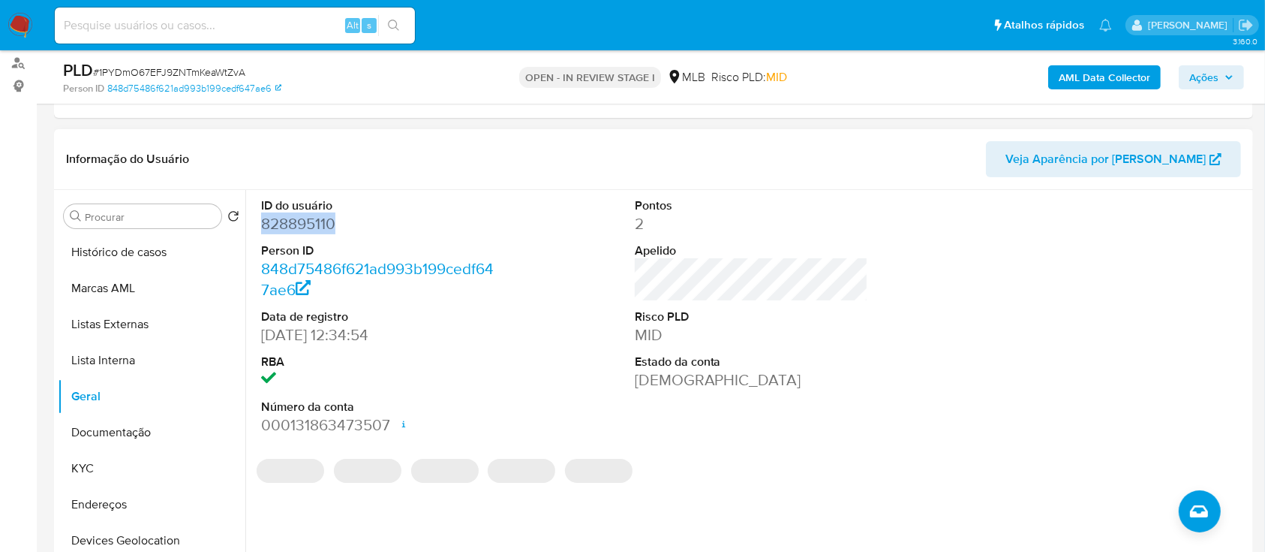
copy dd "828895110"
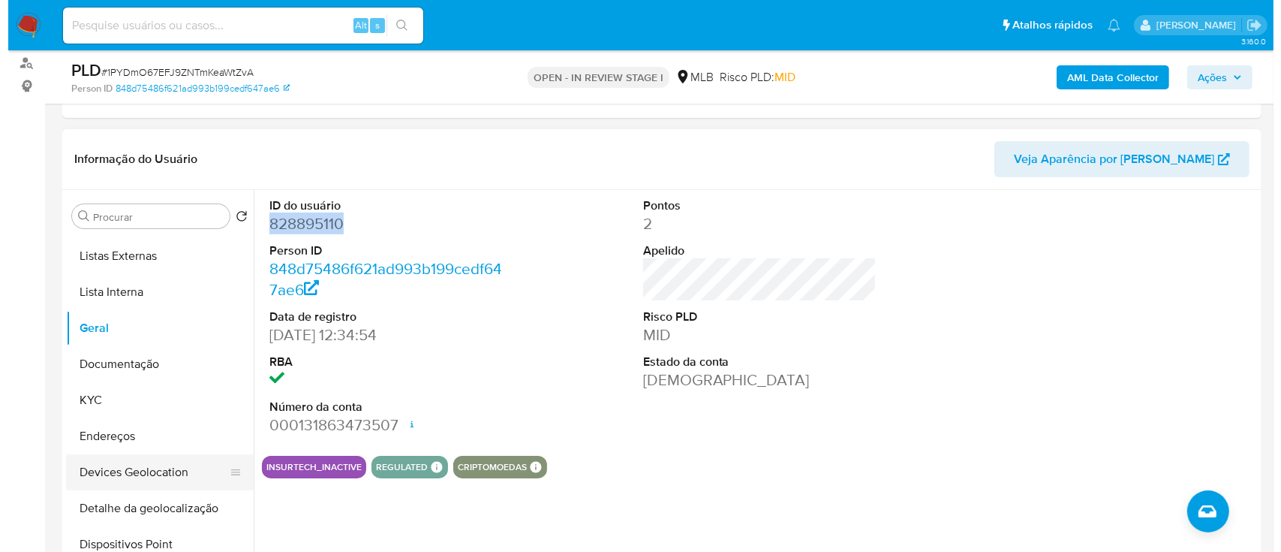
scroll to position [100, 0]
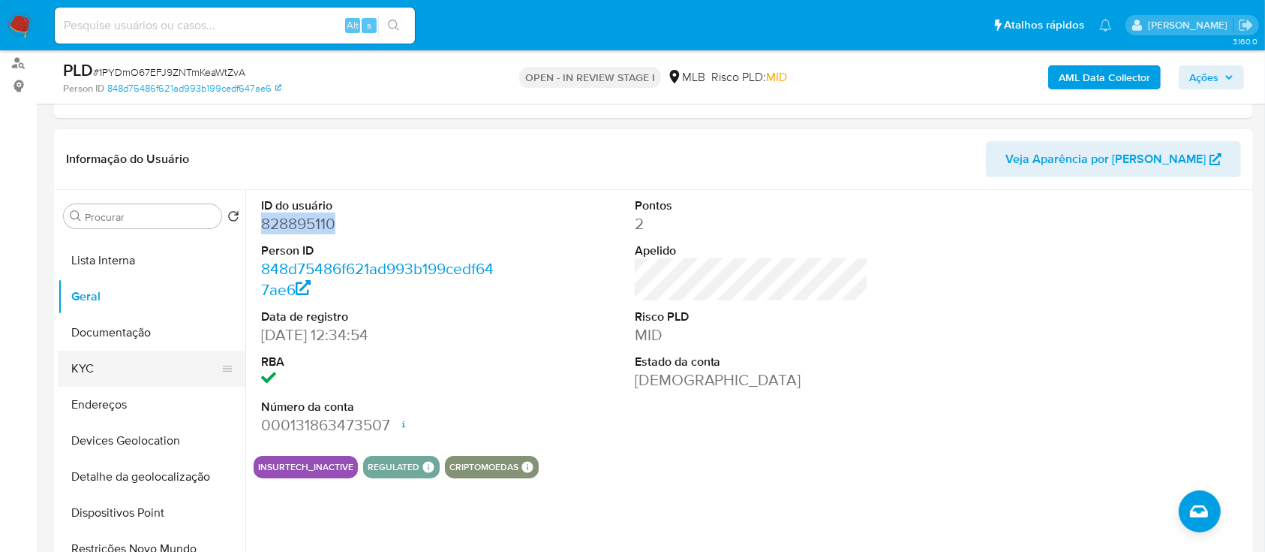
click at [115, 369] on button "KYC" at bounding box center [146, 368] width 176 height 36
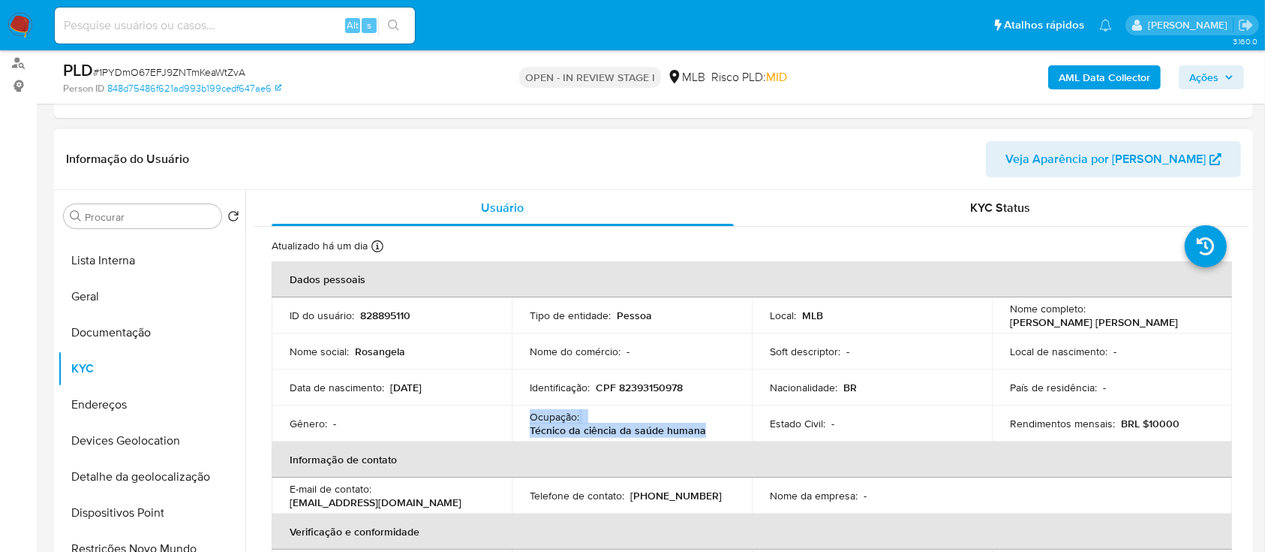
drag, startPoint x: 702, startPoint y: 429, endPoint x: 528, endPoint y: 415, distance: 175.4
click at [528, 415] on td "Ocupação : Técnico da ciência da saúde humana" at bounding box center [632, 423] width 240 height 36
copy div "Ocupação : Técnico da ciência da saúde humana"
click at [1087, 83] on b "AML Data Collector" at bounding box center [1105, 77] width 92 height 24
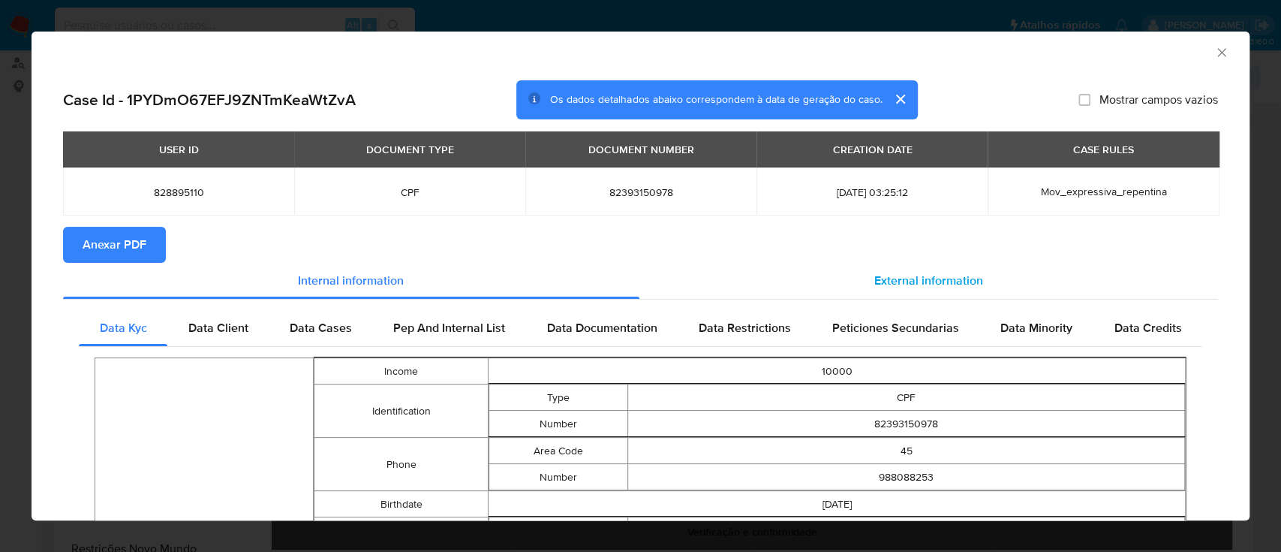
click at [922, 277] on span "External information" at bounding box center [928, 280] width 109 height 17
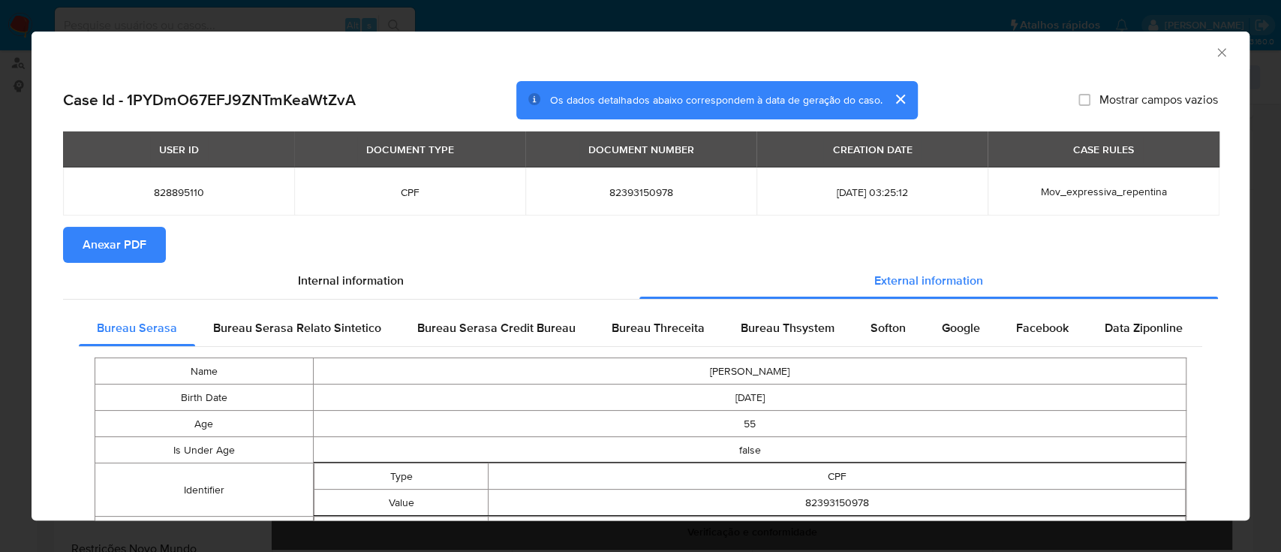
click at [134, 248] on span "Anexar PDF" at bounding box center [115, 244] width 64 height 33
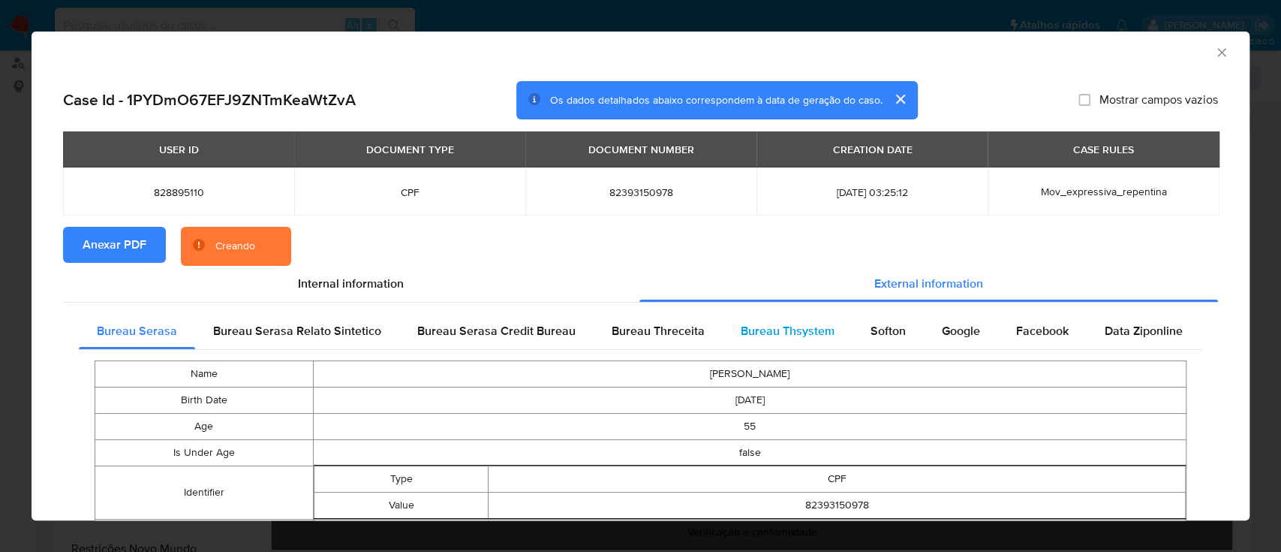
click at [760, 331] on span "Bureau Thsystem" at bounding box center [788, 330] width 94 height 17
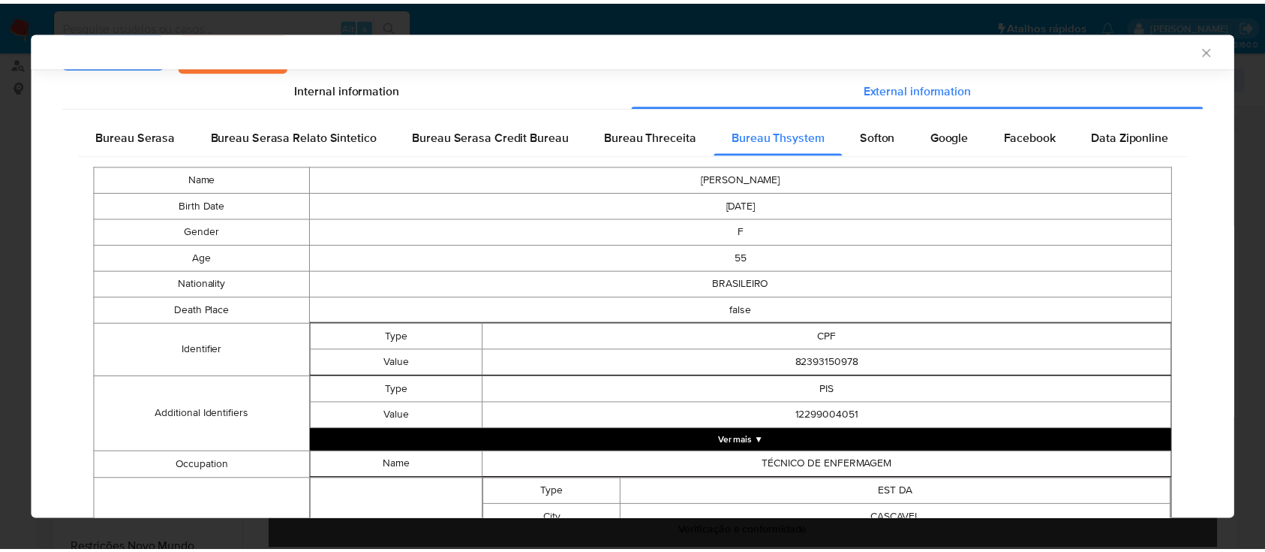
scroll to position [0, 0]
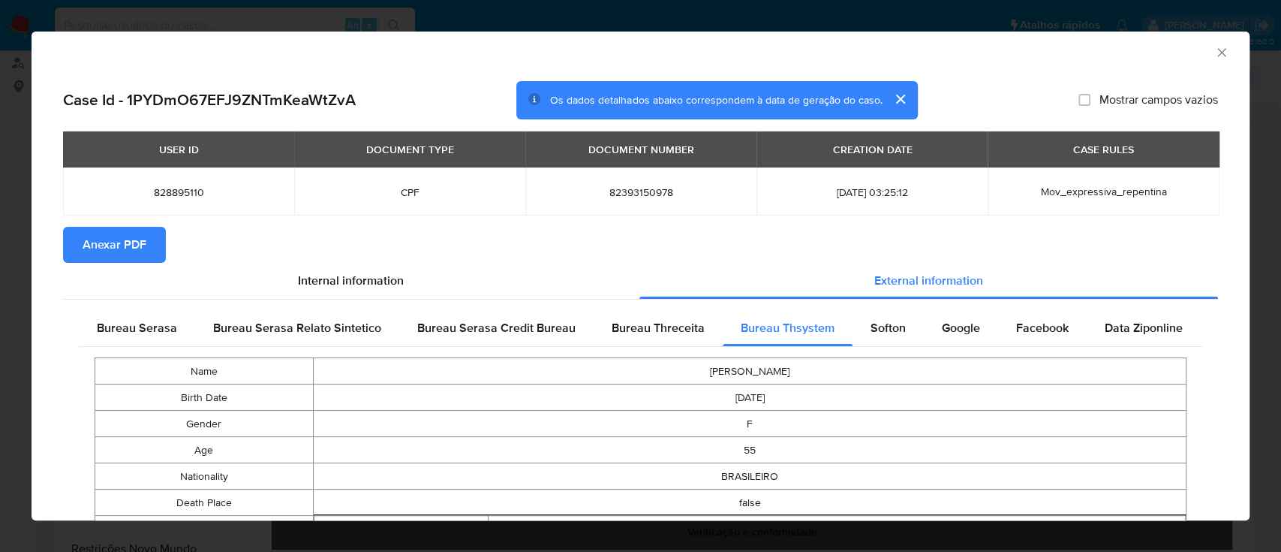
click at [1217, 56] on icon "Fechar a janela" at bounding box center [1221, 52] width 8 height 8
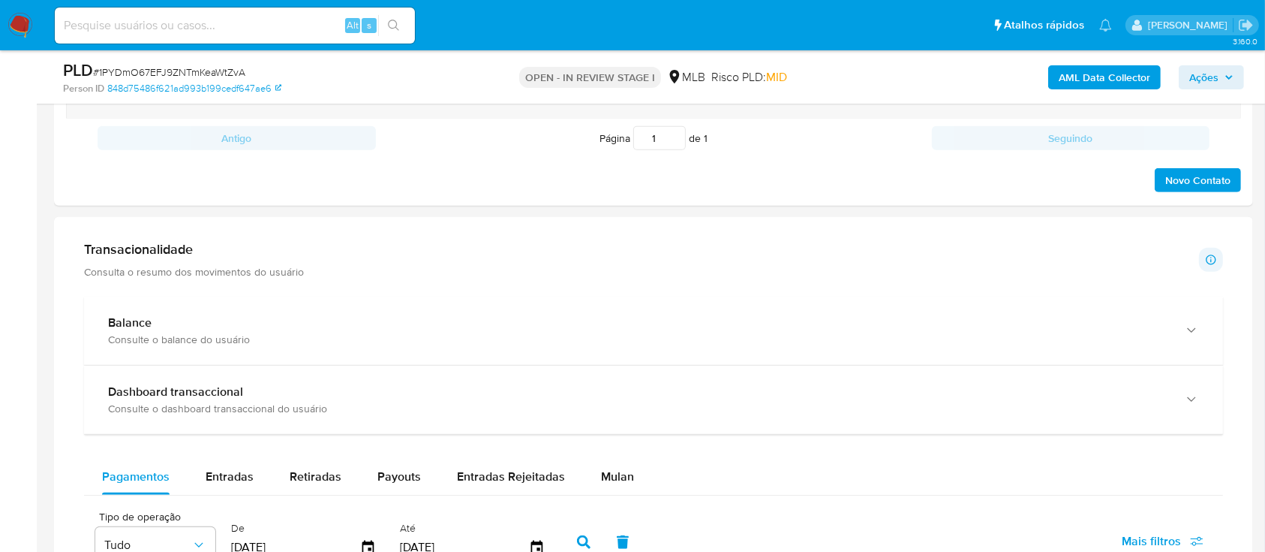
scroll to position [1000, 0]
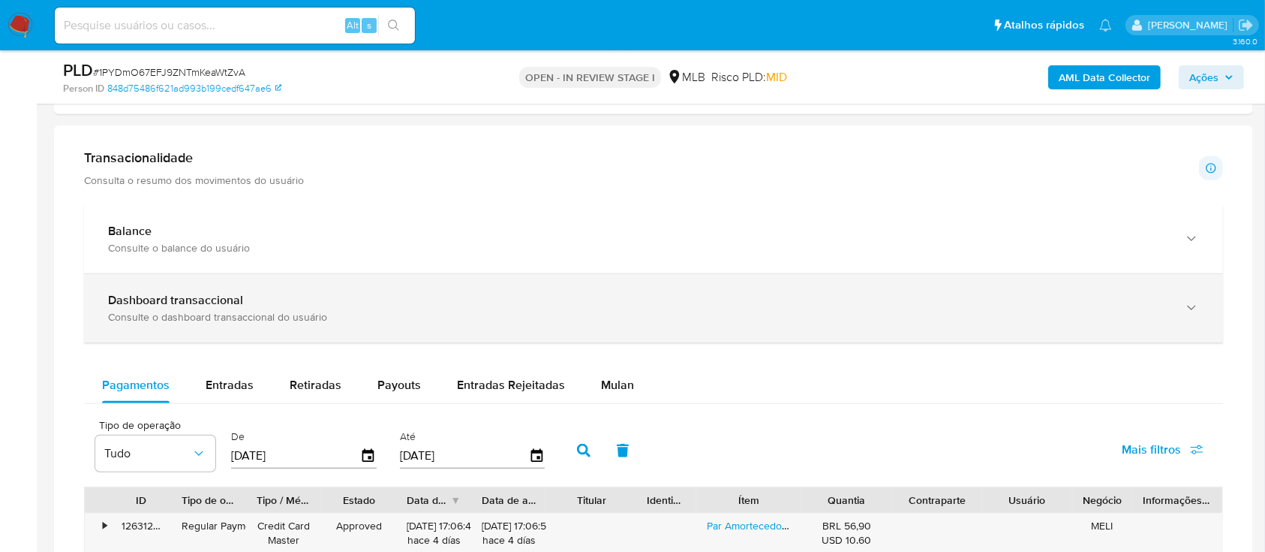
click at [293, 310] on div "Consulte o dashboard transaccional do usuário" at bounding box center [638, 317] width 1061 height 14
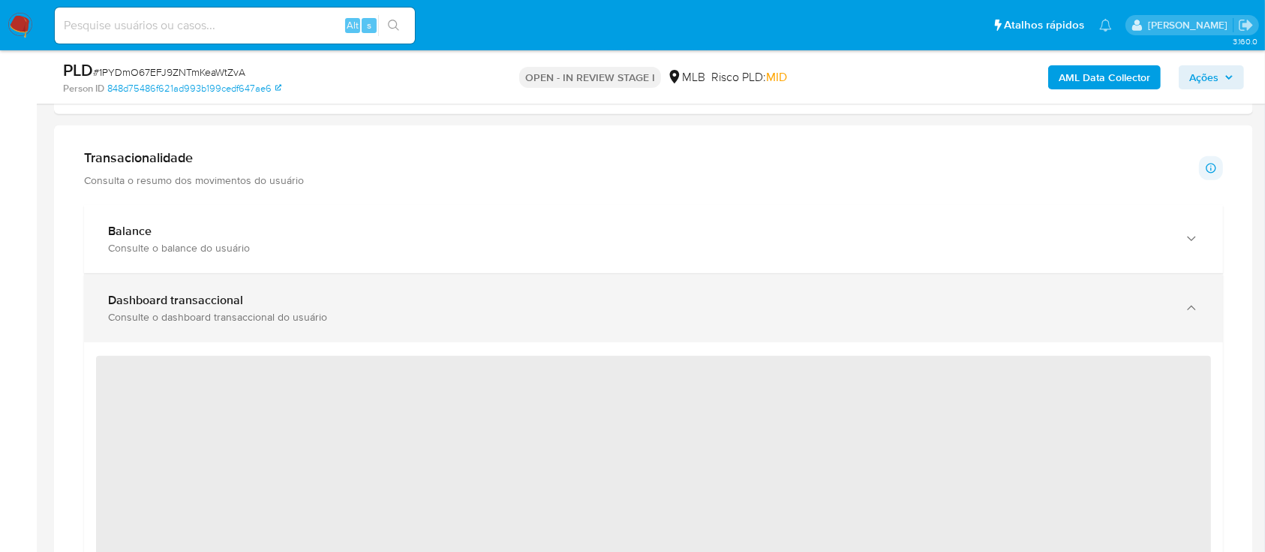
scroll to position [1100, 0]
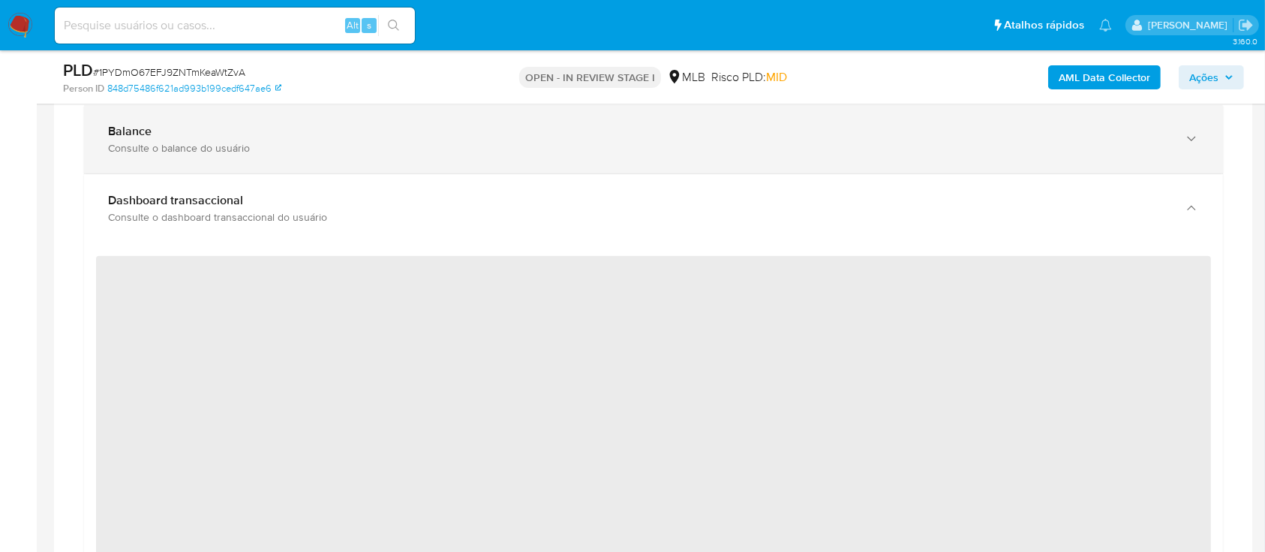
click at [315, 149] on div "Consulte o balance do usuário" at bounding box center [638, 148] width 1061 height 14
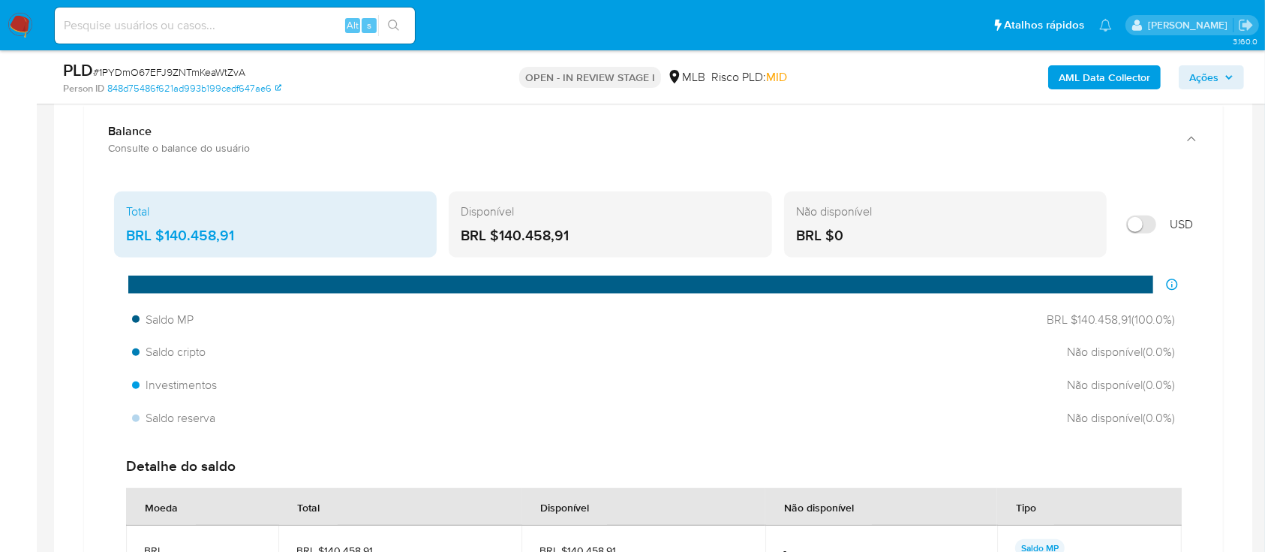
drag, startPoint x: 576, startPoint y: 237, endPoint x: 538, endPoint y: 237, distance: 38.3
click at [538, 237] on div "BRL $140.458,91" at bounding box center [610, 236] width 299 height 20
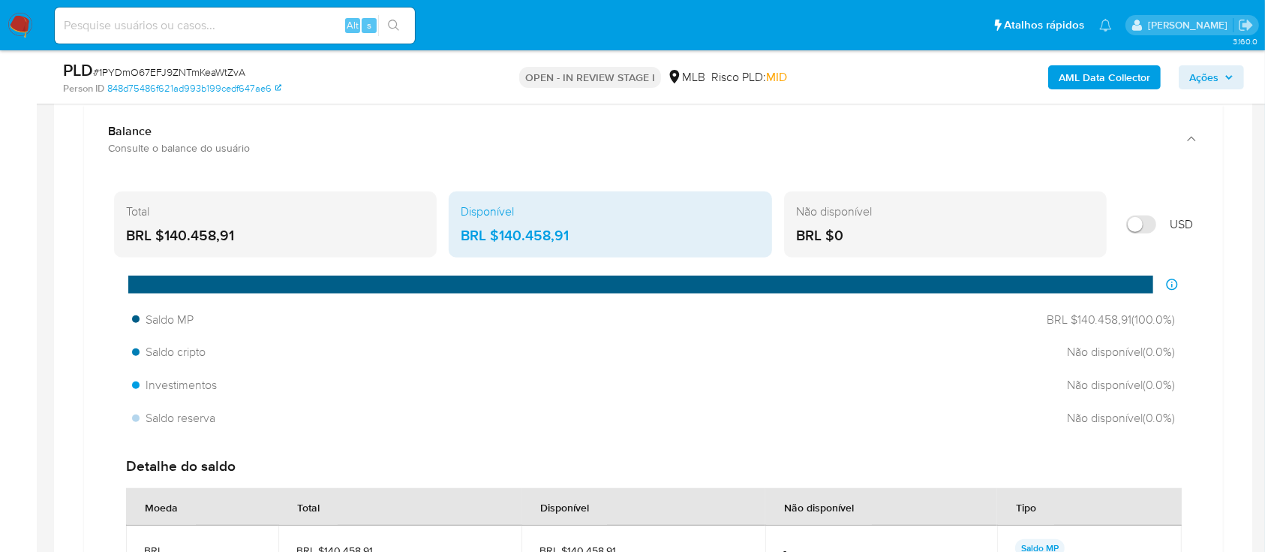
drag, startPoint x: 242, startPoint y: 234, endPoint x: 166, endPoint y: 234, distance: 76.5
click at [166, 234] on div "BRL $140.458,91" at bounding box center [275, 236] width 299 height 20
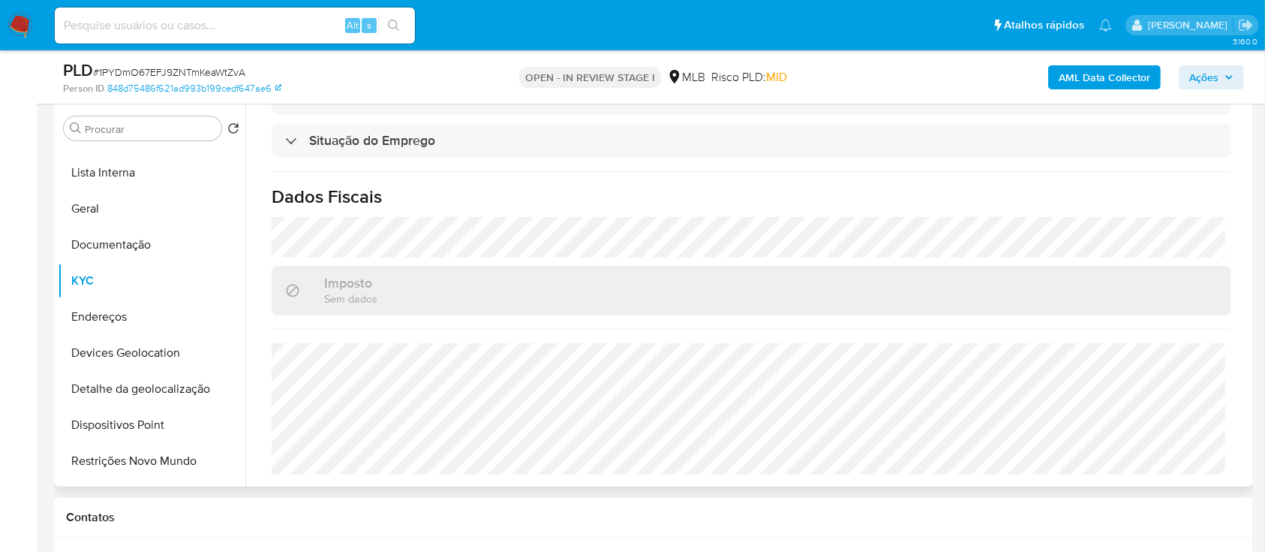
scroll to position [100, 0]
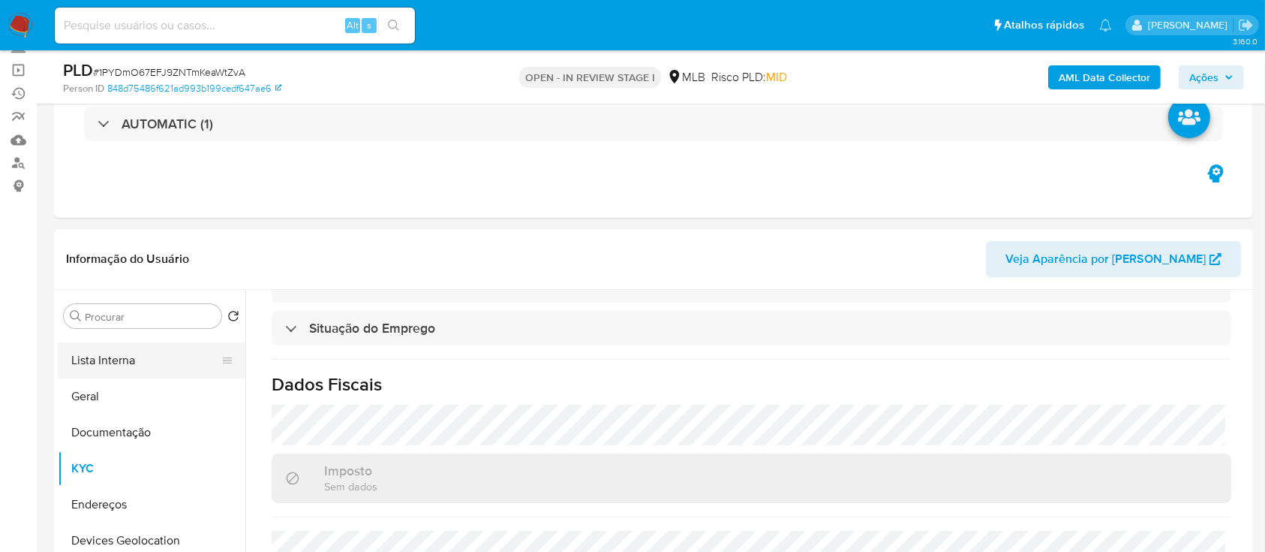
click at [119, 365] on button "Lista Interna" at bounding box center [146, 360] width 176 height 36
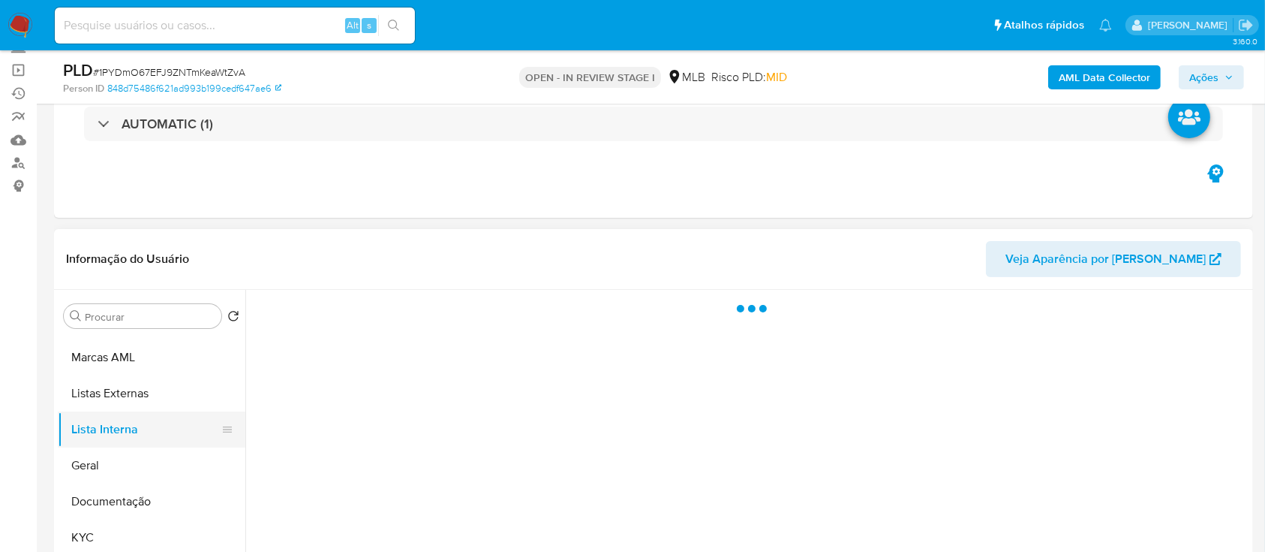
scroll to position [0, 0]
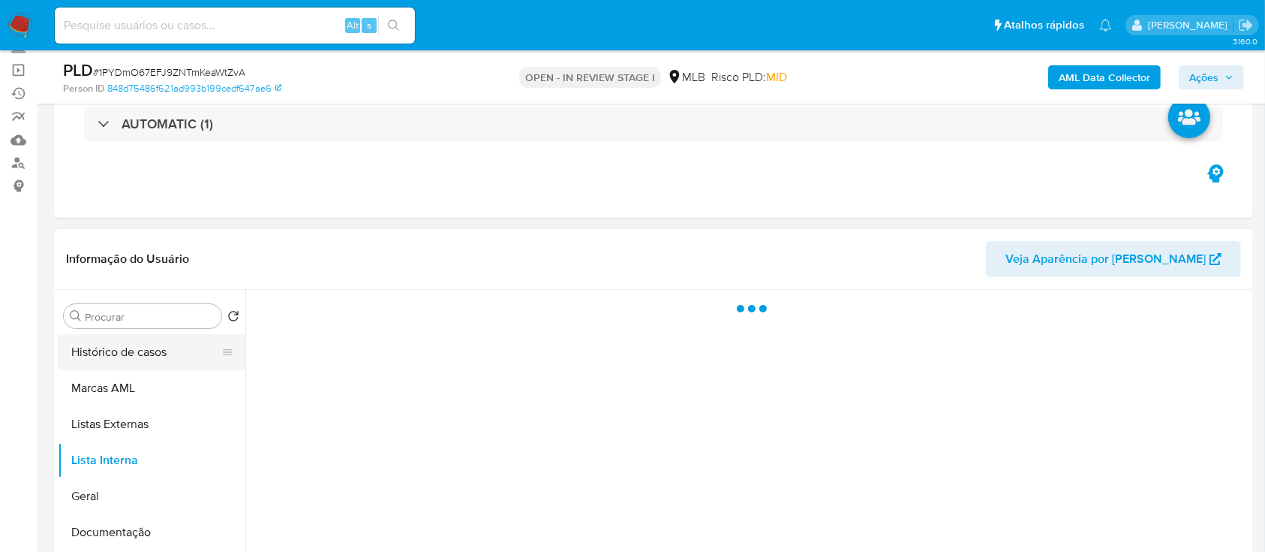
click at [137, 352] on button "Histórico de casos" at bounding box center [146, 352] width 176 height 36
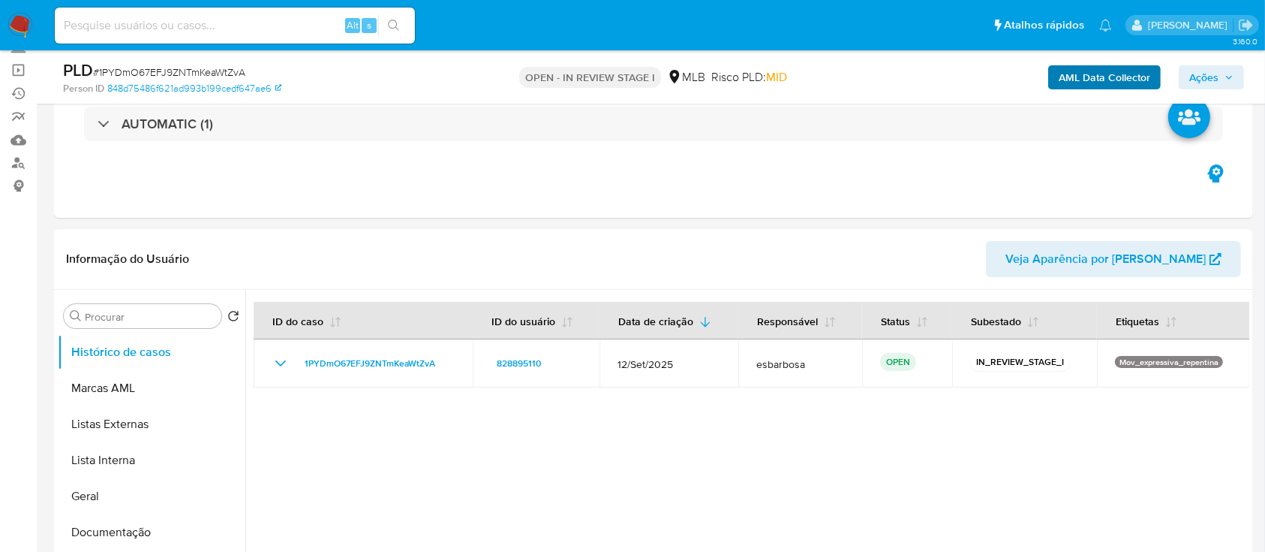
click at [1212, 71] on span "Ações" at bounding box center [1203, 77] width 29 height 24
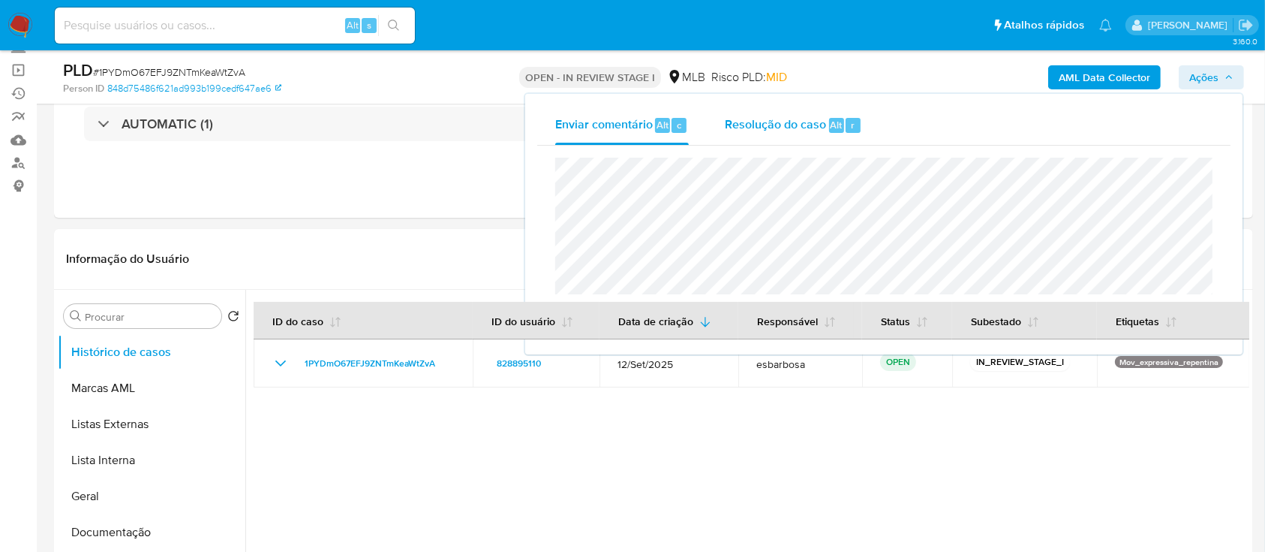
click at [773, 127] on span "Resolução do caso" at bounding box center [775, 124] width 101 height 17
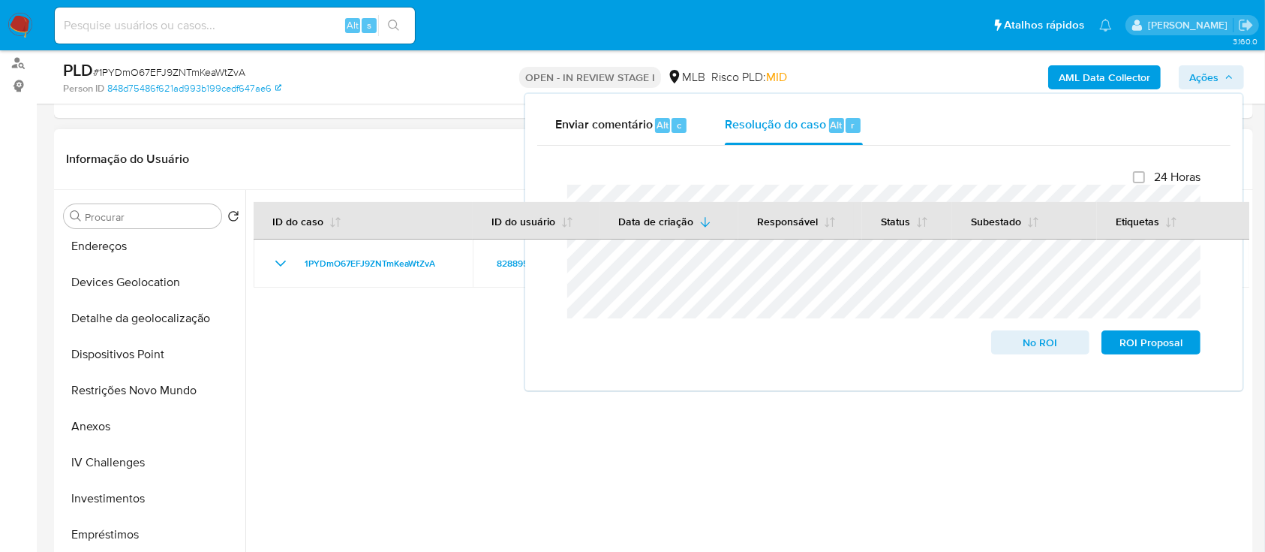
scroll to position [300, 0]
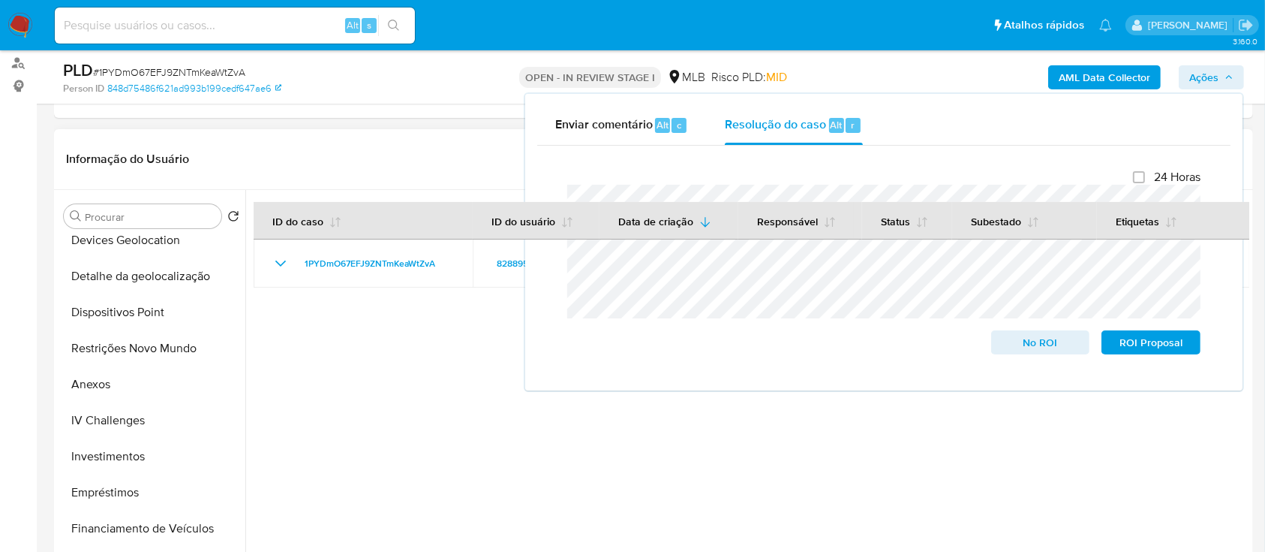
click at [155, 350] on button "Restrições Novo Mundo" at bounding box center [152, 348] width 188 height 36
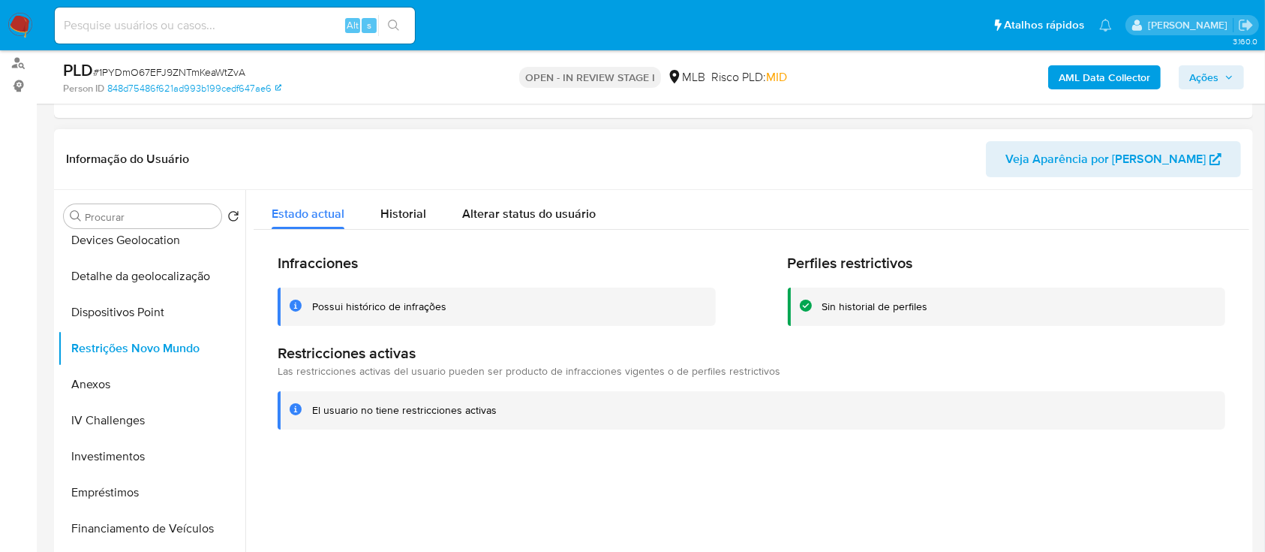
click at [363, 305] on div "Possui histórico de infrações" at bounding box center [379, 306] width 134 height 14
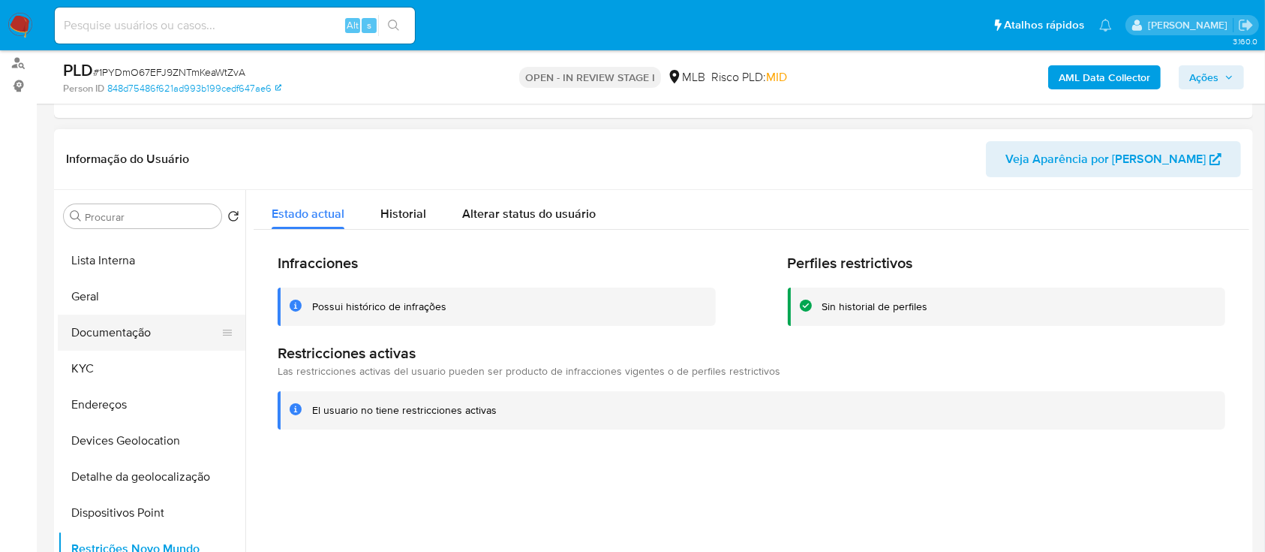
click at [140, 326] on button "Documentação" at bounding box center [146, 332] width 176 height 36
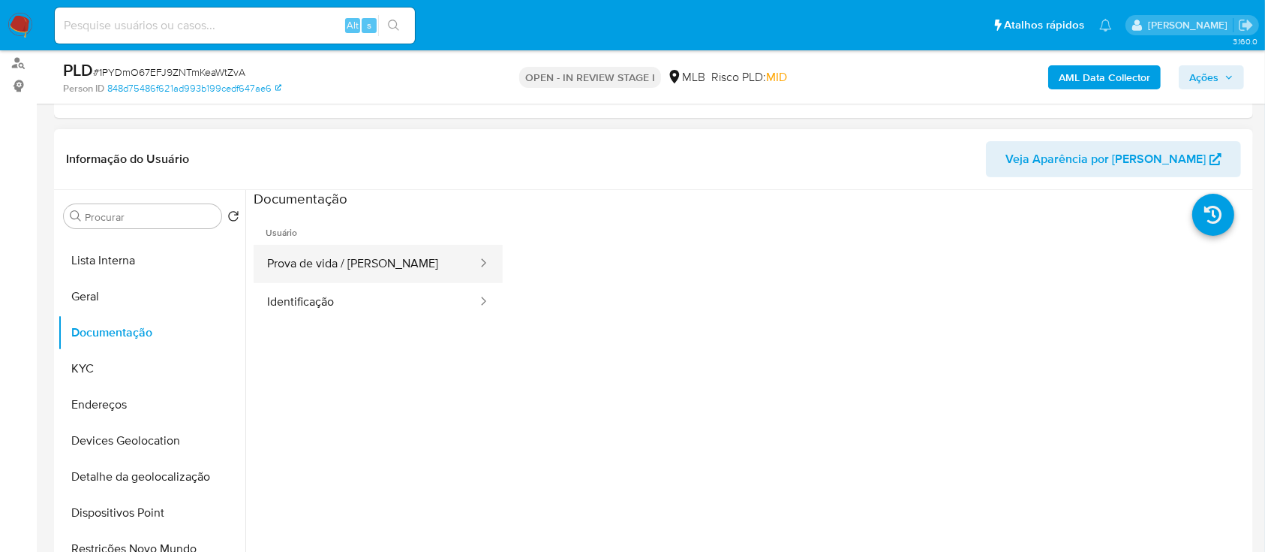
click at [347, 260] on button "Prova de vida / Selfie" at bounding box center [366, 264] width 225 height 38
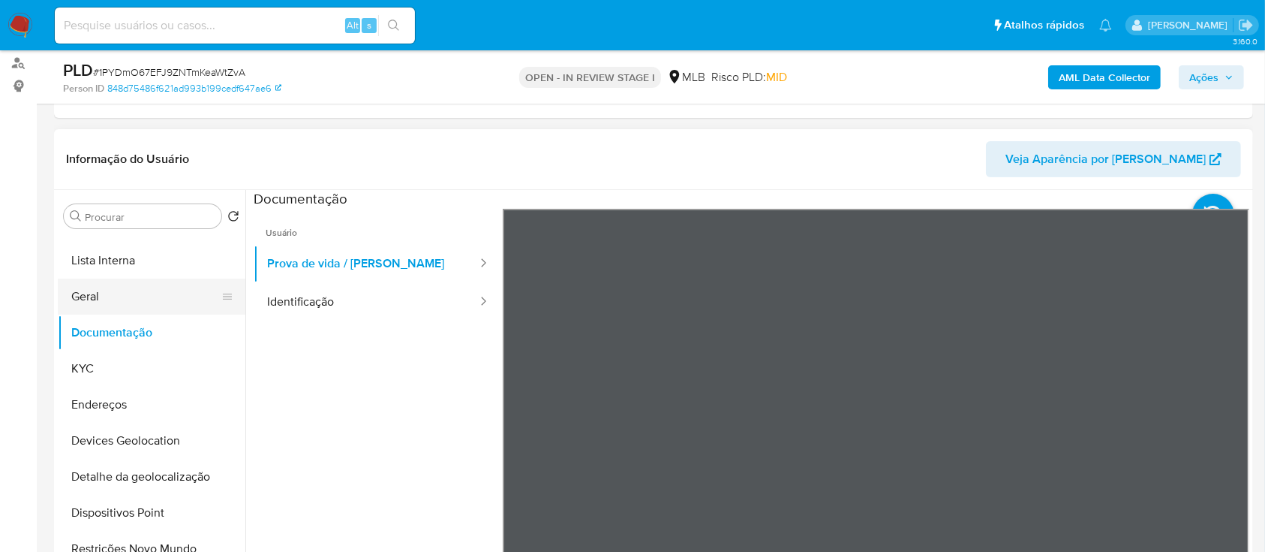
click at [135, 287] on button "Geral" at bounding box center [146, 296] width 176 height 36
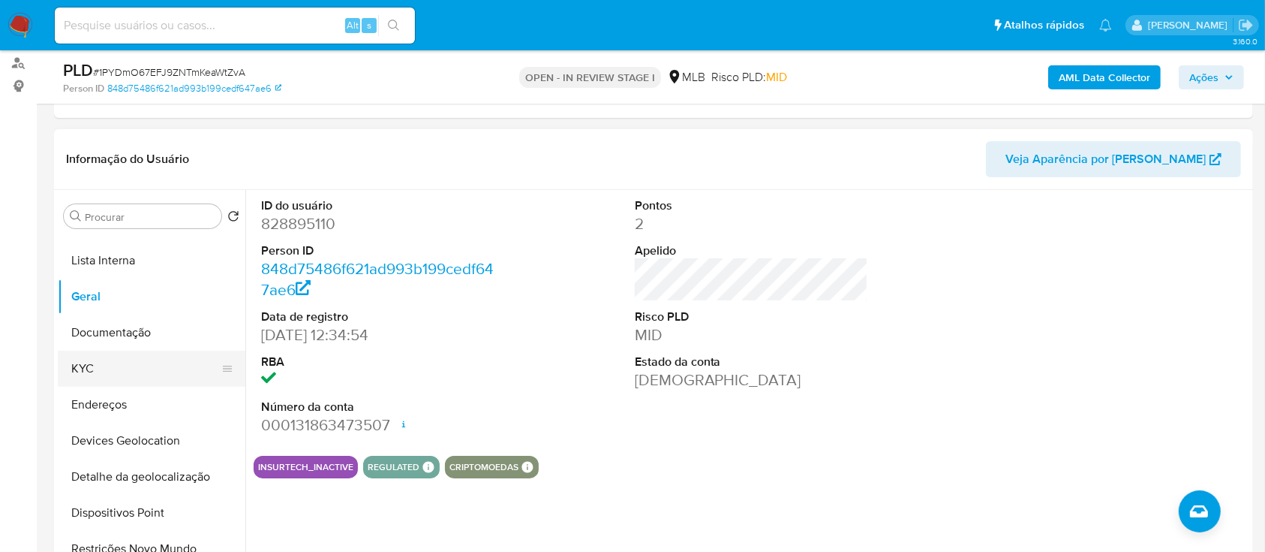
click at [119, 368] on button "KYC" at bounding box center [146, 368] width 176 height 36
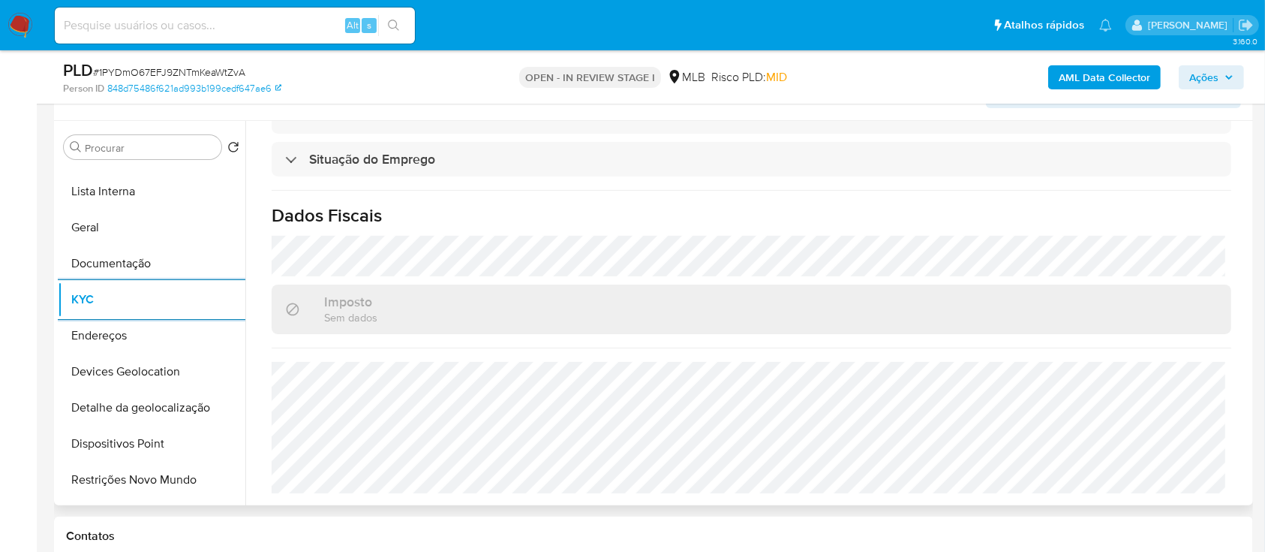
scroll to position [300, 0]
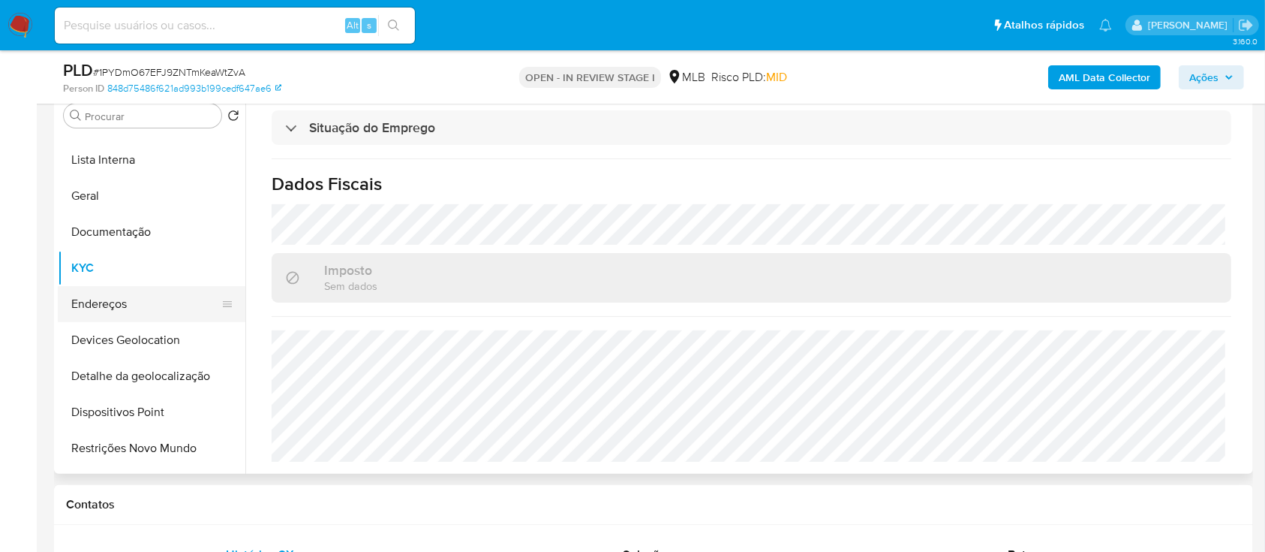
click at [149, 318] on button "Endereços" at bounding box center [146, 304] width 176 height 36
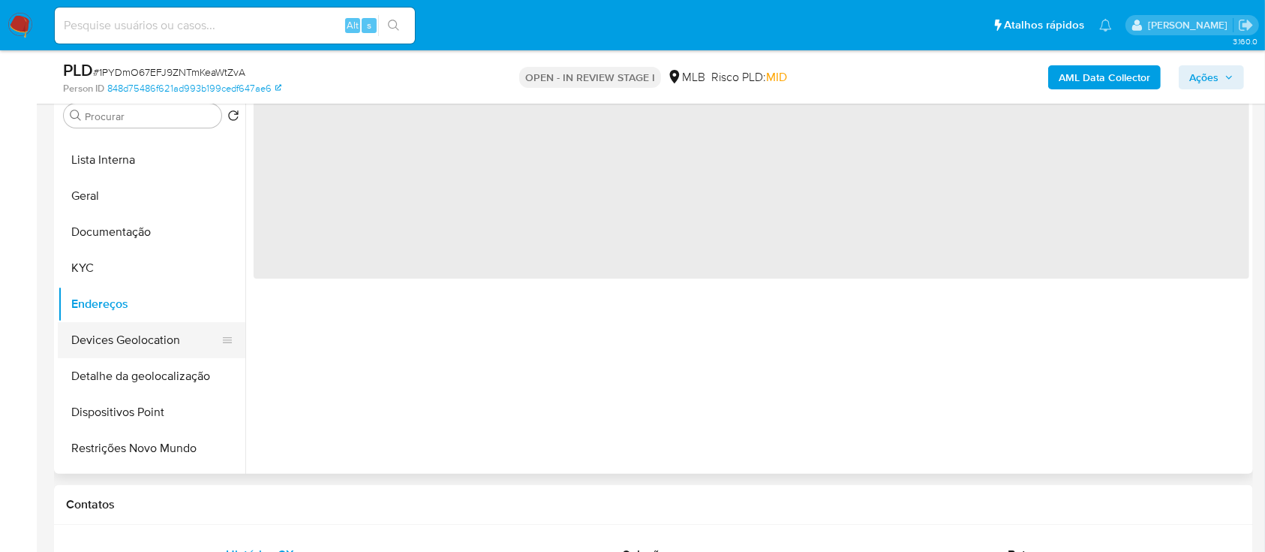
click at [149, 336] on button "Devices Geolocation" at bounding box center [146, 340] width 176 height 36
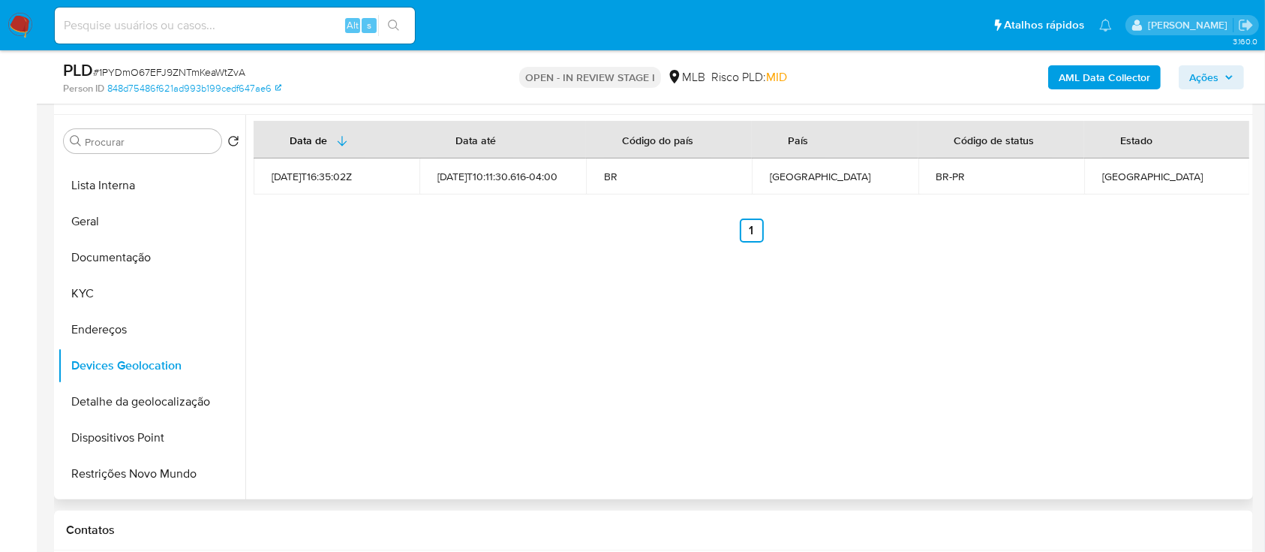
scroll to position [300, 0]
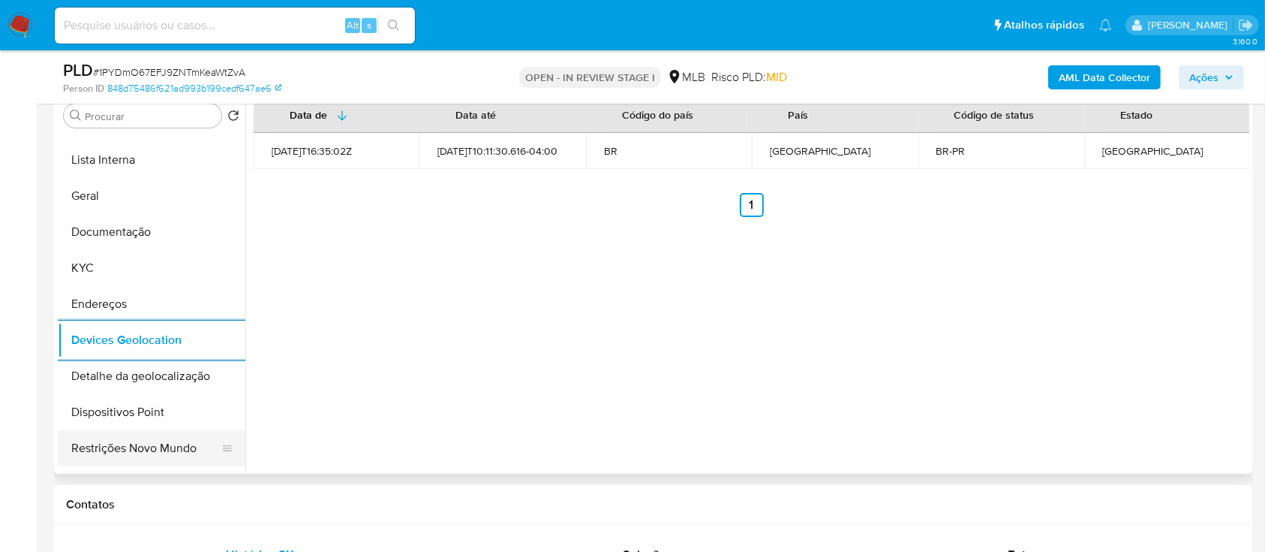
click at [153, 437] on button "Restrições Novo Mundo" at bounding box center [146, 448] width 176 height 36
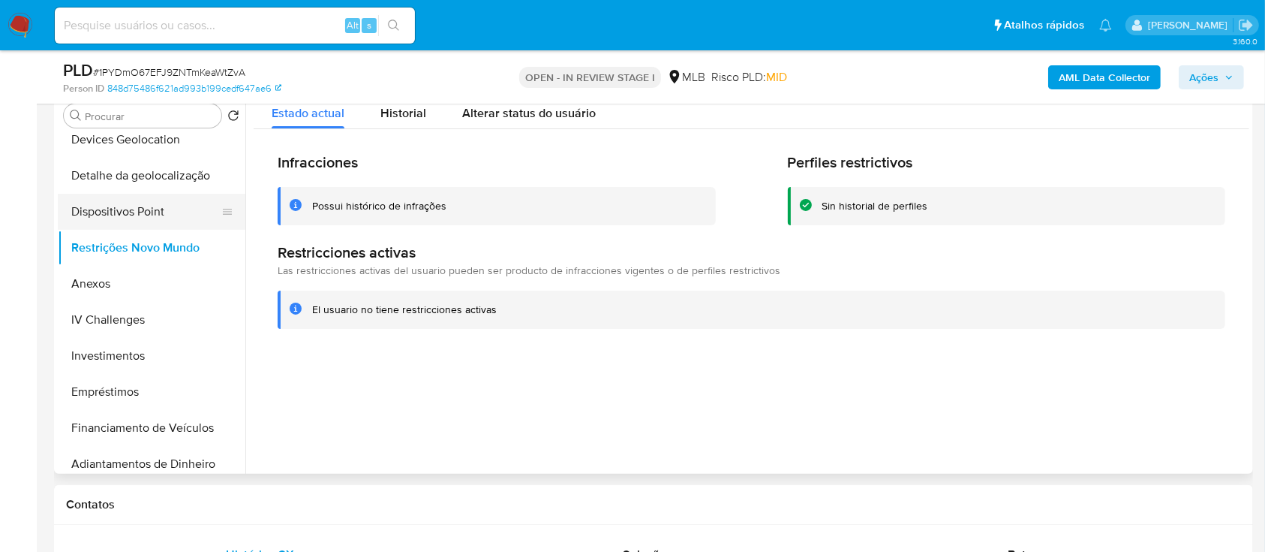
click at [161, 220] on button "Dispositivos Point" at bounding box center [146, 212] width 176 height 36
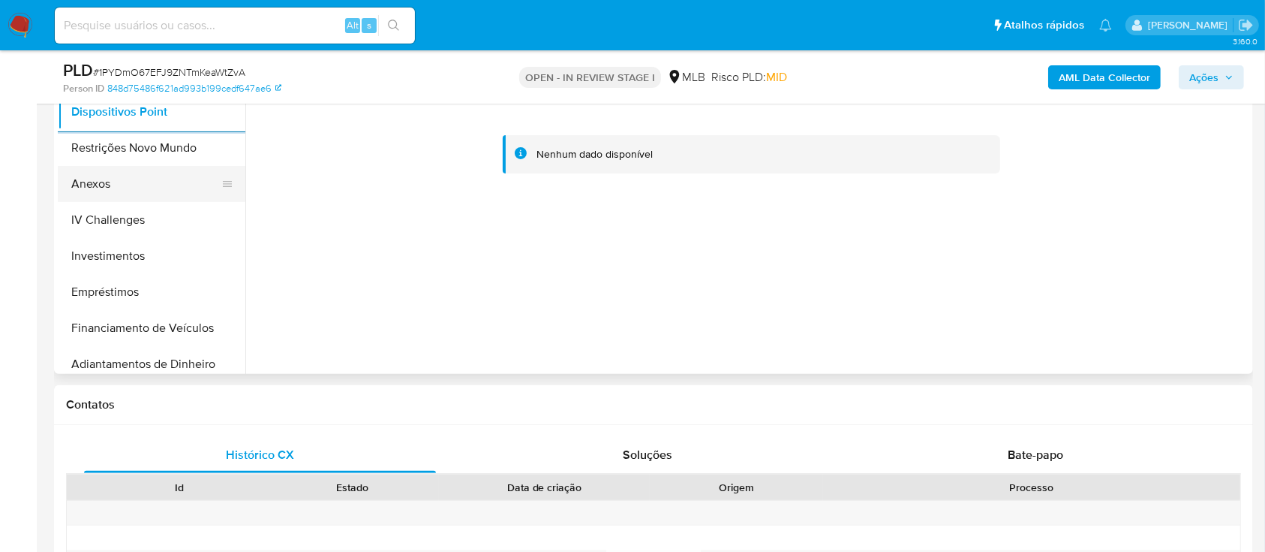
click at [98, 182] on button "Anexos" at bounding box center [146, 184] width 176 height 36
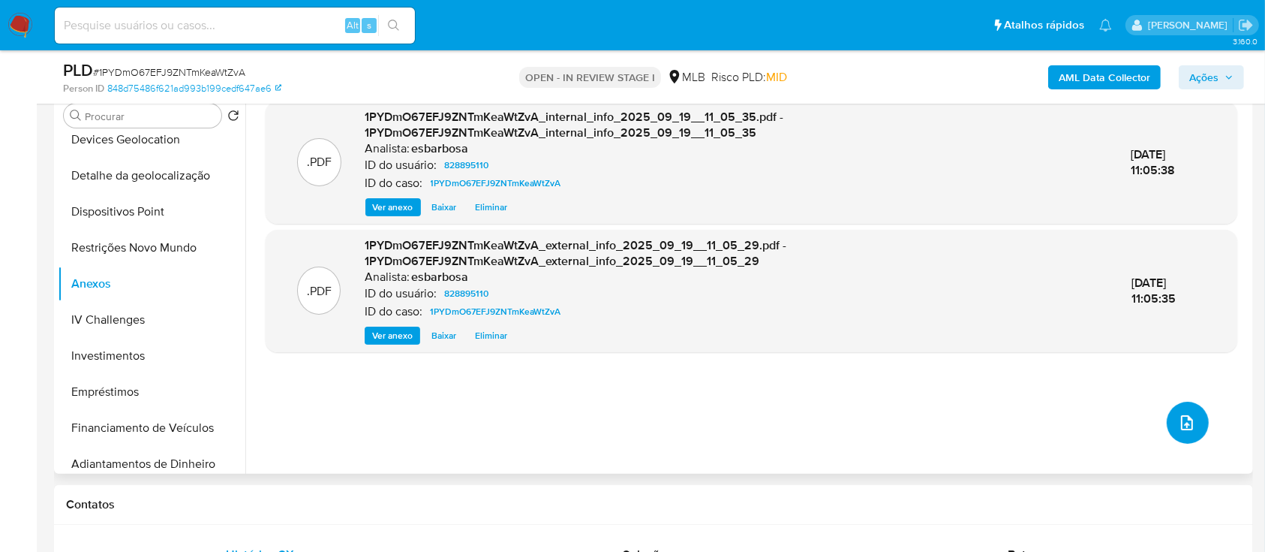
click at [1178, 422] on icon "upload-file" at bounding box center [1187, 422] width 18 height 18
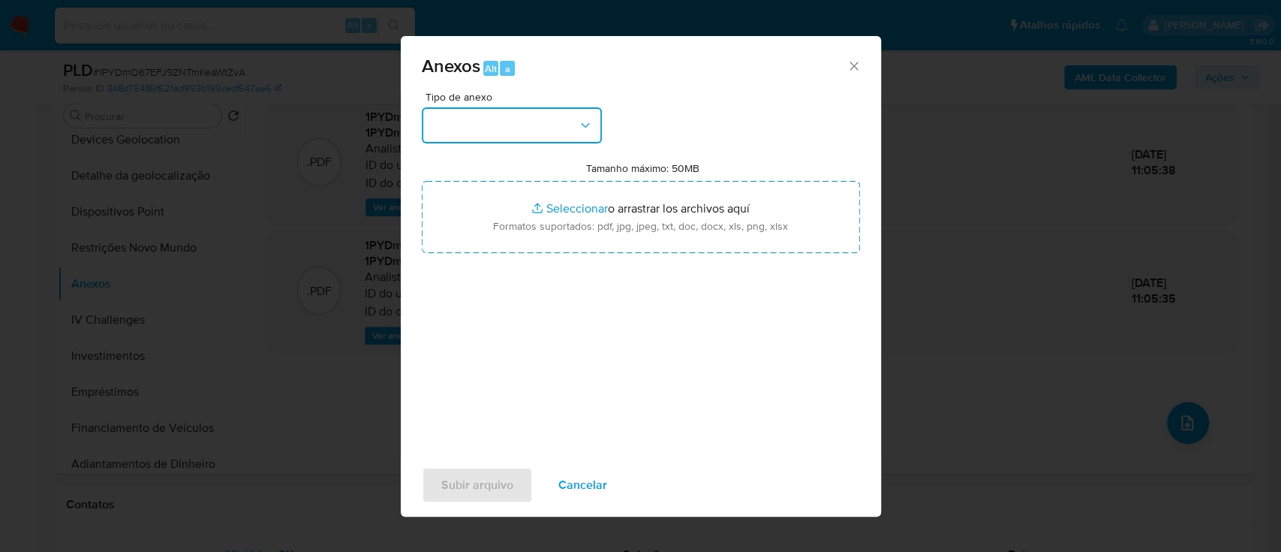
click at [471, 129] on button "button" at bounding box center [512, 125] width 180 height 36
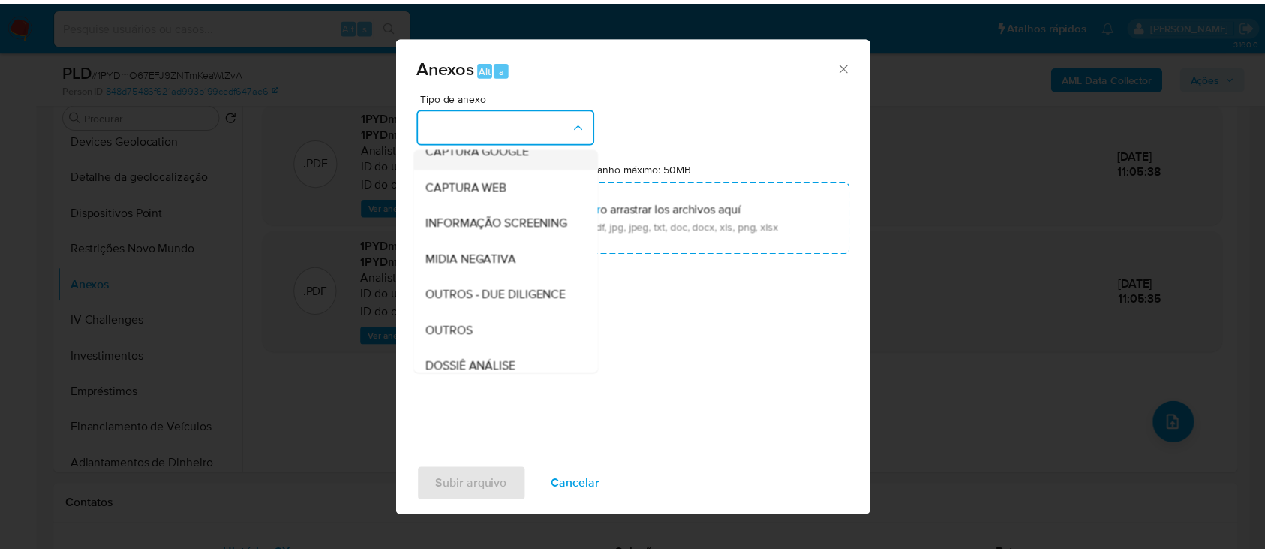
scroll to position [200, 0]
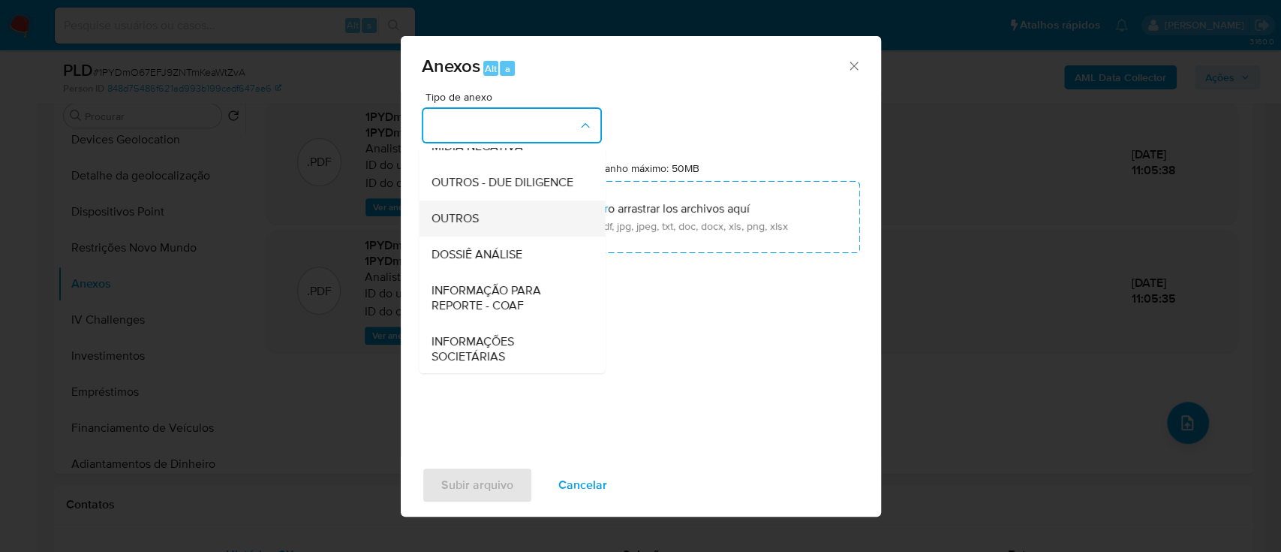
click at [443, 226] on span "OUTROS" at bounding box center [454, 218] width 47 height 15
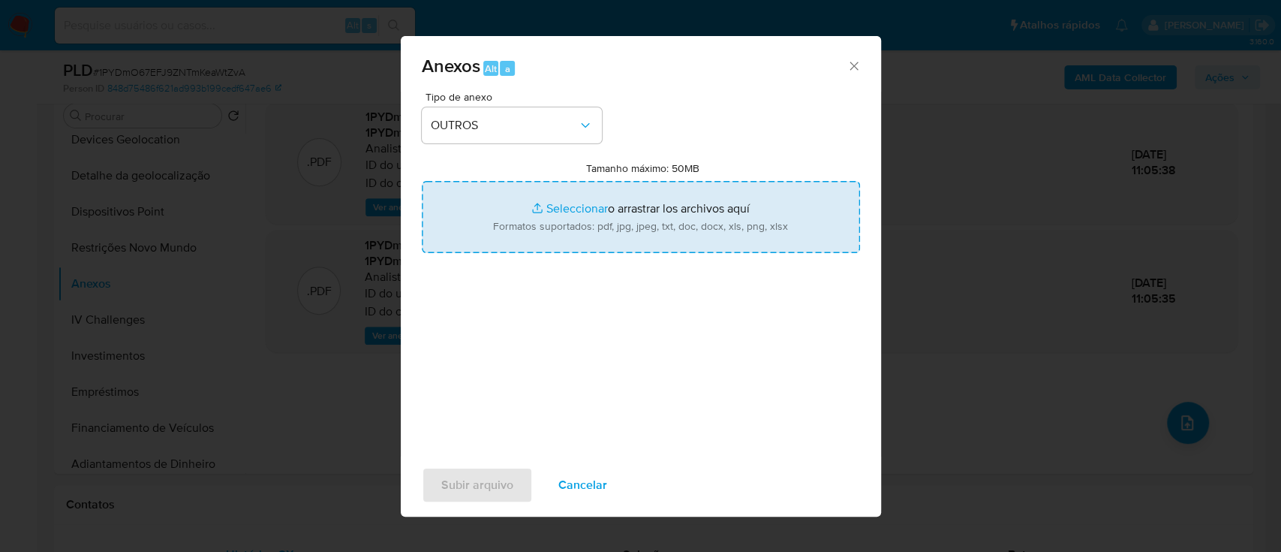
click at [576, 208] on input "Tamanho máximo: 50MB Seleccionar archivos" at bounding box center [641, 217] width 438 height 72
type input "C:\fakepath\Declinio SAR - 1PYDmO67EFJ9ZNTmKeaWtZvA - CPF 82393150978 - ROSANGE…"
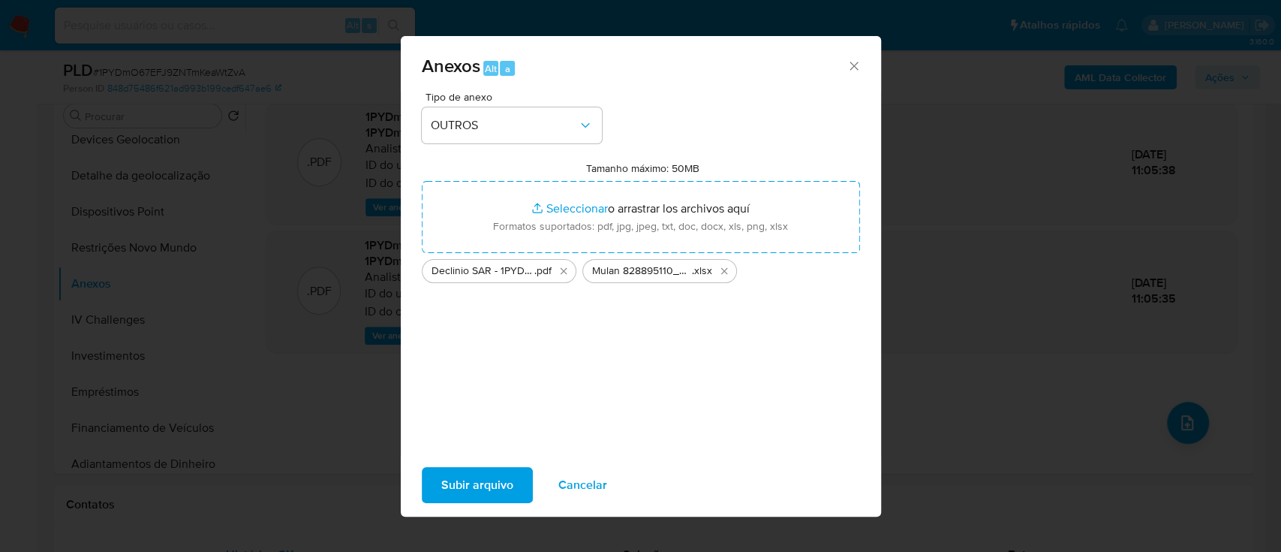
click at [451, 488] on span "Subir arquivo" at bounding box center [477, 484] width 72 height 33
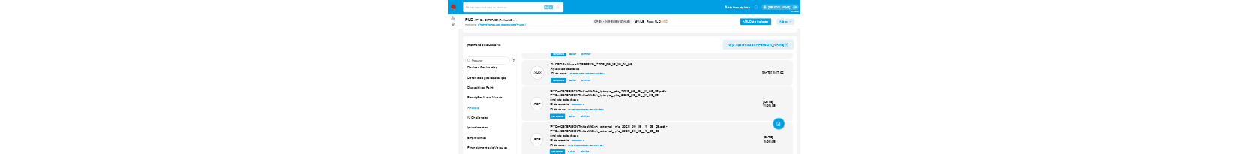
scroll to position [0, 0]
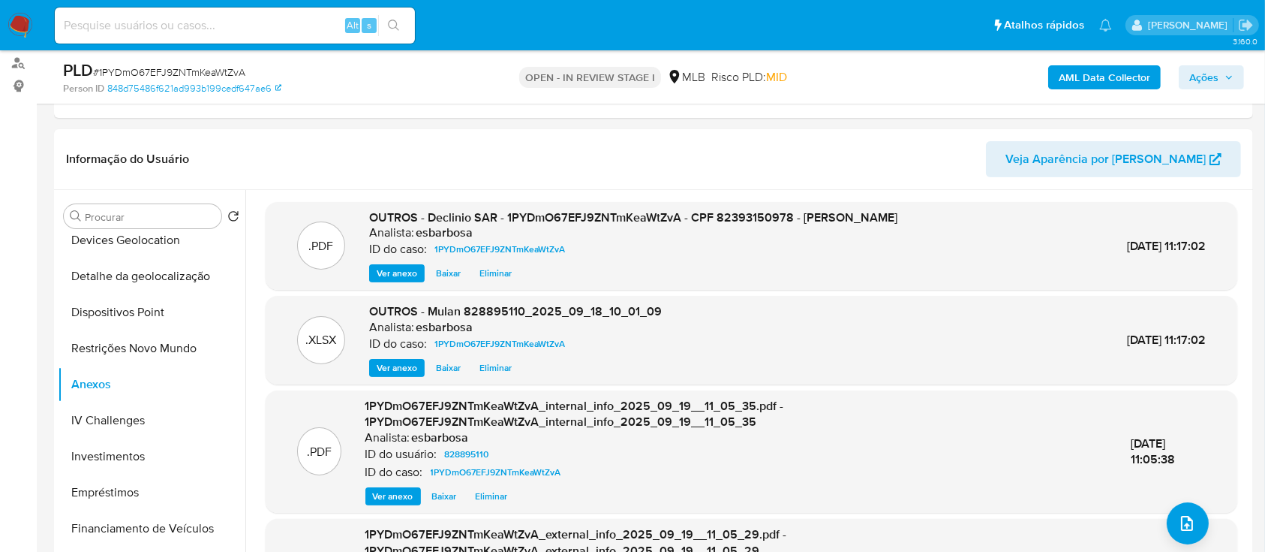
click at [1198, 76] on span "Ações" at bounding box center [1203, 77] width 29 height 24
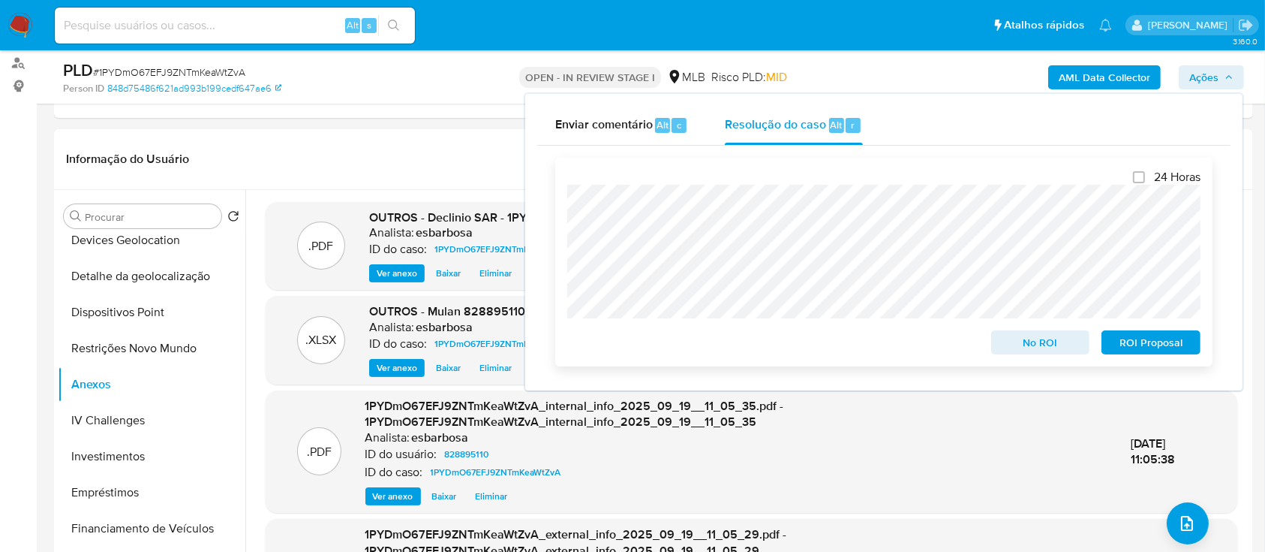
click at [1033, 350] on span "No ROI" at bounding box center [1041, 342] width 78 height 21
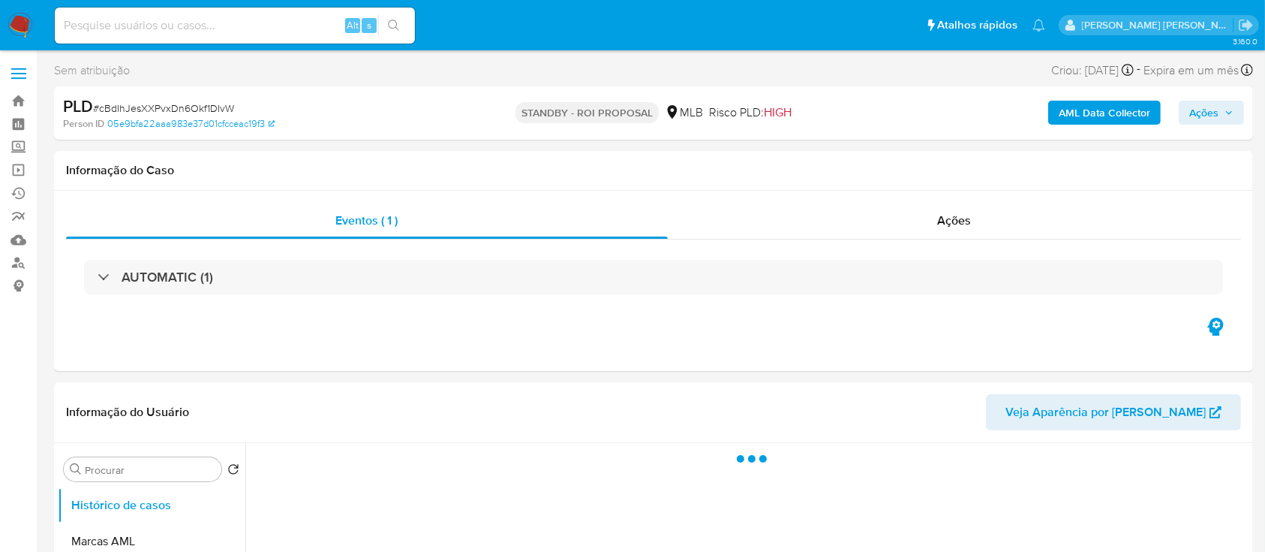
select select "10"
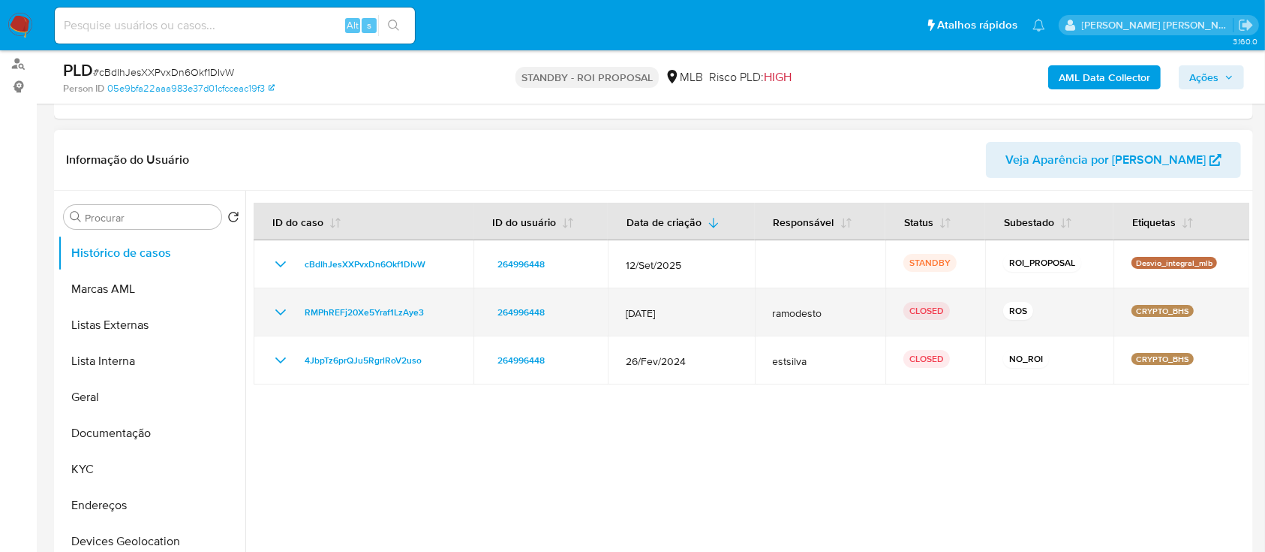
scroll to position [200, 0]
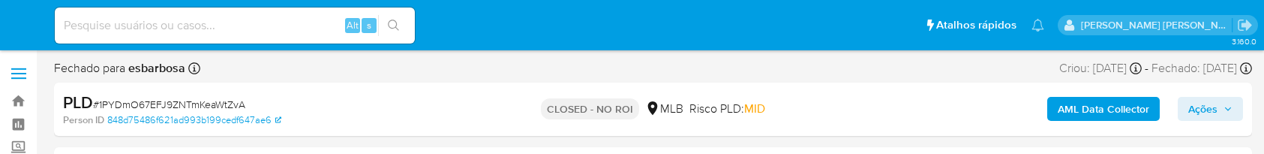
select select "10"
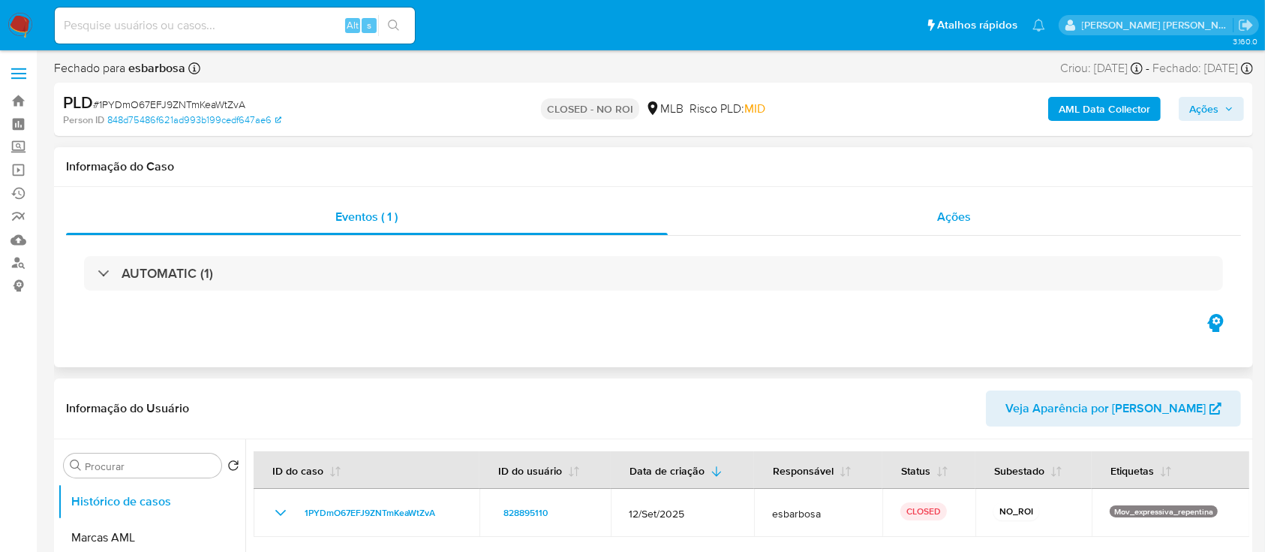
click at [821, 153] on div "Ações" at bounding box center [954, 217] width 573 height 36
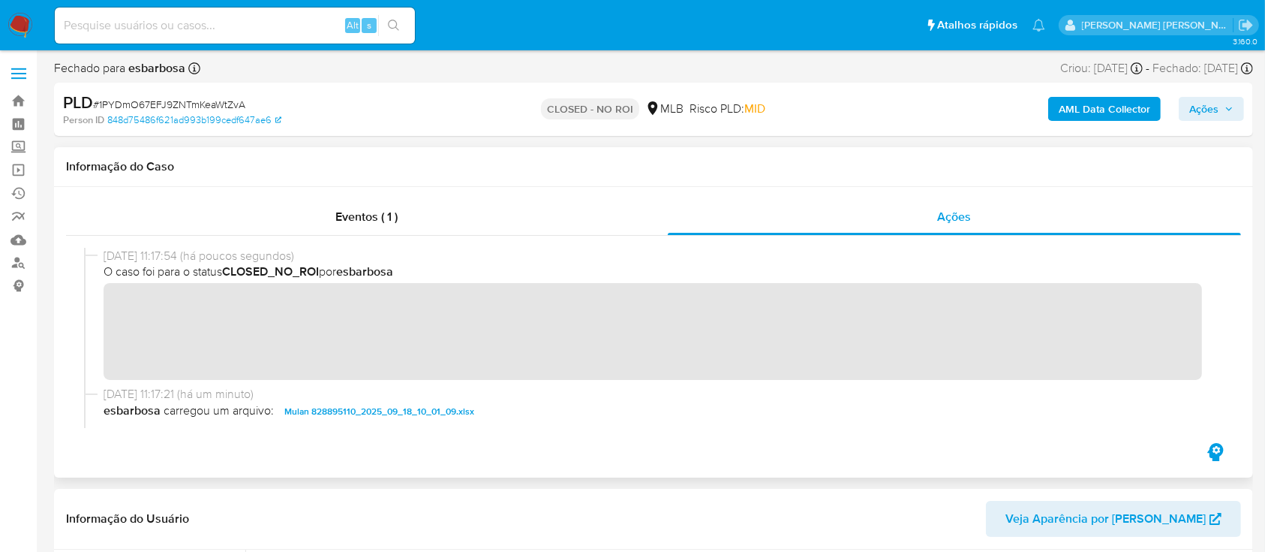
scroll to position [100, 0]
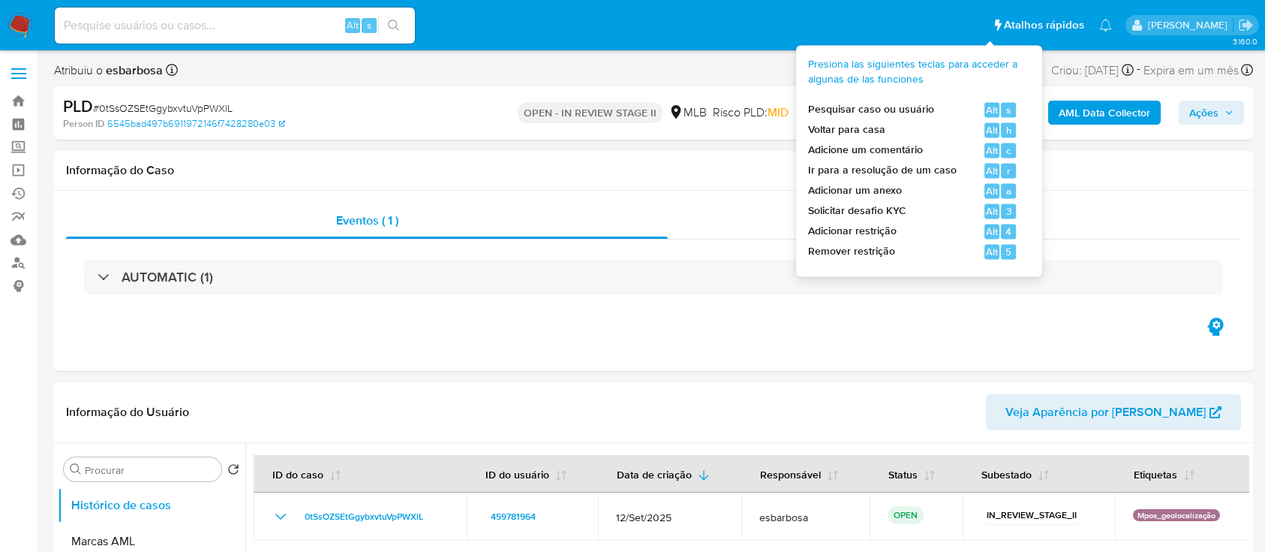
select select "10"
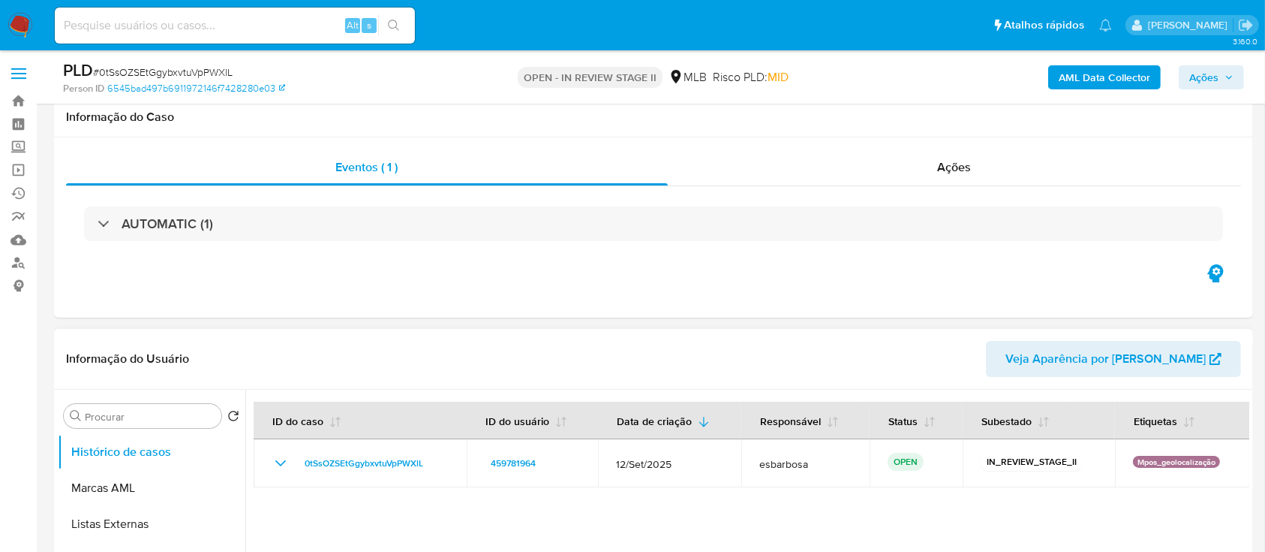
scroll to position [100, 0]
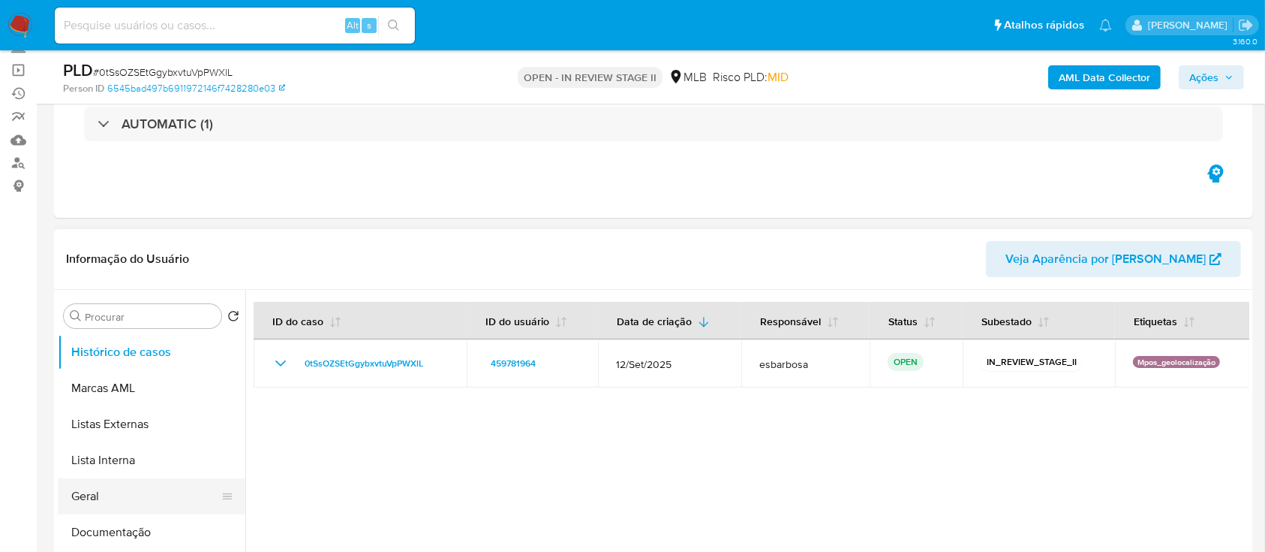
click at [133, 495] on button "Geral" at bounding box center [146, 496] width 176 height 36
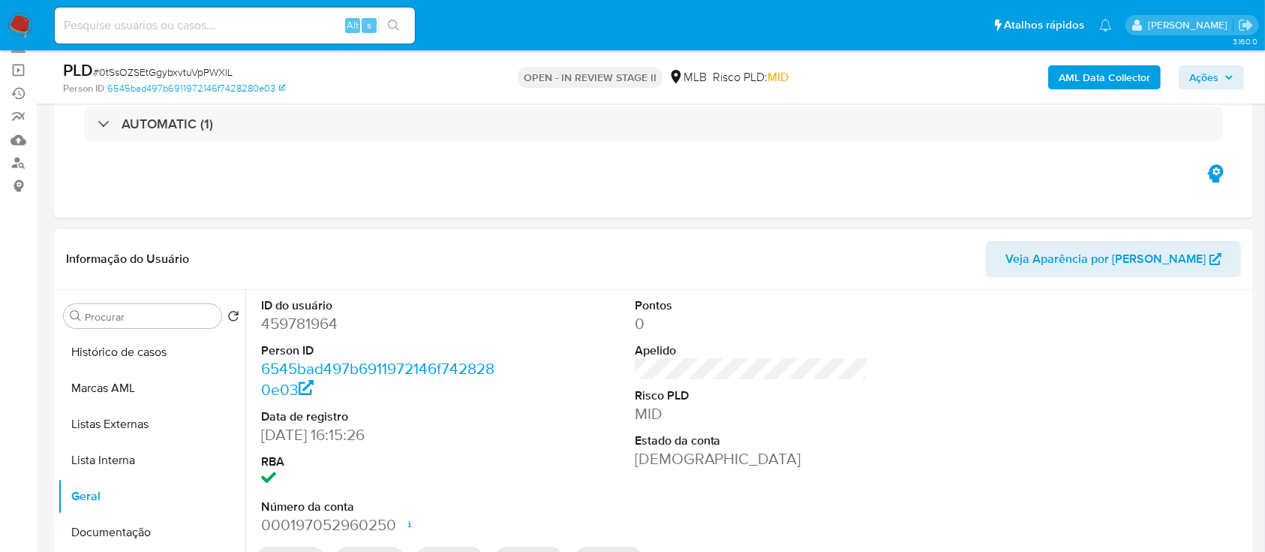
click at [310, 324] on dd "459781964" at bounding box center [378, 323] width 234 height 21
copy dd "459781964"
click at [144, 339] on button "Histórico de casos" at bounding box center [146, 352] width 176 height 36
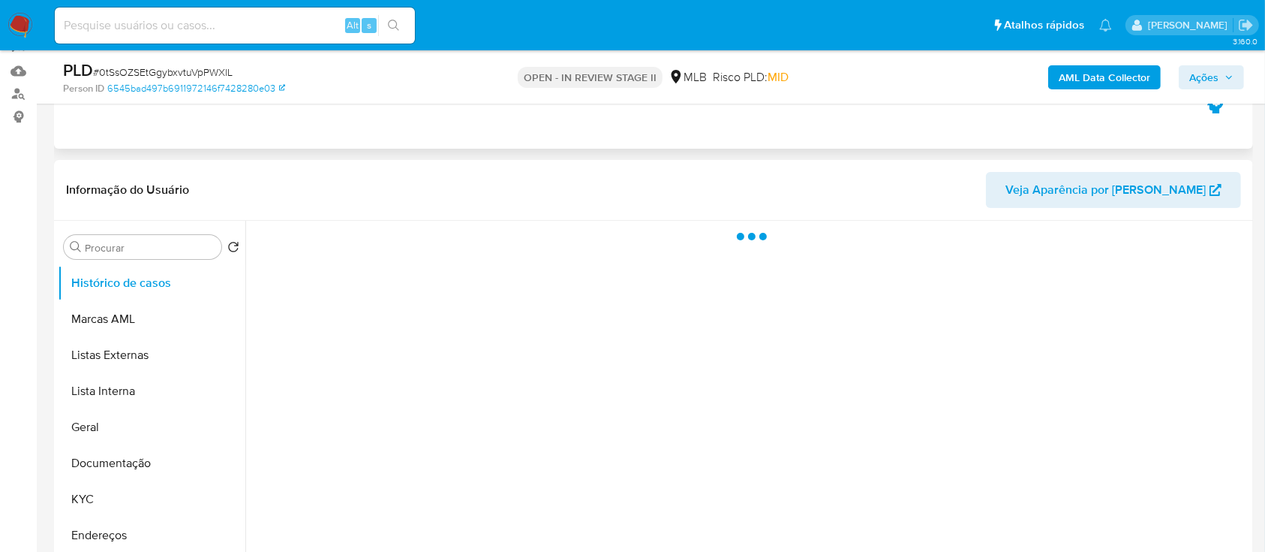
scroll to position [200, 0]
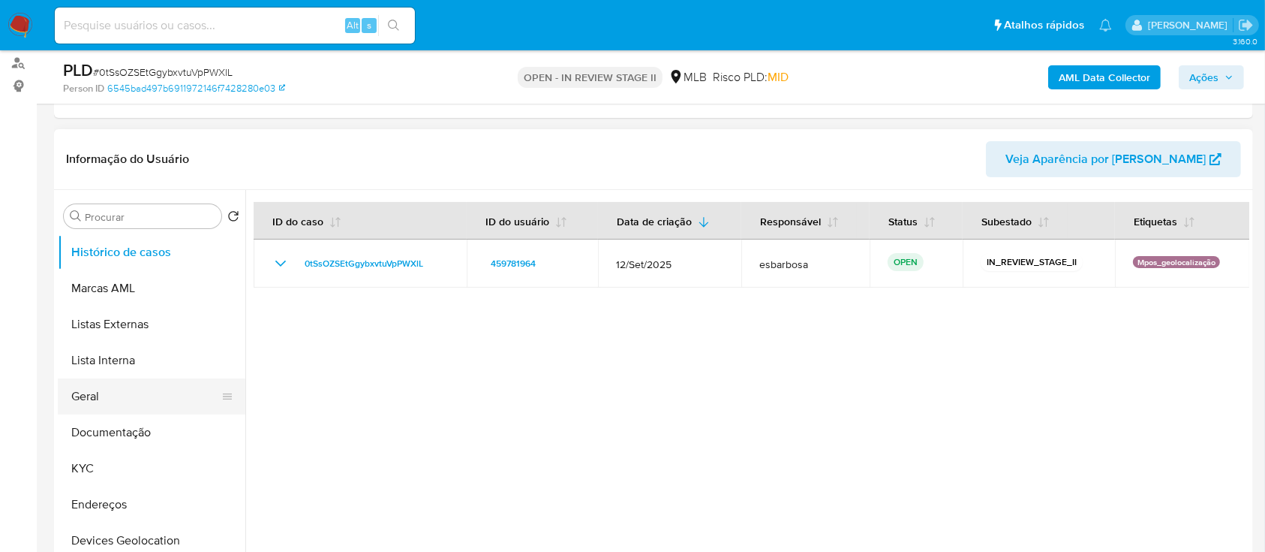
click at [133, 399] on button "Geral" at bounding box center [146, 396] width 176 height 36
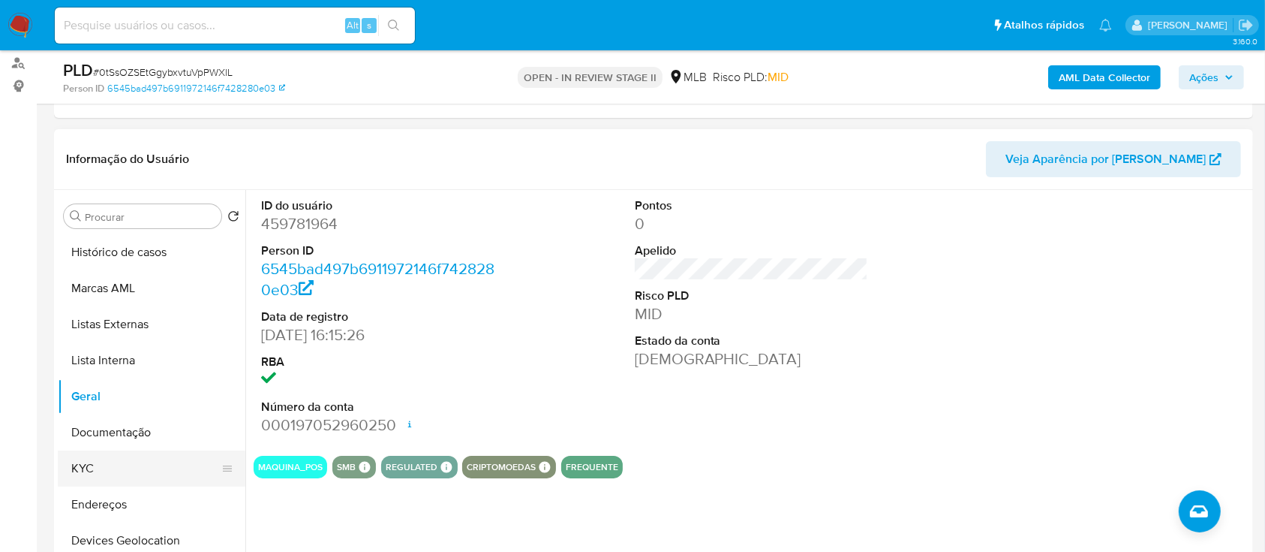
drag, startPoint x: 117, startPoint y: 471, endPoint x: 135, endPoint y: 453, distance: 24.9
click at [117, 471] on button "KYC" at bounding box center [146, 468] width 176 height 36
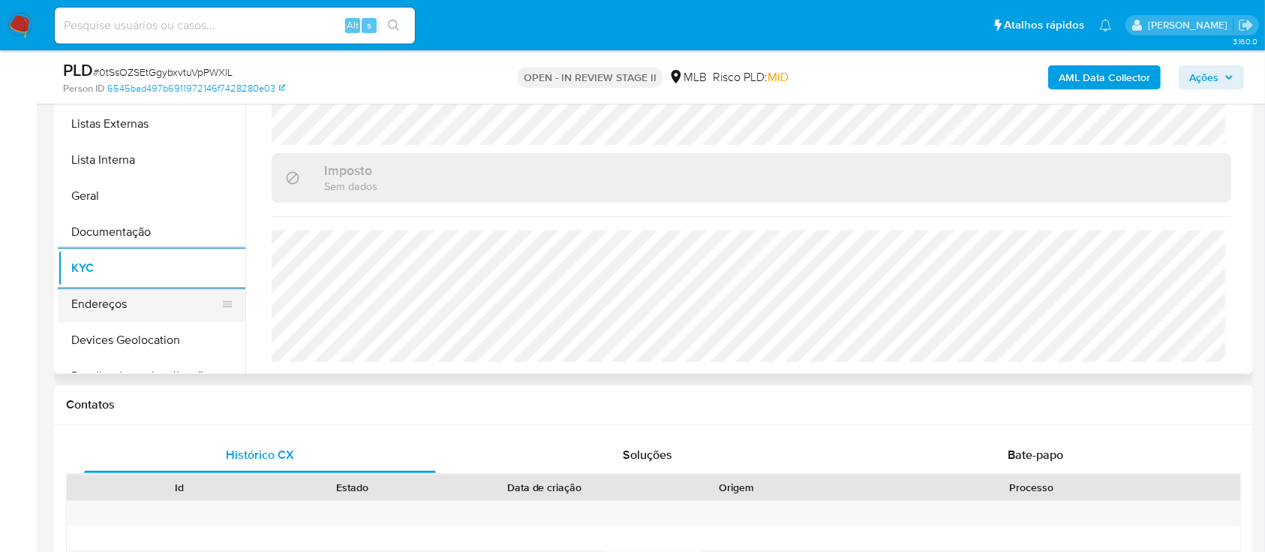
scroll to position [100, 0]
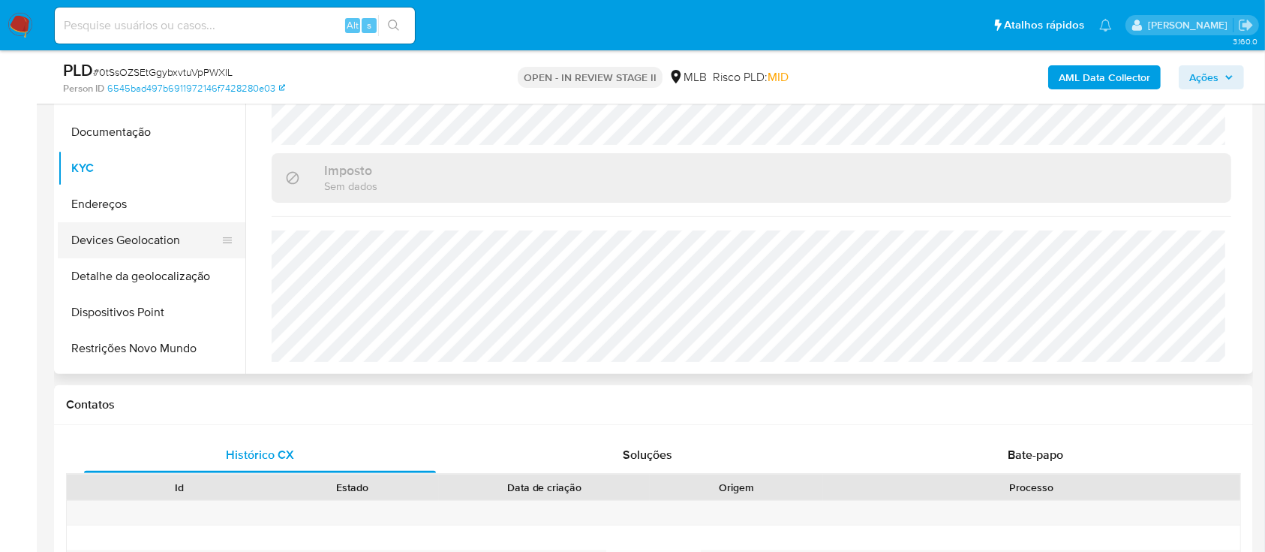
click at [155, 245] on button "Devices Geolocation" at bounding box center [146, 240] width 176 height 36
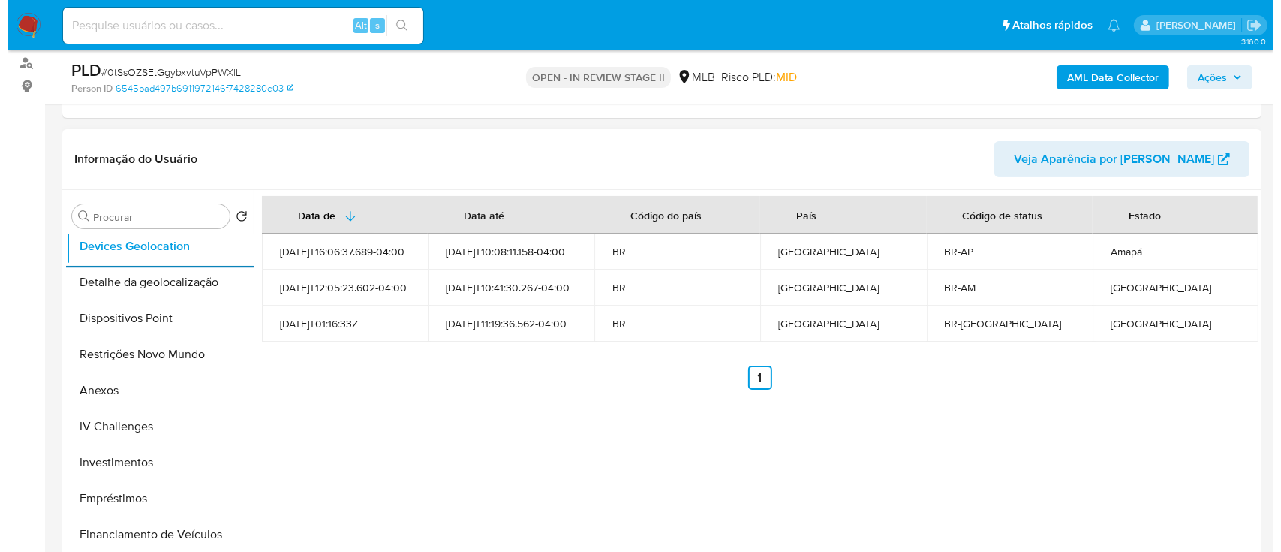
scroll to position [300, 0]
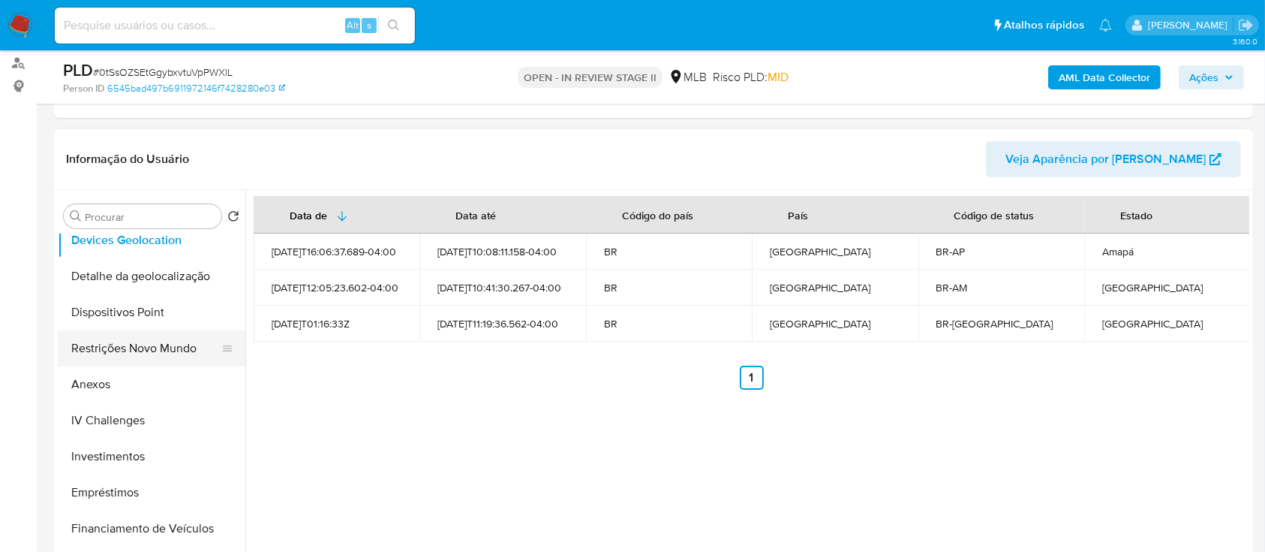
click at [144, 351] on button "Restrições Novo Mundo" at bounding box center [146, 348] width 176 height 36
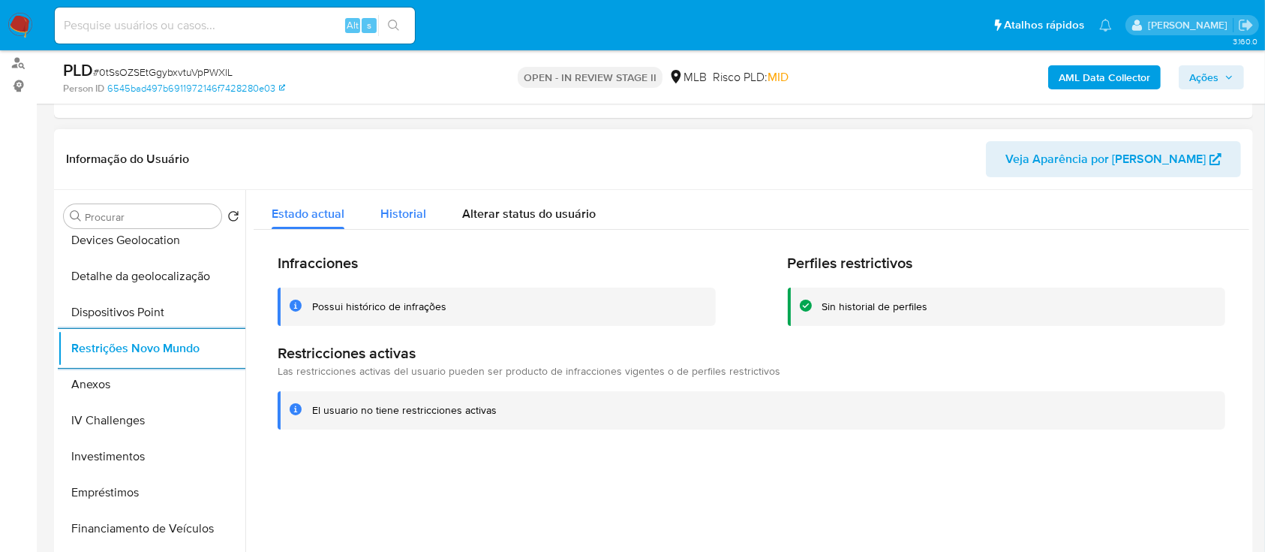
click at [417, 206] on span "Historial" at bounding box center [403, 213] width 46 height 17
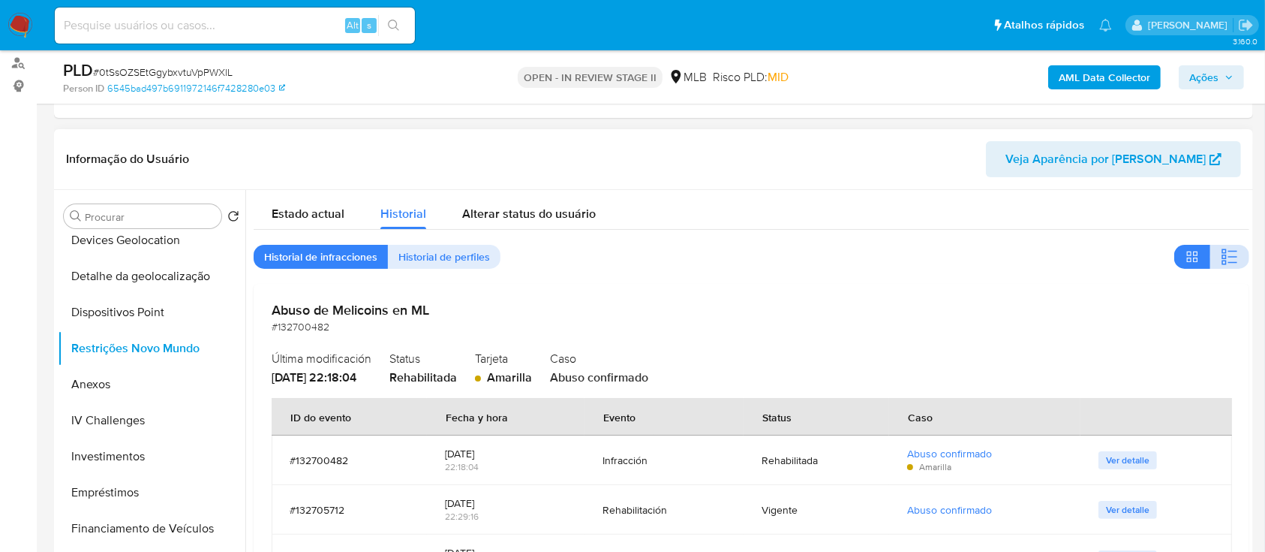
click at [1238, 255] on button "button" at bounding box center [1229, 257] width 39 height 24
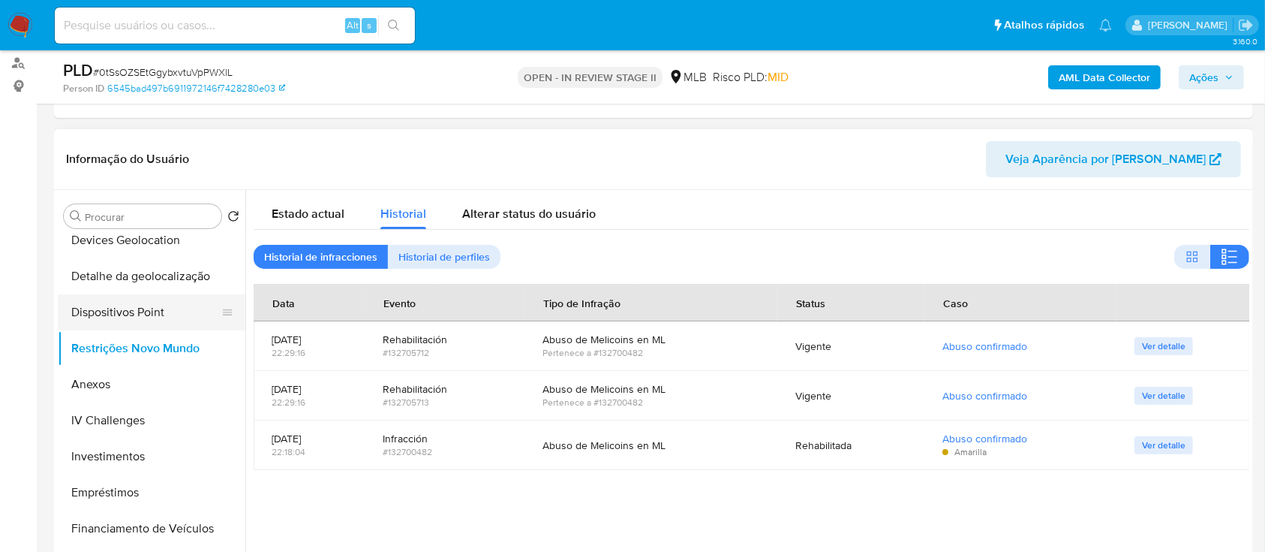
click at [162, 315] on button "Dispositivos Point" at bounding box center [146, 312] width 176 height 36
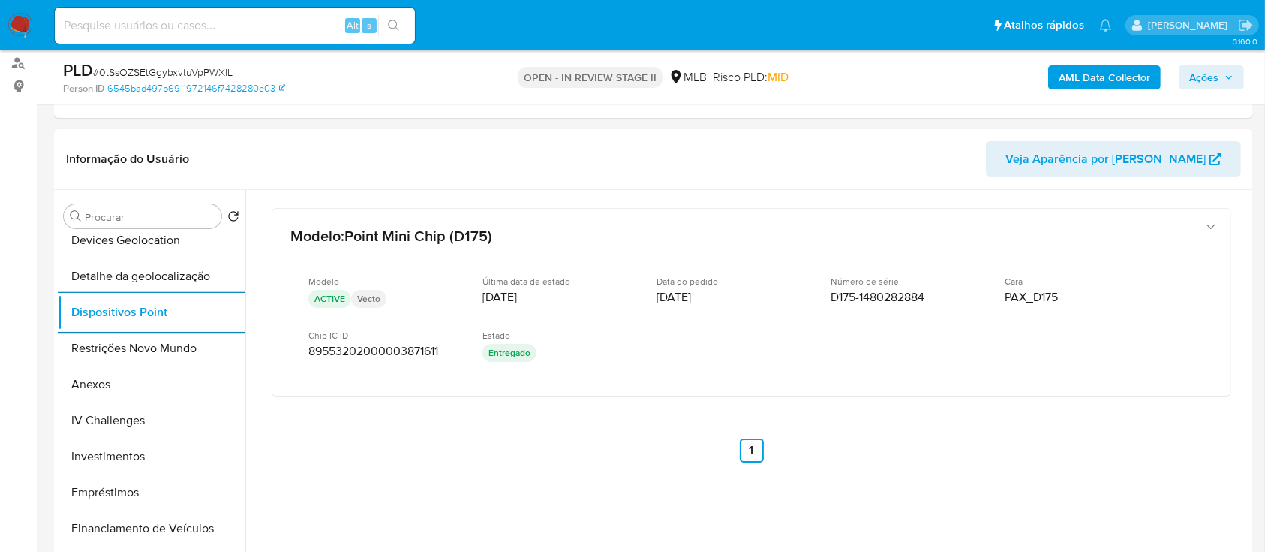
click at [1093, 74] on b "AML Data Collector" at bounding box center [1105, 77] width 92 height 24
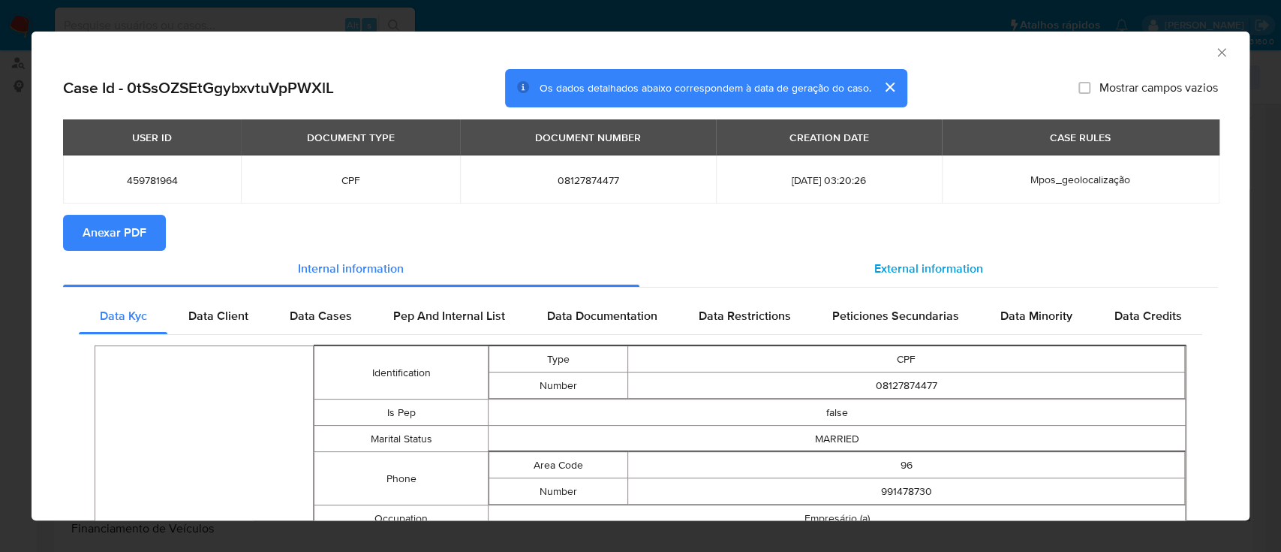
click at [895, 273] on span "External information" at bounding box center [928, 268] width 109 height 17
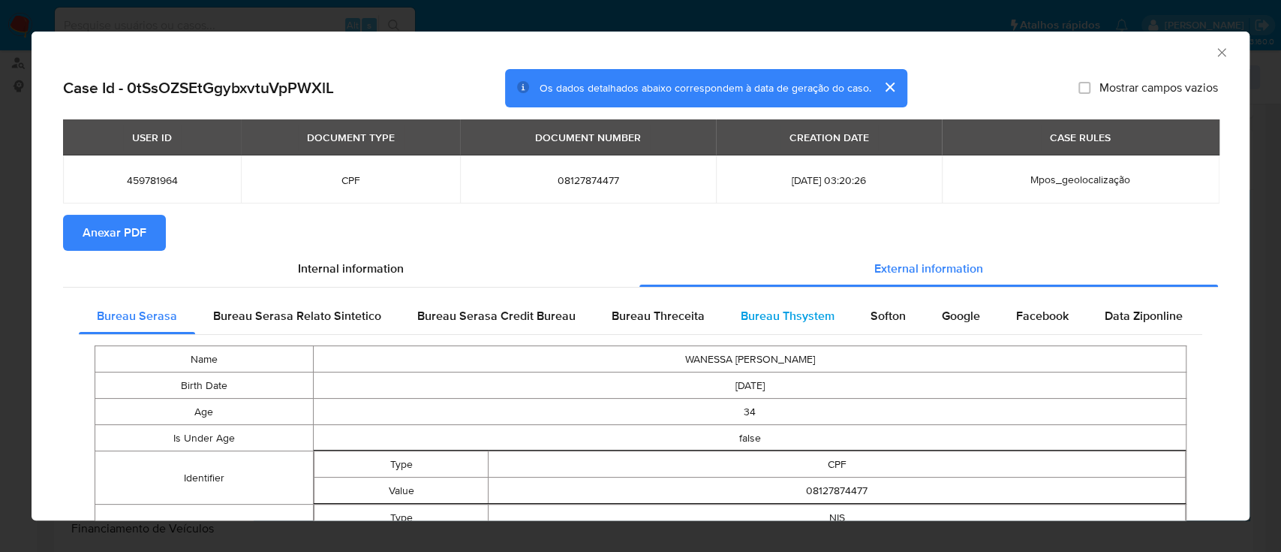
click at [789, 314] on span "Bureau Thsystem" at bounding box center [788, 315] width 94 height 17
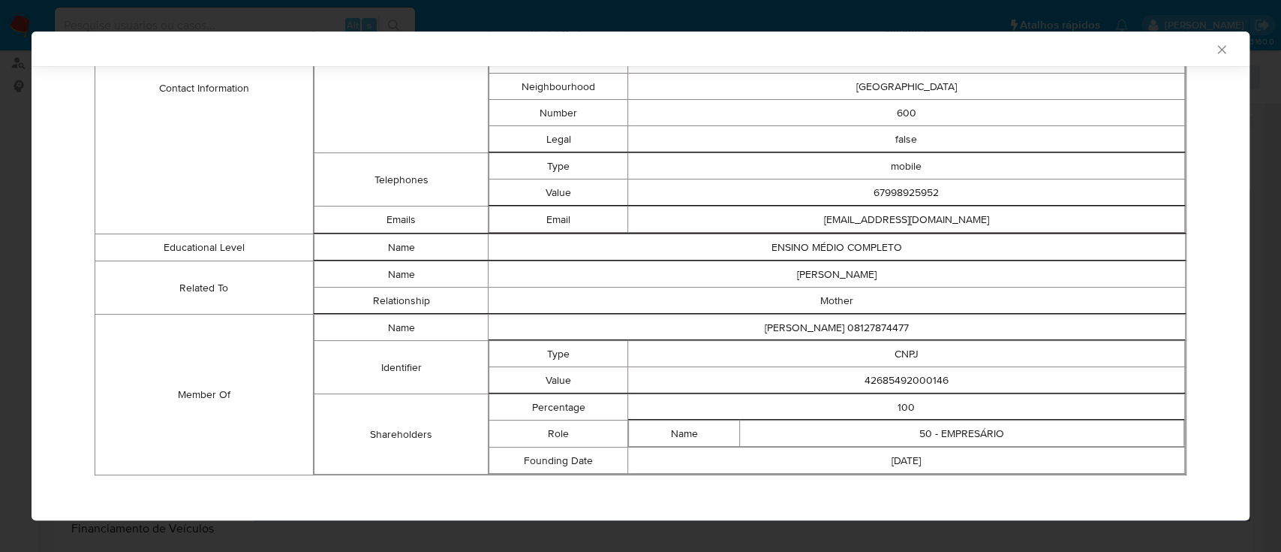
scroll to position [718, 0]
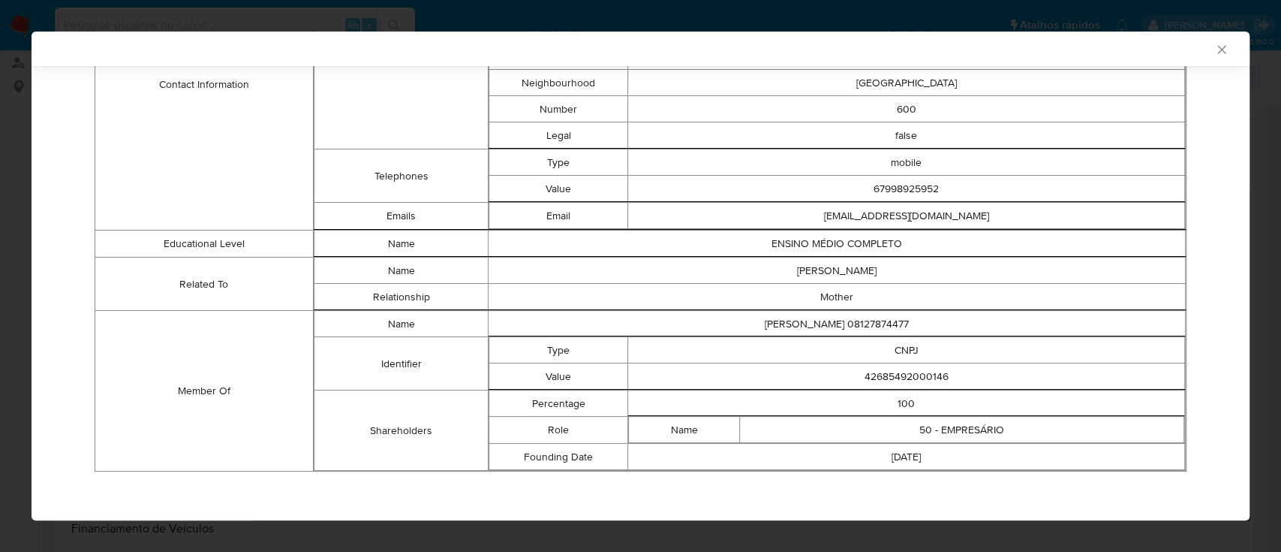
click at [906, 377] on td "42685492000146" at bounding box center [906, 376] width 557 height 26
copy td "42685492000146"
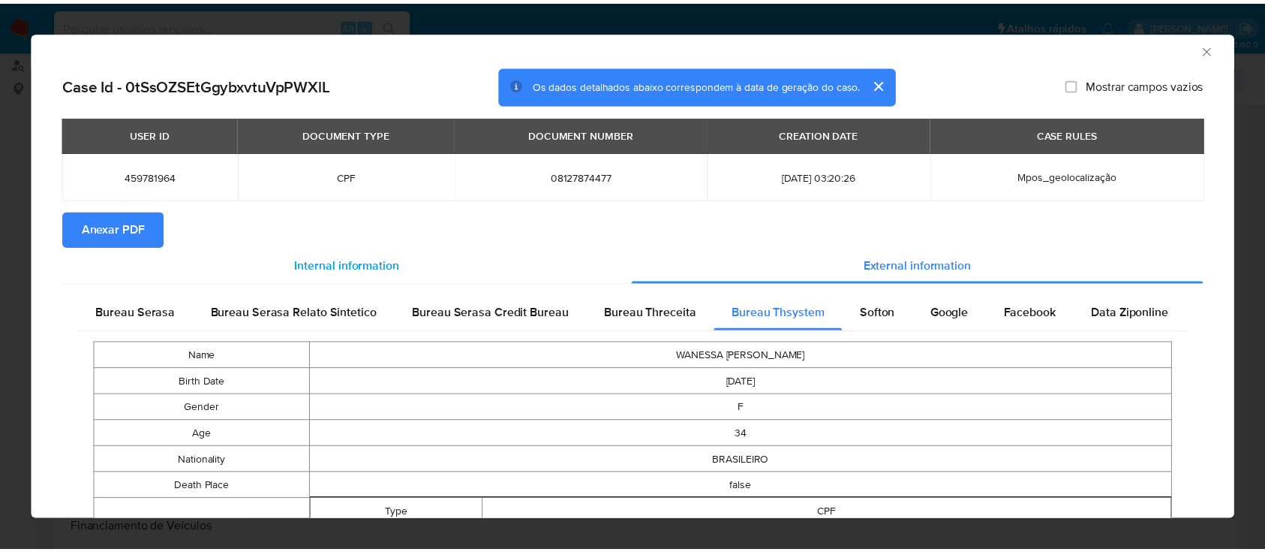
scroll to position [0, 0]
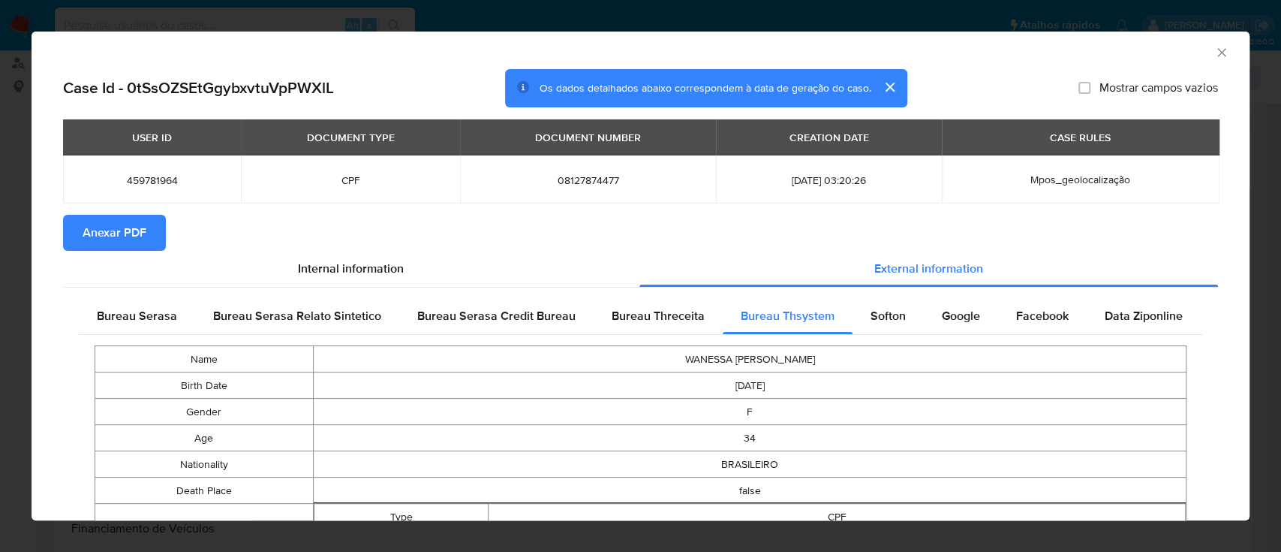
click at [104, 229] on span "Anexar PDF" at bounding box center [115, 232] width 64 height 33
click at [1194, 56] on div "AML Data Collector" at bounding box center [628, 50] width 1172 height 17
click at [1214, 48] on icon "Fechar a janela" at bounding box center [1221, 52] width 15 height 15
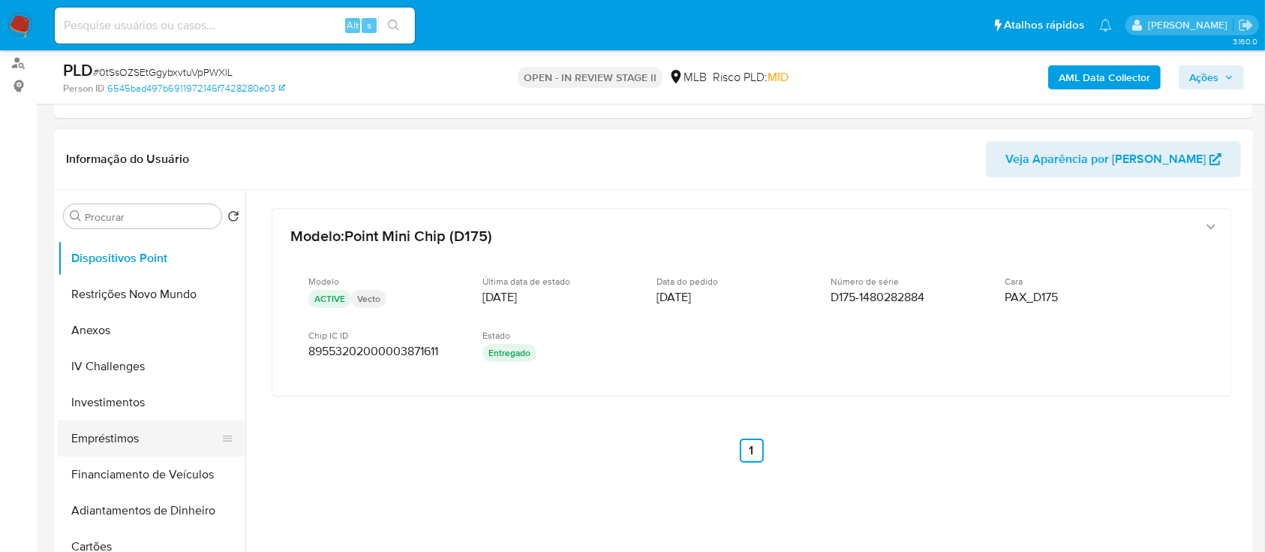
scroll to position [400, 0]
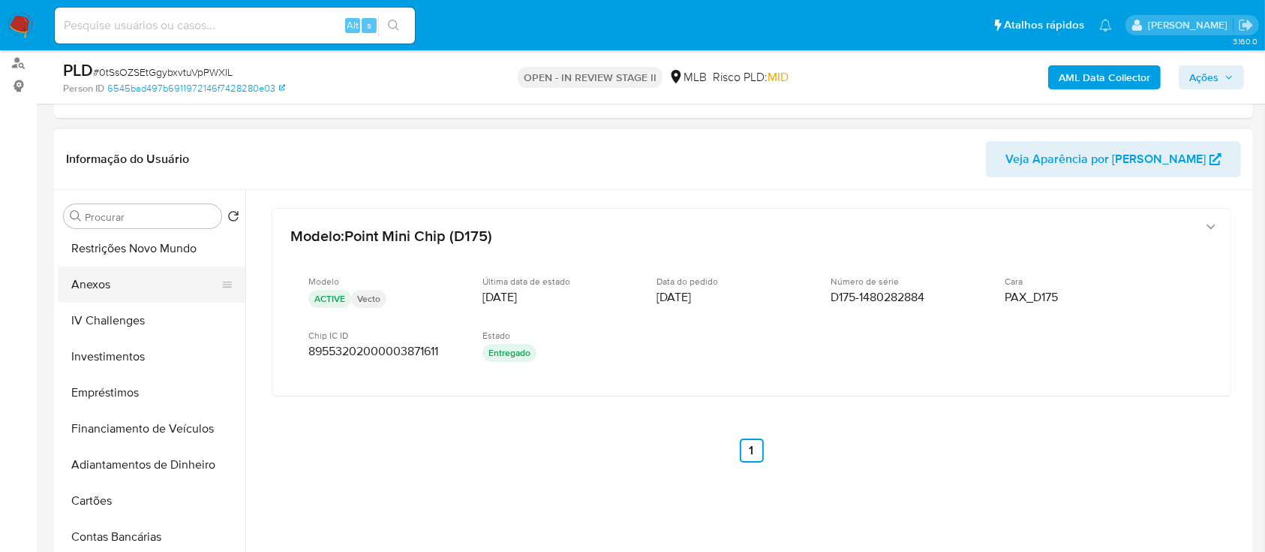
click at [136, 287] on button "Anexos" at bounding box center [146, 284] width 176 height 36
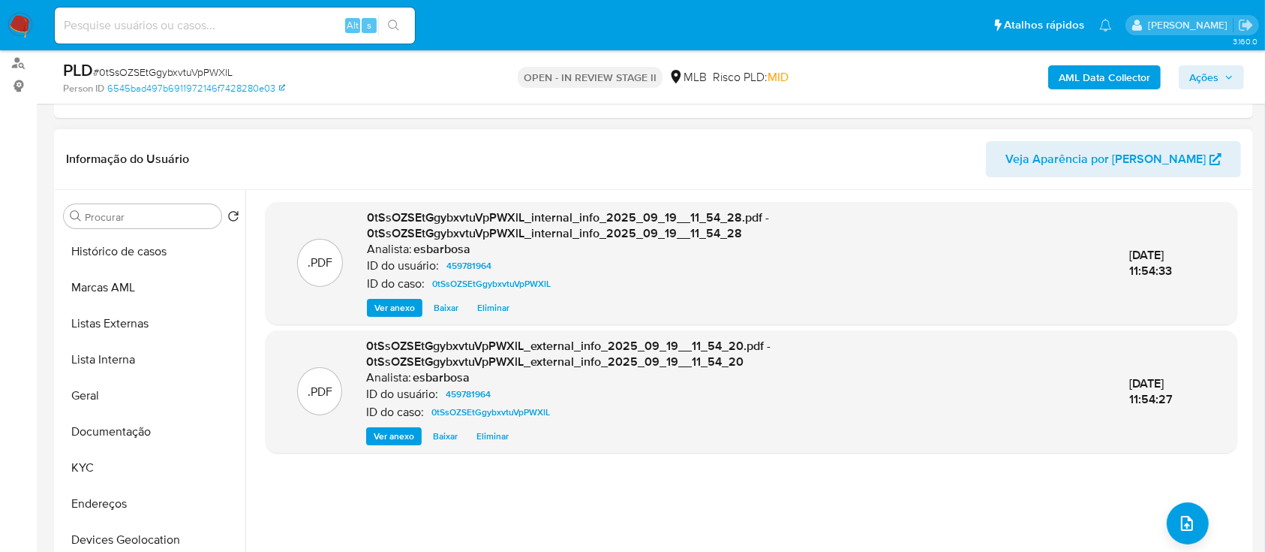
scroll to position [0, 0]
click at [155, 251] on button "Histórico de casos" at bounding box center [146, 252] width 176 height 36
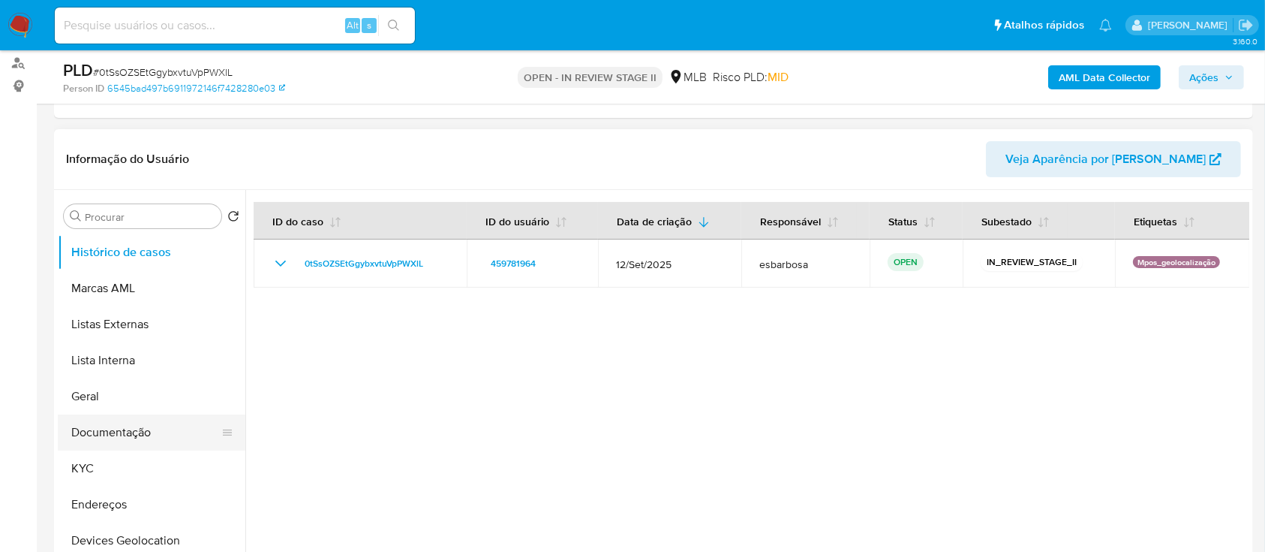
click at [119, 437] on button "Documentação" at bounding box center [146, 432] width 176 height 36
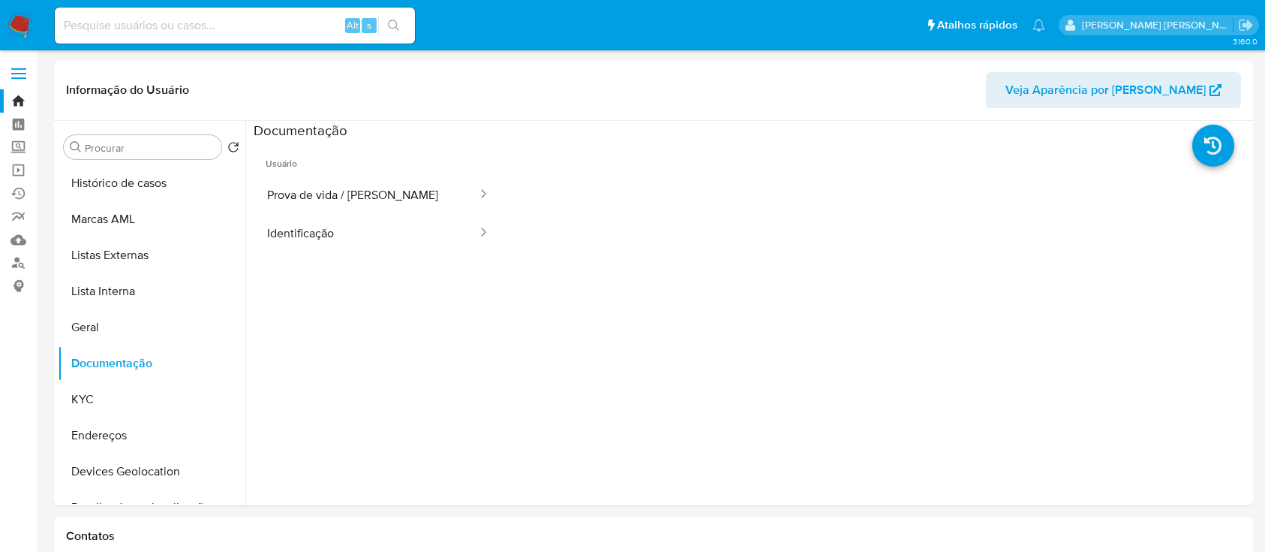
select select "10"
